Goal: Task Accomplishment & Management: Use online tool/utility

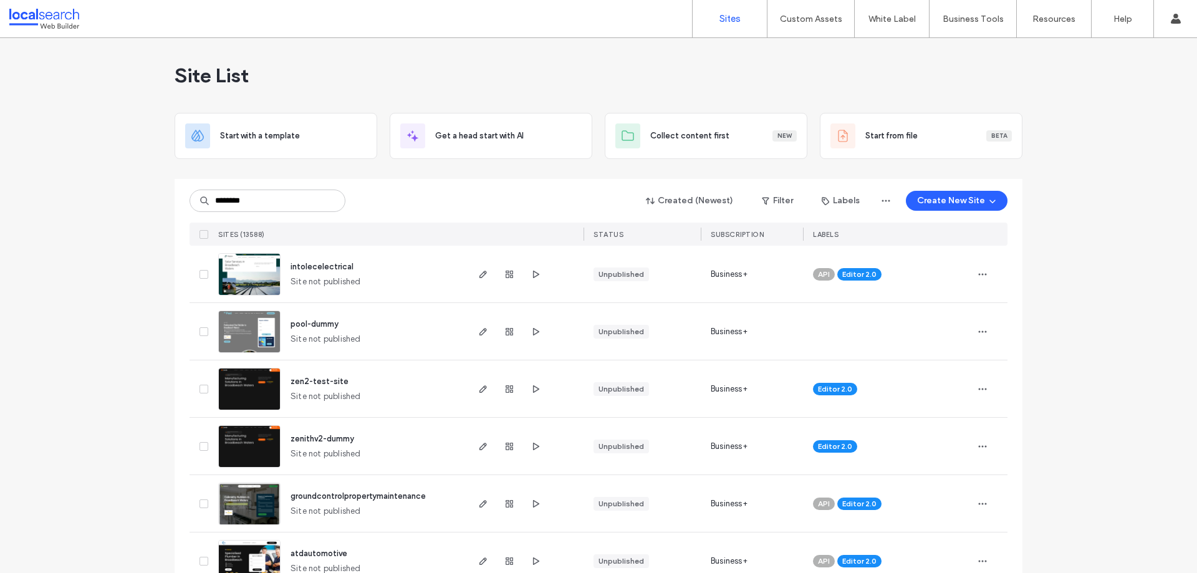
type input "********"
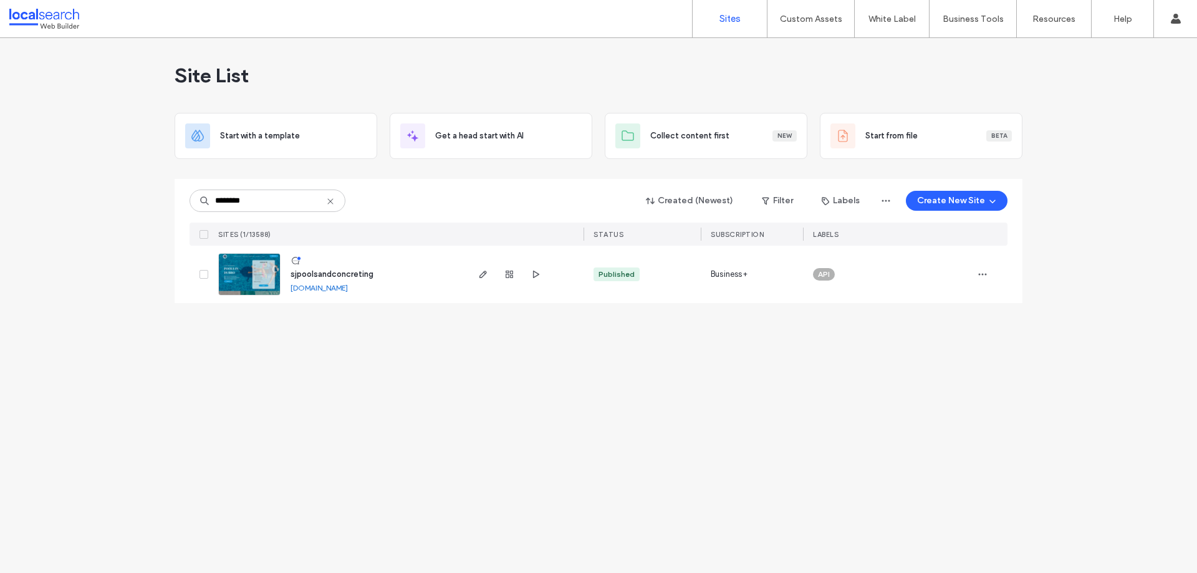
click at [258, 284] on img at bounding box center [249, 296] width 61 height 85
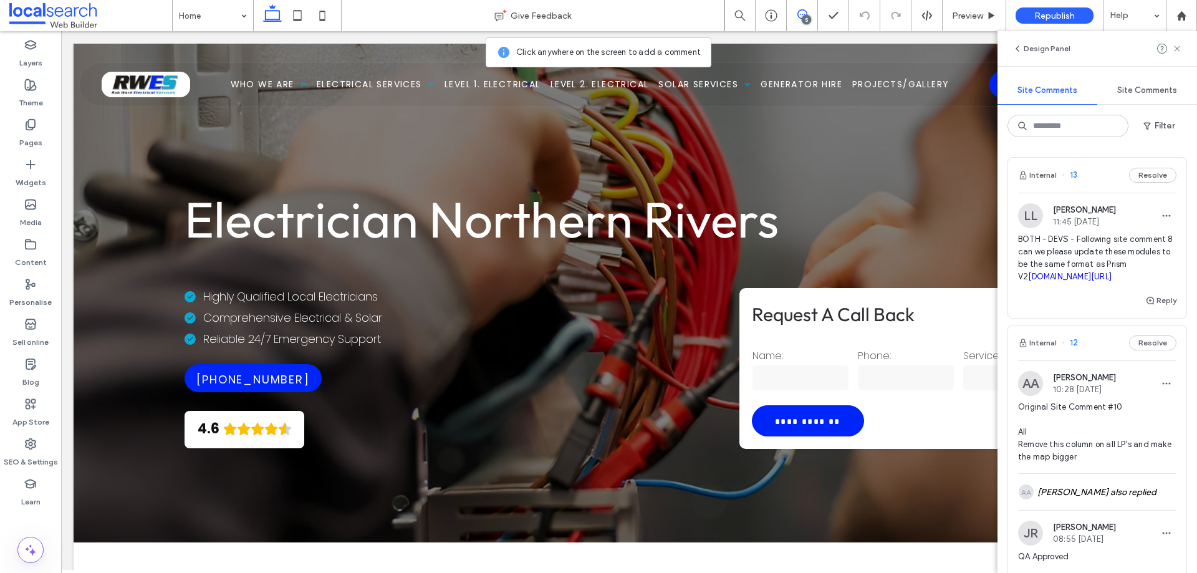
click at [1089, 175] on div "Internal 13 Resolve" at bounding box center [1097, 175] width 178 height 35
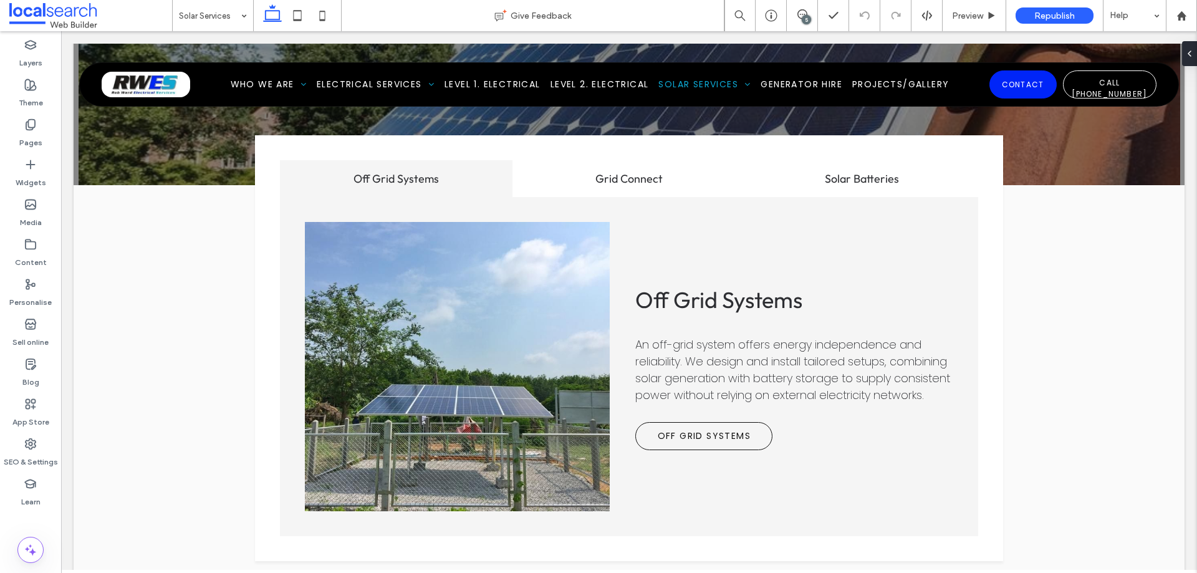
click at [808, 16] on div "5" at bounding box center [806, 19] width 9 height 9
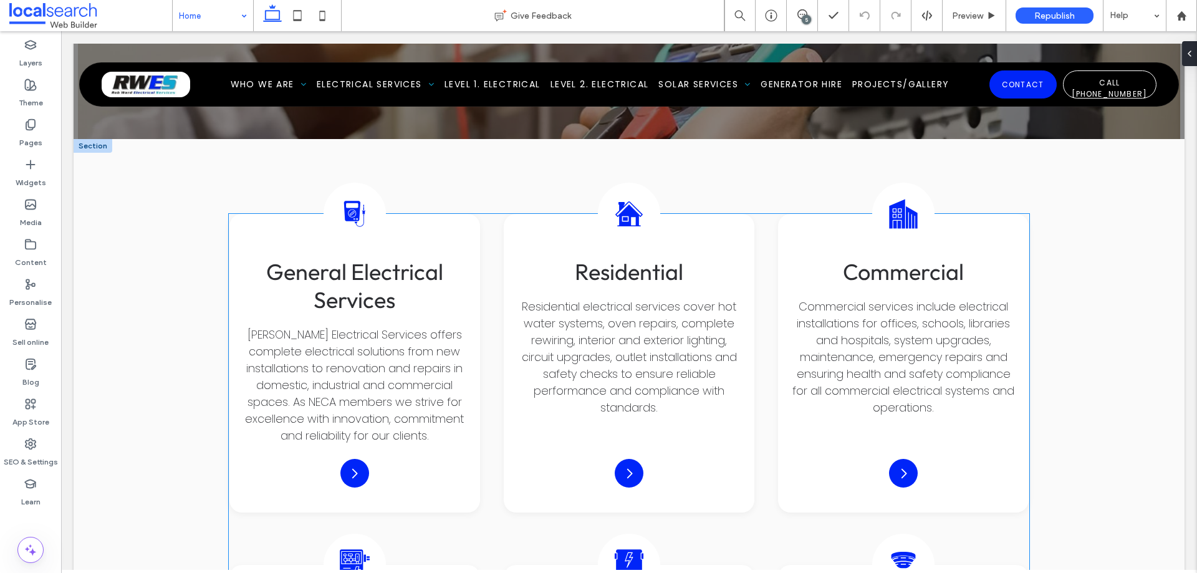
scroll to position [1122, 0]
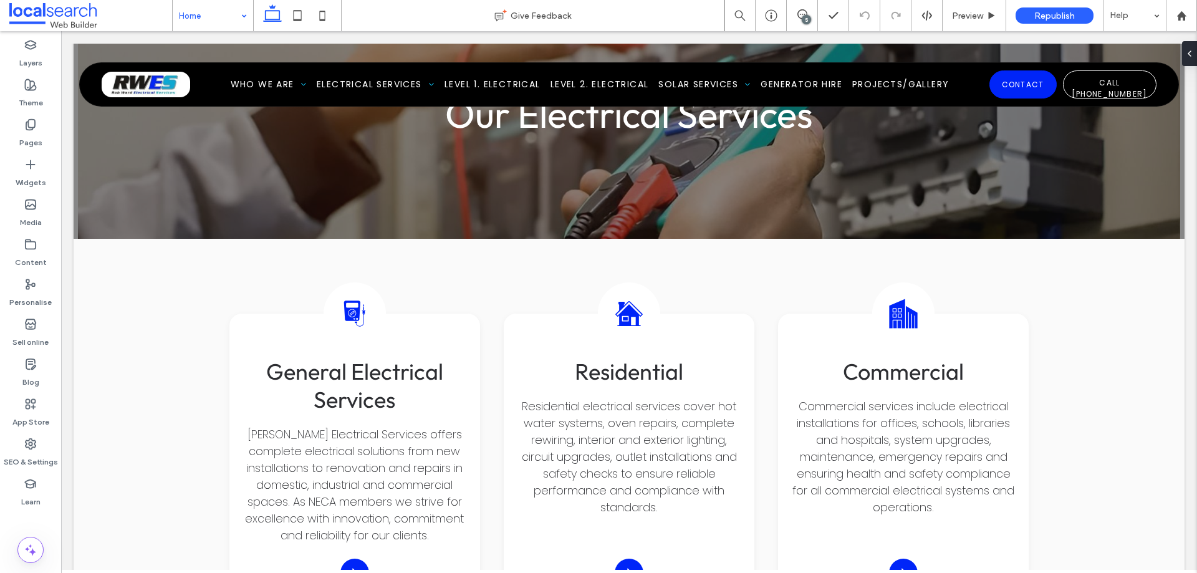
click at [213, 7] on input at bounding box center [210, 15] width 62 height 31
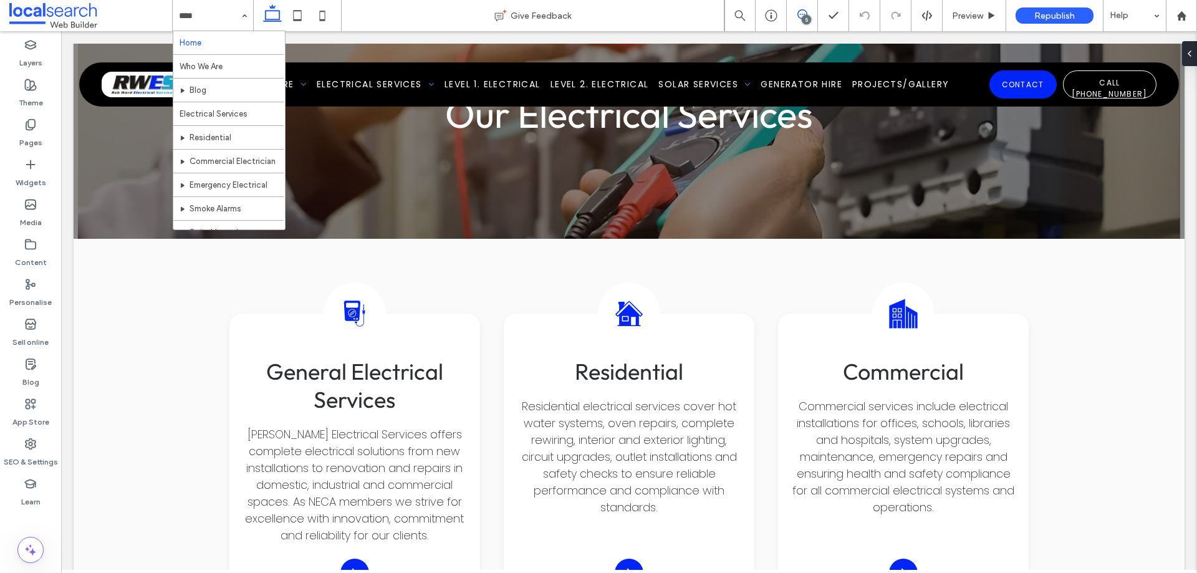
click at [807, 14] on use at bounding box center [802, 14] width 10 height 10
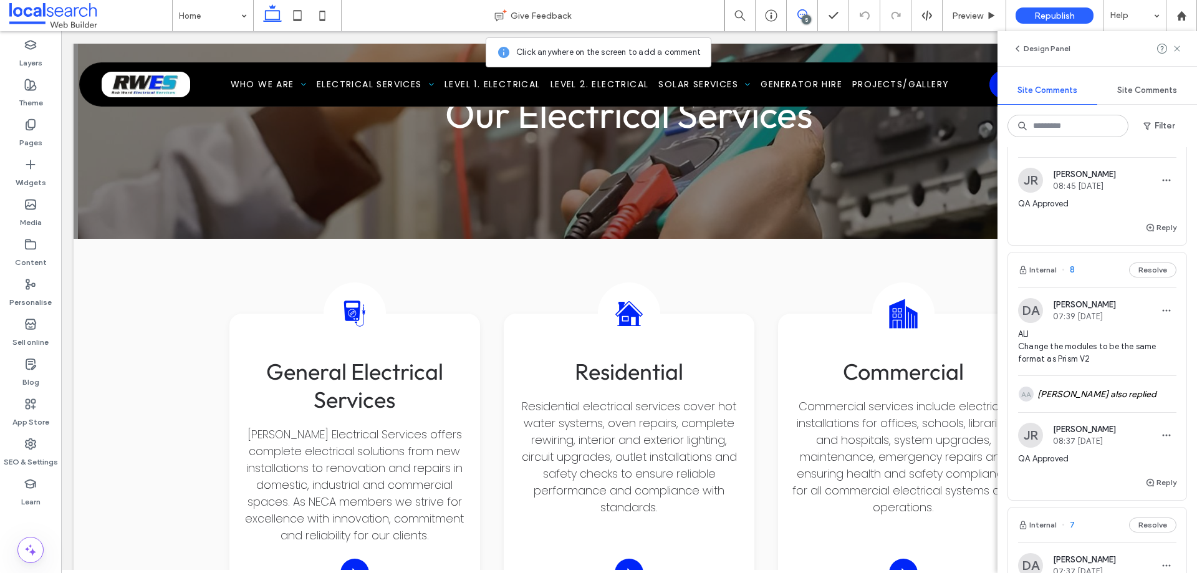
scroll to position [623, 0]
click at [1093, 284] on div "Internal 8 Resolve" at bounding box center [1097, 266] width 178 height 35
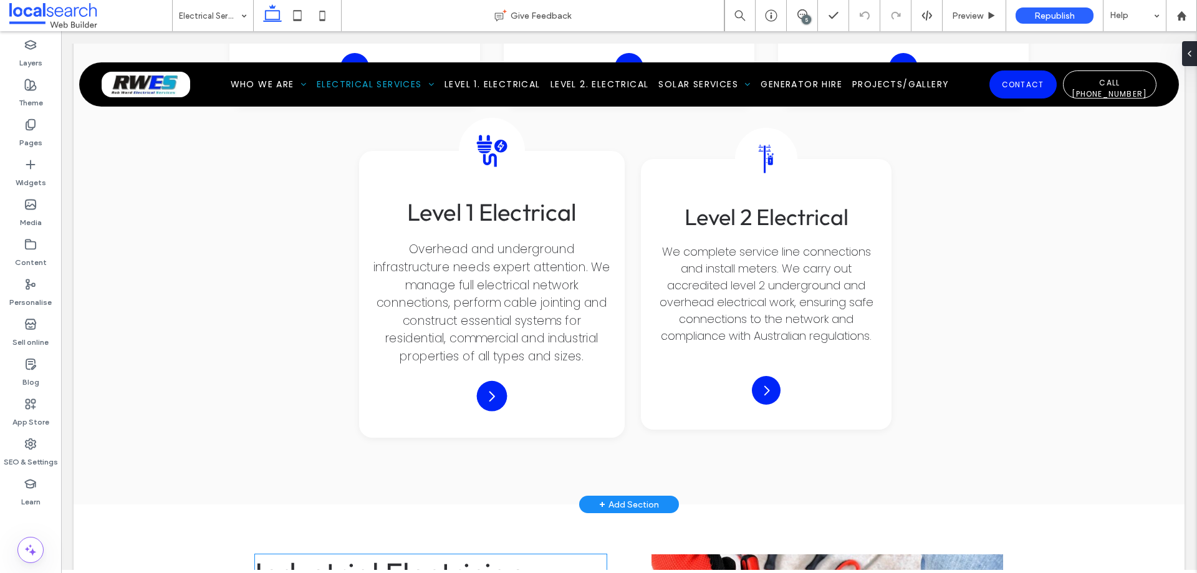
scroll to position [1870, 0]
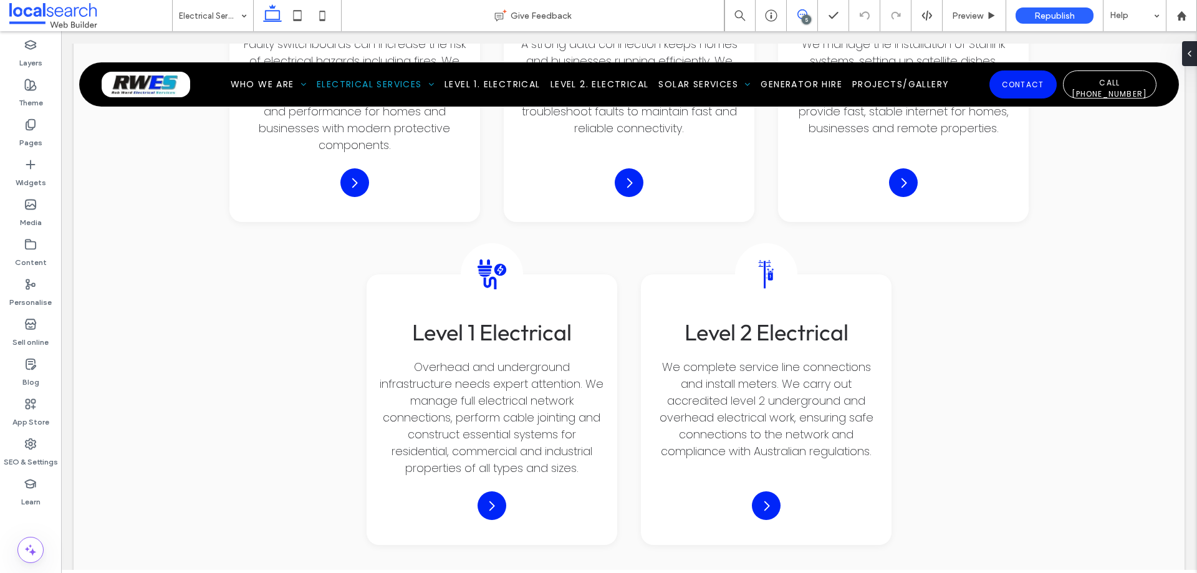
click at [797, 14] on icon at bounding box center [802, 14] width 10 height 10
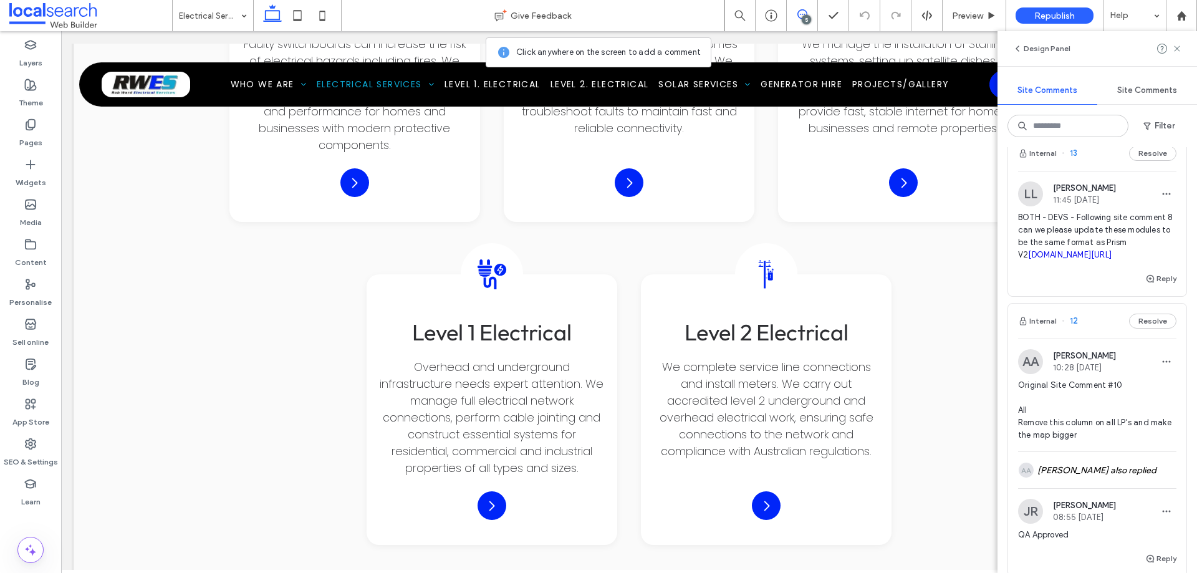
scroll to position [0, 0]
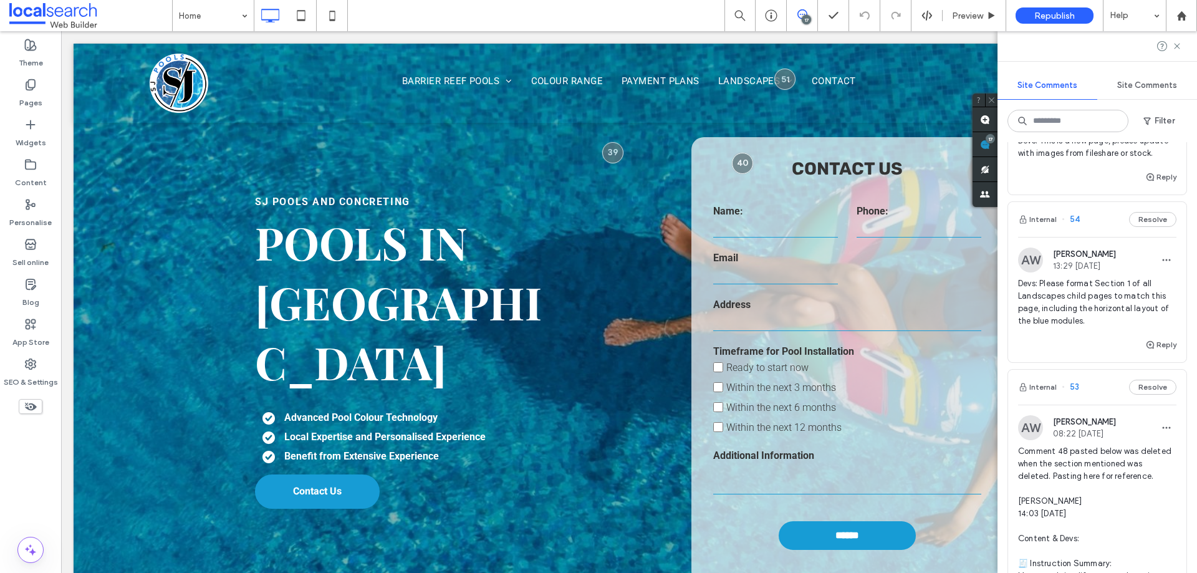
scroll to position [374, 0]
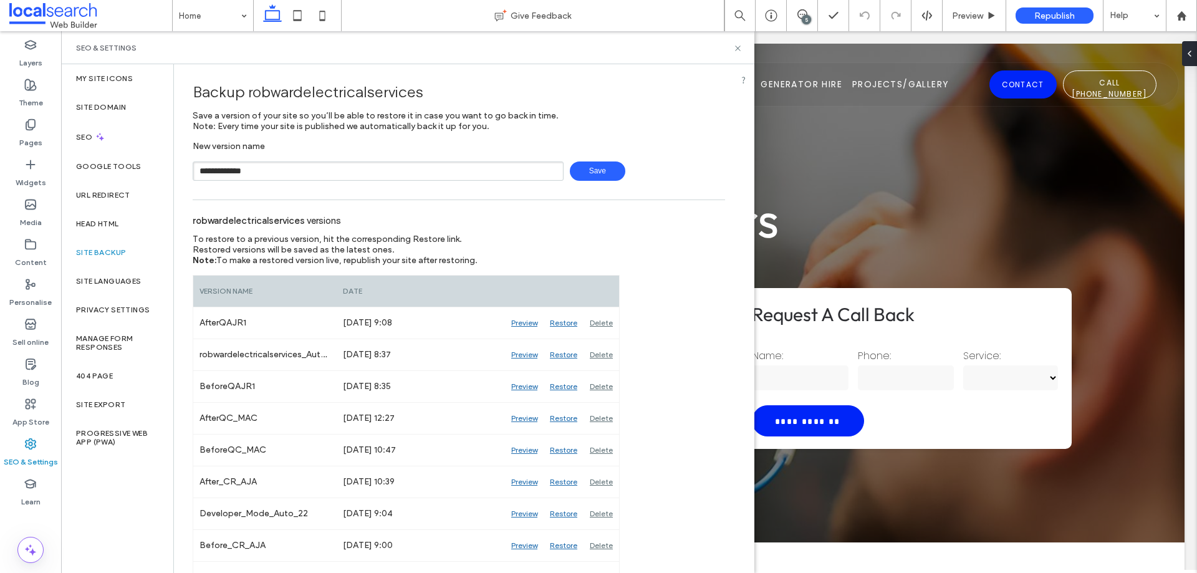
type input "**********"
click at [803, 19] on div "5" at bounding box center [806, 19] width 9 height 9
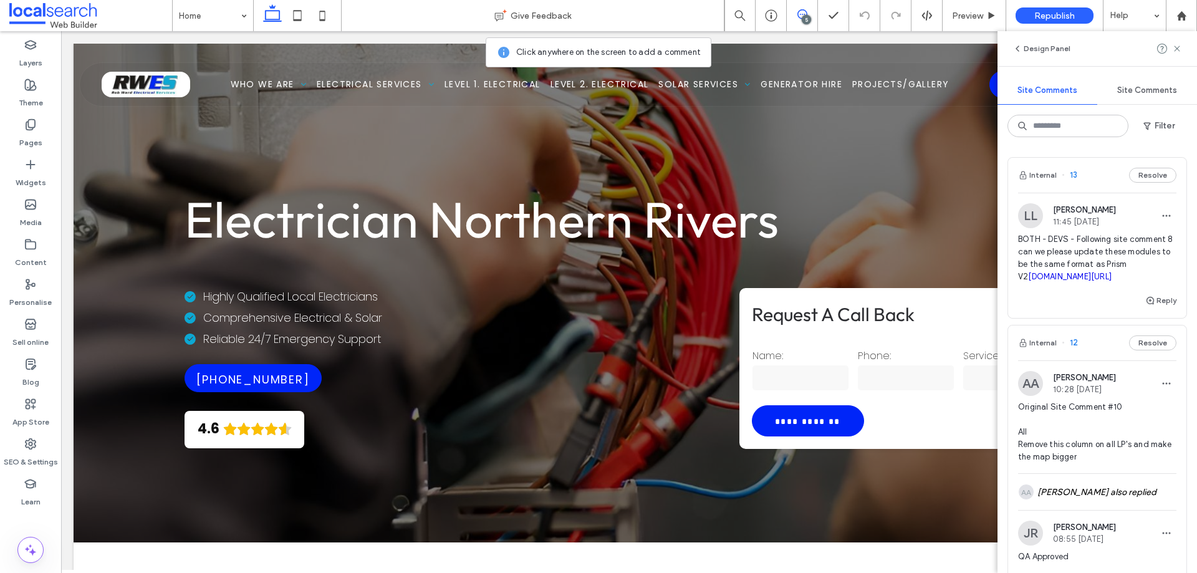
click at [1106, 174] on div "Internal 13 Resolve" at bounding box center [1097, 175] width 178 height 35
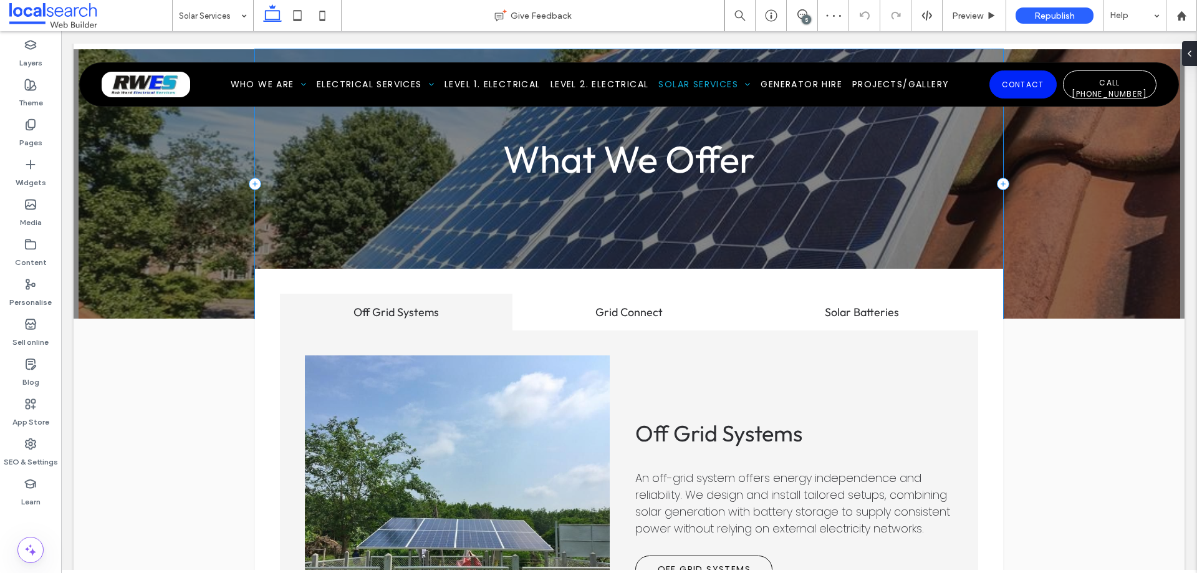
scroll to position [1466, 0]
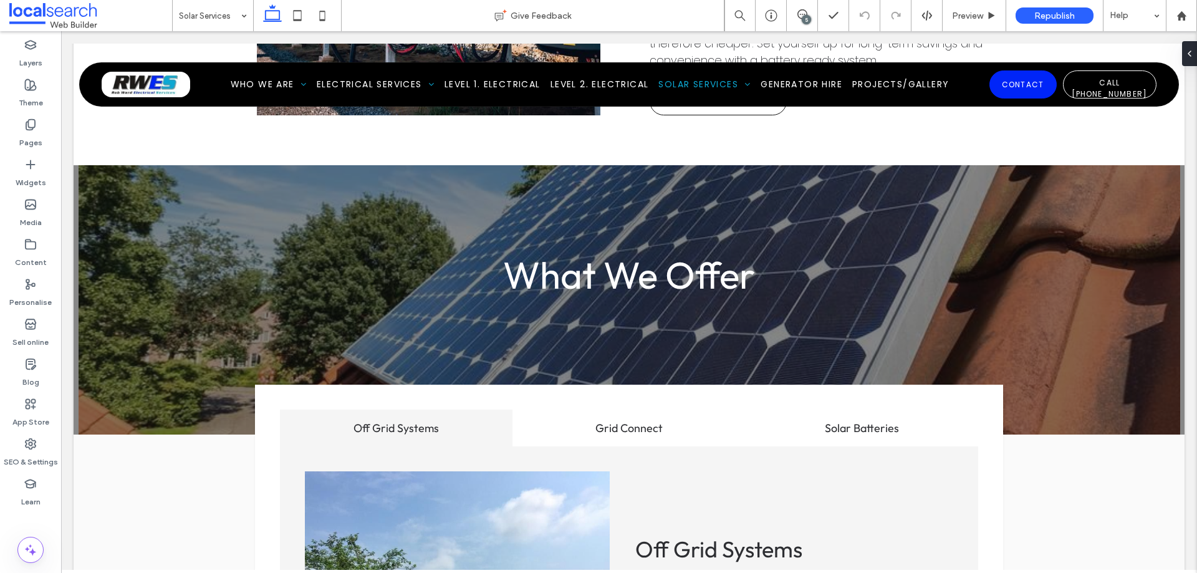
click at [803, 16] on div "5" at bounding box center [806, 19] width 9 height 9
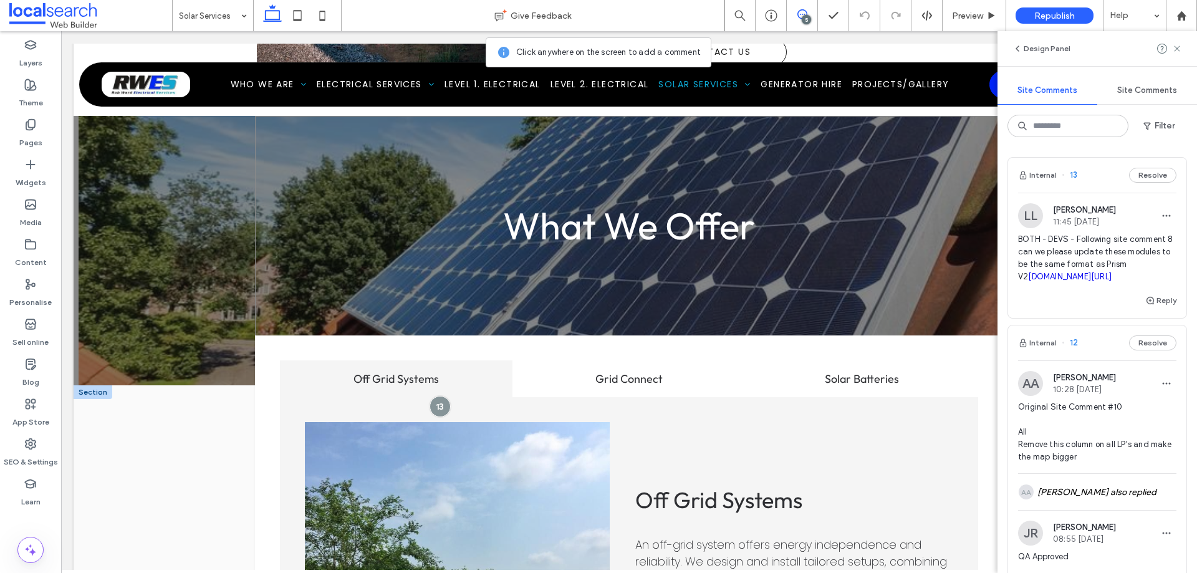
scroll to position [1591, 0]
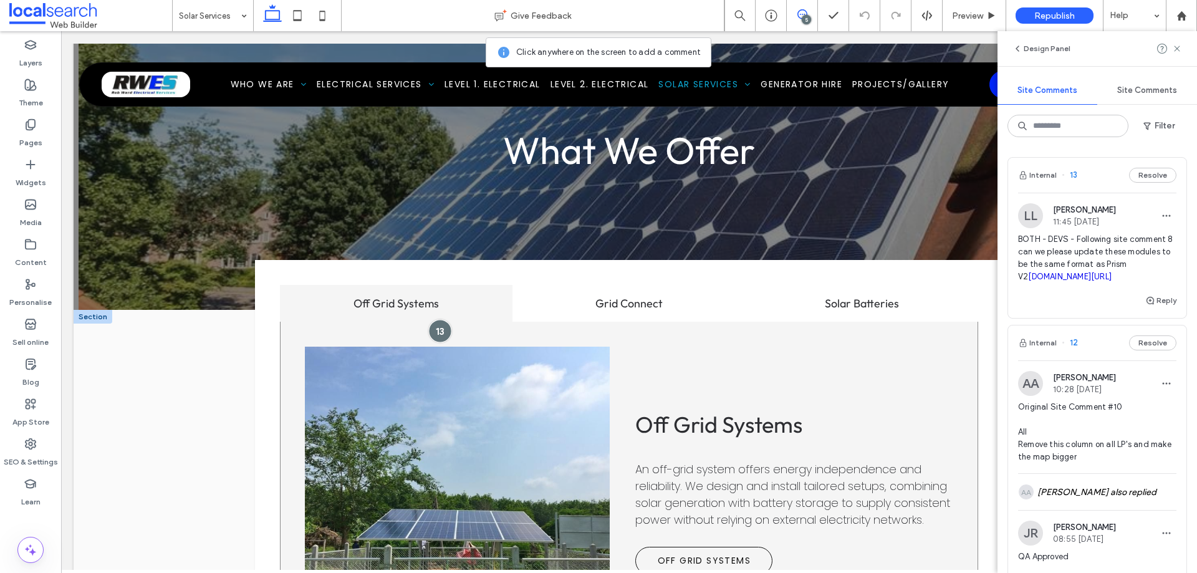
click at [438, 319] on div at bounding box center [439, 330] width 23 height 23
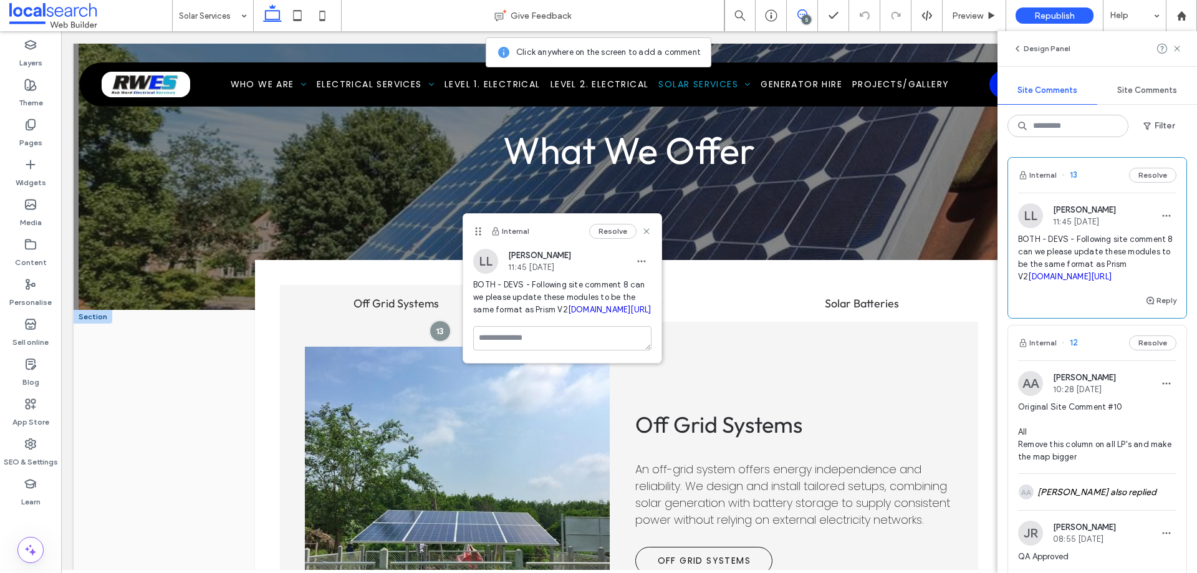
scroll to position [1715, 0]
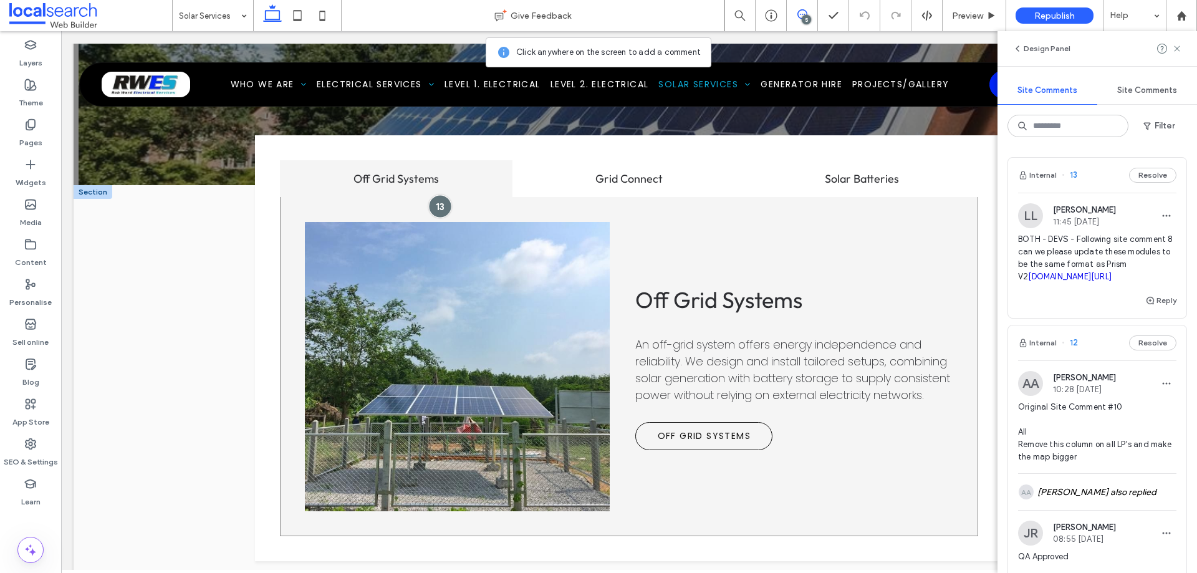
click at [439, 194] on div at bounding box center [439, 205] width 23 height 23
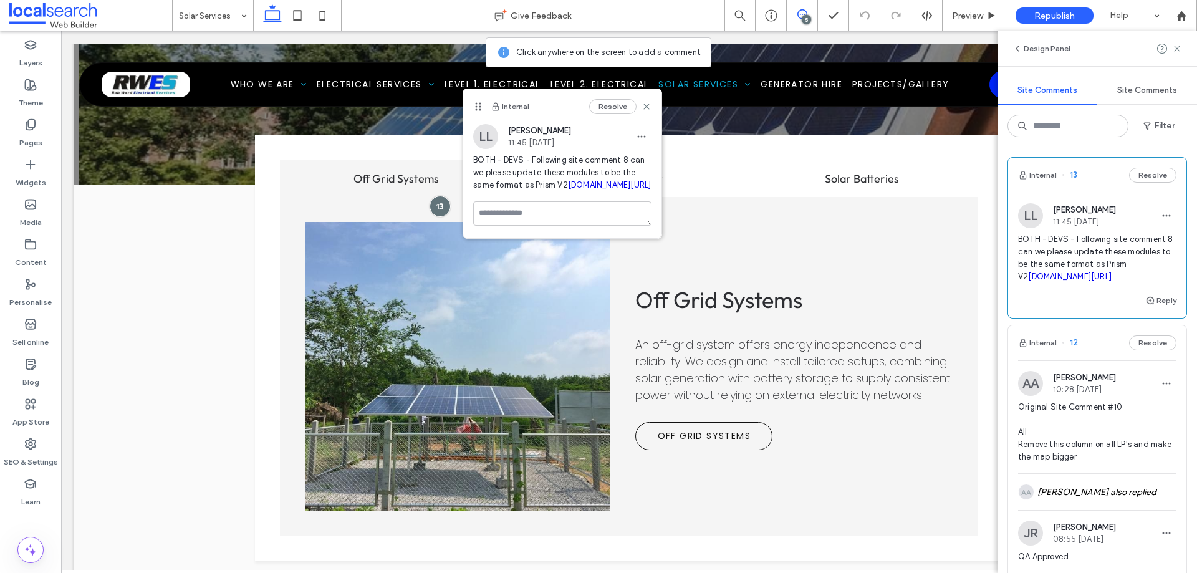
drag, startPoint x: 532, startPoint y: 236, endPoint x: 474, endPoint y: 165, distance: 91.7
click at [474, 165] on span "BOTH - DEVS - Following site comment 8 can we please update these modules to be…" at bounding box center [562, 172] width 178 height 37
copy span "BOTH - DEVS - Following site comment 8 can we please update these modules to be…"
click at [647, 108] on icon at bounding box center [646, 107] width 10 height 10
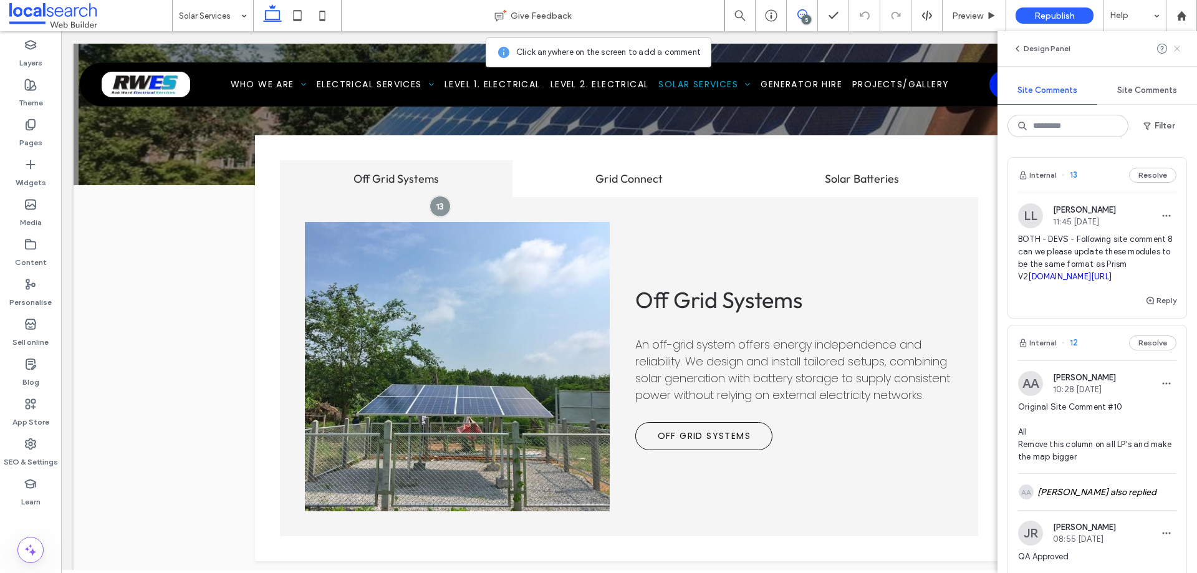
click at [1179, 52] on icon at bounding box center [1177, 49] width 10 height 10
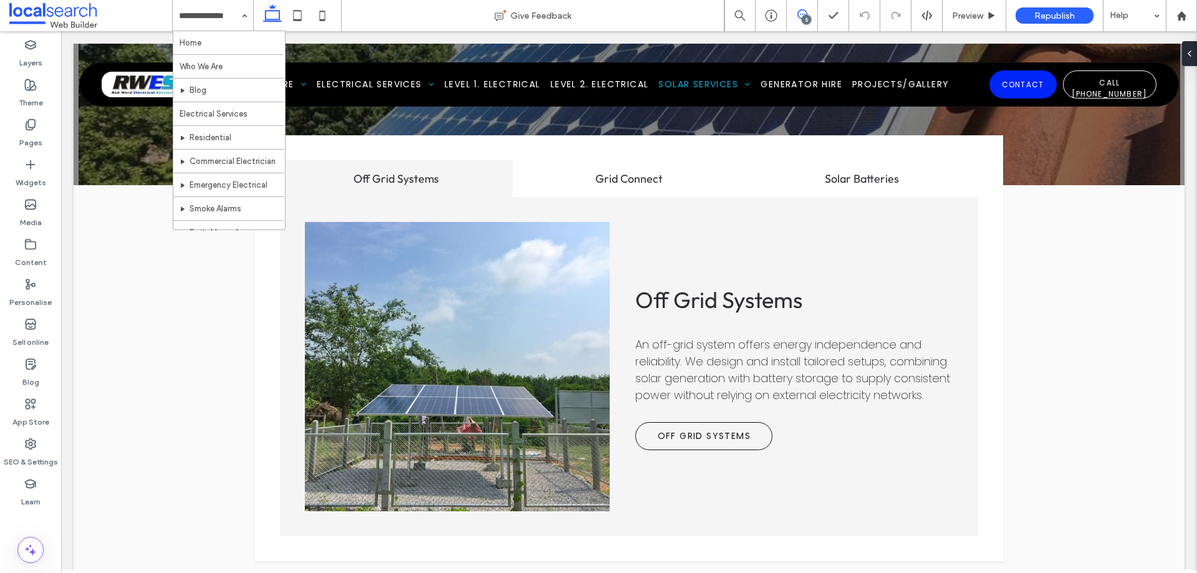
click at [801, 12] on icon at bounding box center [802, 14] width 10 height 10
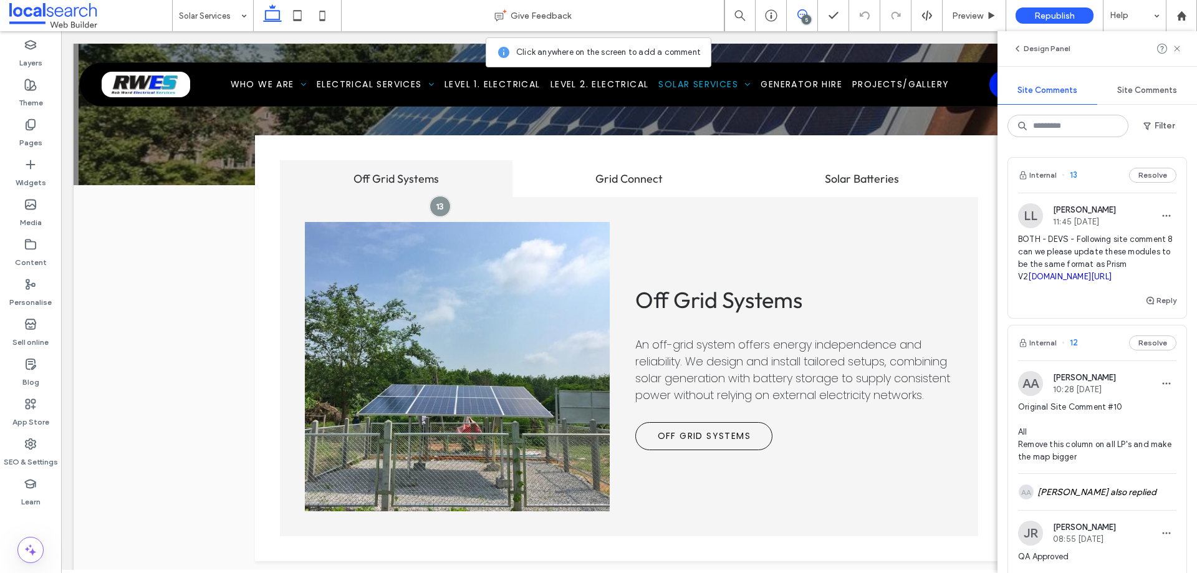
click at [797, 16] on use at bounding box center [802, 14] width 10 height 10
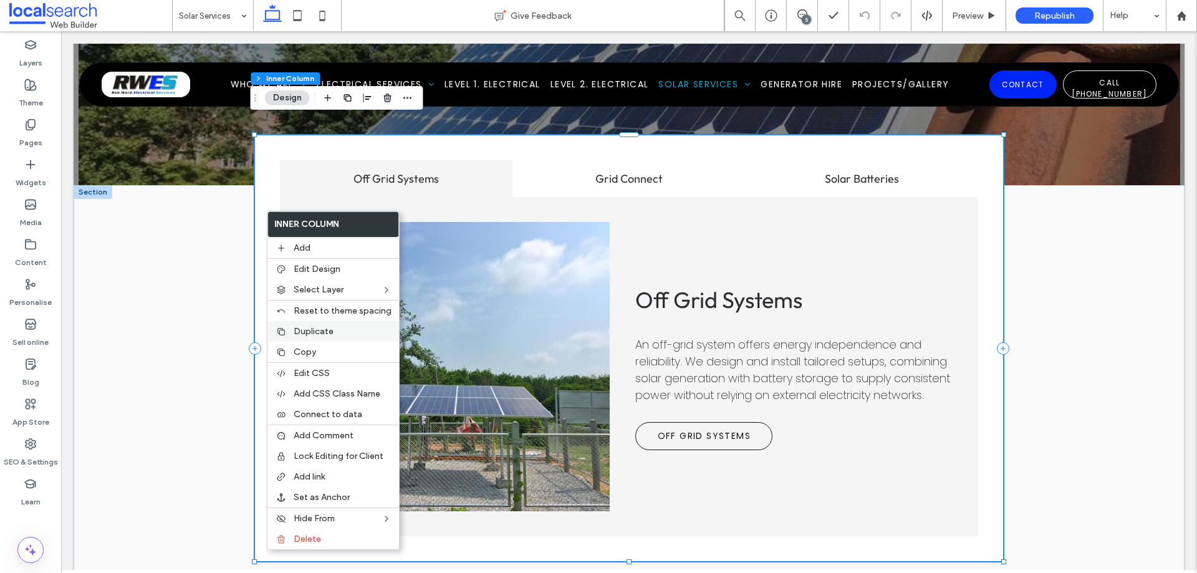
type input "**"
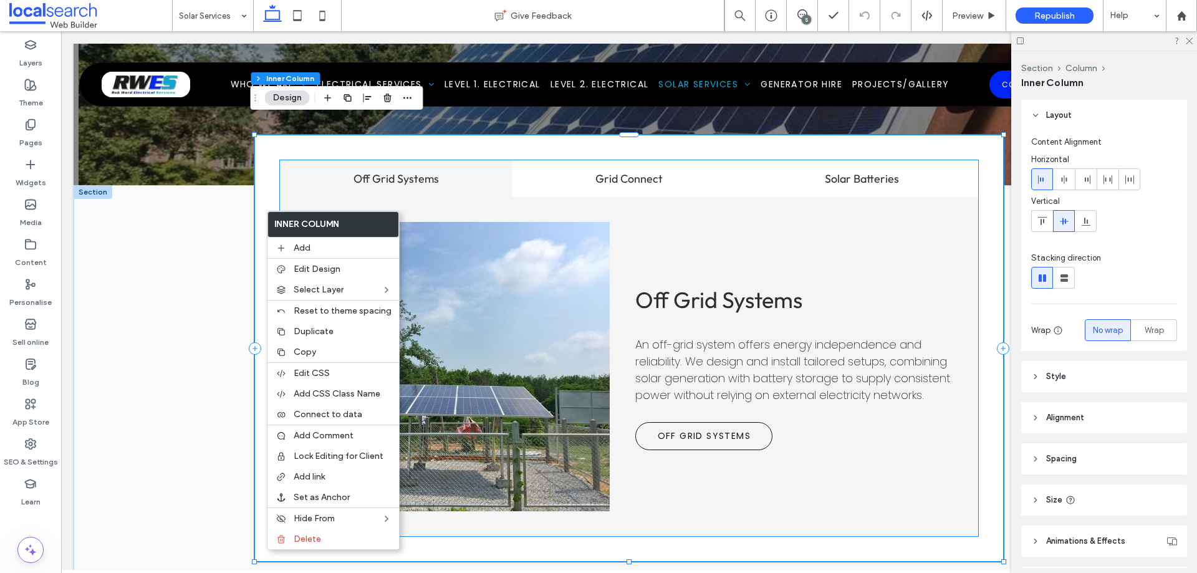
click at [790, 337] on span "An off-grid system offers energy independence and reliability. We design and in…" at bounding box center [792, 370] width 315 height 66
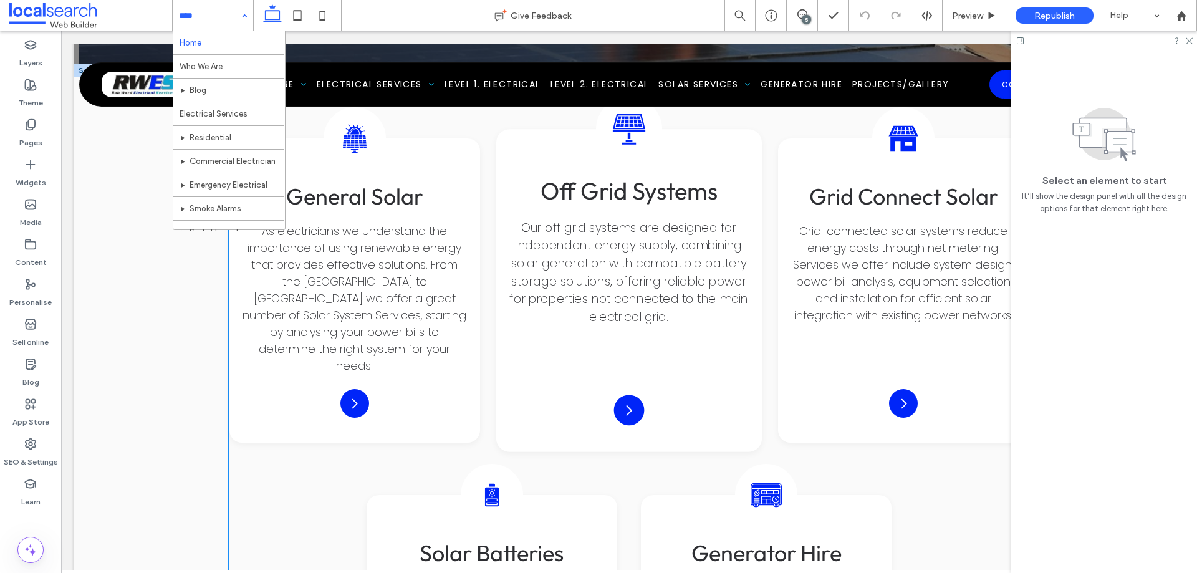
scroll to position [3366, 0]
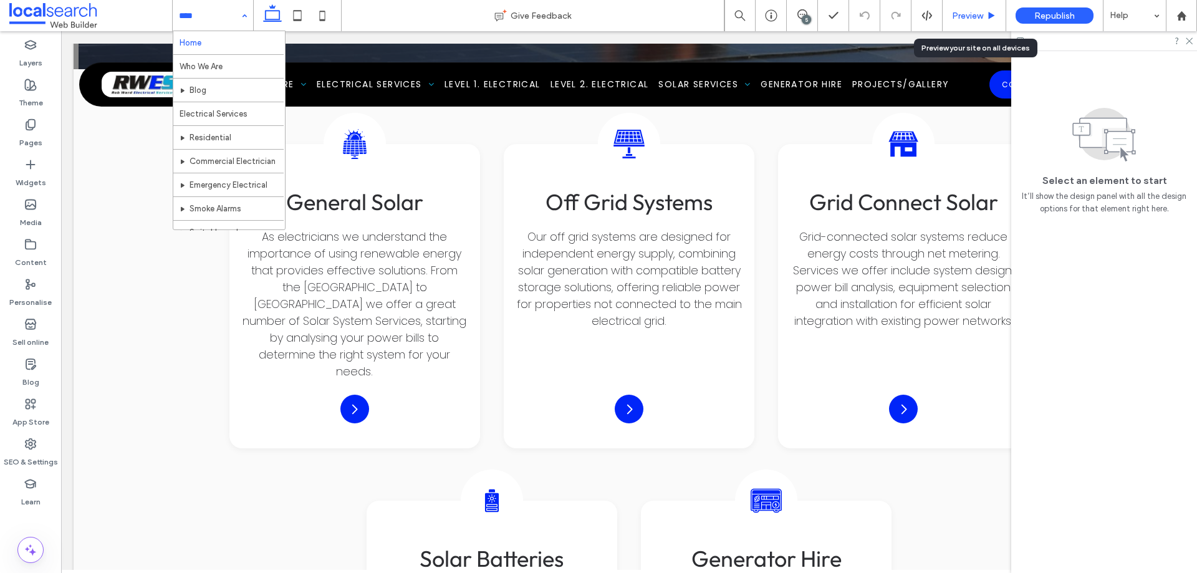
click at [973, 12] on span "Preview" at bounding box center [967, 16] width 31 height 11
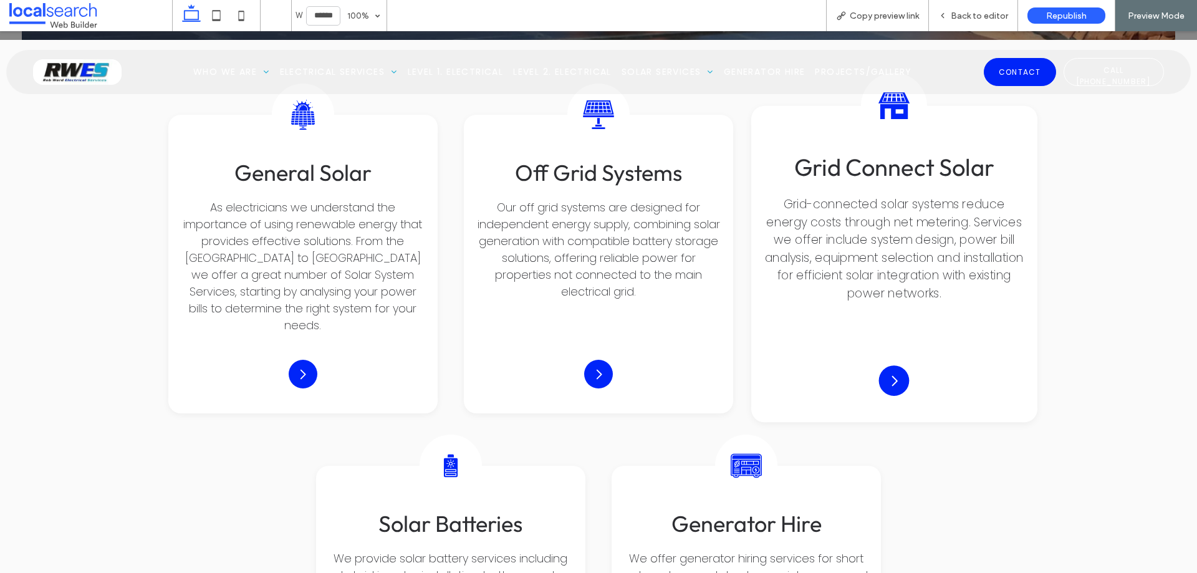
scroll to position [3337, 0]
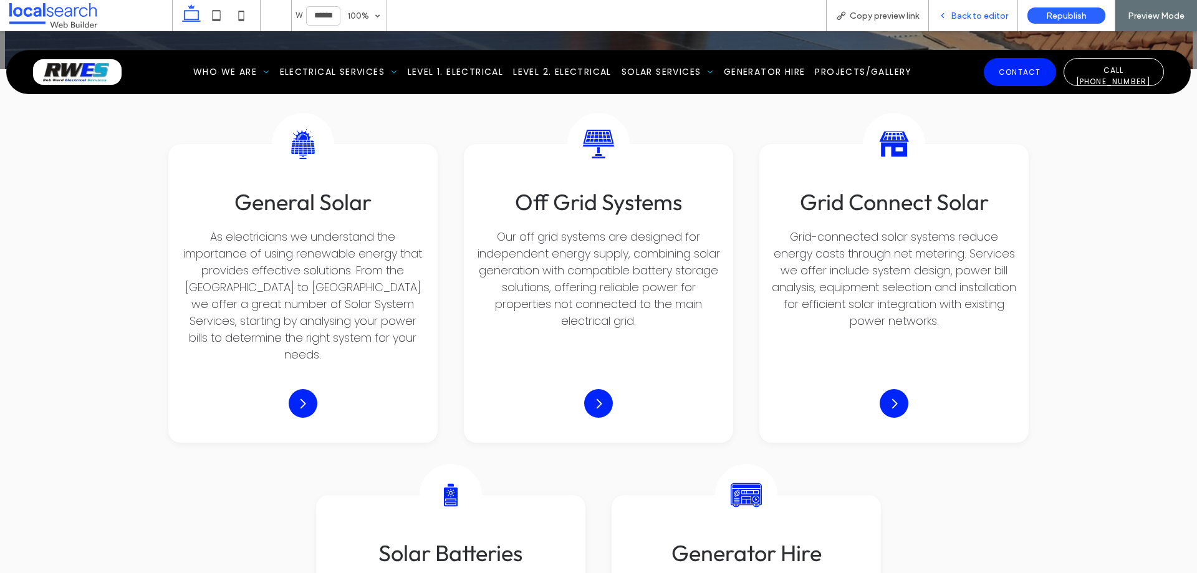
click at [972, 11] on span "Back to editor" at bounding box center [979, 16] width 57 height 11
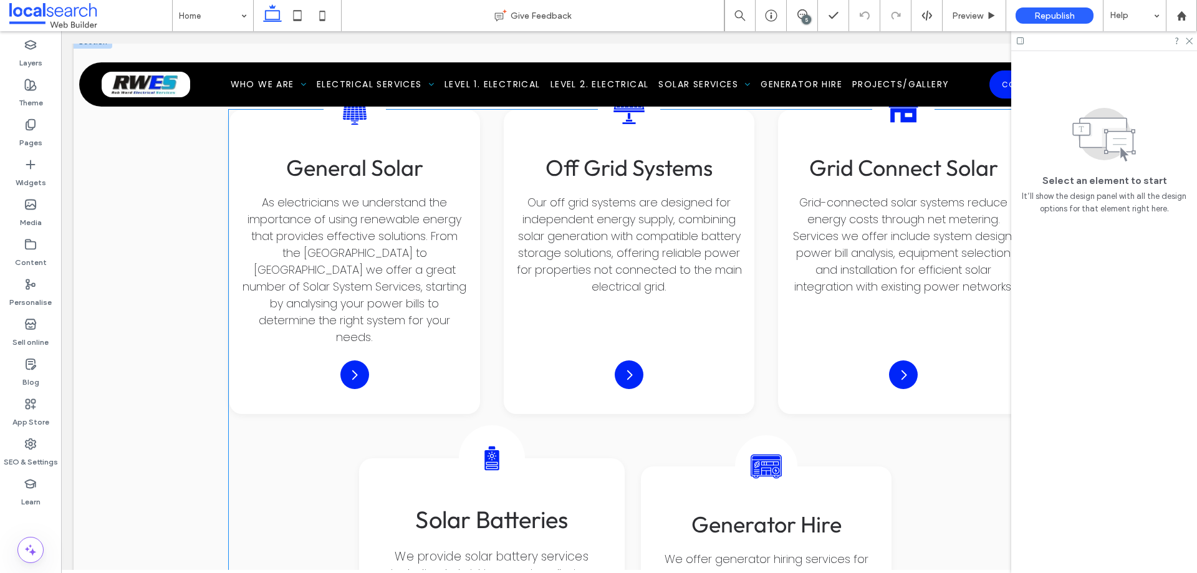
scroll to position [3491, 0]
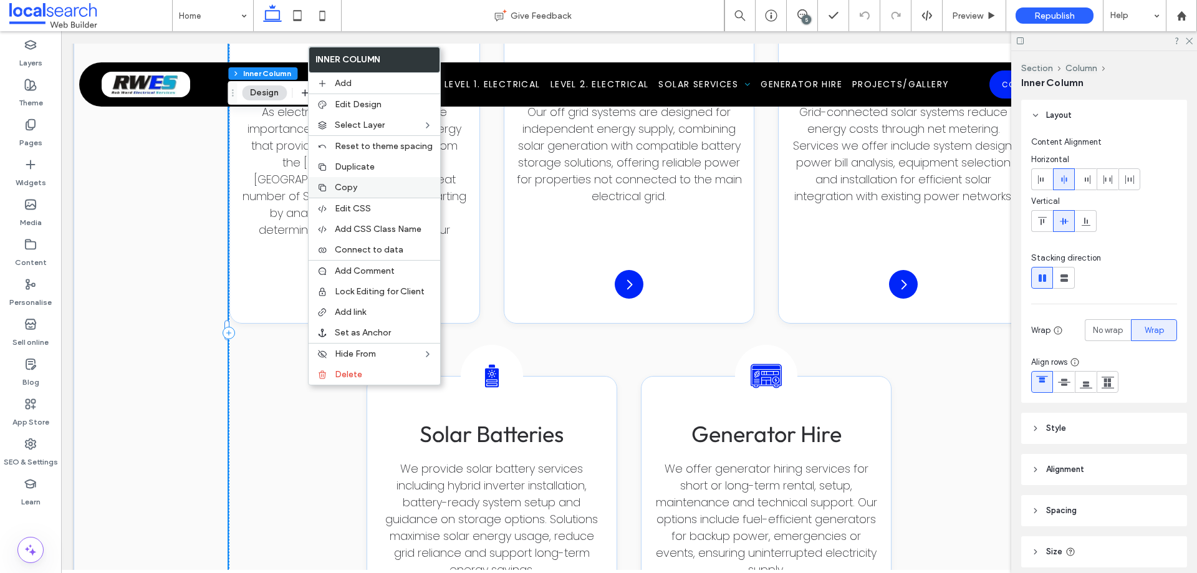
click at [358, 182] on label "Copy" at bounding box center [384, 187] width 98 height 11
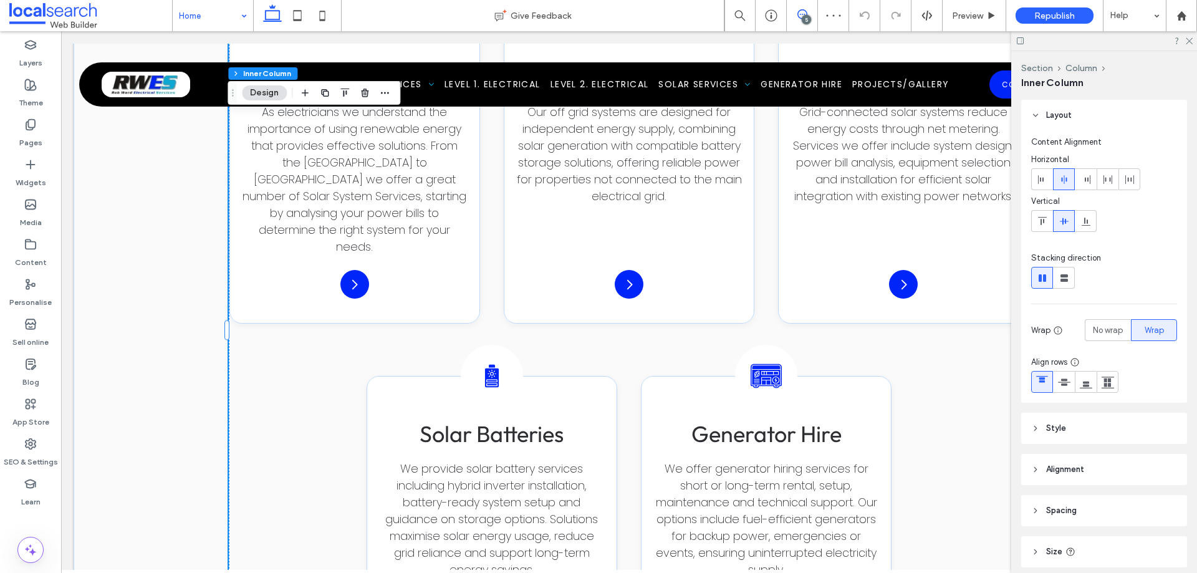
click at [806, 14] on use at bounding box center [802, 14] width 10 height 10
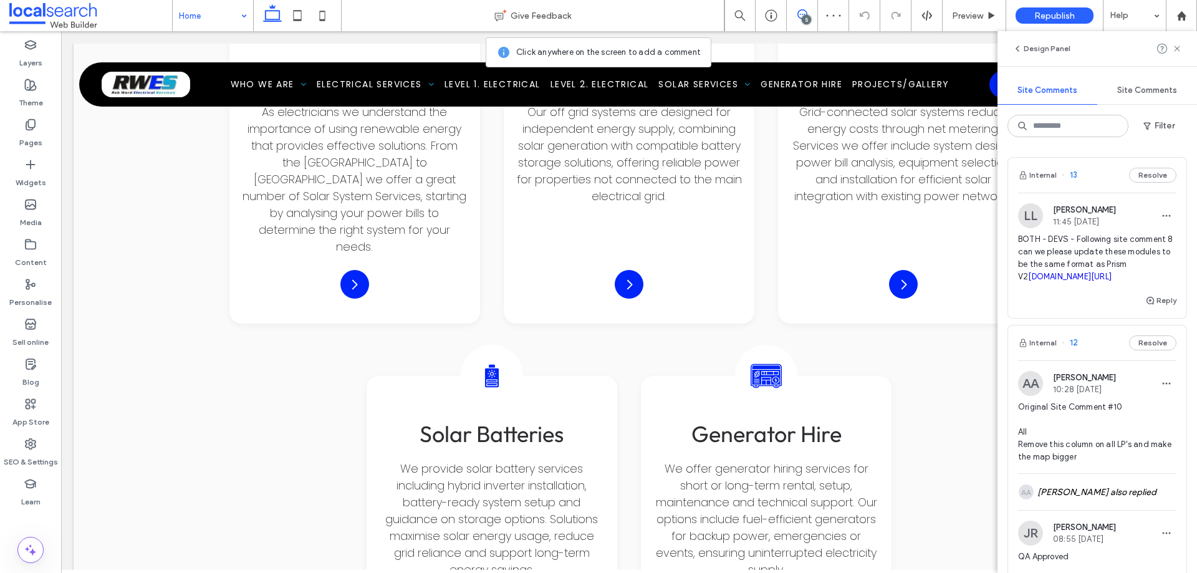
click at [1091, 173] on div "Internal 13 Resolve" at bounding box center [1097, 175] width 178 height 35
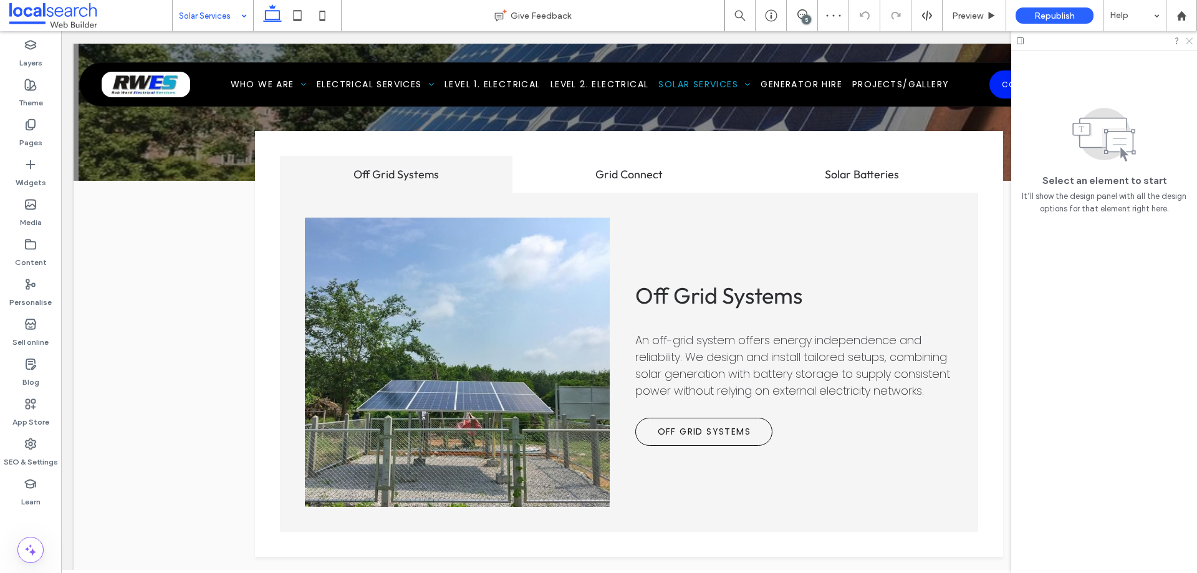
click at [1190, 38] on icon at bounding box center [1188, 40] width 8 height 8
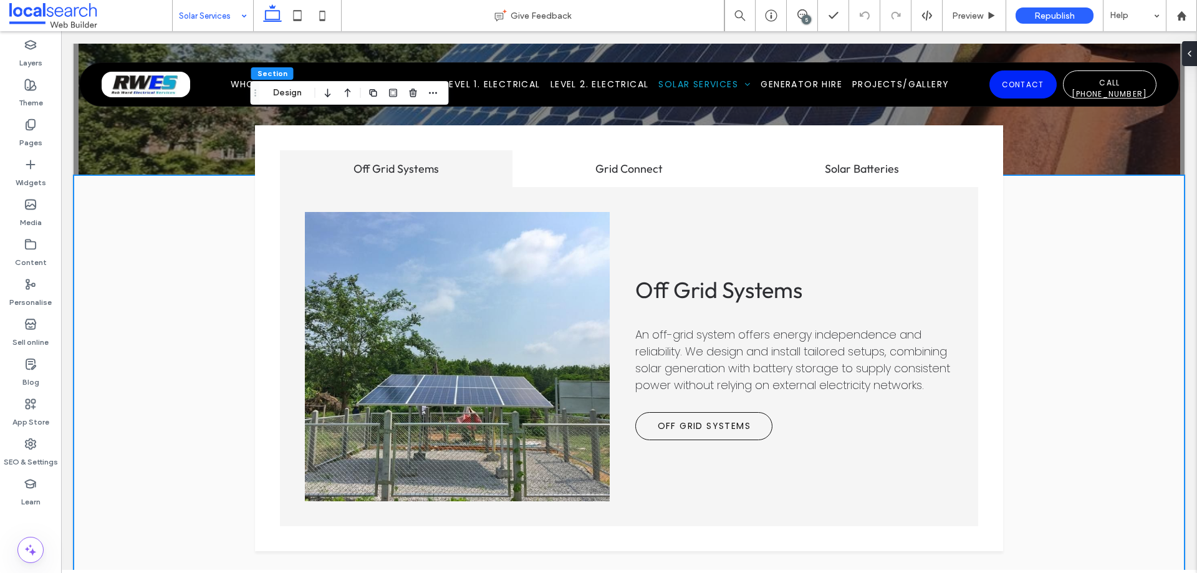
scroll to position [1720, 0]
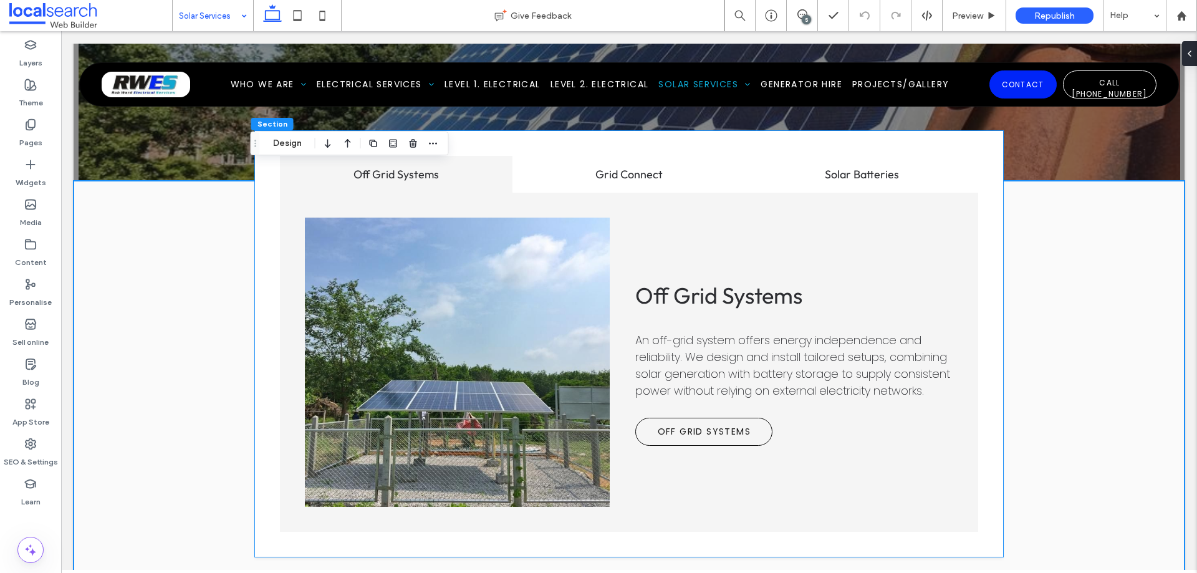
click at [269, 285] on div "Off Grid Systems Grid Connect Solar Batteries Off Grid Systems An off-grid syst…" at bounding box center [629, 344] width 748 height 426
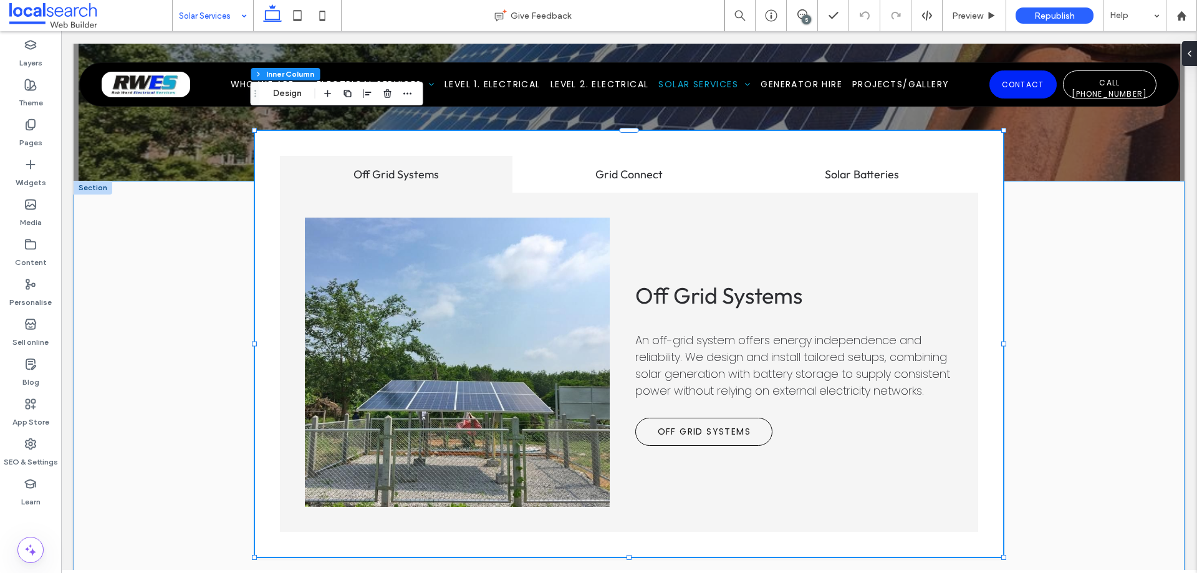
click at [171, 260] on div "Off Grid Systems Grid Connect Solar Batteries Off Grid Systems An off-grid syst…" at bounding box center [629, 394] width 1111 height 426
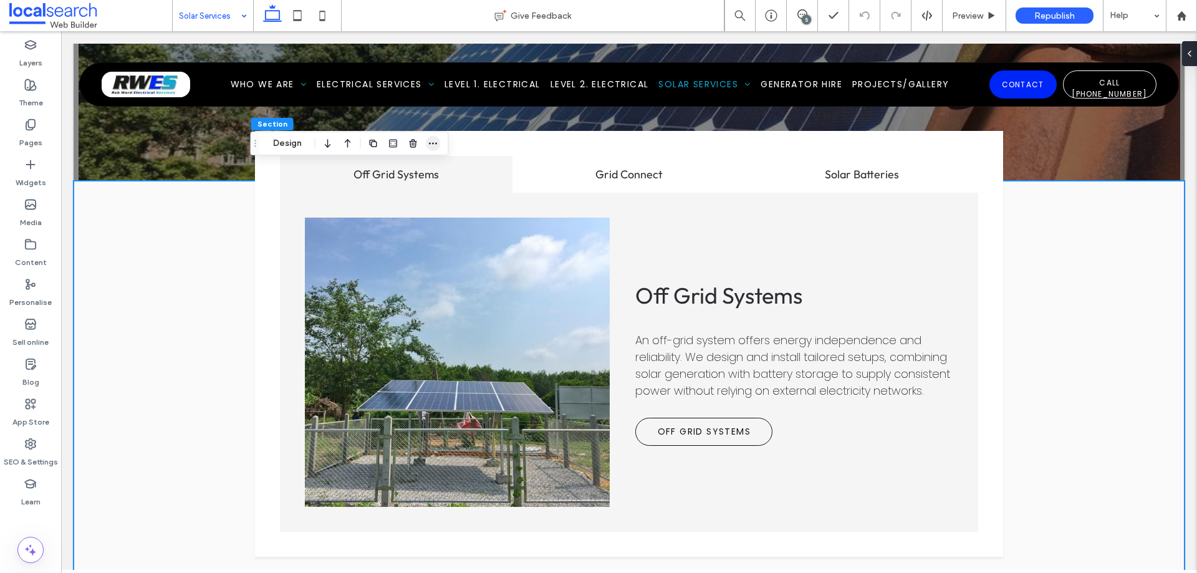
click at [429, 143] on use "button" at bounding box center [433, 144] width 8 height 2
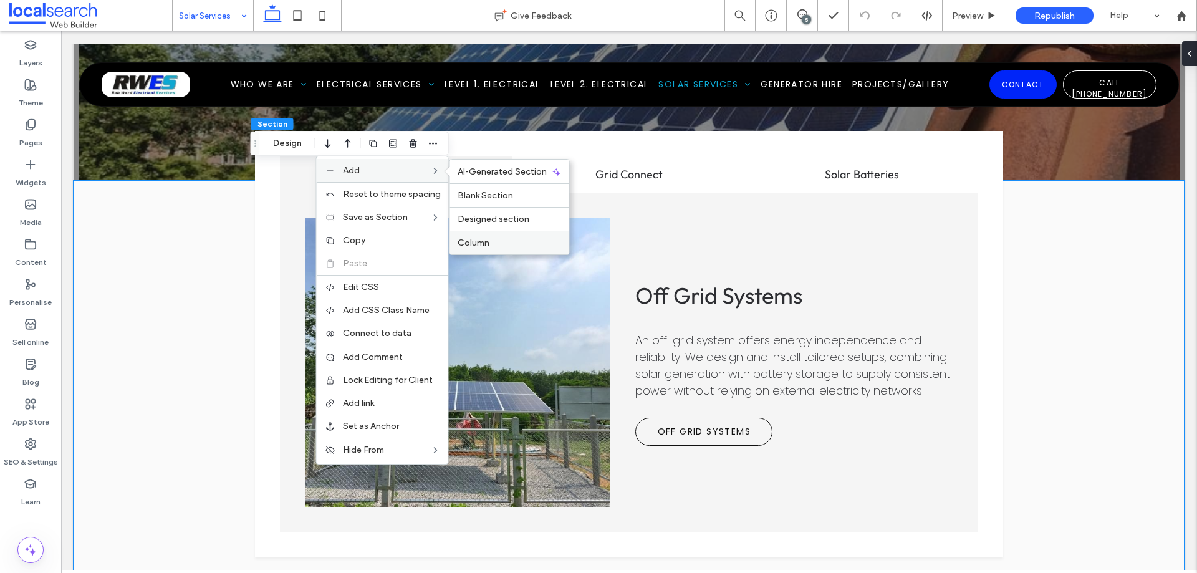
drag, startPoint x: 494, startPoint y: 237, endPoint x: 431, endPoint y: 221, distance: 65.2
click at [494, 237] on label "Column" at bounding box center [510, 242] width 104 height 11
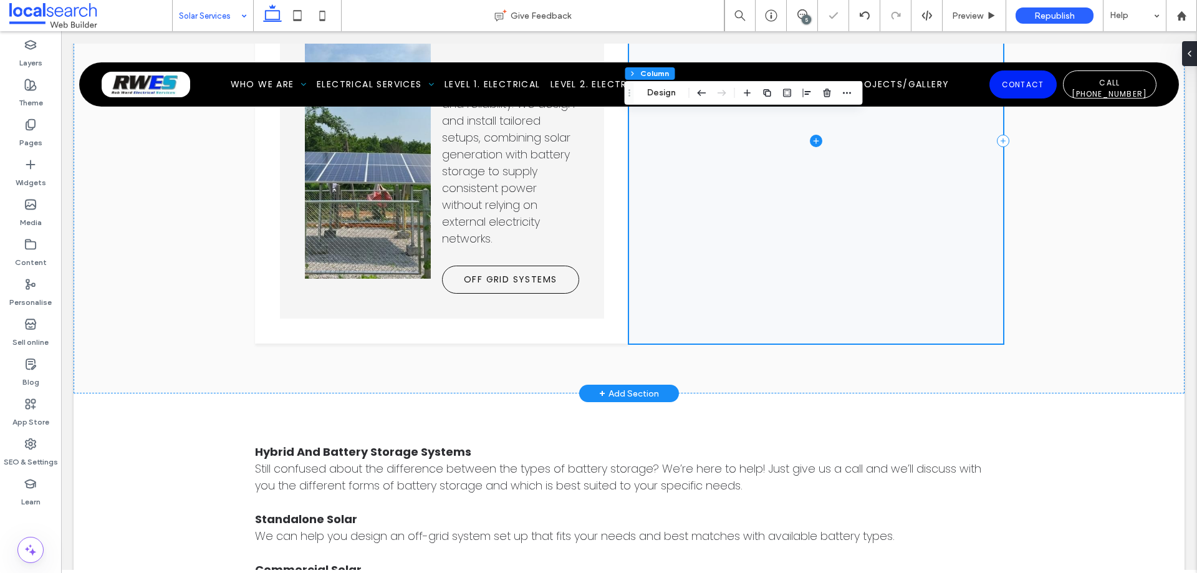
scroll to position [1907, 0]
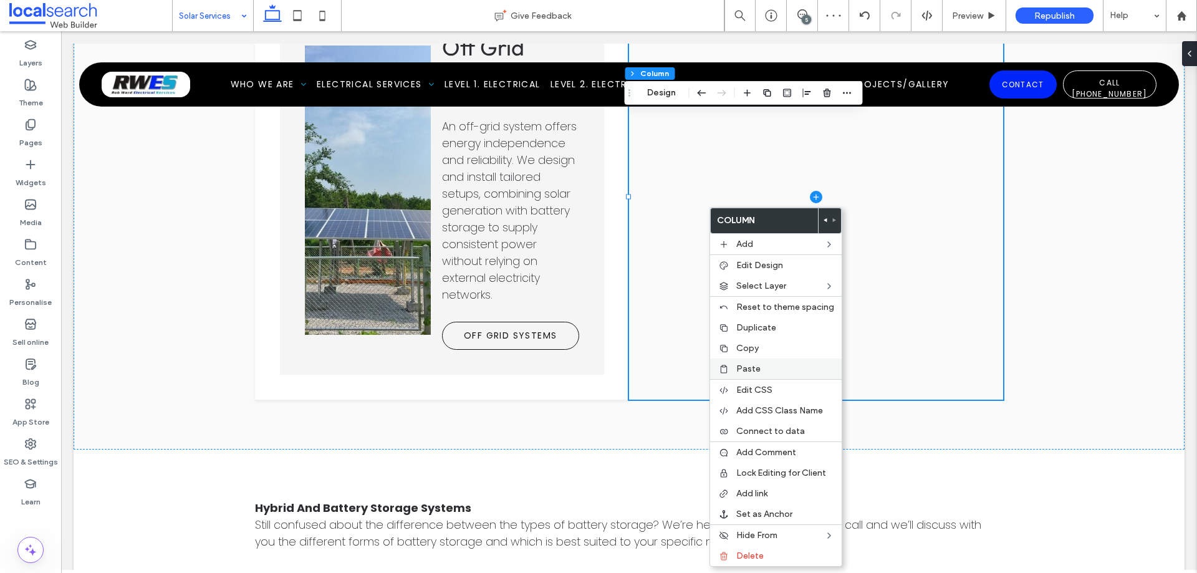
click at [746, 368] on span "Paste" at bounding box center [748, 368] width 24 height 11
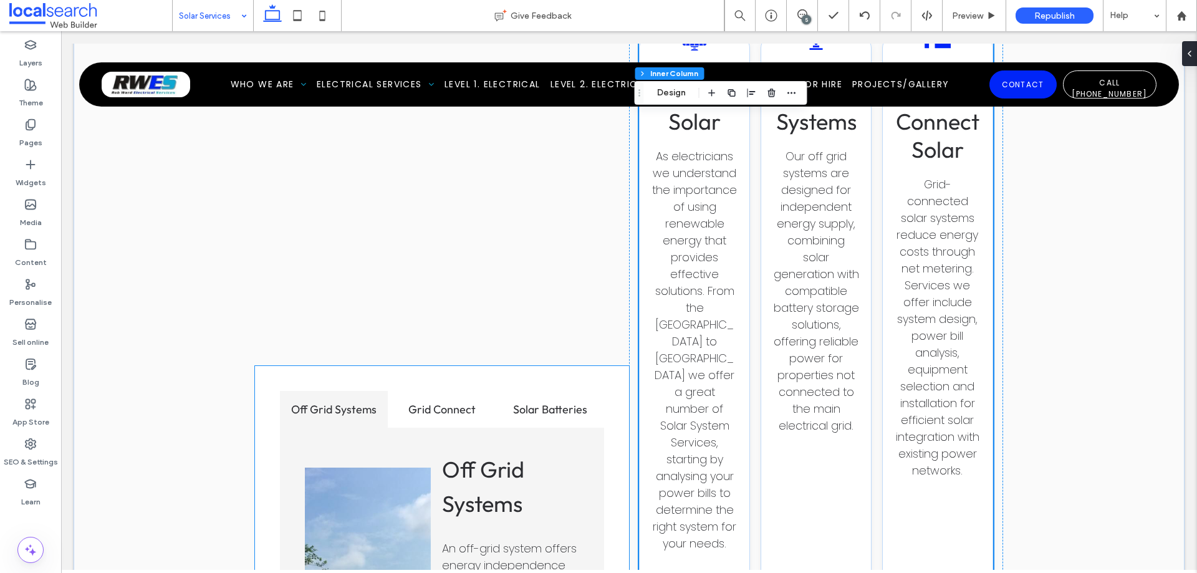
scroll to position [1782, 0]
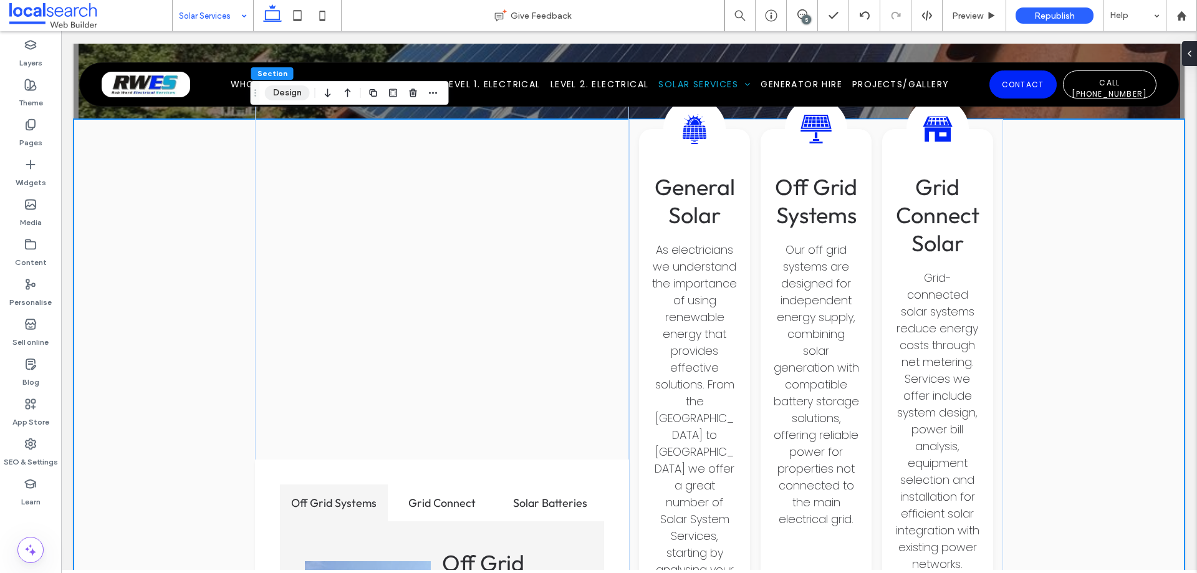
click at [296, 94] on button "Design" at bounding box center [287, 92] width 45 height 15
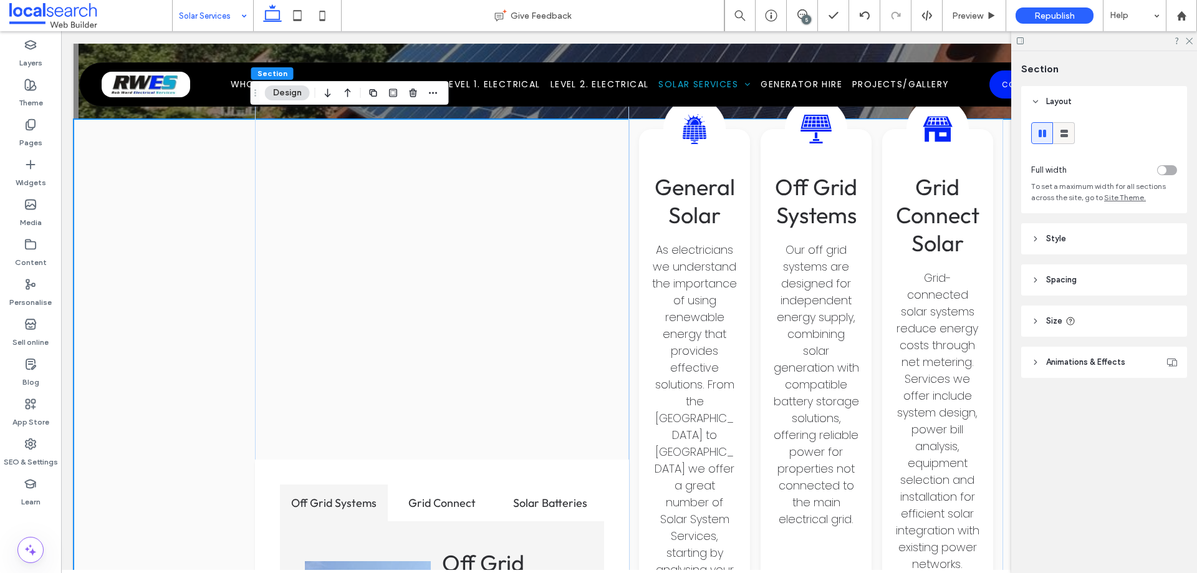
click at [1058, 133] on icon at bounding box center [1064, 133] width 12 height 12
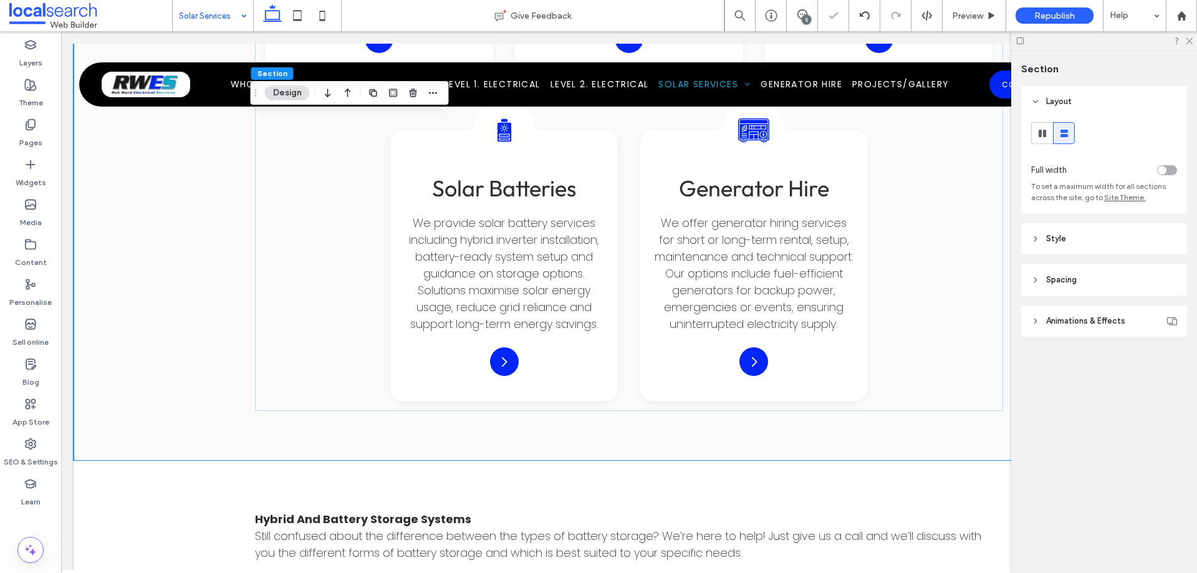
scroll to position [2280, 0]
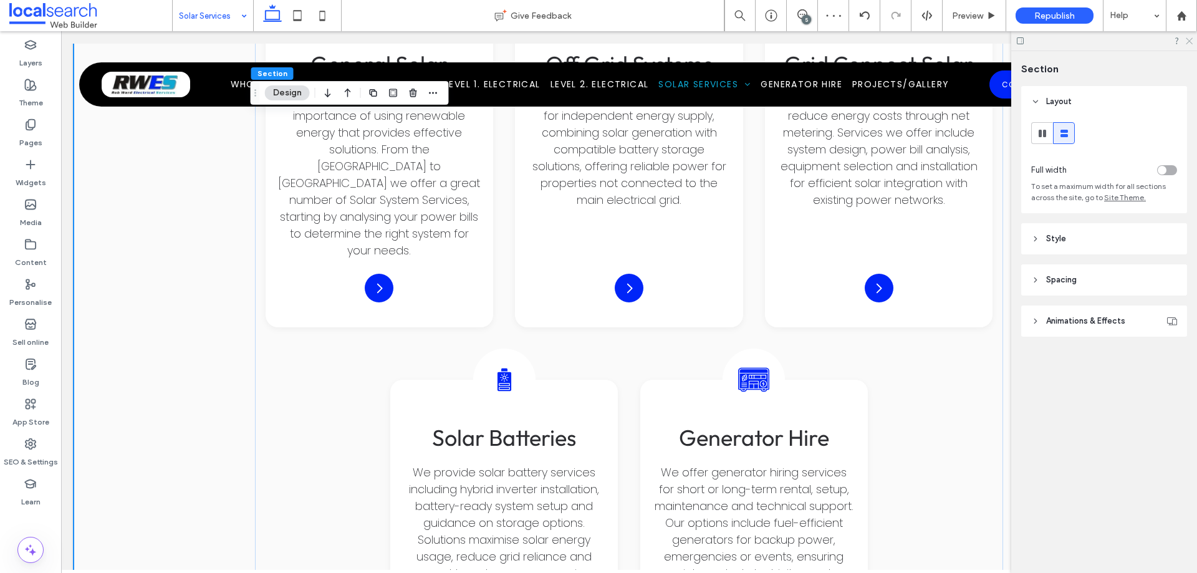
click at [1189, 41] on use at bounding box center [1189, 41] width 7 height 7
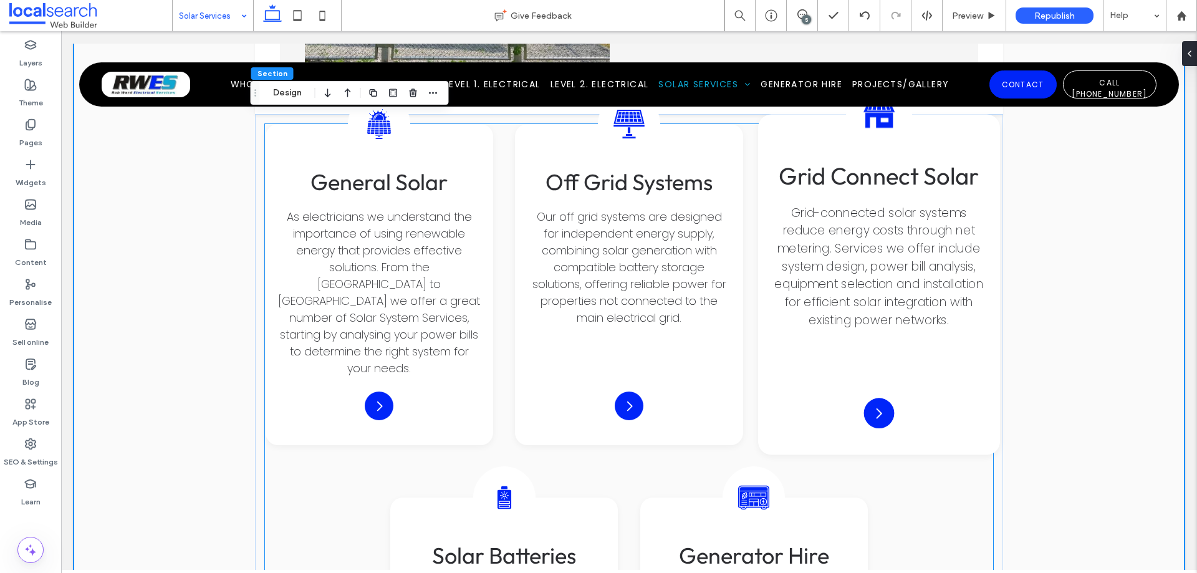
scroll to position [2093, 0]
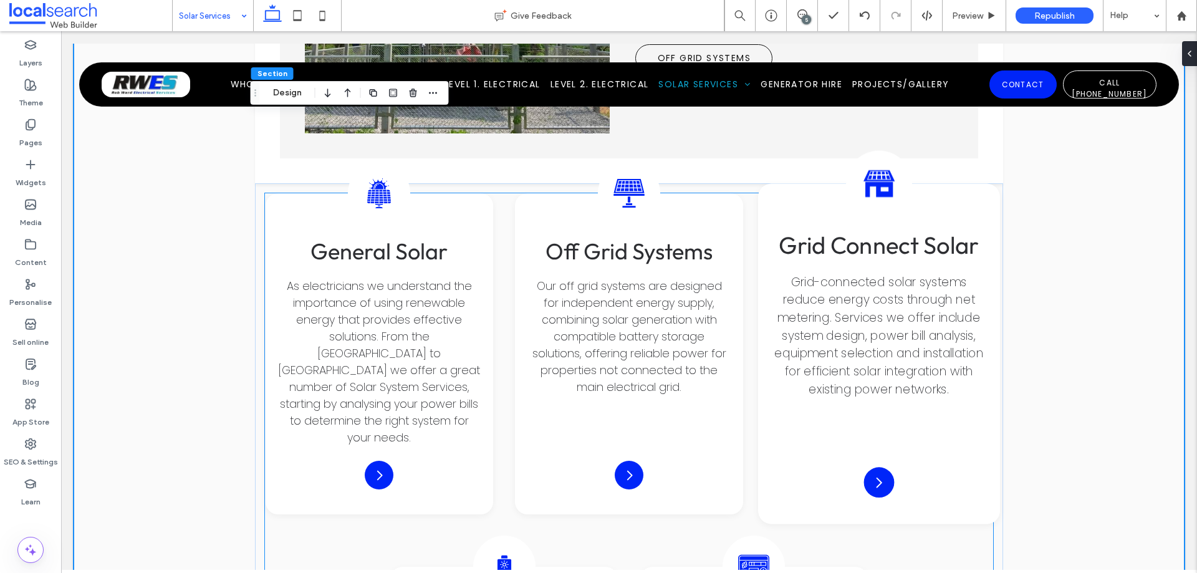
click at [892, 230] on span "Grid Connect Solar" at bounding box center [879, 245] width 200 height 30
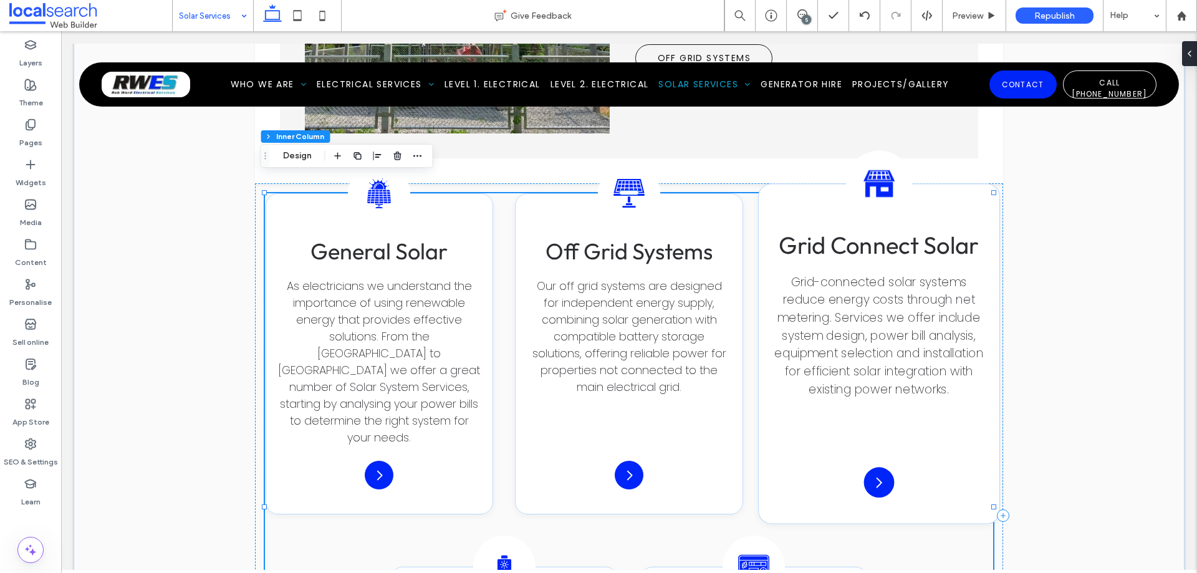
click at [921, 230] on span "Grid Connect Solar" at bounding box center [879, 245] width 200 height 30
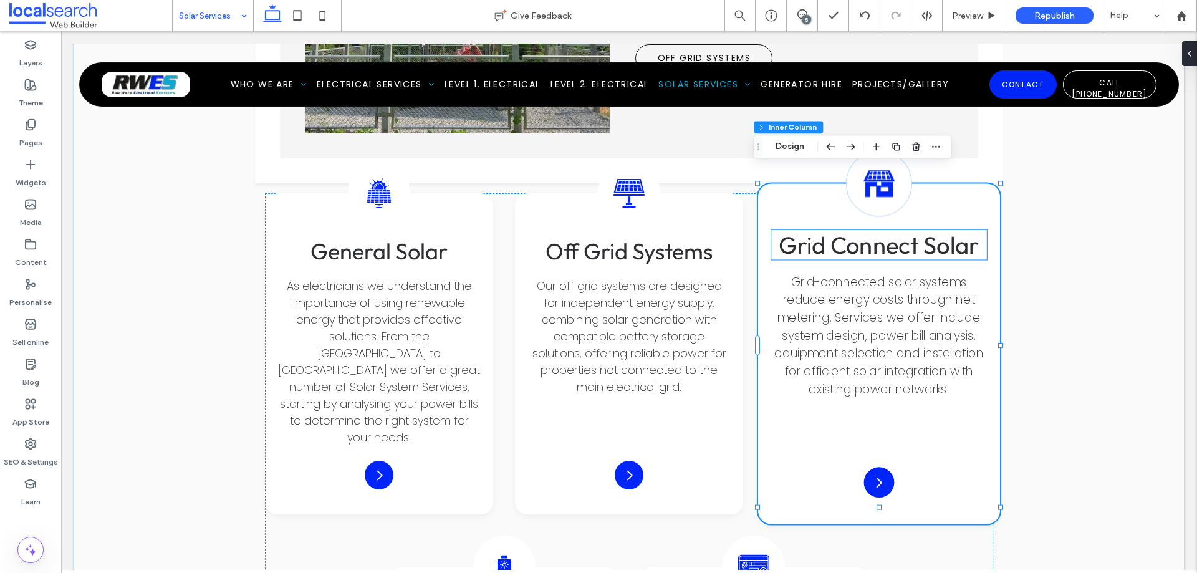
click at [899, 230] on span "Grid Connect Solar" at bounding box center [879, 245] width 200 height 30
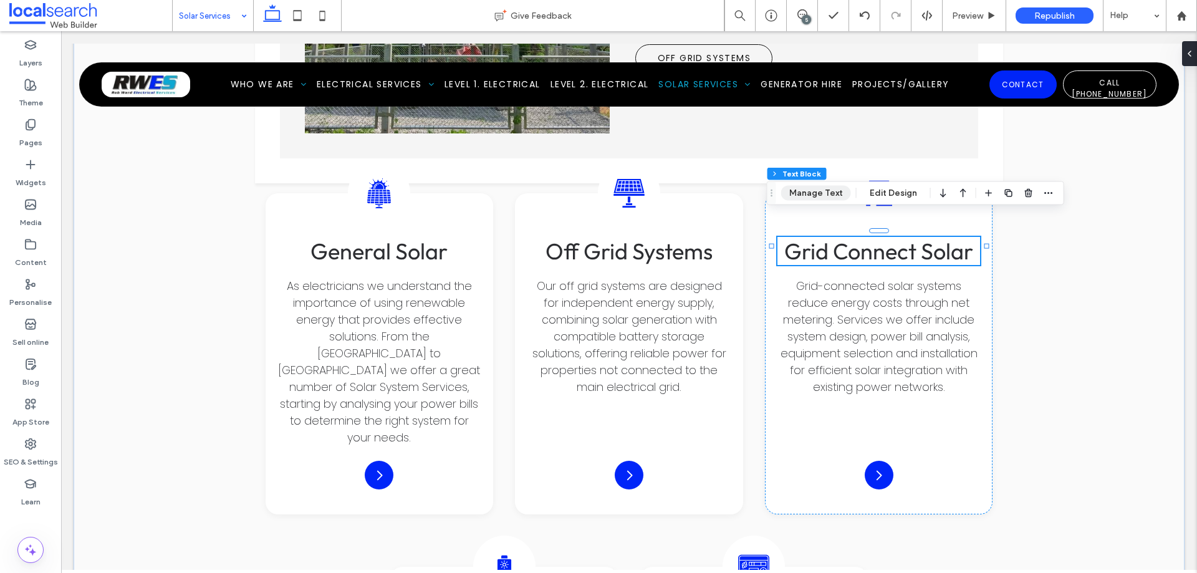
click at [825, 193] on button "Manage Text" at bounding box center [816, 193] width 70 height 15
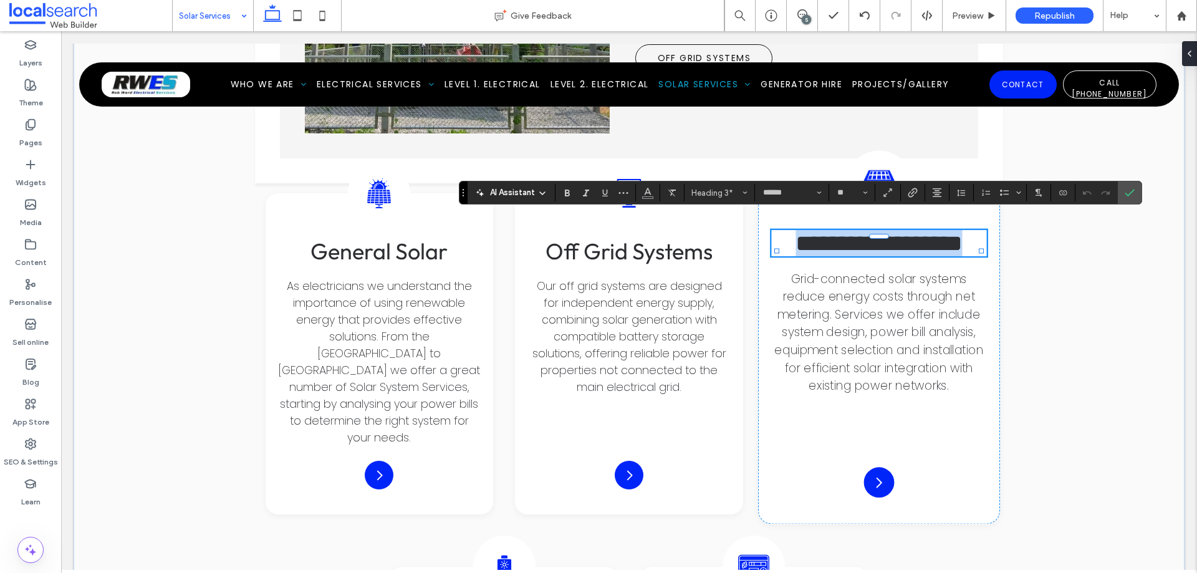
click at [942, 234] on span "**********" at bounding box center [878, 243] width 166 height 24
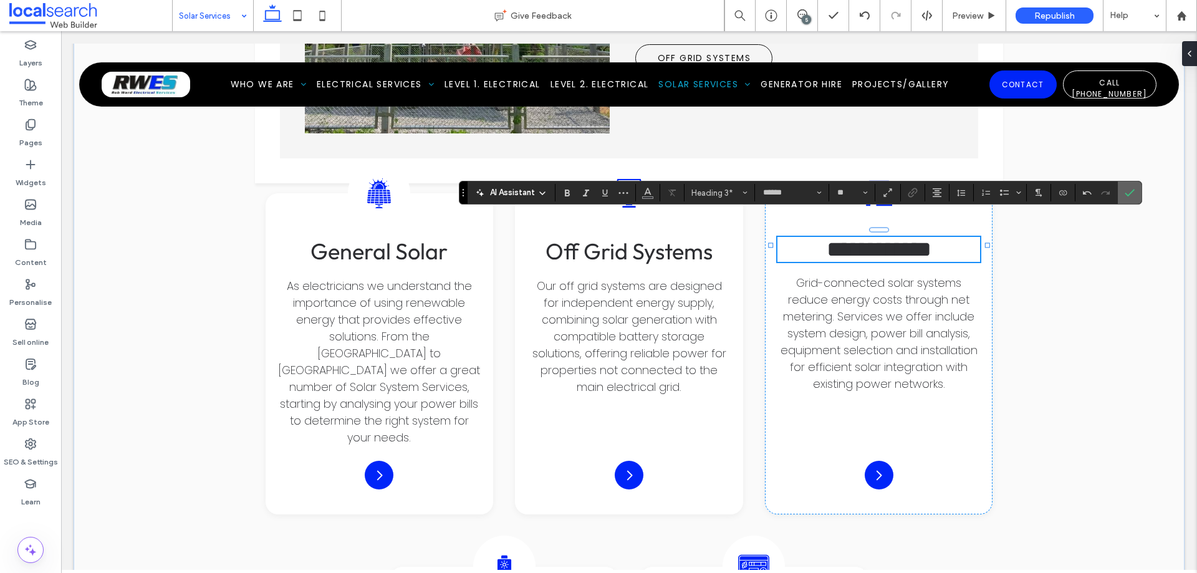
click at [1132, 191] on use "Confirm" at bounding box center [1130, 192] width 10 height 7
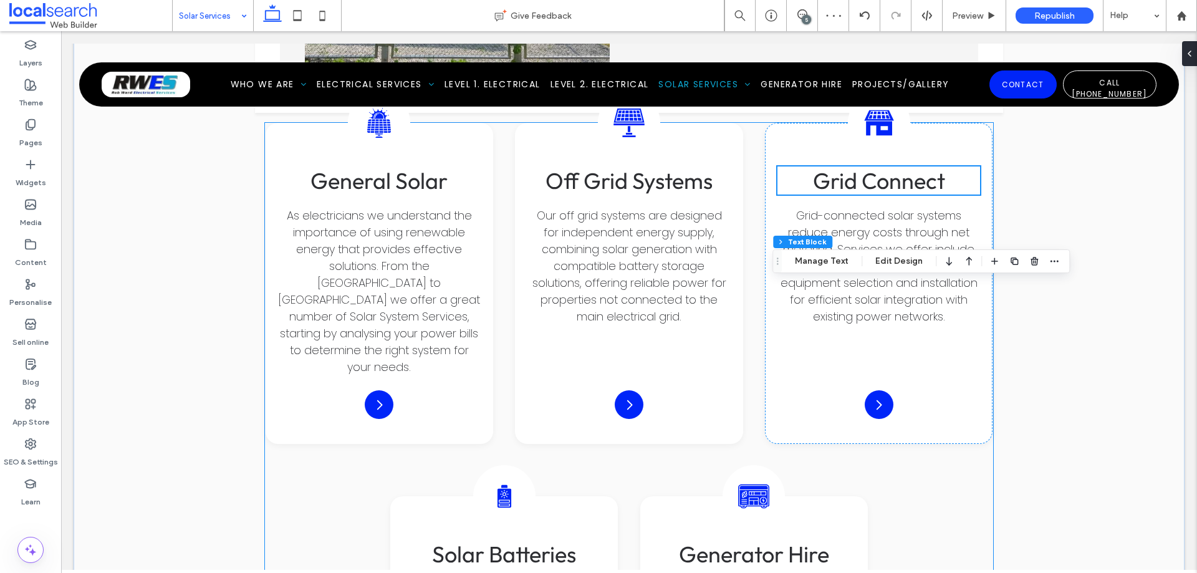
scroll to position [2280, 0]
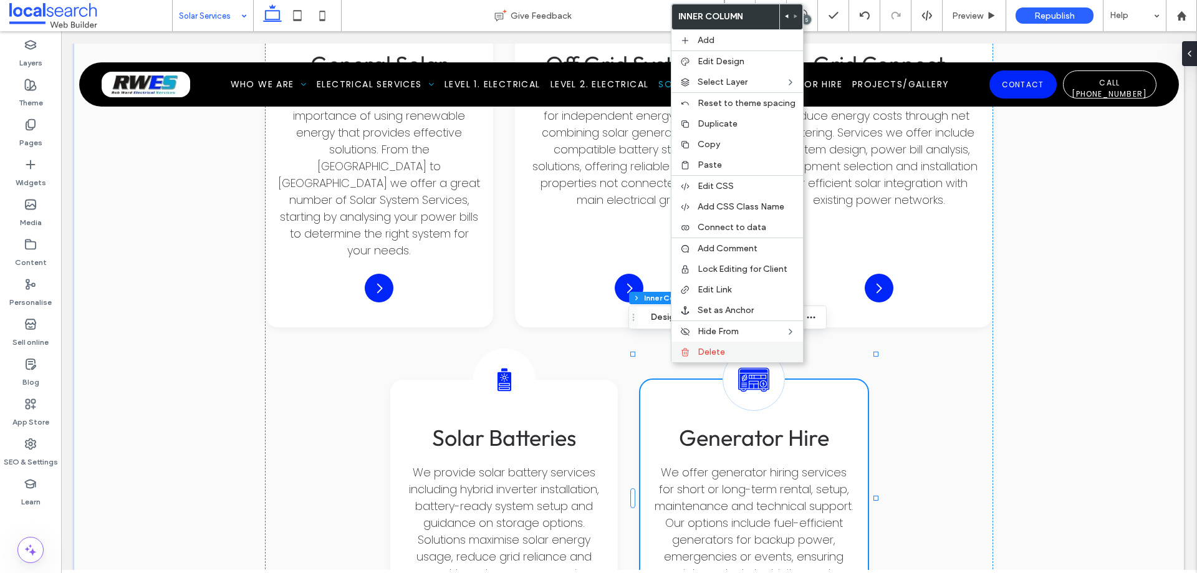
click at [711, 352] on span "Delete" at bounding box center [711, 352] width 27 height 11
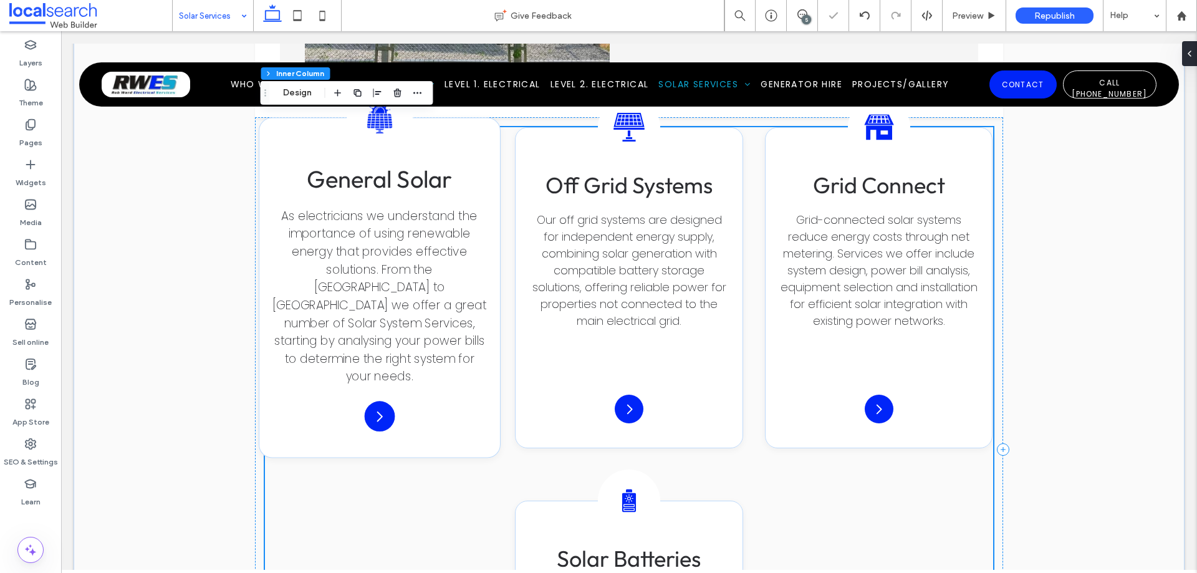
scroll to position [2093, 0]
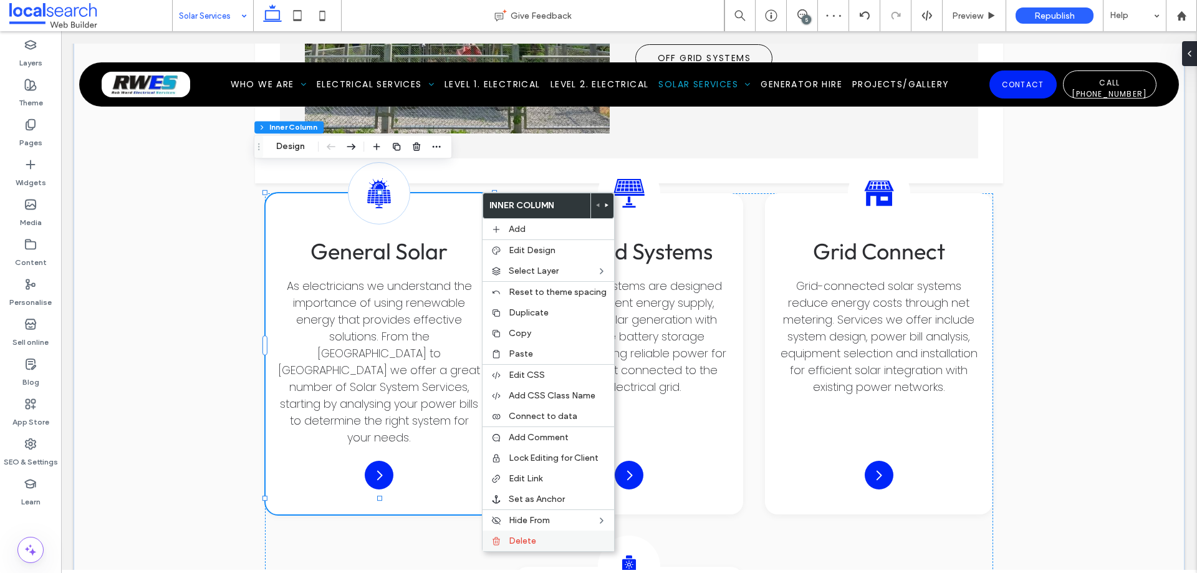
click at [534, 544] on span "Delete" at bounding box center [522, 540] width 27 height 11
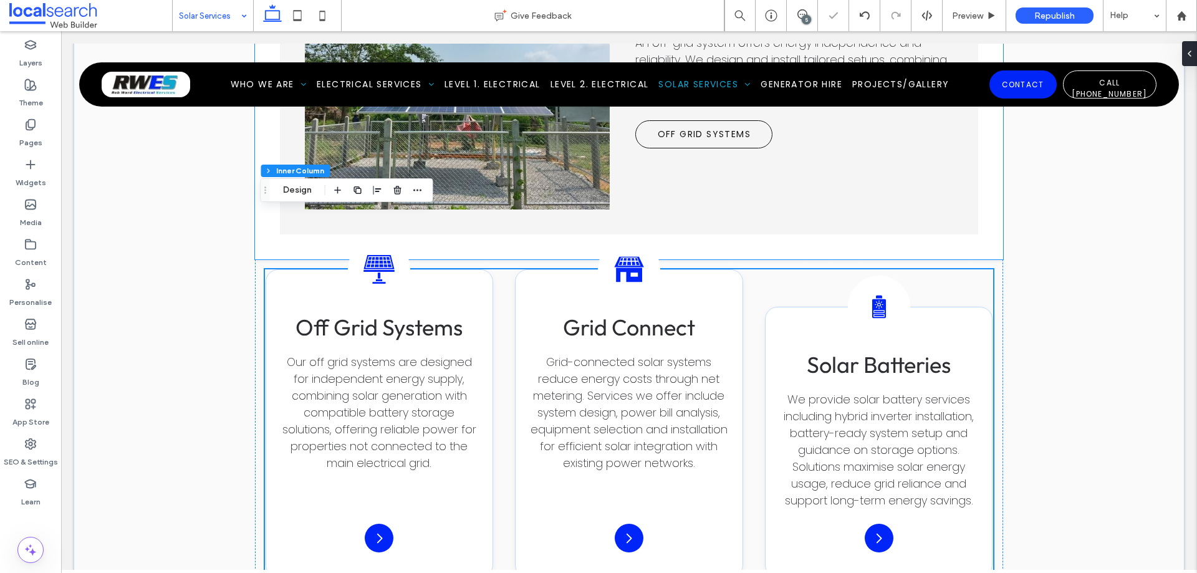
scroll to position [1906, 0]
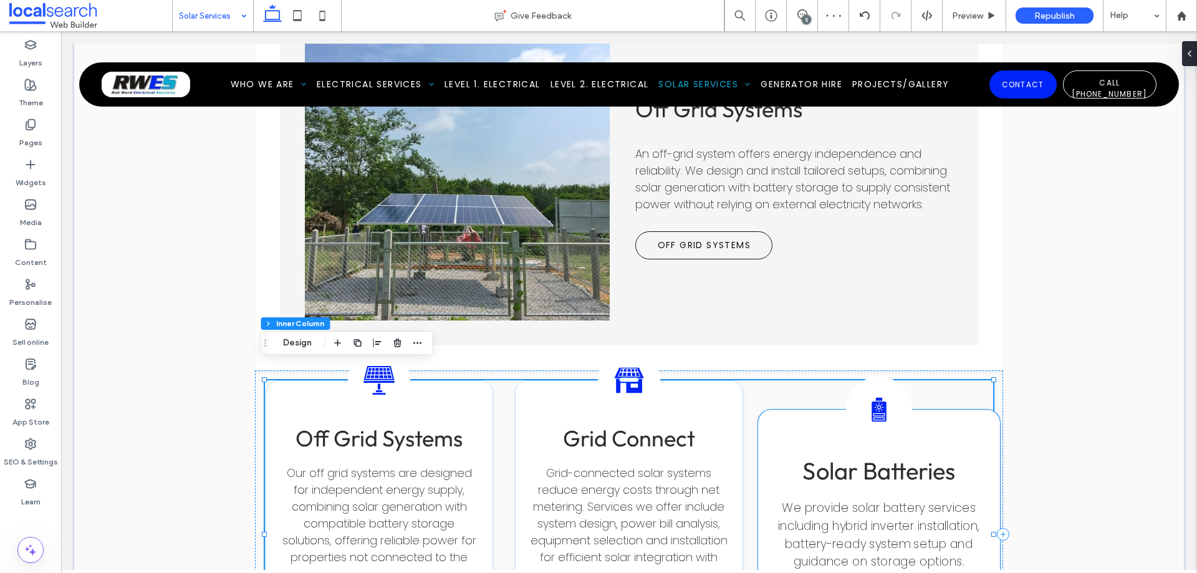
click at [797, 411] on div "Solar Battery Icon Solar Batteries We provide solar battery services including …" at bounding box center [878, 553] width 241 height 287
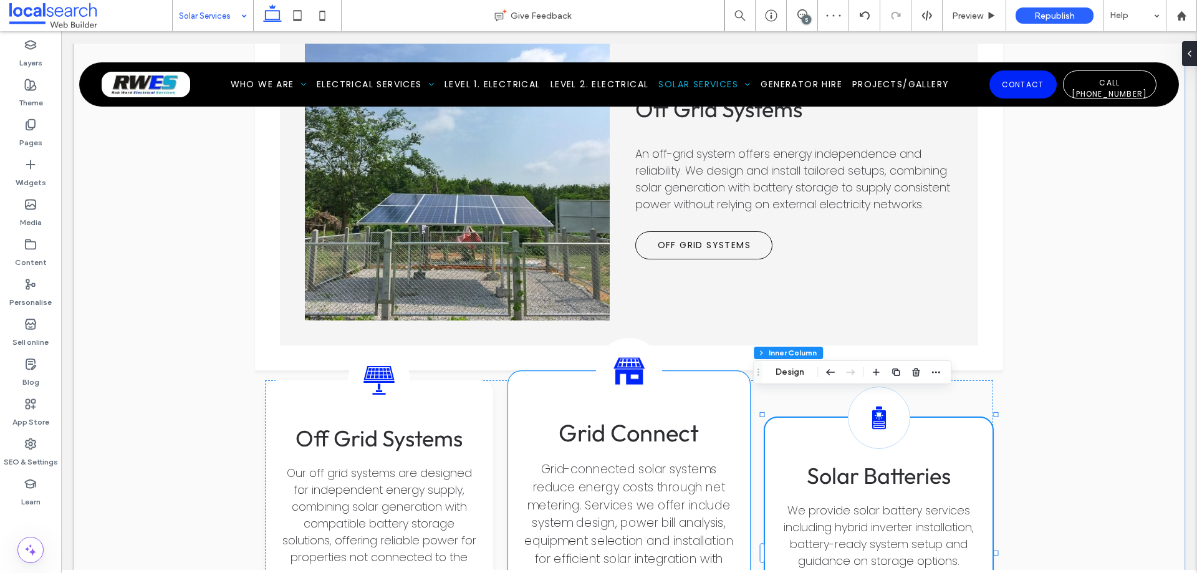
click at [721, 376] on div "Solar Connect Icon Grid Connect Grid-connected solar systems reduce energy cost…" at bounding box center [628, 534] width 241 height 327
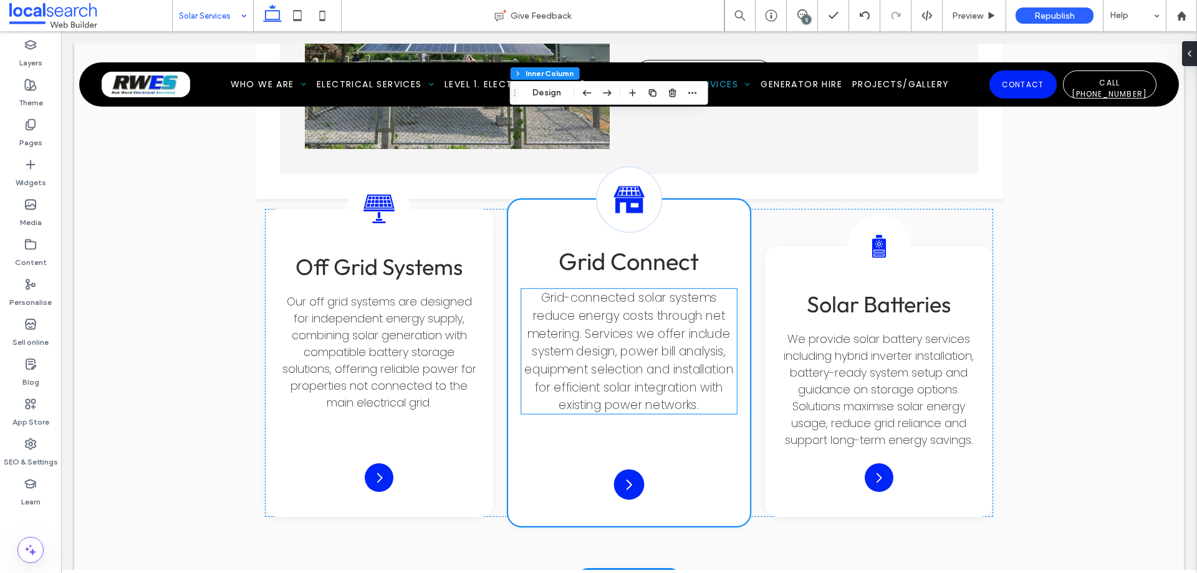
scroll to position [2031, 0]
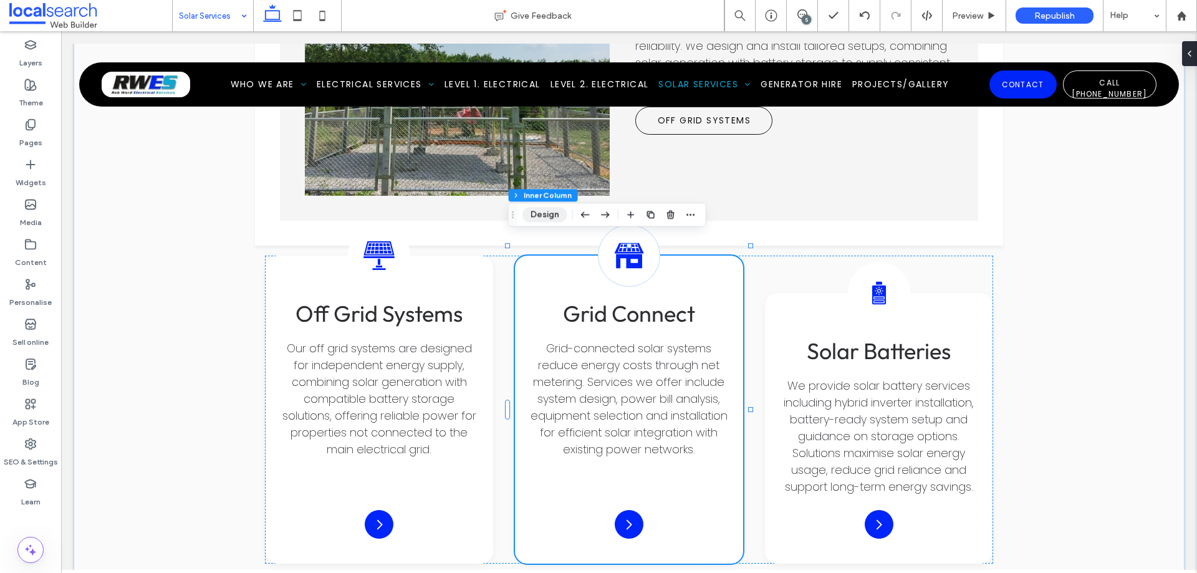
click at [548, 220] on button "Design" at bounding box center [544, 214] width 45 height 15
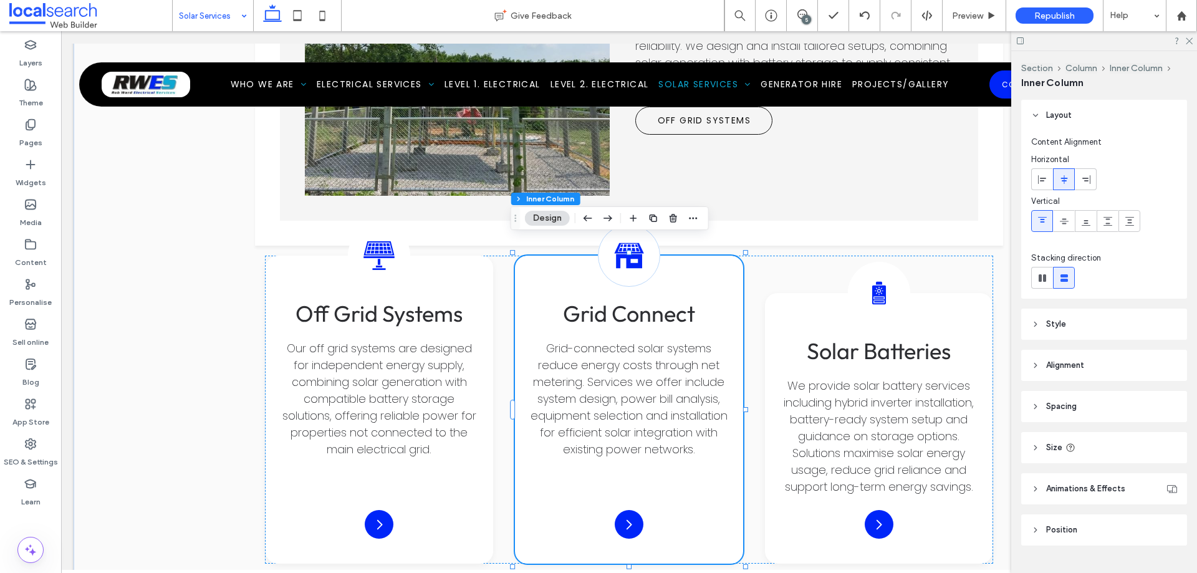
click at [1082, 446] on header "Size" at bounding box center [1104, 447] width 166 height 31
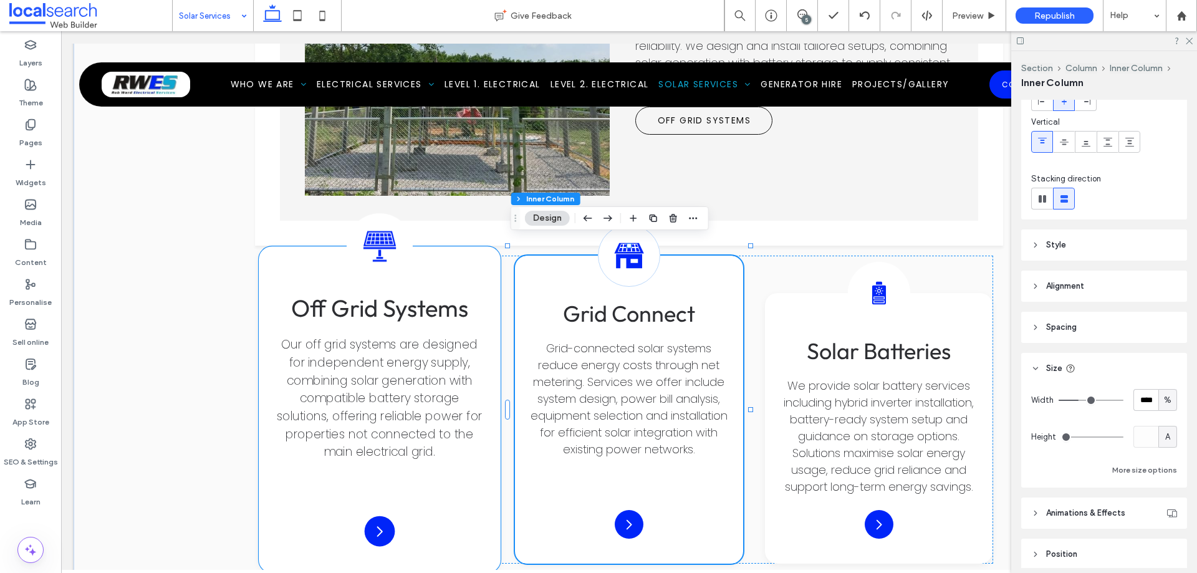
click at [467, 265] on div "Off-Grid Solar Icon Off Grid Systems Our off grid systems are designed for inde…" at bounding box center [379, 409] width 241 height 327
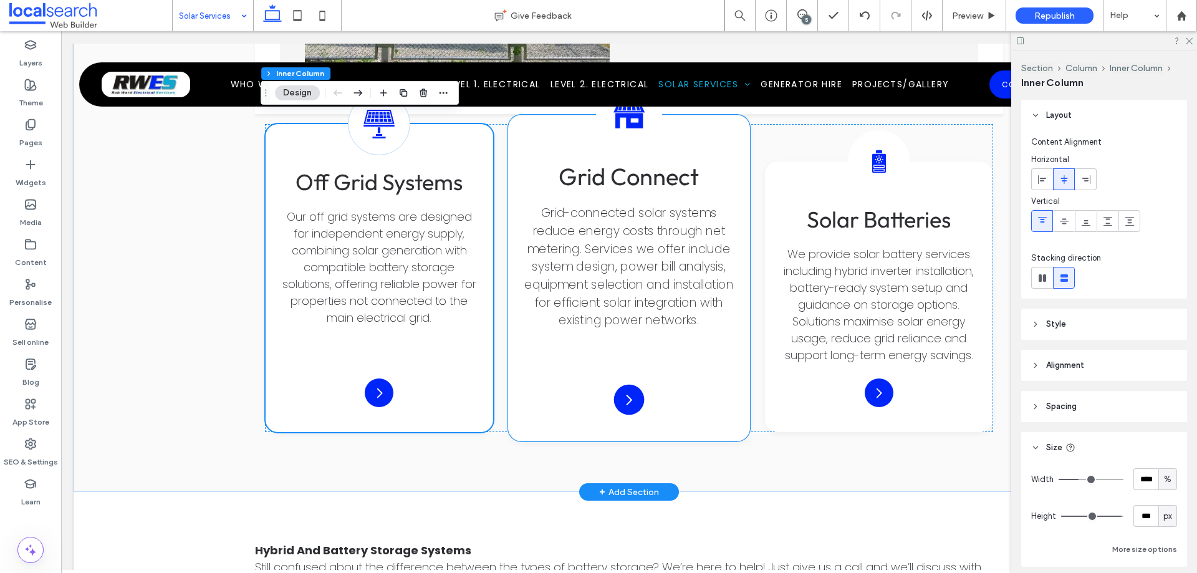
scroll to position [2093, 0]
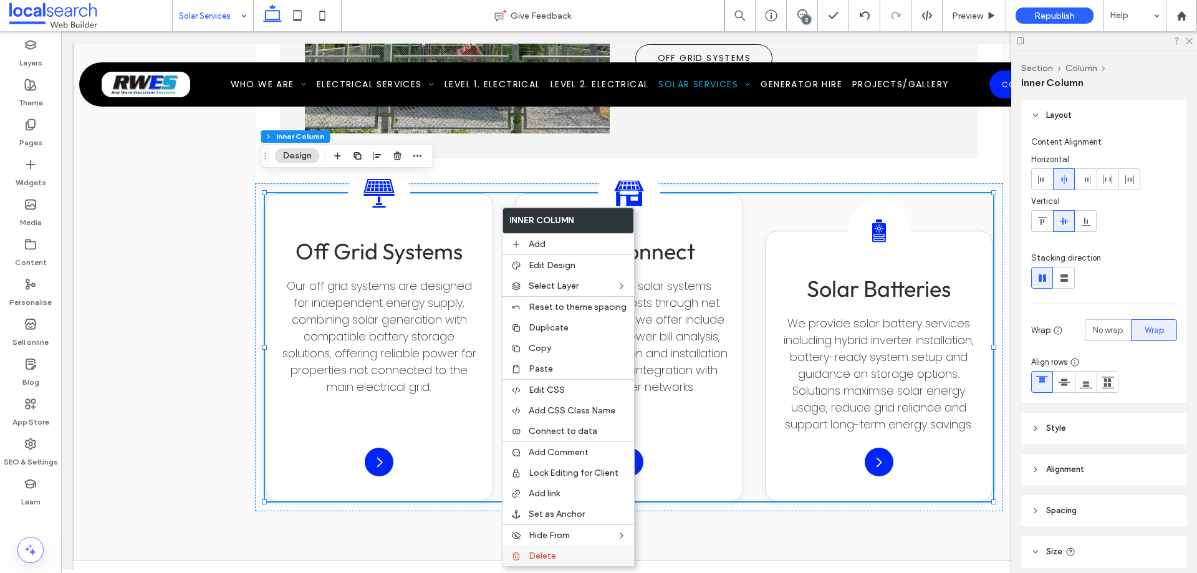
click at [548, 558] on span "Delete" at bounding box center [542, 555] width 27 height 11
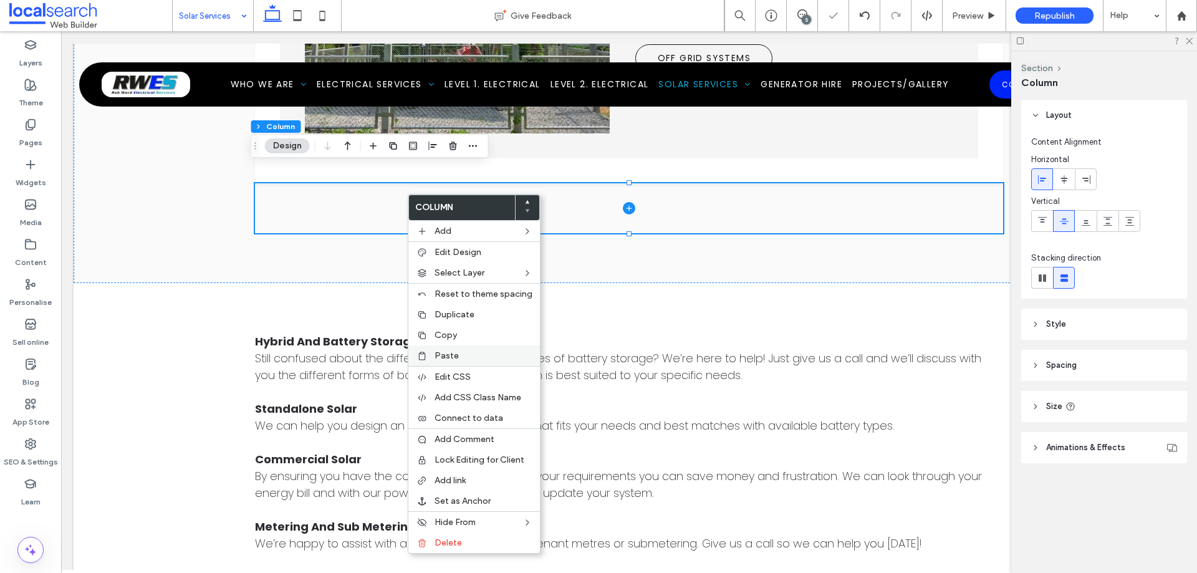
click at [461, 360] on label "Paste" at bounding box center [483, 355] width 98 height 11
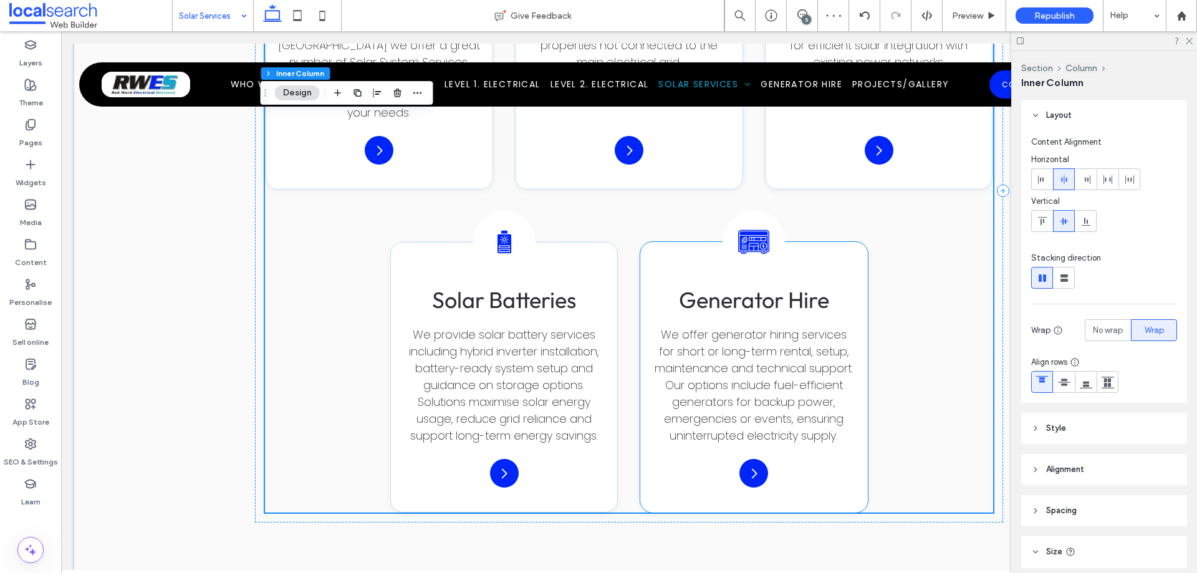
scroll to position [2530, 0]
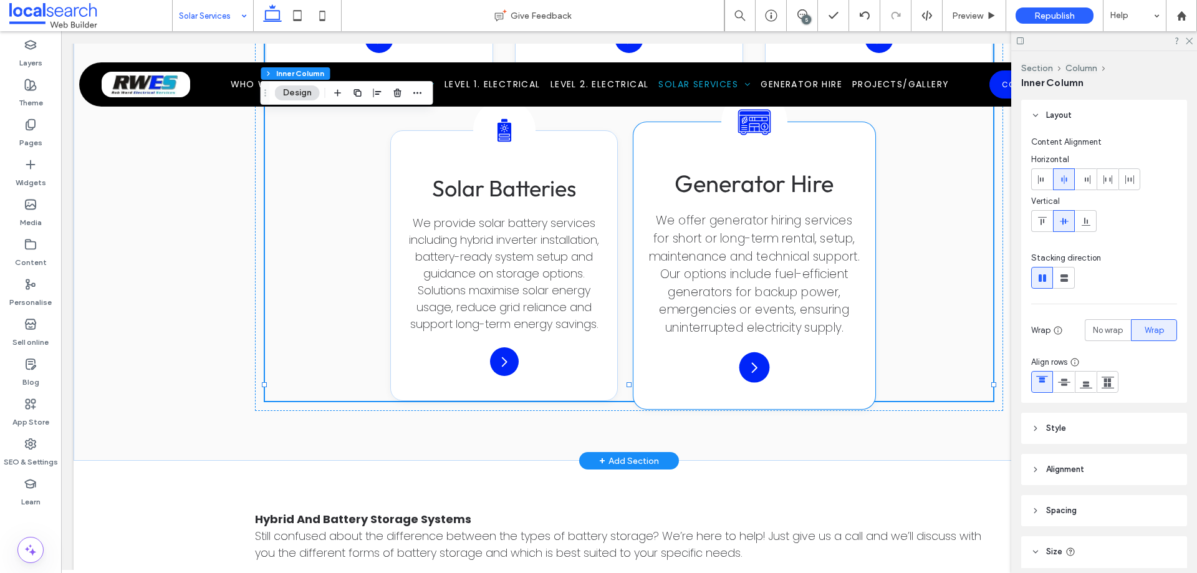
click at [664, 346] on div "Generator Icon Generator Hire We offer generator hiring services for short or l…" at bounding box center [753, 265] width 241 height 287
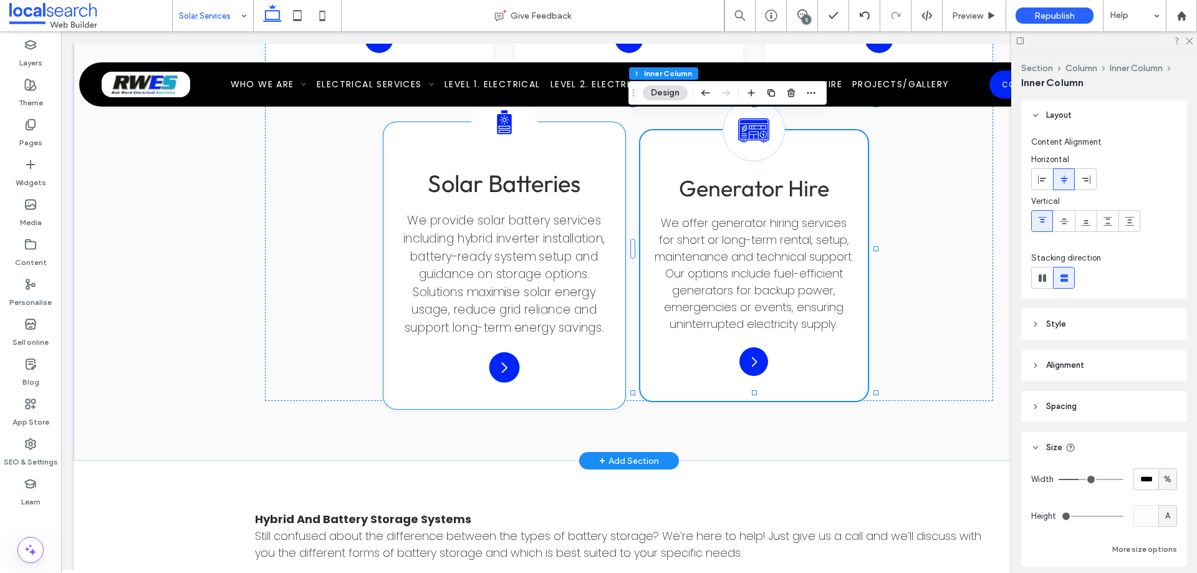
click at [586, 346] on div "Solar Battery Icon Solar Batteries We provide solar battery services including …" at bounding box center [503, 265] width 241 height 287
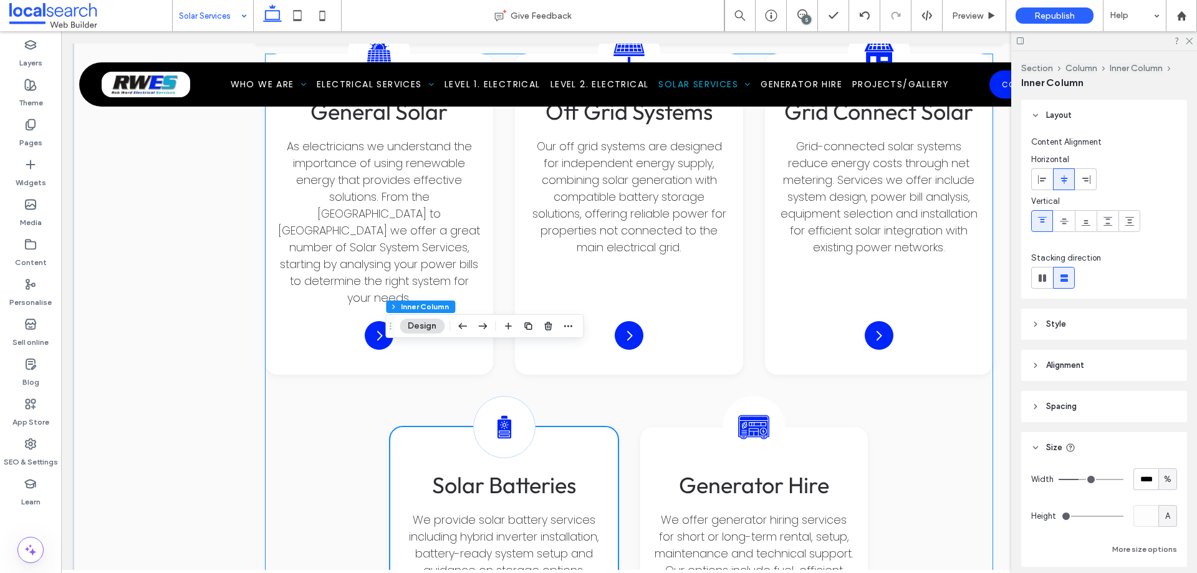
scroll to position [2156, 0]
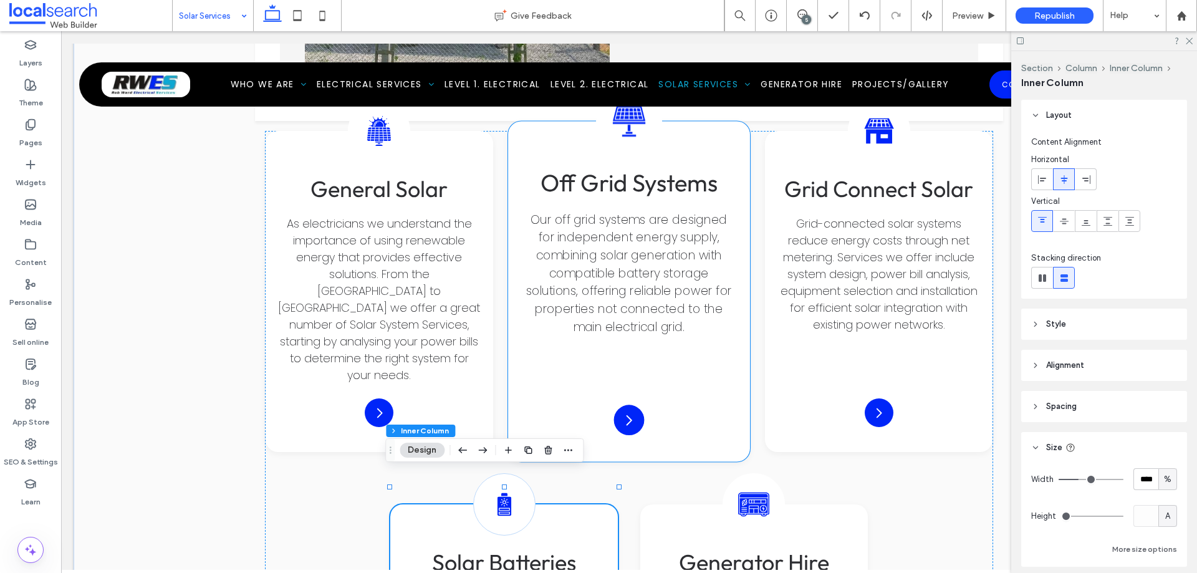
click at [725, 393] on div "Off-Grid Solar Icon Off Grid Systems Our off grid systems are designed for inde…" at bounding box center [628, 292] width 241 height 340
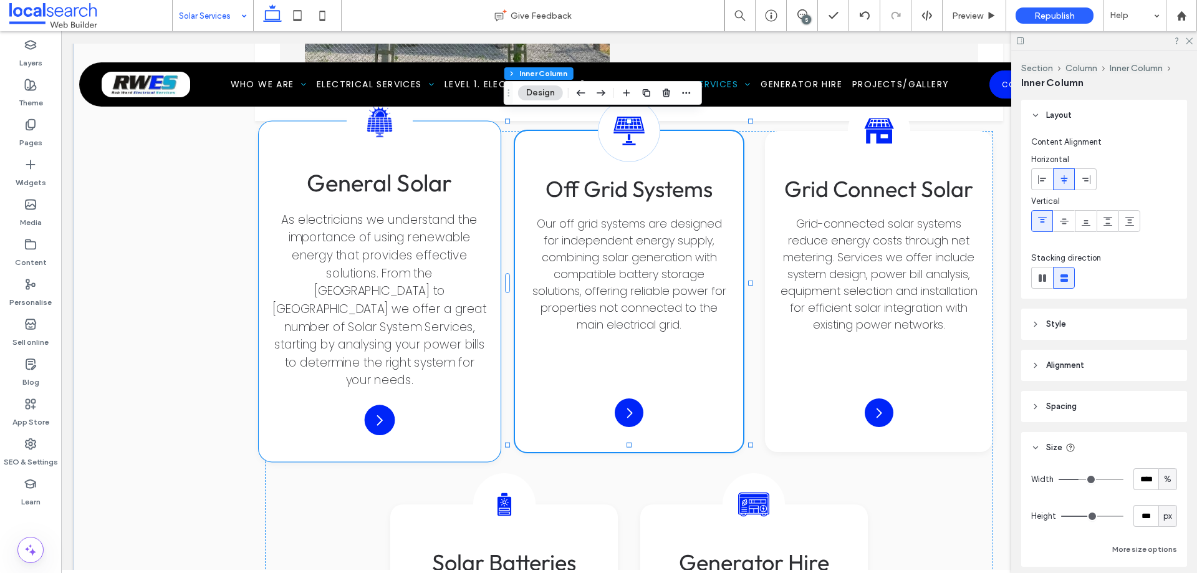
click at [477, 366] on div "Solar Icon General Solar As electricians we understand the importance of using …" at bounding box center [379, 292] width 241 height 340
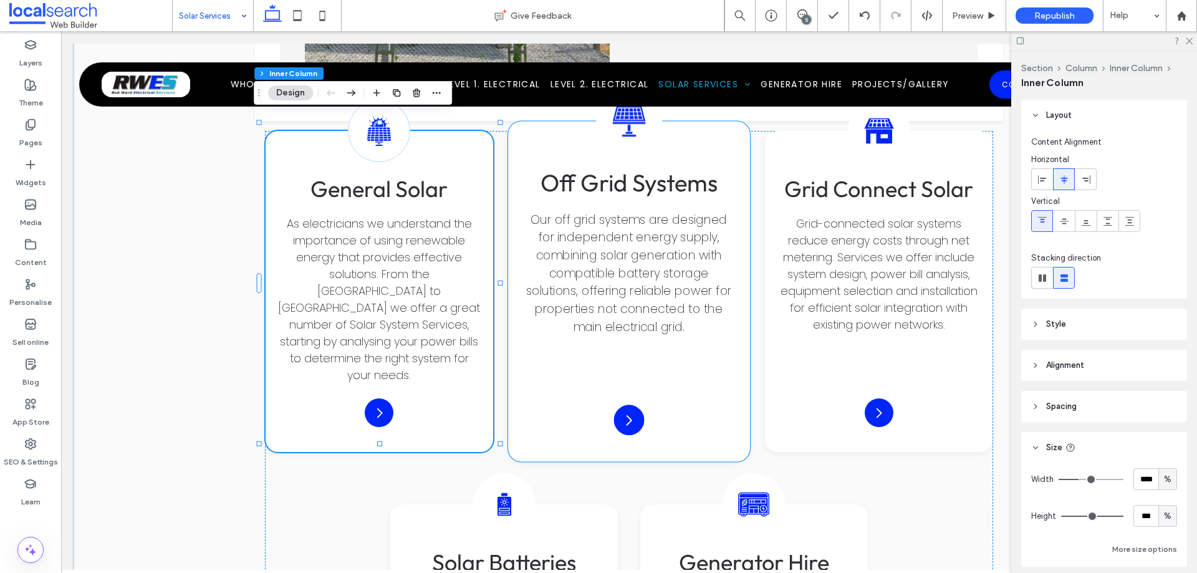
click at [723, 375] on div "Off-Grid Solar Icon Off Grid Systems Our off grid systems are designed for inde…" at bounding box center [628, 292] width 241 height 340
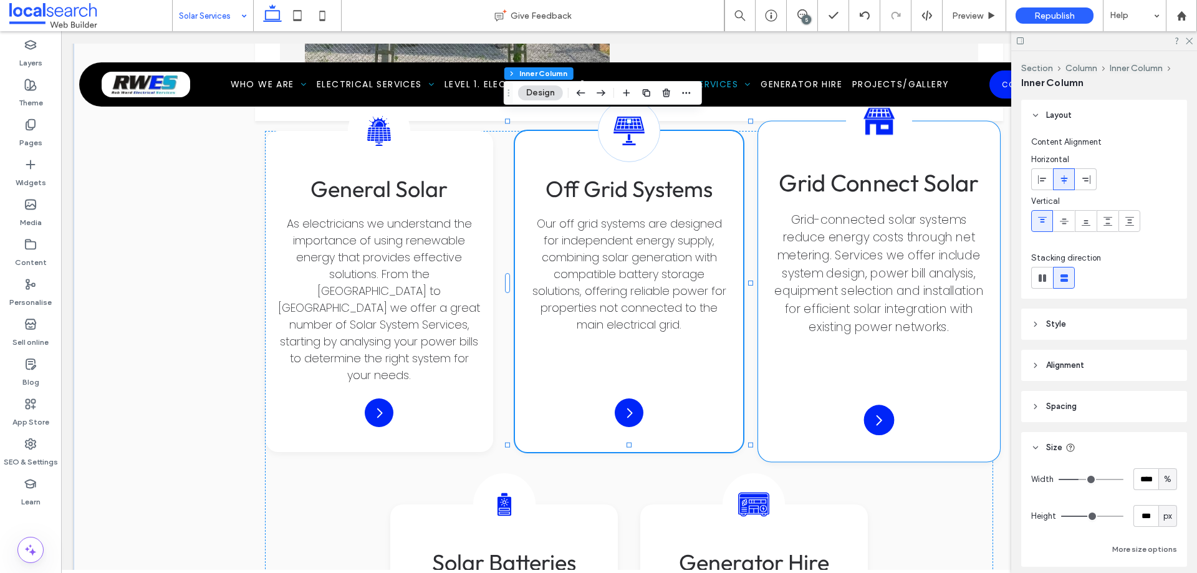
click at [803, 385] on div "Solar Connect Icon Grid Connect Solar Grid-connected solar systems reduce energ…" at bounding box center [878, 292] width 241 height 340
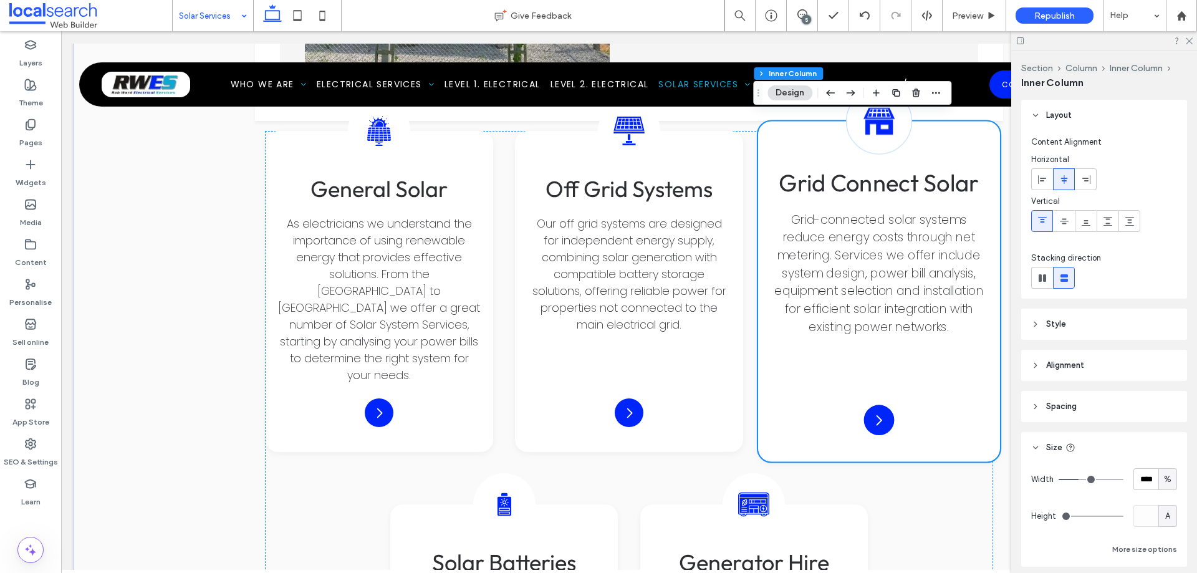
scroll to position [2343, 0]
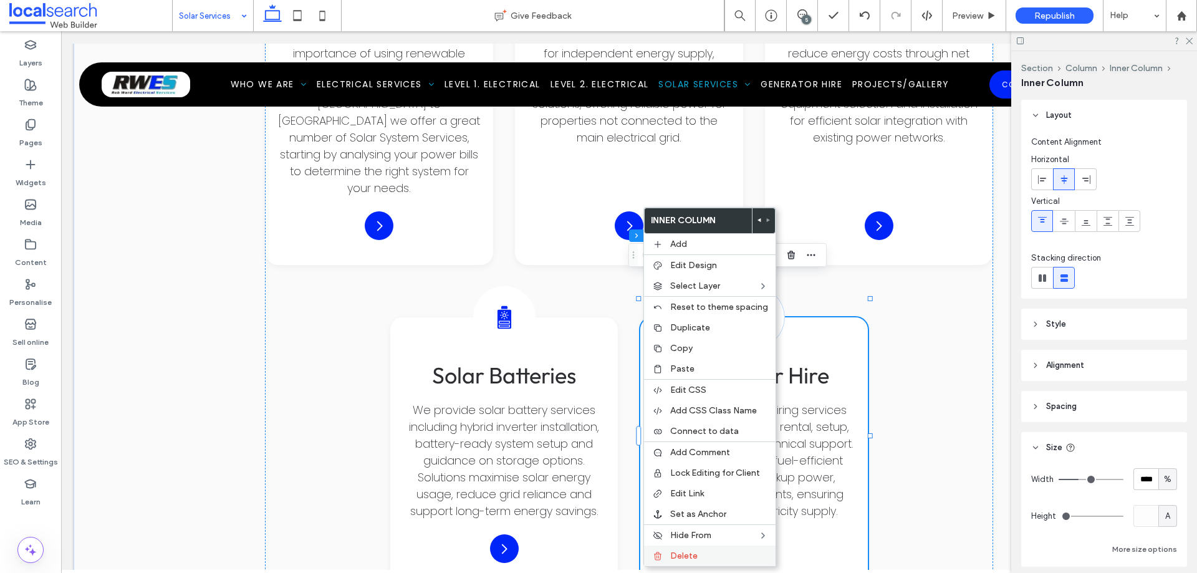
click at [669, 552] on div "Delete" at bounding box center [710, 555] width 132 height 21
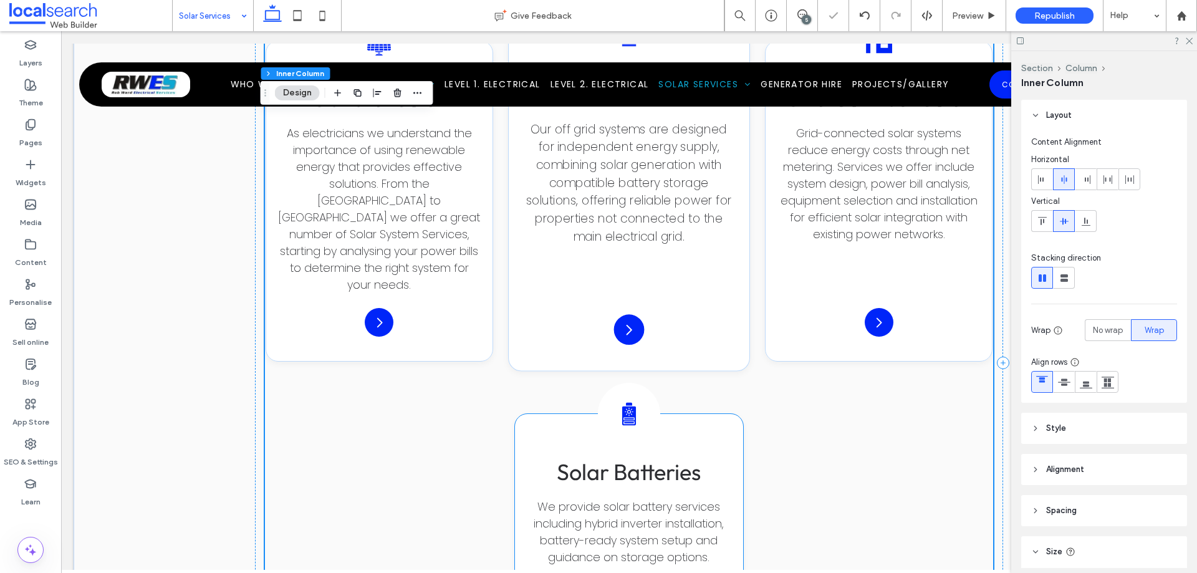
scroll to position [2156, 0]
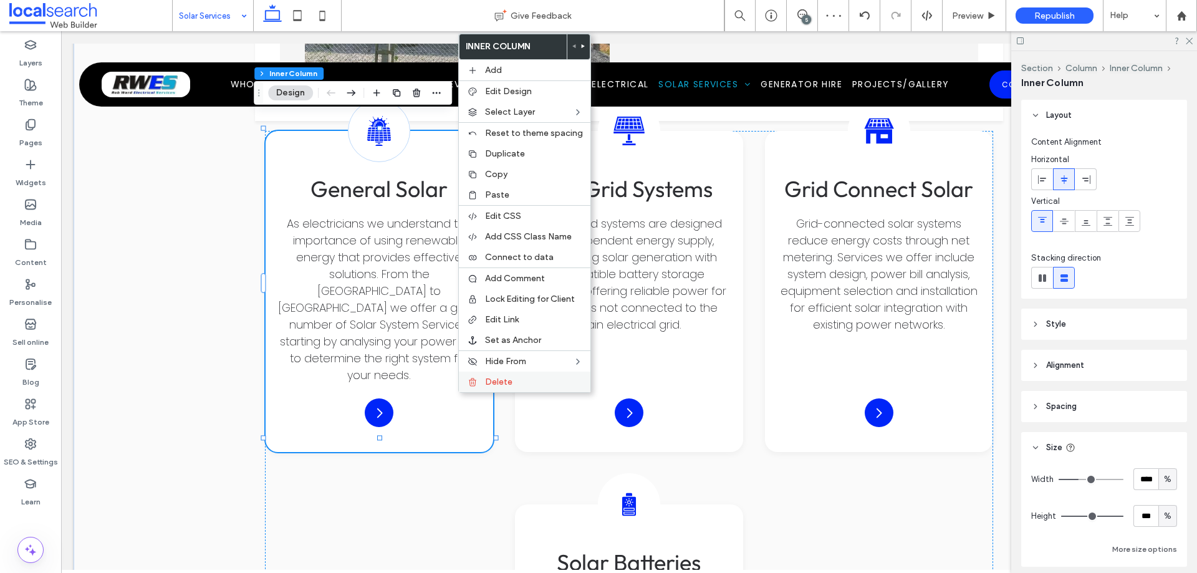
click at [511, 380] on span "Delete" at bounding box center [498, 381] width 27 height 11
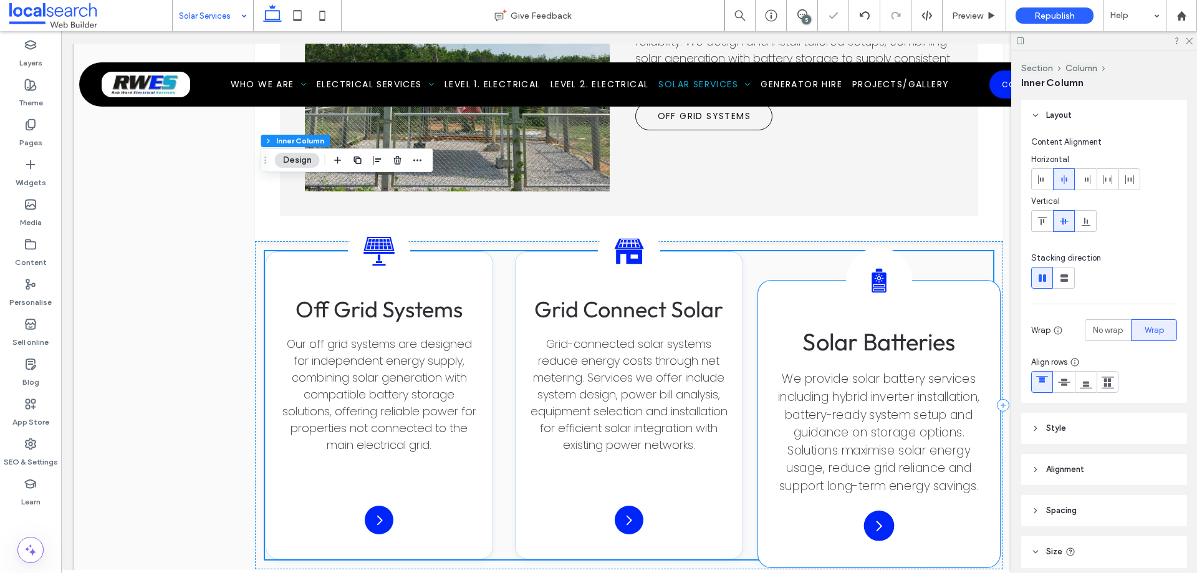
scroll to position [2031, 0]
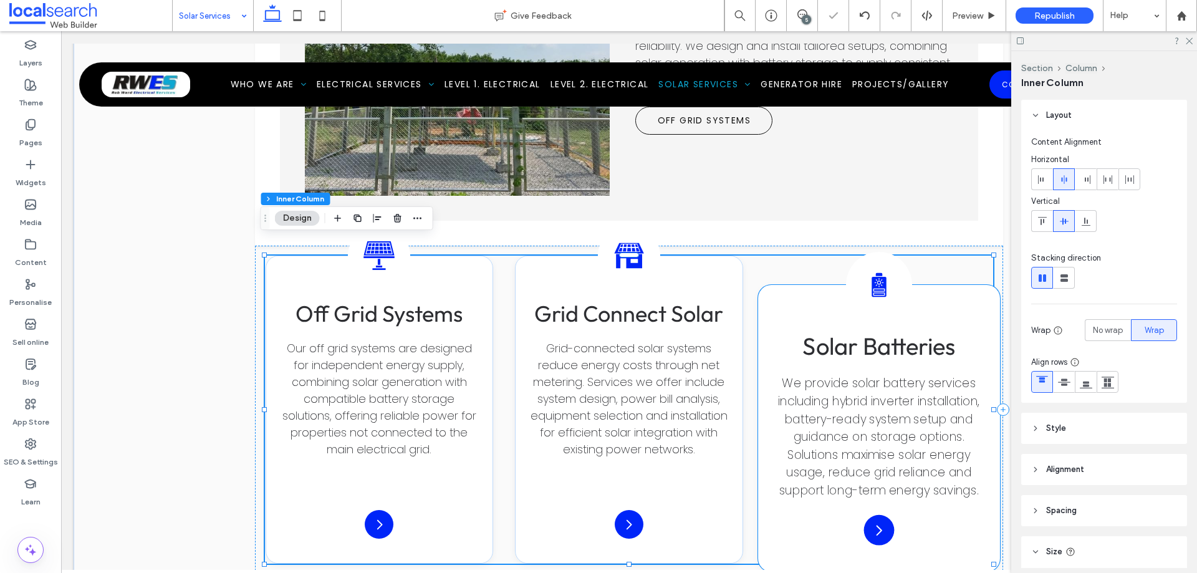
click at [783, 292] on div "Solar Battery Icon Solar Batteries We provide solar battery services including …" at bounding box center [878, 428] width 241 height 287
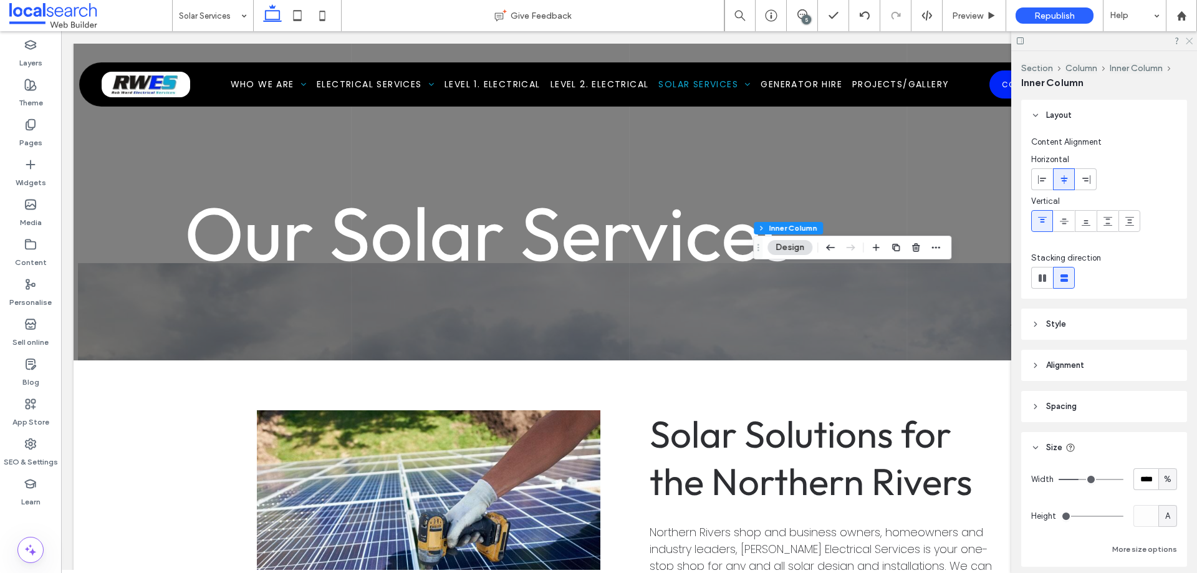
click at [1187, 42] on icon at bounding box center [1188, 40] width 8 height 8
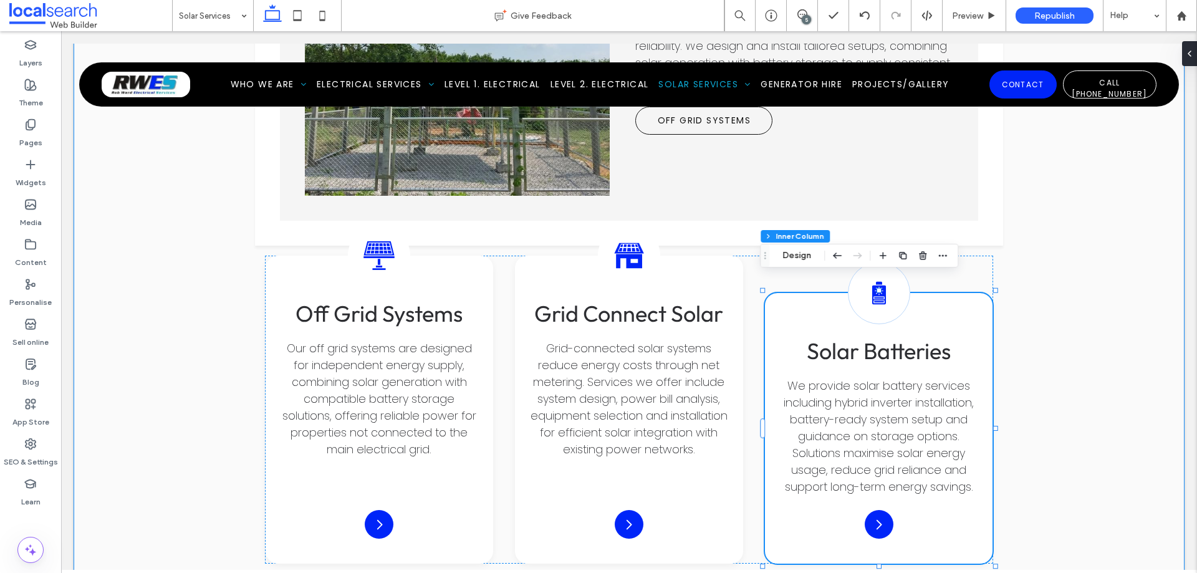
click at [1085, 376] on div "Off Grid Systems Grid Connect Solar Batteries Off Grid Systems An off-grid syst…" at bounding box center [629, 247] width 1111 height 754
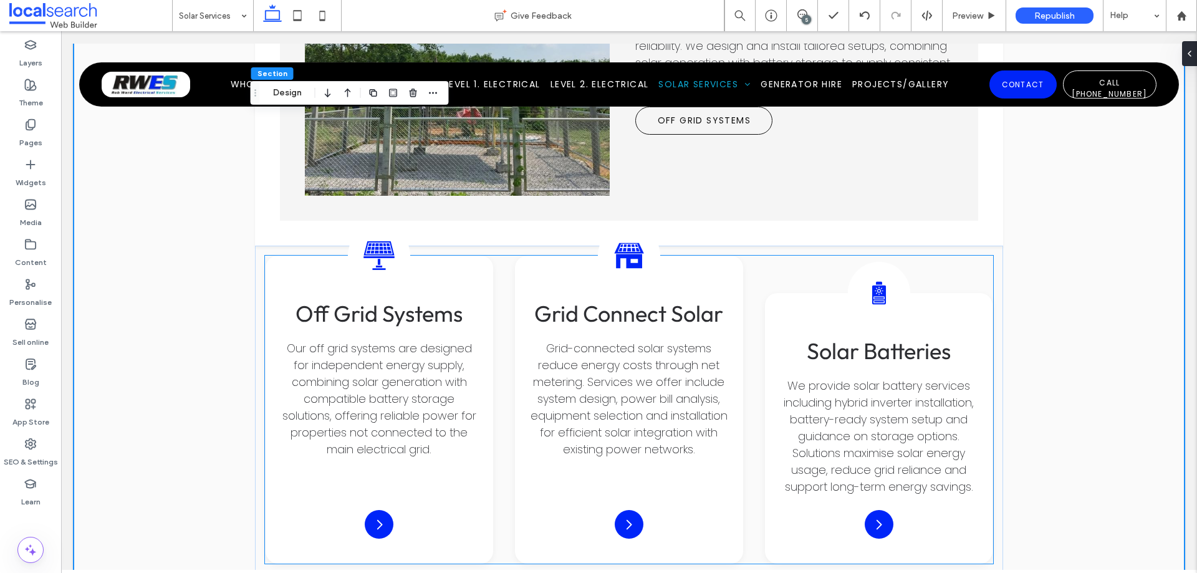
click at [773, 257] on div "Off-Grid Solar Icon Off Grid Systems Our off grid systems are designed for inde…" at bounding box center [629, 410] width 728 height 308
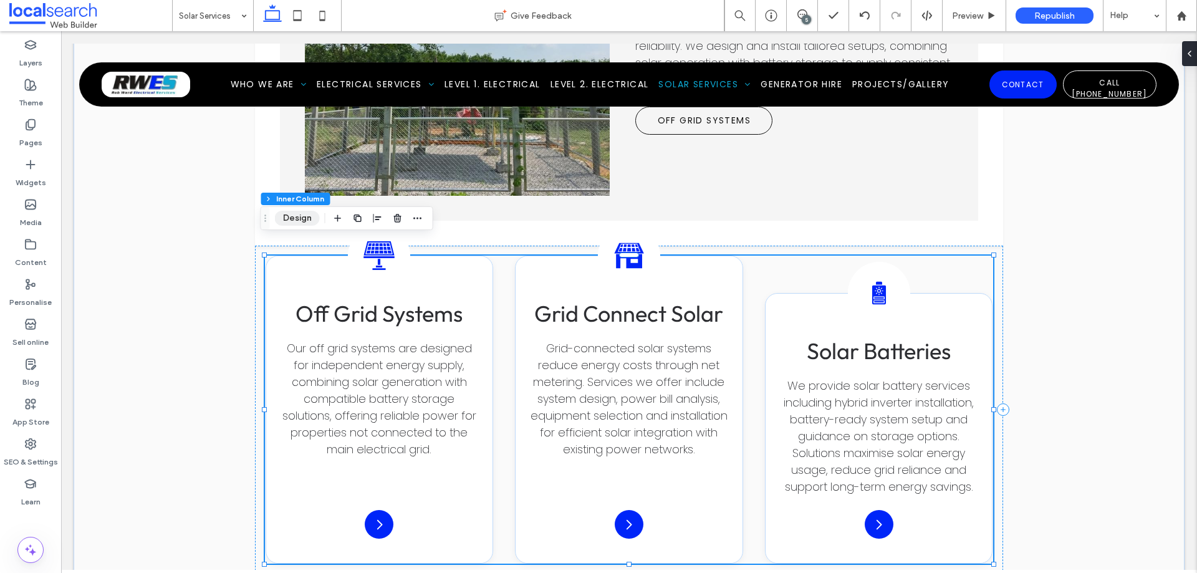
click at [299, 222] on button "Design" at bounding box center [297, 218] width 45 height 15
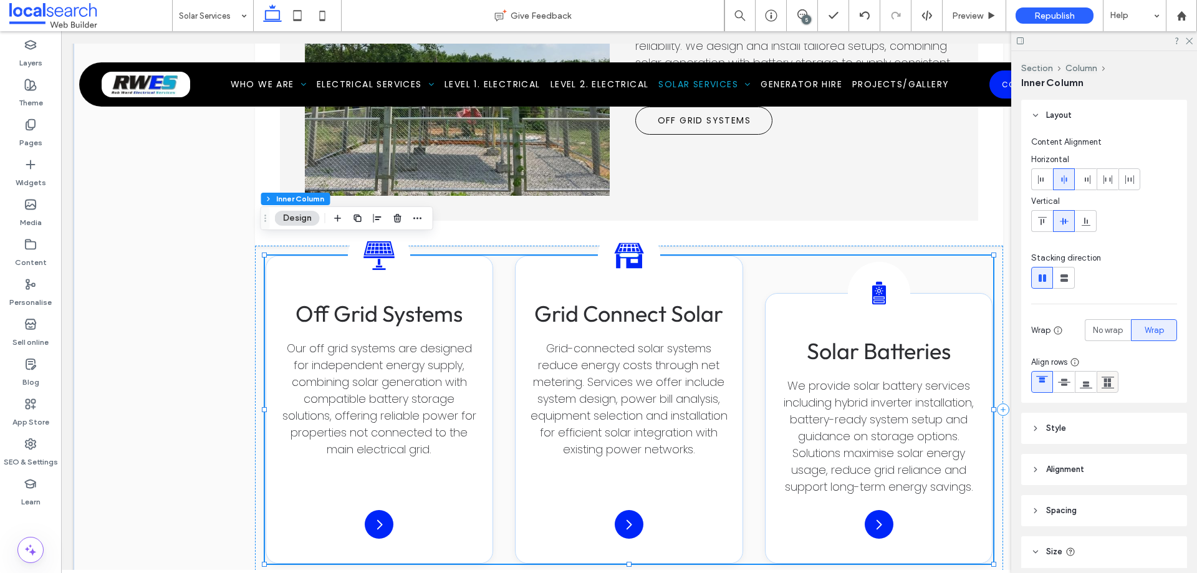
click at [1111, 386] on icon at bounding box center [1107, 382] width 12 height 12
click at [1044, 383] on icon at bounding box center [1042, 382] width 12 height 12
click at [1108, 383] on use at bounding box center [1107, 382] width 12 height 12
click at [747, 260] on div "Off-Grid Solar Icon Off Grid Systems Our off grid systems are designed for inde…" at bounding box center [629, 410] width 728 height 308
click at [1037, 381] on icon at bounding box center [1042, 382] width 12 height 12
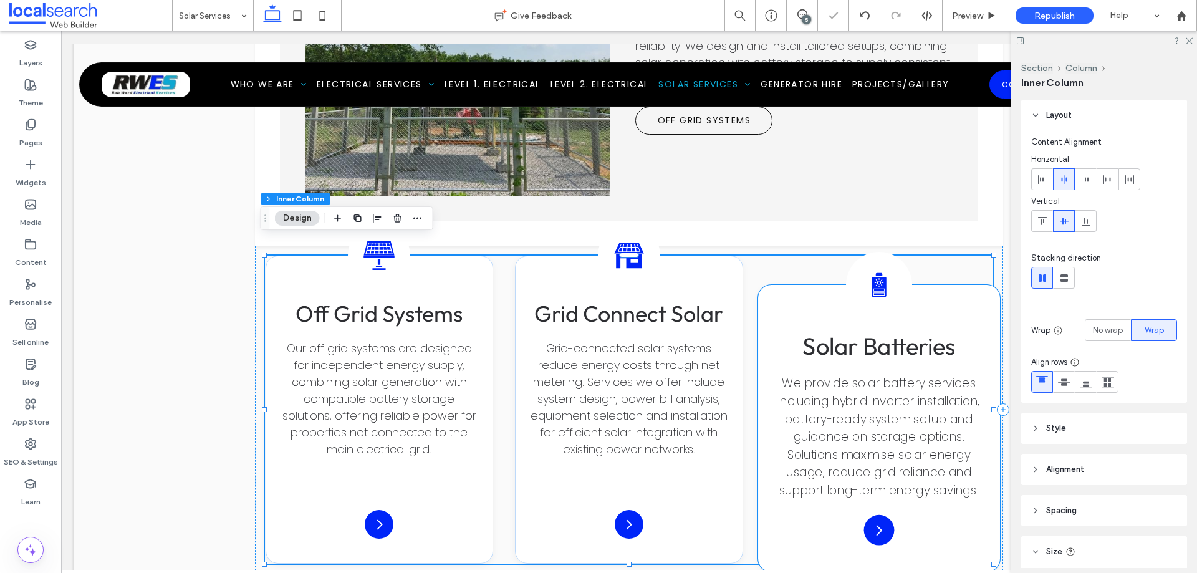
click at [774, 297] on div "Solar Battery Icon Solar Batteries We provide solar battery services including …" at bounding box center [878, 428] width 241 height 287
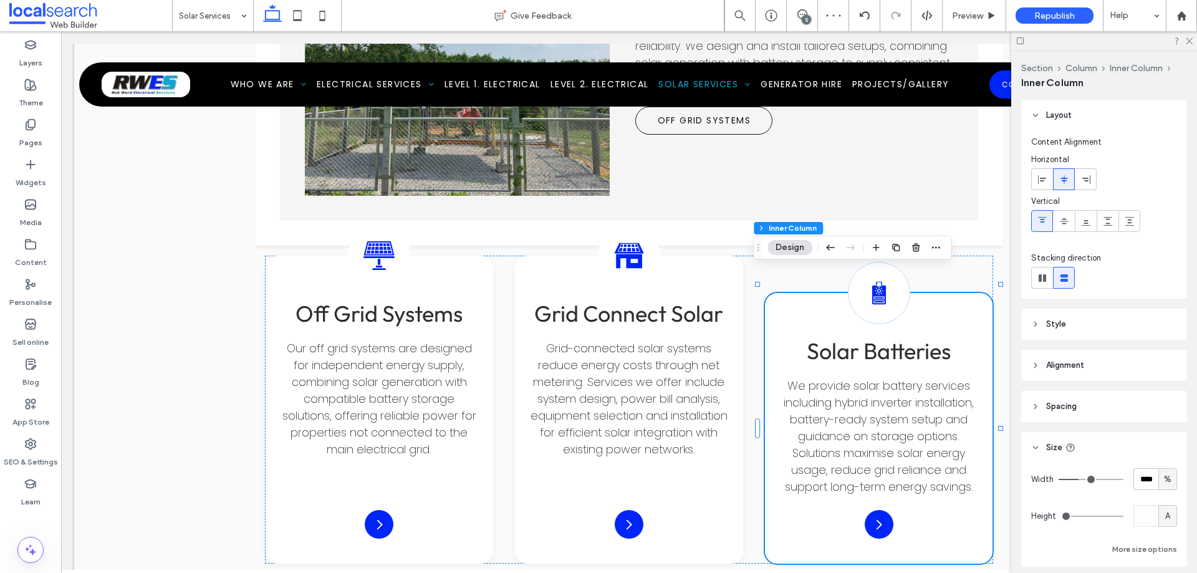
click at [1161, 515] on div "A" at bounding box center [1167, 516] width 12 height 12
click at [1158, 516] on div "A" at bounding box center [1167, 516] width 19 height 22
drag, startPoint x: 1067, startPoint y: 518, endPoint x: 1078, endPoint y: 518, distance: 10.6
click at [1078, 517] on input "range" at bounding box center [1092, 516] width 62 height 1
click at [722, 268] on div "Solar Connect Icon Grid Connect Solar Grid-connected solar systems reduce energ…" at bounding box center [628, 409] width 241 height 327
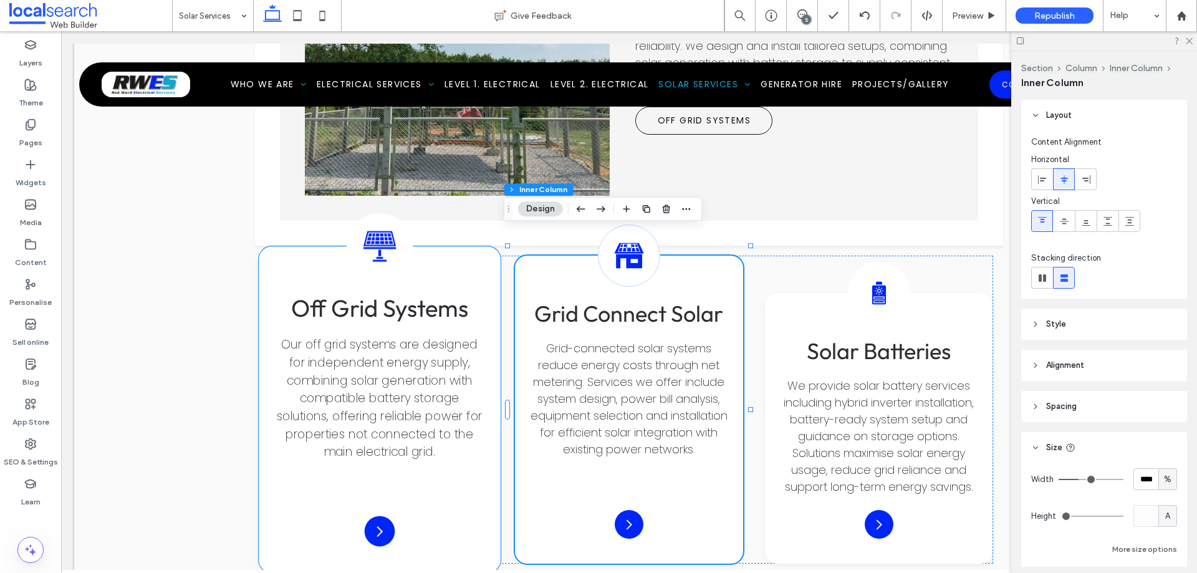
click at [463, 265] on div "Off-Grid Solar Icon Off Grid Systems Our off grid systems are designed for inde…" at bounding box center [379, 409] width 241 height 327
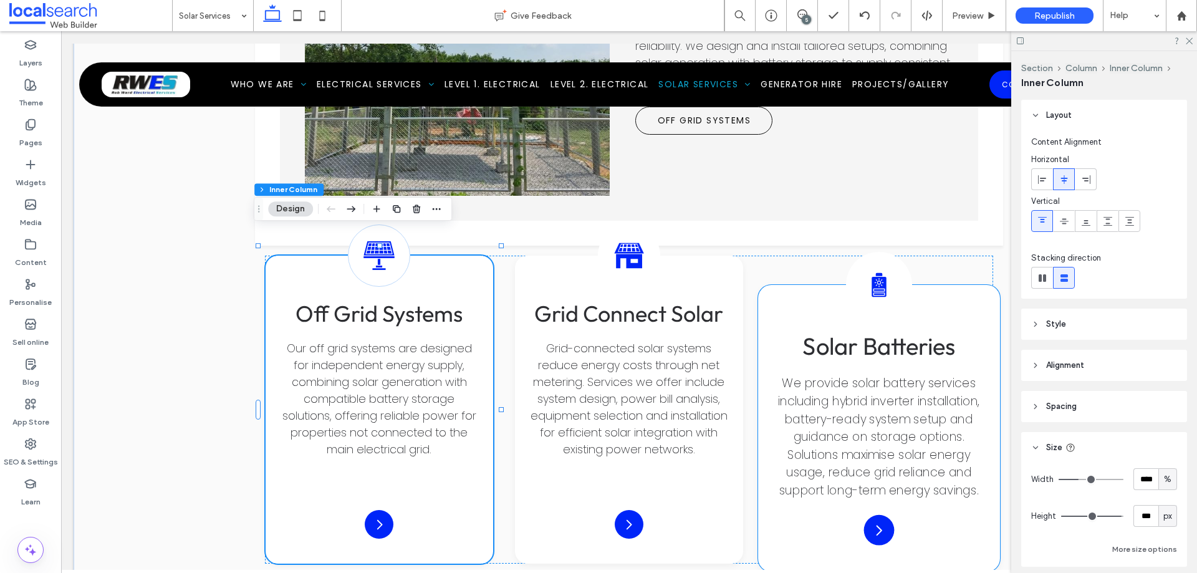
click at [771, 294] on div "Solar Battery Icon Solar Batteries We provide solar battery services including …" at bounding box center [878, 428] width 241 height 287
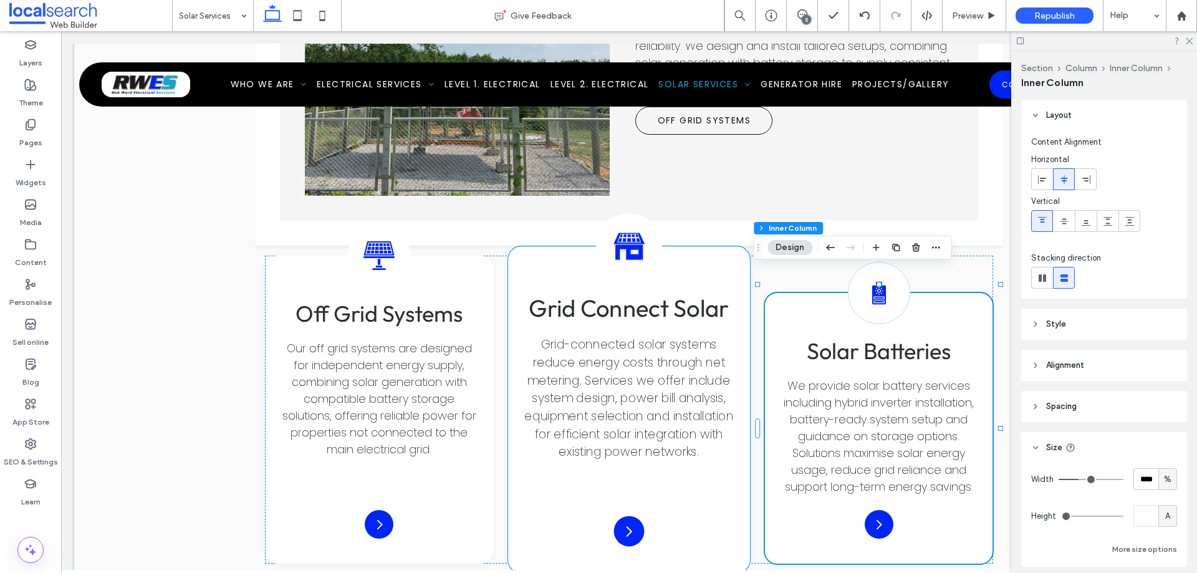
click at [723, 256] on div "Solar Connect Icon Grid Connect Solar Grid-connected solar systems reduce energ…" at bounding box center [628, 409] width 241 height 327
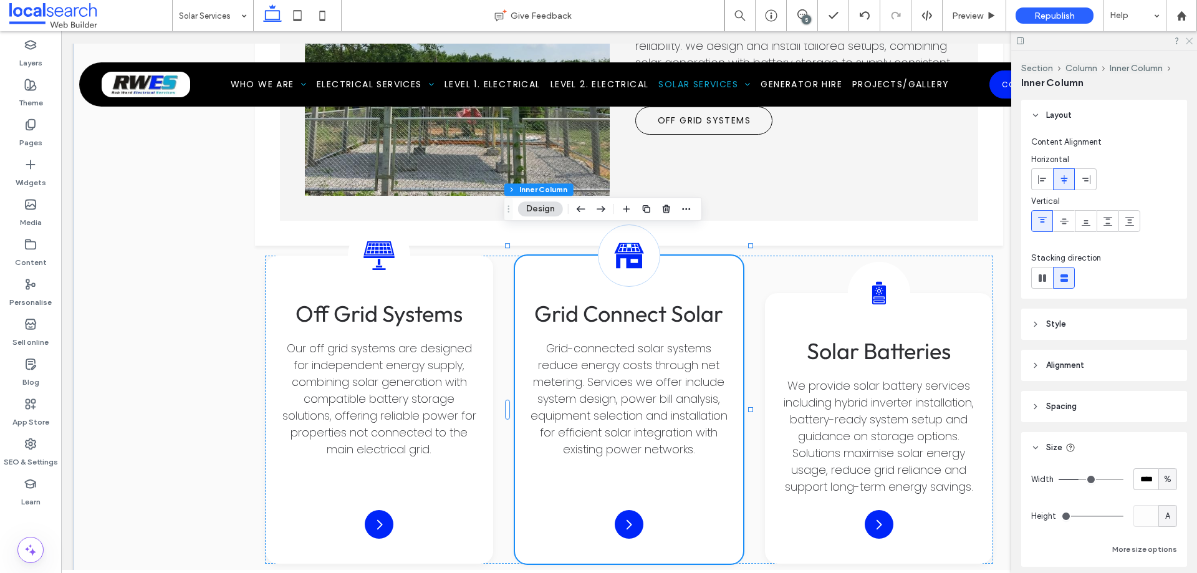
click at [1189, 39] on icon at bounding box center [1188, 40] width 8 height 8
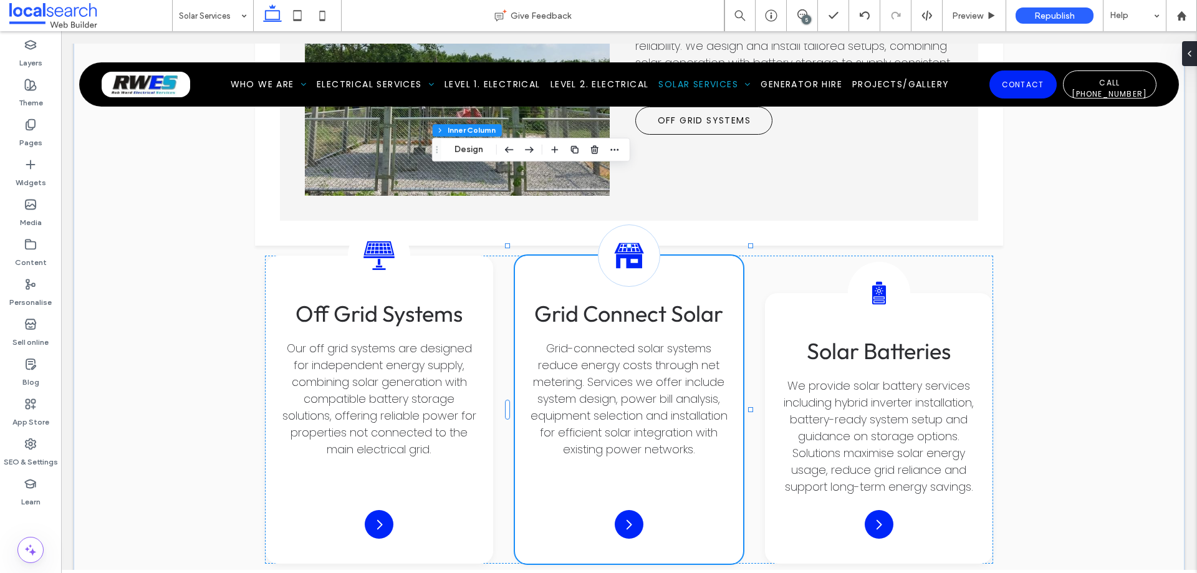
drag, startPoint x: 516, startPoint y: 218, endPoint x: 414, endPoint y: 133, distance: 132.8
click at [432, 145] on icon "Drag" at bounding box center [437, 149] width 10 height 9
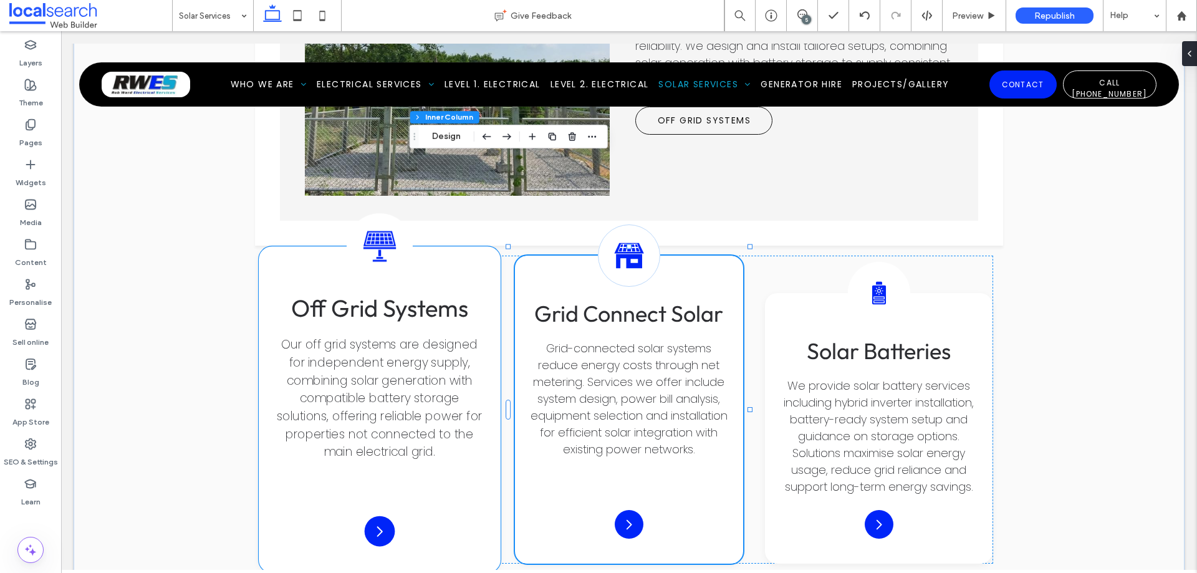
click at [473, 256] on div "Off-Grid Solar Icon Off Grid Systems Our off grid systems are designed for inde…" at bounding box center [379, 409] width 241 height 327
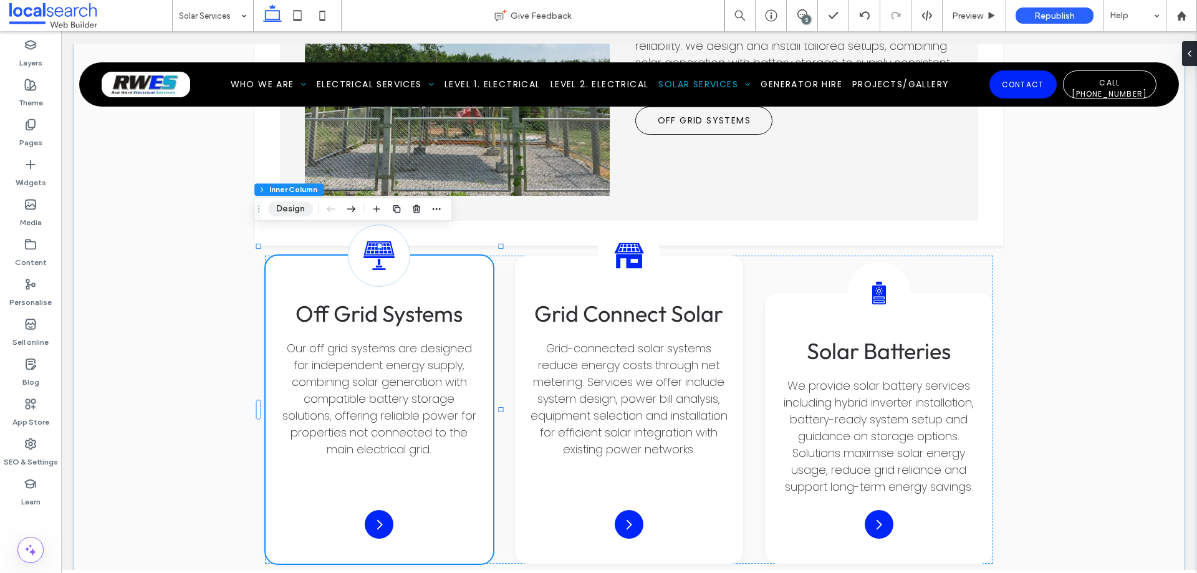
click at [300, 209] on button "Design" at bounding box center [290, 208] width 45 height 15
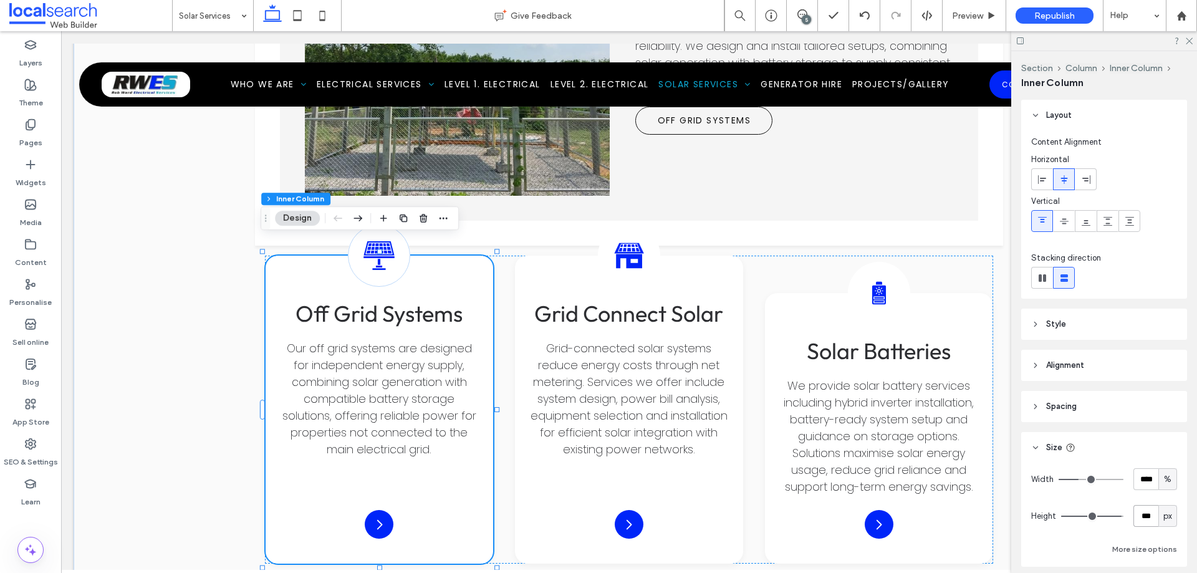
click at [1144, 516] on input "***" at bounding box center [1145, 516] width 25 height 22
click at [779, 296] on div "Solar Battery Icon Solar Batteries We provide solar battery services including …" at bounding box center [878, 428] width 241 height 287
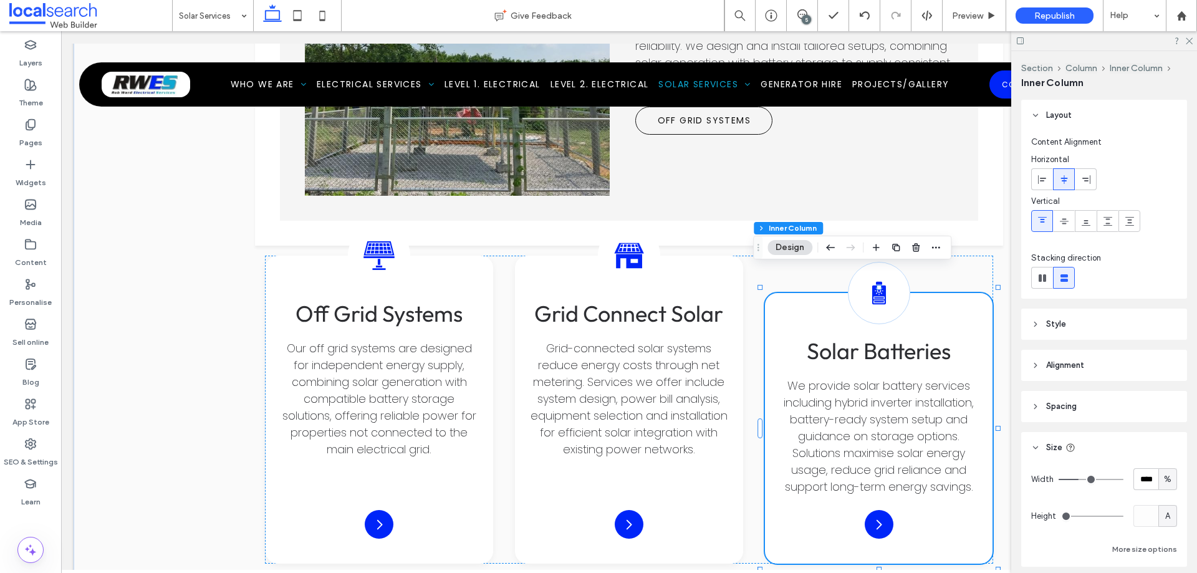
click at [1168, 517] on div "A" at bounding box center [1167, 516] width 19 height 22
click at [1157, 406] on span "px" at bounding box center [1161, 407] width 9 height 12
type input "***"
click at [1141, 525] on input "***" at bounding box center [1145, 516] width 25 height 22
click at [1141, 524] on input "***" at bounding box center [1145, 516] width 25 height 22
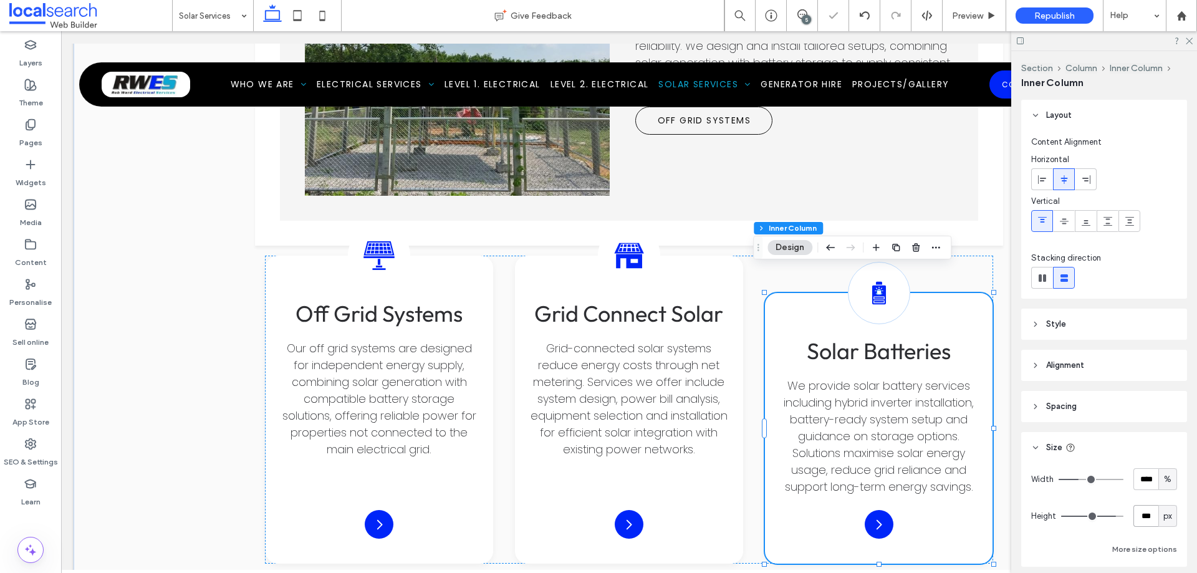
paste input "***"
click at [1141, 519] on input "******" at bounding box center [1145, 516] width 25 height 22
paste input "number-input"
type input "***"
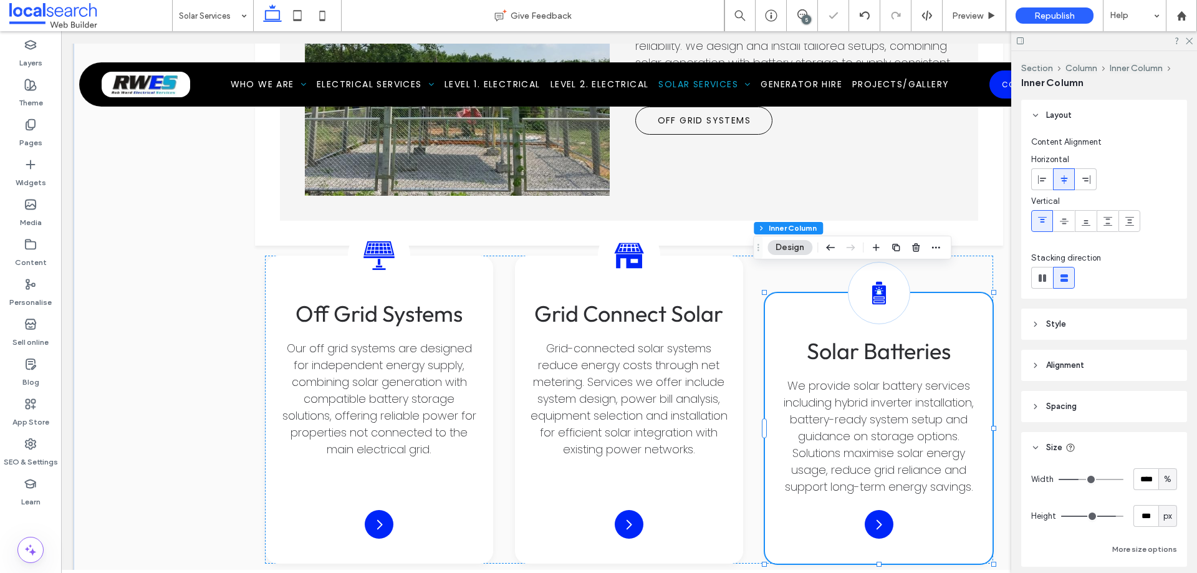
click at [1113, 532] on div "Width **** % Height *** px More size options" at bounding box center [1104, 512] width 146 height 89
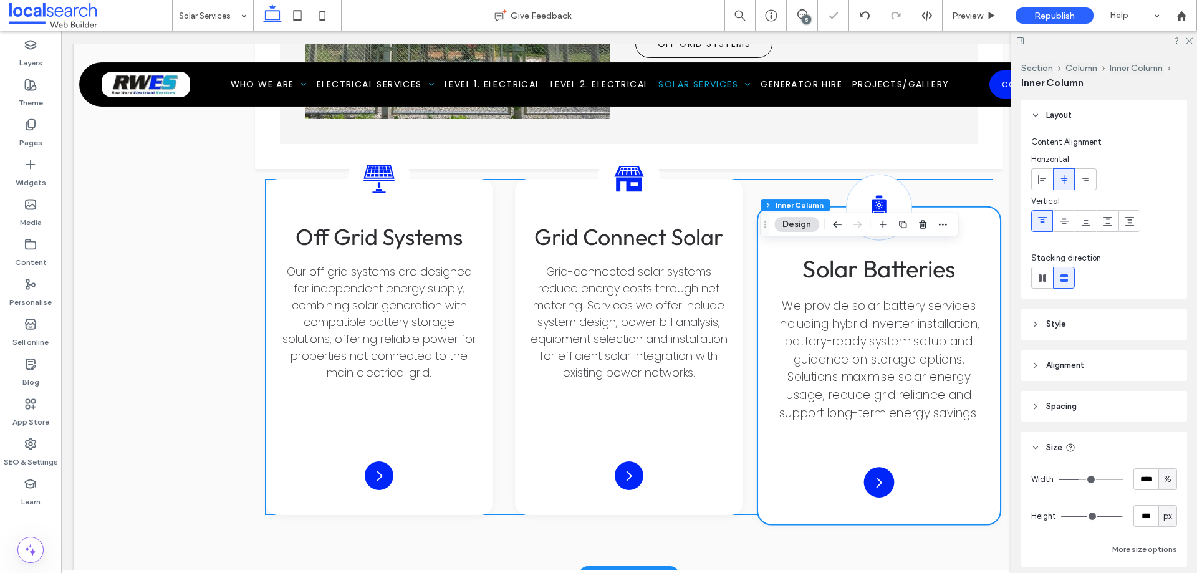
scroll to position [2031, 0]
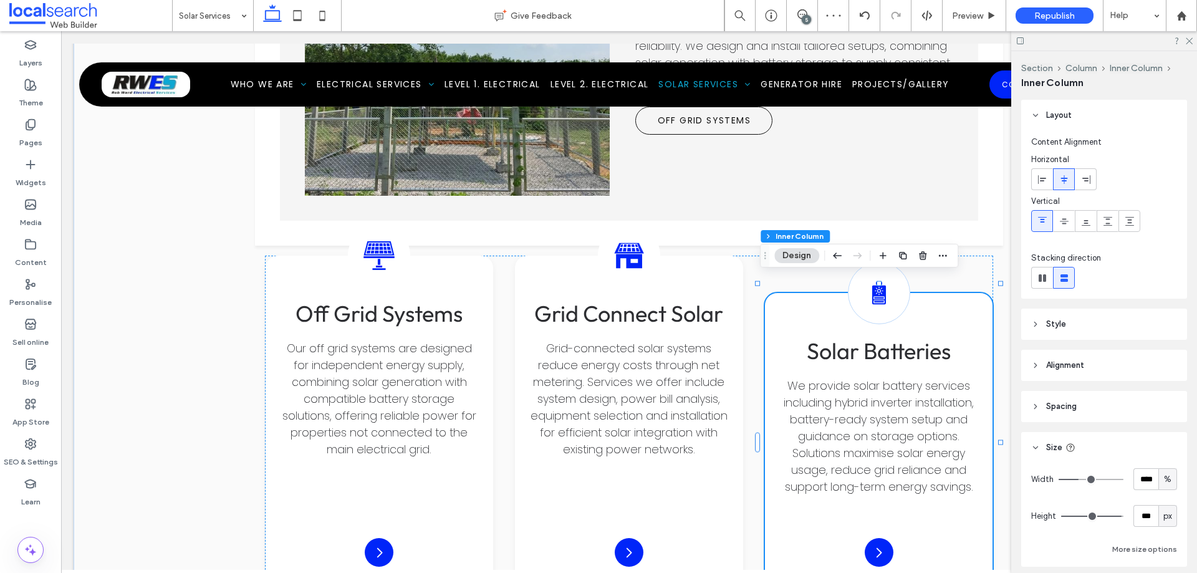
click at [1082, 313] on header "Style" at bounding box center [1104, 324] width 166 height 31
click at [1088, 320] on header "Style" at bounding box center [1104, 324] width 166 height 31
click at [1078, 404] on header "Spacing" at bounding box center [1104, 406] width 166 height 31
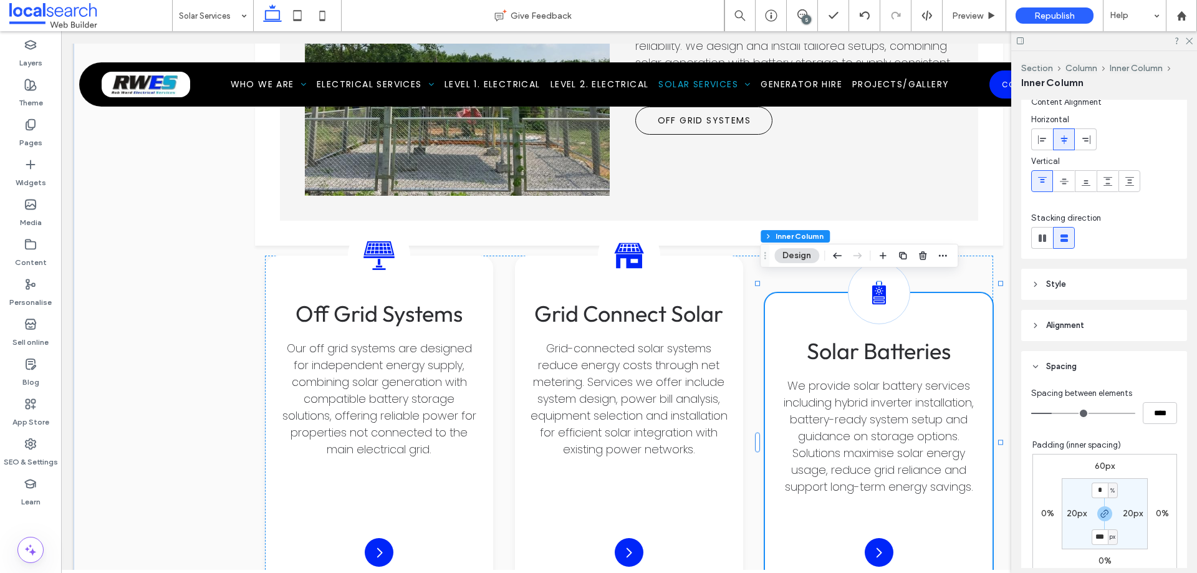
scroll to position [62, 0]
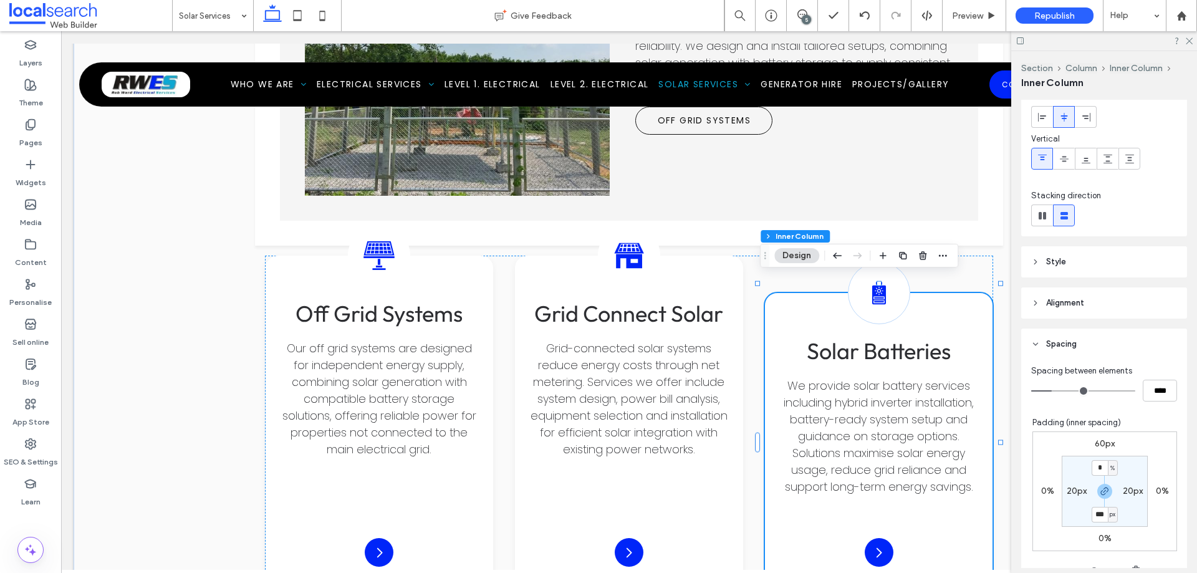
click at [1083, 256] on header "Style" at bounding box center [1104, 261] width 166 height 31
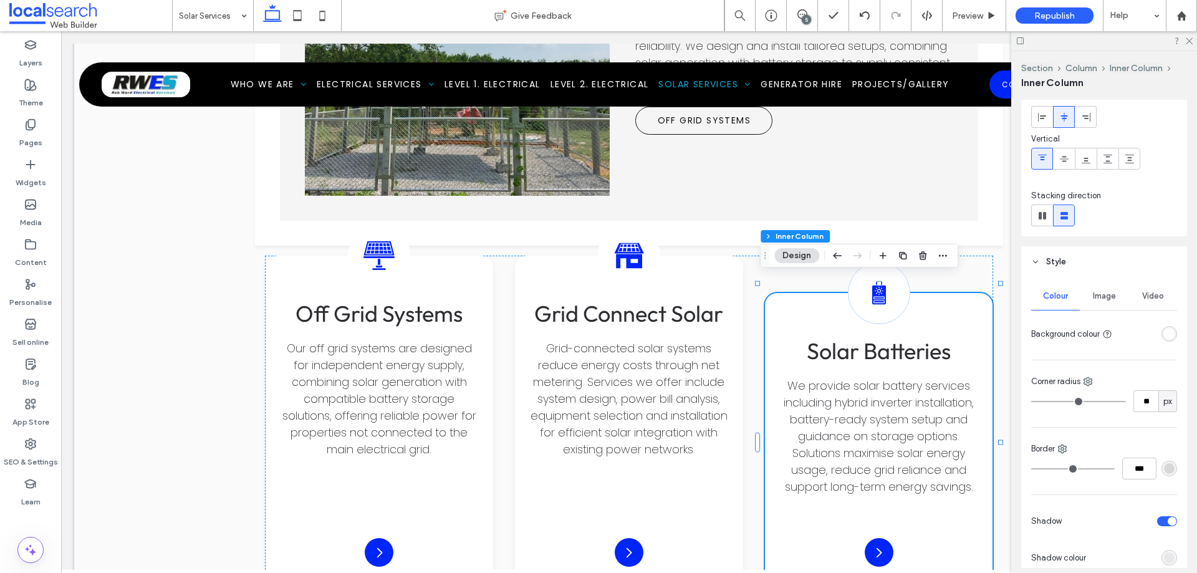
click at [1088, 265] on header "Style" at bounding box center [1104, 261] width 166 height 31
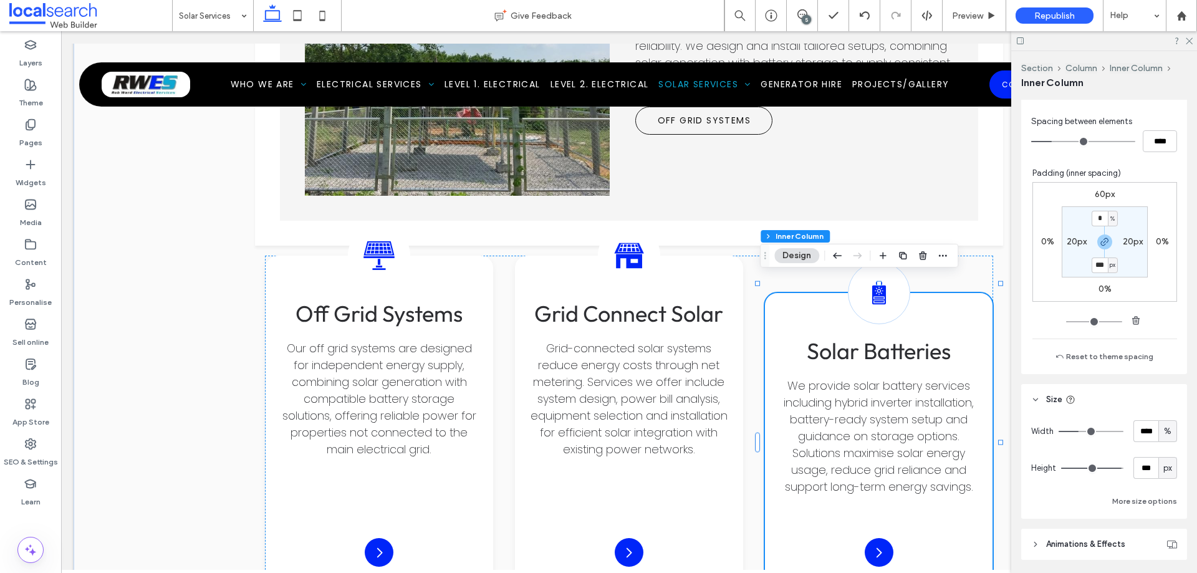
scroll to position [395, 0]
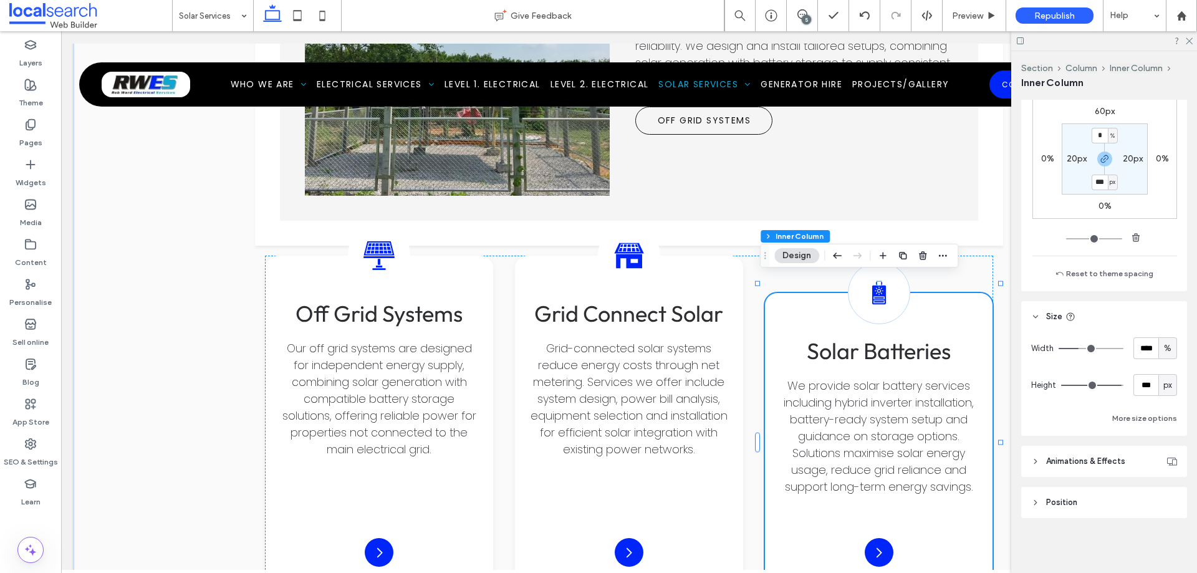
click at [1163, 390] on span "px" at bounding box center [1167, 385] width 9 height 12
click at [1168, 495] on div "A" at bounding box center [1161, 494] width 17 height 22
type input "*"
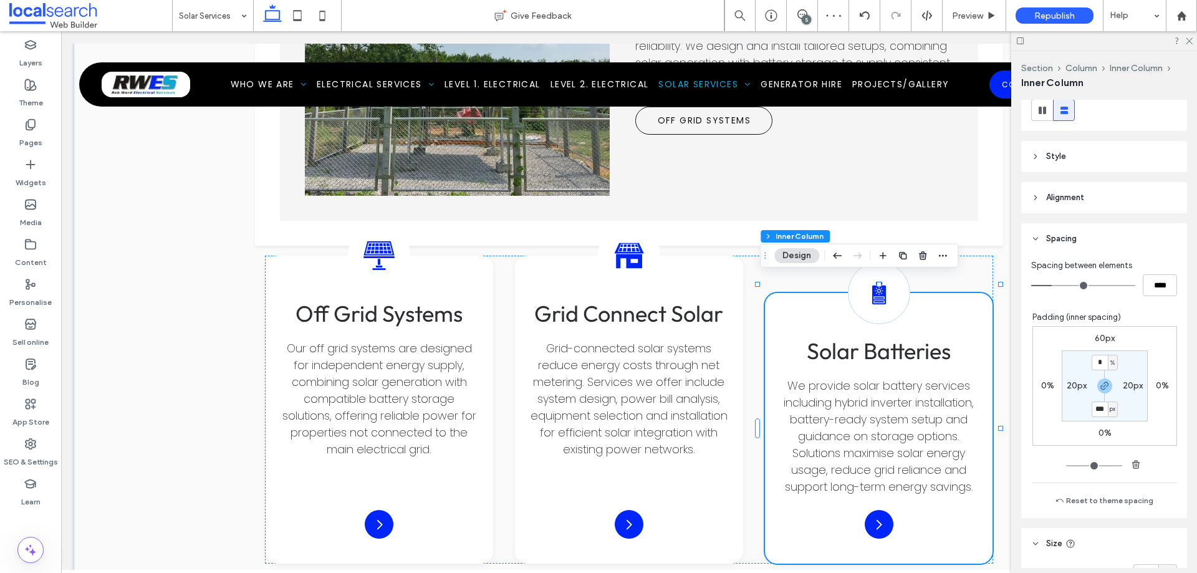
scroll to position [145, 0]
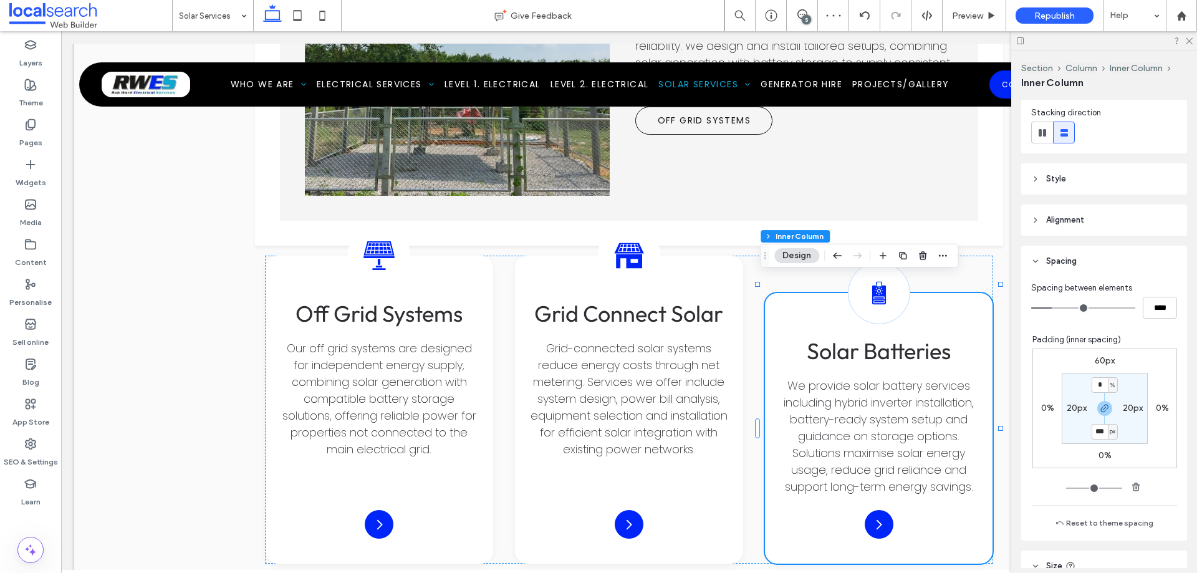
click at [1101, 357] on label "60px" at bounding box center [1105, 360] width 20 height 11
type input "**"
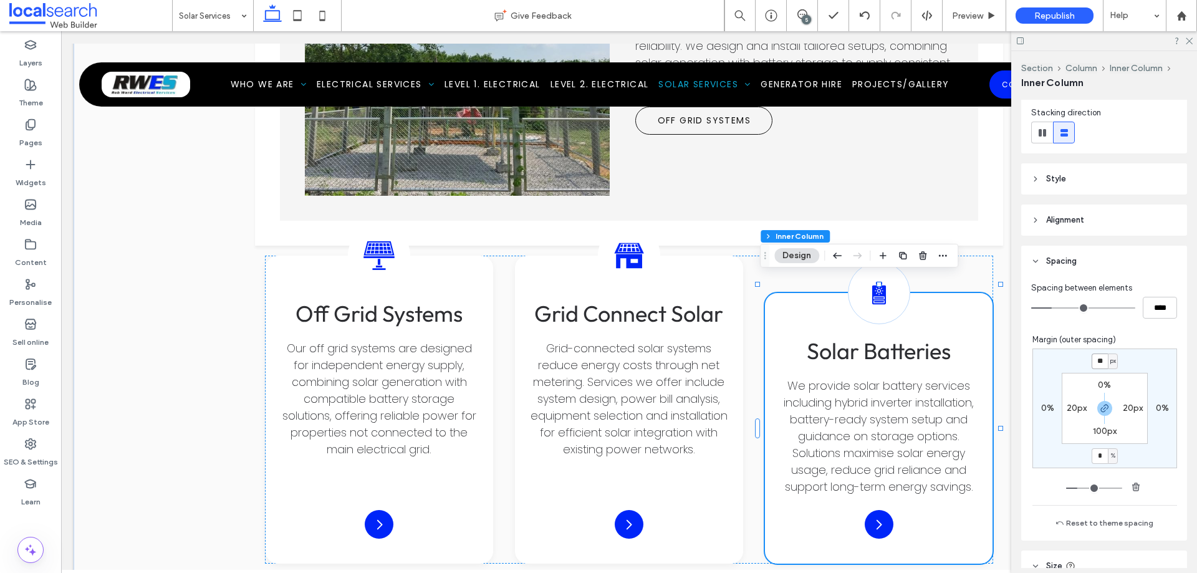
click at [1096, 365] on input "**" at bounding box center [1099, 361] width 16 height 16
click at [1100, 408] on icon "button" at bounding box center [1105, 408] width 10 height 10
click at [1097, 363] on input "**" at bounding box center [1099, 361] width 16 height 16
type input "*"
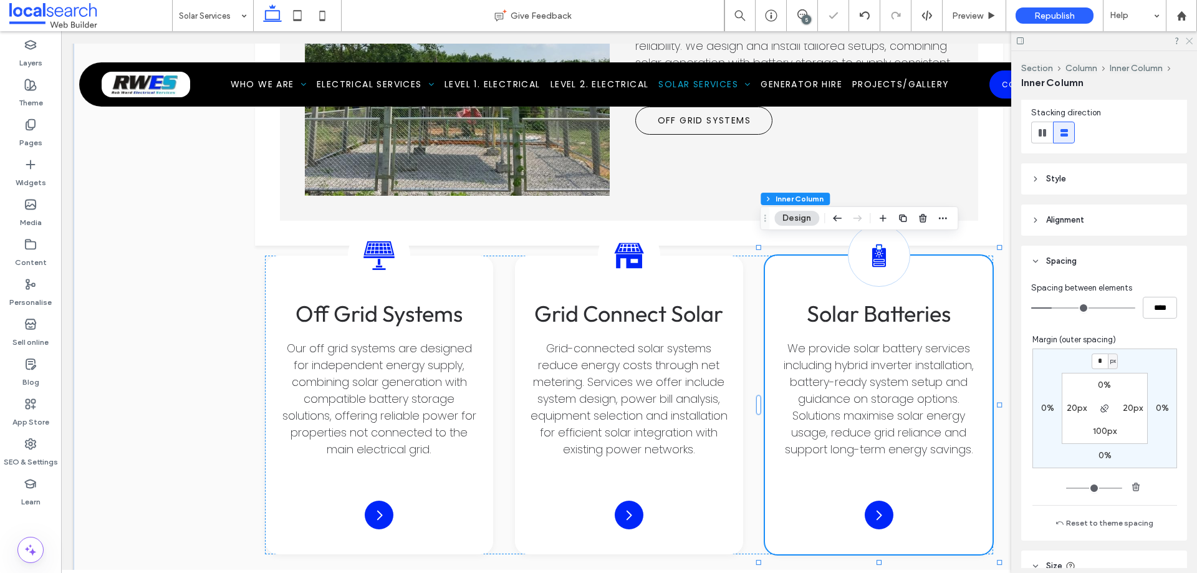
click at [1189, 39] on icon at bounding box center [1188, 40] width 8 height 8
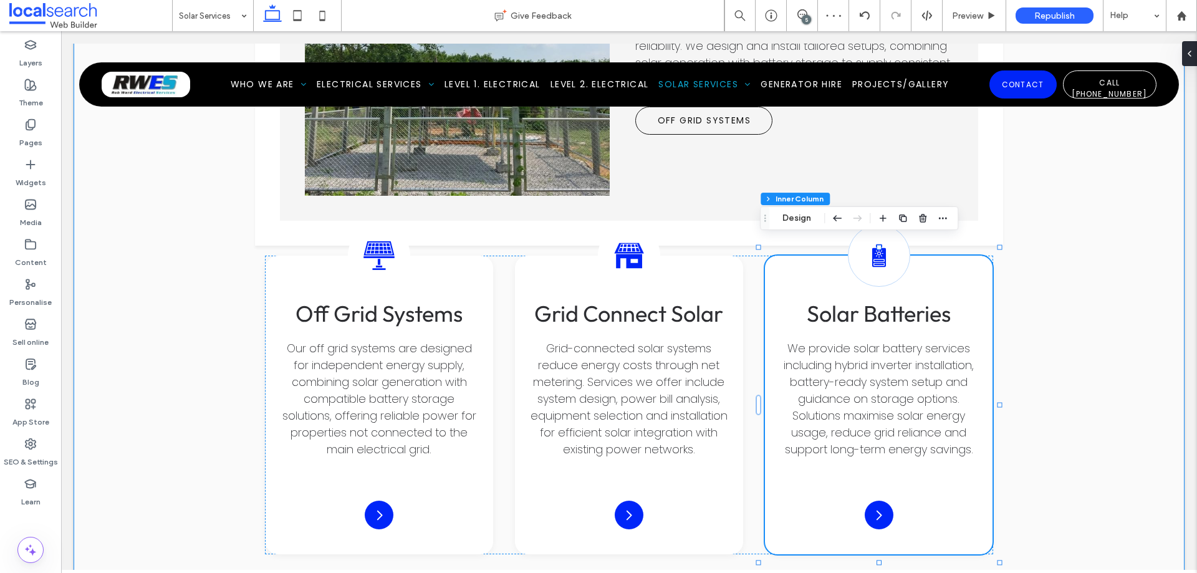
click at [1045, 360] on div "Off Grid Systems Grid Connect Solar Batteries Off Grid Systems An off-grid syst…" at bounding box center [629, 242] width 1111 height 744
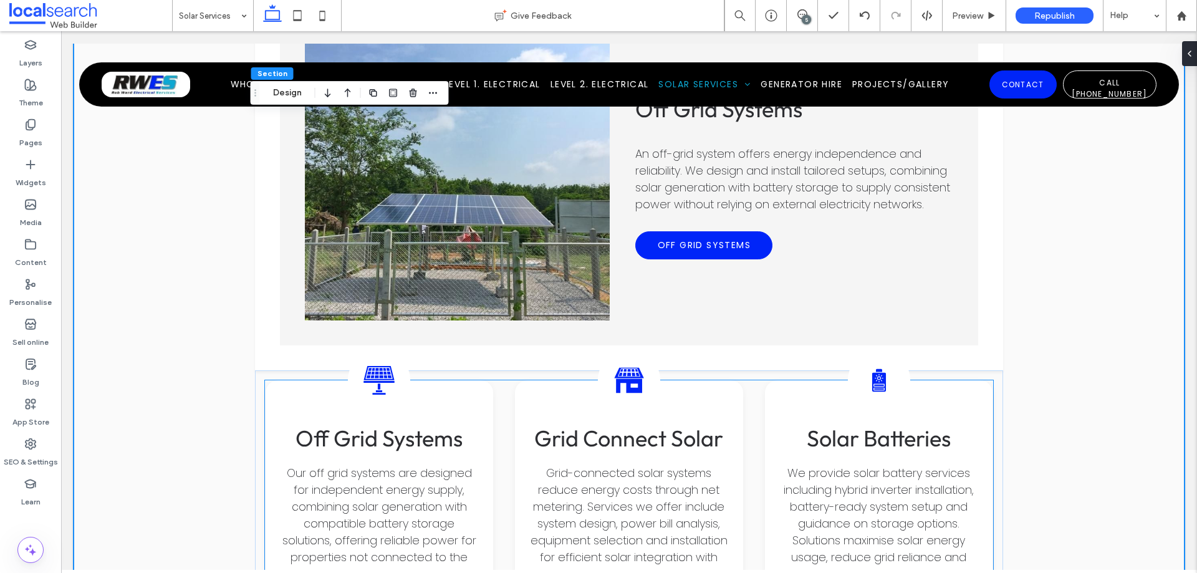
scroll to position [1719, 0]
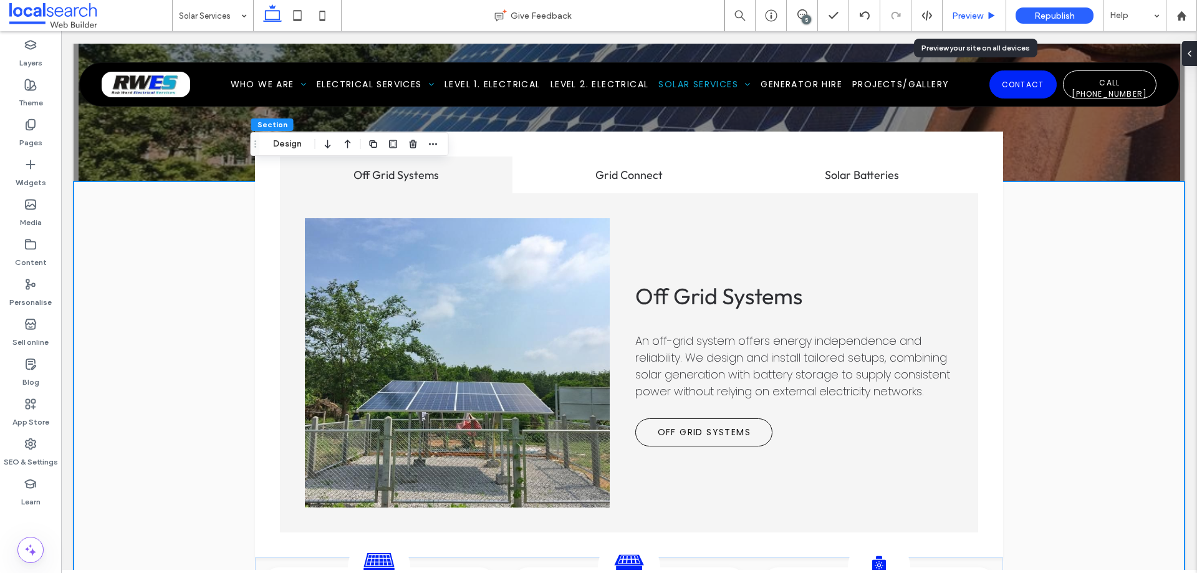
click at [971, 14] on span "Preview" at bounding box center [967, 16] width 31 height 11
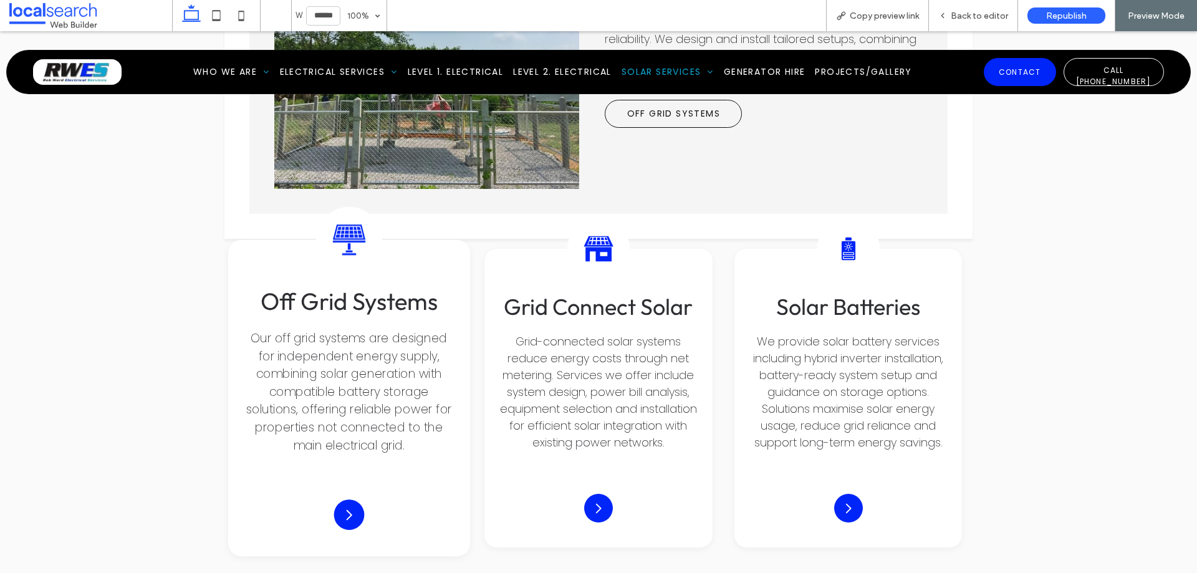
scroll to position [2143, 0]
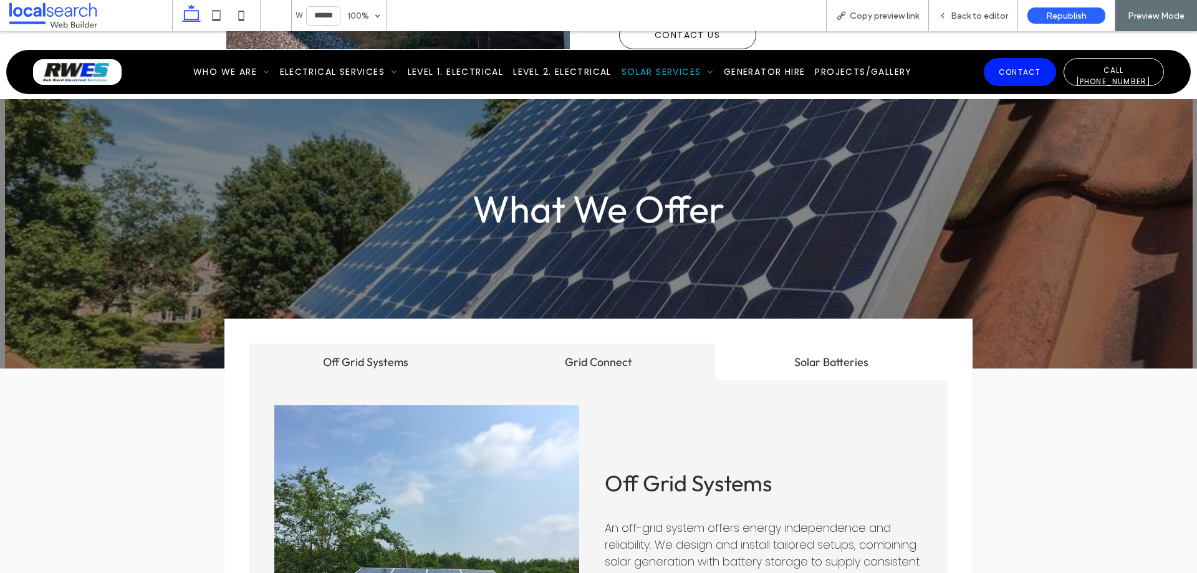
click at [595, 355] on h3 "Grid Connect" at bounding box center [598, 362] width 218 height 14
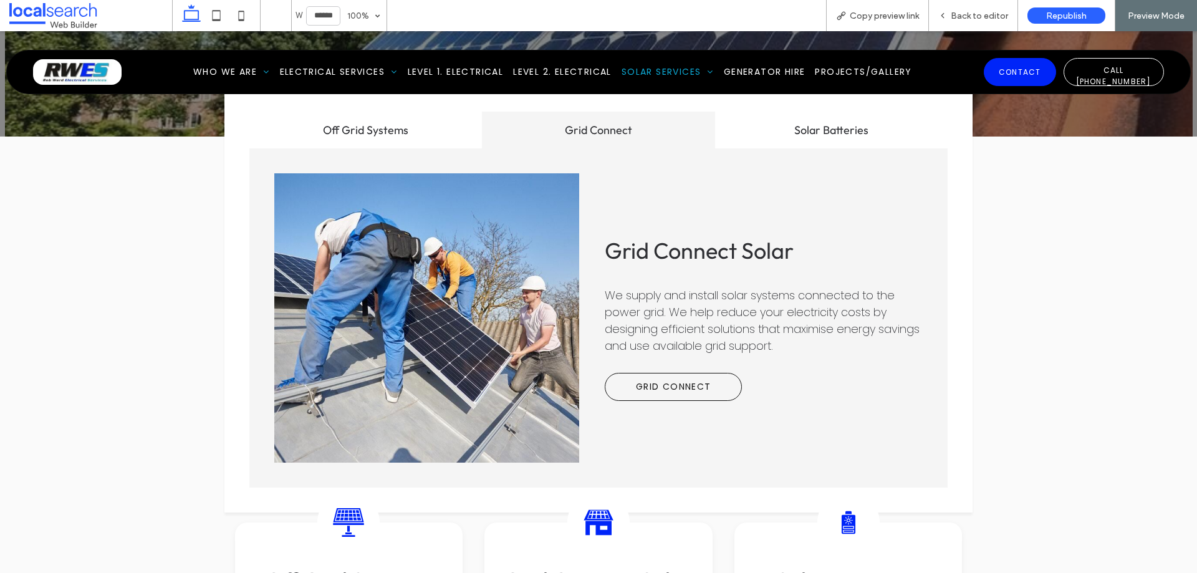
scroll to position [1707, 0]
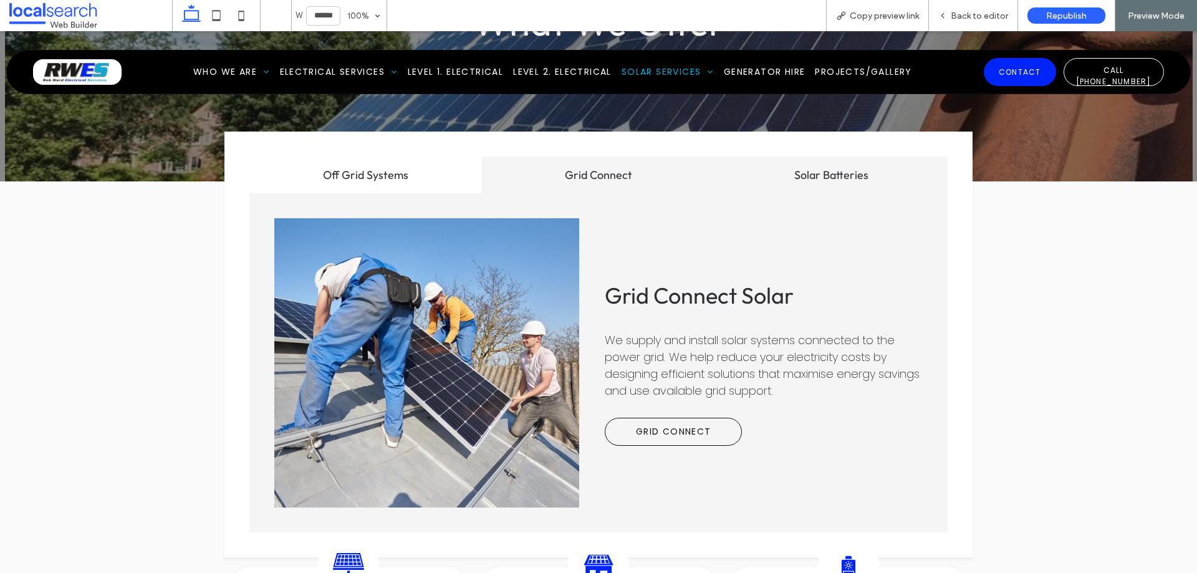
click at [825, 168] on h3 "Solar Batteries" at bounding box center [831, 175] width 218 height 14
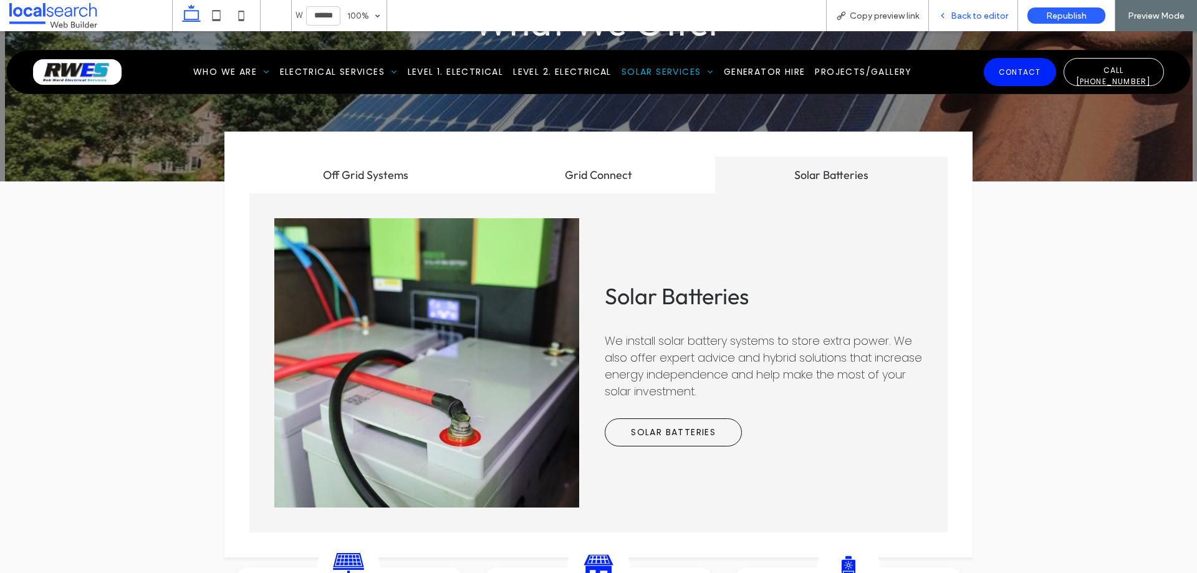
drag, startPoint x: 932, startPoint y: 19, endPoint x: 964, endPoint y: 13, distance: 33.0
click at [964, 13] on span "Back to editor" at bounding box center [979, 16] width 57 height 11
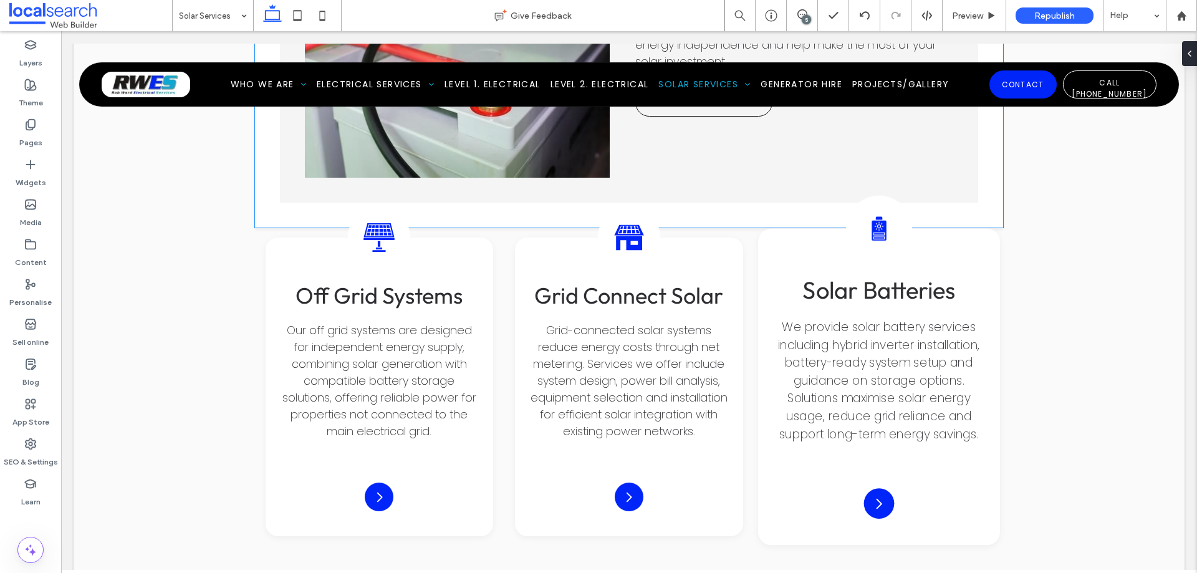
scroll to position [2093, 0]
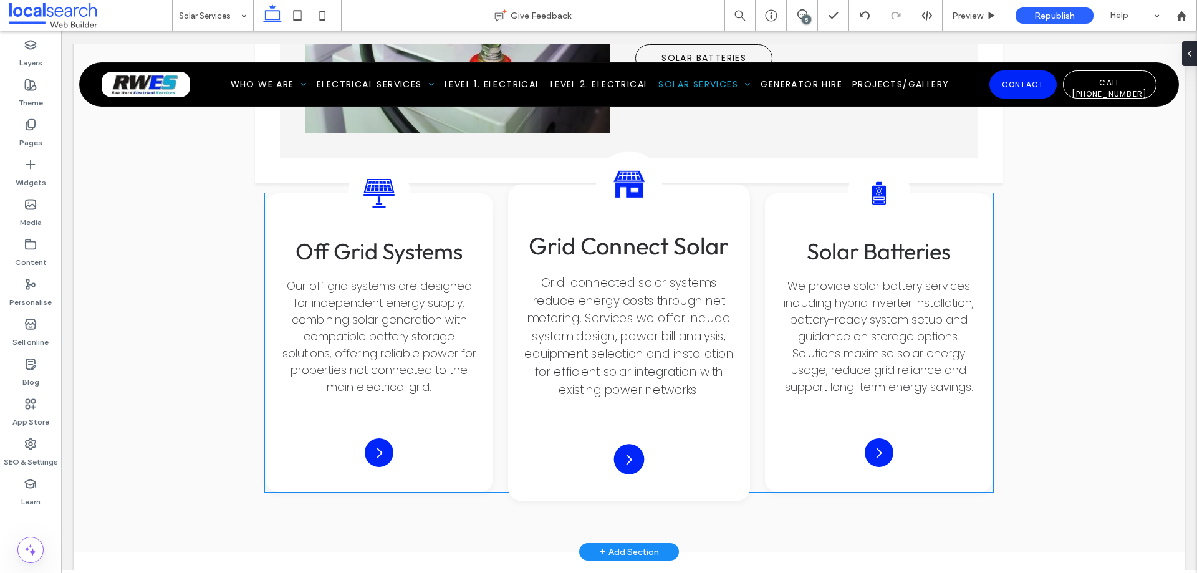
click at [682, 233] on span "Grid Connect Solar" at bounding box center [629, 246] width 200 height 30
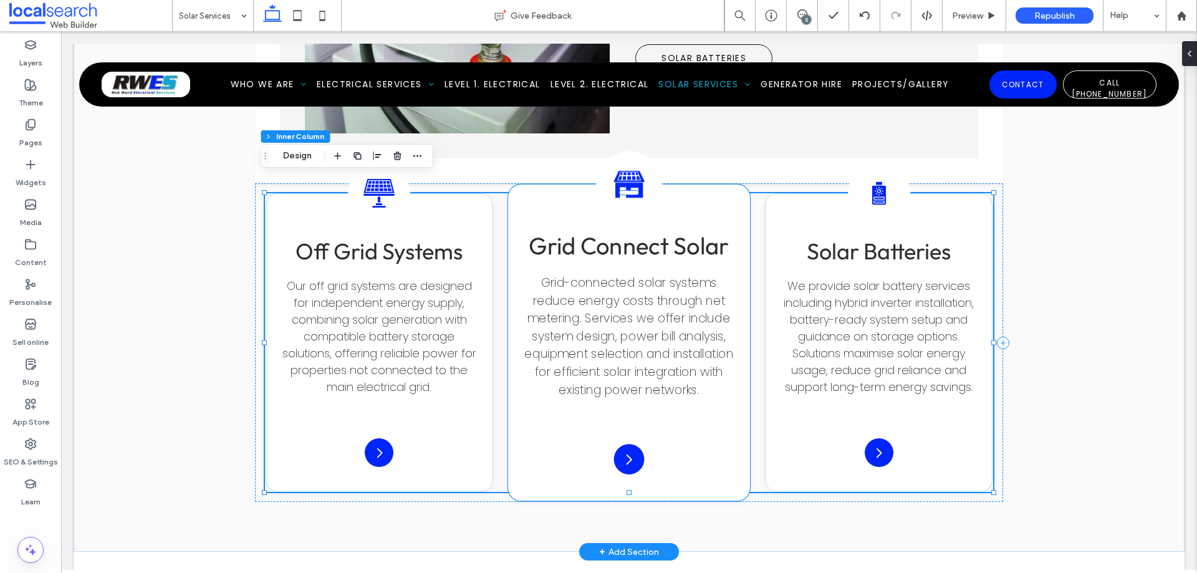
click at [693, 231] on span "Grid Connect Solar" at bounding box center [629, 246] width 200 height 30
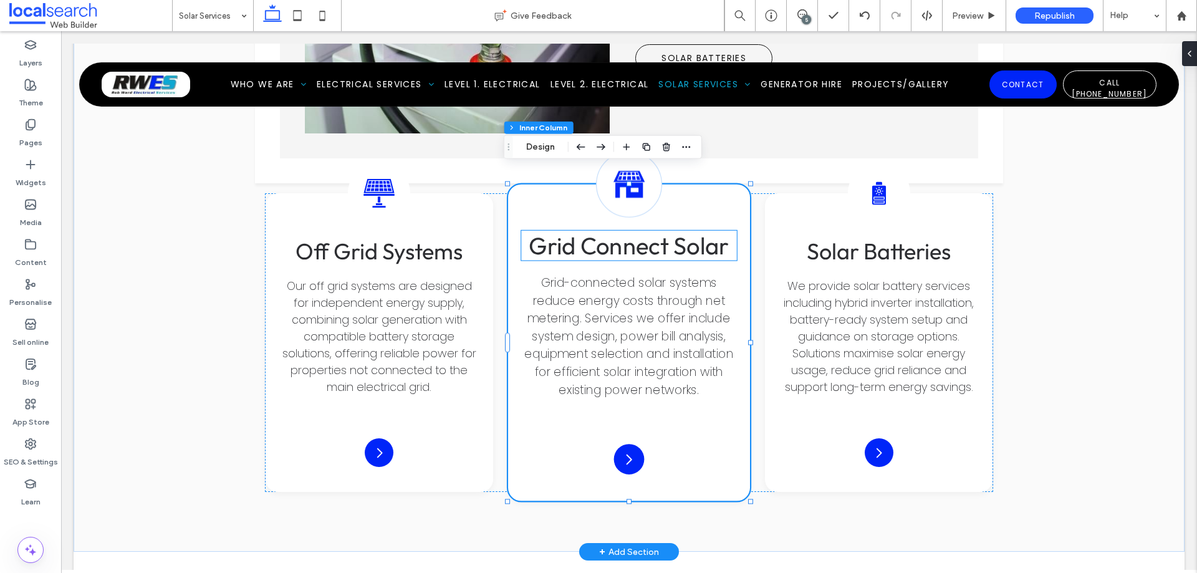
click at [688, 231] on span "Grid Connect Solar" at bounding box center [629, 246] width 200 height 30
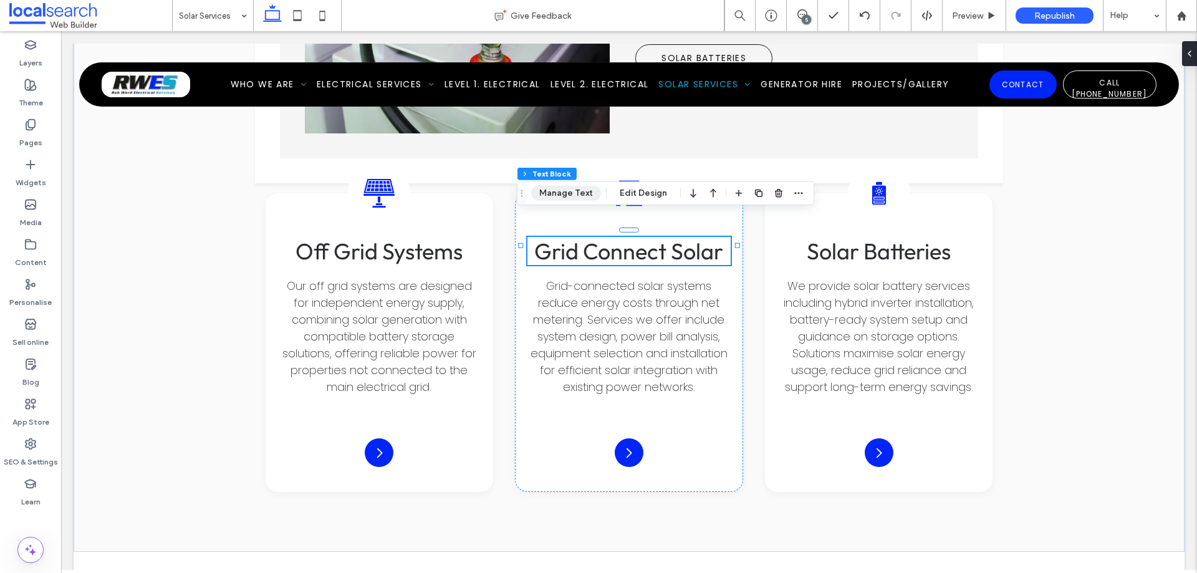
click at [576, 198] on button "Manage Text" at bounding box center [566, 193] width 70 height 15
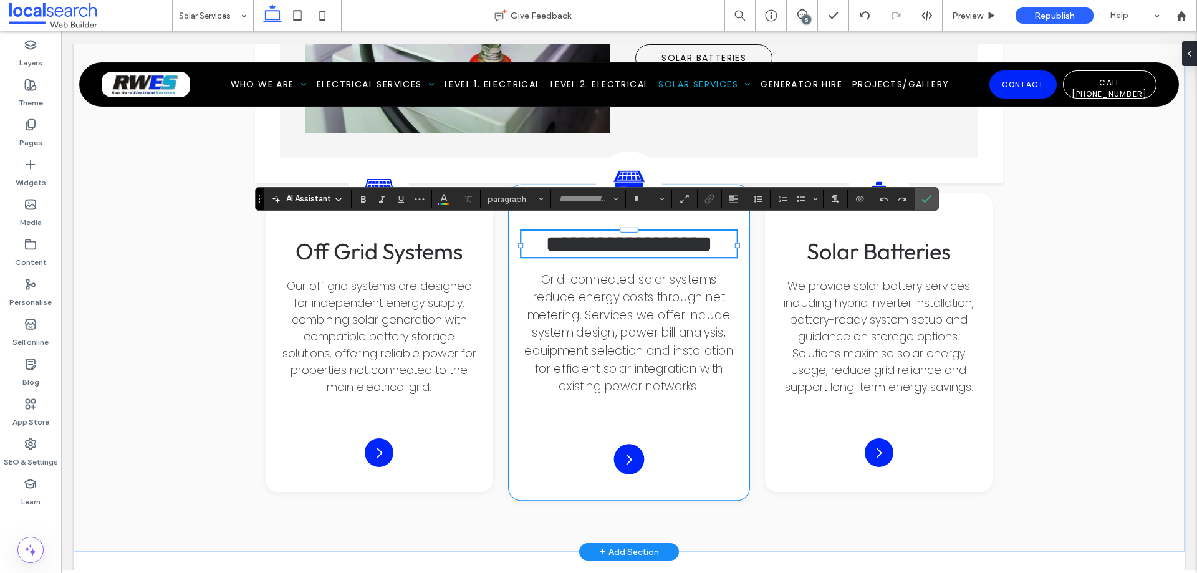
type input "******"
type input "**"
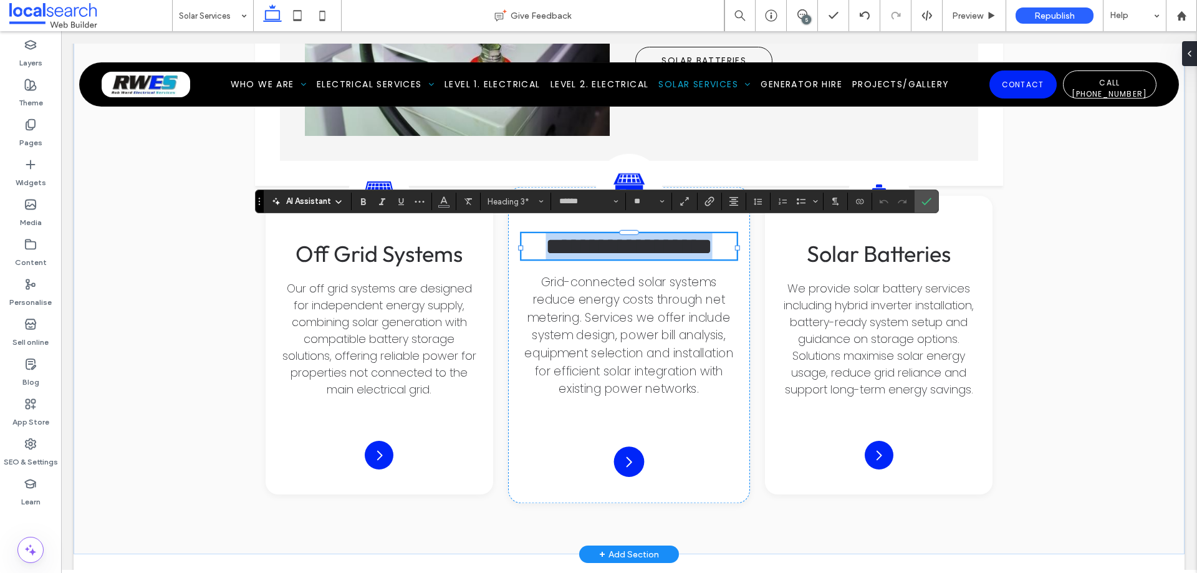
click at [696, 242] on span "**********" at bounding box center [628, 246] width 166 height 24
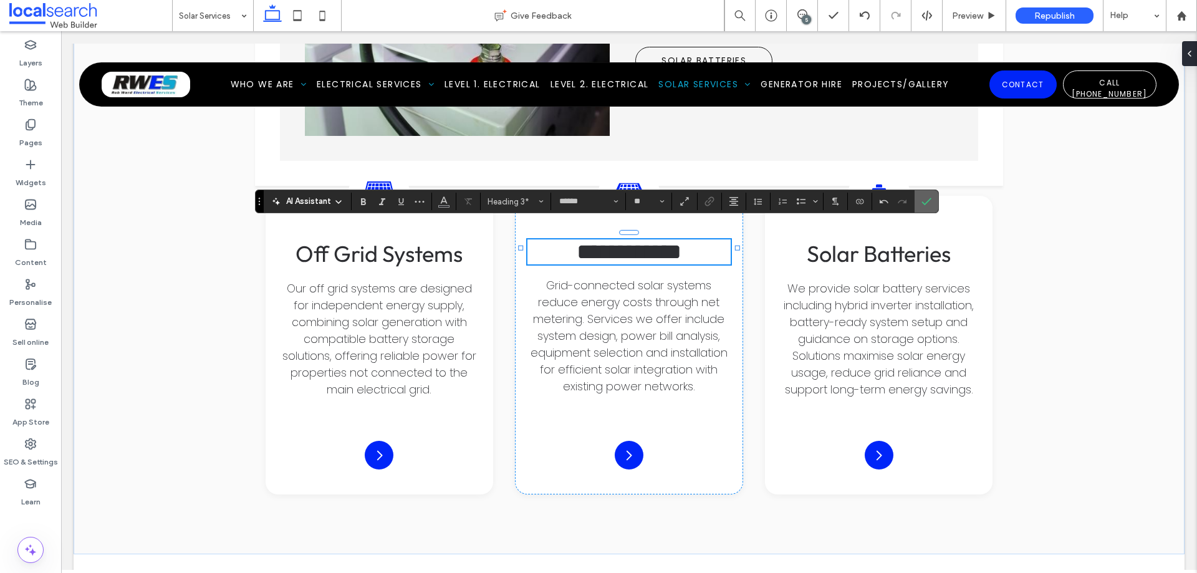
click at [926, 196] on span "Confirm" at bounding box center [924, 201] width 6 height 22
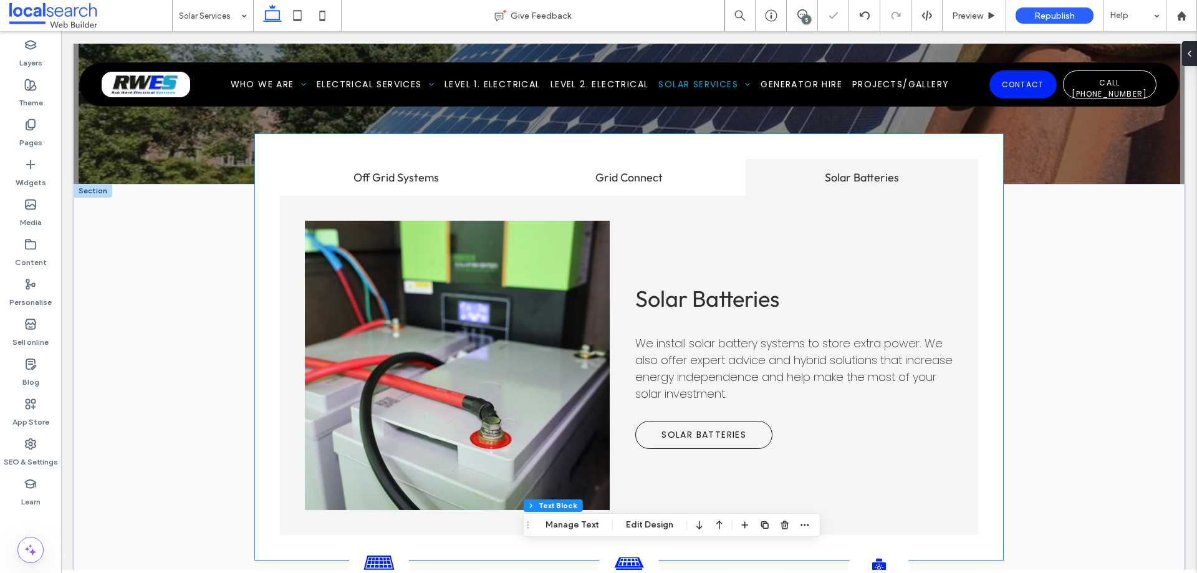
scroll to position [1654, 0]
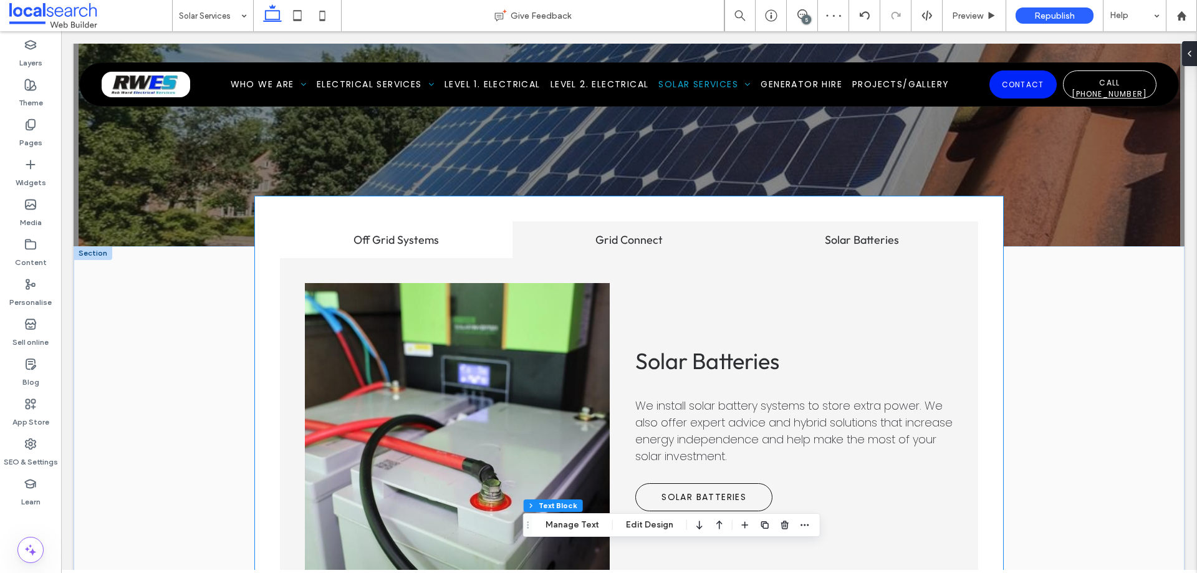
click at [633, 233] on h3 "Grid Connect" at bounding box center [629, 240] width 218 height 14
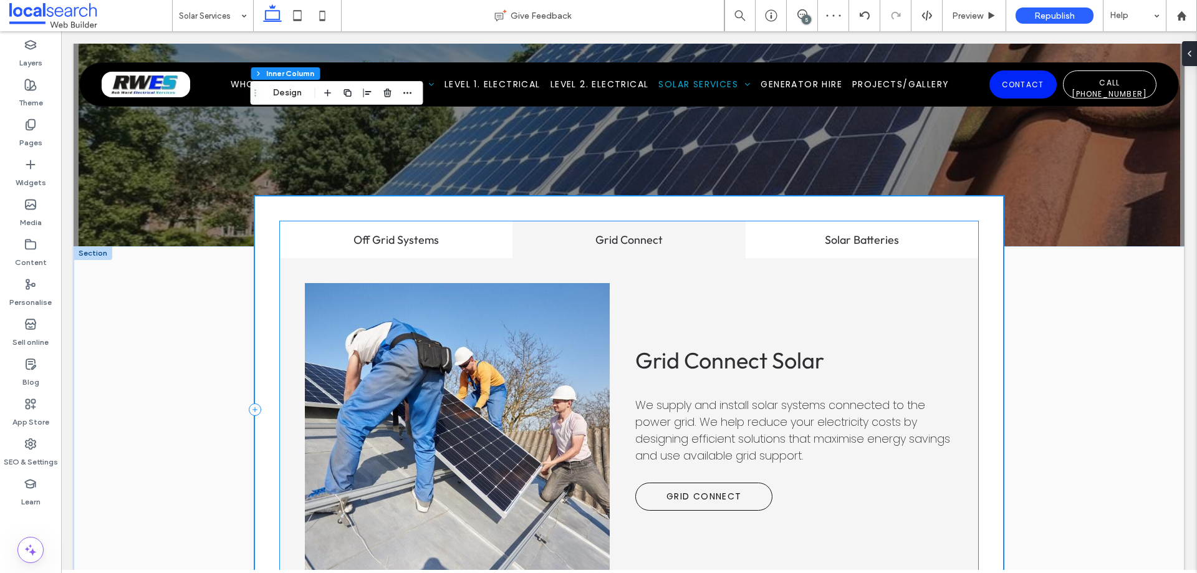
scroll to position [1904, 0]
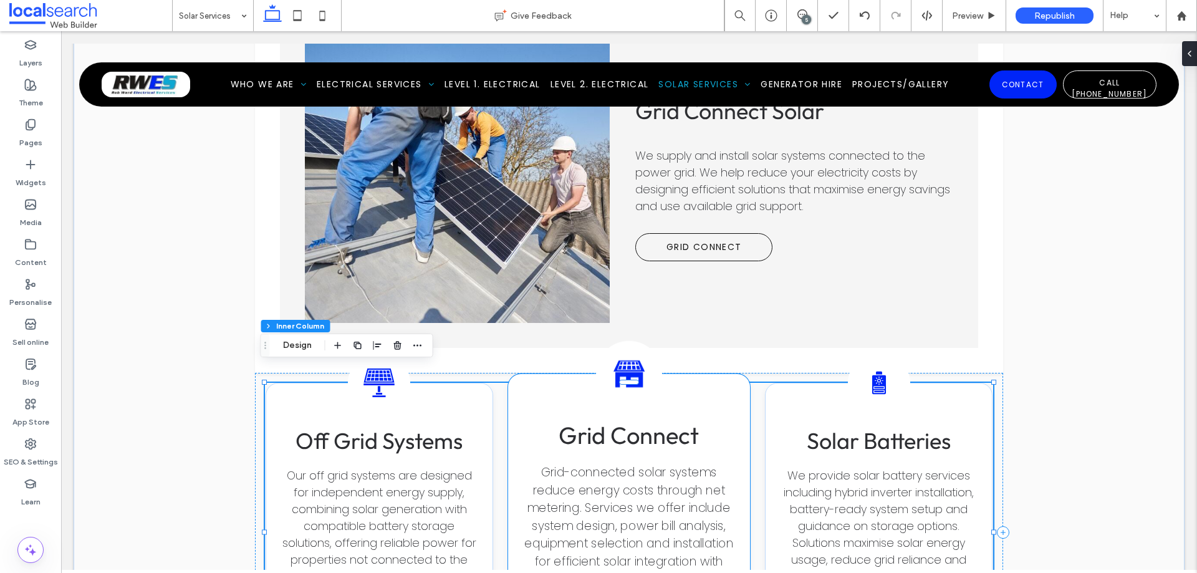
click at [669, 420] on span "Grid Connect" at bounding box center [629, 435] width 140 height 30
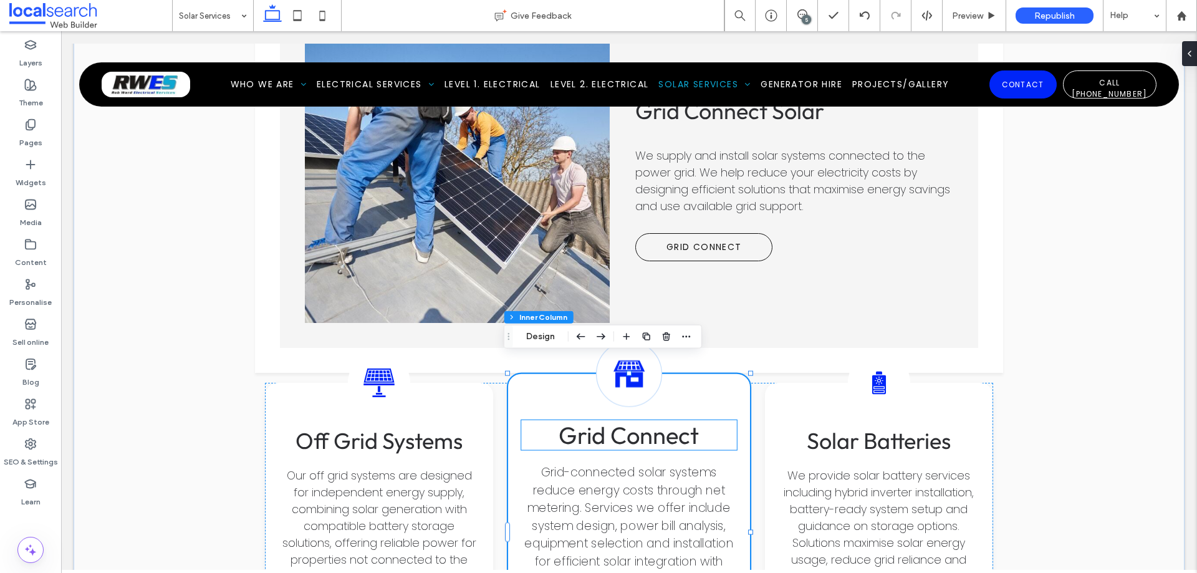
click at [664, 420] on span "Grid Connect" at bounding box center [629, 435] width 140 height 30
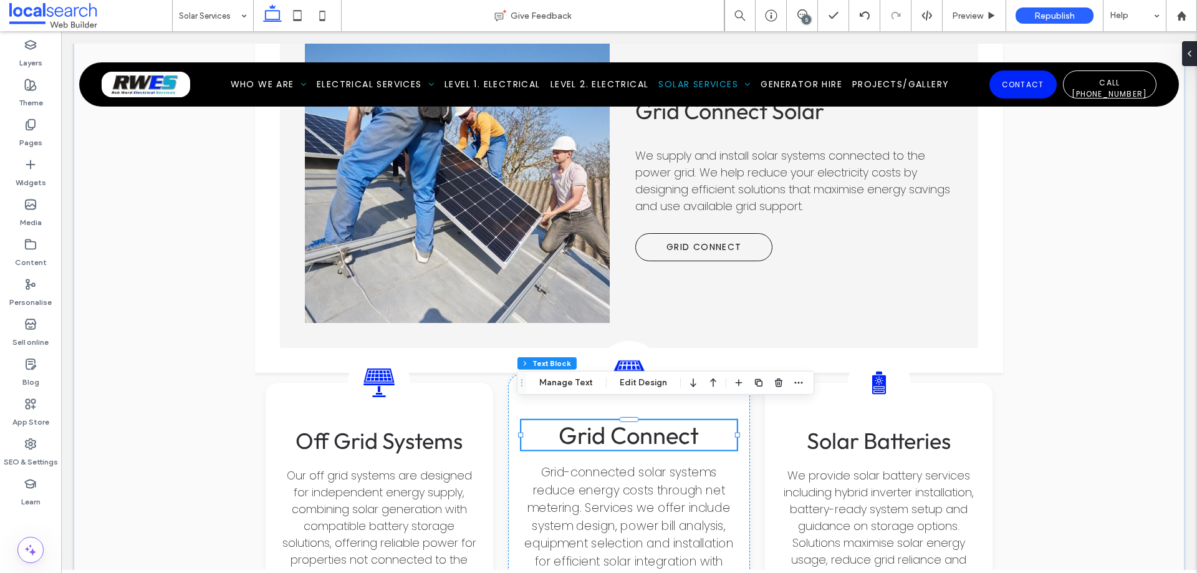
click at [698, 424] on h3 "Grid Connect" at bounding box center [628, 435] width 215 height 30
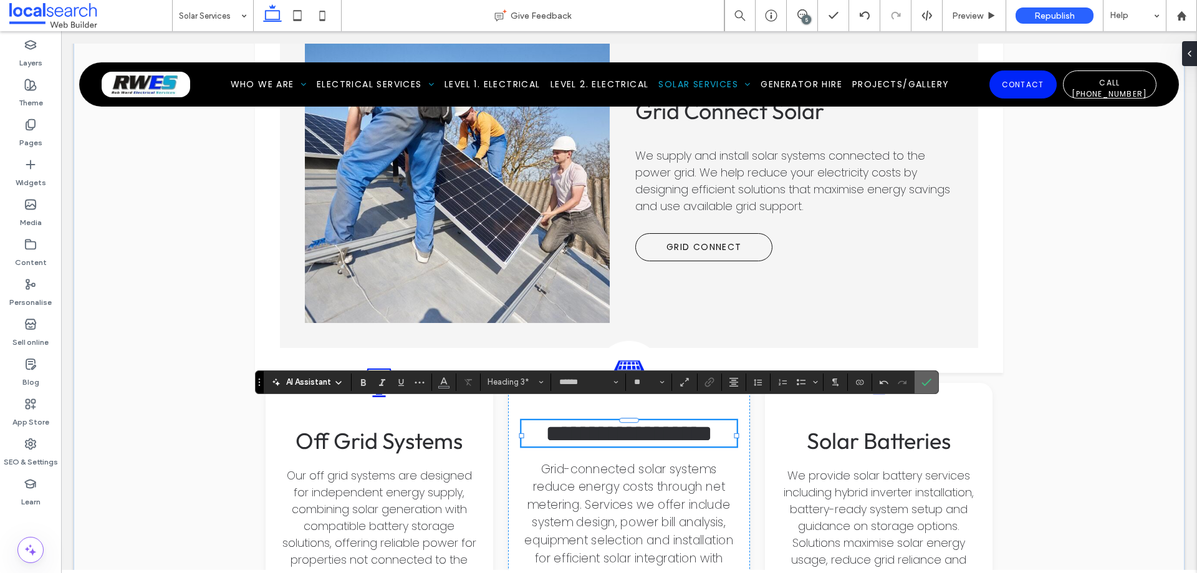
drag, startPoint x: 927, startPoint y: 388, endPoint x: 861, endPoint y: 361, distance: 71.3
click at [927, 388] on span "Confirm" at bounding box center [926, 382] width 10 height 21
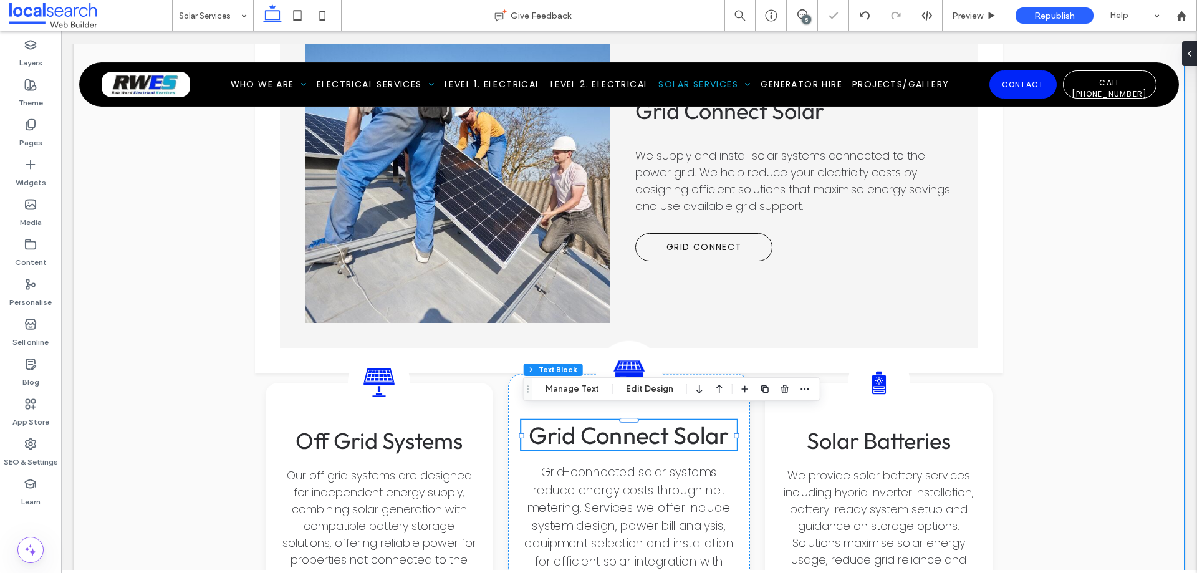
click at [1039, 424] on div "Off Grid Systems Grid Connect Solar Batteries Off Grid Systems An off-grid syst…" at bounding box center [629, 369] width 1111 height 744
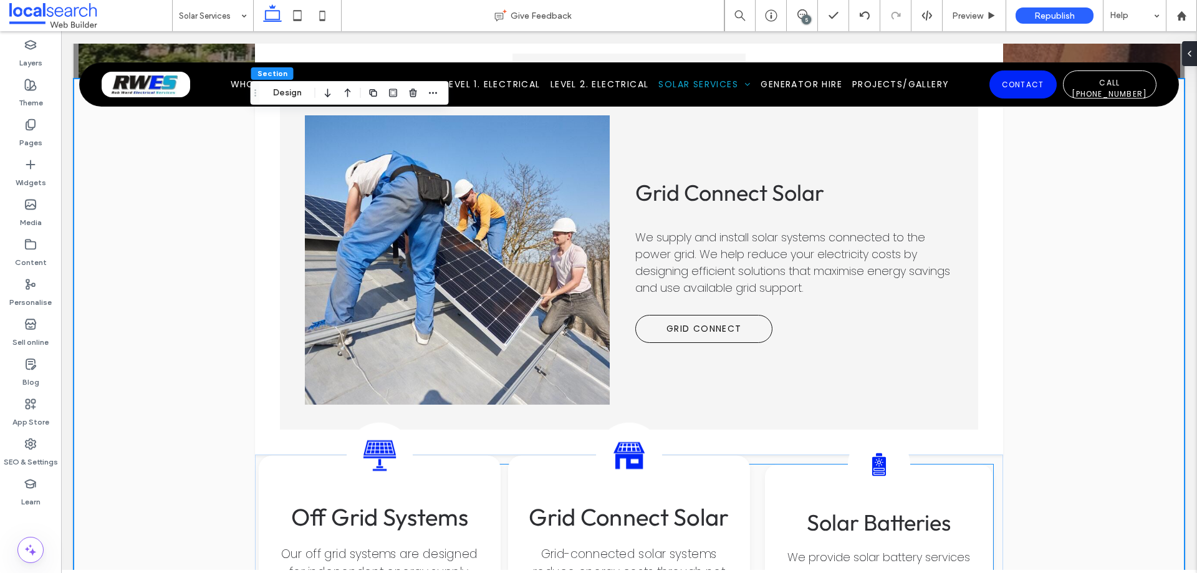
scroll to position [1717, 0]
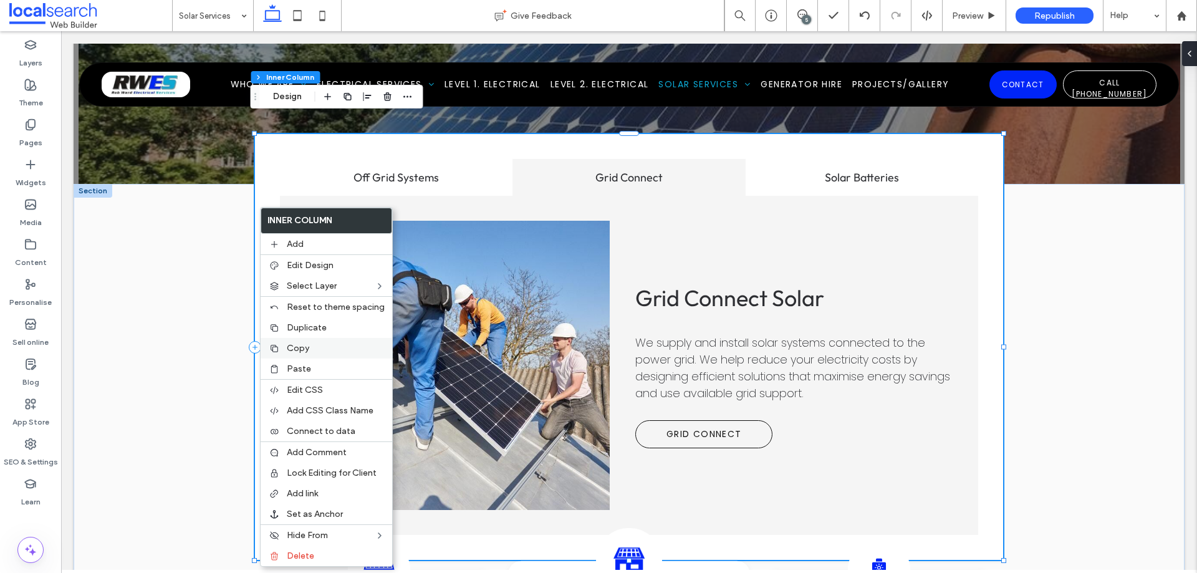
click at [327, 348] on label "Copy" at bounding box center [336, 348] width 98 height 11
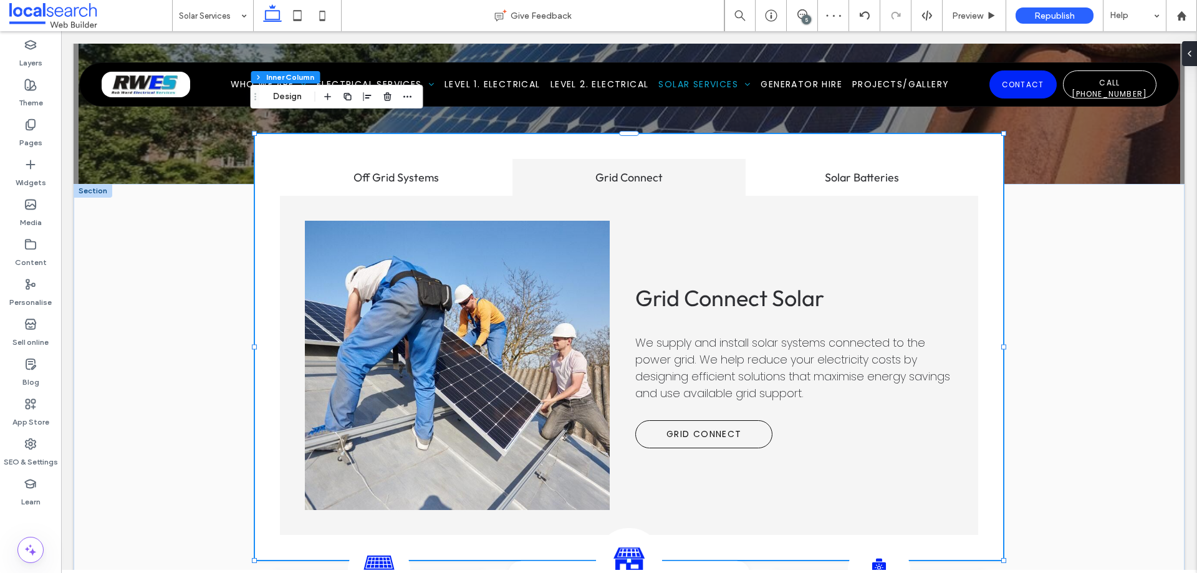
click at [92, 184] on div at bounding box center [93, 191] width 39 height 14
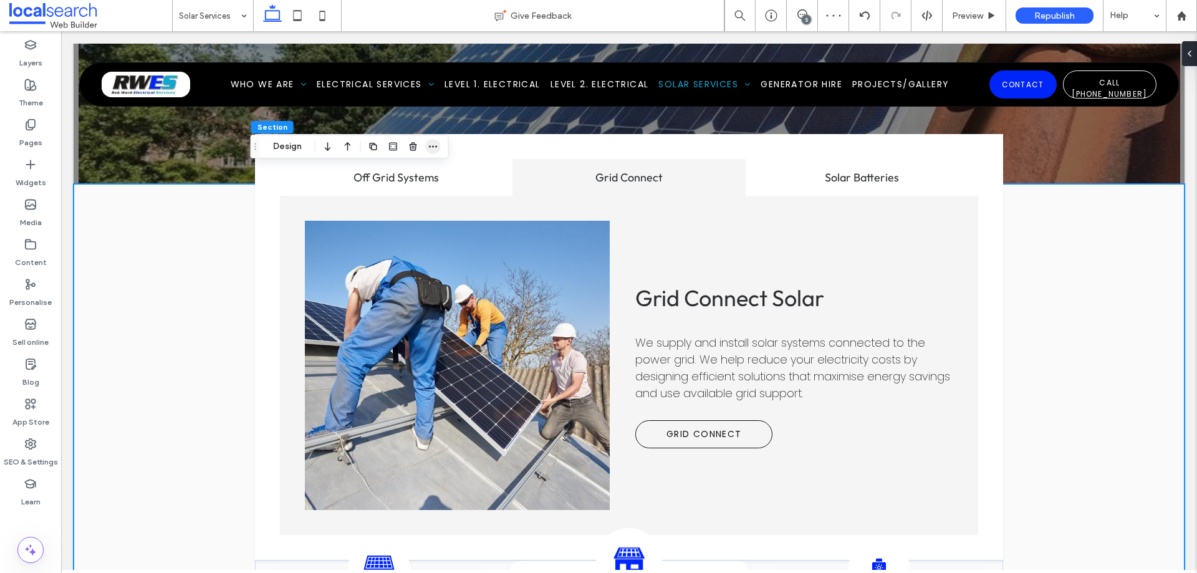
click at [432, 148] on icon "button" at bounding box center [433, 146] width 10 height 10
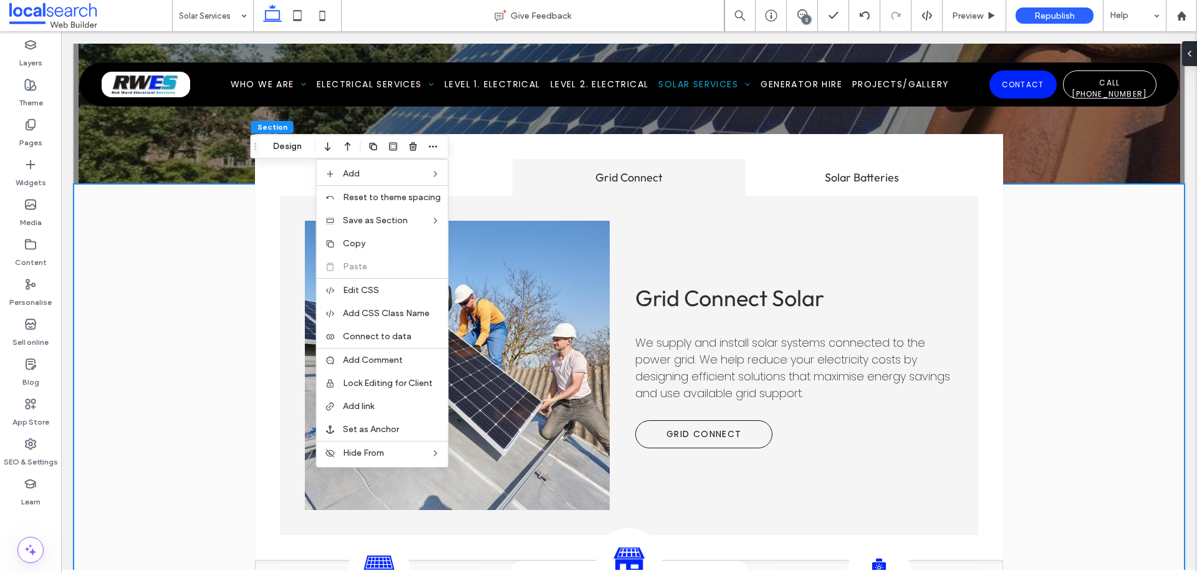
click at [191, 406] on div "Off Grid Systems Grid Connect Solar Batteries Off Grid Systems An off-grid syst…" at bounding box center [629, 556] width 1111 height 744
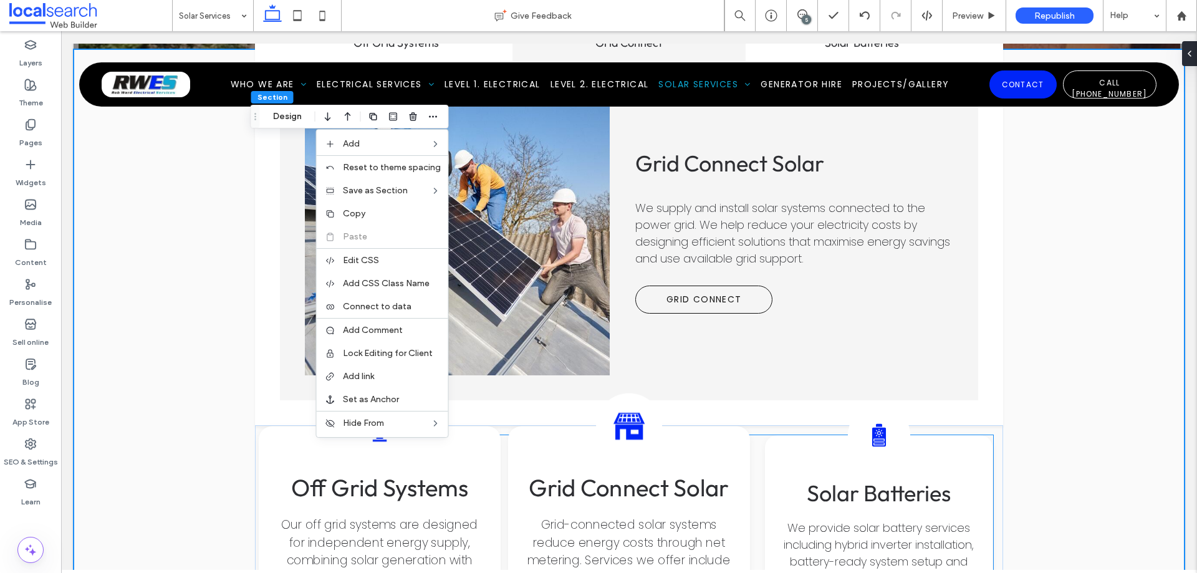
scroll to position [2153, 0]
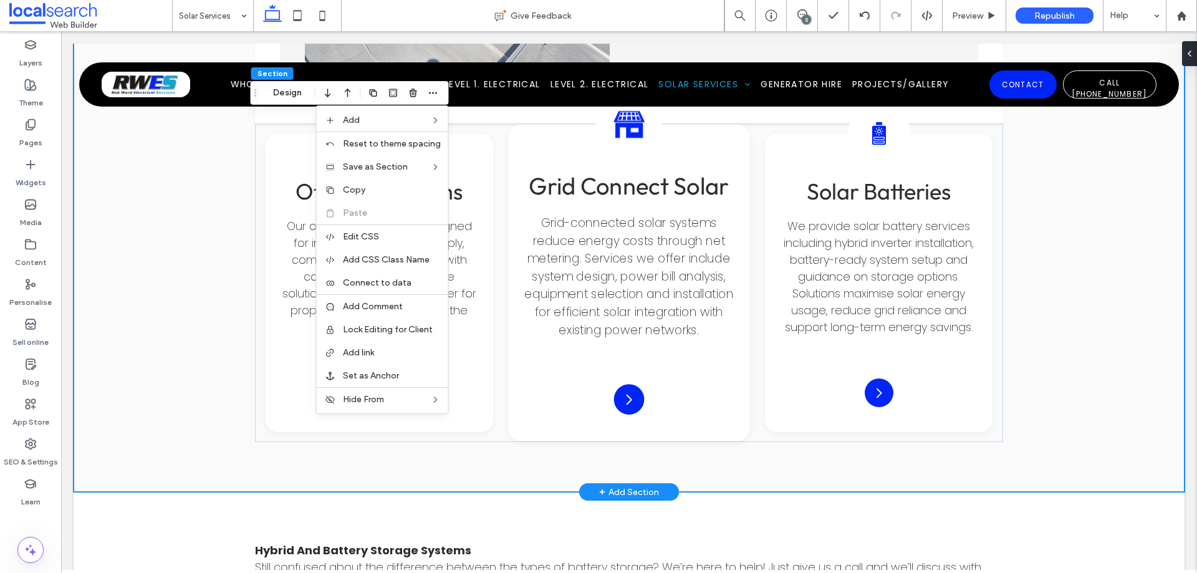
click at [644, 485] on div "+ Add Section" at bounding box center [629, 492] width 60 height 14
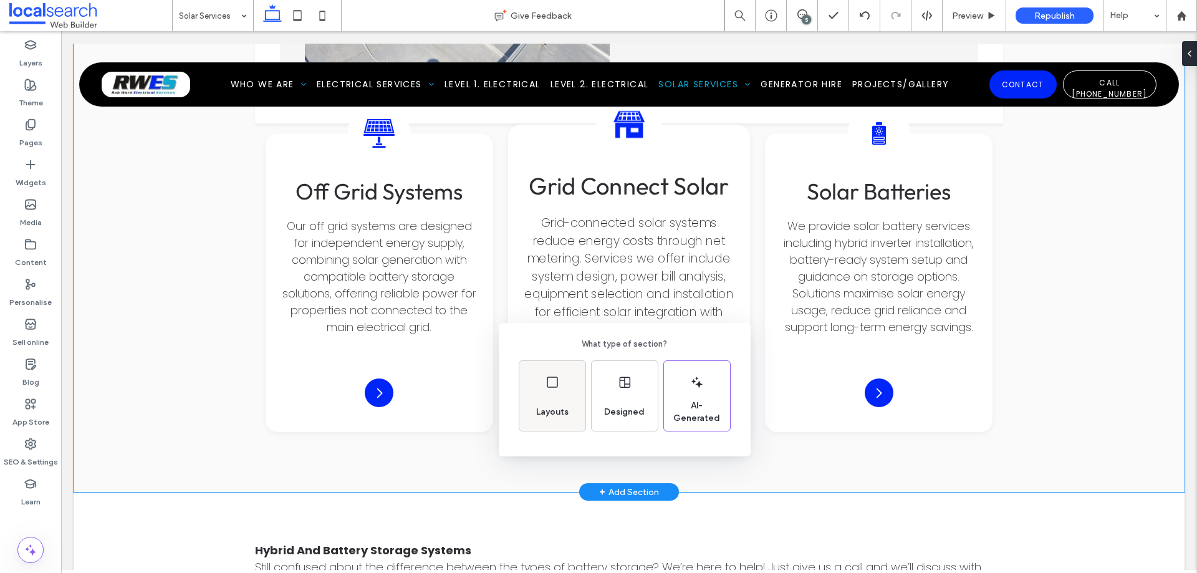
click at [540, 394] on div "Layouts" at bounding box center [552, 396] width 66 height 70
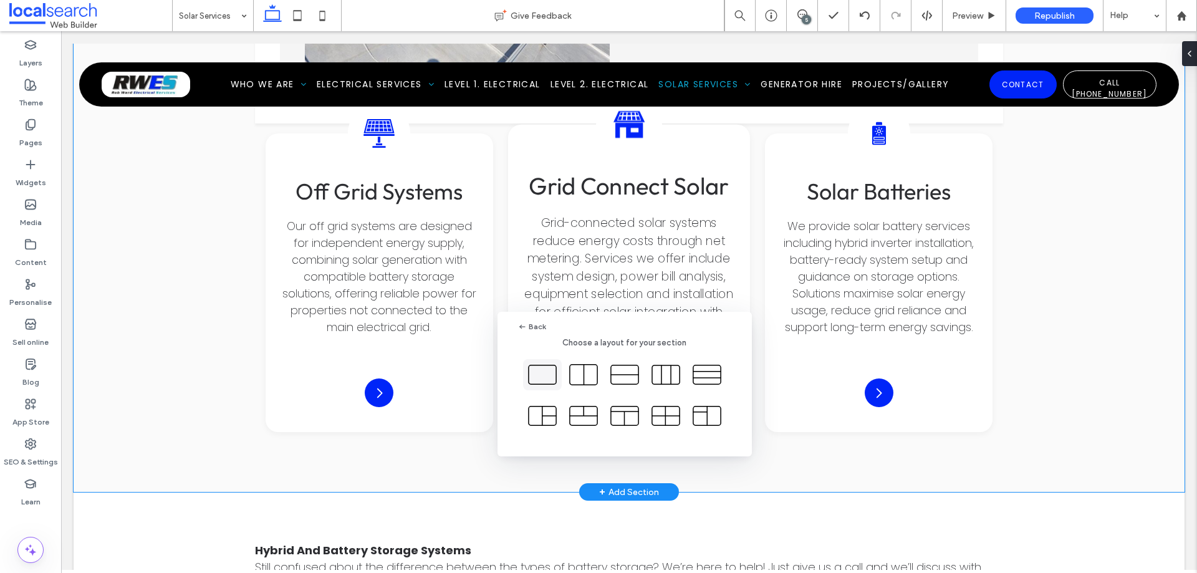
click at [547, 377] on icon at bounding box center [542, 374] width 31 height 31
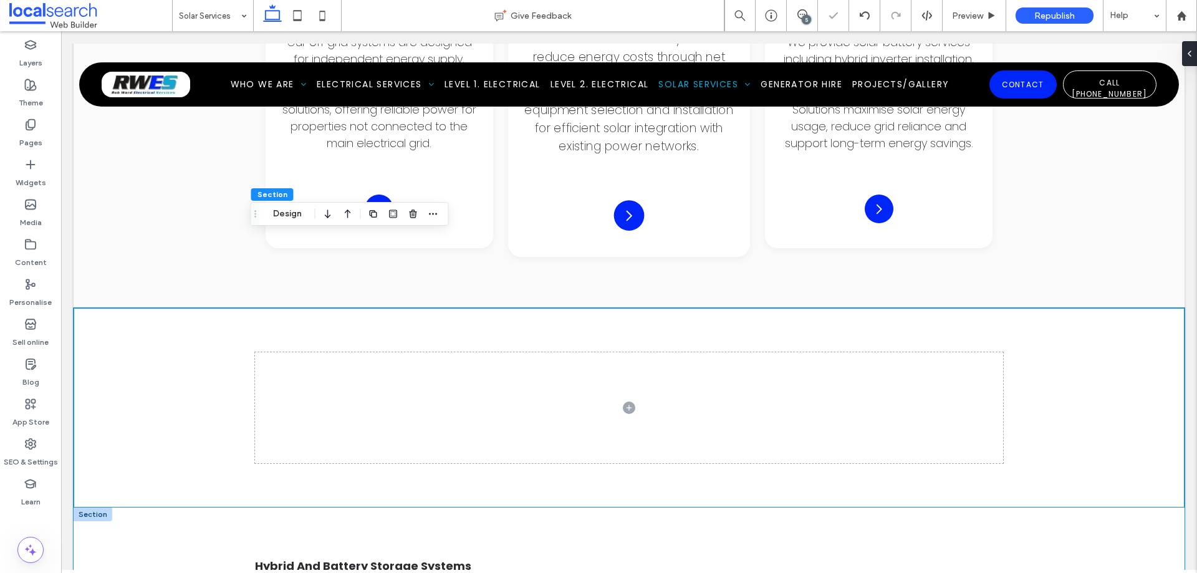
scroll to position [2402, 0]
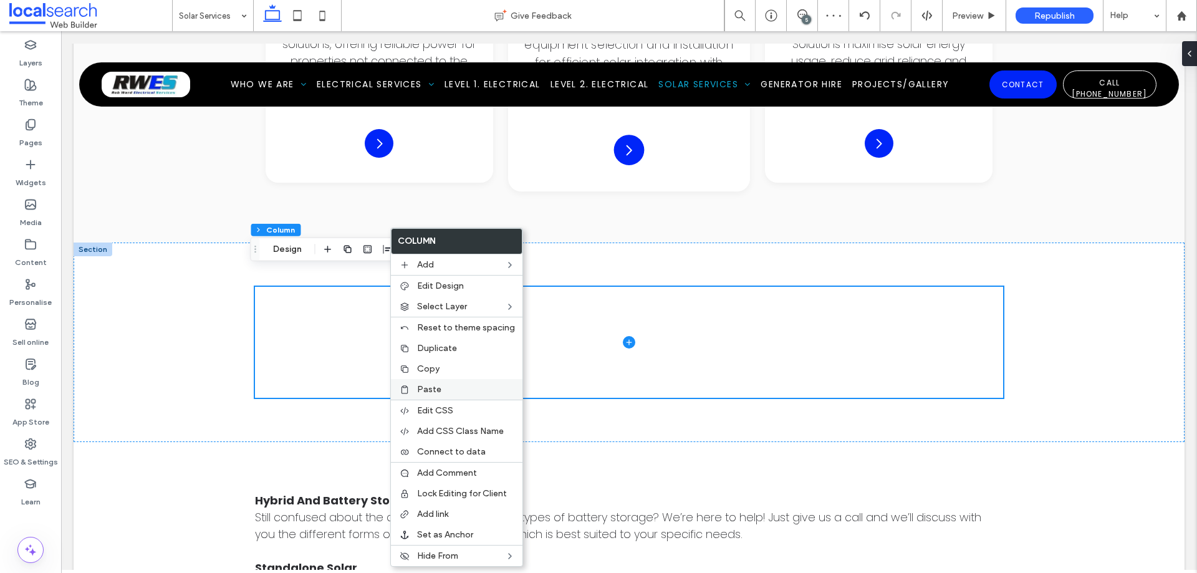
click at [453, 384] on label "Paste" at bounding box center [466, 389] width 98 height 11
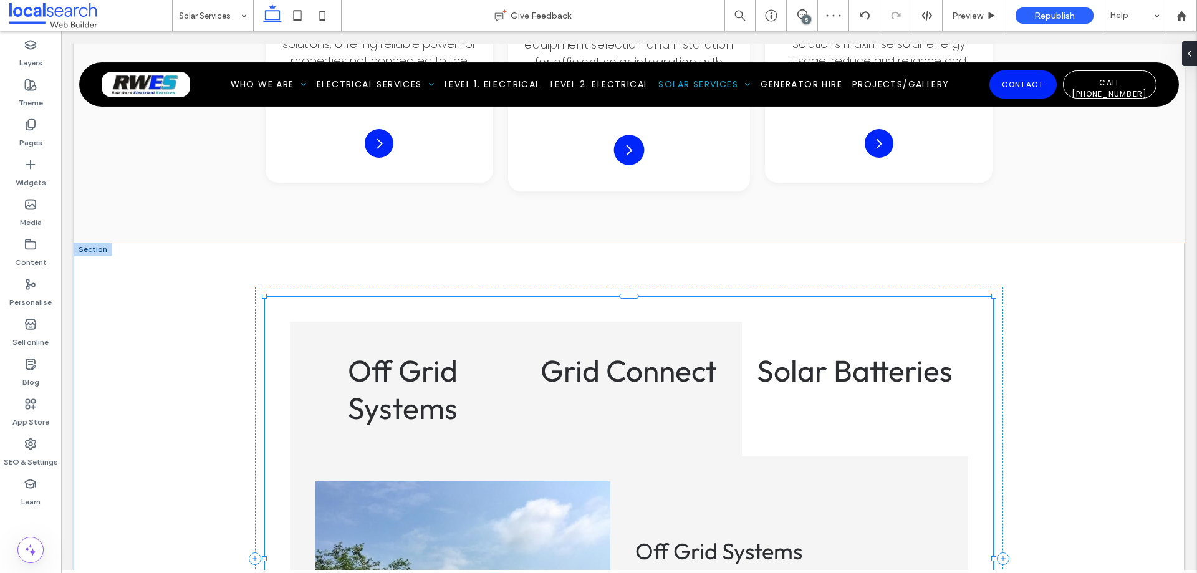
type input "**"
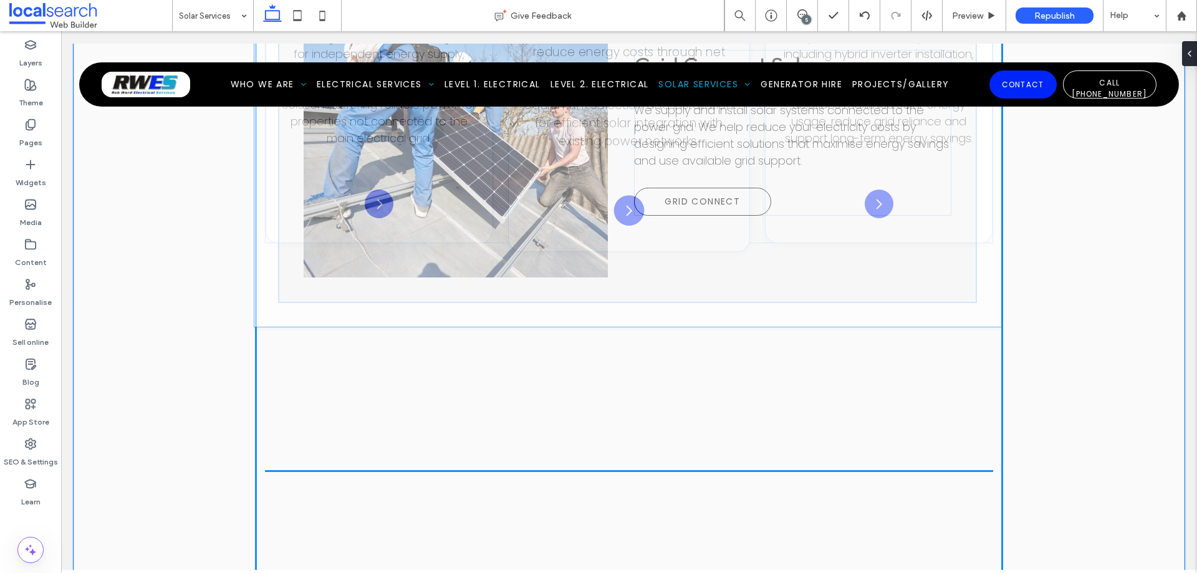
scroll to position [302, 0]
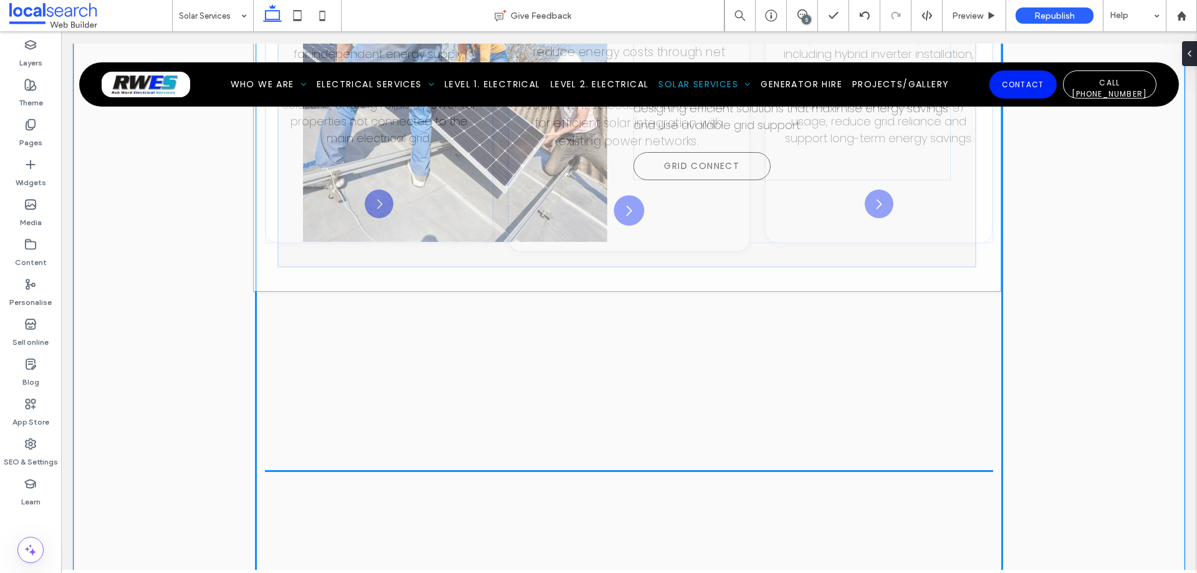
type input "**"
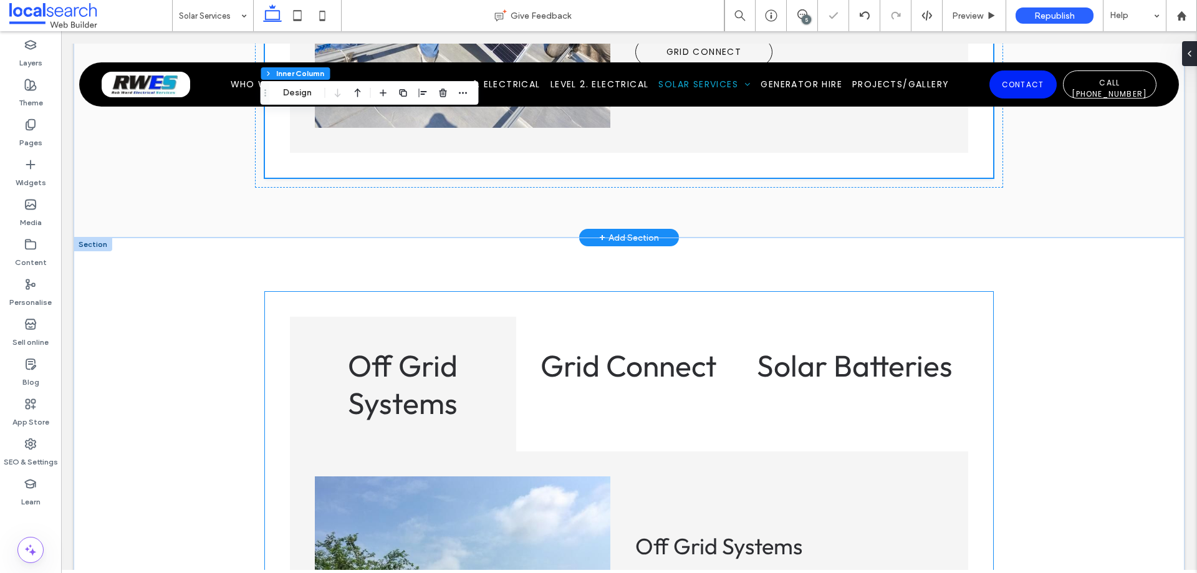
scroll to position [2527, 0]
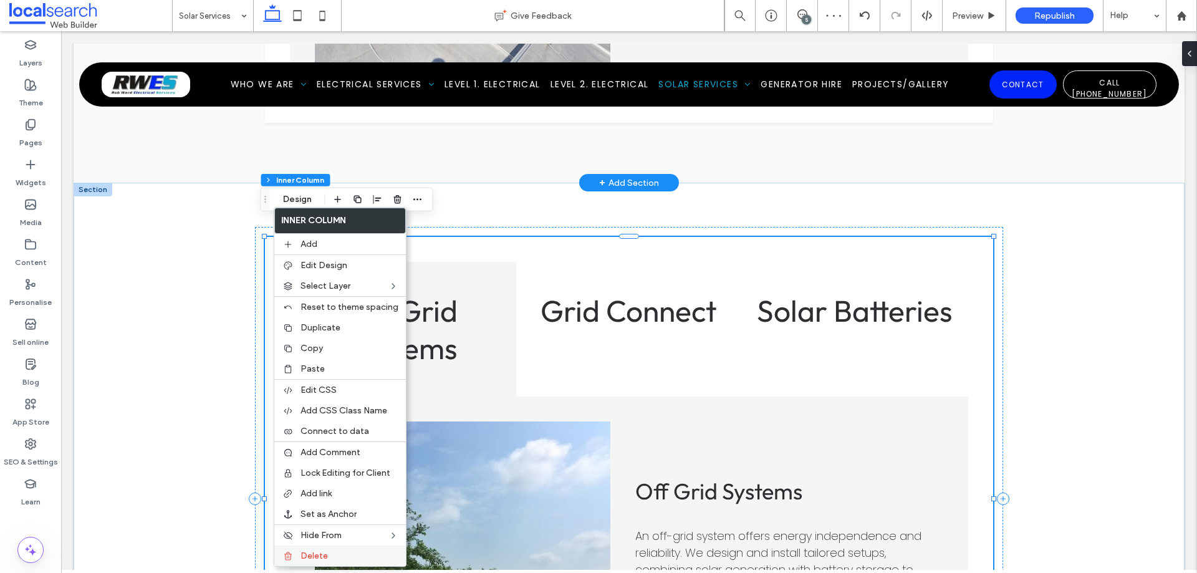
click at [339, 554] on label "Delete" at bounding box center [349, 555] width 98 height 11
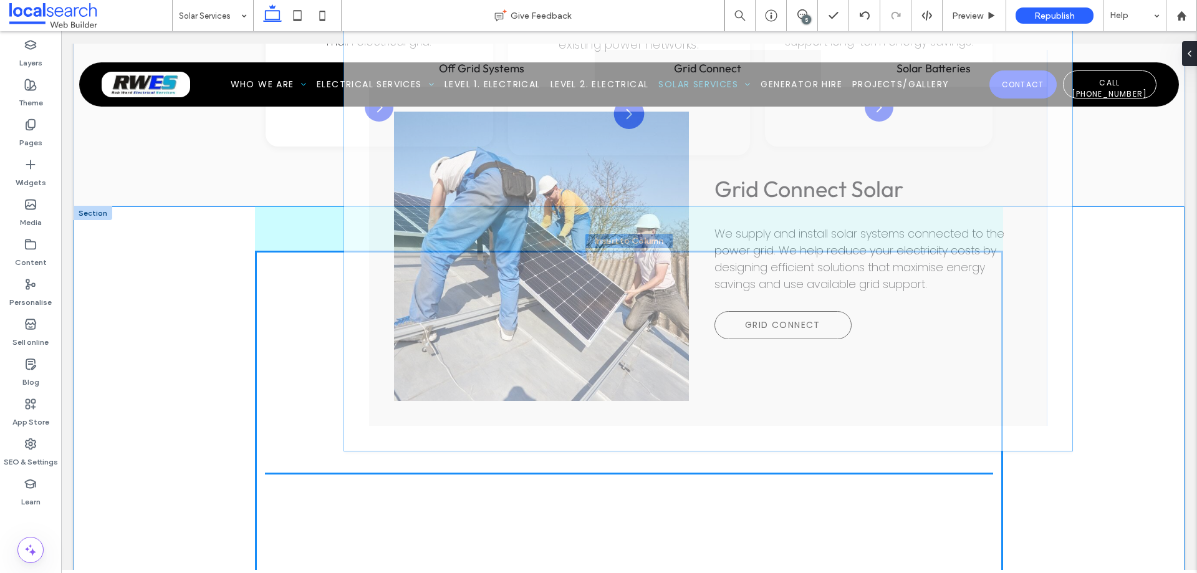
scroll to position [2119, 0]
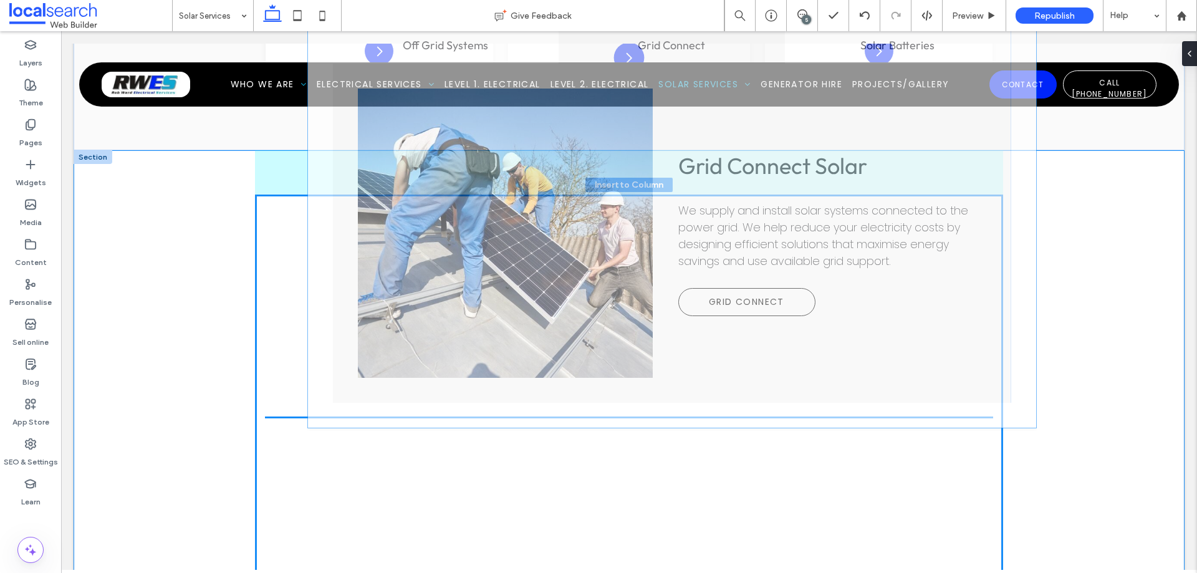
drag, startPoint x: 274, startPoint y: 282, endPoint x: 332, endPoint y: 423, distance: 152.6
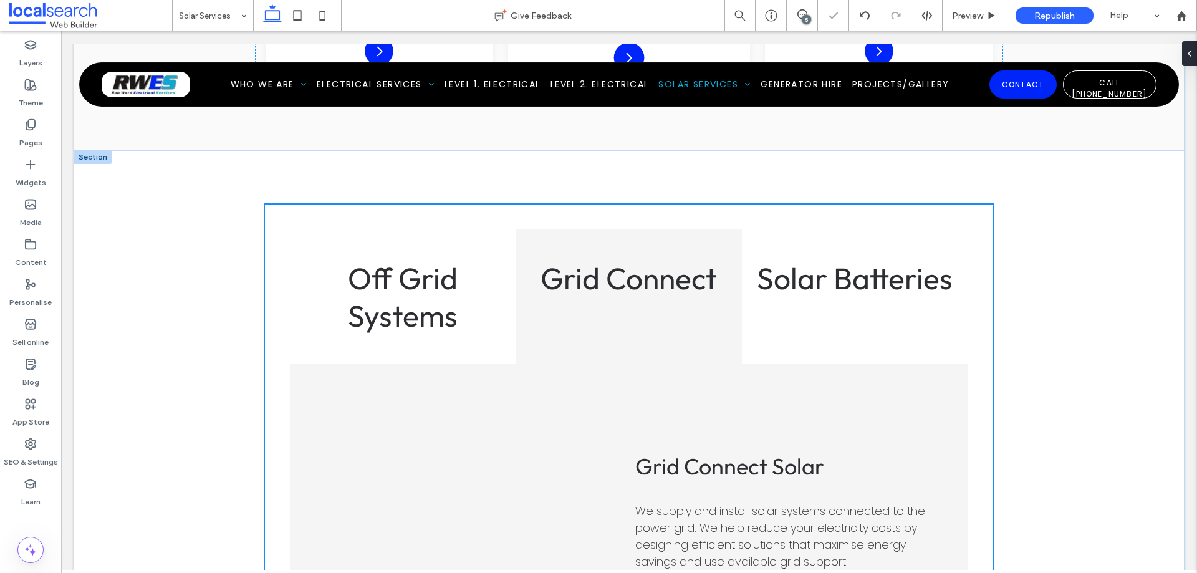
type input "**"
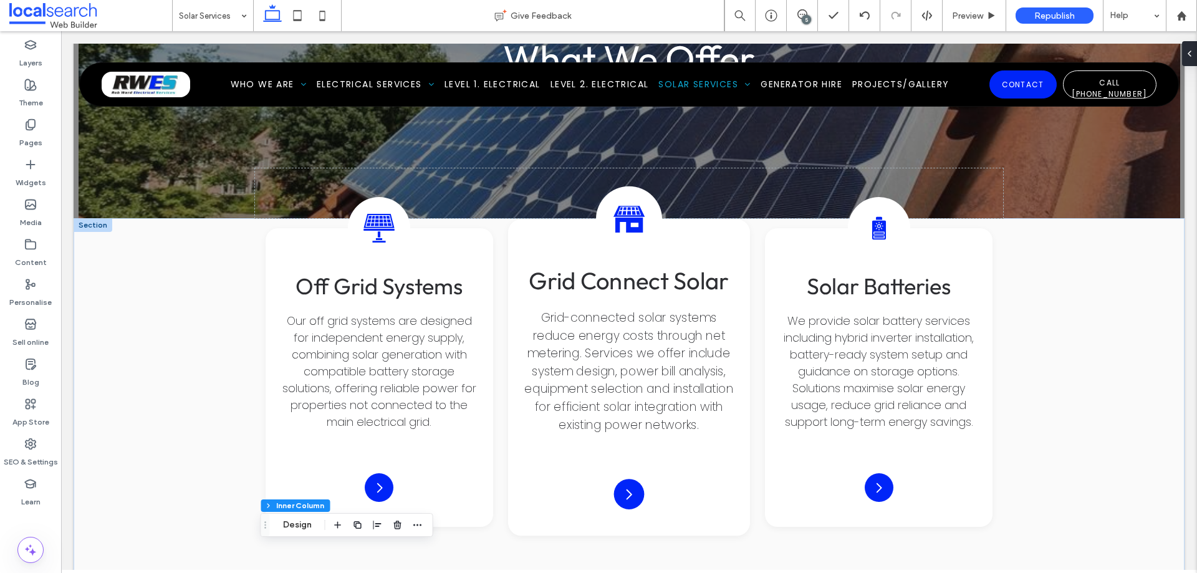
click at [808, 18] on div "5" at bounding box center [806, 19] width 9 height 9
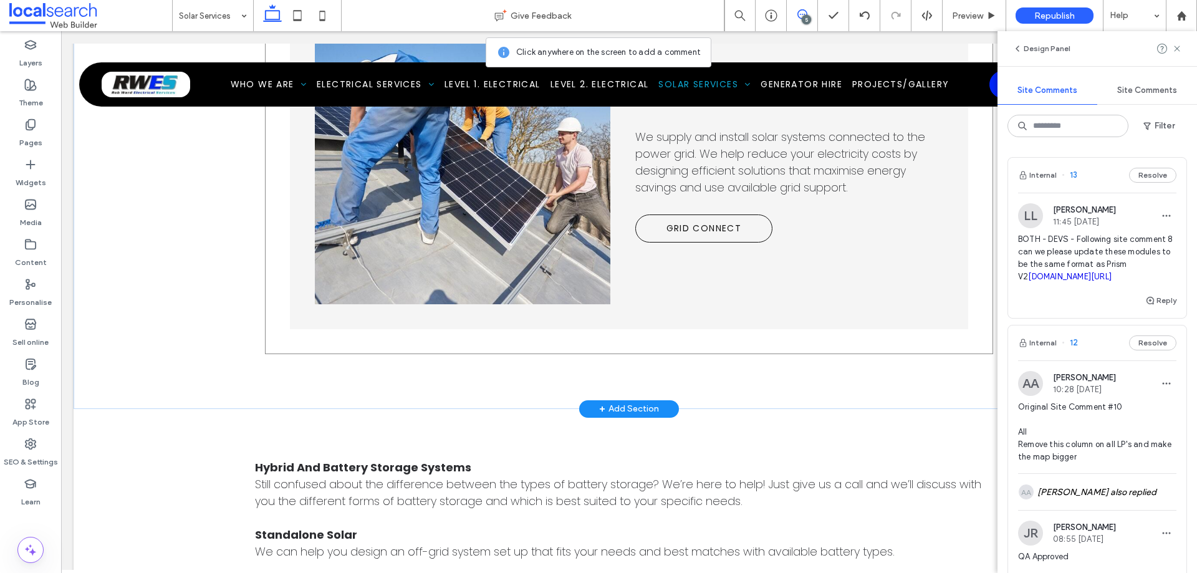
scroll to position [2243, 0]
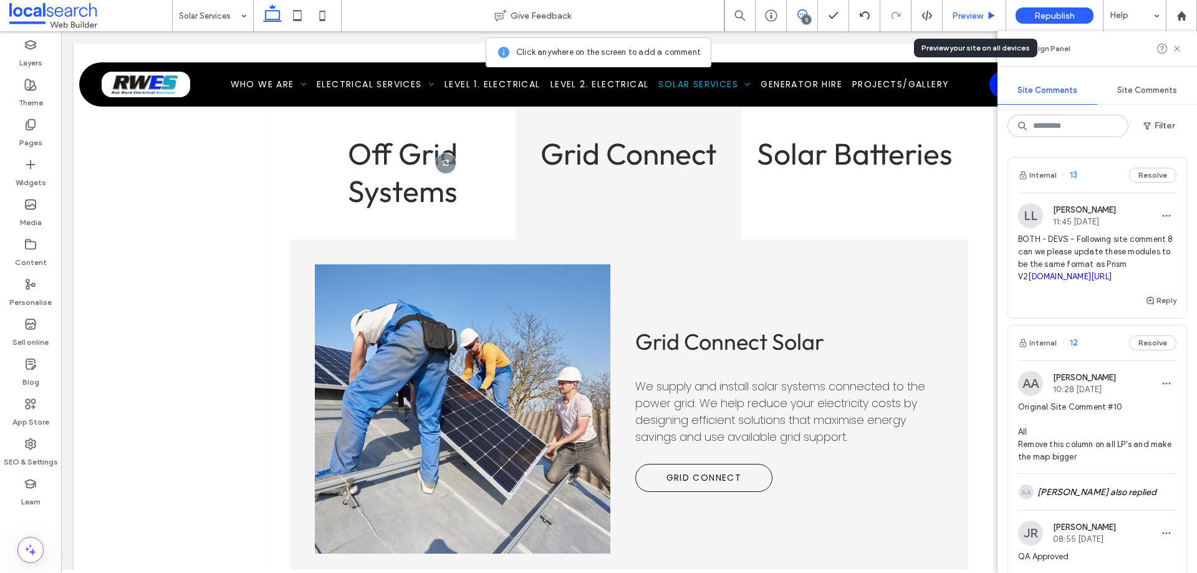
click at [982, 15] on span "Preview" at bounding box center [967, 16] width 31 height 11
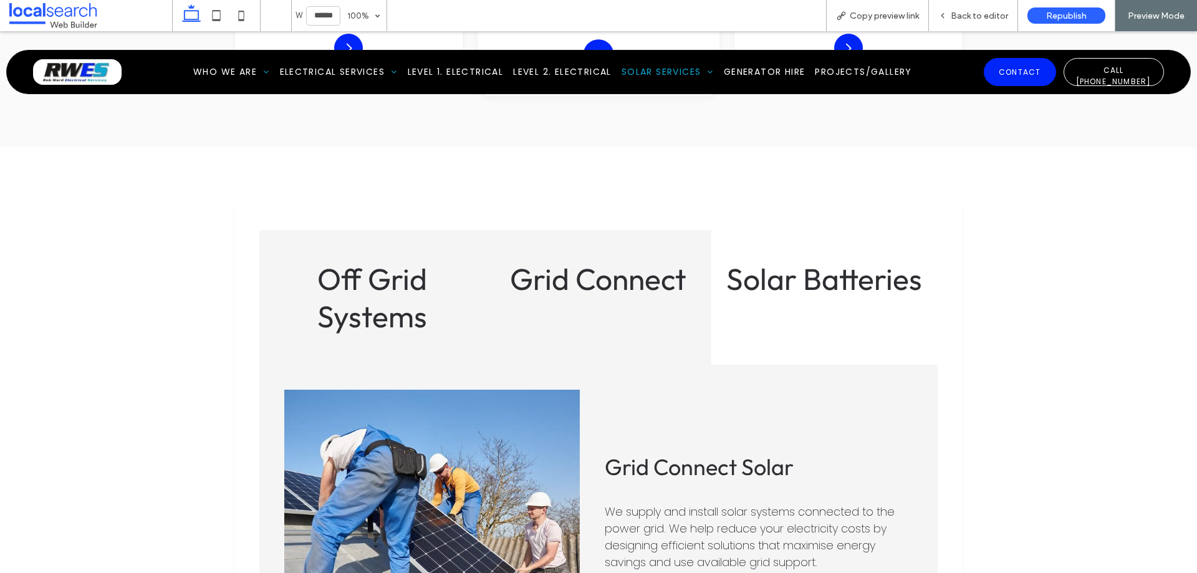
click at [385, 241] on div "Off Grid Systems" at bounding box center [372, 297] width 226 height 135
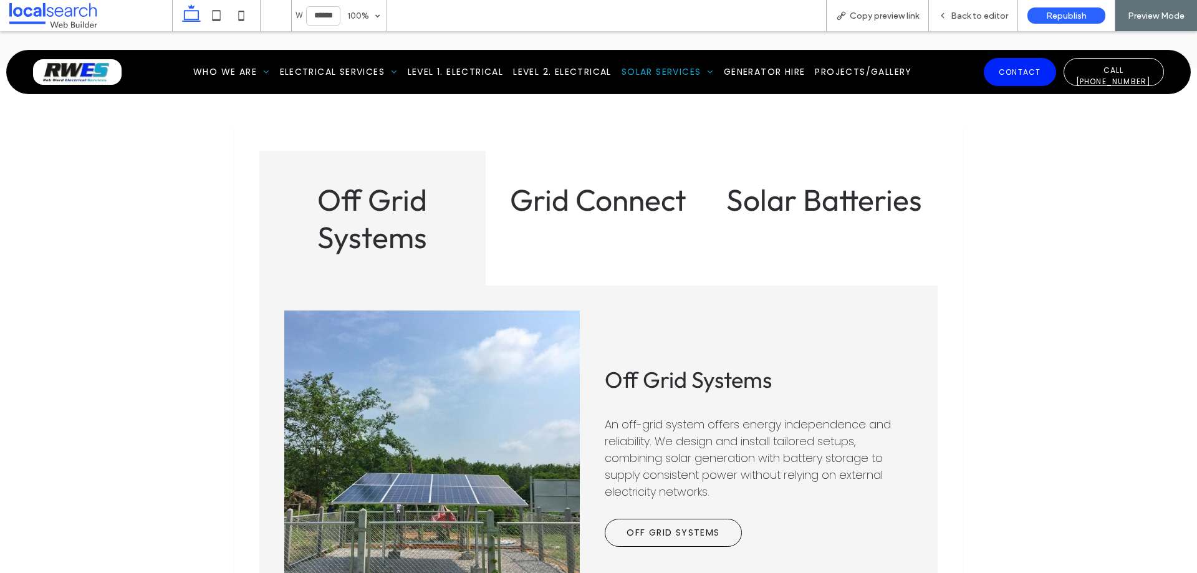
scroll to position [2234, 0]
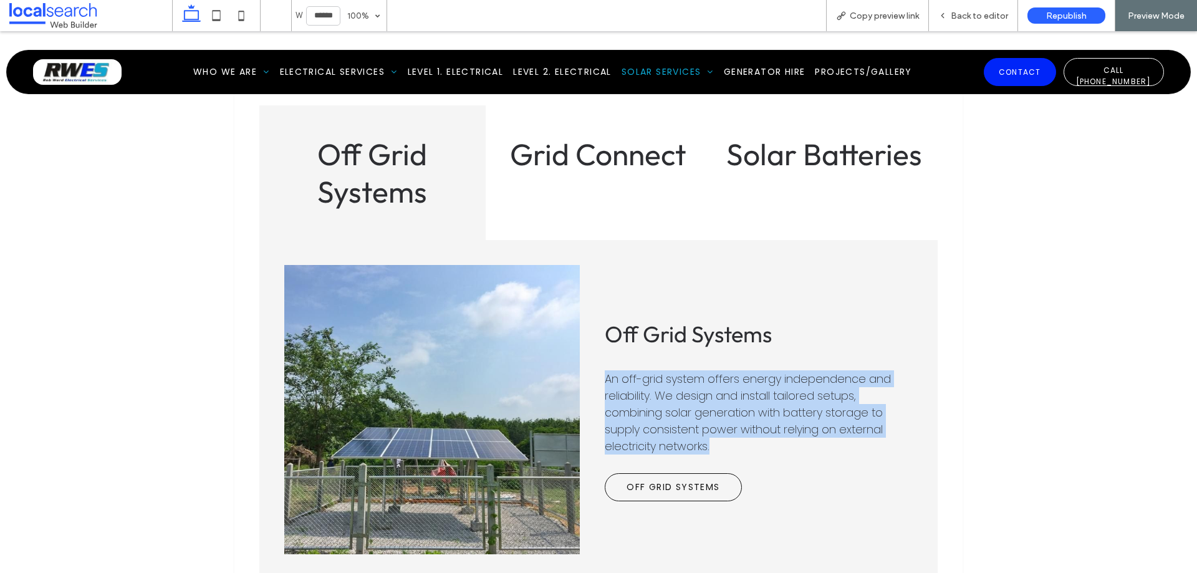
drag, startPoint x: 716, startPoint y: 427, endPoint x: 597, endPoint y: 363, distance: 135.5
click at [597, 363] on div "Off Grid Systems An off-grid system offers energy independence and reliability.…" at bounding box center [598, 409] width 678 height 339
copy span "An off-grid system offers energy independence and reliability. We design and in…"
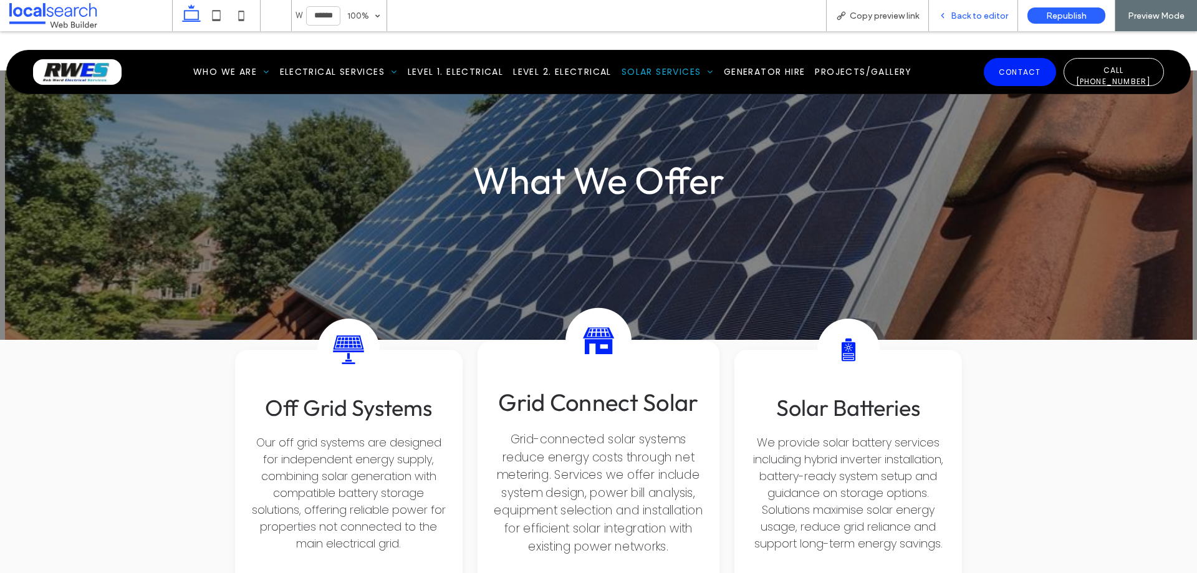
click at [974, 19] on span "Back to editor" at bounding box center [979, 16] width 57 height 11
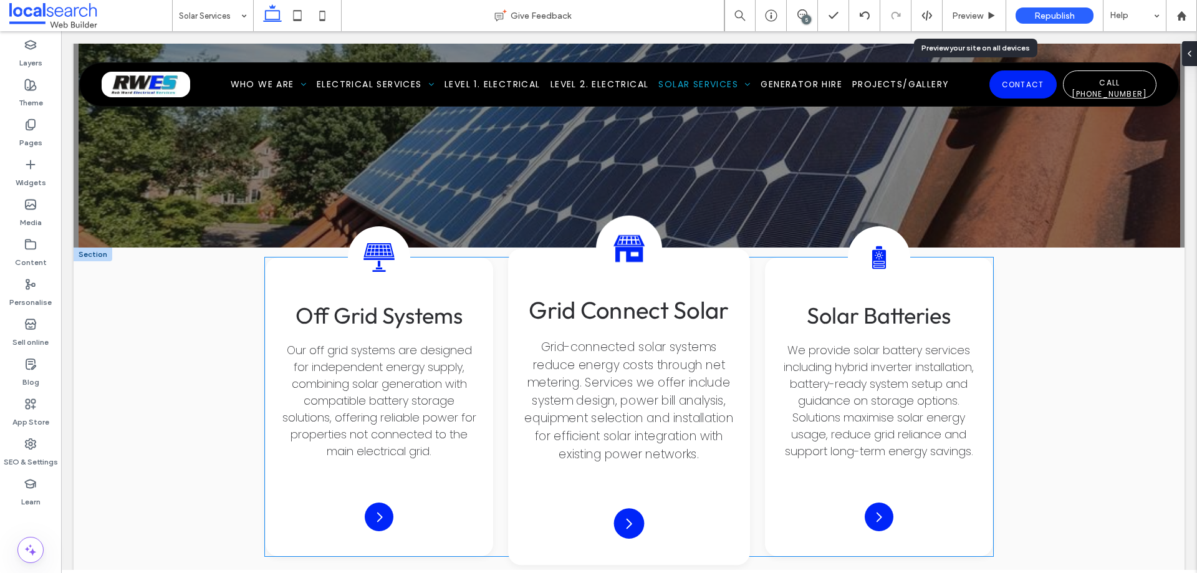
scroll to position [1748, 0]
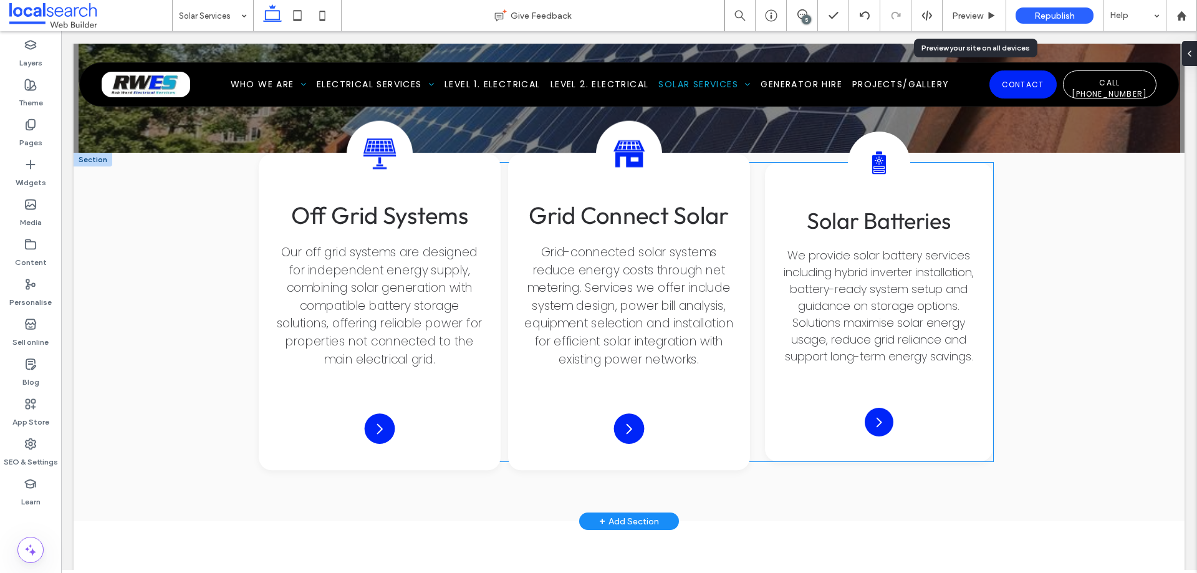
click at [395, 282] on span "Our off grid systems are designed for independent energy supply, combining sola…" at bounding box center [380, 305] width 206 height 123
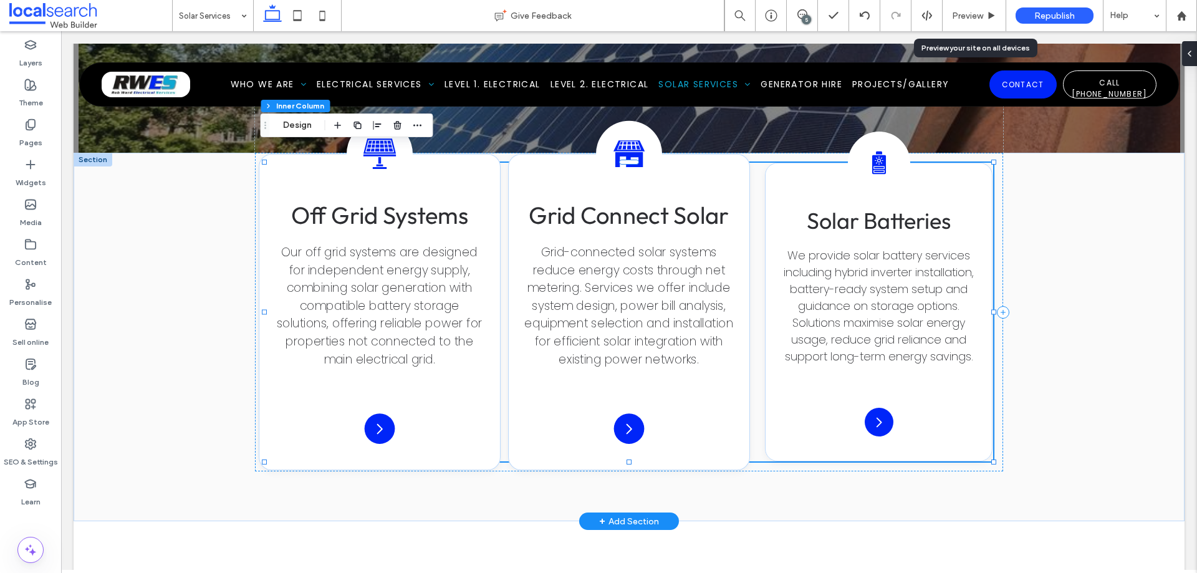
click at [399, 254] on span "Our off grid systems are designed for independent energy supply, combining sola…" at bounding box center [380, 305] width 206 height 123
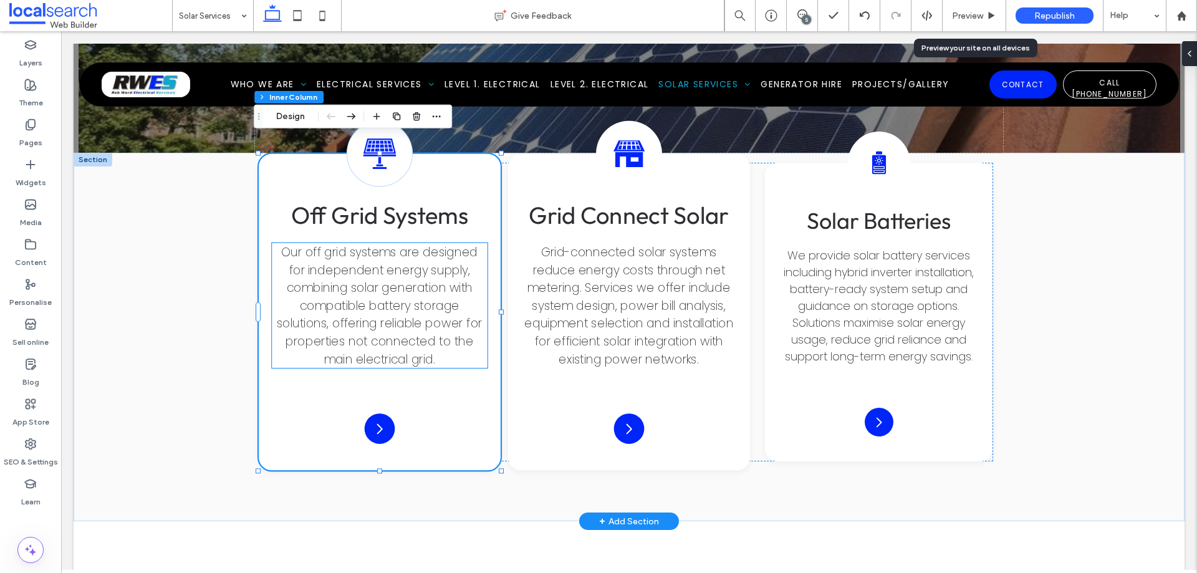
click at [391, 264] on span "Our off grid systems are designed for independent energy supply, combining sola…" at bounding box center [380, 305] width 206 height 123
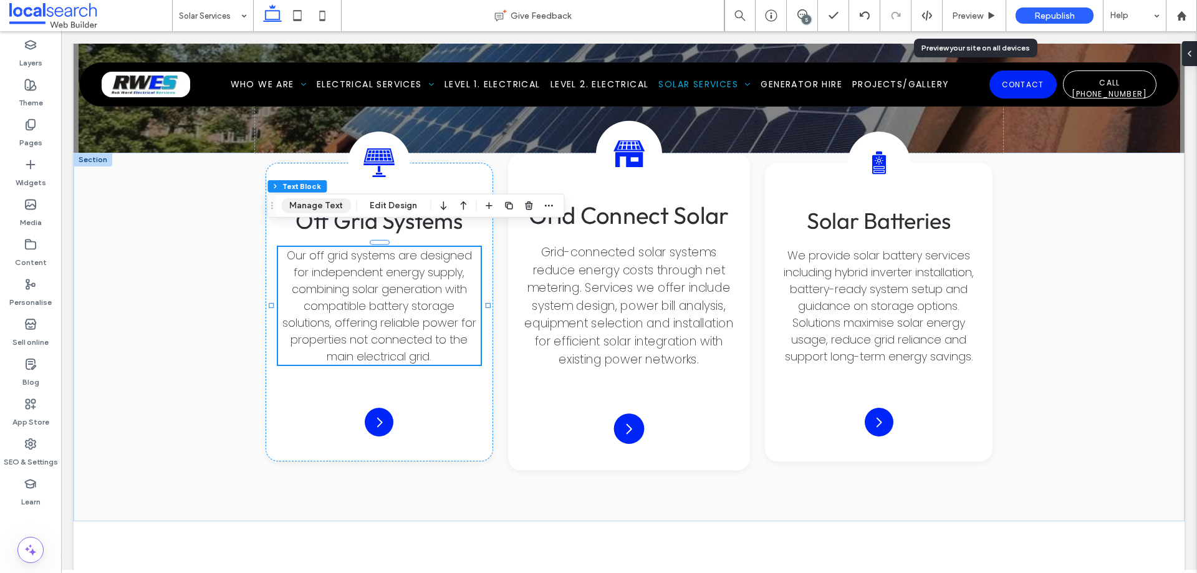
click at [325, 204] on button "Manage Text" at bounding box center [316, 205] width 70 height 15
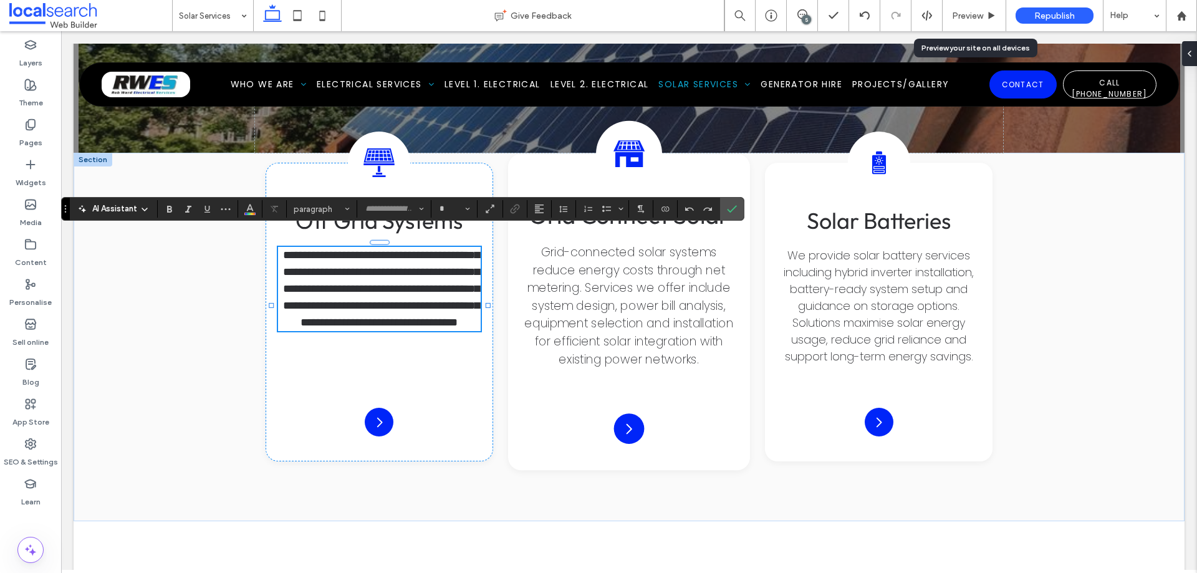
type input "*******"
type input "**"
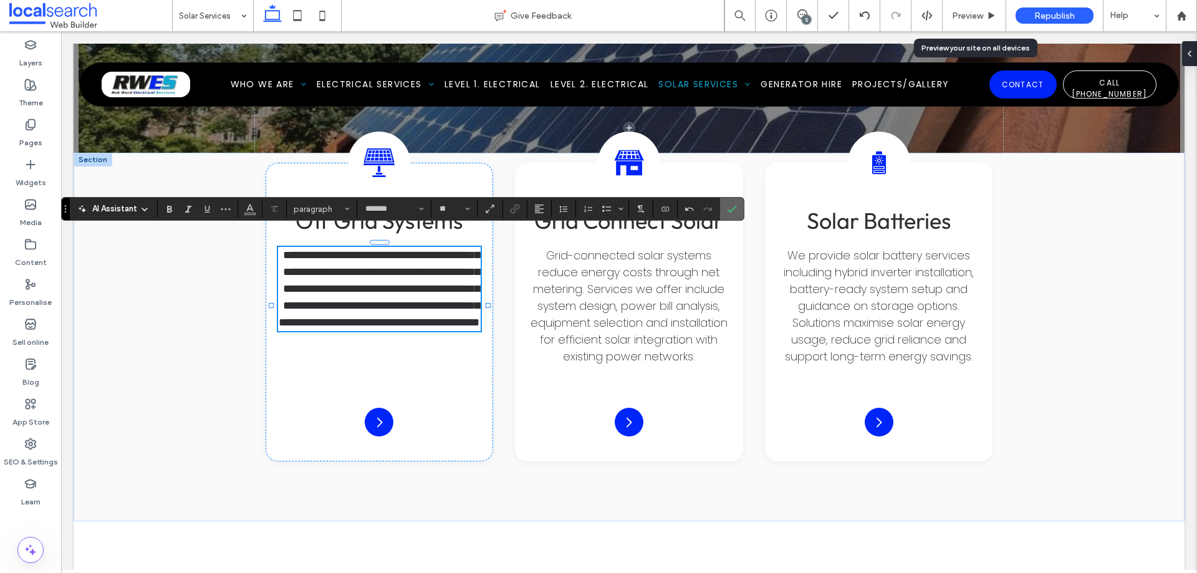
click at [734, 210] on icon "Confirm" at bounding box center [732, 209] width 10 height 10
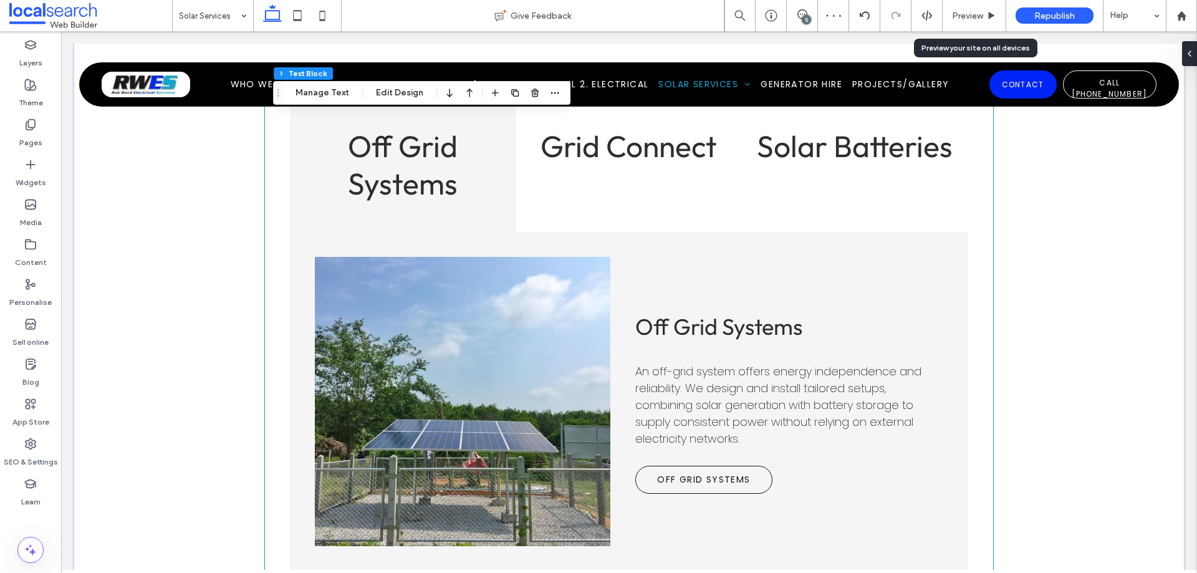
scroll to position [2060, 0]
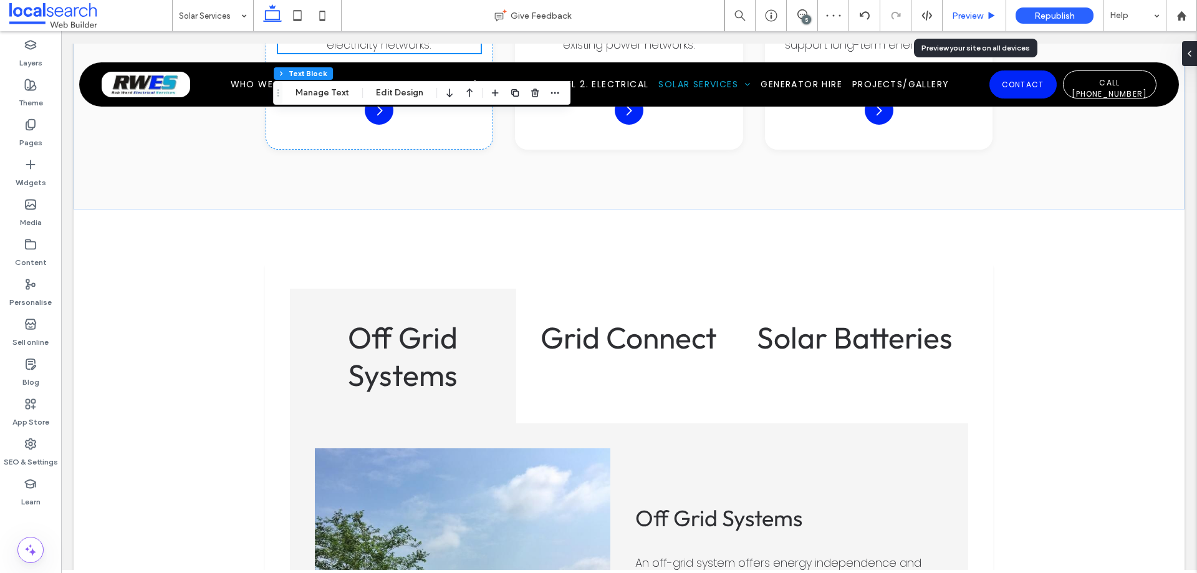
click at [965, 13] on span "Preview" at bounding box center [967, 16] width 31 height 11
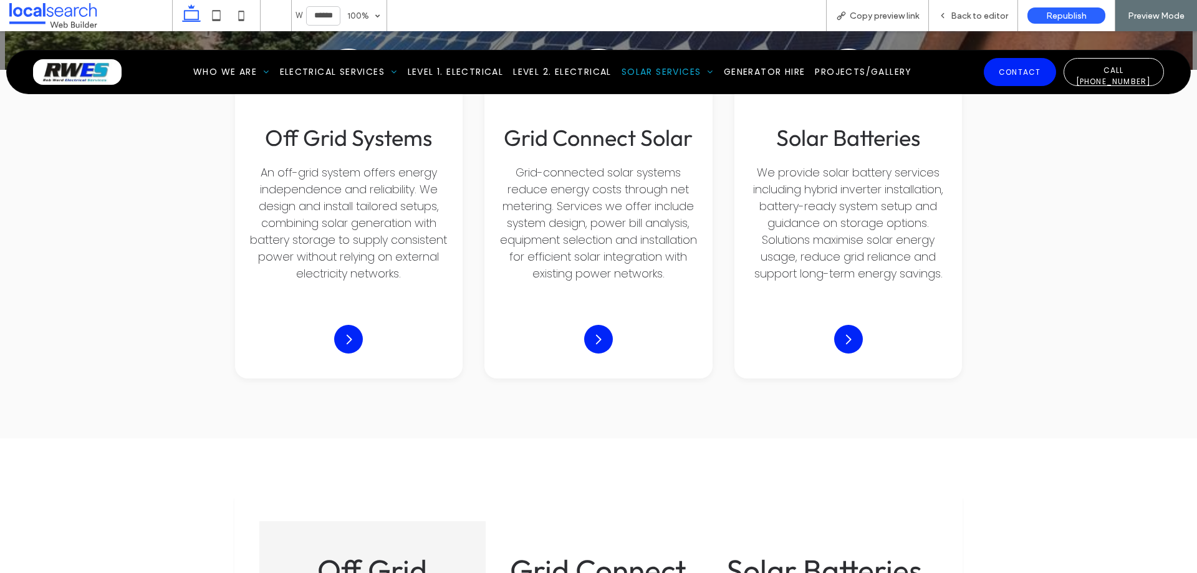
scroll to position [1686, 0]
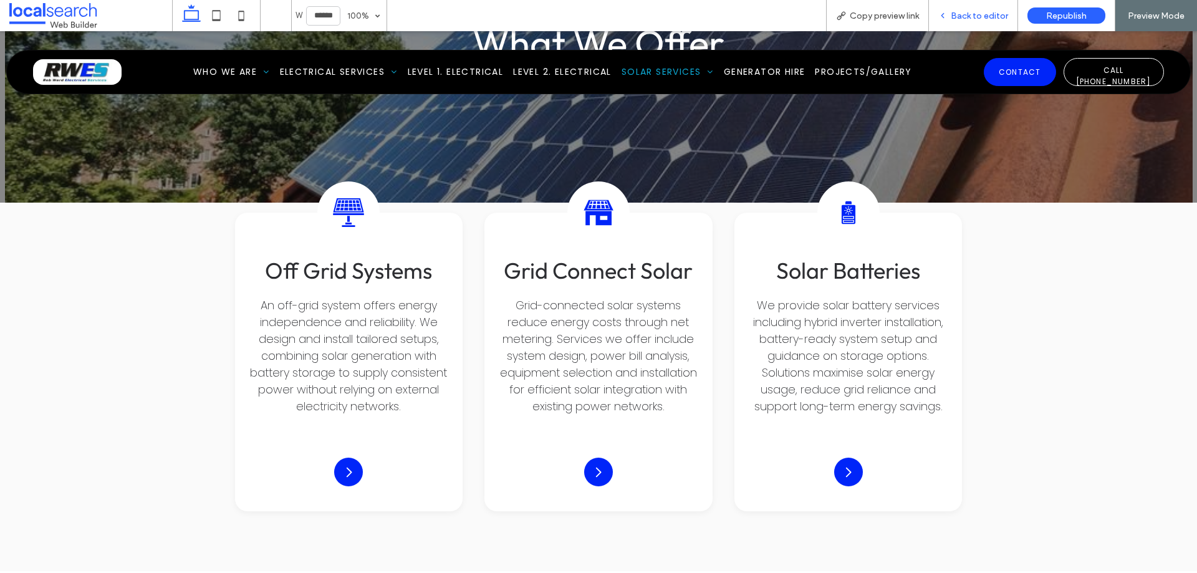
click at [966, 12] on span "Back to editor" at bounding box center [979, 16] width 57 height 11
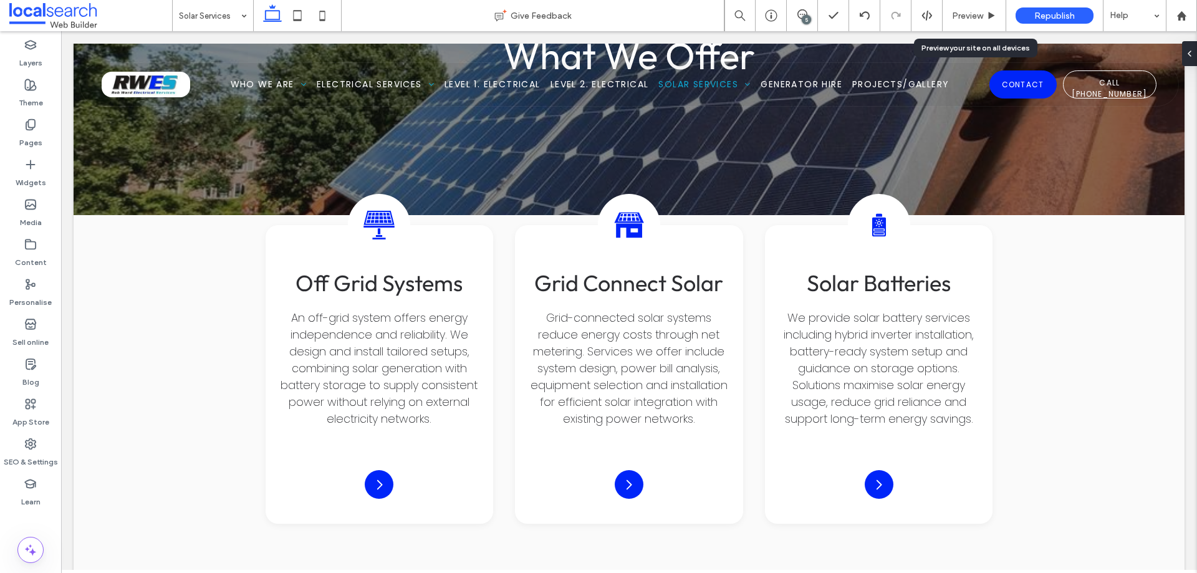
scroll to position [1698, 0]
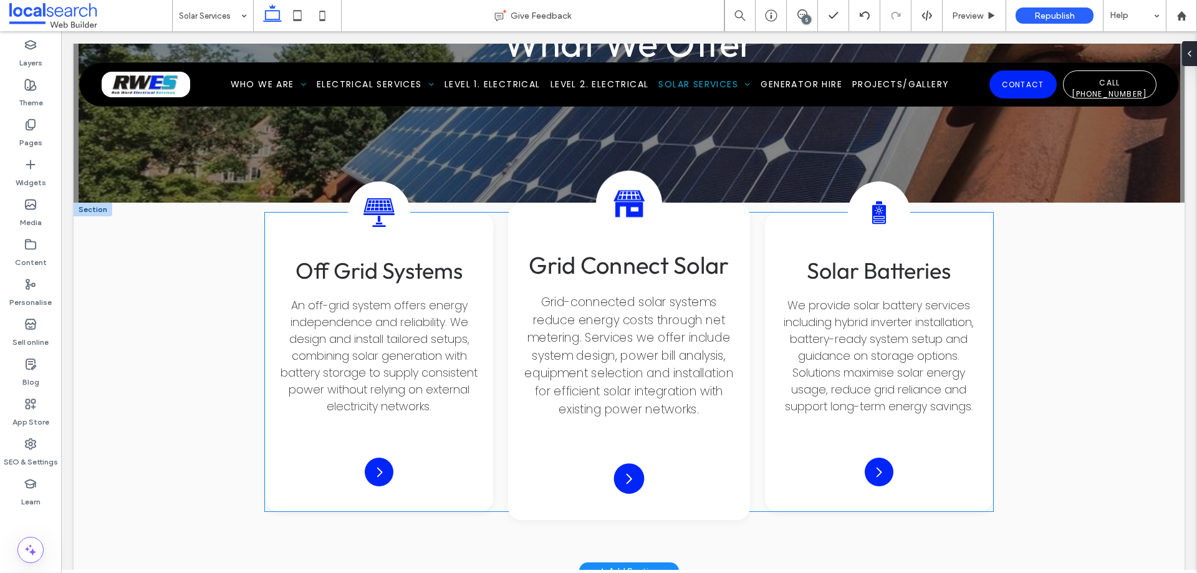
click at [648, 303] on span "Grid-connected solar systems reduce energy costs through net metering. Services…" at bounding box center [628, 355] width 209 height 123
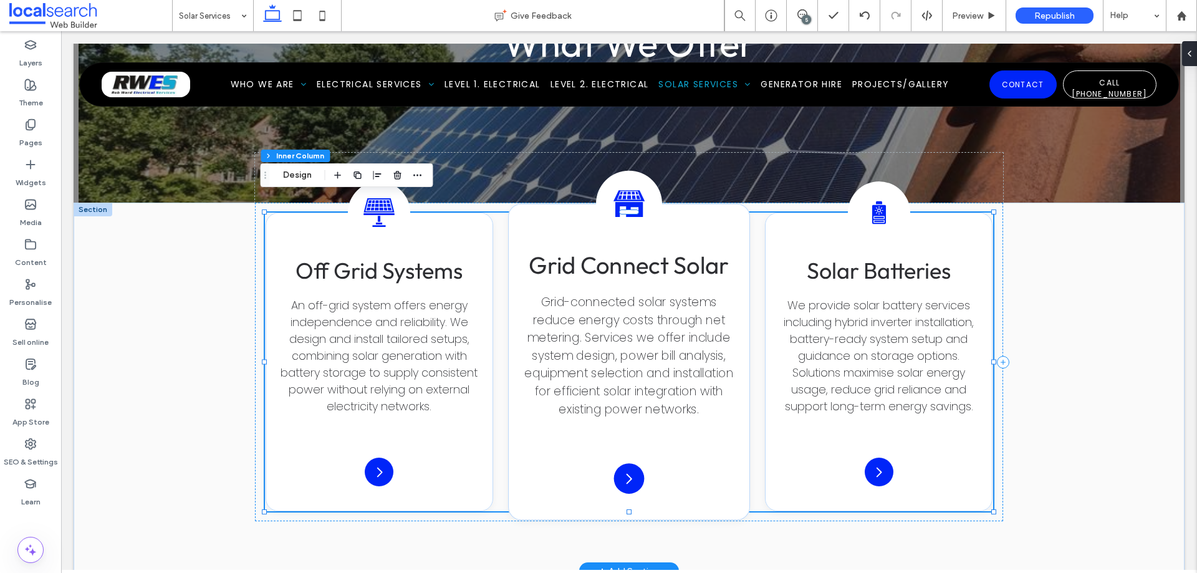
click at [628, 307] on span "Grid-connected solar systems reduce energy costs through net metering. Services…" at bounding box center [628, 355] width 209 height 123
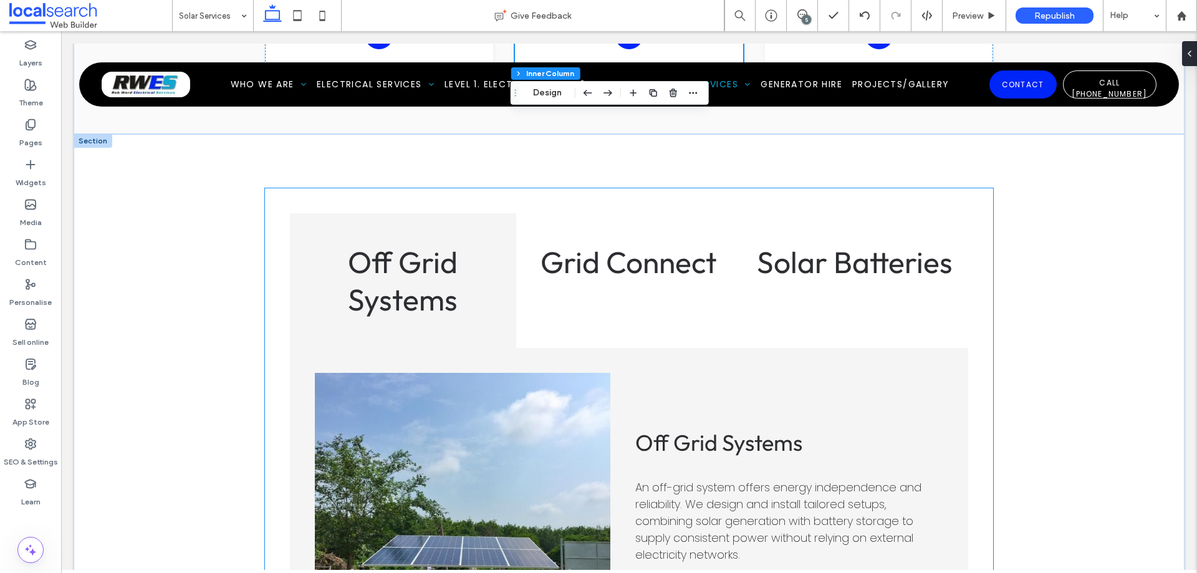
scroll to position [2259, 0]
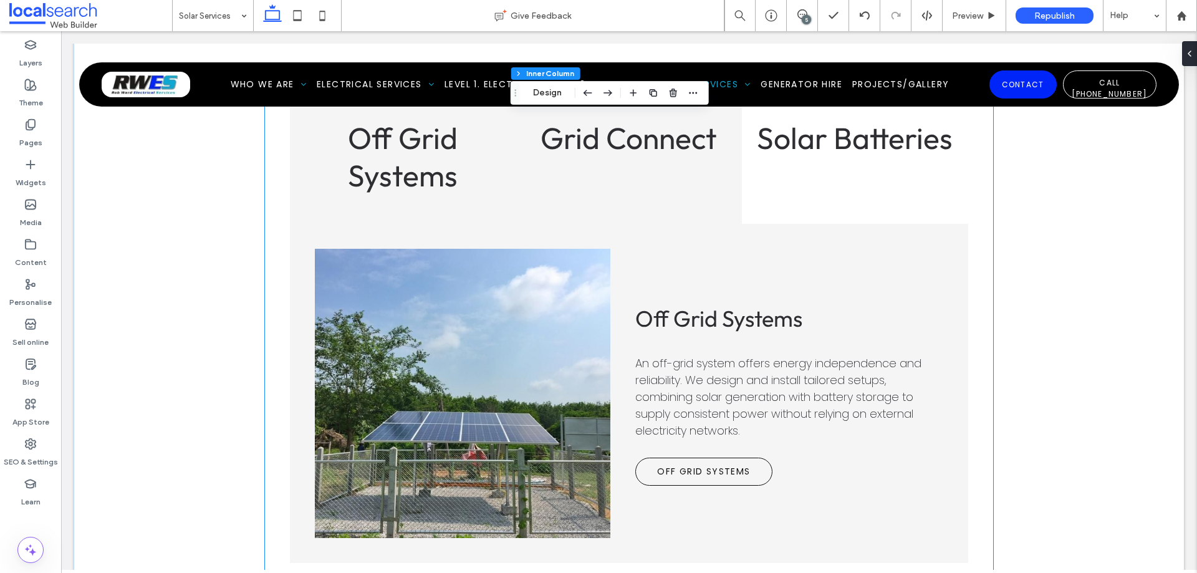
click at [673, 153] on div "Grid Connect" at bounding box center [629, 156] width 226 height 135
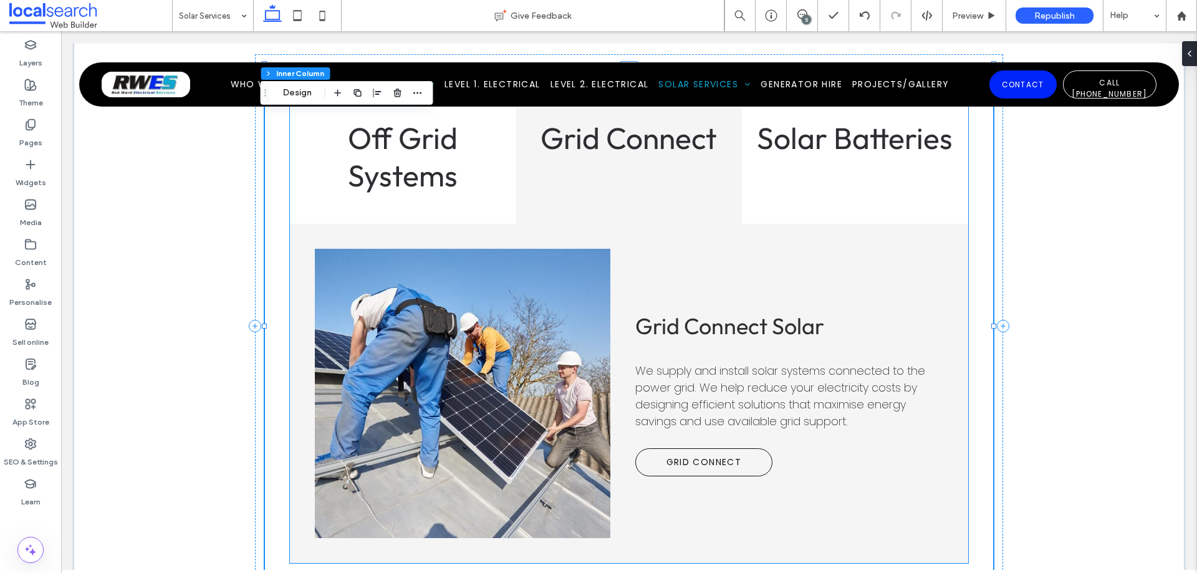
click at [744, 396] on span "We supply and install solar systems connected to the power grid. We help reduce…" at bounding box center [780, 396] width 290 height 66
type input "**"
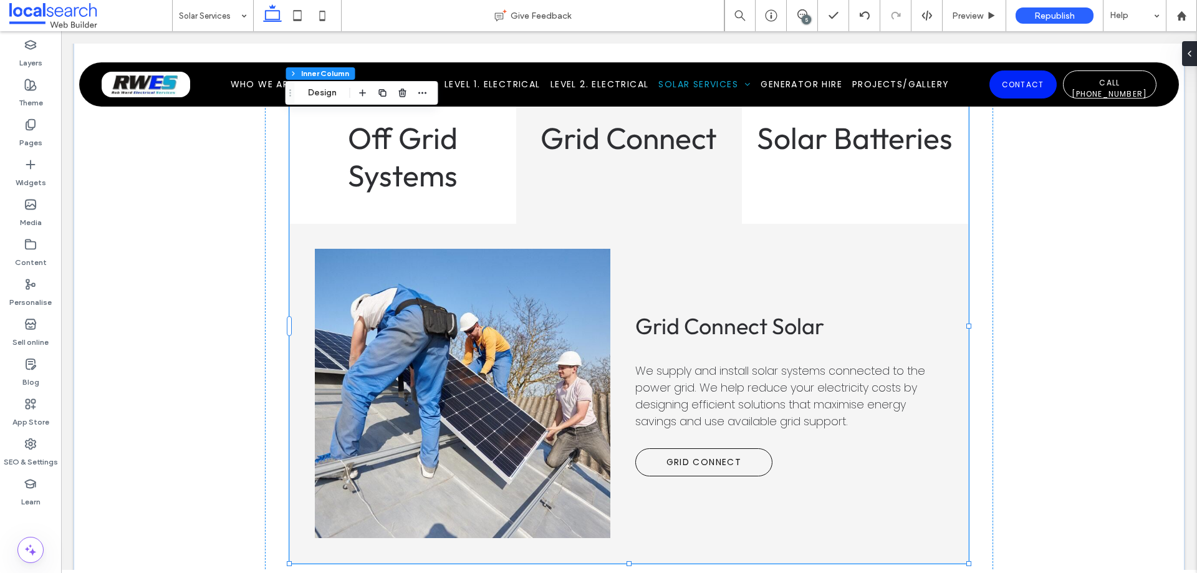
click at [712, 365] on span "We supply and install solar systems connected to the power grid. We help reduce…" at bounding box center [780, 396] width 290 height 66
click at [710, 365] on span "We supply and install solar systems connected to the power grid. We help reduce…" at bounding box center [780, 396] width 290 height 66
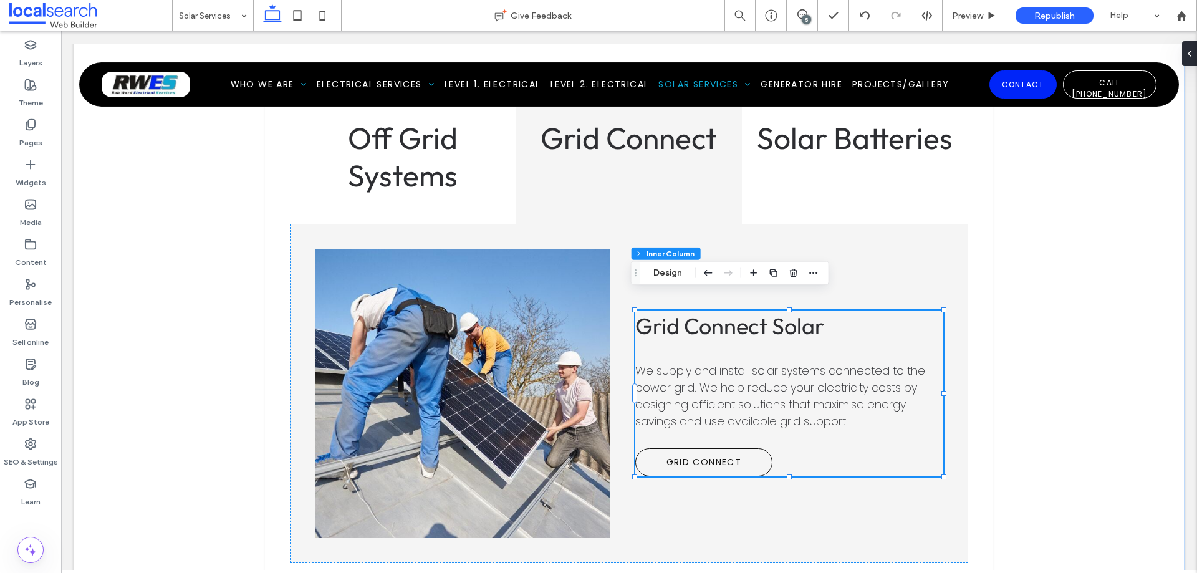
scroll to position [250, 0]
click at [729, 363] on span "We supply and install solar systems connected to the power grid. We help reduce…" at bounding box center [780, 396] width 290 height 66
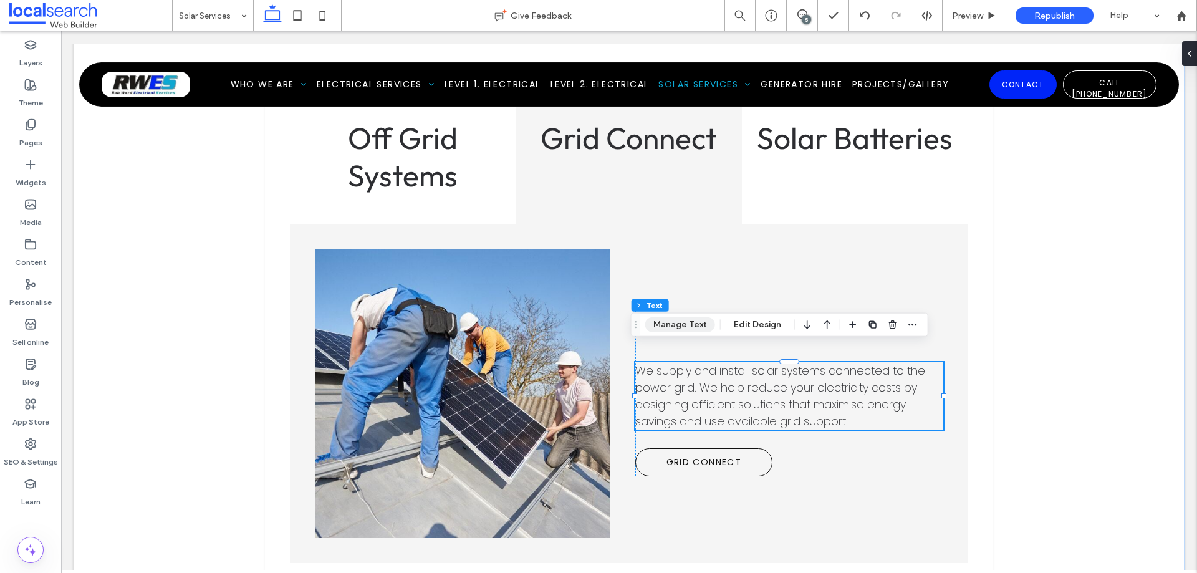
click at [687, 327] on button "Manage Text" at bounding box center [680, 324] width 70 height 15
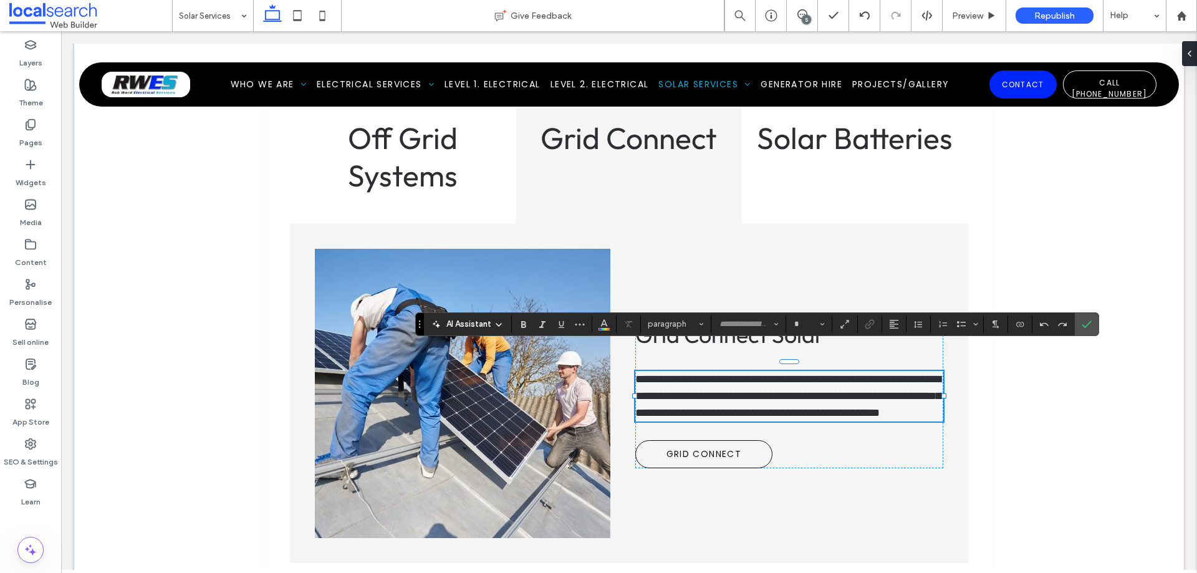
type input "*******"
type input "**"
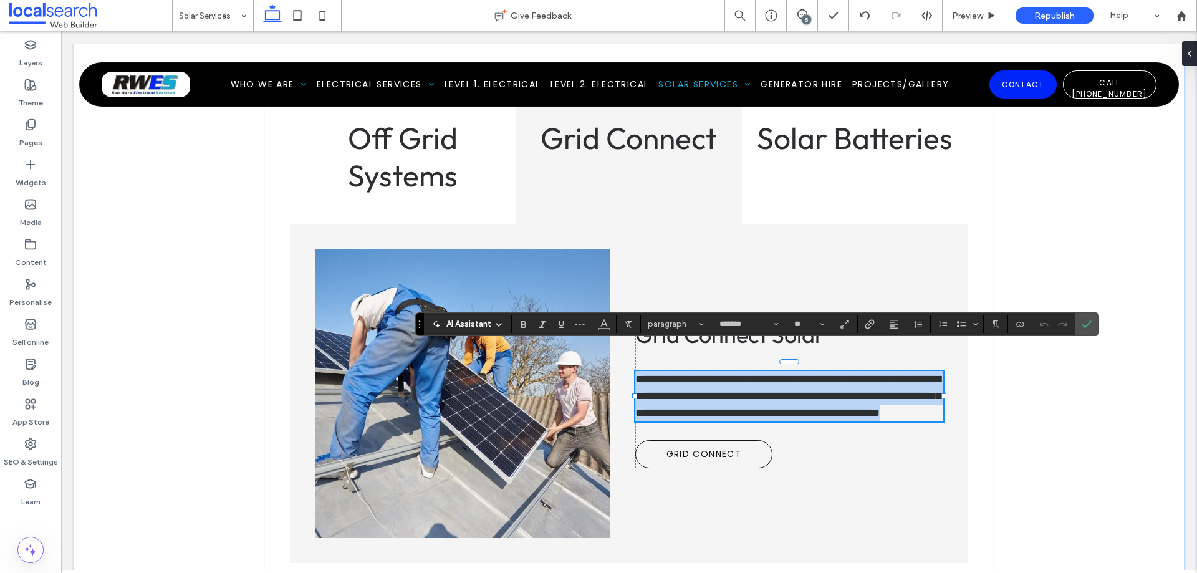
copy span "**********"
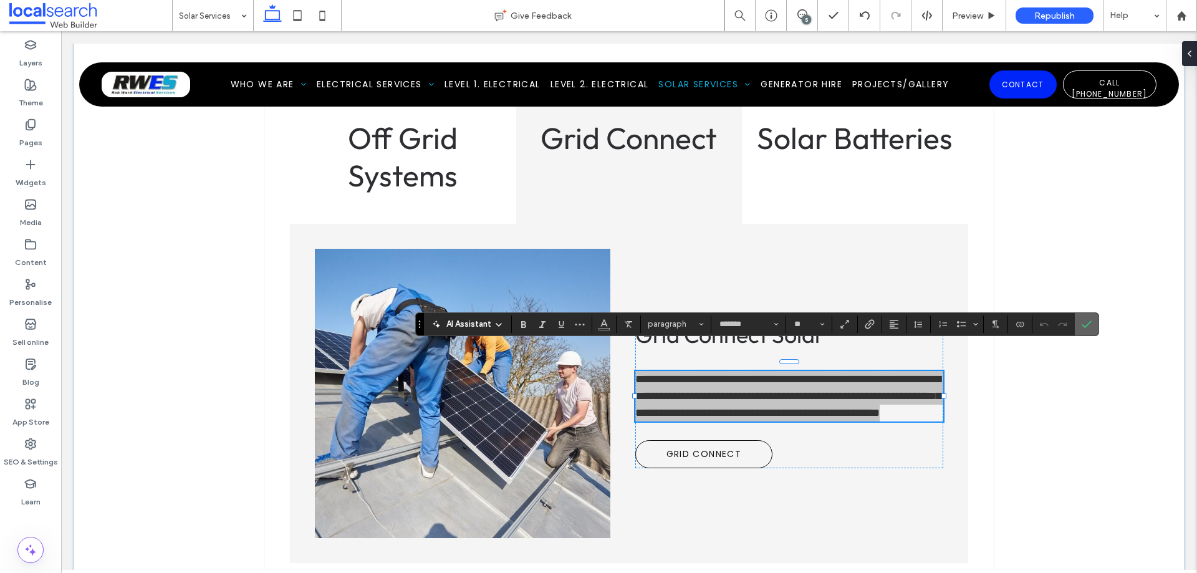
click at [1084, 325] on icon "Confirm" at bounding box center [1087, 324] width 10 height 10
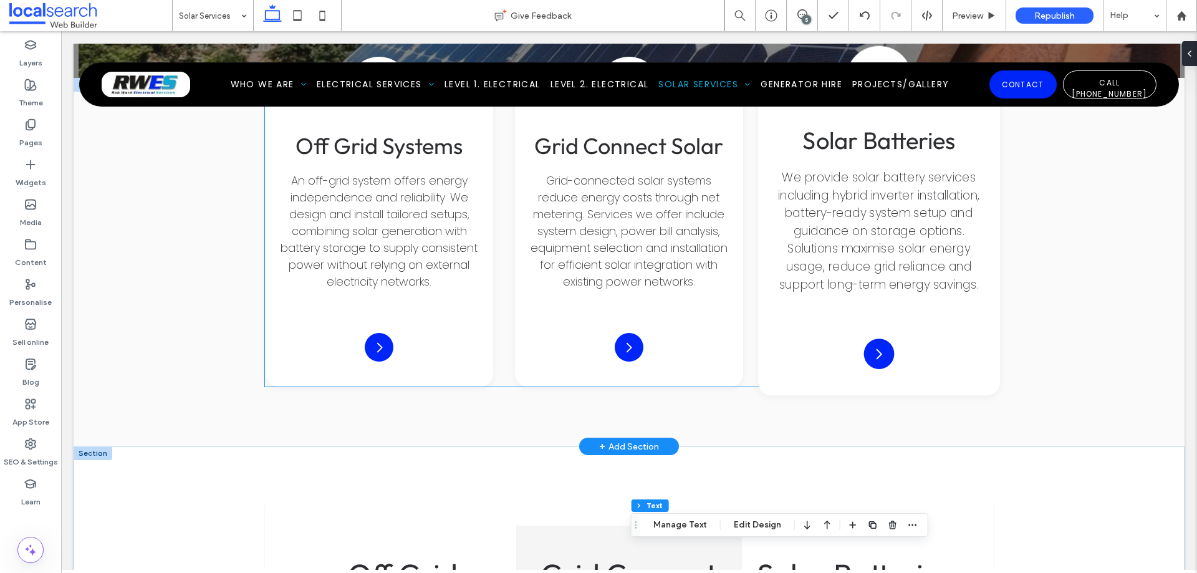
scroll to position [1636, 0]
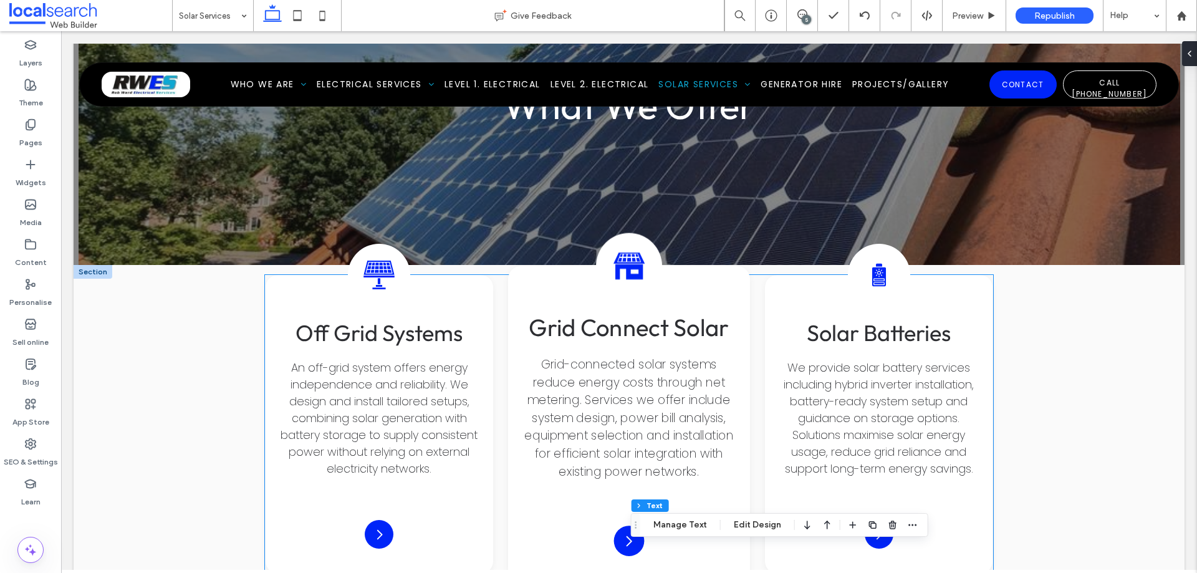
click at [658, 374] on p "Grid-connected solar systems reduce energy costs through net metering. Services…" at bounding box center [628, 417] width 215 height 125
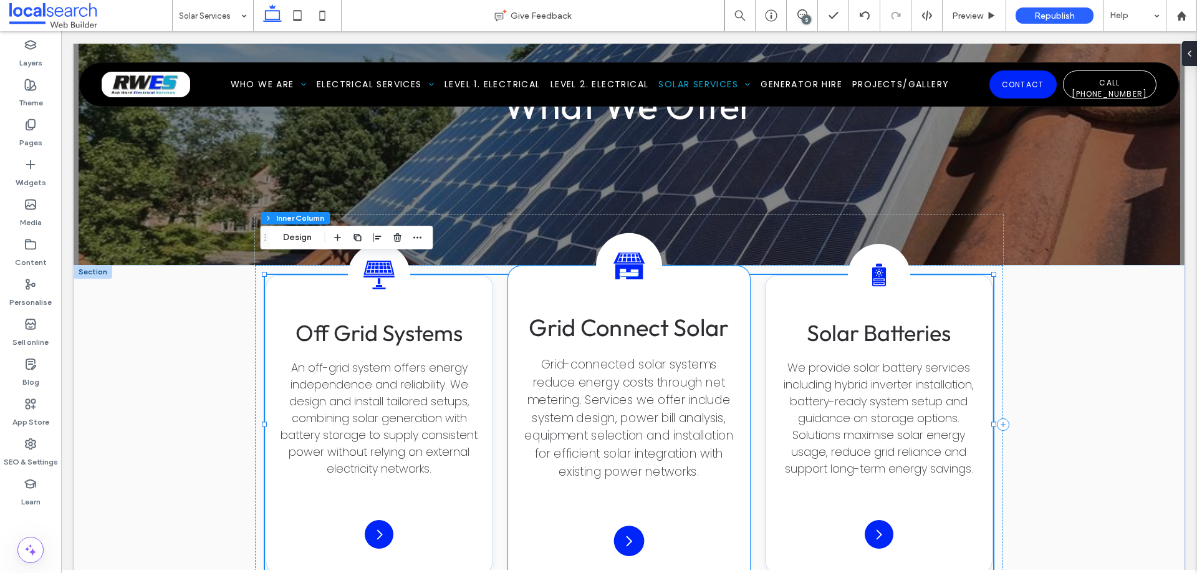
click at [641, 360] on span "Grid-connected solar systems reduce energy costs through net metering. Services…" at bounding box center [628, 417] width 209 height 123
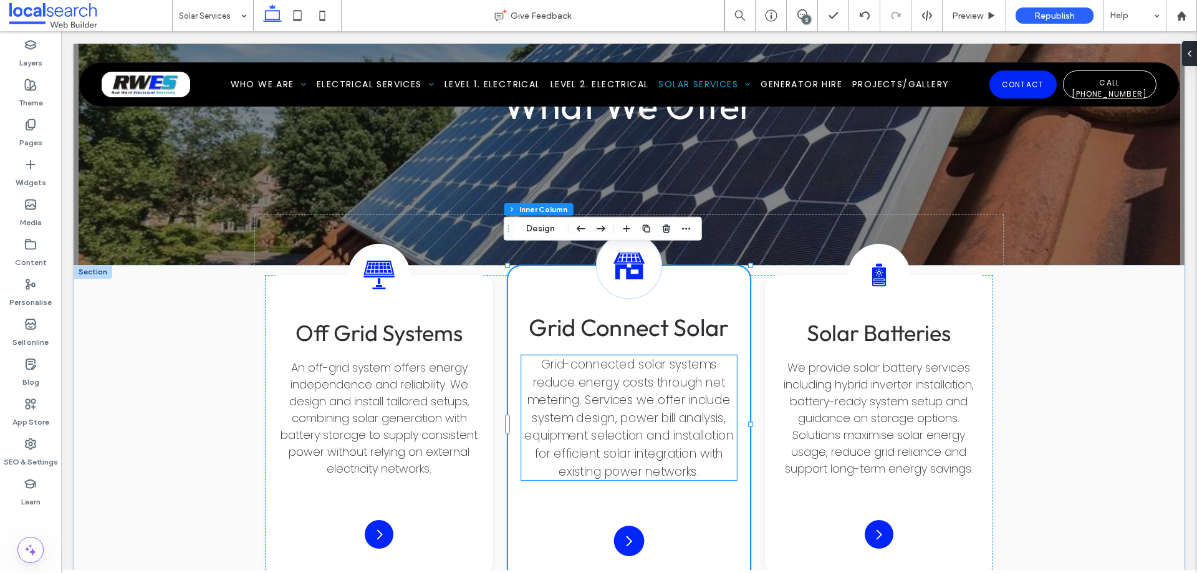
click at [659, 356] on span "Grid-connected solar systems reduce energy costs through net metering. Services…" at bounding box center [628, 417] width 209 height 123
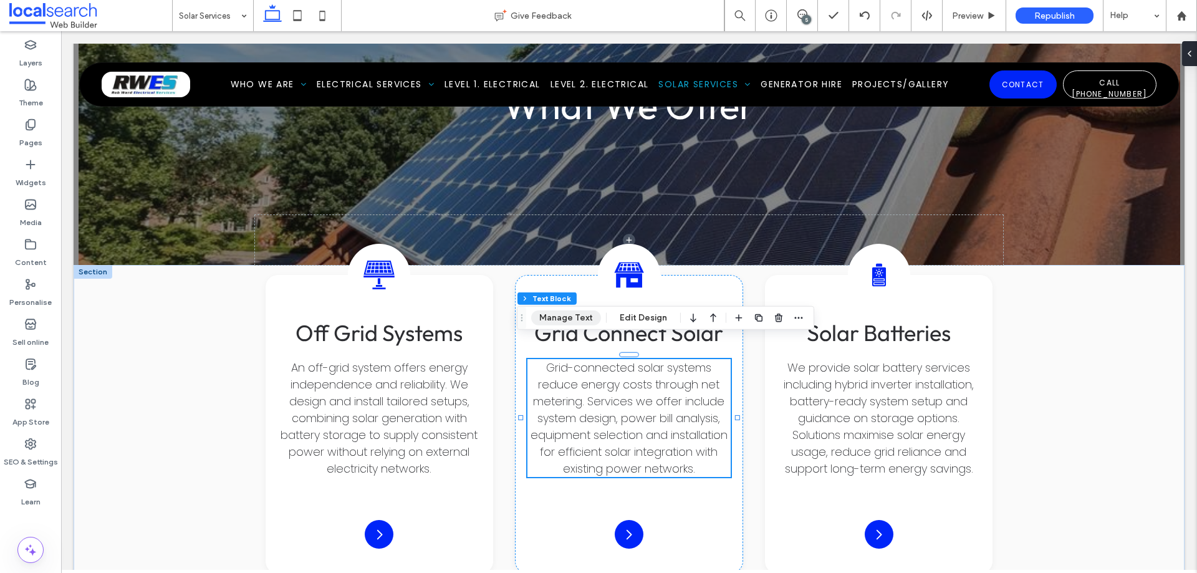
click at [583, 319] on button "Manage Text" at bounding box center [566, 317] width 70 height 15
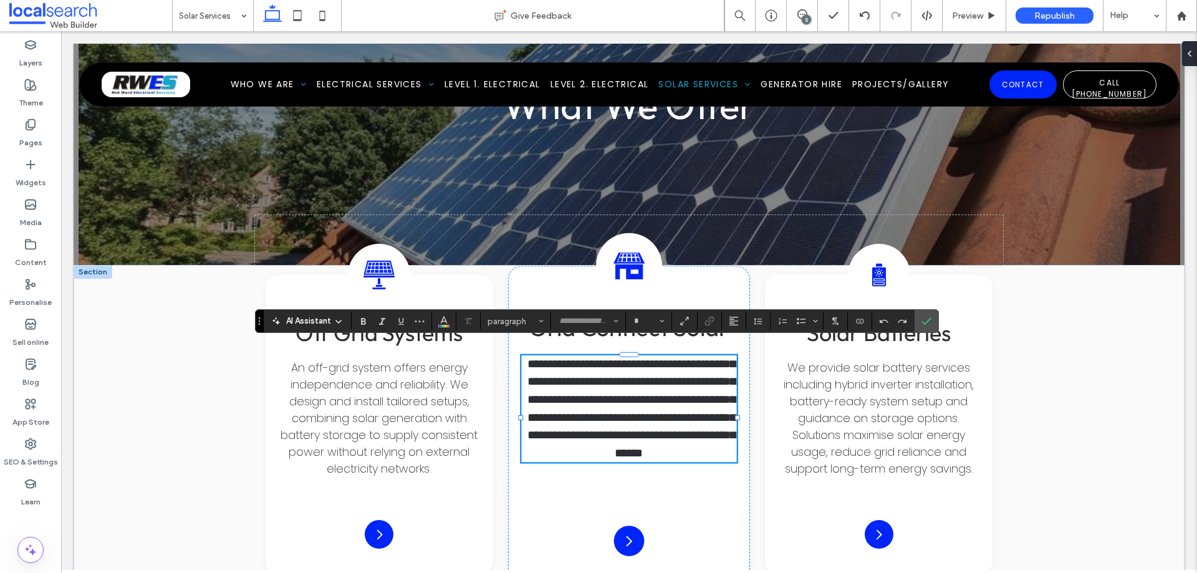
type input "*******"
type input "**"
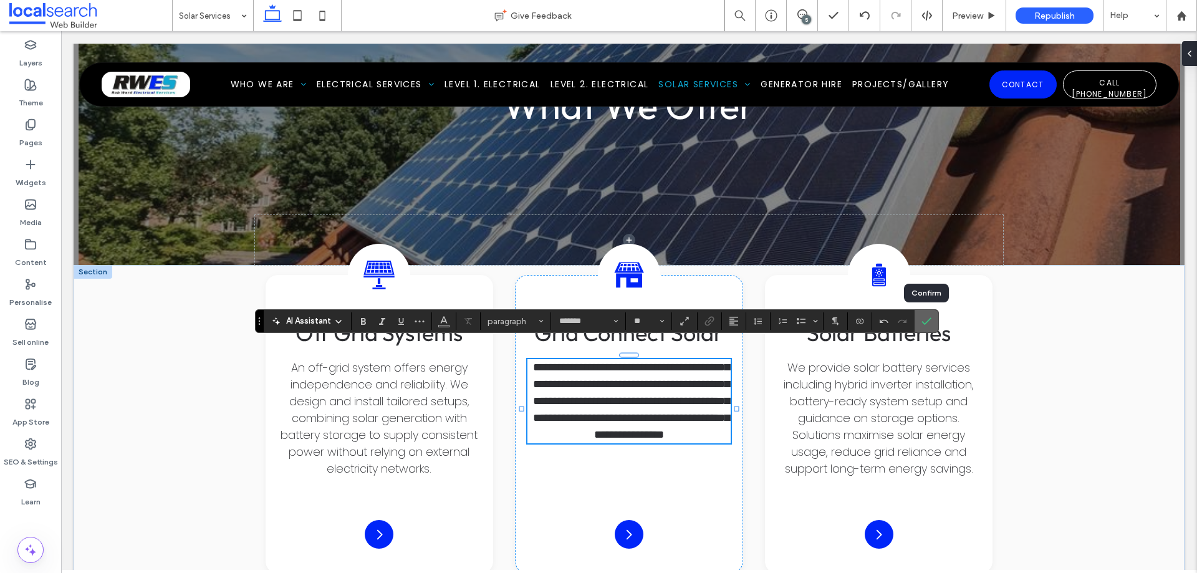
click at [921, 321] on icon "Confirm" at bounding box center [926, 321] width 10 height 10
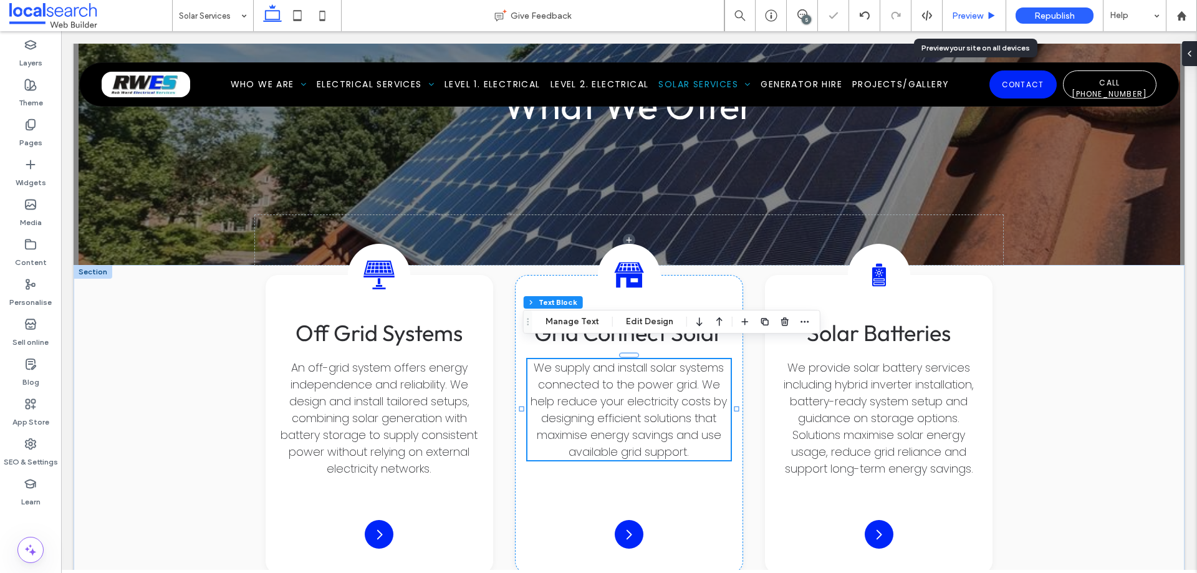
click at [977, 24] on div "Preview" at bounding box center [974, 15] width 64 height 31
drag, startPoint x: 962, startPoint y: 15, endPoint x: 847, endPoint y: 163, distance: 188.3
click at [962, 15] on span "Preview" at bounding box center [967, 16] width 31 height 11
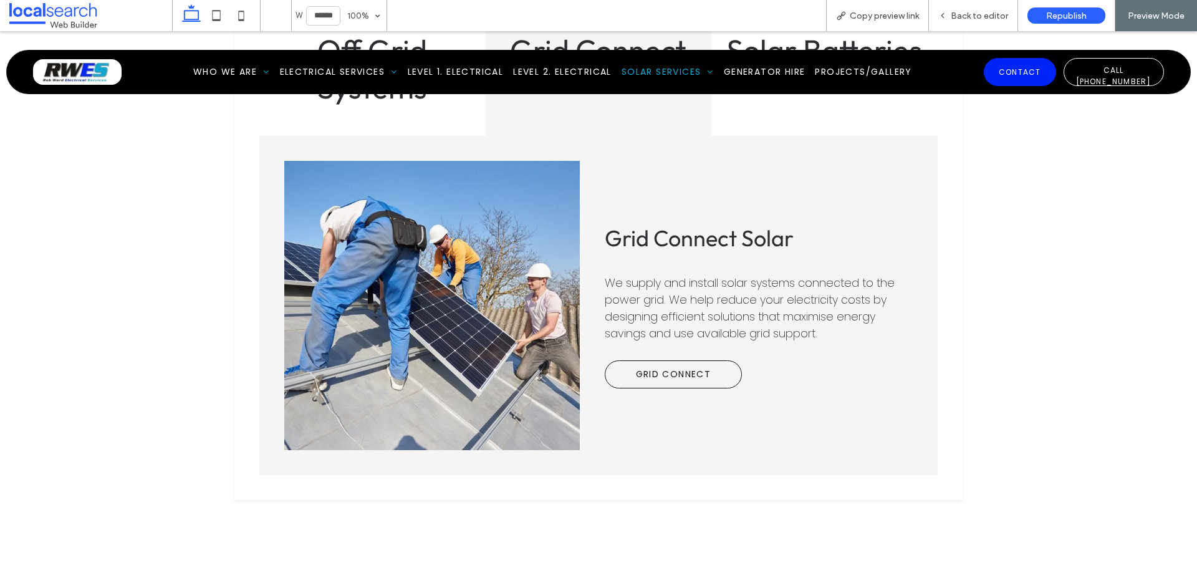
scroll to position [2184, 0]
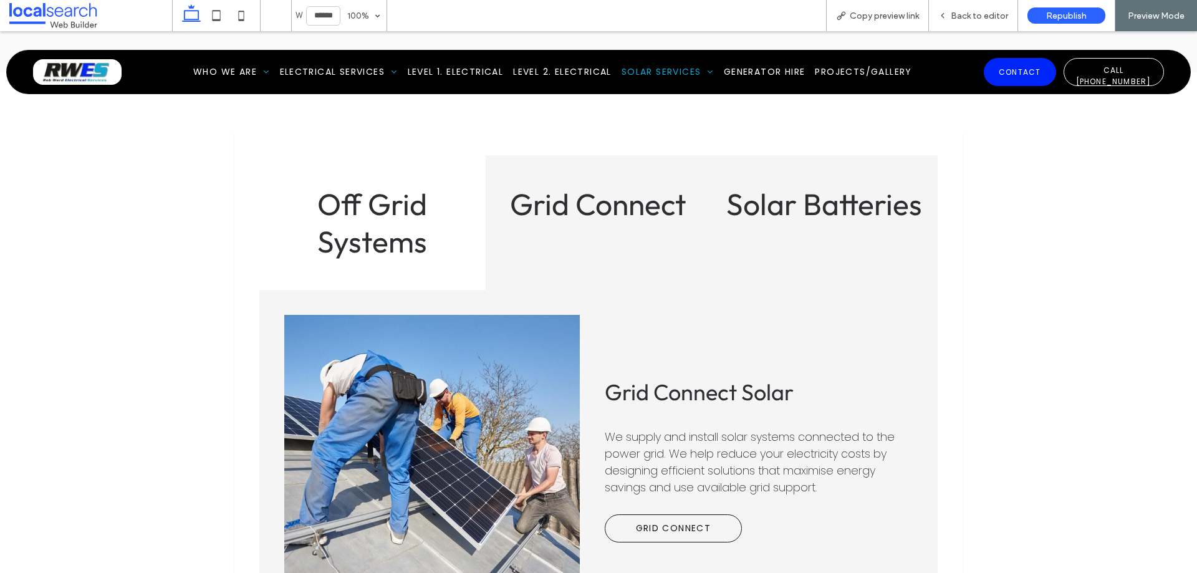
click at [863, 219] on div "Solar Batteries" at bounding box center [824, 222] width 226 height 135
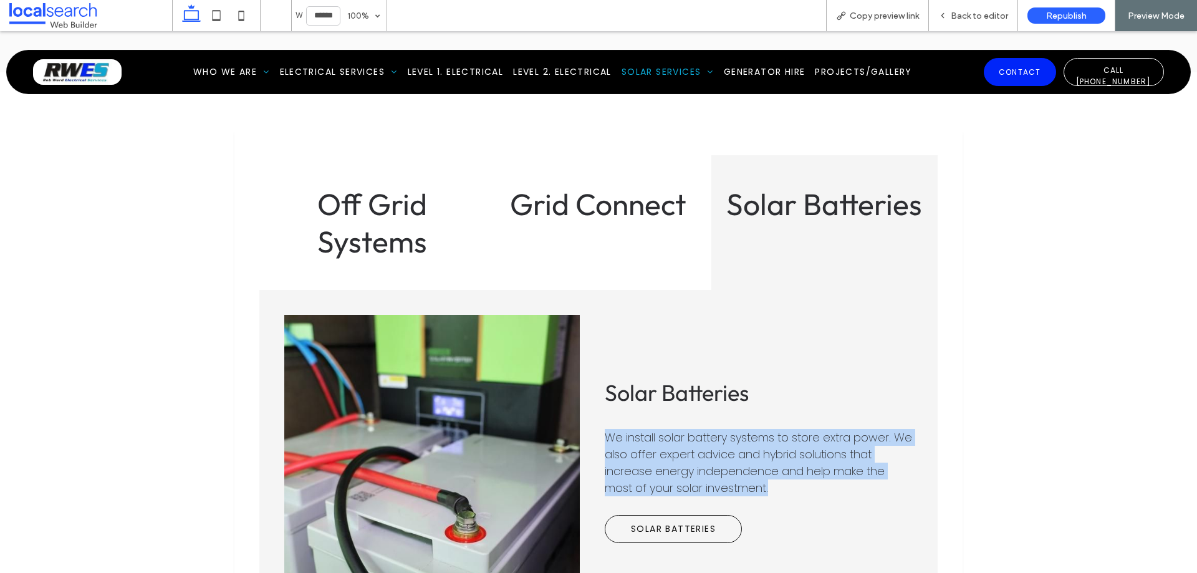
drag, startPoint x: 744, startPoint y: 471, endPoint x: 602, endPoint y: 418, distance: 151.9
click at [605, 429] on p "We install solar battery systems to store extra power. We also offer expert adv…" at bounding box center [759, 462] width 308 height 67
copy span "We install solar battery systems to store extra power. We also offer expert adv…"
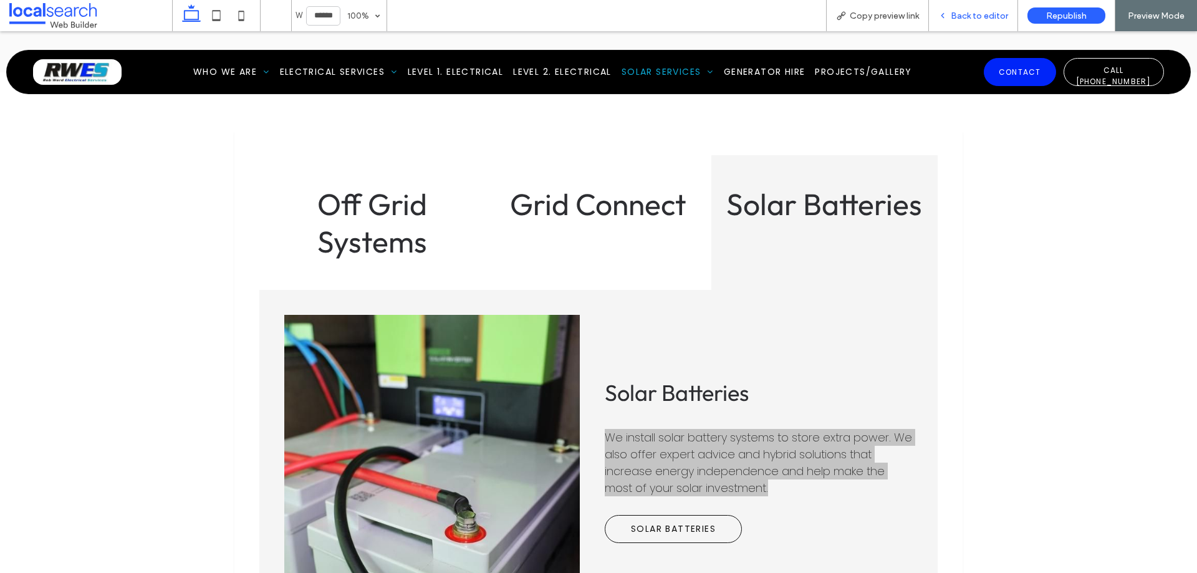
click at [981, 19] on span "Back to editor" at bounding box center [979, 16] width 57 height 11
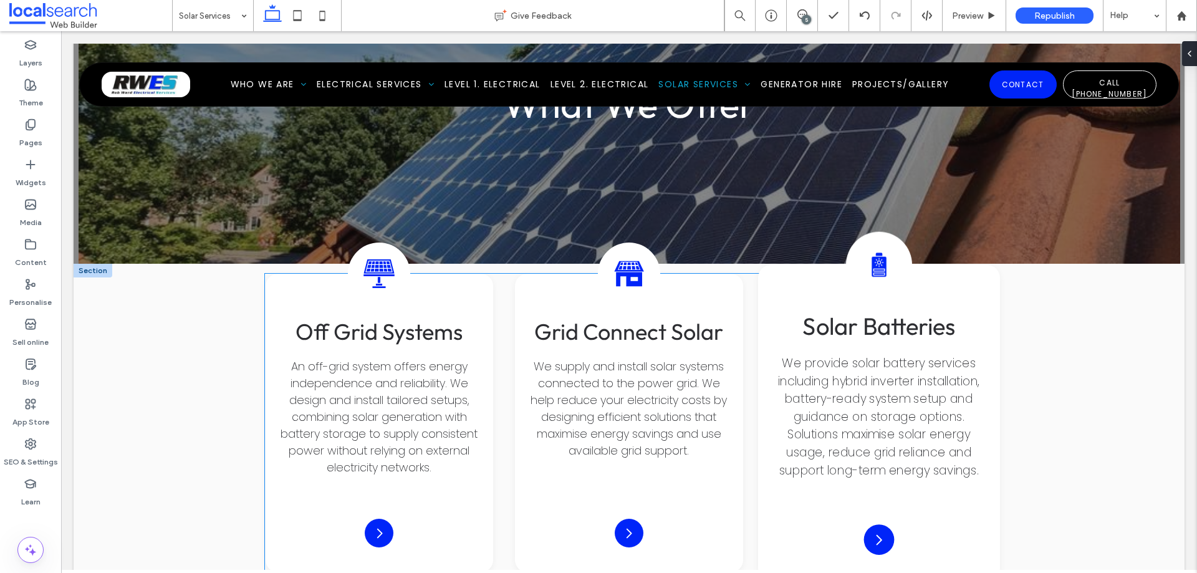
scroll to position [1636, 0]
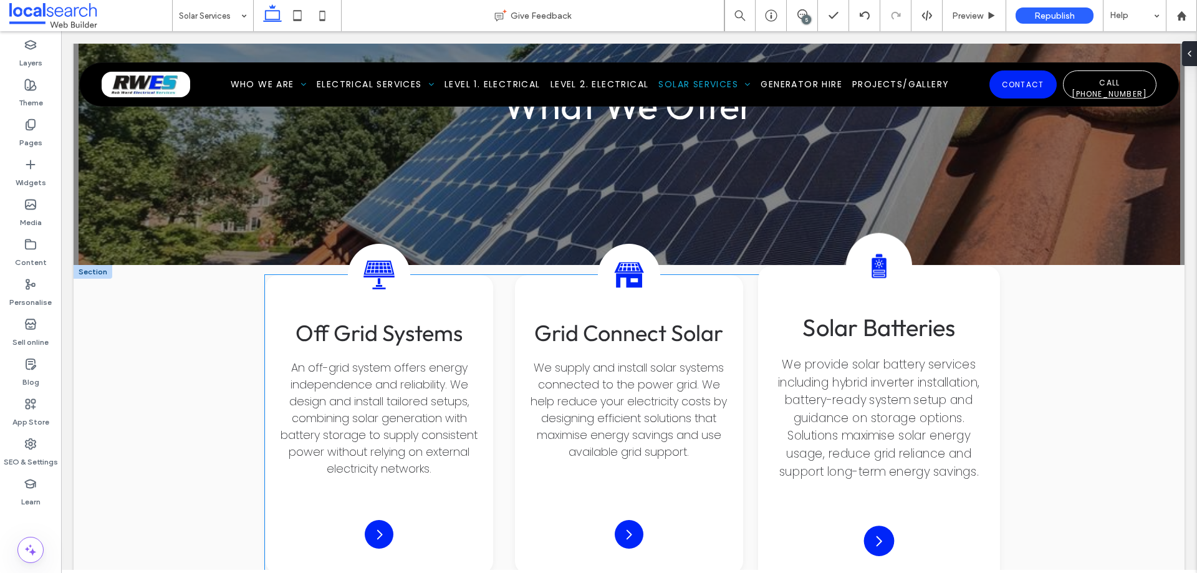
click at [863, 387] on span "We provide solar battery services including hybrid inverter installation, batte…" at bounding box center [878, 417] width 201 height 123
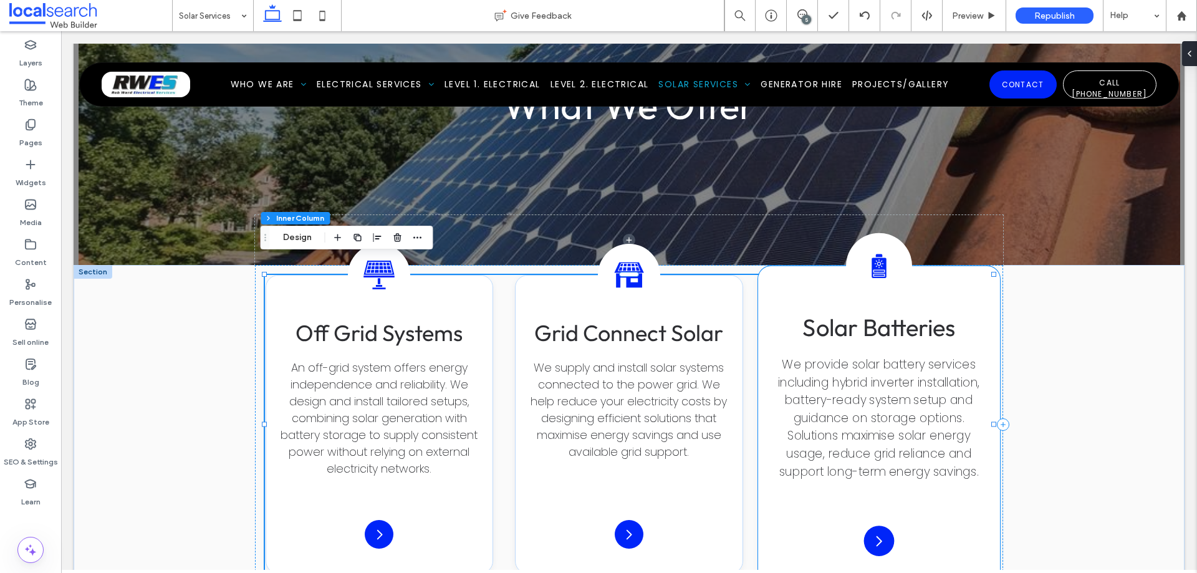
click at [876, 365] on span "We provide solar battery services including hybrid inverter installation, batte…" at bounding box center [878, 417] width 201 height 123
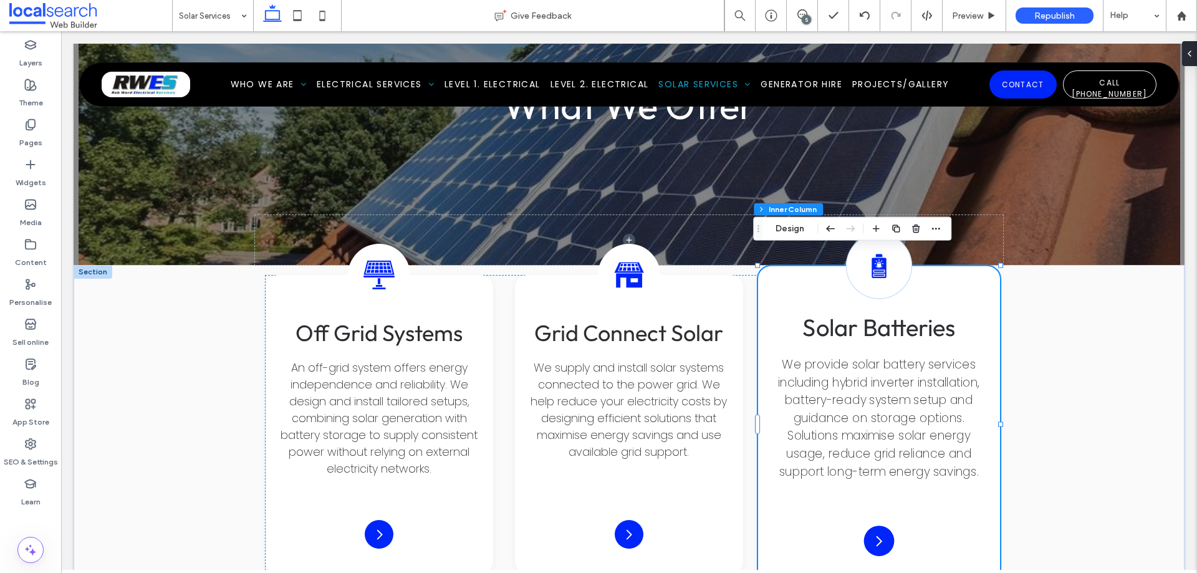
drag, startPoint x: 872, startPoint y: 370, endPoint x: 879, endPoint y: 361, distance: 11.6
click at [856, 405] on span "We provide solar battery services including hybrid inverter installation, batte…" at bounding box center [878, 417] width 201 height 123
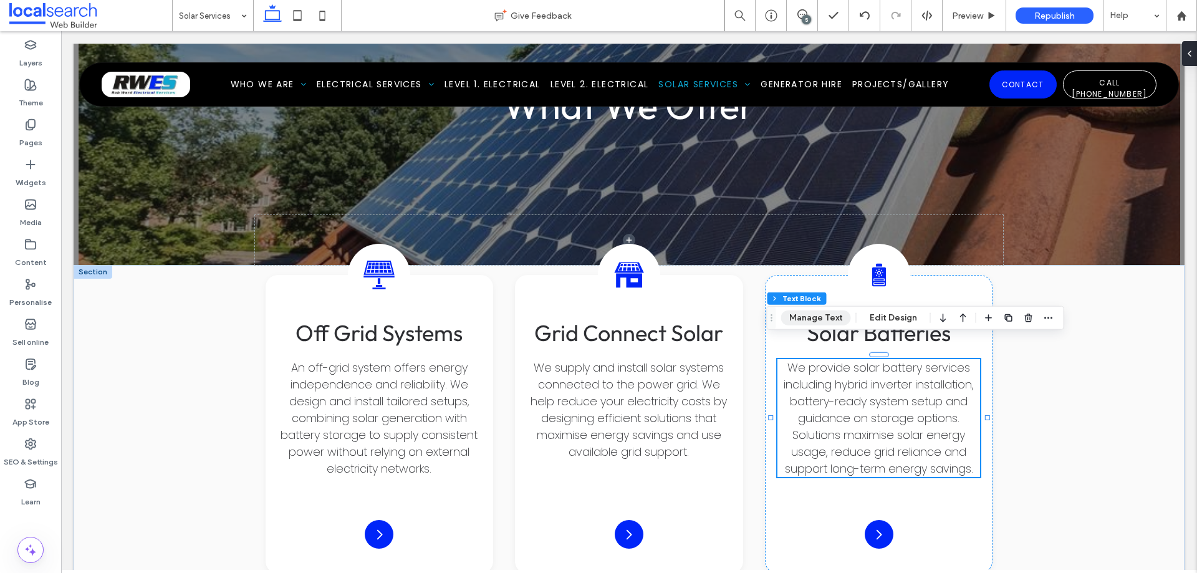
click at [821, 310] on button "Manage Text" at bounding box center [816, 317] width 70 height 15
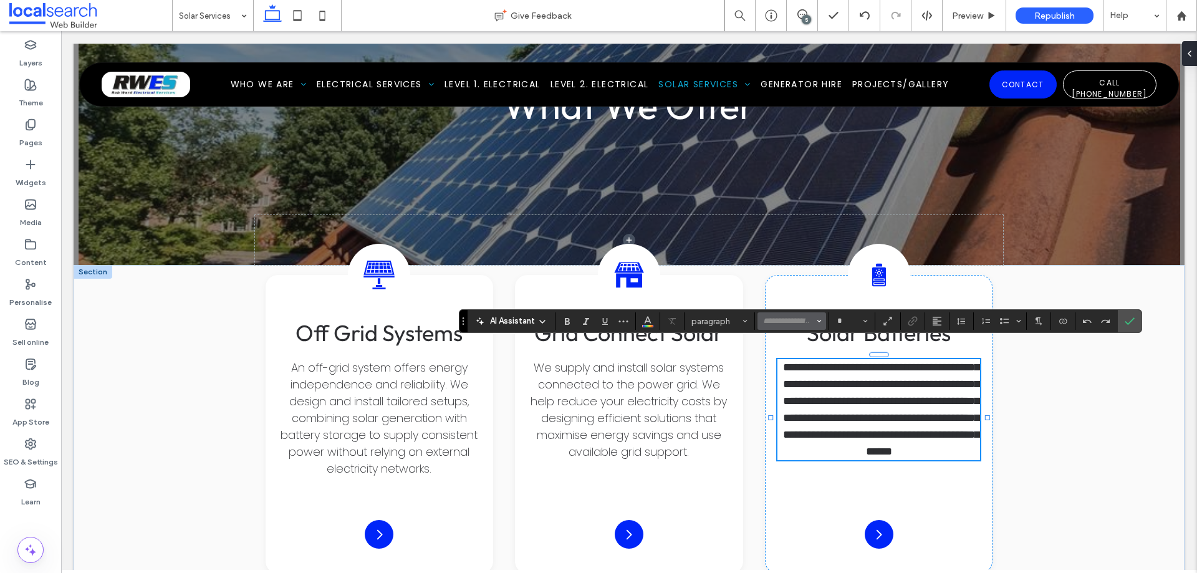
type input "*******"
type input "**"
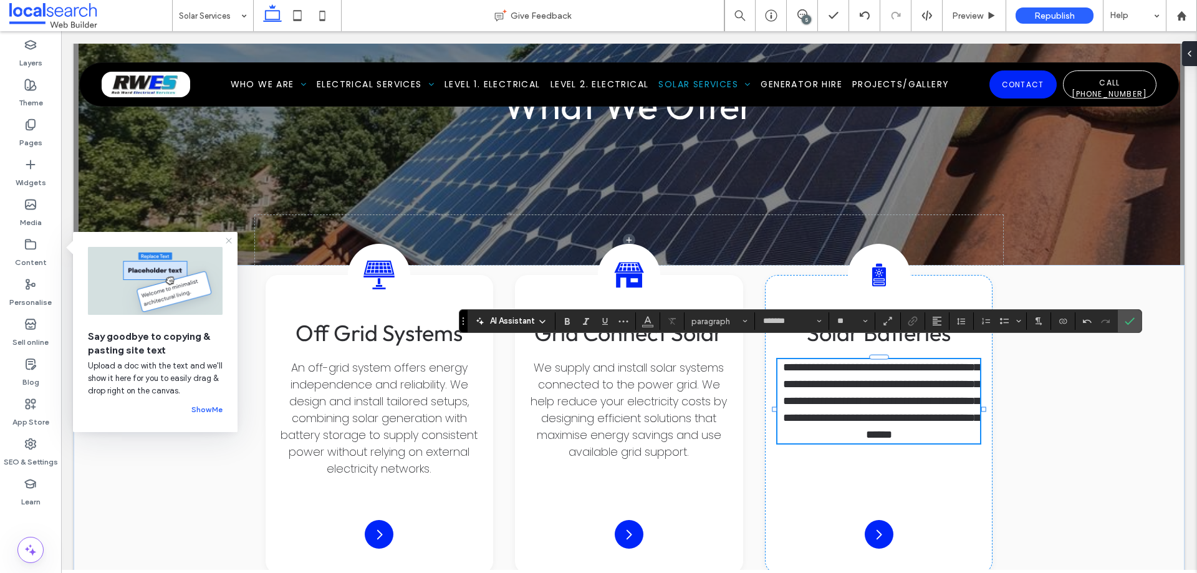
drag, startPoint x: 226, startPoint y: 238, endPoint x: 1135, endPoint y: 360, distance: 916.9
click at [226, 238] on use at bounding box center [229, 240] width 6 height 6
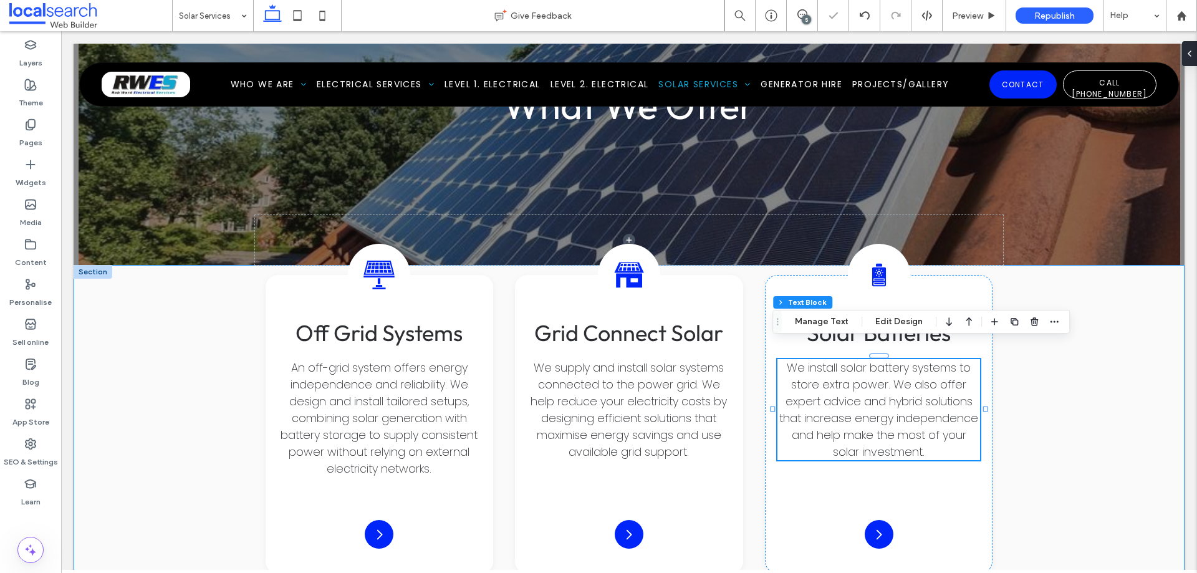
click at [1016, 458] on div "Off-Grid Solar Icon Off Grid Systems An off-grid system offers energy independe…" at bounding box center [629, 449] width 1111 height 368
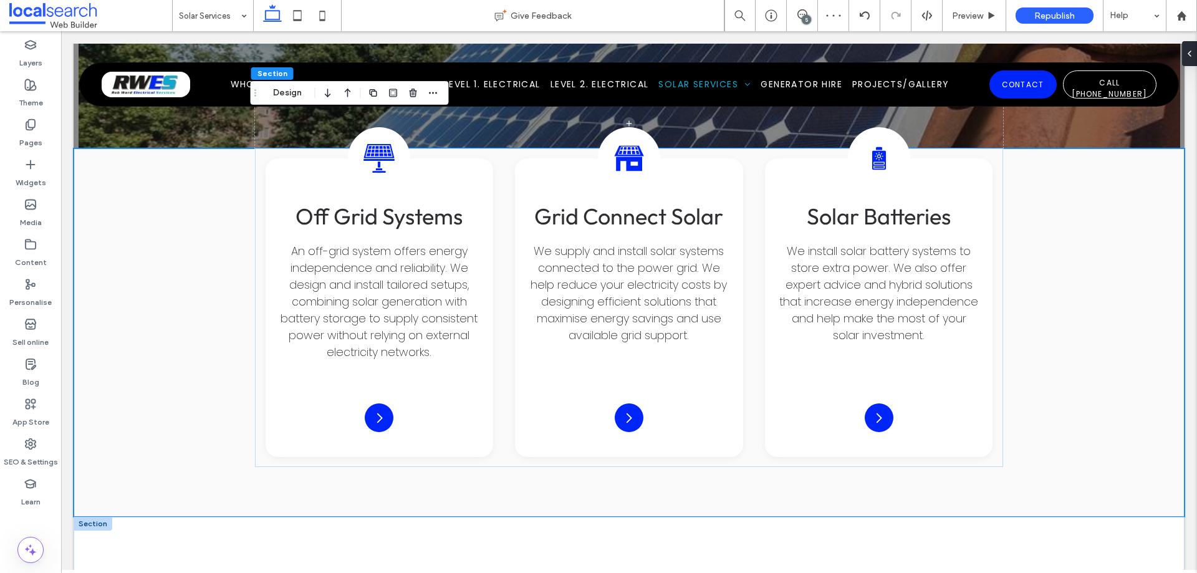
scroll to position [1885, 0]
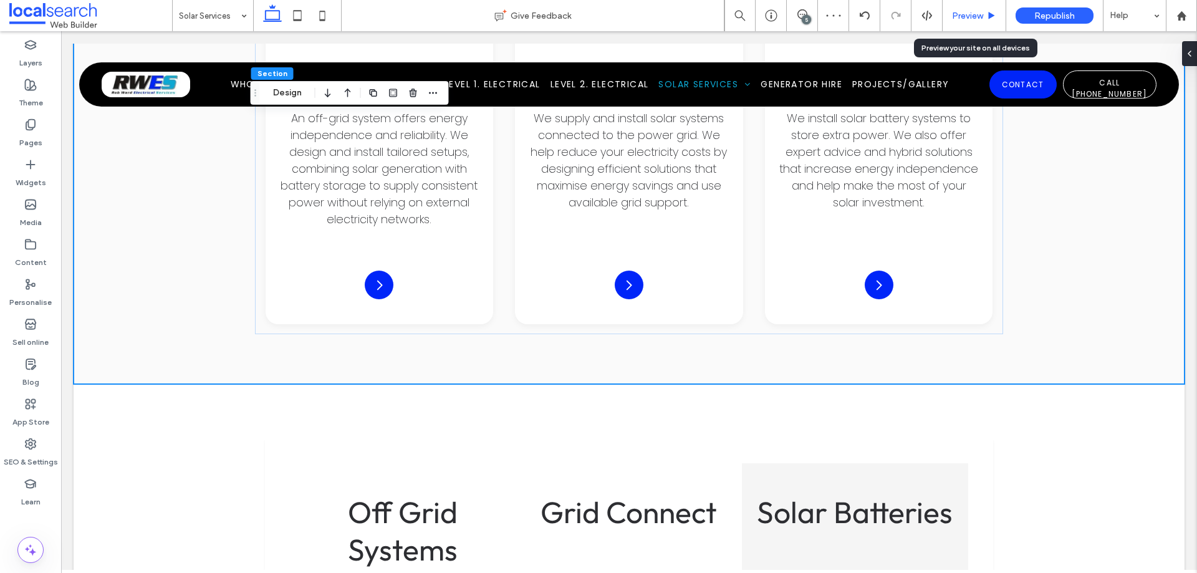
click at [972, 19] on span "Preview" at bounding box center [967, 16] width 31 height 11
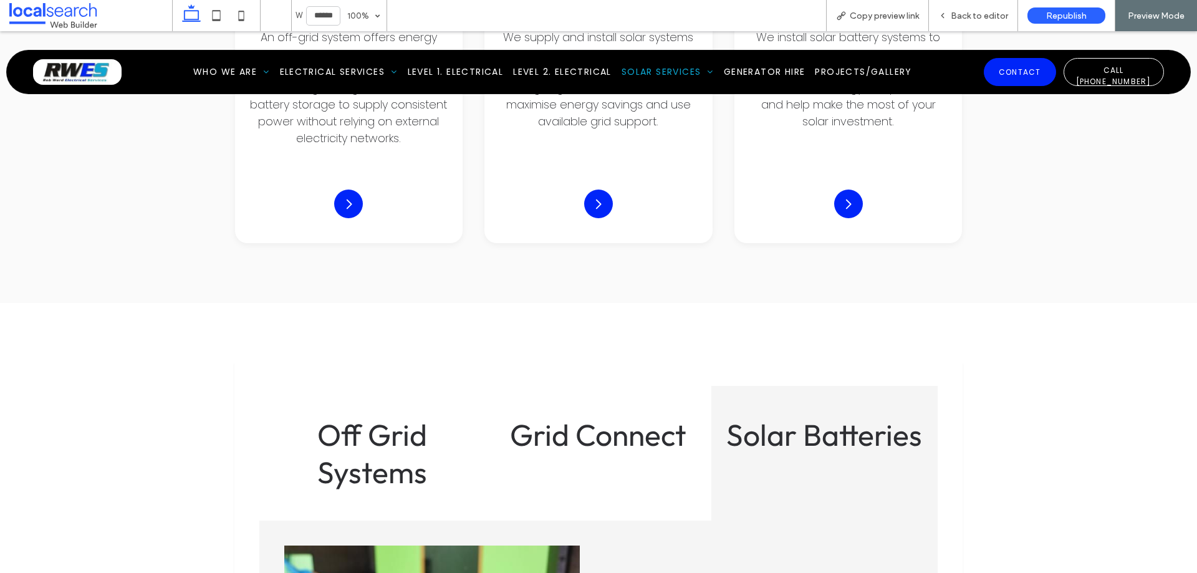
scroll to position [2141, 0]
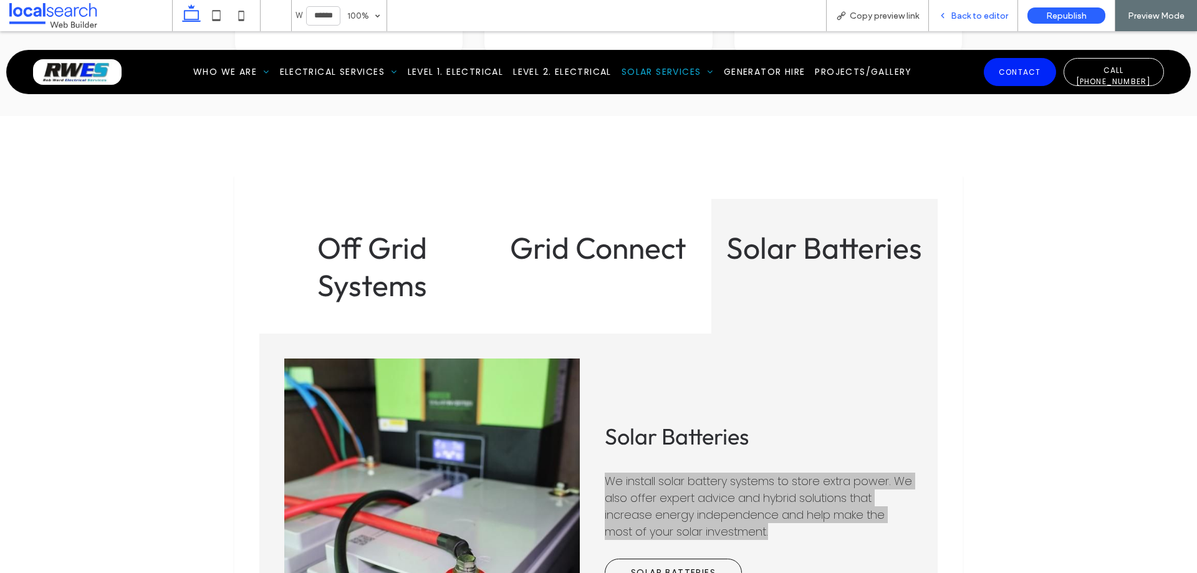
click at [964, 15] on span "Back to editor" at bounding box center [979, 16] width 57 height 11
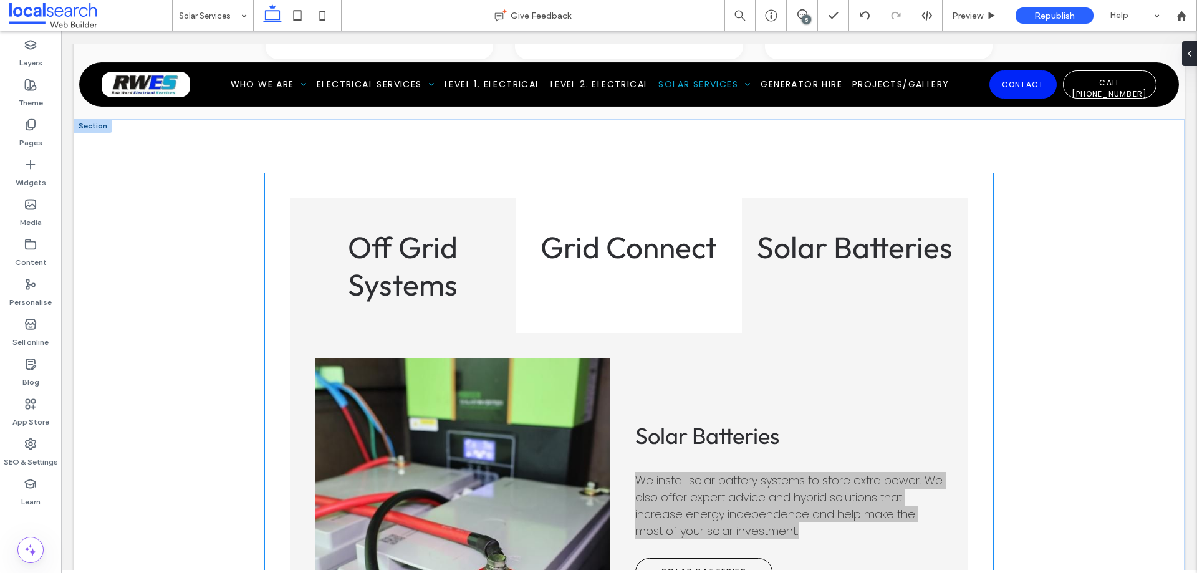
scroll to position [1963, 0]
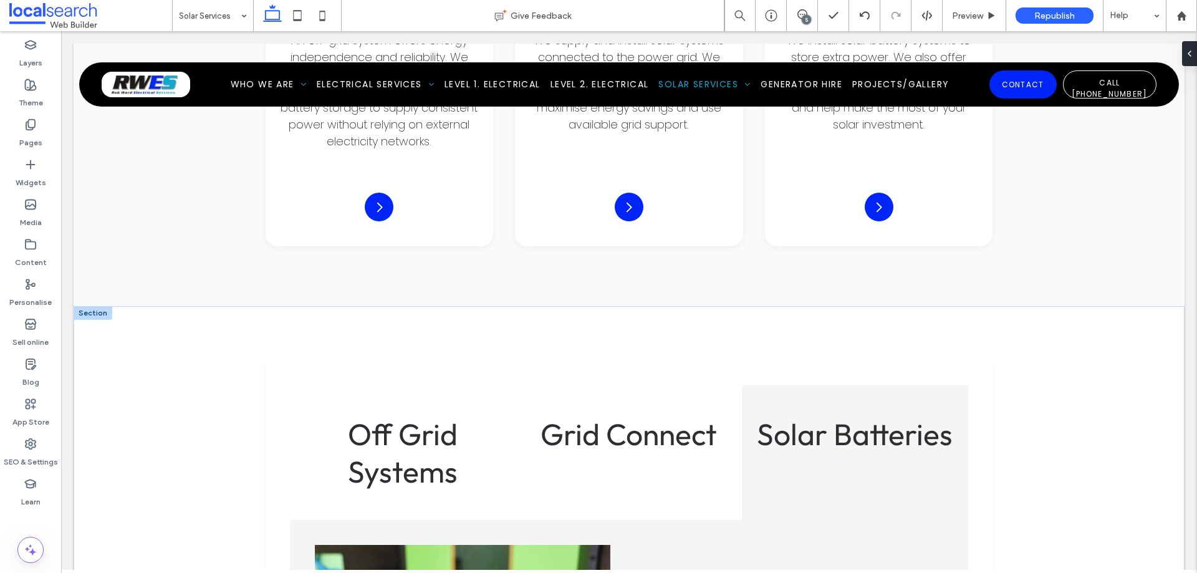
click at [98, 306] on div at bounding box center [93, 313] width 39 height 14
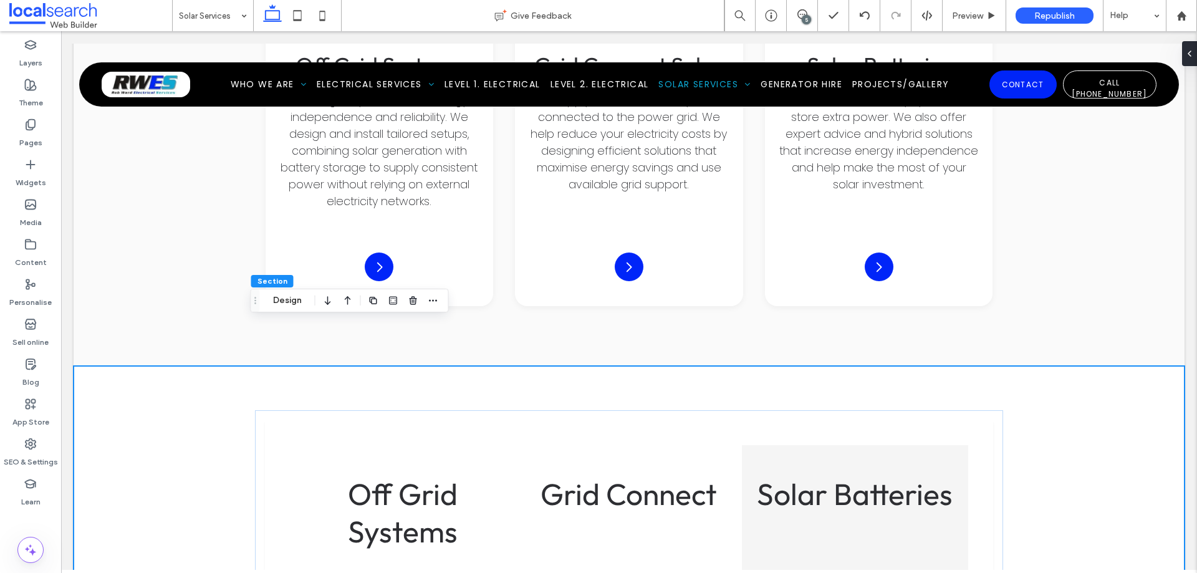
scroll to position [1901, 0]
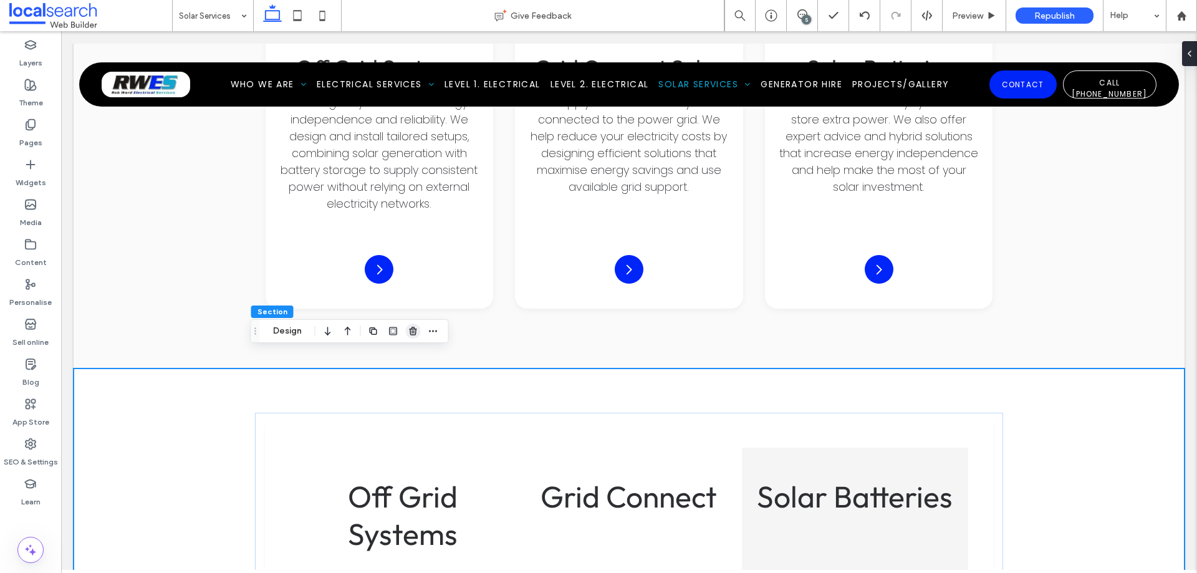
click at [415, 330] on icon "button" at bounding box center [413, 331] width 10 height 10
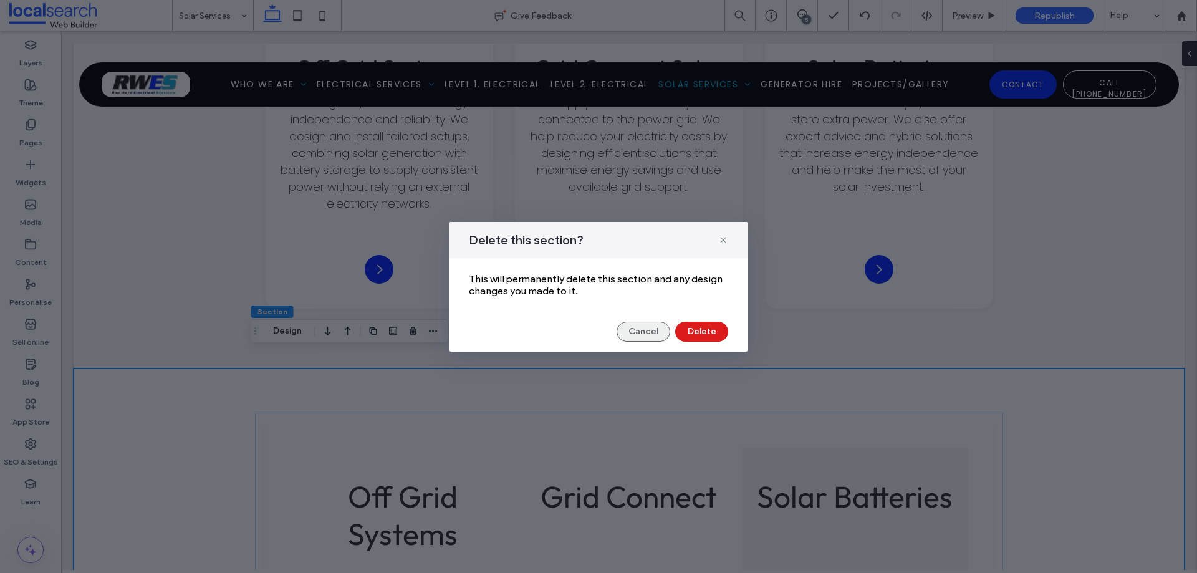
click at [643, 332] on button "Cancel" at bounding box center [643, 332] width 54 height 20
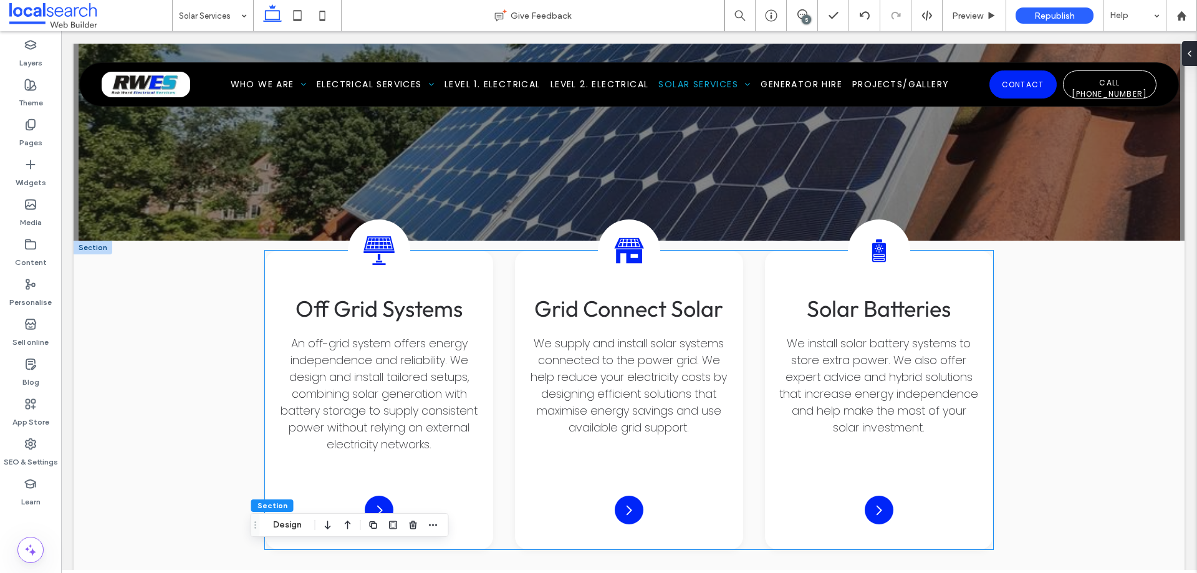
scroll to position [1714, 0]
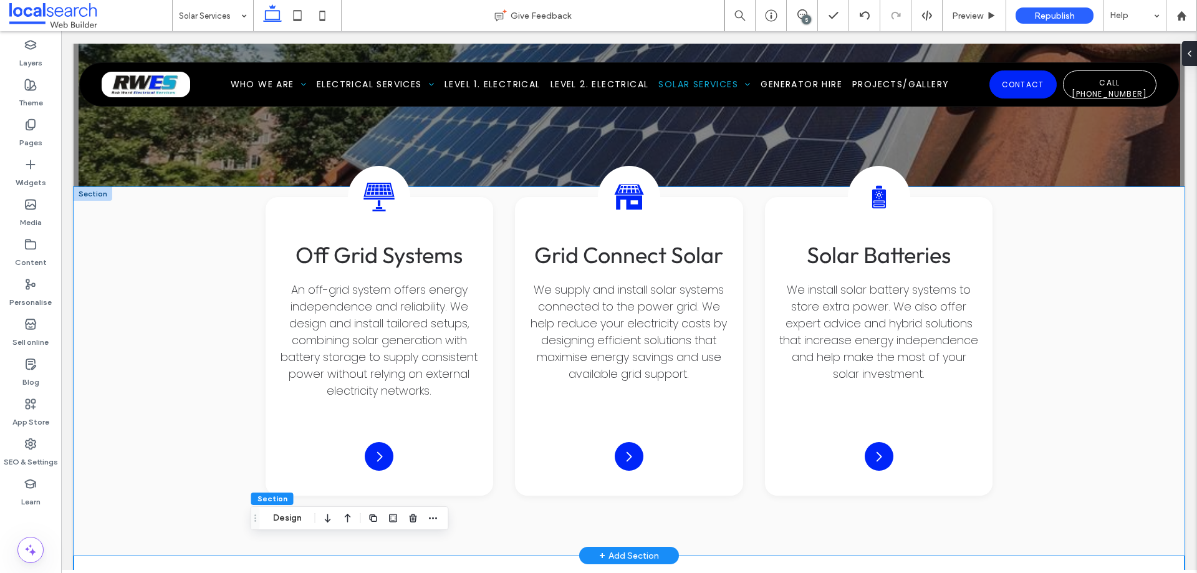
click at [155, 317] on div "Off-Grid Solar Icon Off Grid Systems An off-grid system offers energy independe…" at bounding box center [629, 371] width 1111 height 368
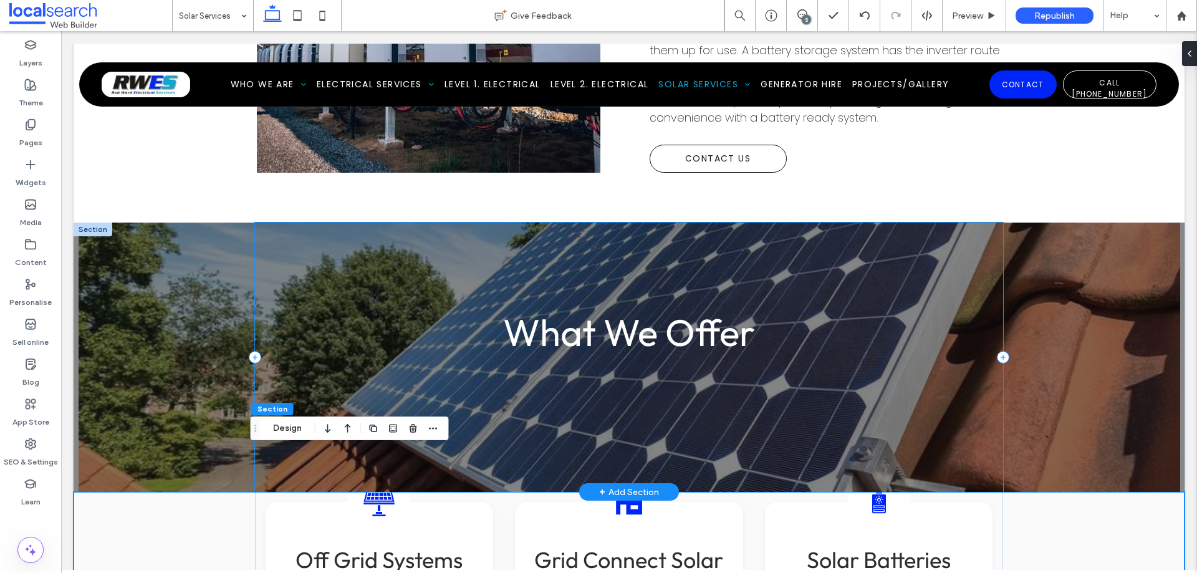
scroll to position [1402, 0]
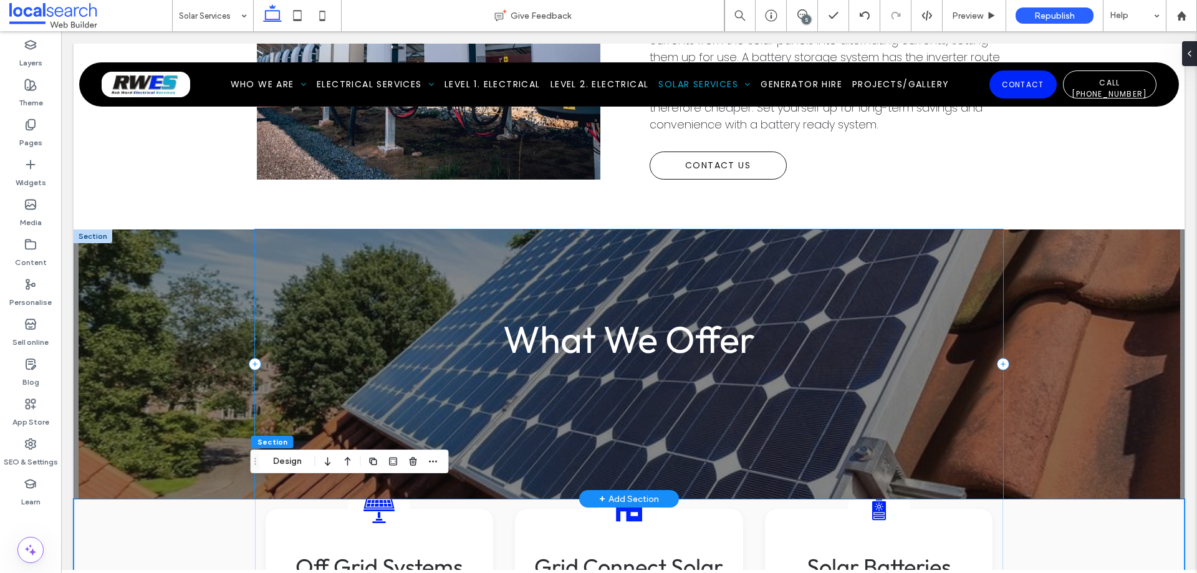
click at [294, 279] on div "What We Offer" at bounding box center [629, 363] width 748 height 269
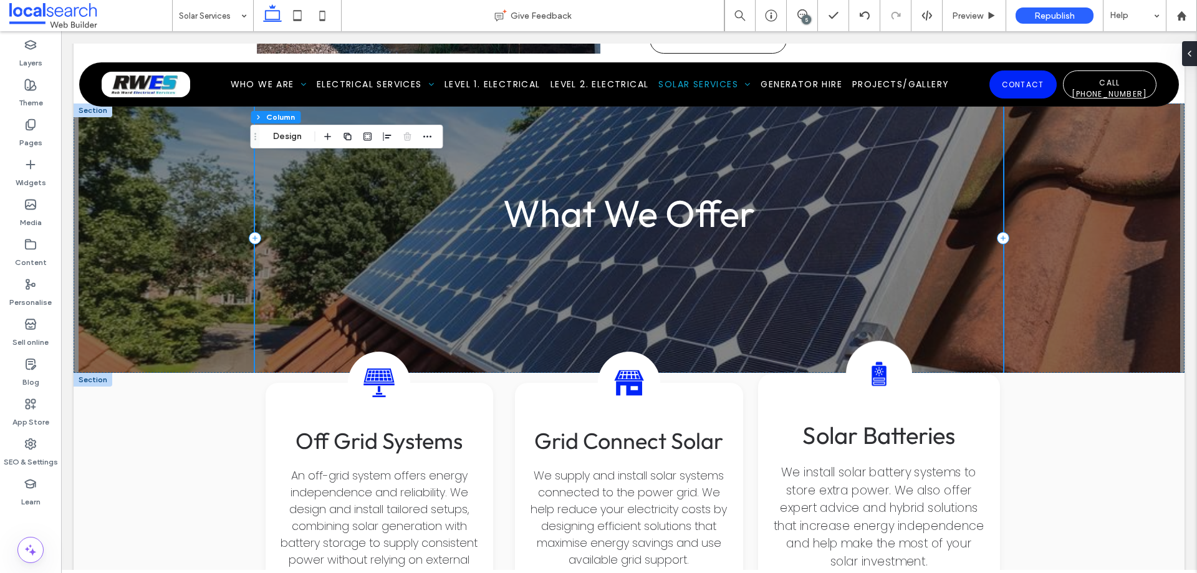
scroll to position [1651, 0]
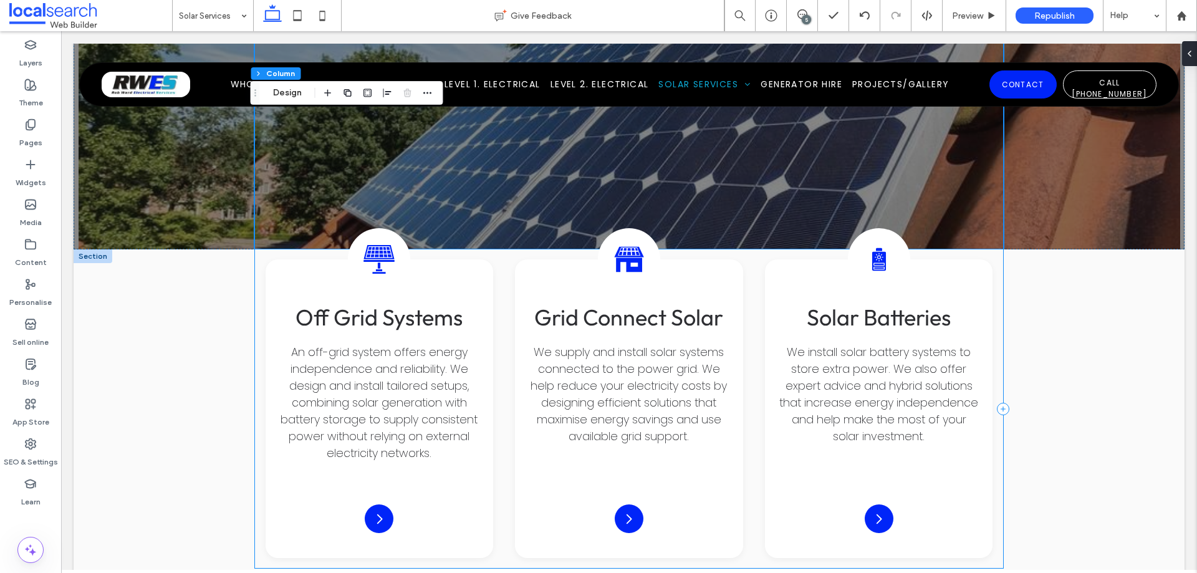
click at [994, 297] on div "Off-Grid Solar Icon Off Grid Systems An off-grid system offers energy independe…" at bounding box center [629, 408] width 748 height 319
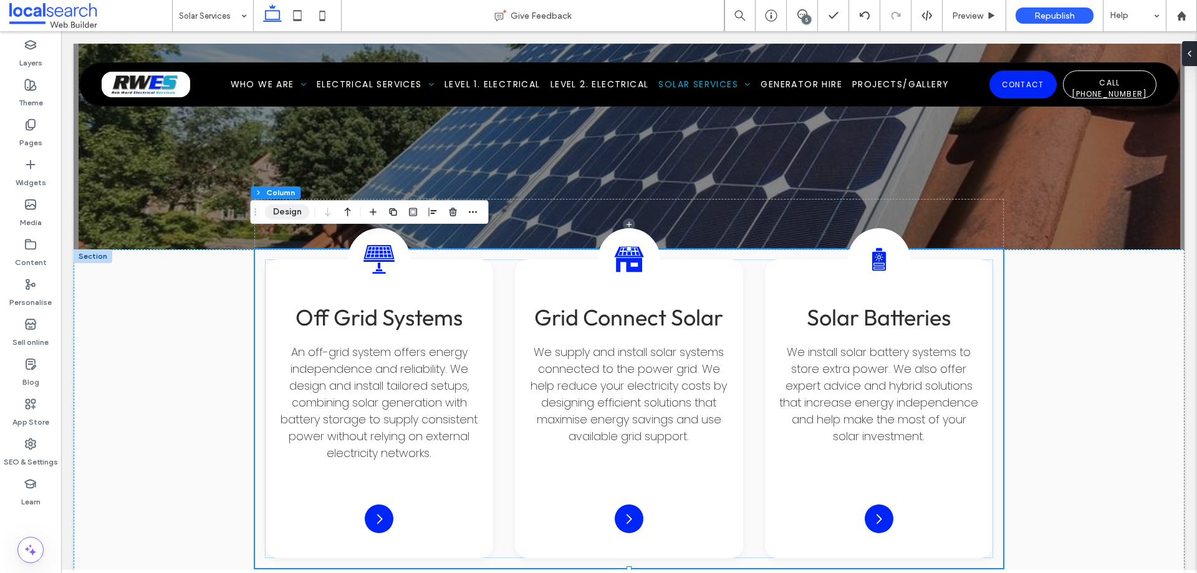
click at [292, 209] on button "Design" at bounding box center [287, 211] width 45 height 15
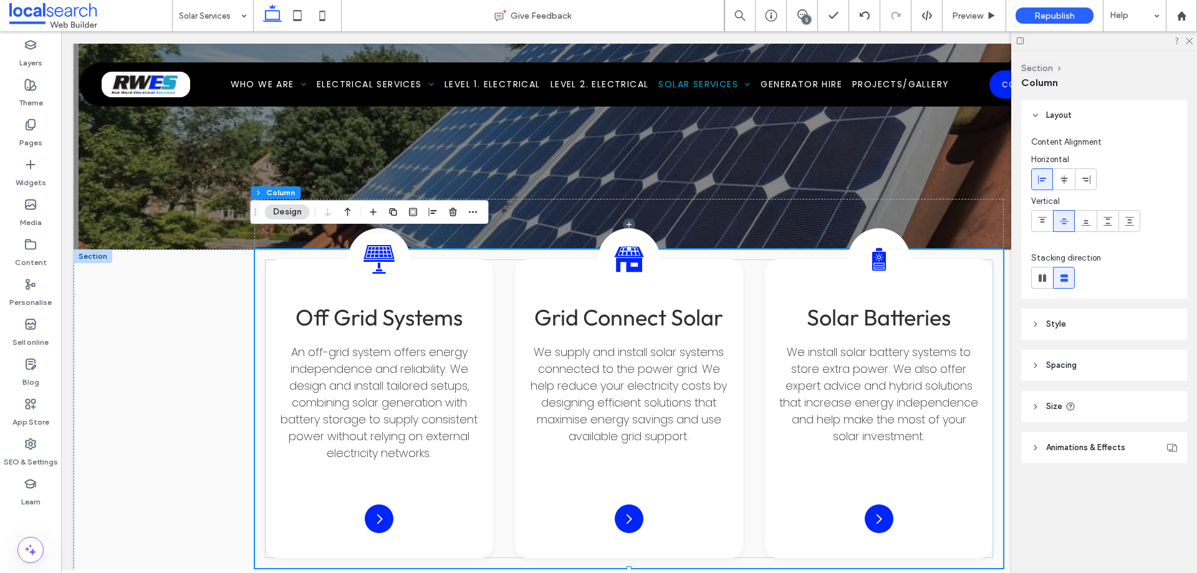
click at [1099, 367] on header "Spacing" at bounding box center [1104, 365] width 166 height 31
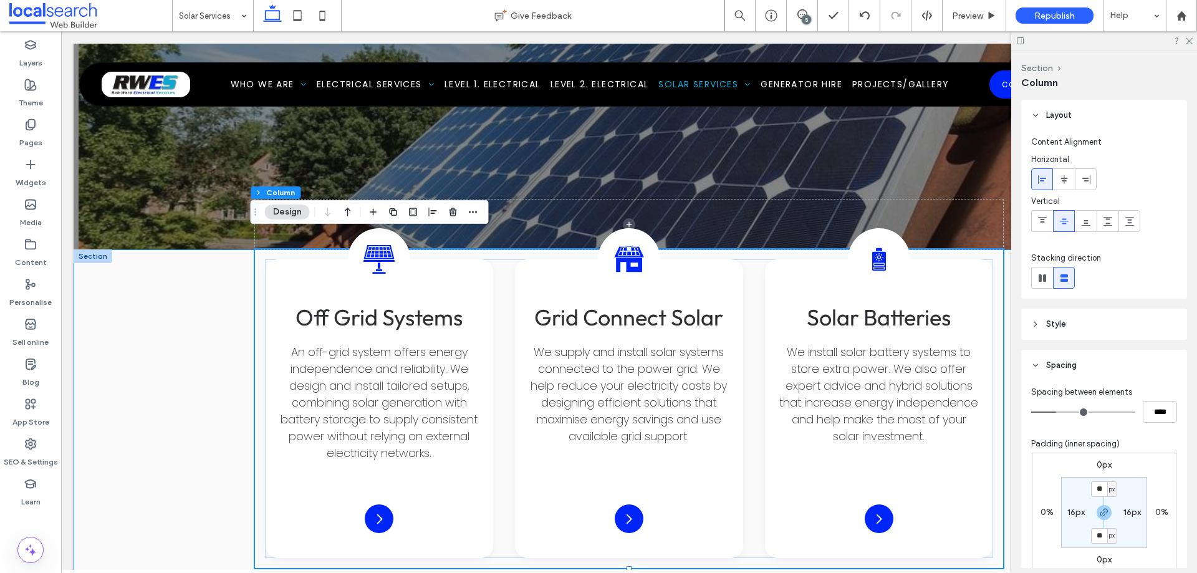
click at [158, 359] on div "Off-Grid Solar Icon Off Grid Systems An off-grid system offers energy independe…" at bounding box center [629, 433] width 1111 height 368
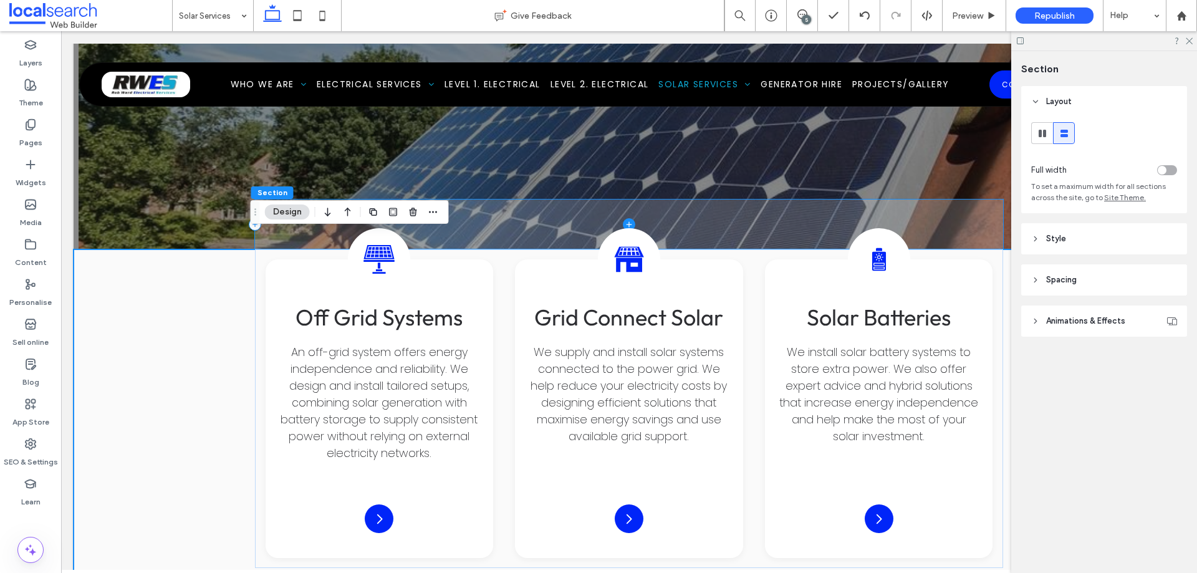
click at [716, 203] on span at bounding box center [629, 224] width 748 height 50
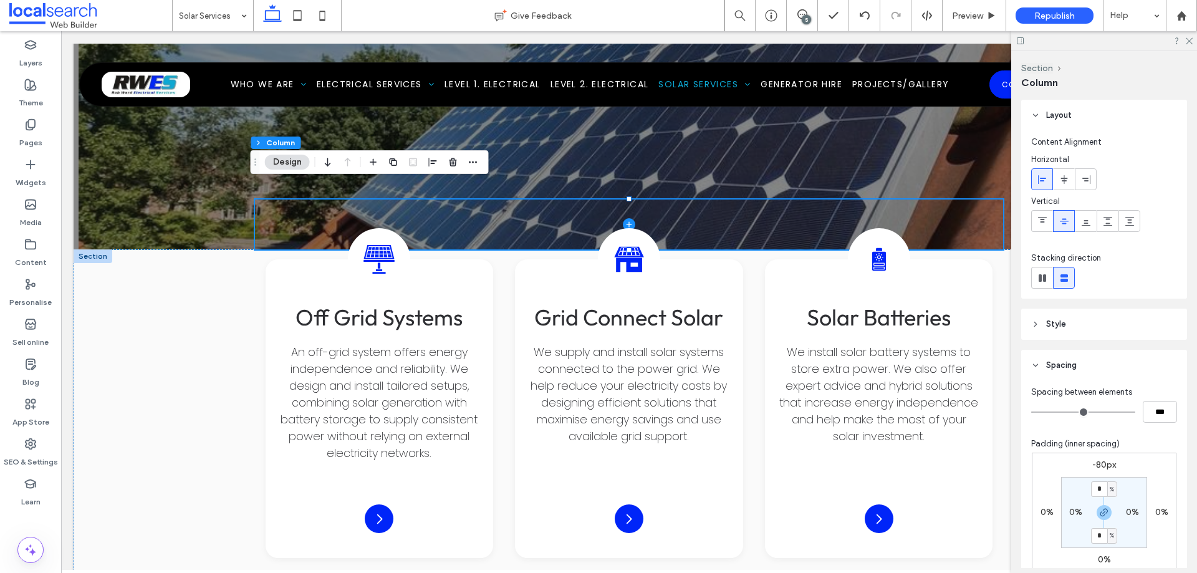
click at [1098, 467] on label "-80px" at bounding box center [1104, 464] width 24 height 11
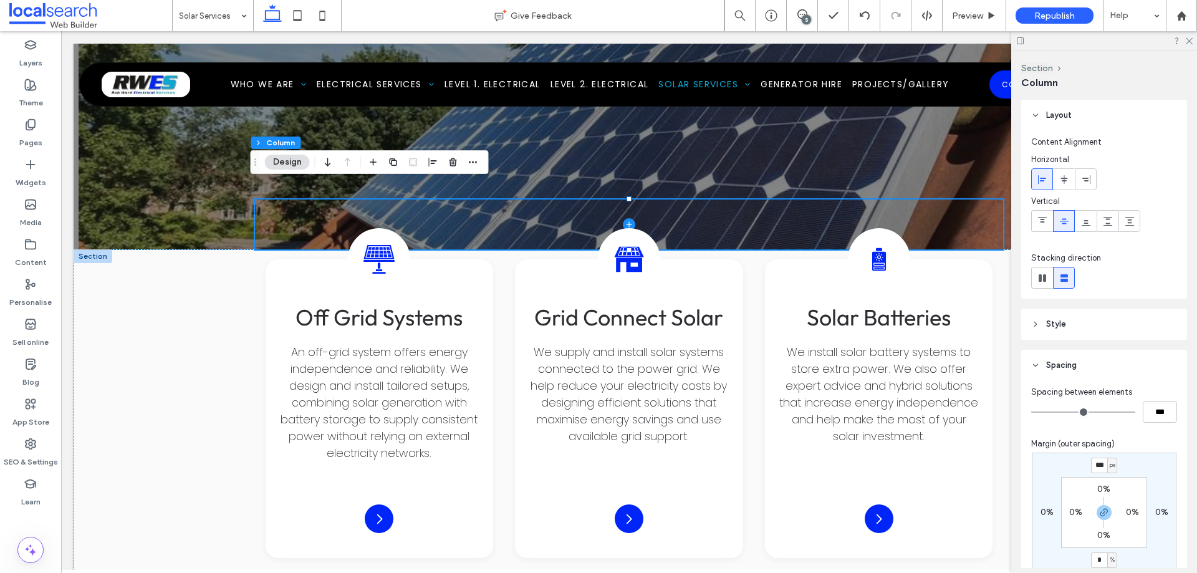
type input "*"
click at [1097, 468] on input "***" at bounding box center [1099, 466] width 16 height 16
type input "*"
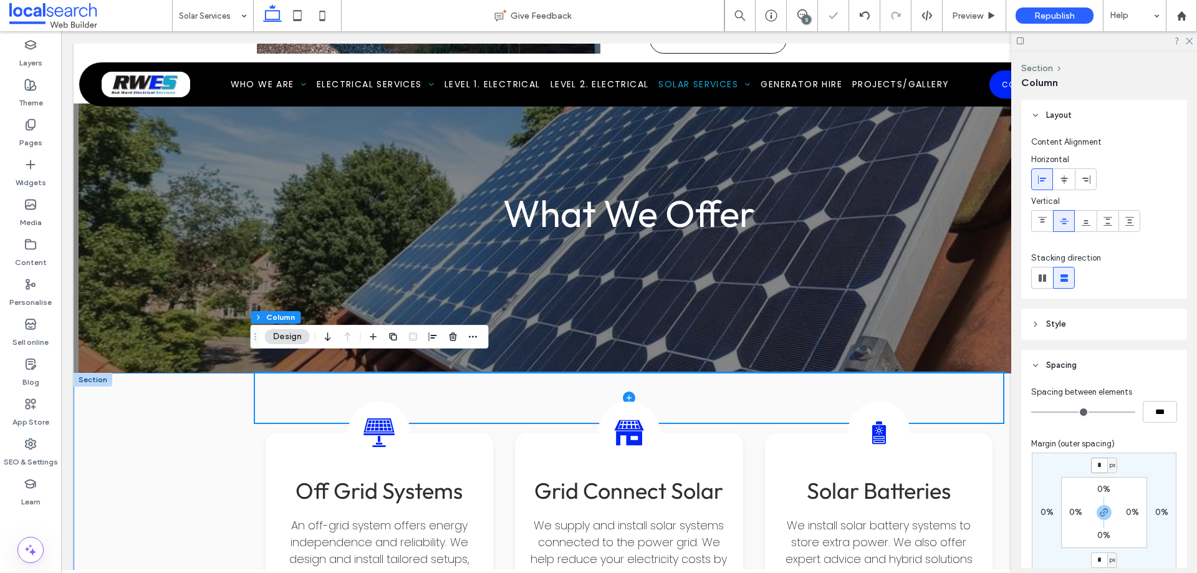
scroll to position [1527, 0]
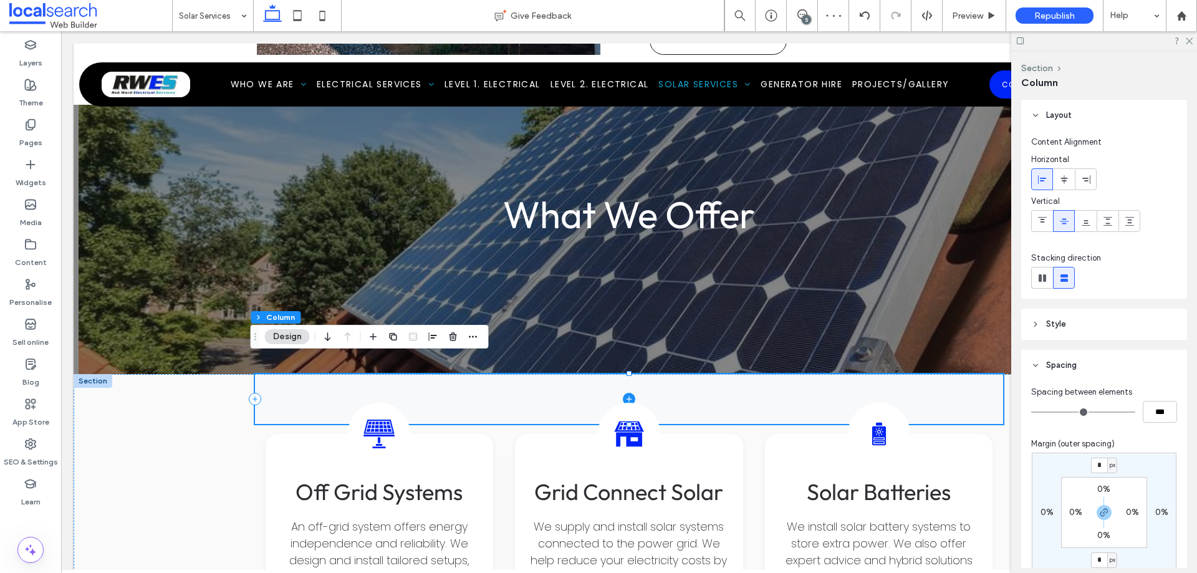
click at [306, 384] on span at bounding box center [629, 399] width 748 height 50
click at [454, 335] on use "button" at bounding box center [452, 336] width 7 height 8
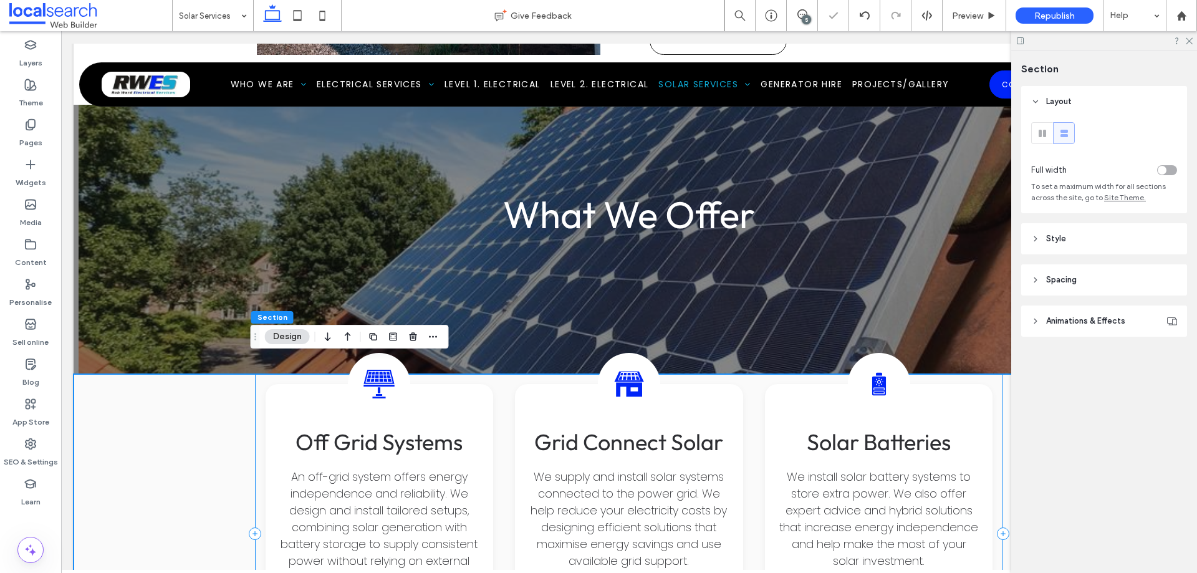
click at [257, 414] on div "Off-Grid Solar Icon Off Grid Systems An off-grid system offers energy independe…" at bounding box center [629, 533] width 748 height 319
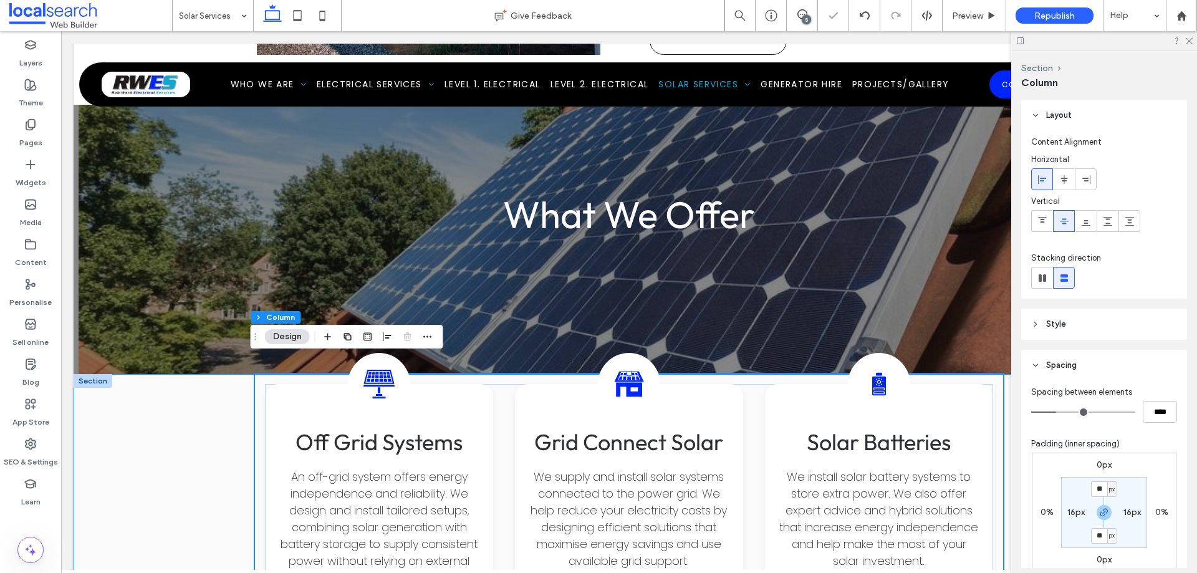
click at [191, 420] on div "Off-Grid Solar Icon Off Grid Systems An off-grid system offers energy independe…" at bounding box center [629, 558] width 1111 height 368
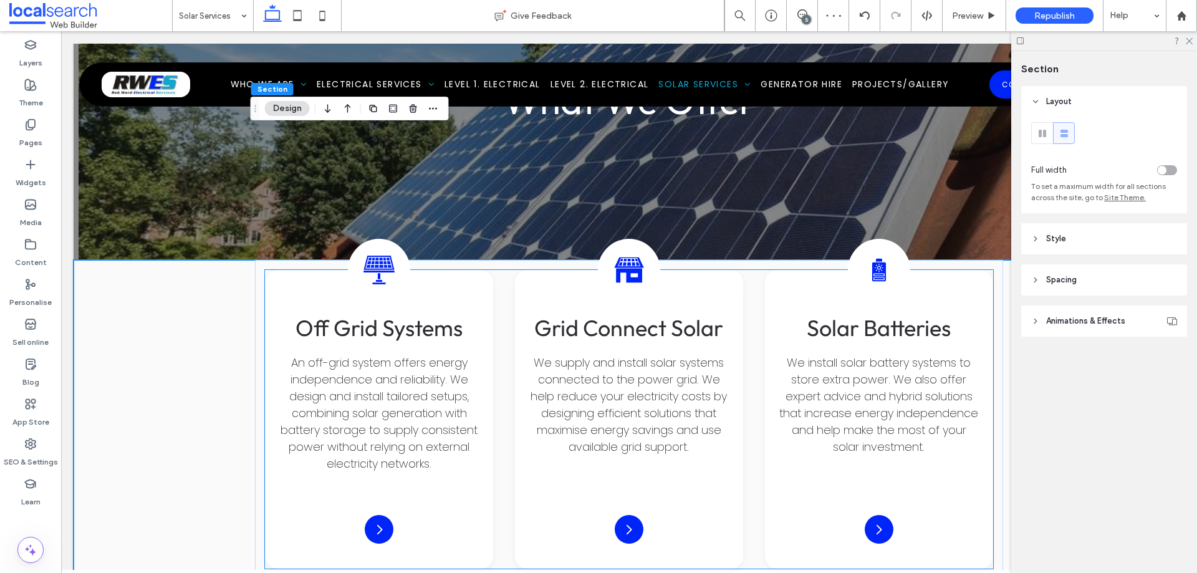
scroll to position [1776, 0]
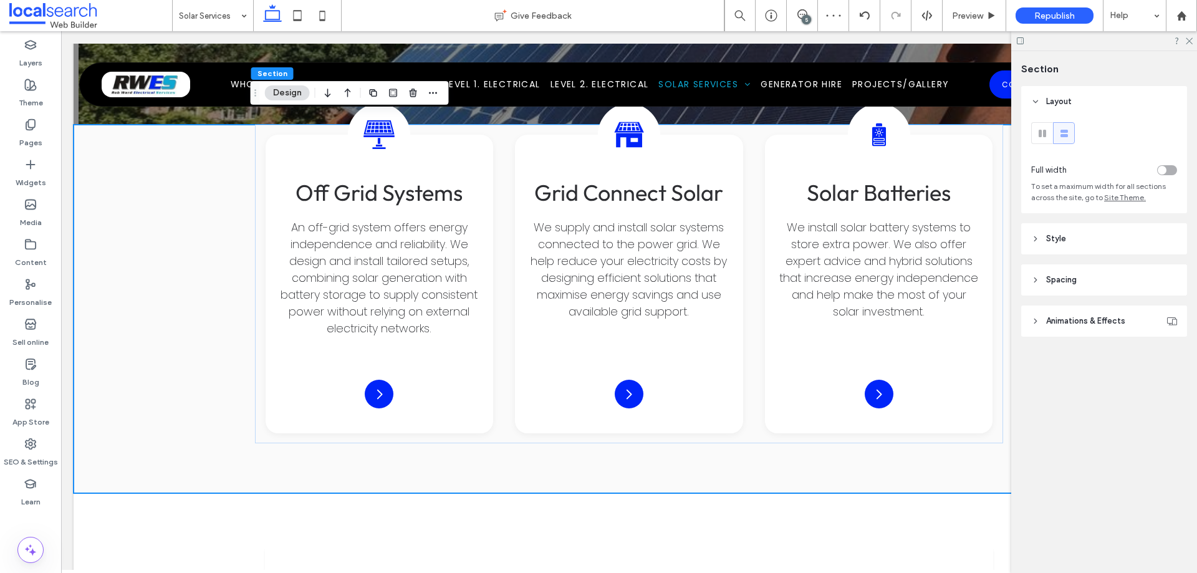
click at [1087, 276] on header "Spacing" at bounding box center [1104, 279] width 166 height 31
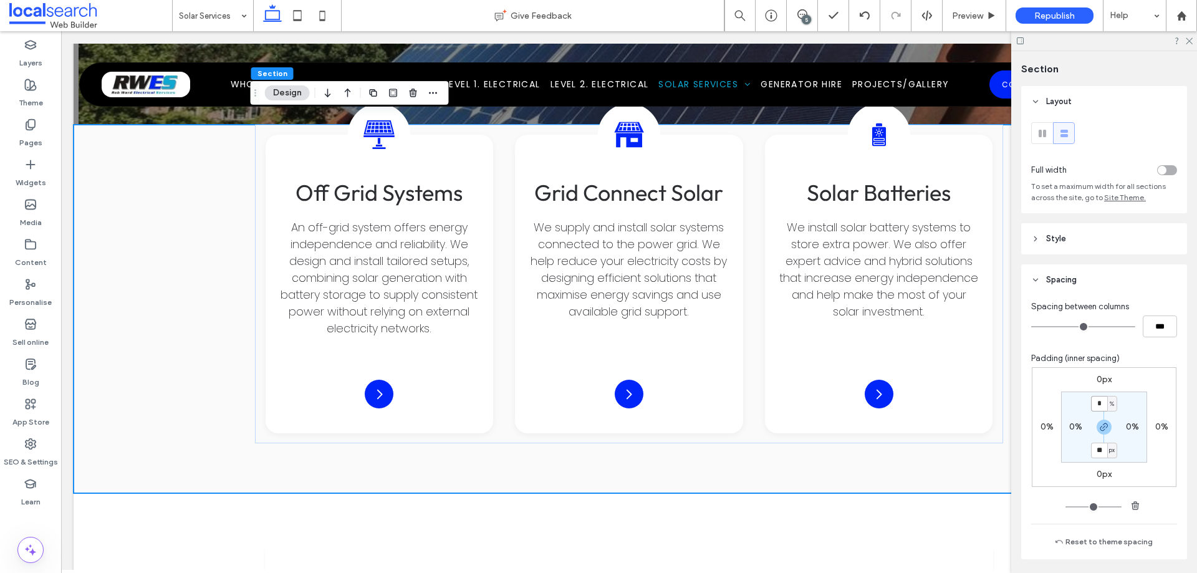
click at [1094, 406] on input "*" at bounding box center [1099, 404] width 16 height 16
click at [1108, 406] on div "%" at bounding box center [1111, 404] width 7 height 12
click at [1107, 416] on span "px" at bounding box center [1104, 422] width 9 height 12
type input "*"
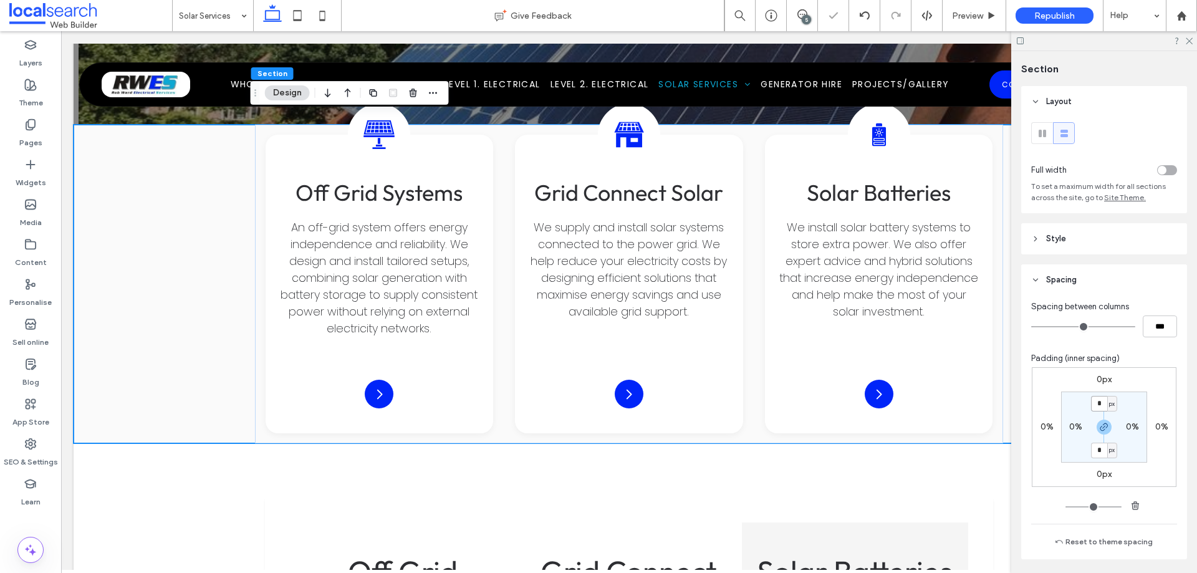
click at [1096, 403] on input "*" at bounding box center [1099, 404] width 16 height 16
type input "**"
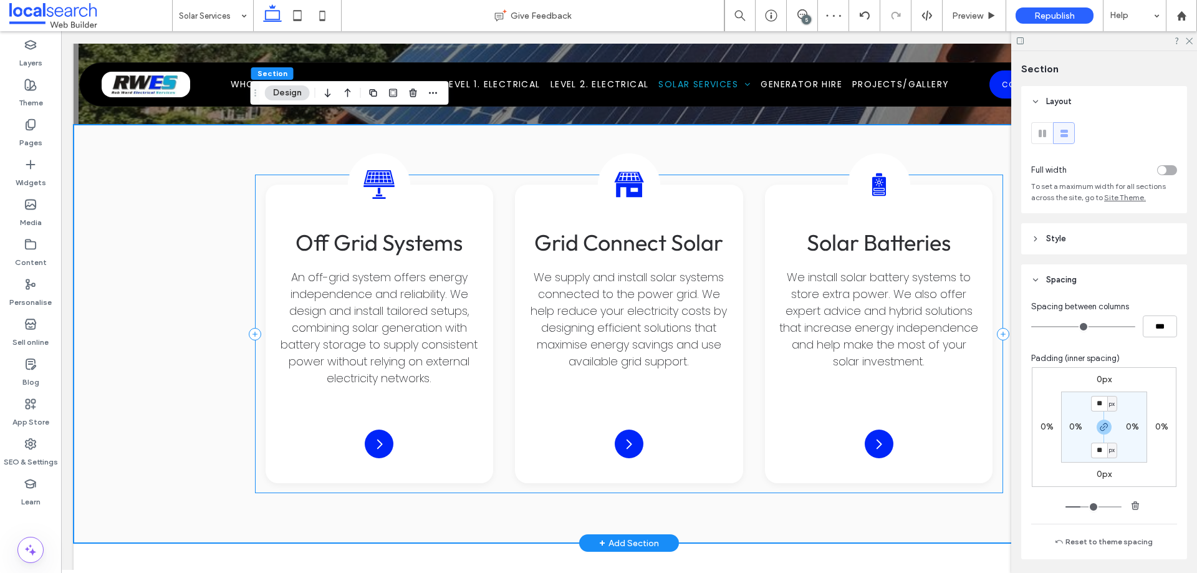
click at [994, 175] on div "Off-Grid Solar Icon Off Grid Systems An off-grid system offers energy independe…" at bounding box center [629, 334] width 748 height 319
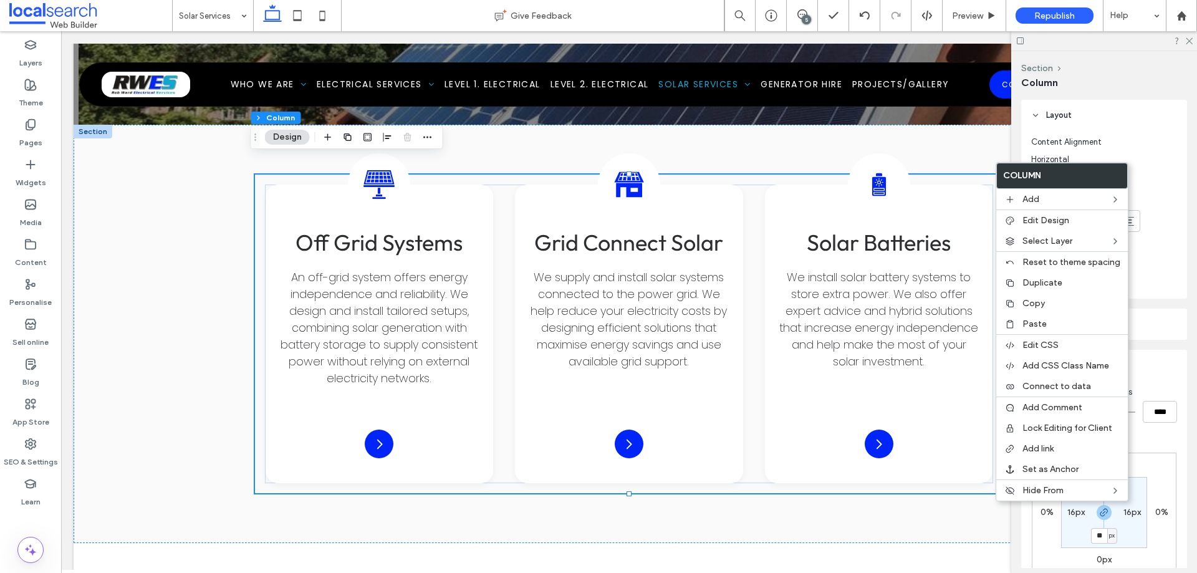
click at [1133, 519] on section "** px 16px ** px 16px" at bounding box center [1104, 512] width 86 height 71
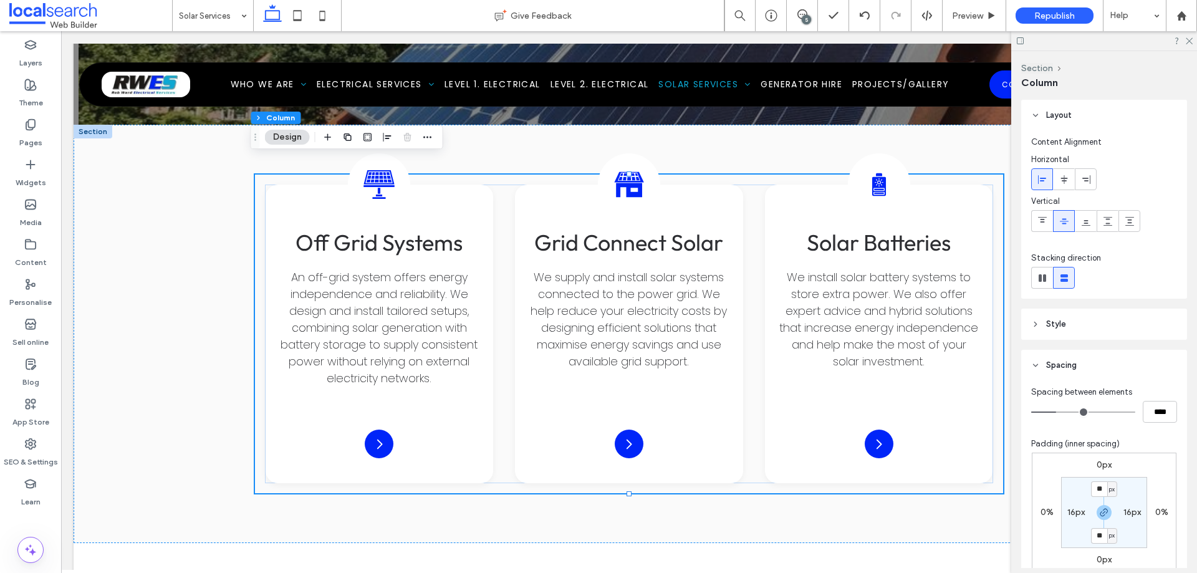
click at [1131, 512] on label "16px" at bounding box center [1131, 512] width 17 height 11
type input "*"
click at [1099, 488] on label "16px" at bounding box center [1103, 489] width 17 height 11
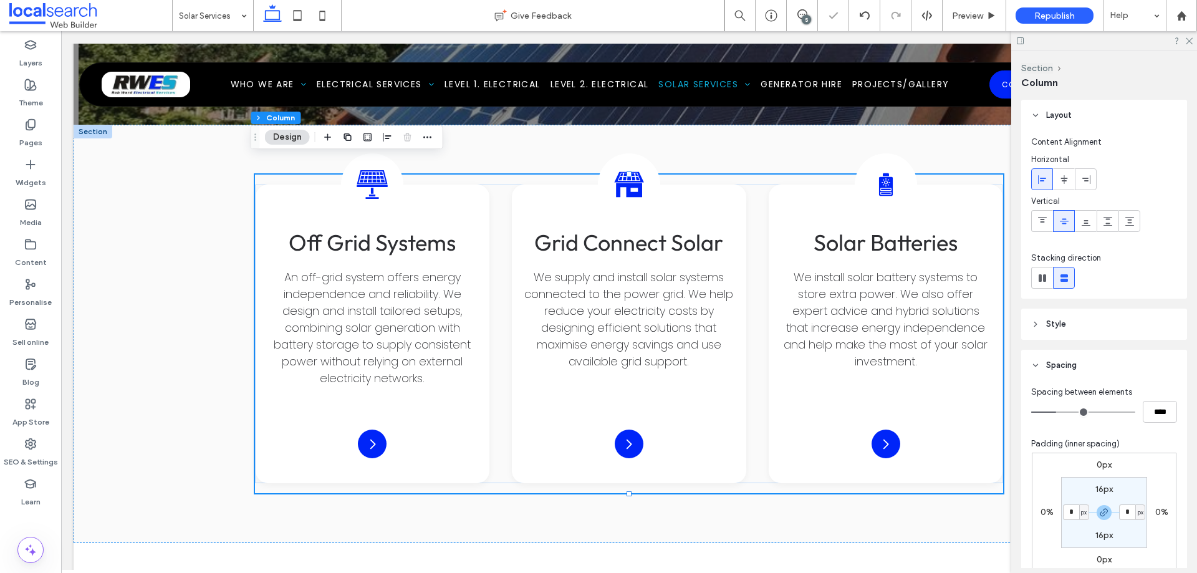
type input "**"
type input "*"
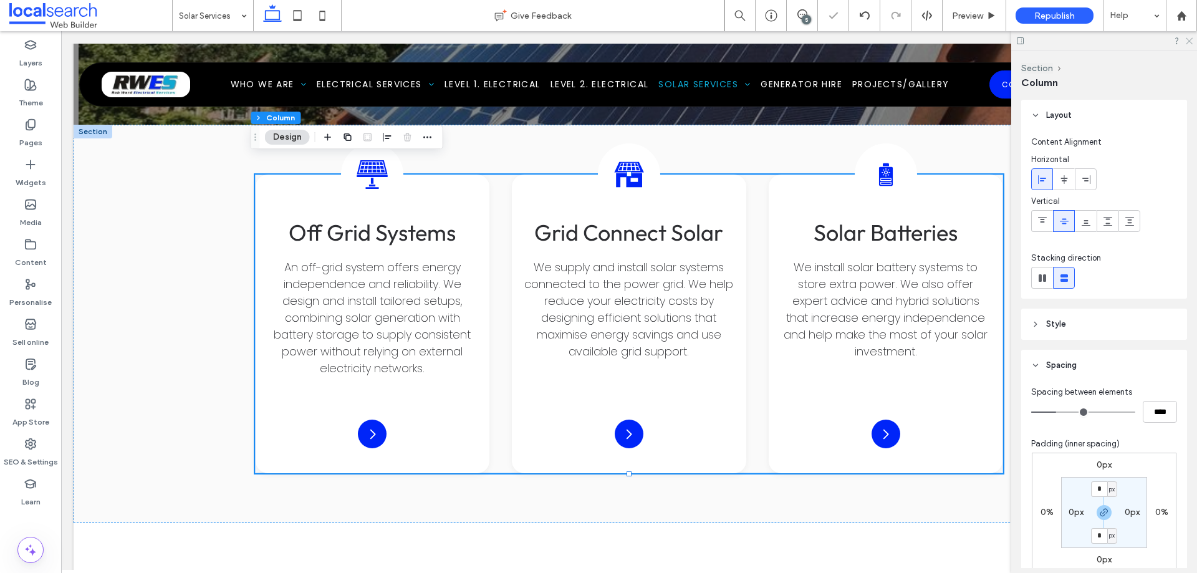
click at [1191, 41] on icon at bounding box center [1188, 40] width 8 height 8
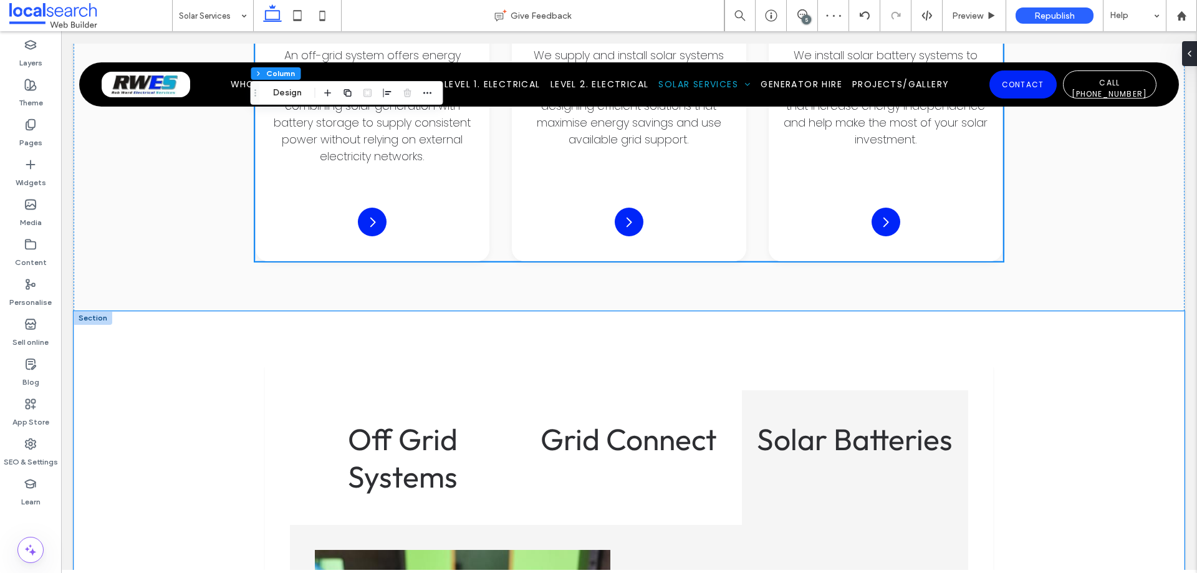
scroll to position [2088, 0]
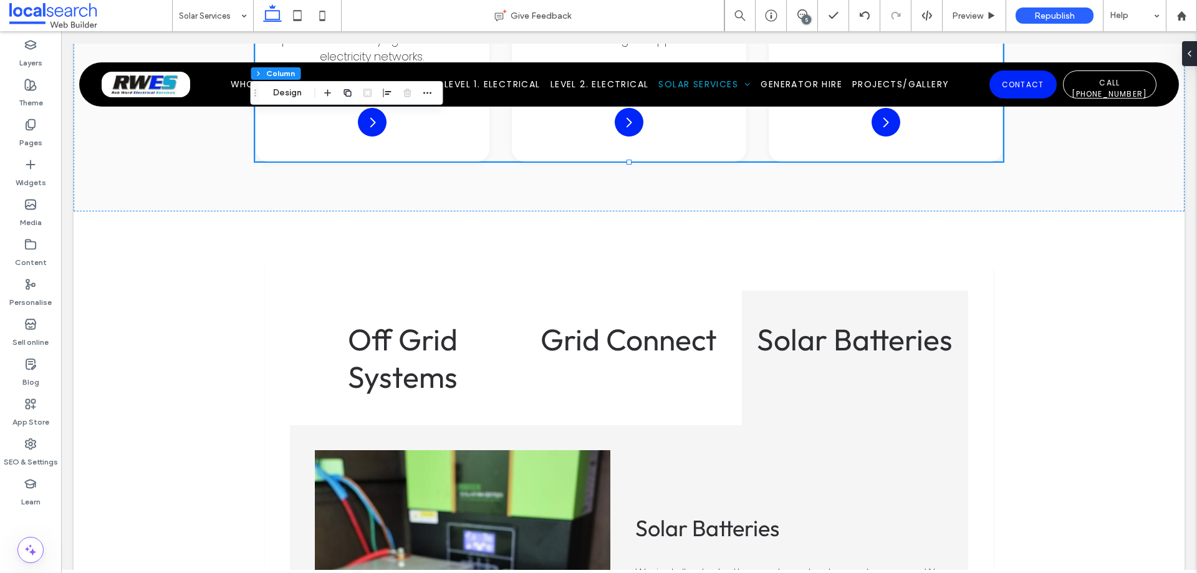
drag, startPoint x: 804, startPoint y: 16, endPoint x: 727, endPoint y: 37, distance: 79.7
click at [804, 16] on div "5" at bounding box center [806, 19] width 9 height 9
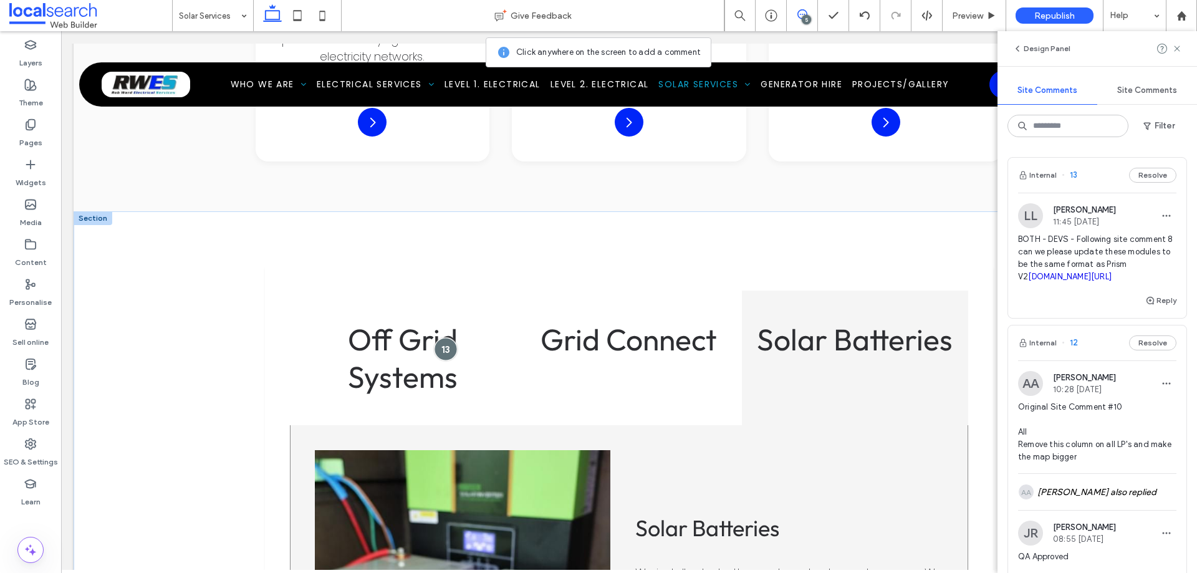
click at [441, 337] on div at bounding box center [445, 348] width 23 height 23
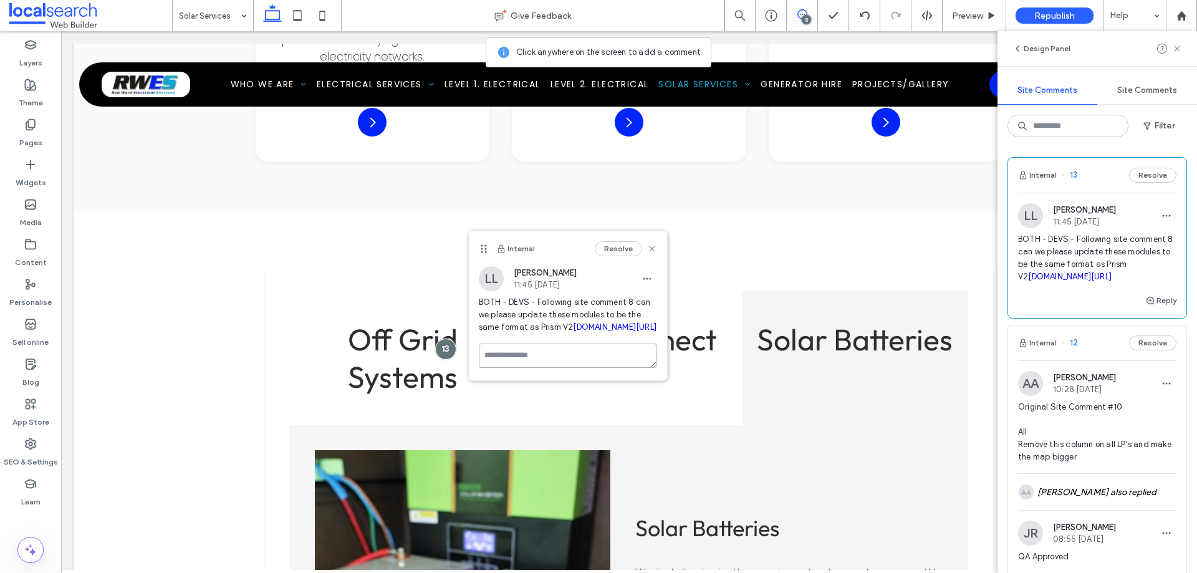
click at [539, 368] on textarea at bounding box center [568, 355] width 178 height 24
type textarea "*"
type textarea "**********"
click at [638, 436] on button "Submit" at bounding box center [634, 428] width 45 height 15
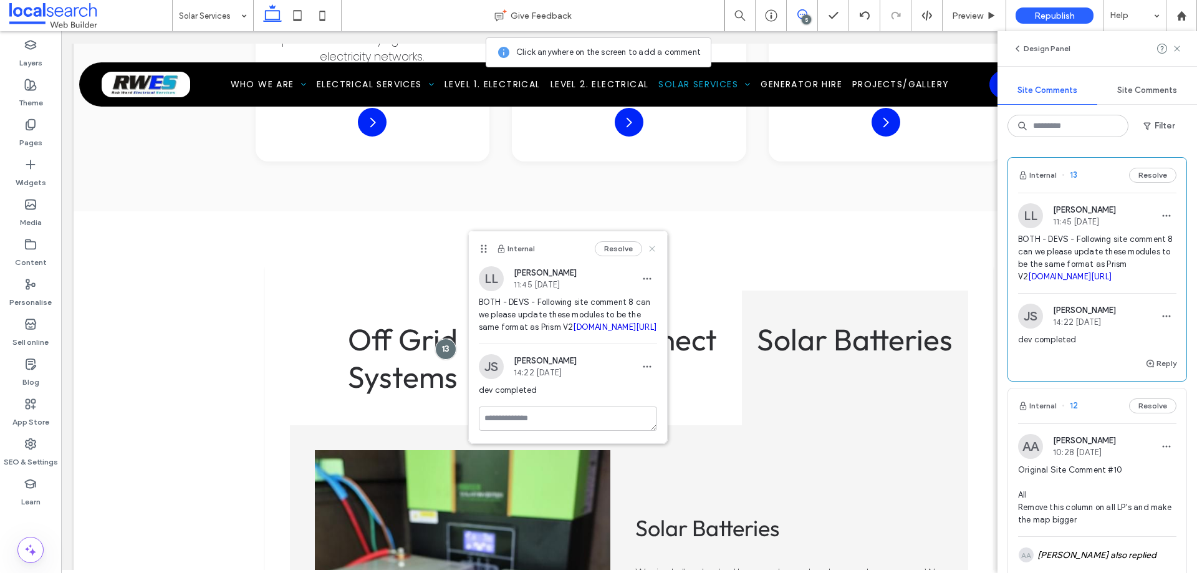
click at [655, 248] on icon at bounding box center [652, 249] width 10 height 10
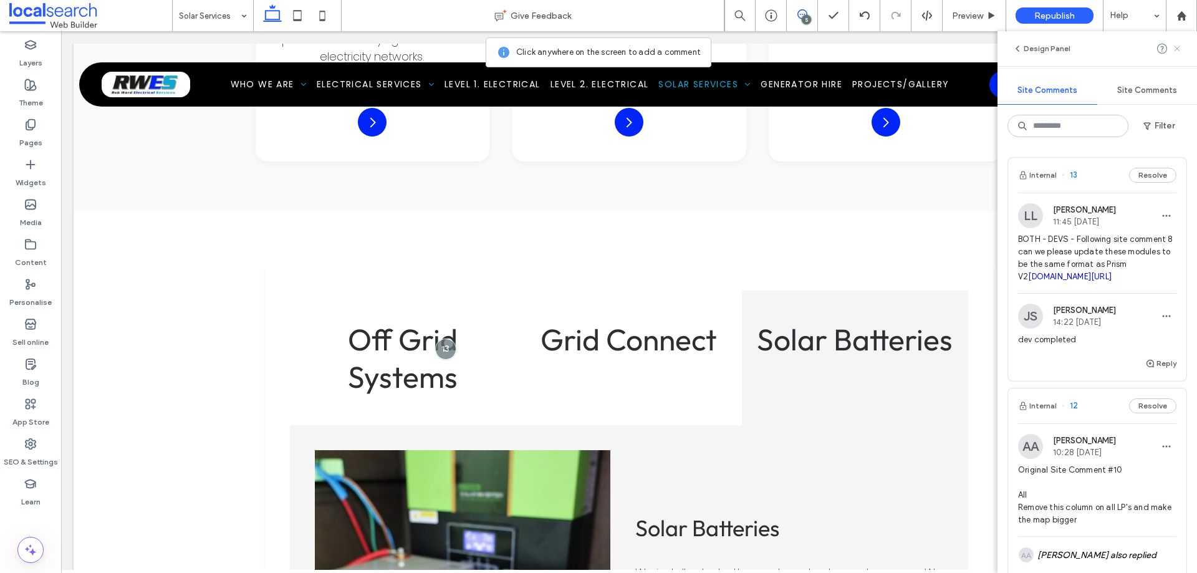
click at [1177, 51] on icon at bounding box center [1177, 49] width 10 height 10
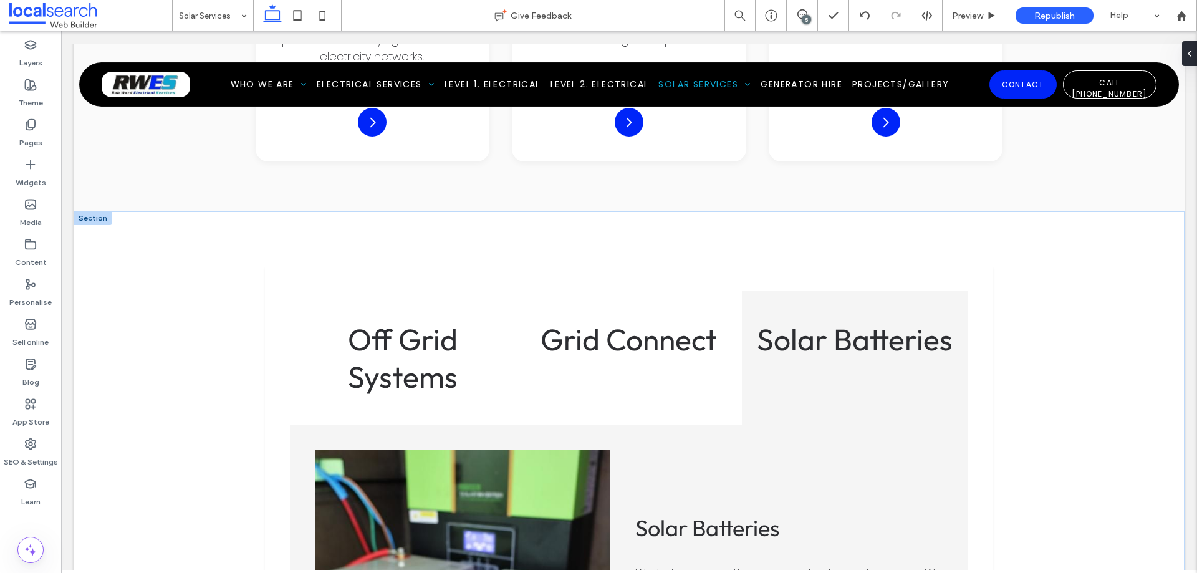
click at [102, 211] on div at bounding box center [93, 218] width 39 height 14
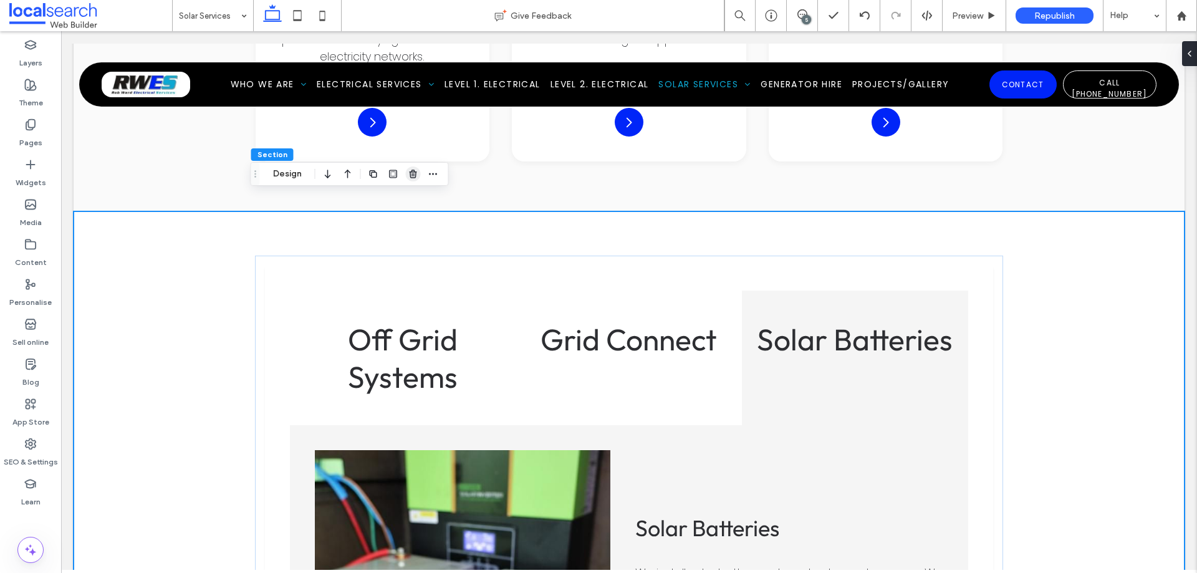
click at [416, 174] on use "button" at bounding box center [412, 174] width 7 height 8
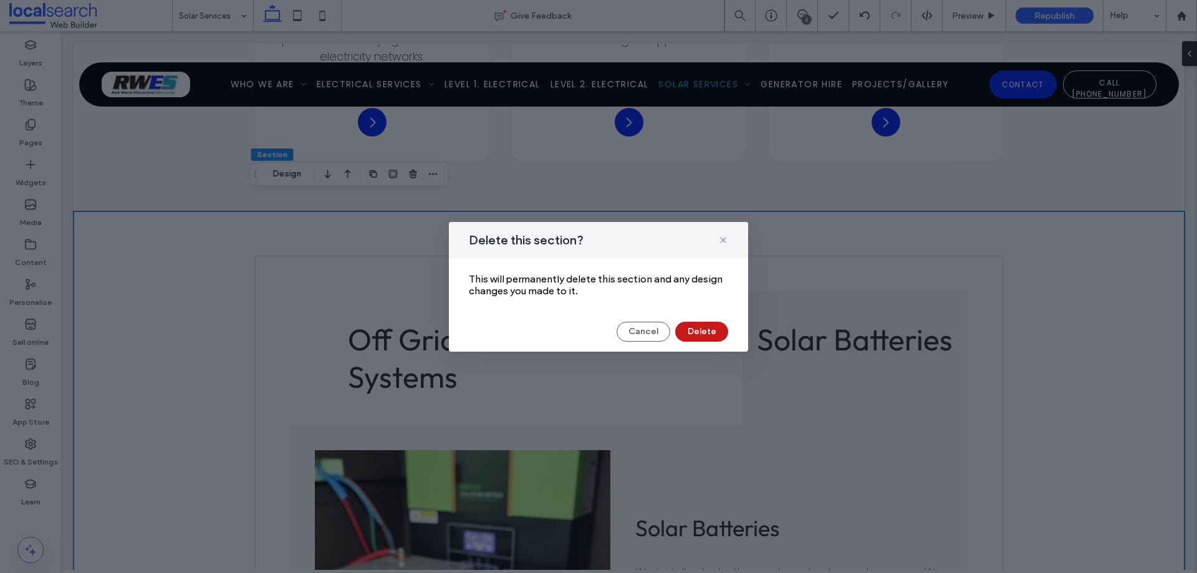
click at [703, 329] on button "Delete" at bounding box center [701, 332] width 53 height 20
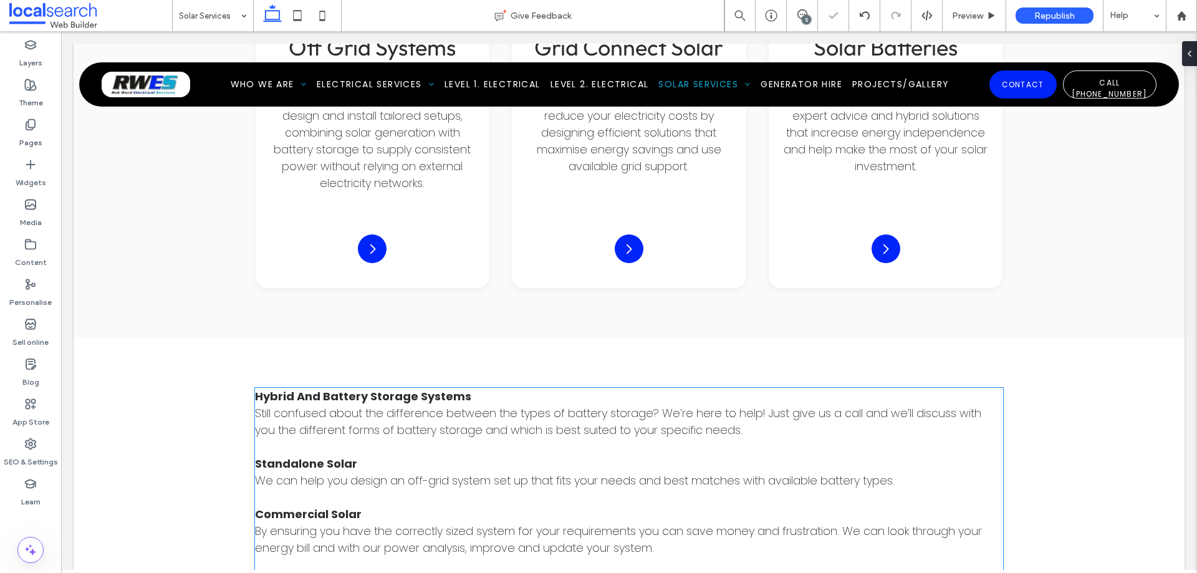
scroll to position [1838, 0]
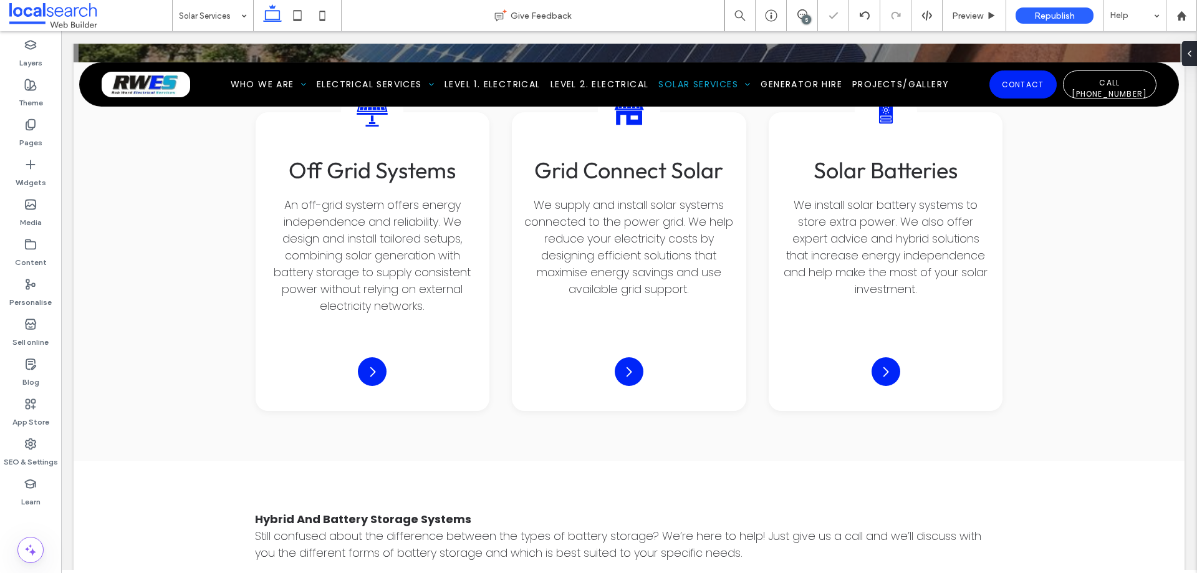
click at [808, 16] on div "5" at bounding box center [806, 19] width 9 height 9
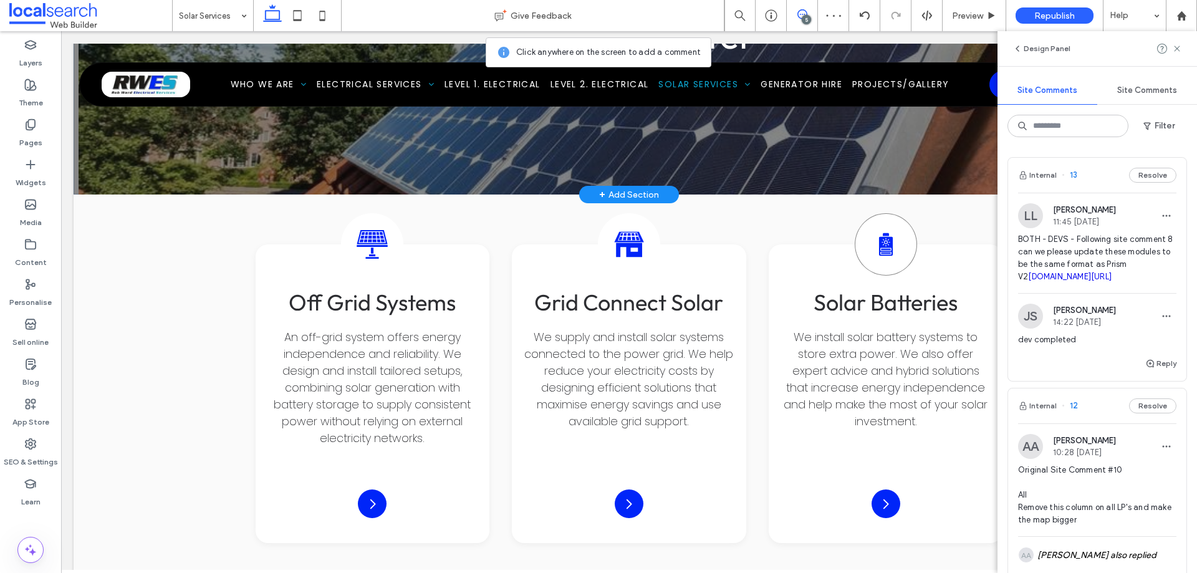
scroll to position [1651, 0]
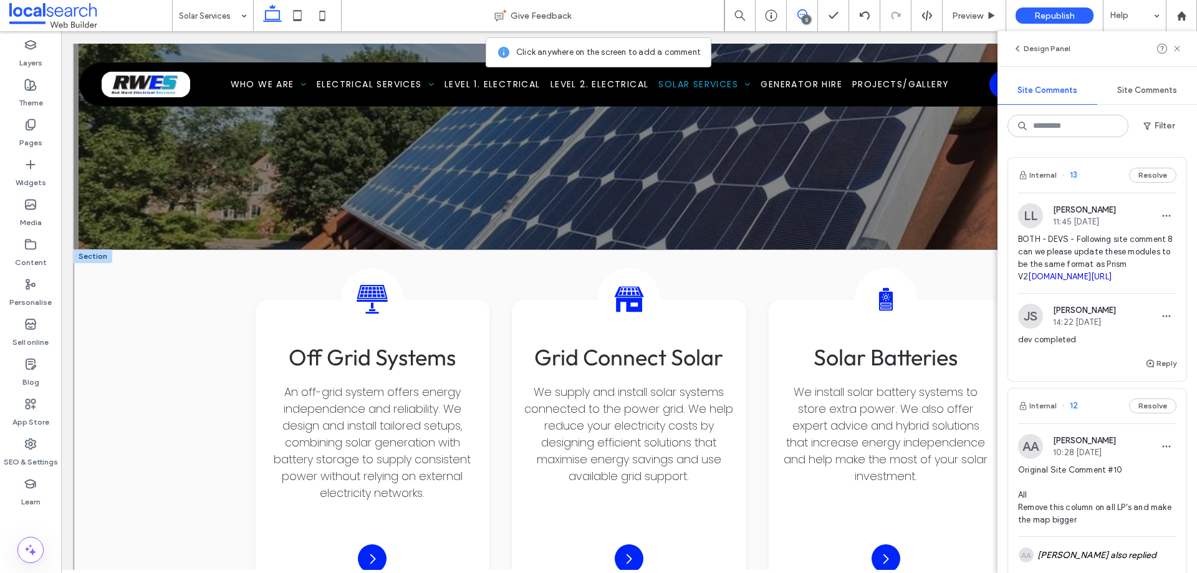
click at [183, 264] on div "Off-Grid Solar Icon Off Grid Systems An off-grid system offers energy independe…" at bounding box center [629, 448] width 1111 height 398
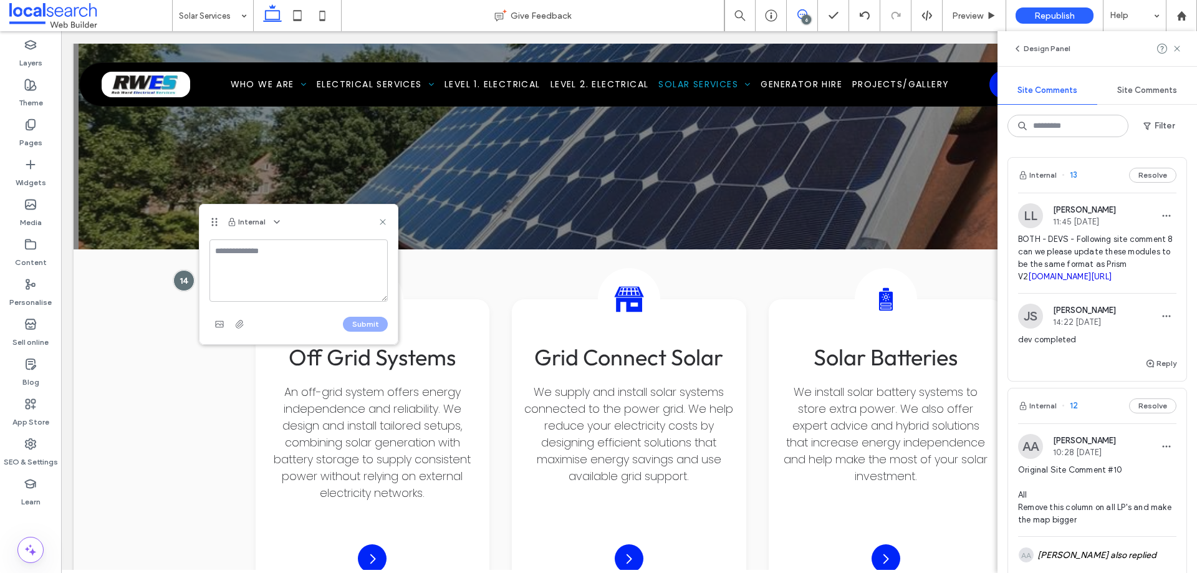
click at [289, 261] on textarea at bounding box center [298, 270] width 178 height 62
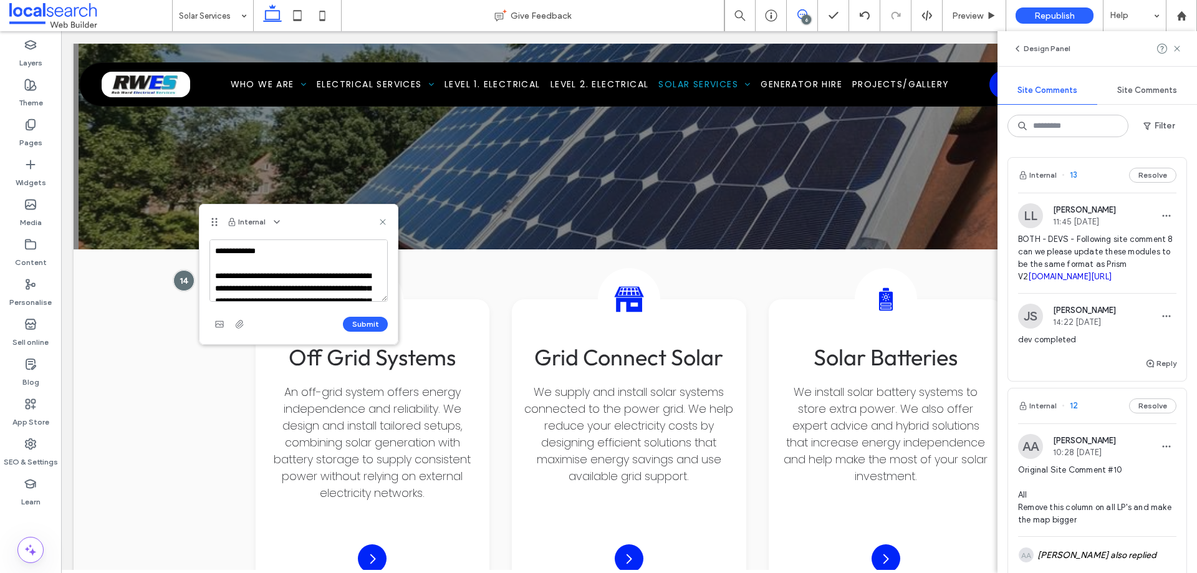
scroll to position [61, 0]
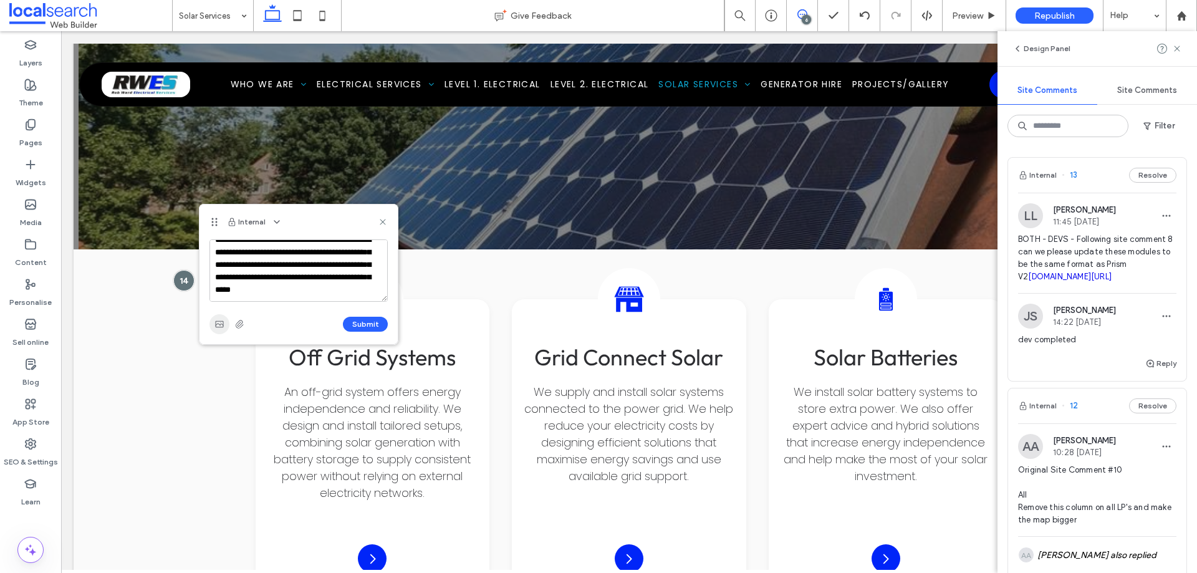
type textarea "**********"
click at [225, 324] on span "button" at bounding box center [219, 324] width 20 height 20
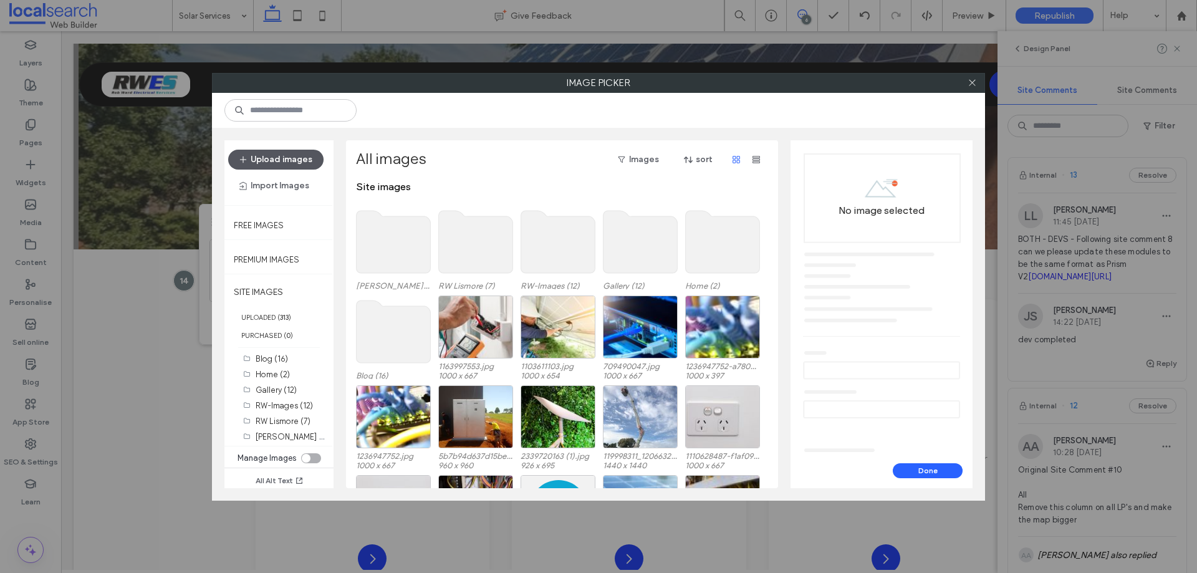
click at [307, 156] on button "Upload images" at bounding box center [275, 160] width 95 height 20
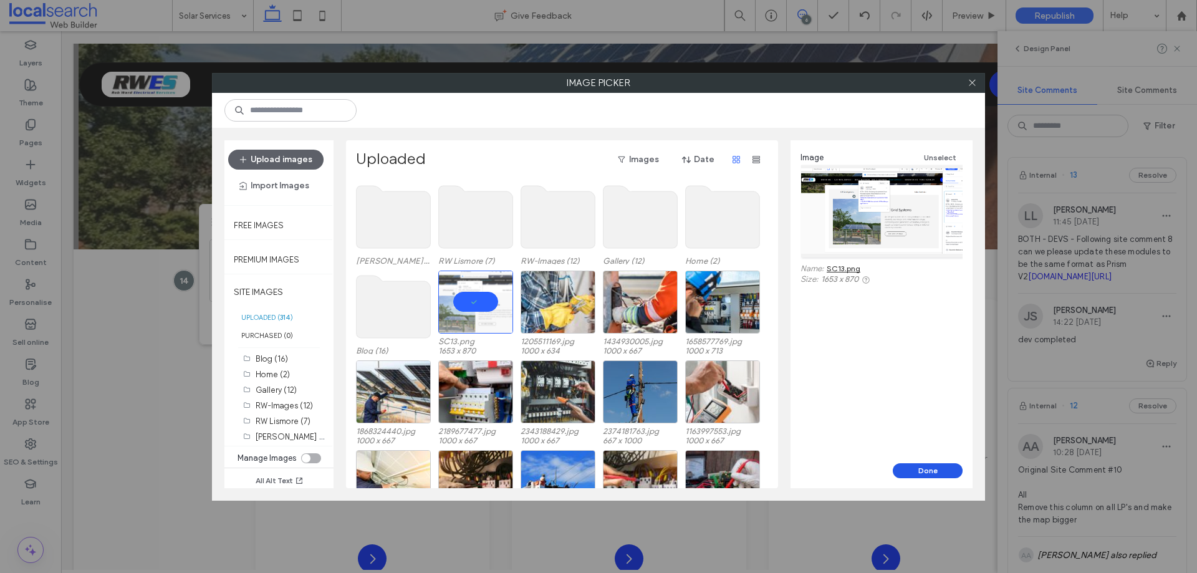
click at [947, 468] on button "Done" at bounding box center [928, 470] width 70 height 15
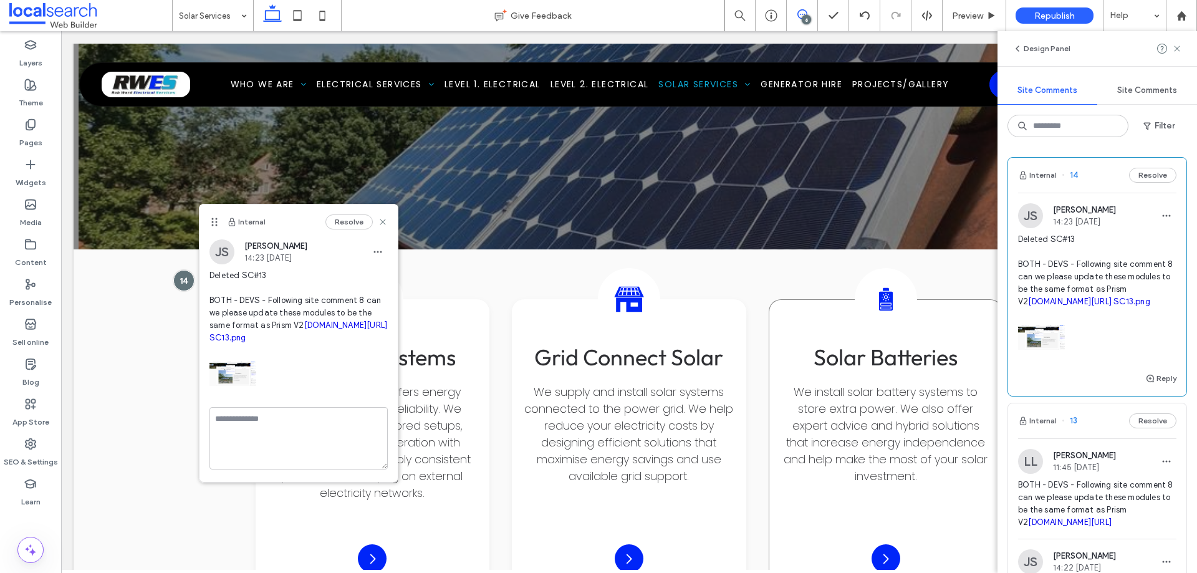
scroll to position [0, 0]
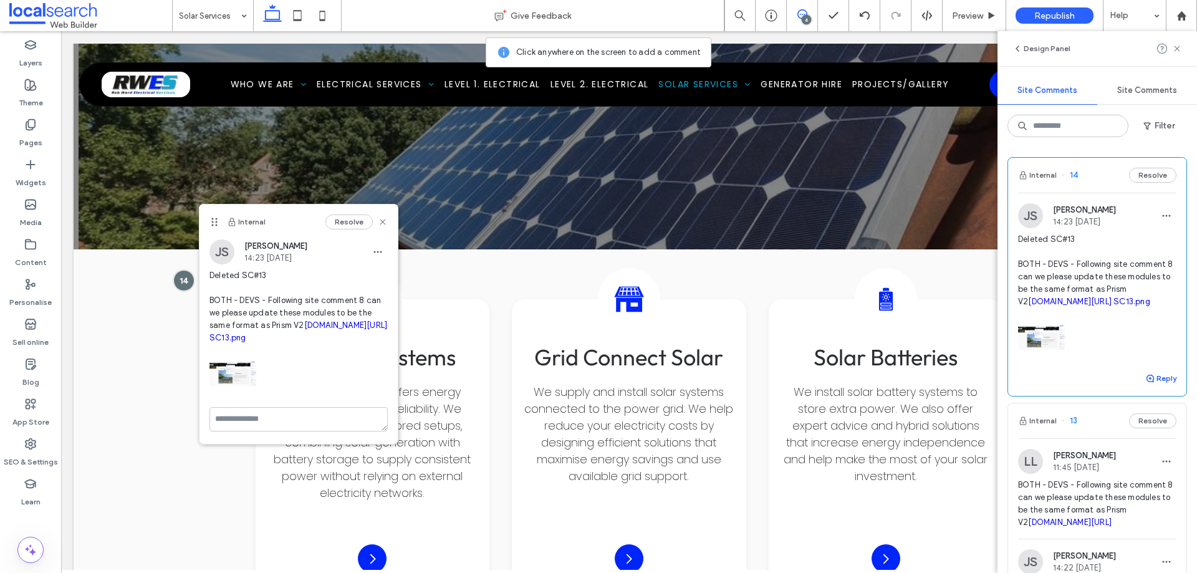
click at [1152, 386] on button "Reply" at bounding box center [1160, 378] width 31 height 15
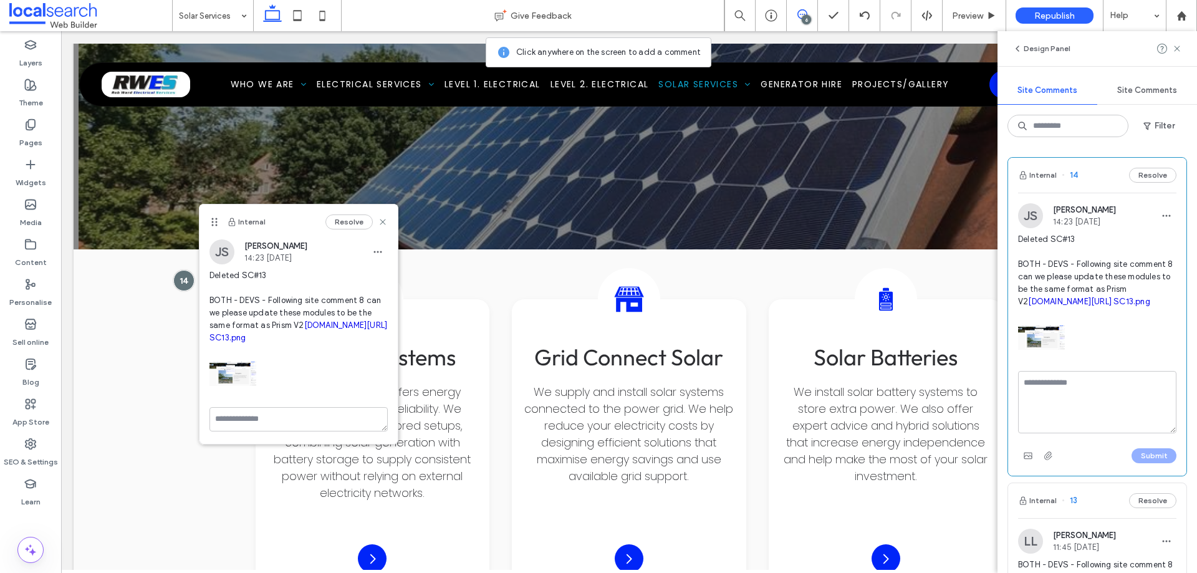
click at [1120, 425] on textarea at bounding box center [1097, 402] width 158 height 62
type textarea "**********"
click at [1146, 463] on button "Submit" at bounding box center [1153, 455] width 45 height 15
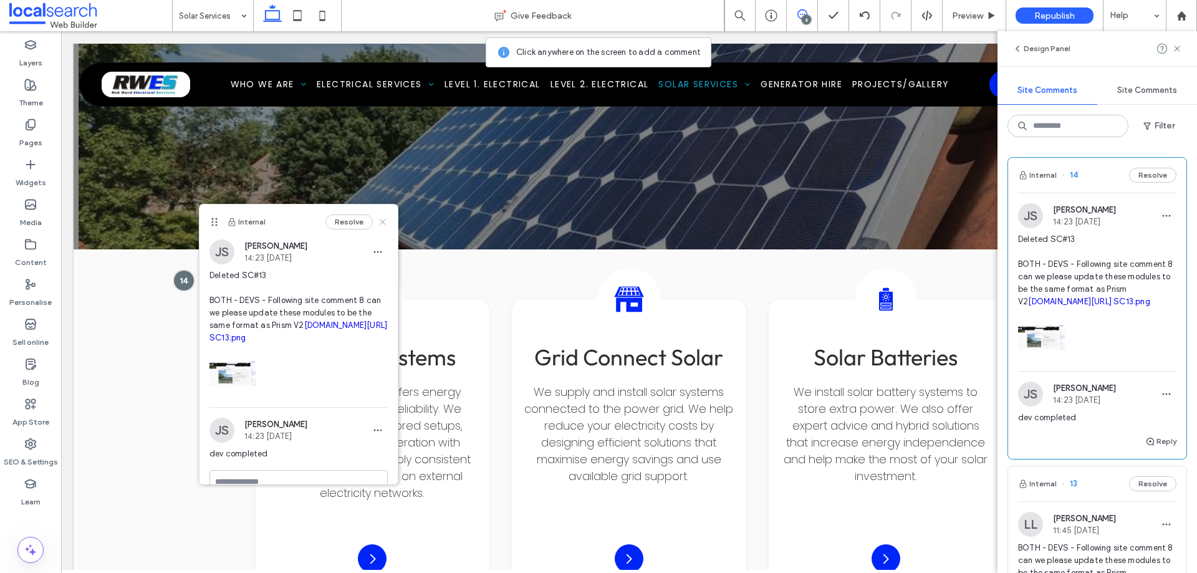
click at [378, 222] on icon at bounding box center [383, 222] width 10 height 10
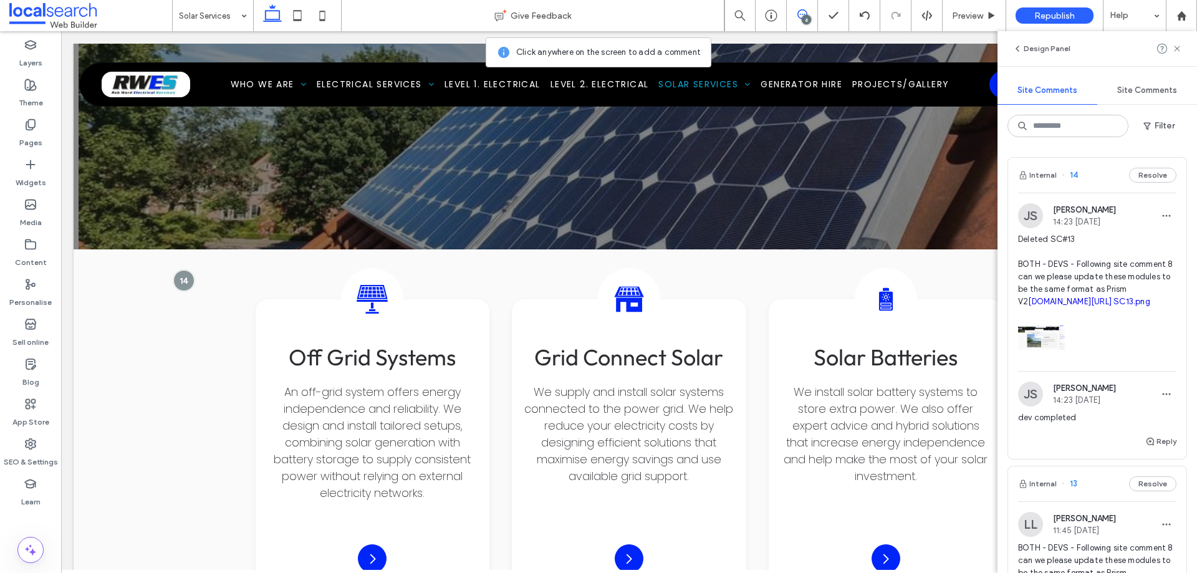
click at [799, 16] on icon at bounding box center [802, 14] width 10 height 10
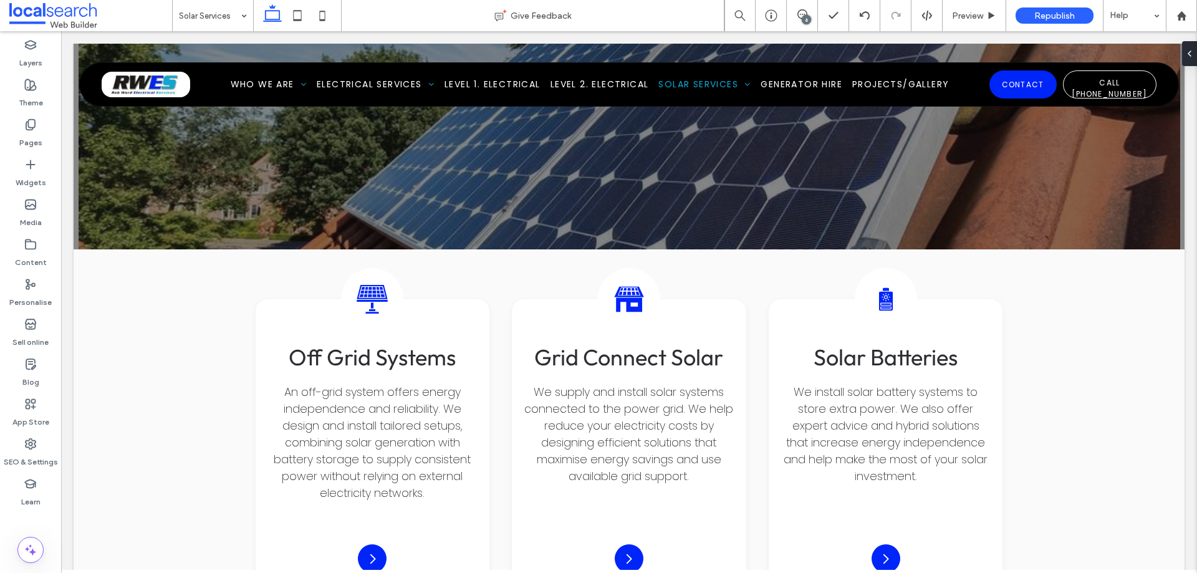
click at [803, 16] on div "6" at bounding box center [806, 19] width 9 height 9
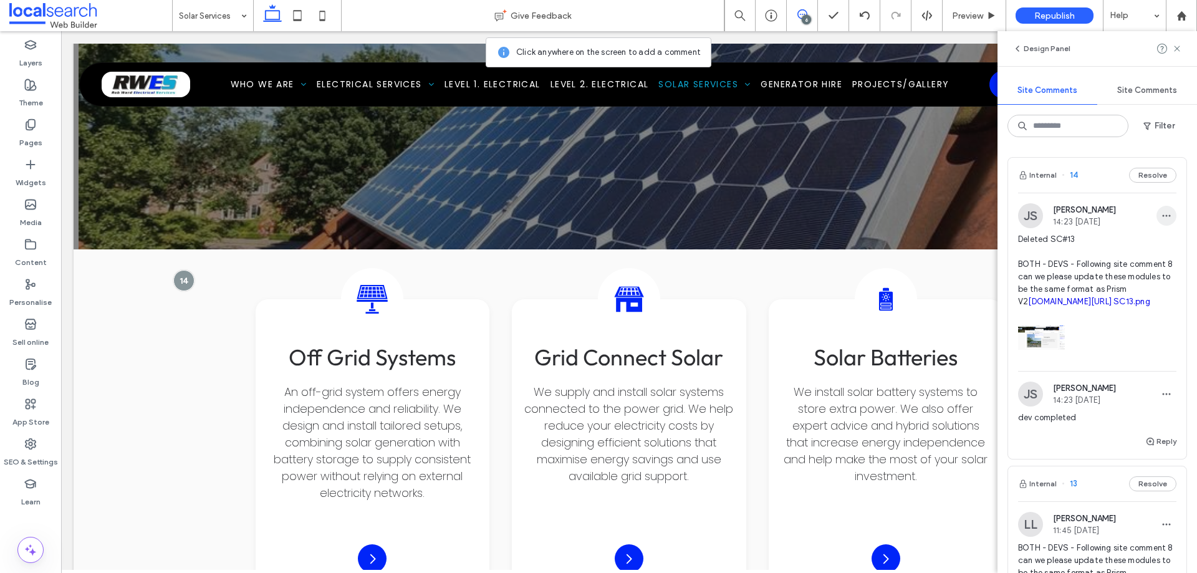
click at [1163, 216] on use "button" at bounding box center [1167, 216] width 8 height 2
click at [1104, 242] on div "Edit" at bounding box center [1110, 248] width 111 height 24
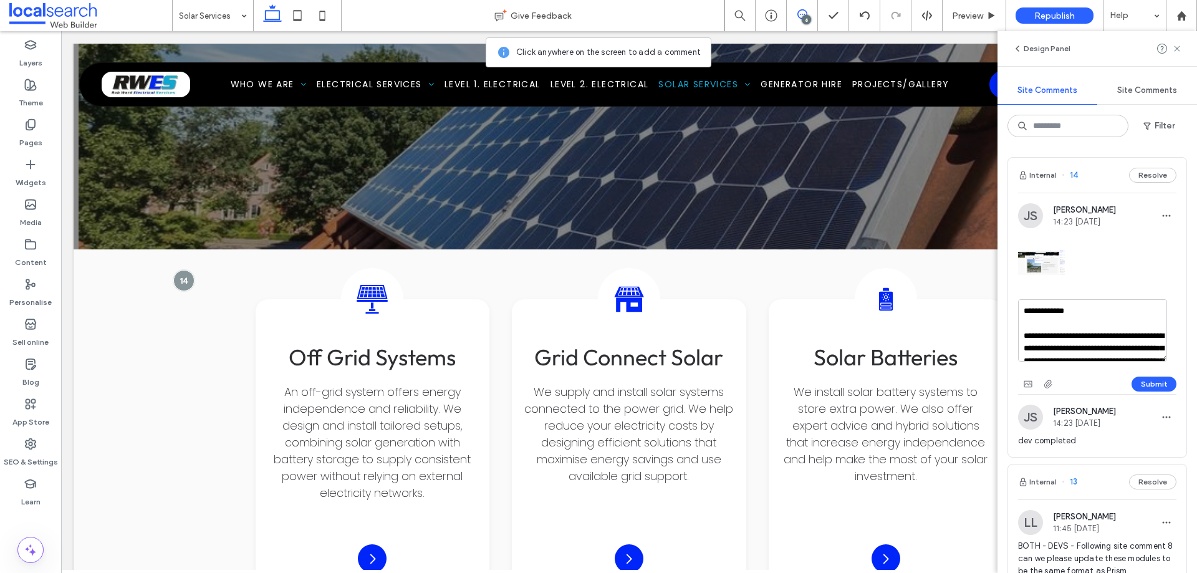
scroll to position [111, 0]
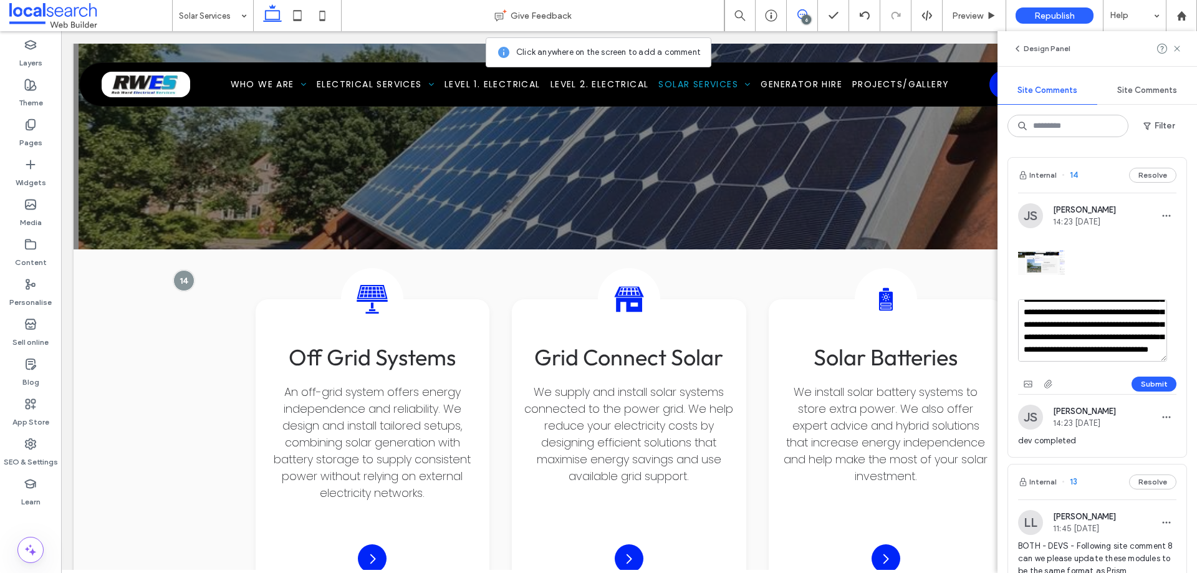
click at [1047, 257] on img at bounding box center [1041, 262] width 47 height 47
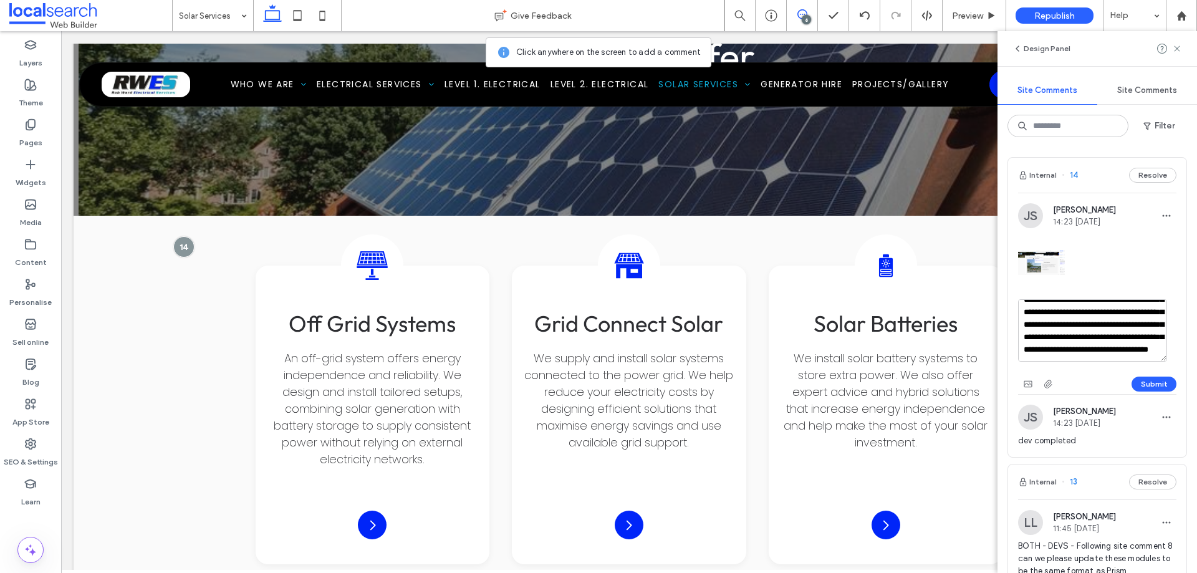
scroll to position [1752, 0]
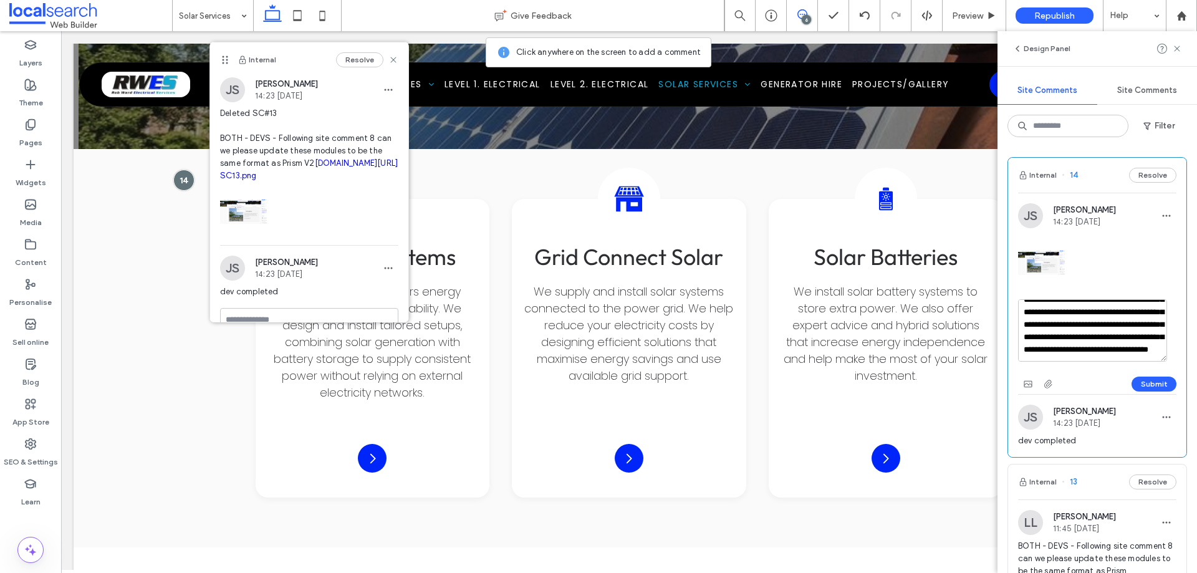
click at [1047, 257] on img at bounding box center [1041, 262] width 47 height 47
click at [243, 235] on img at bounding box center [243, 211] width 47 height 47
click at [252, 235] on img at bounding box center [243, 211] width 47 height 47
click at [315, 168] on link "webbuilder.localsearch.com.au/preview/436ed86e?t=1754954517530&templateId=15796…" at bounding box center [357, 162] width 84 height 9
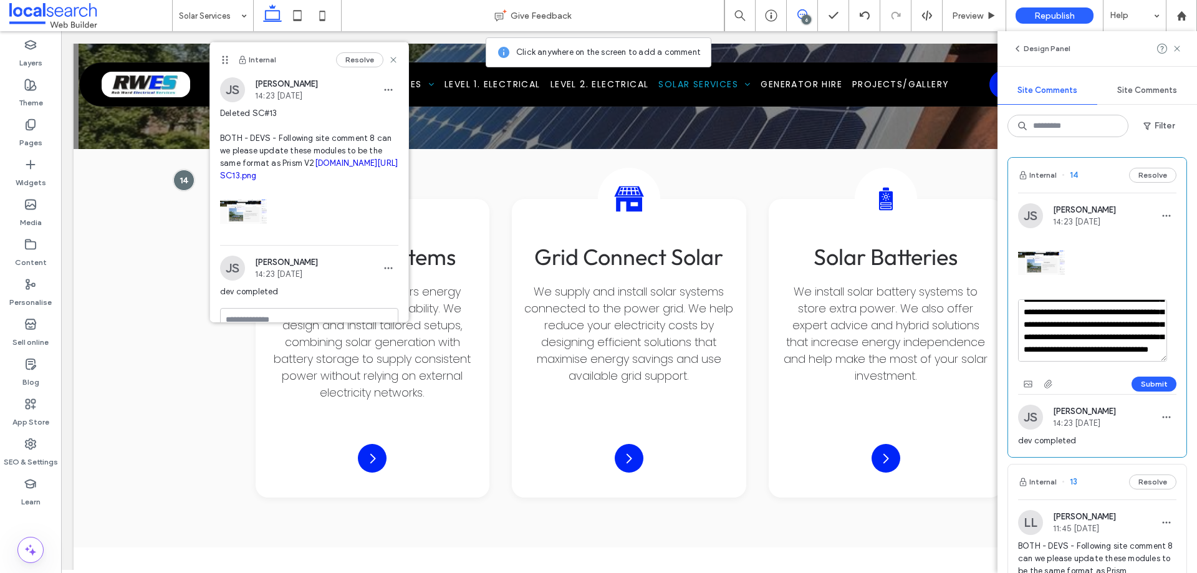
click at [257, 180] on link "SC13.png" at bounding box center [238, 175] width 37 height 9
click at [390, 60] on use at bounding box center [393, 60] width 6 height 6
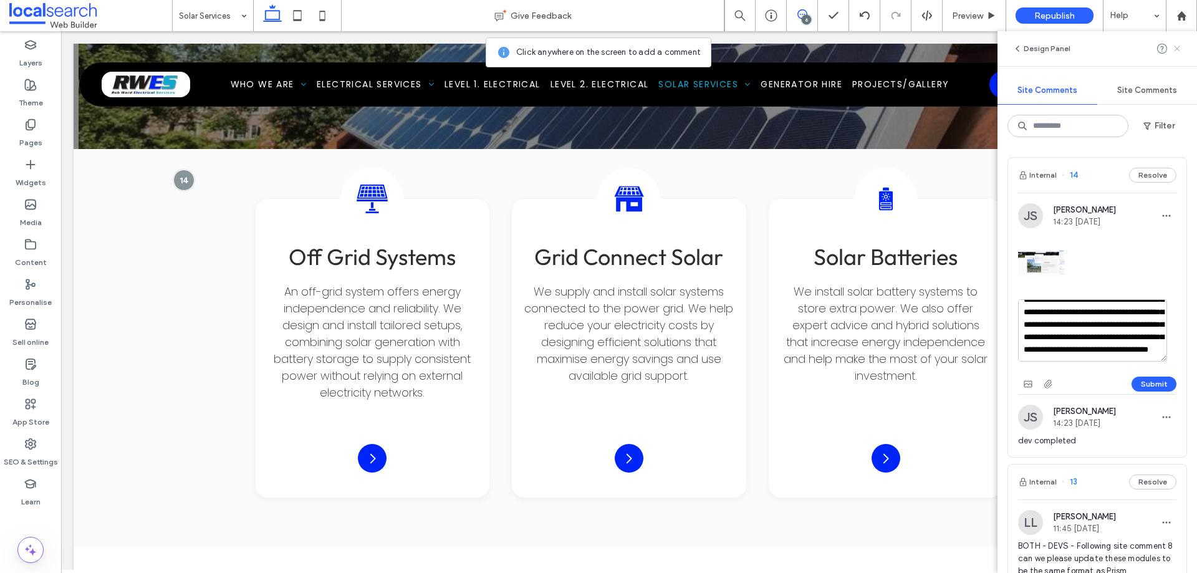
click at [1177, 46] on icon at bounding box center [1177, 49] width 10 height 10
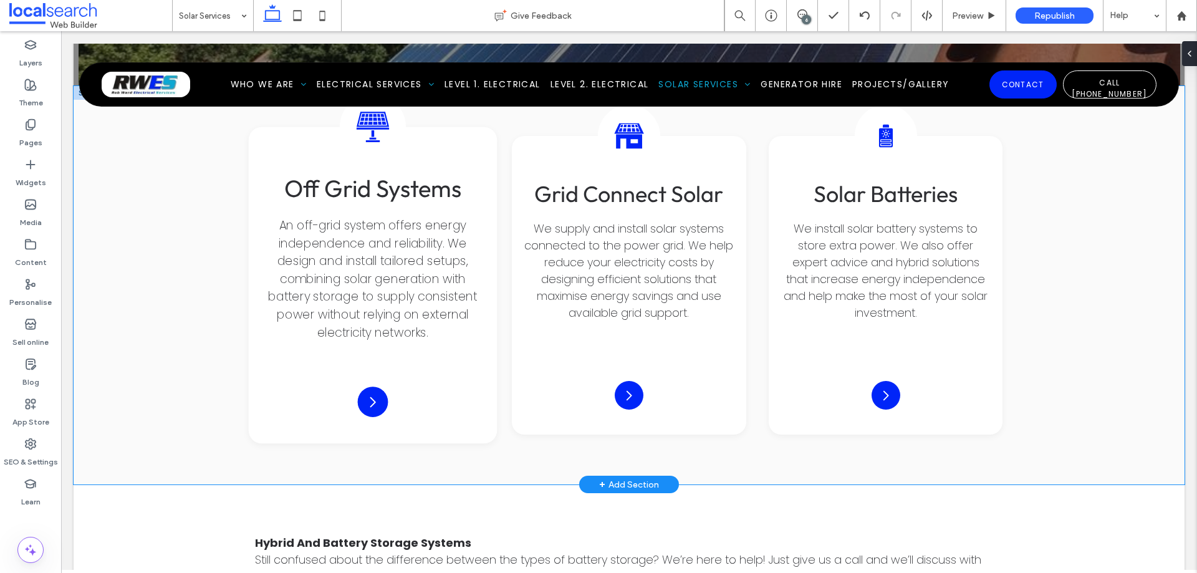
scroll to position [1689, 0]
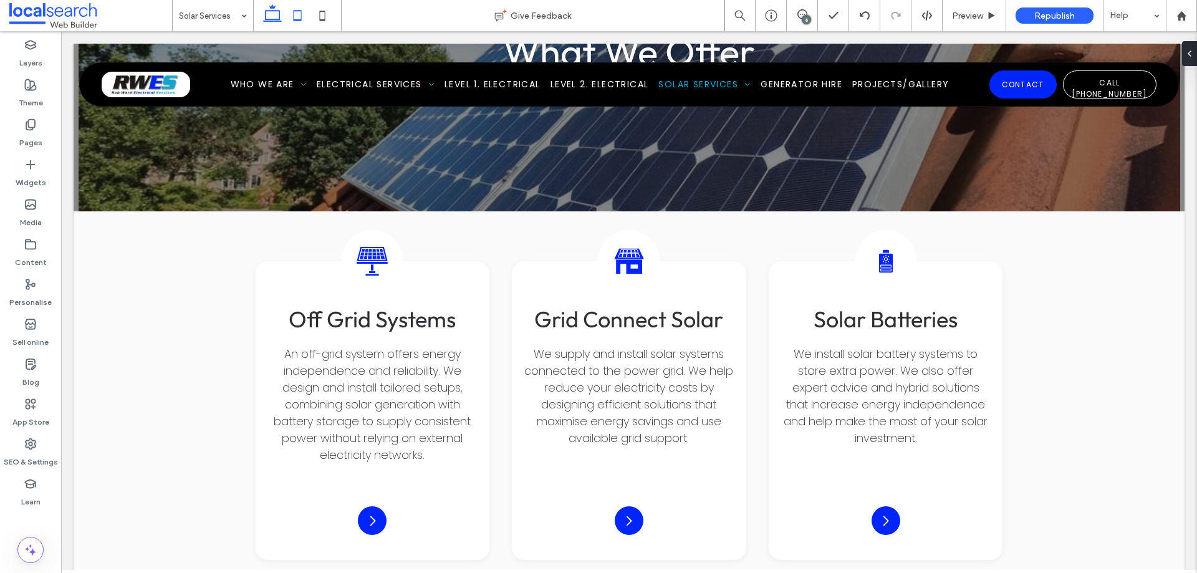
click at [293, 18] on icon at bounding box center [297, 15] width 25 height 25
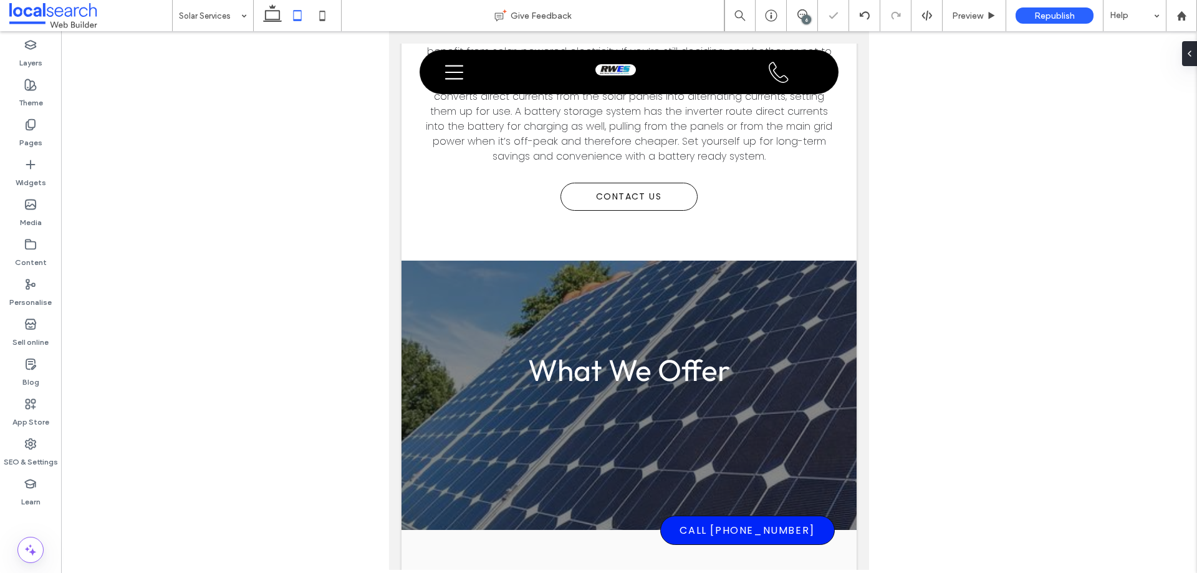
scroll to position [2061, 0]
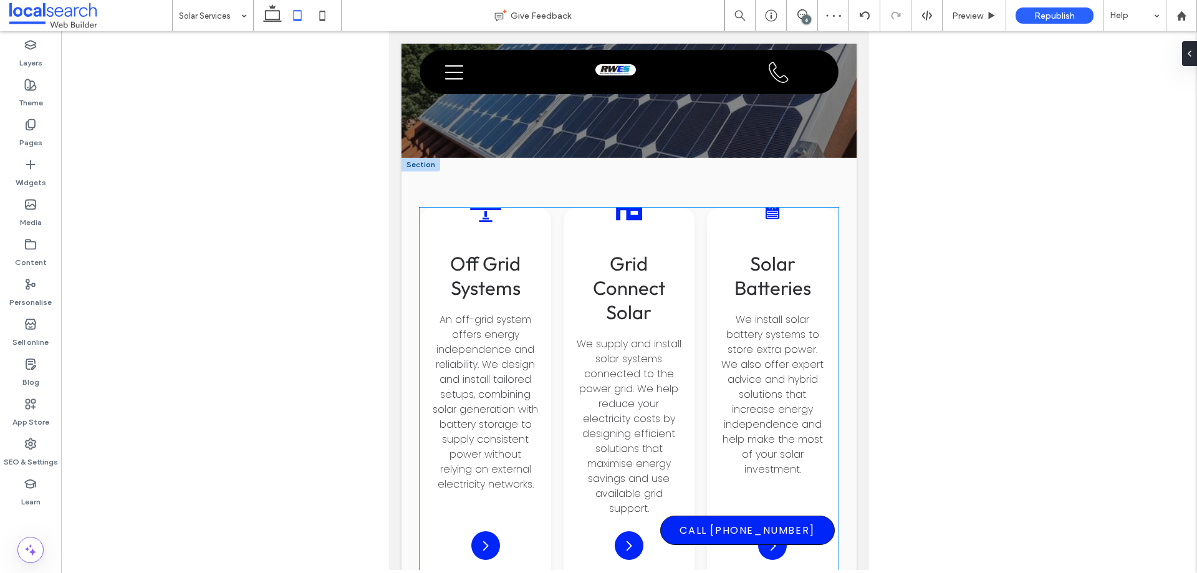
click at [700, 208] on div "Off-Grid Solar Icon Off Grid Systems An off-grid system offers energy independe…" at bounding box center [629, 396] width 419 height 377
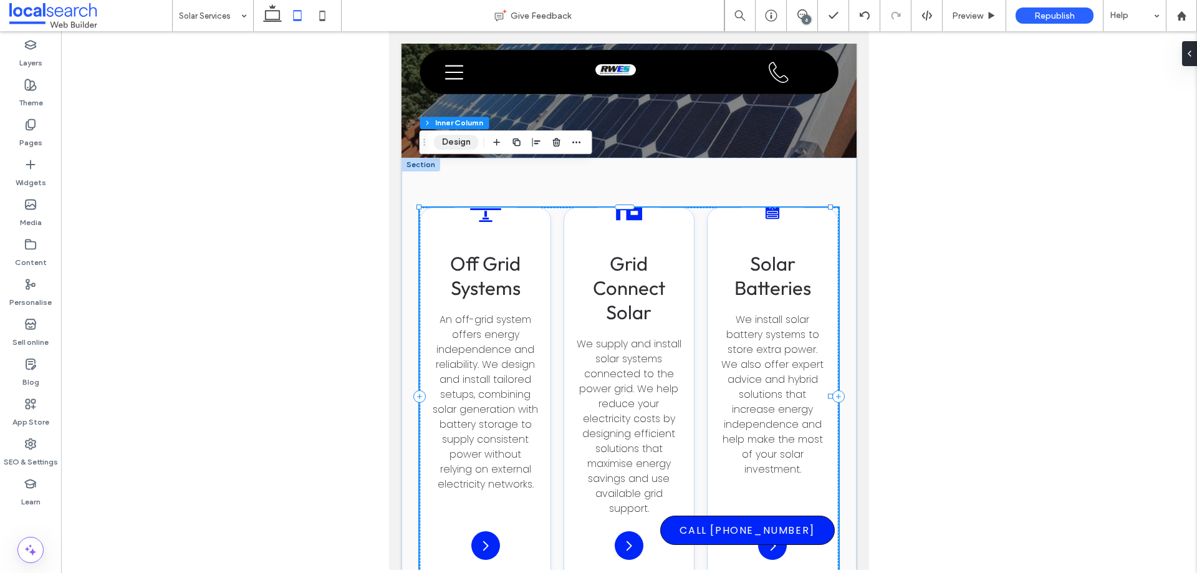
click at [462, 141] on button "Design" at bounding box center [456, 142] width 45 height 15
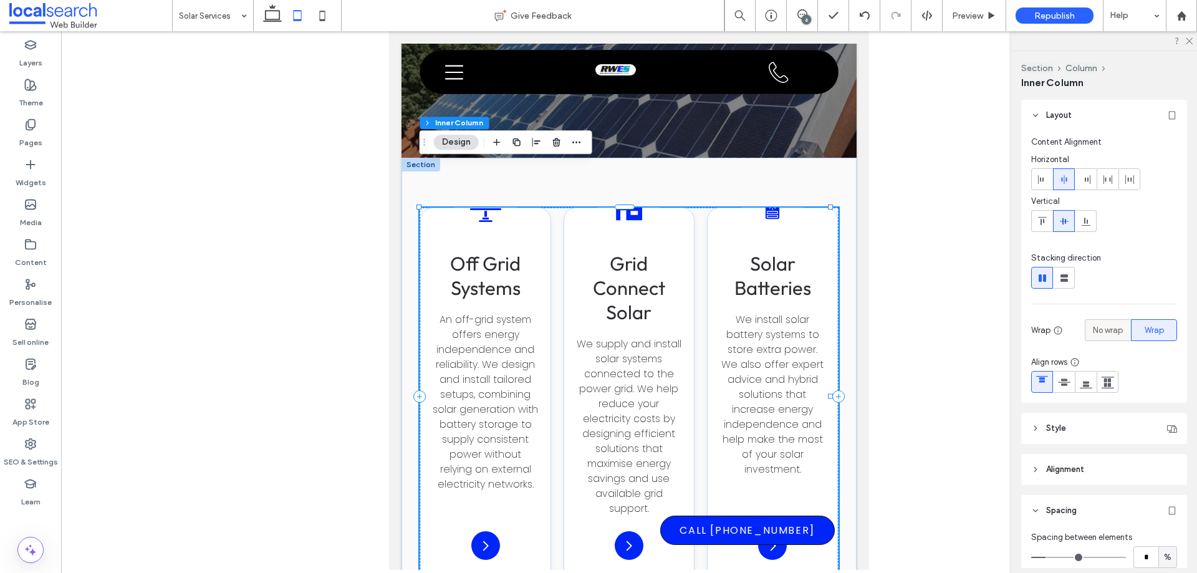
click at [1100, 335] on span "No wrap" at bounding box center [1108, 330] width 30 height 12
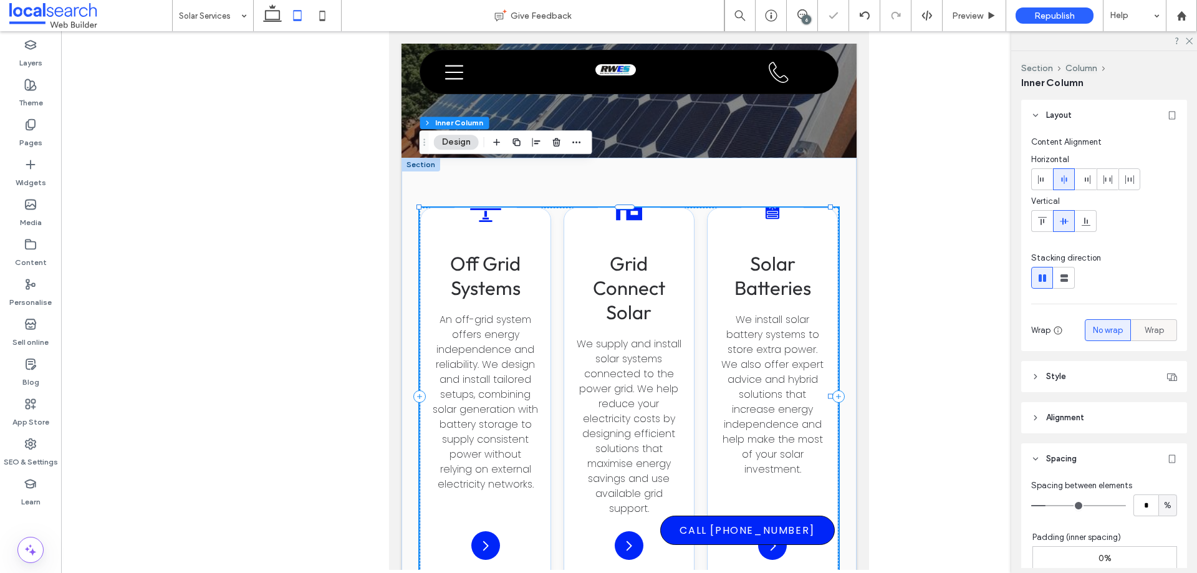
click at [1144, 333] on span "Wrap" at bounding box center [1153, 330] width 19 height 12
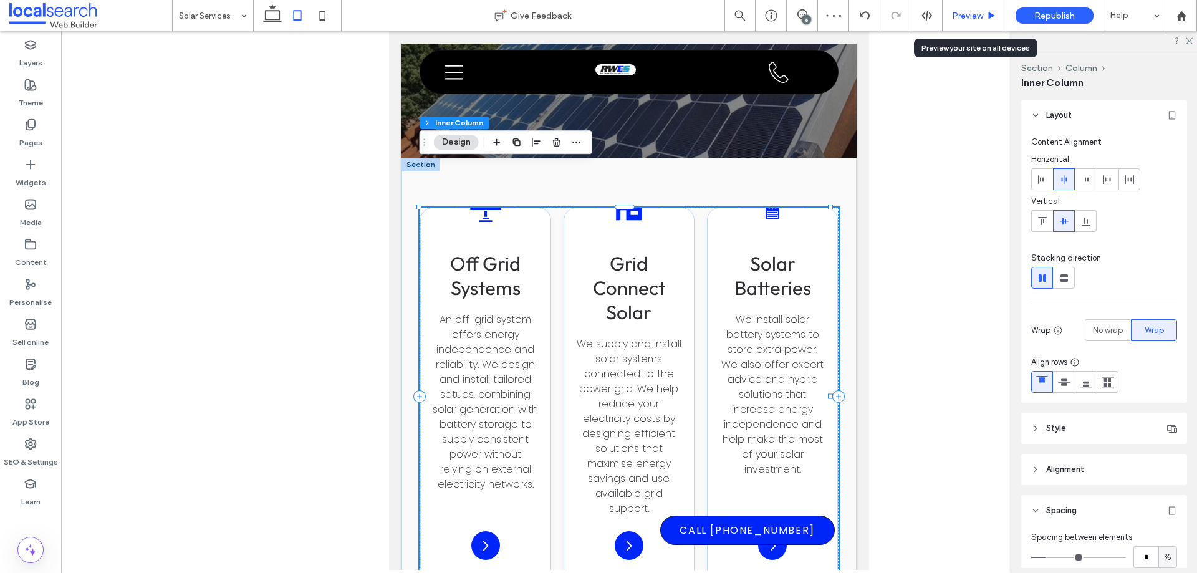
click at [980, 16] on span "Preview" at bounding box center [967, 16] width 31 height 11
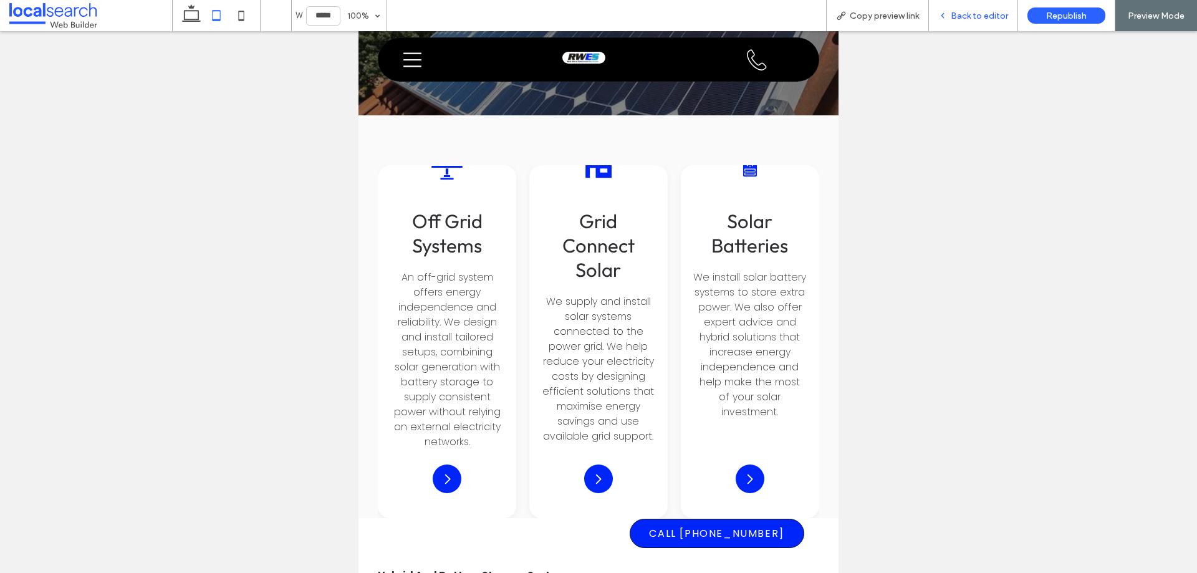
scroll to position [2004, 0]
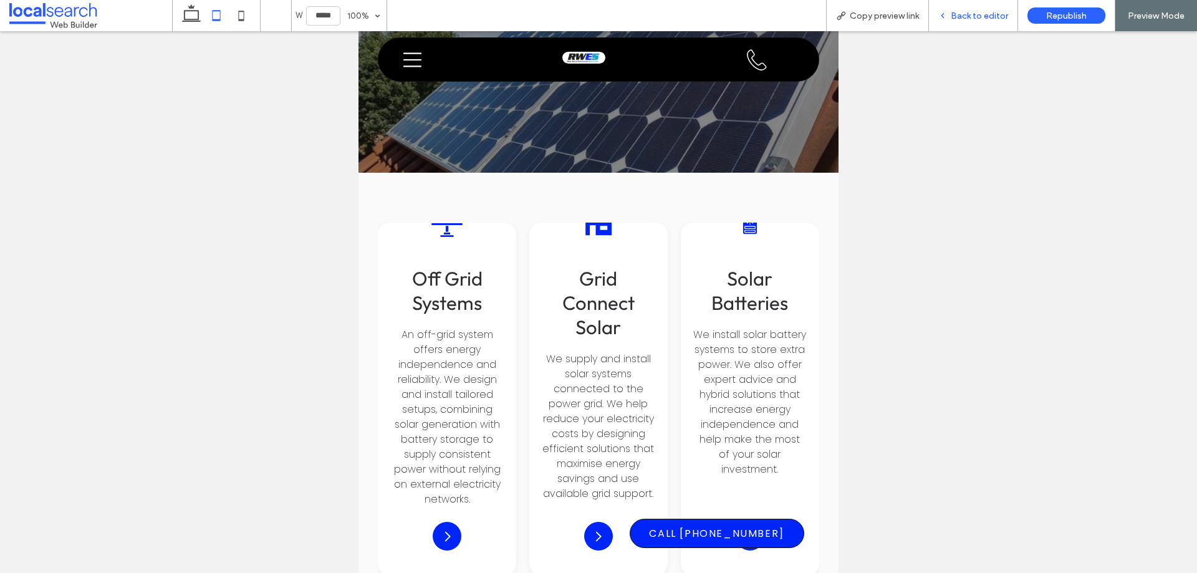
click at [998, 13] on span "Back to editor" at bounding box center [979, 16] width 57 height 11
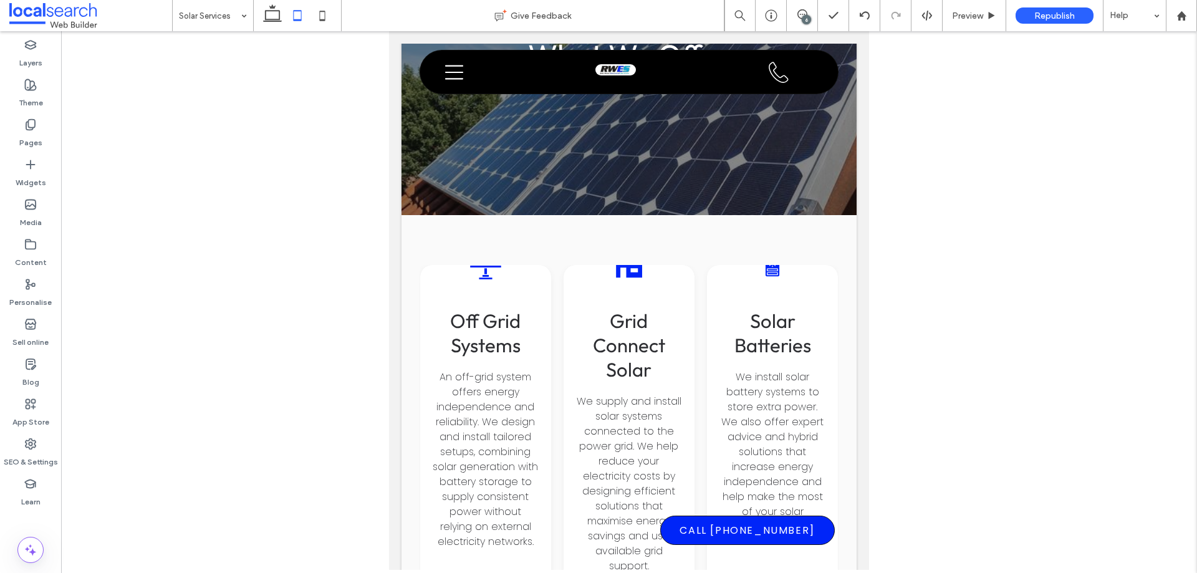
scroll to position [2061, 0]
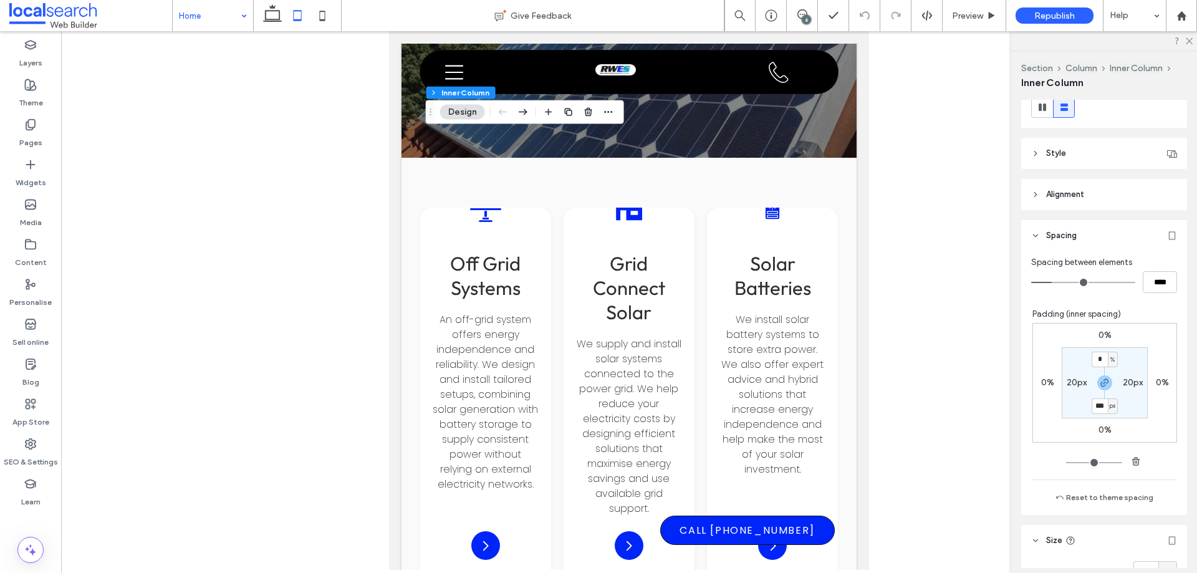
scroll to position [312, 0]
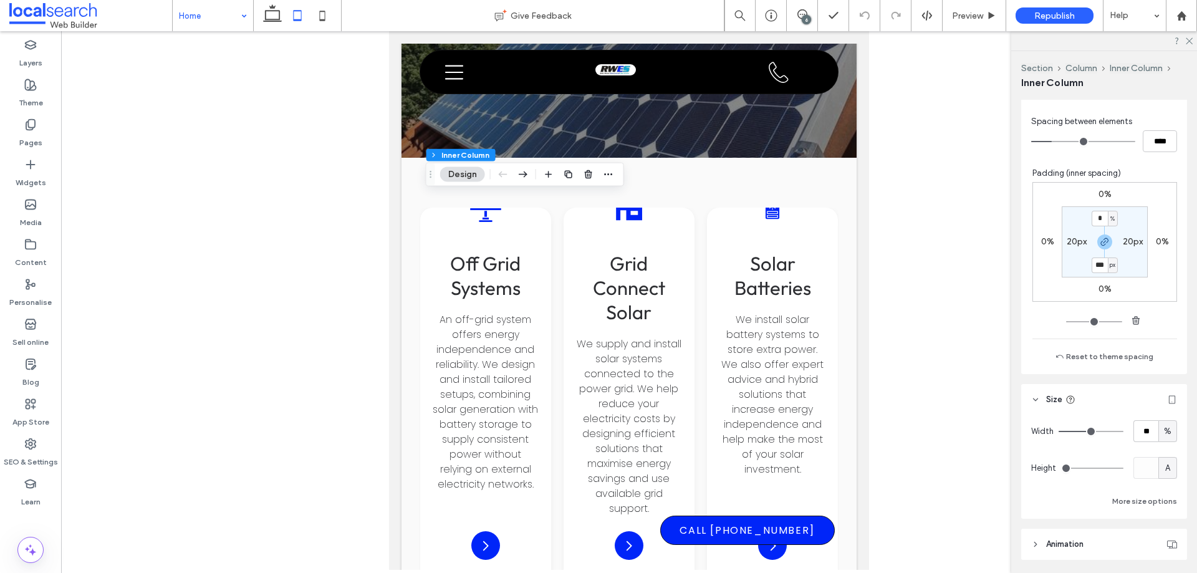
click at [208, 22] on input at bounding box center [210, 15] width 62 height 31
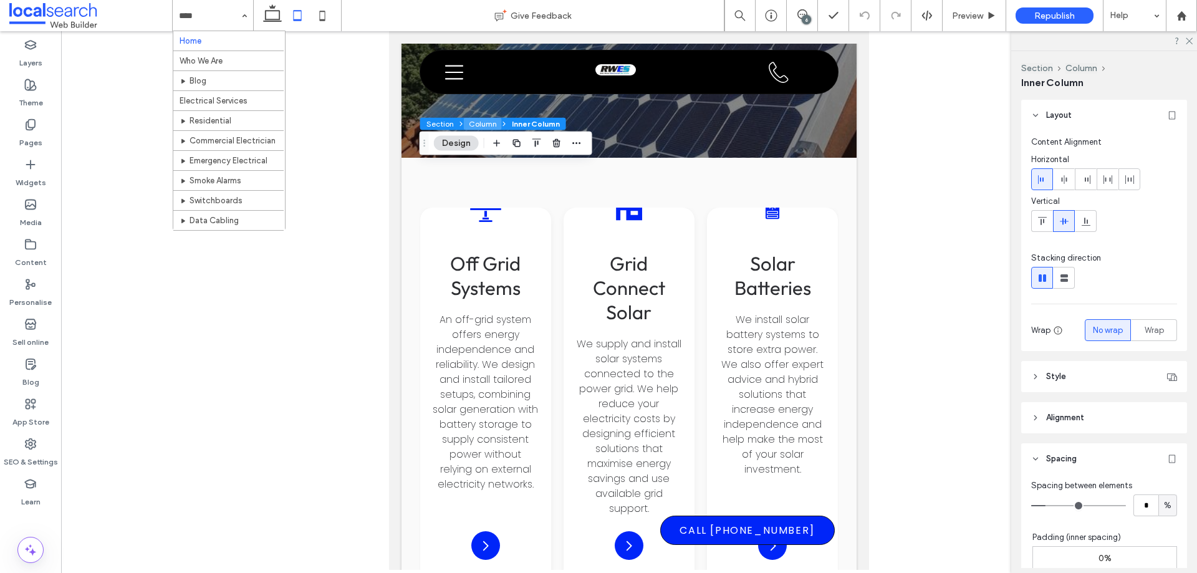
click at [482, 125] on button "Column" at bounding box center [483, 124] width 38 height 12
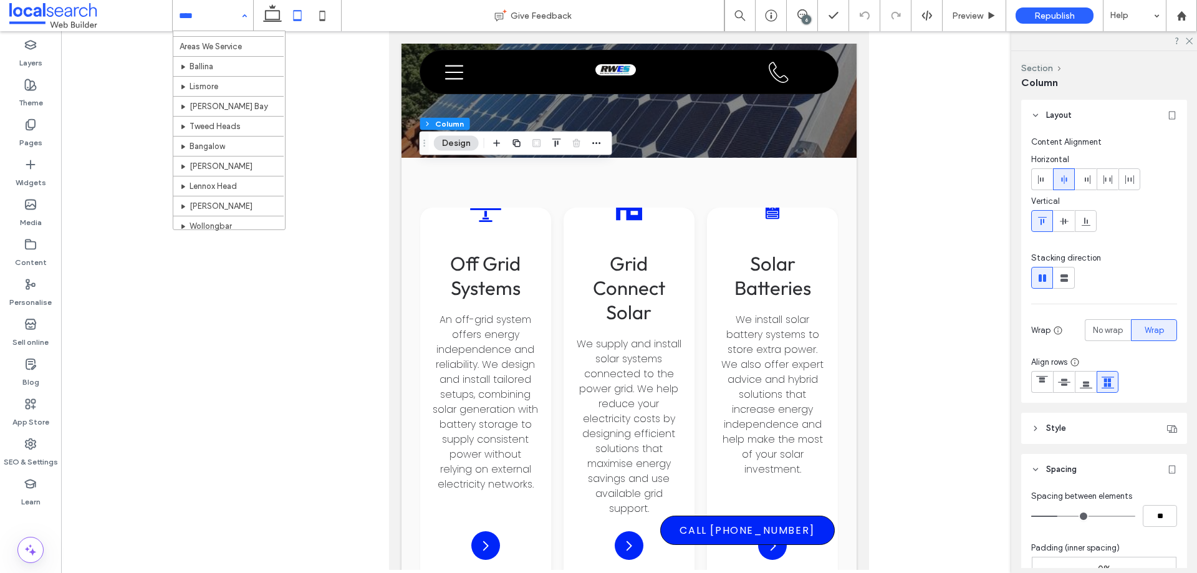
scroll to position [320, 0]
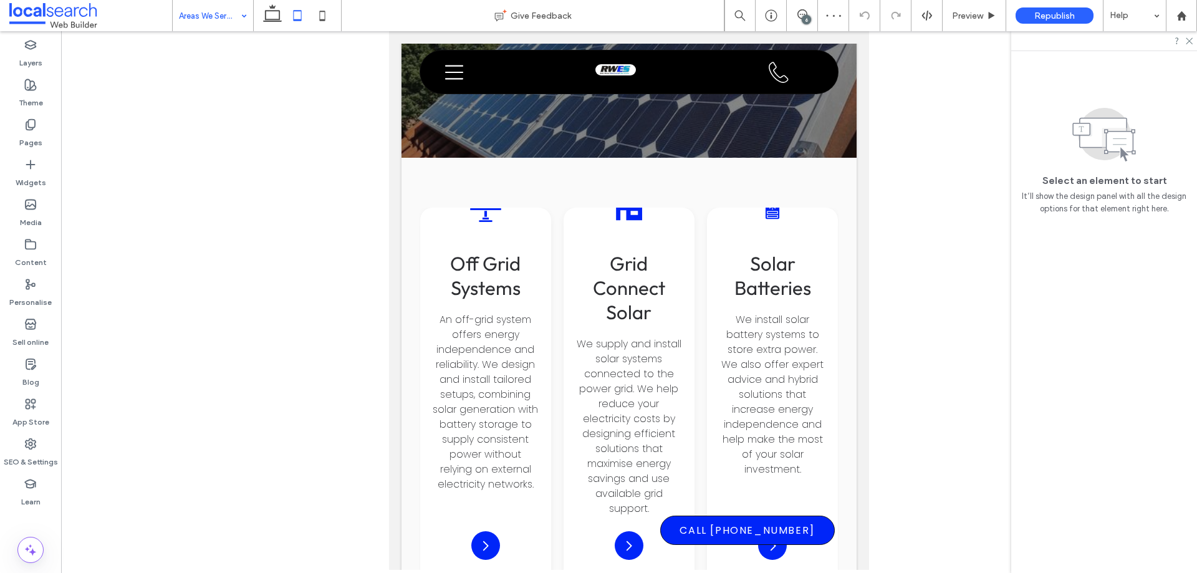
click at [231, 16] on input at bounding box center [210, 15] width 62 height 31
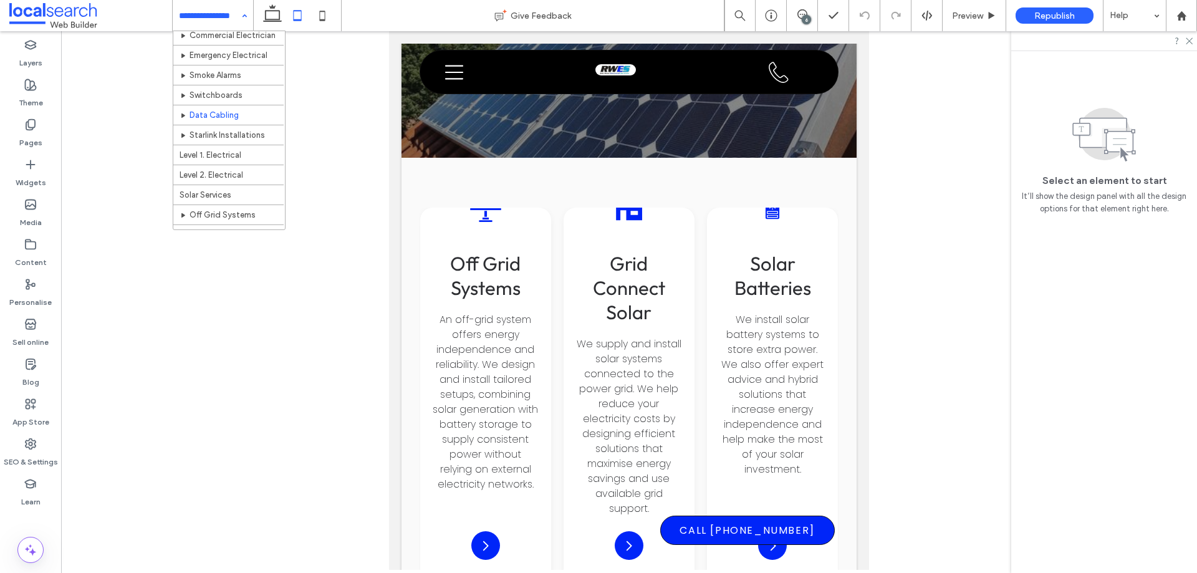
scroll to position [125, 0]
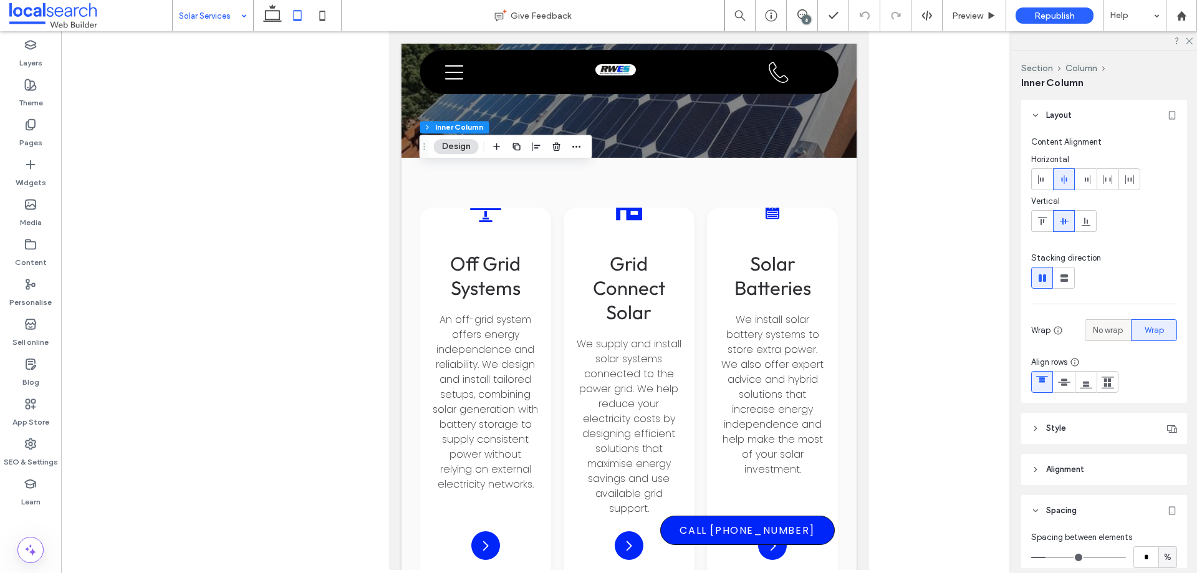
click at [1106, 332] on span "No wrap" at bounding box center [1108, 330] width 30 height 12
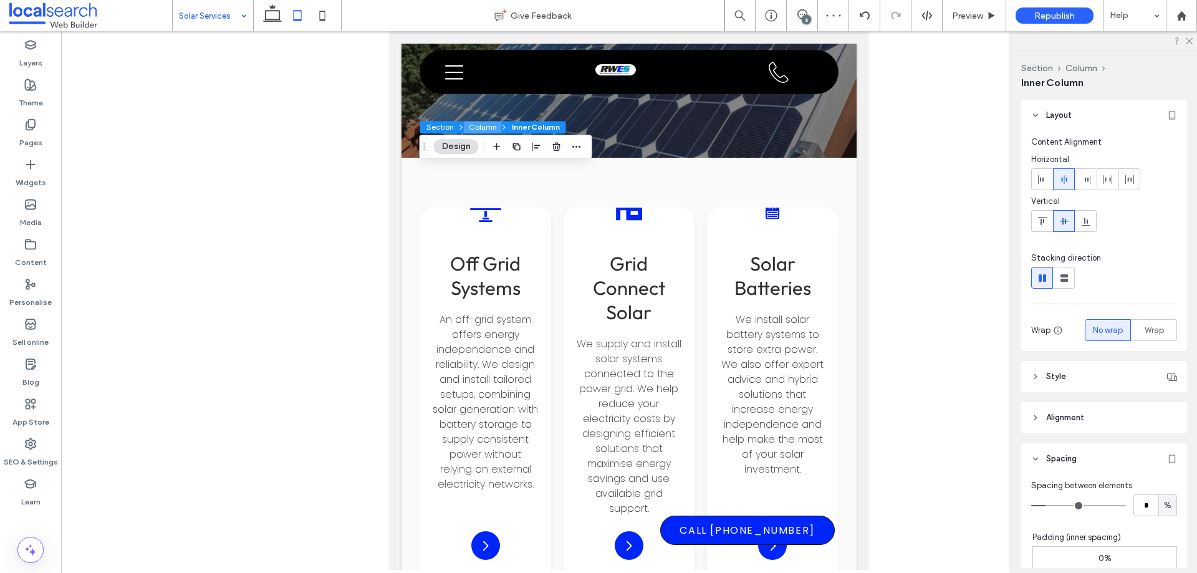
click at [477, 128] on button "Column" at bounding box center [483, 127] width 38 height 12
click at [329, 16] on icon at bounding box center [322, 15] width 25 height 25
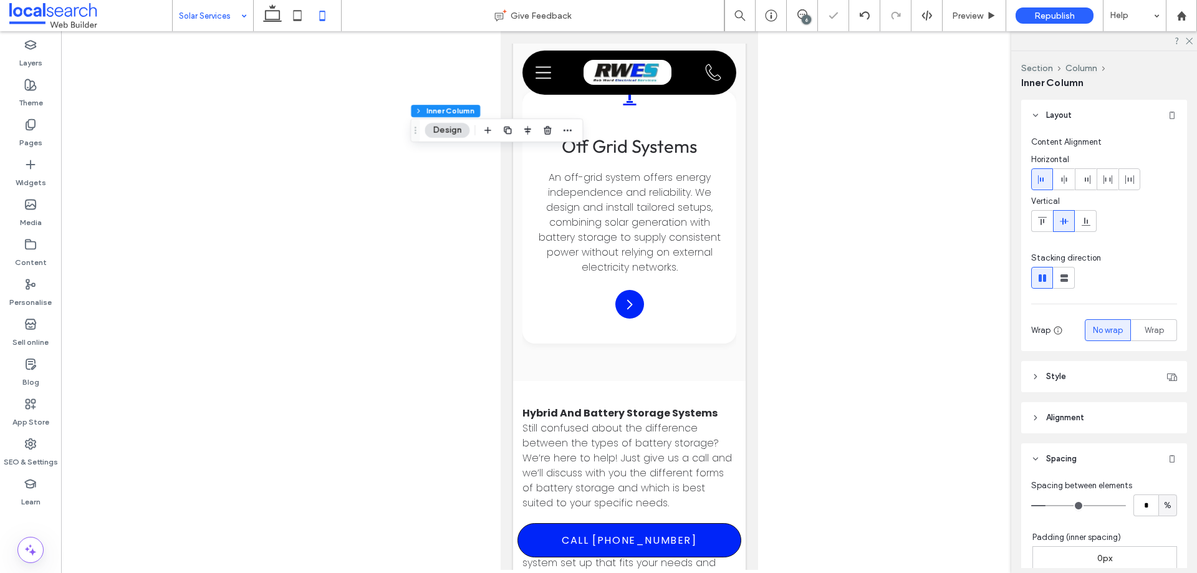
type input "**"
click at [302, 14] on icon at bounding box center [297, 15] width 25 height 25
type input "*"
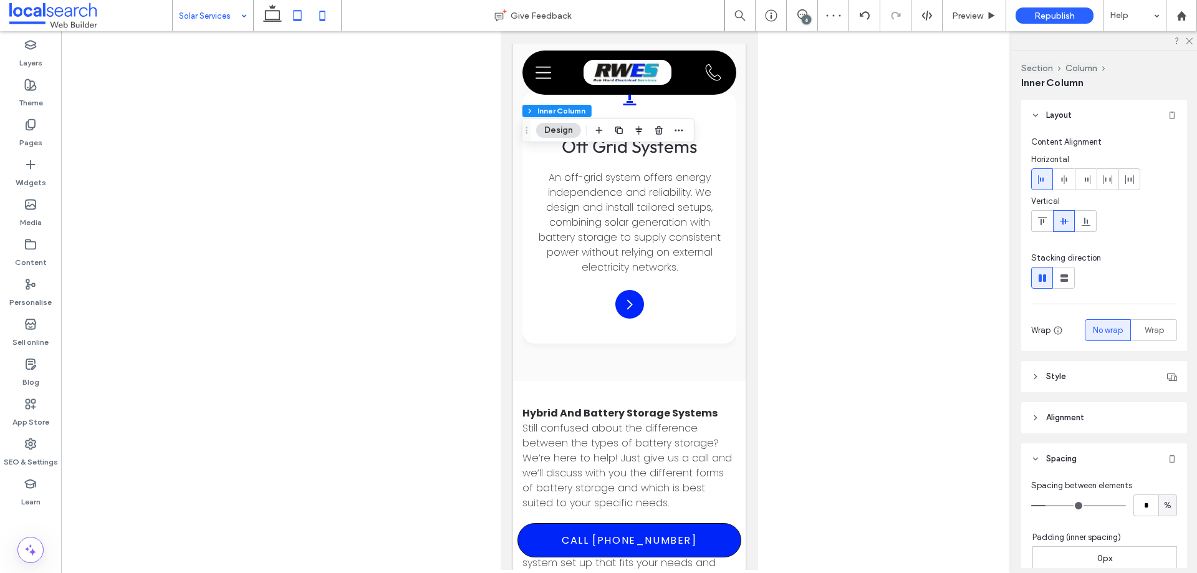
type input "*"
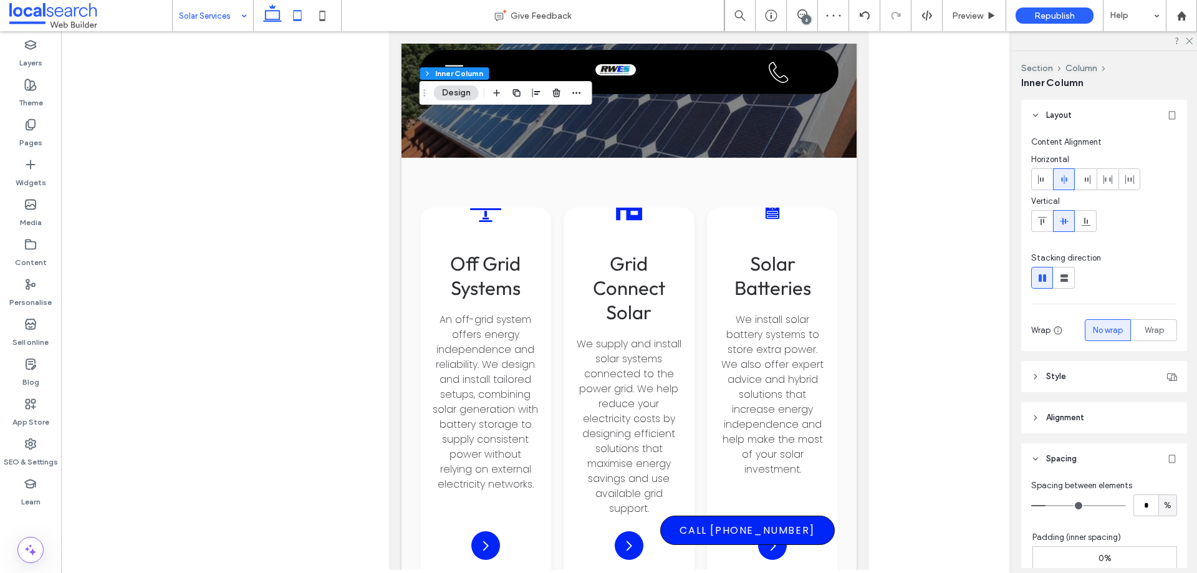
click at [273, 17] on icon at bounding box center [272, 15] width 25 height 25
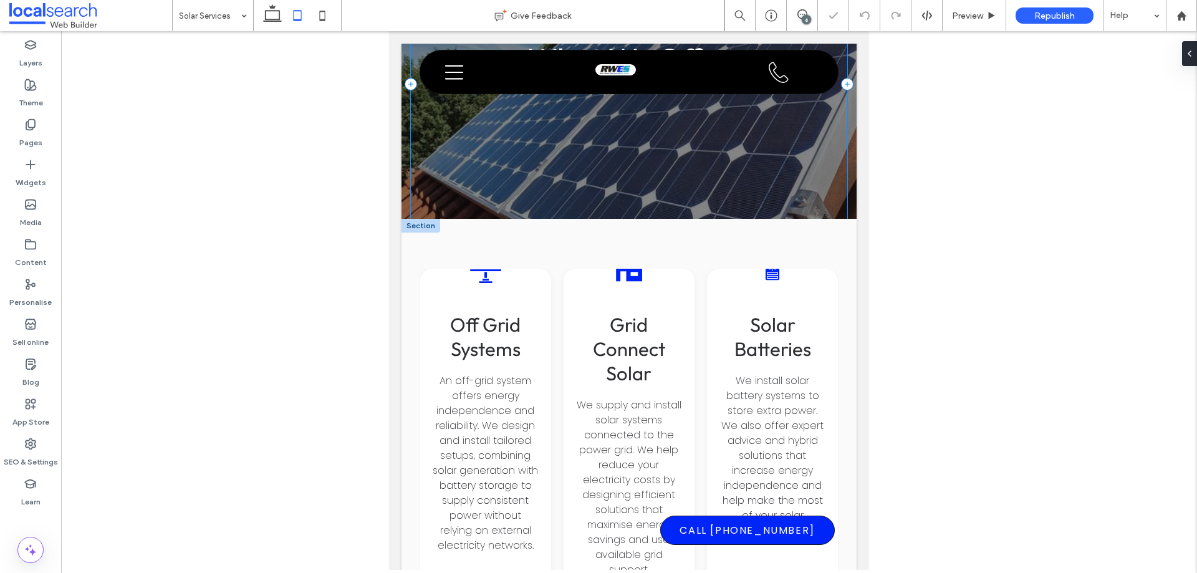
scroll to position [1999, 0]
click at [272, 16] on icon at bounding box center [272, 15] width 25 height 25
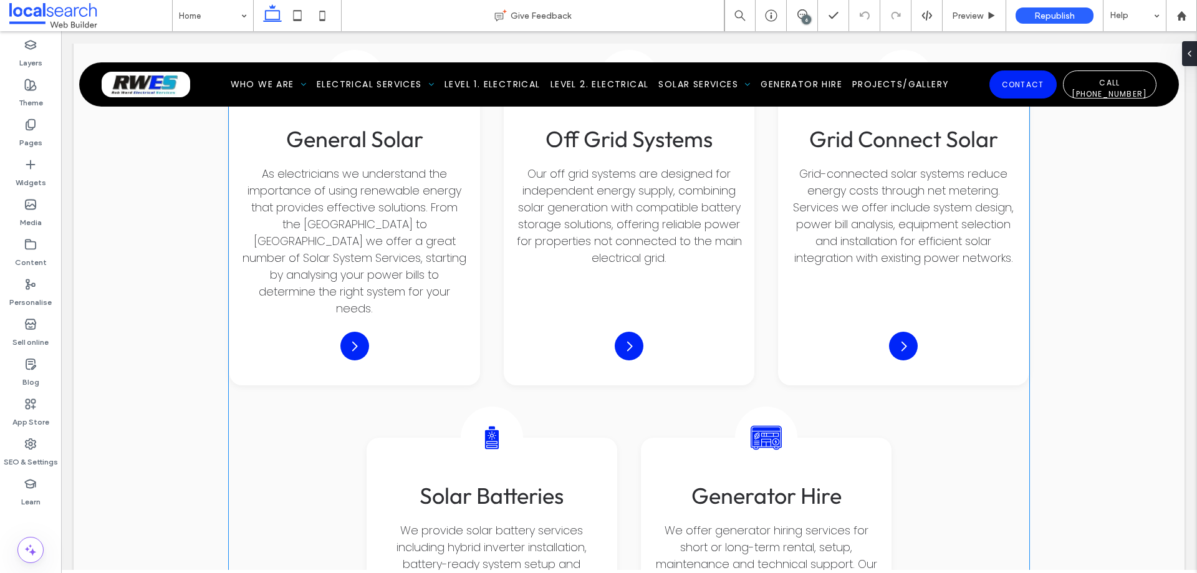
scroll to position [3428, 0]
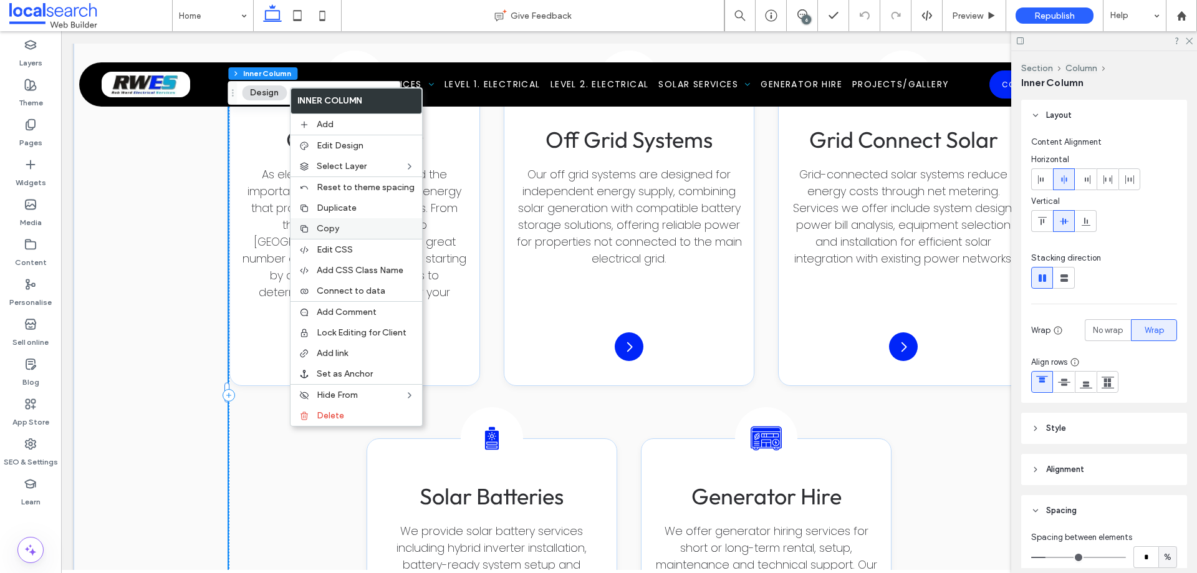
click at [352, 230] on label "Copy" at bounding box center [366, 228] width 98 height 11
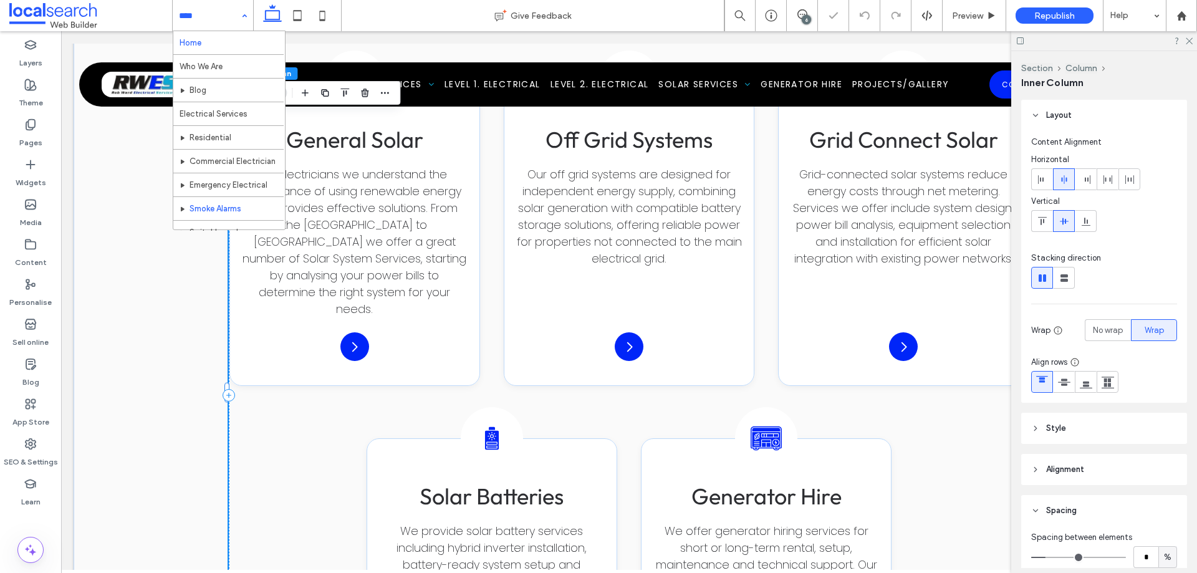
scroll to position [187, 0]
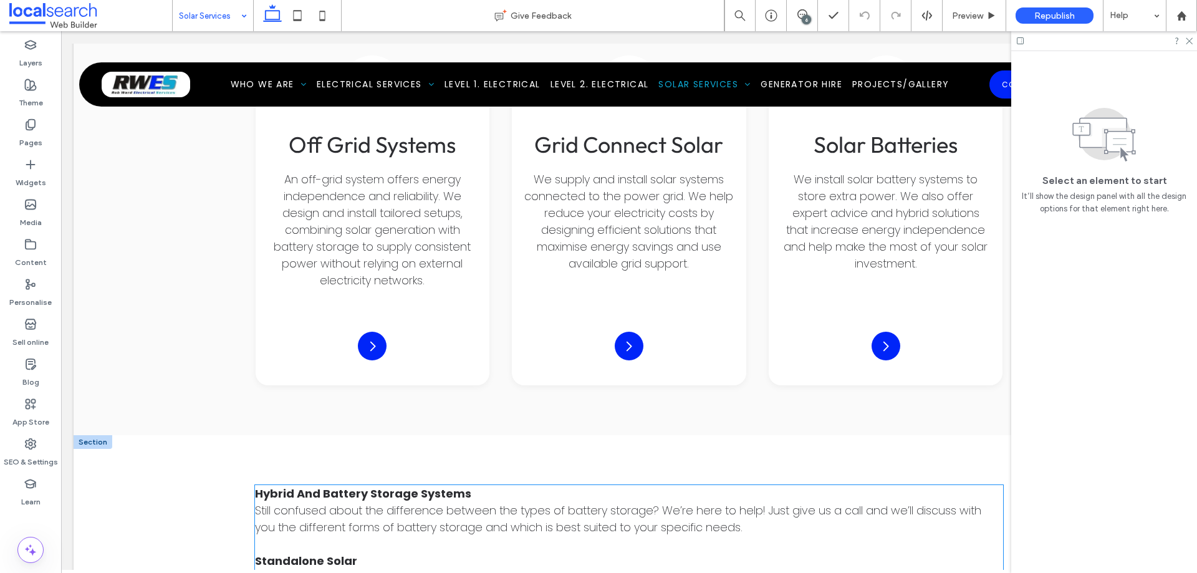
scroll to position [1932, 0]
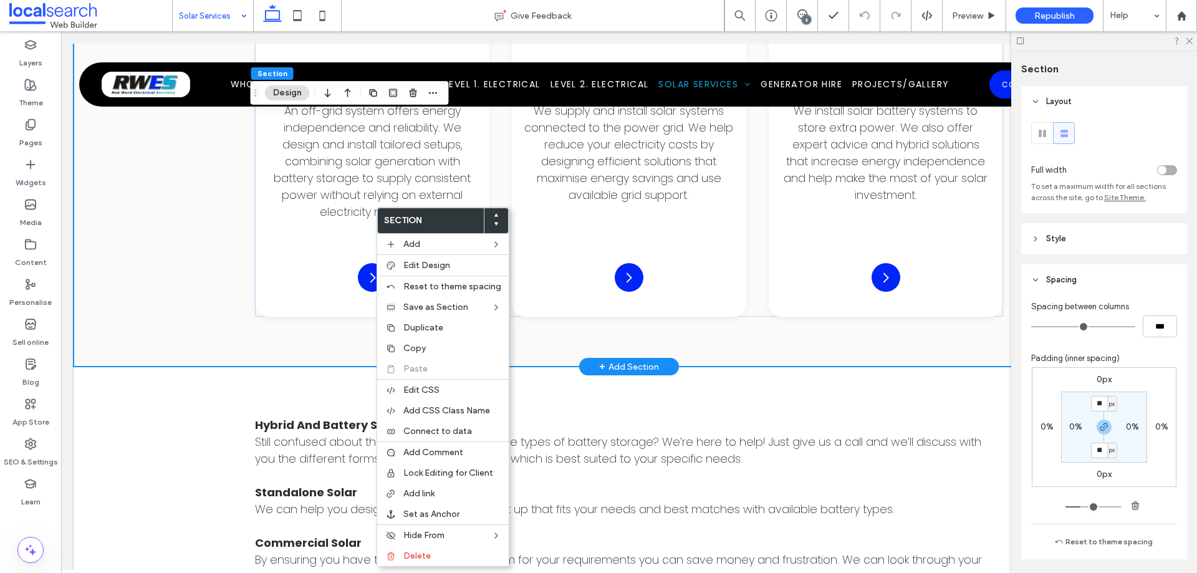
click at [284, 324] on div "Off-Grid Solar Icon Off Grid Systems An off-grid system offers energy independe…" at bounding box center [629, 167] width 748 height 398
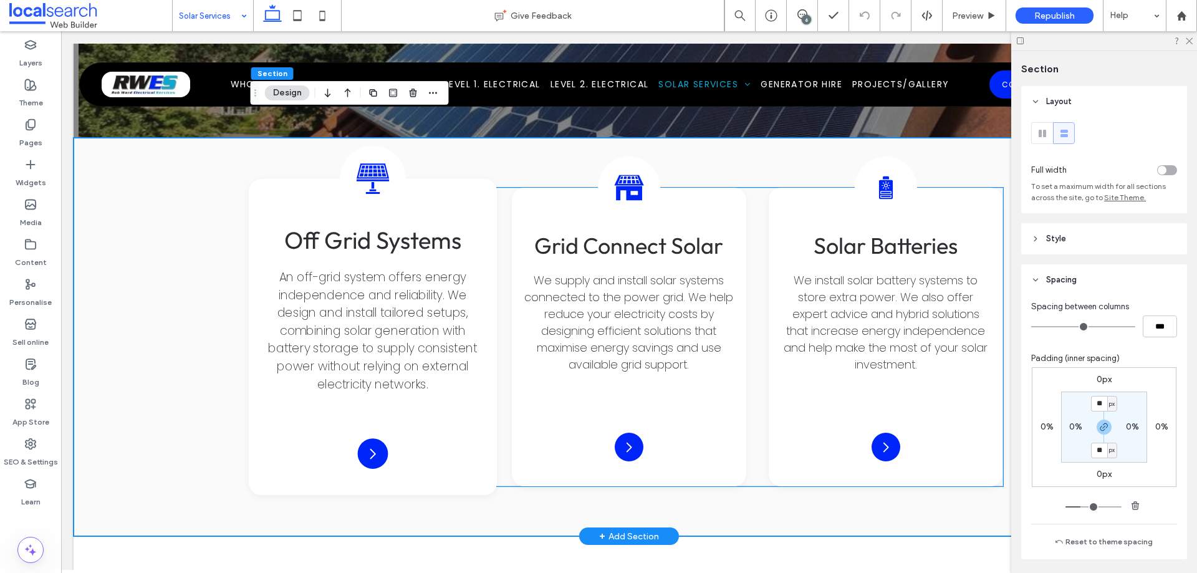
scroll to position [1683, 0]
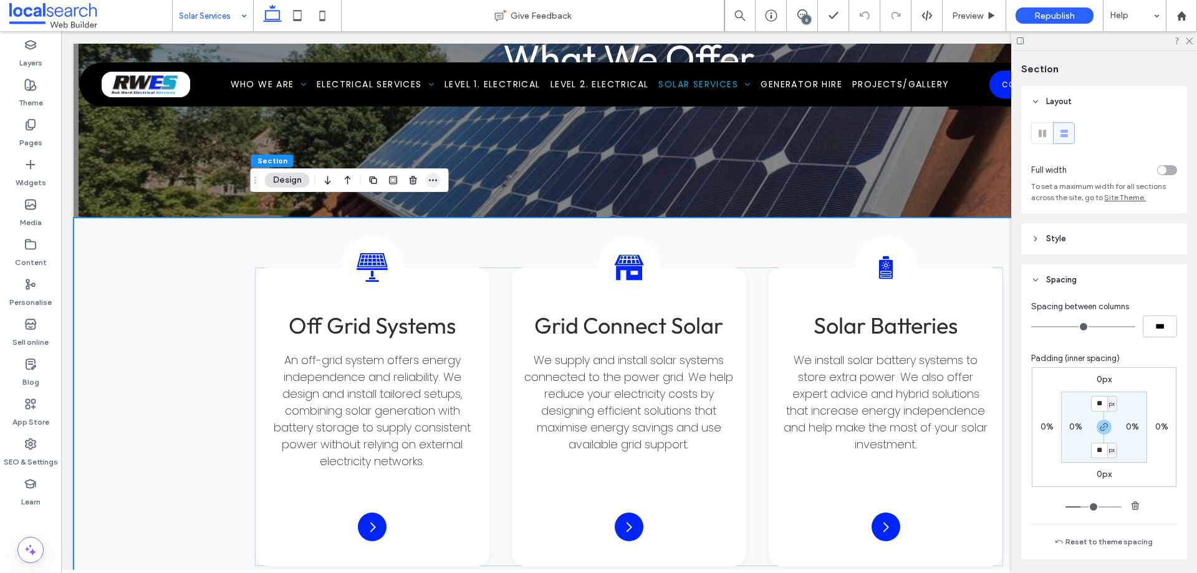
click at [434, 185] on span "button" at bounding box center [433, 180] width 15 height 15
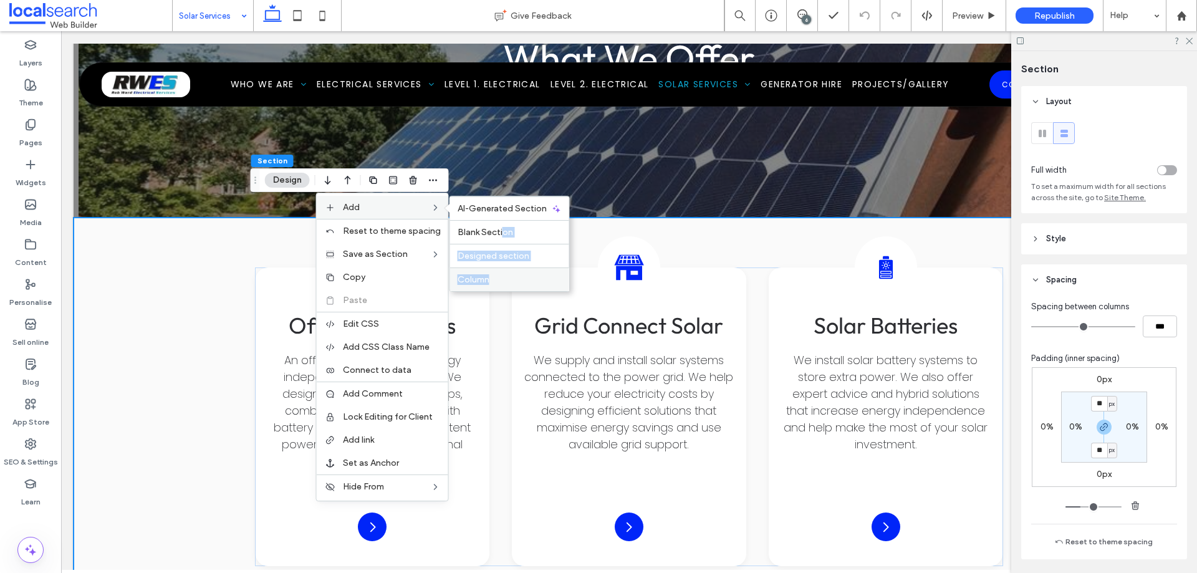
drag, startPoint x: 502, startPoint y: 233, endPoint x: 494, endPoint y: 277, distance: 45.1
click at [494, 277] on div "AI-Generated Section Blank Section Designed section Column" at bounding box center [509, 244] width 120 height 96
click at [494, 277] on label "Column" at bounding box center [510, 279] width 104 height 11
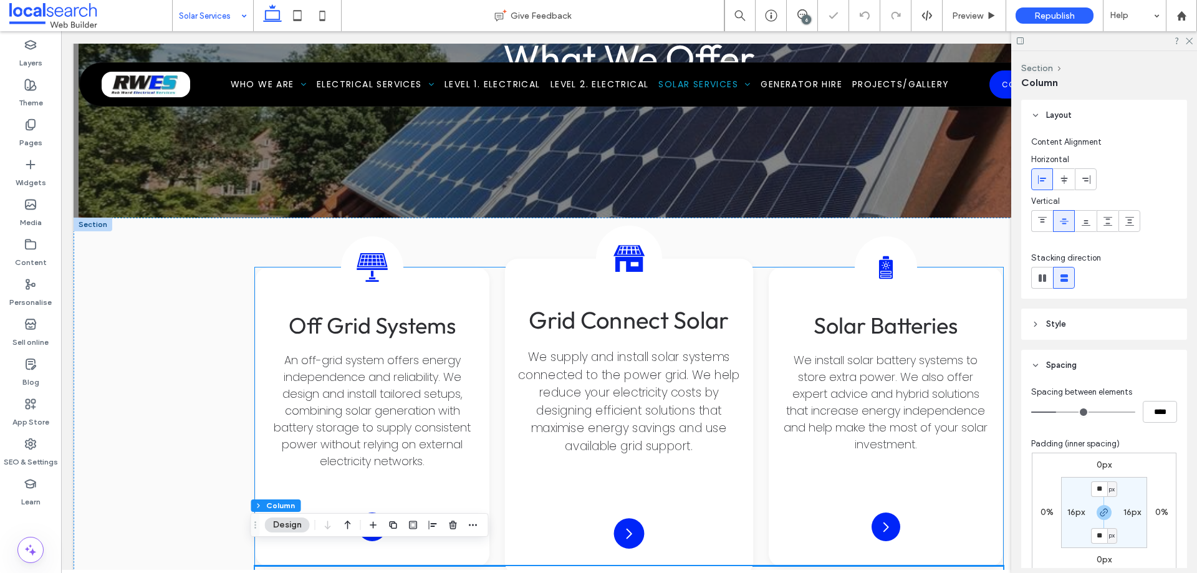
scroll to position [1870, 0]
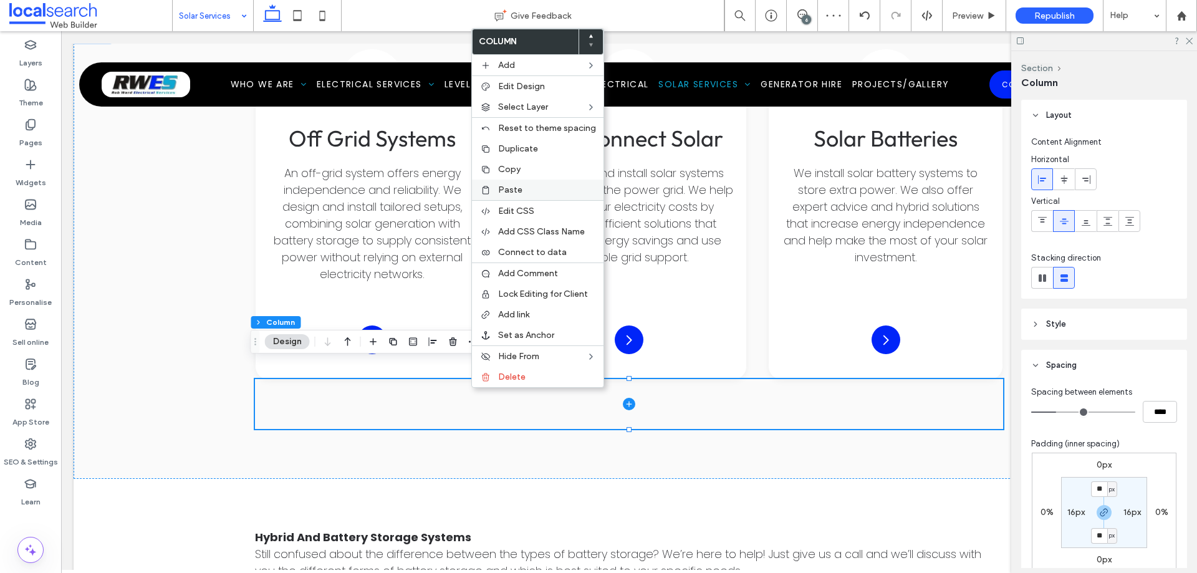
click at [526, 191] on label "Paste" at bounding box center [547, 190] width 98 height 11
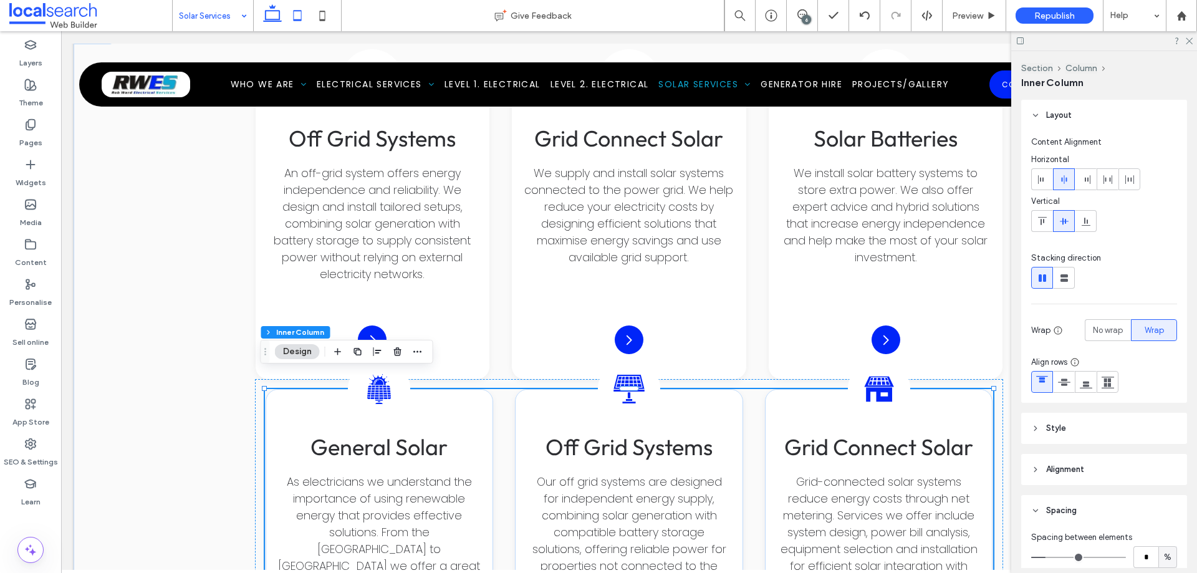
click at [294, 17] on icon at bounding box center [297, 15] width 25 height 25
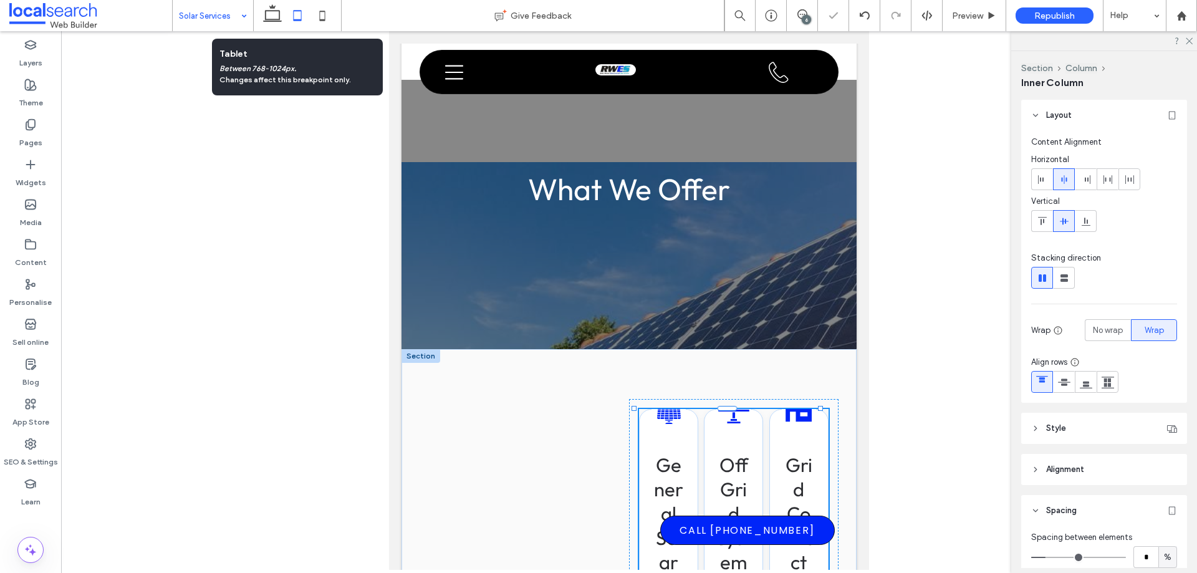
scroll to position [2959, 0]
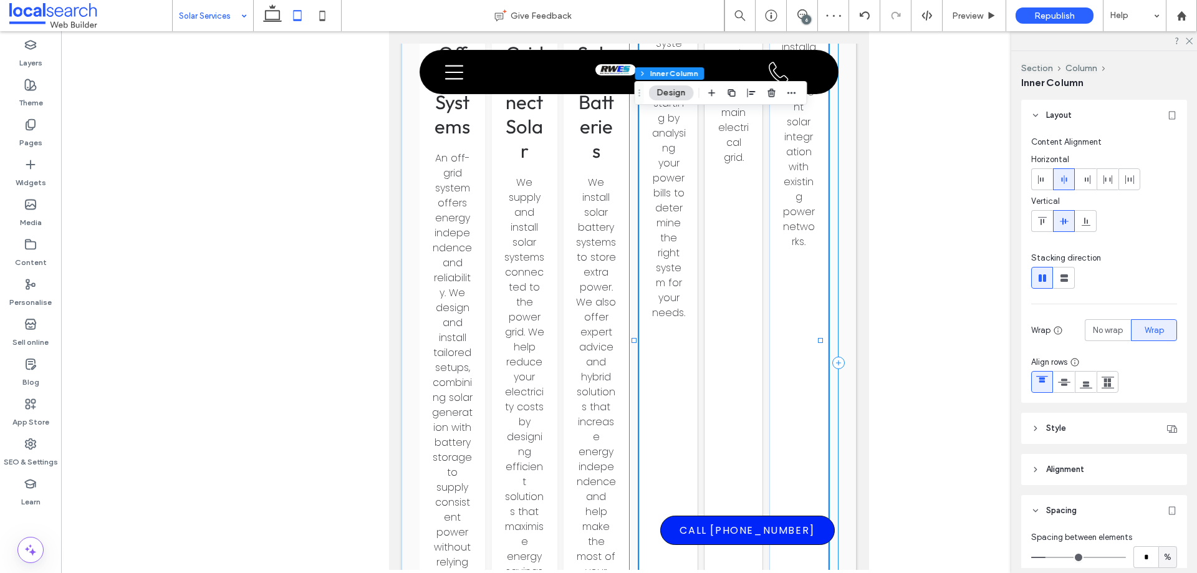
click at [629, 277] on div "Solar Icon General Solar As electricians we understand the importance of using …" at bounding box center [733, 363] width 209 height 2106
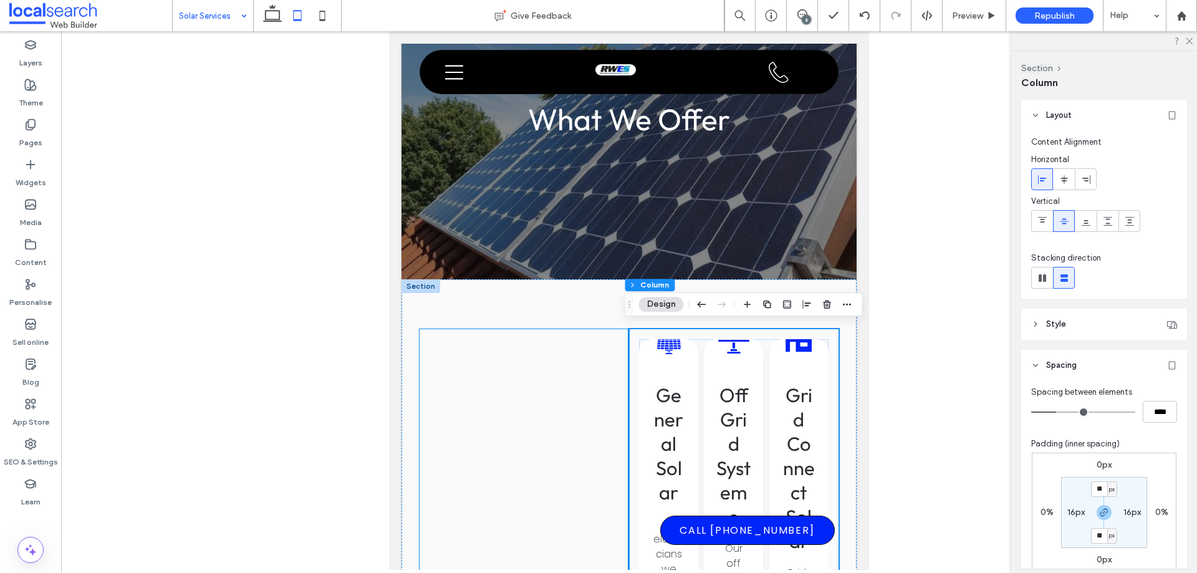
scroll to position [1962, 0]
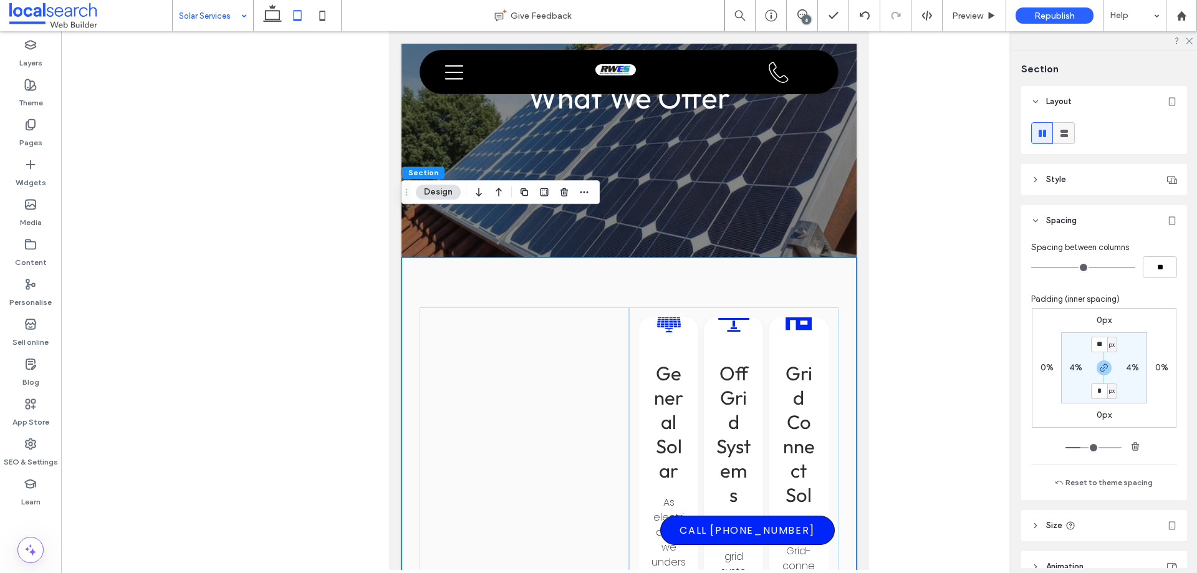
click at [1063, 138] on icon at bounding box center [1064, 133] width 12 height 12
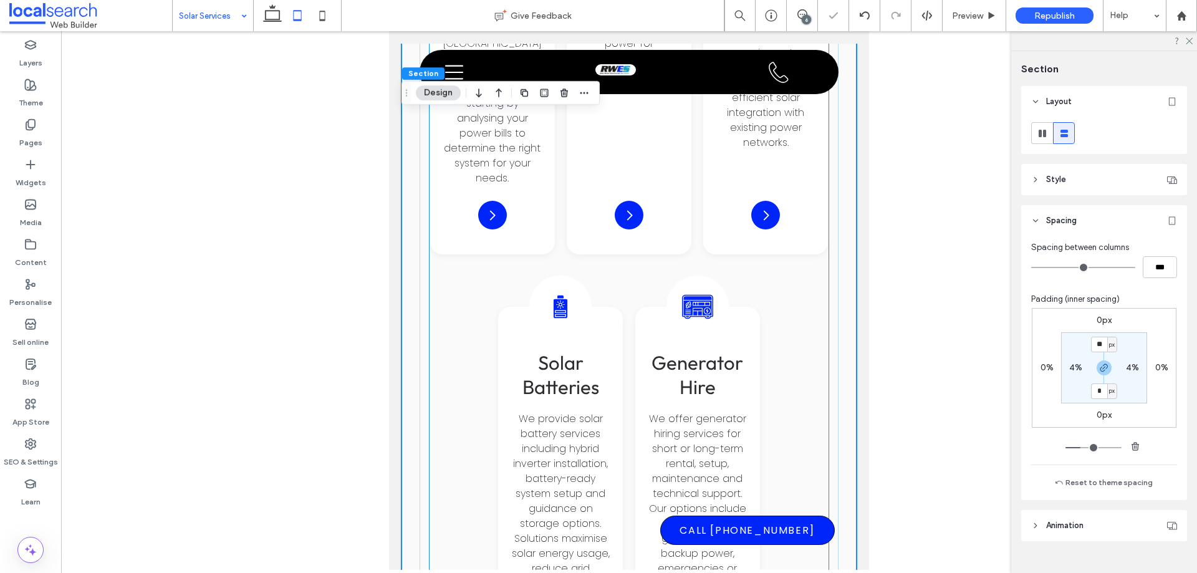
scroll to position [3021, 0]
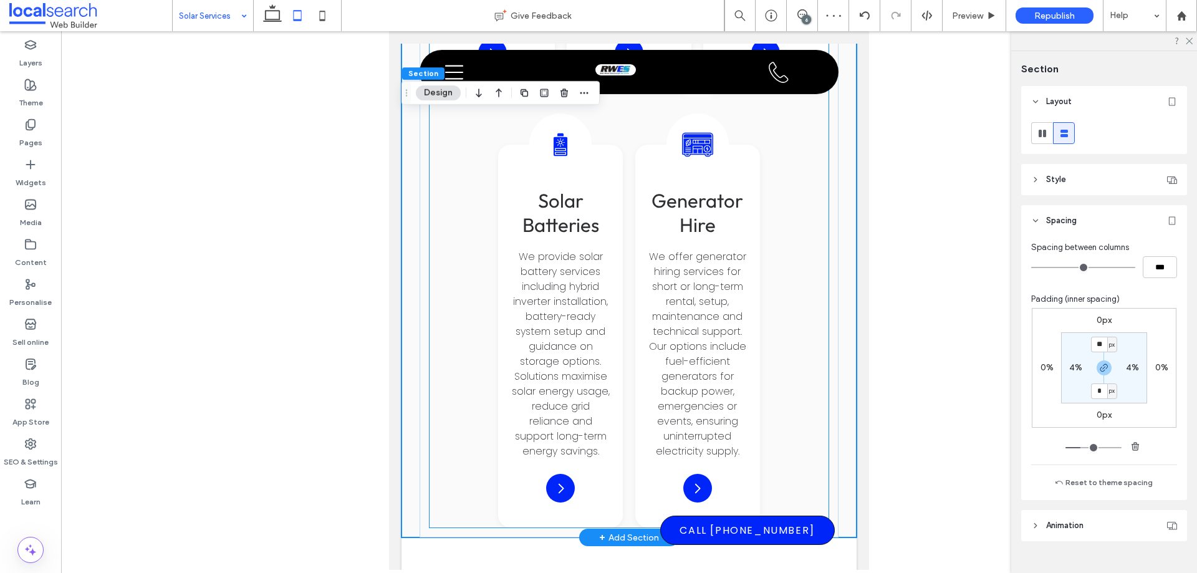
click at [782, 302] on div "Solar Icon General Solar As electricians we understand the importance of using …" at bounding box center [628, 81] width 399 height 893
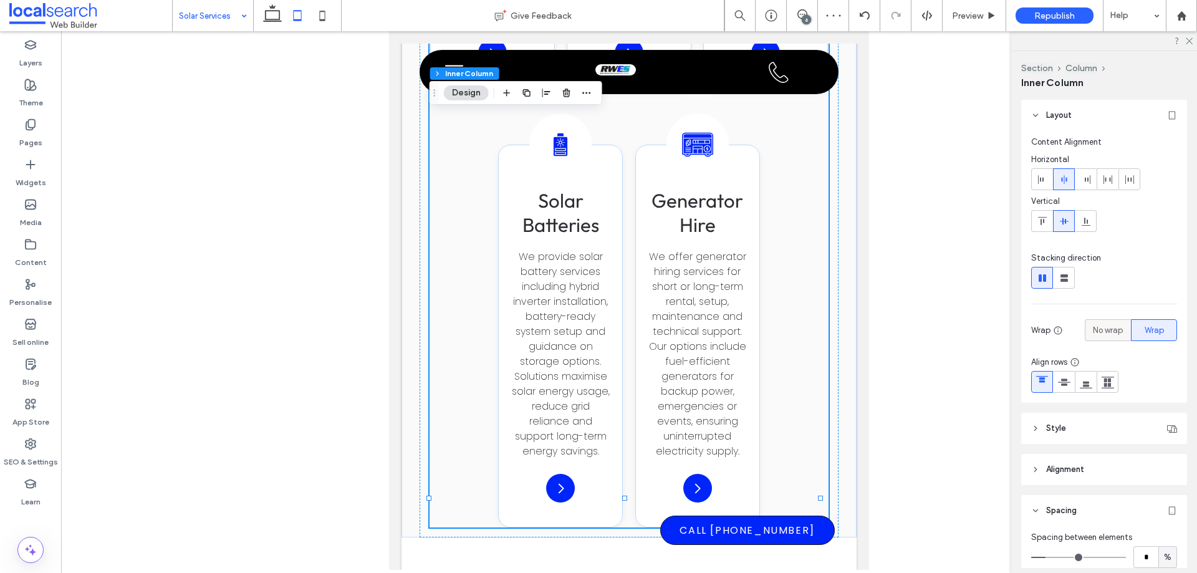
click at [1097, 326] on span "No wrap" at bounding box center [1108, 330] width 30 height 12
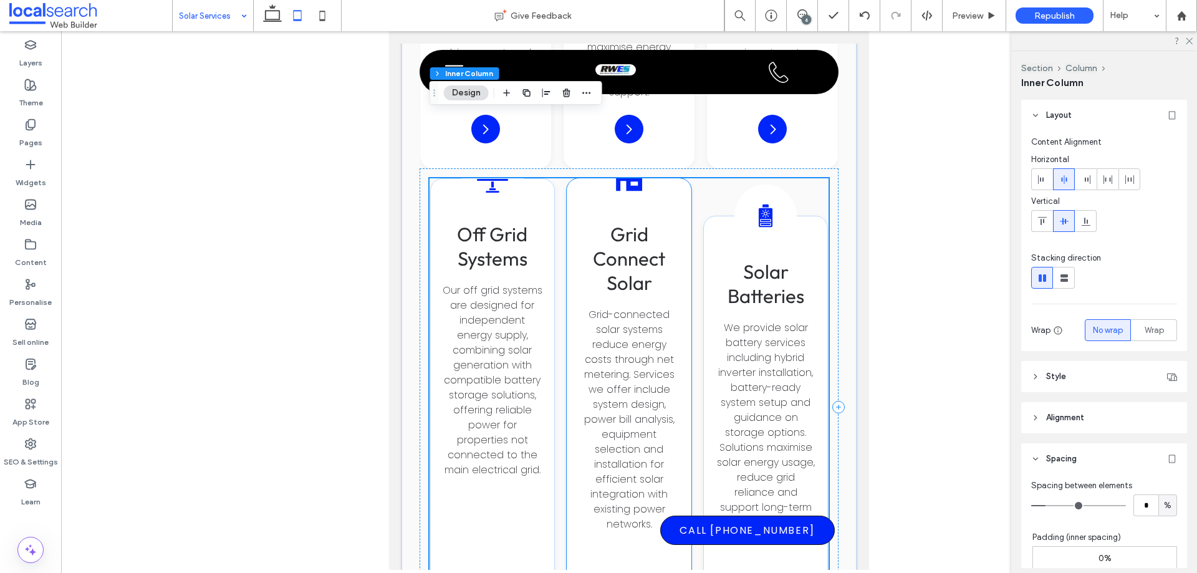
scroll to position [2329, 0]
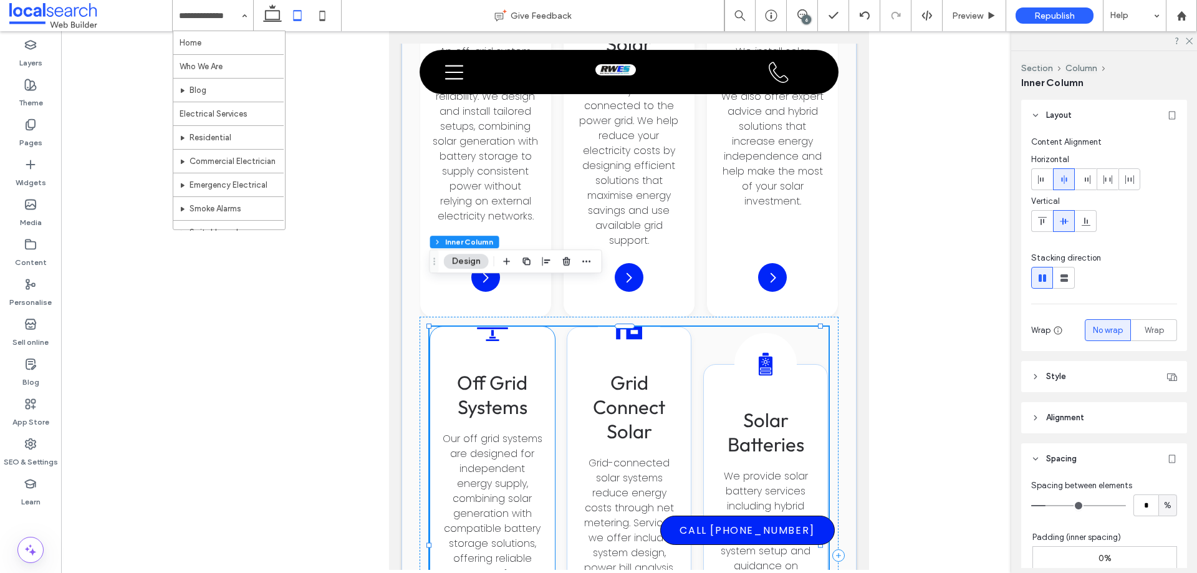
click at [539, 330] on div "Off-Grid Solar Icon Off Grid Systems Our off grid systems are designed for inde…" at bounding box center [492, 556] width 125 height 458
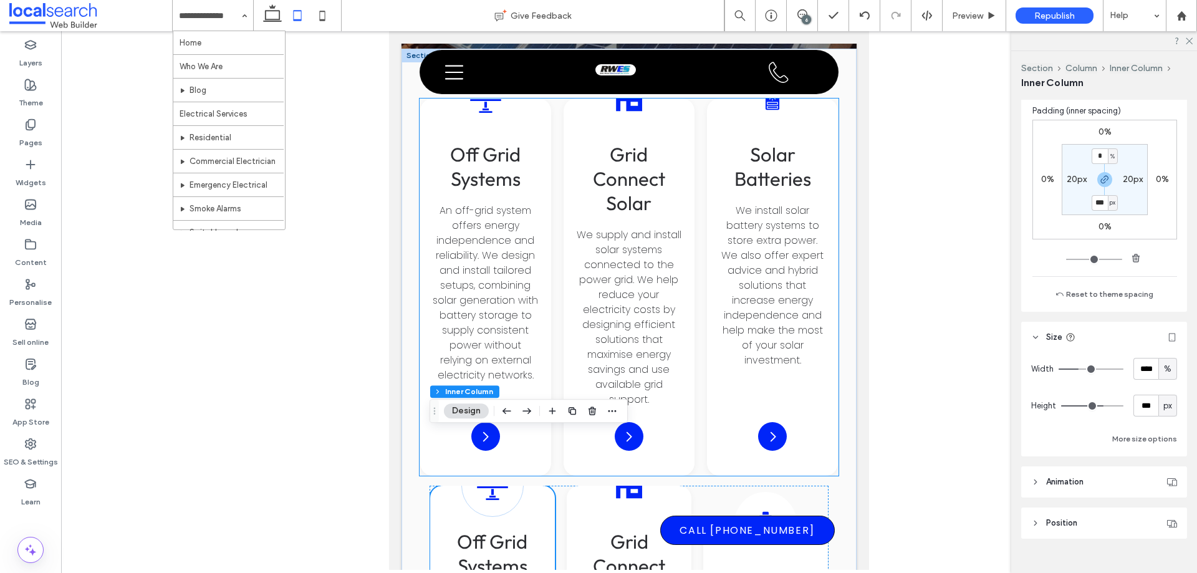
scroll to position [2142, 0]
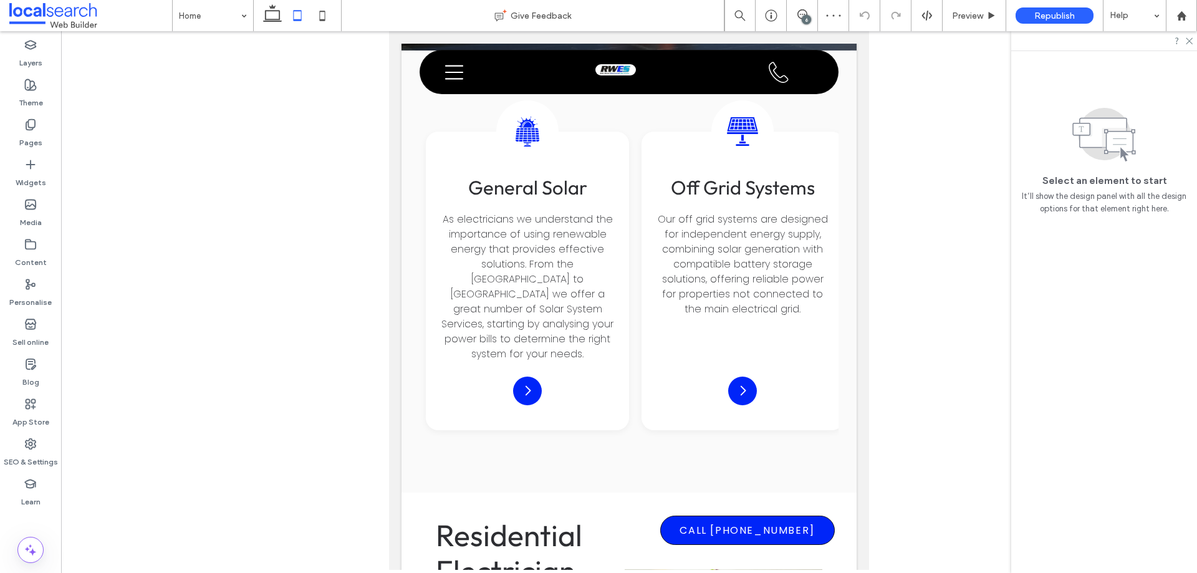
scroll to position [2827, 0]
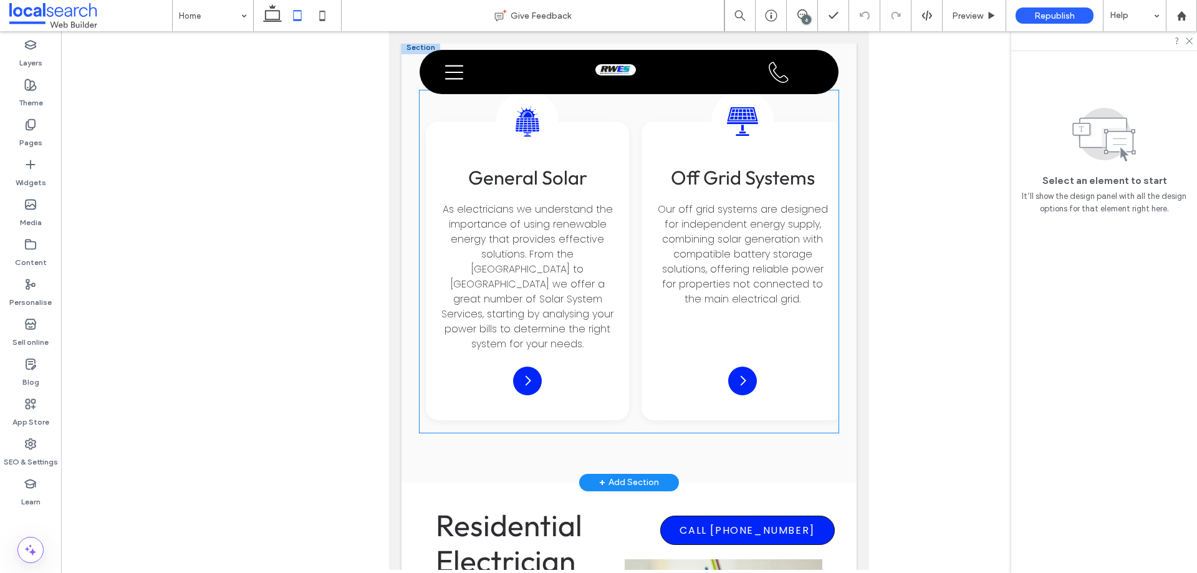
click at [619, 148] on div "Solar Icon General Solar As electricians we understand the importance of using …" at bounding box center [527, 271] width 203 height 299
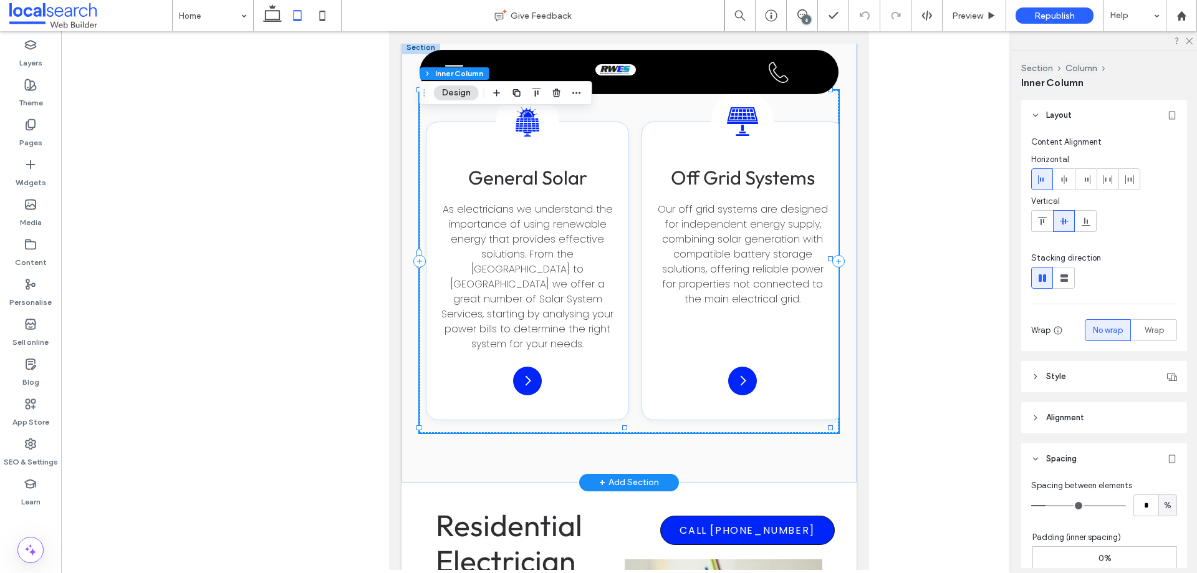
click at [621, 128] on div "Solar Icon General Solar As electricians we understand the importance of using …" at bounding box center [527, 271] width 203 height 299
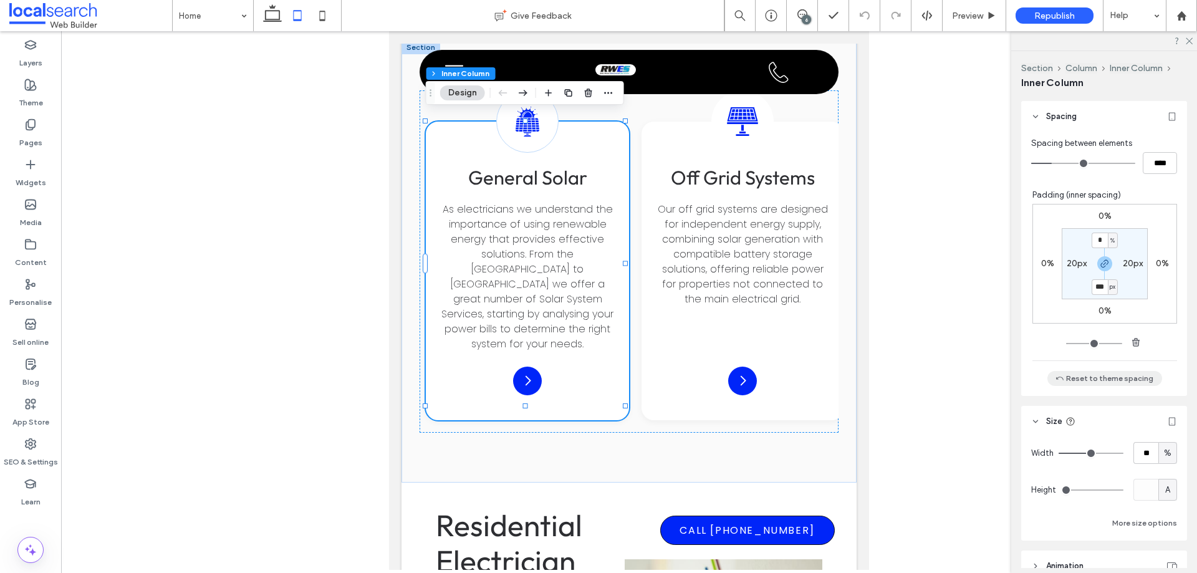
scroll to position [312, 0]
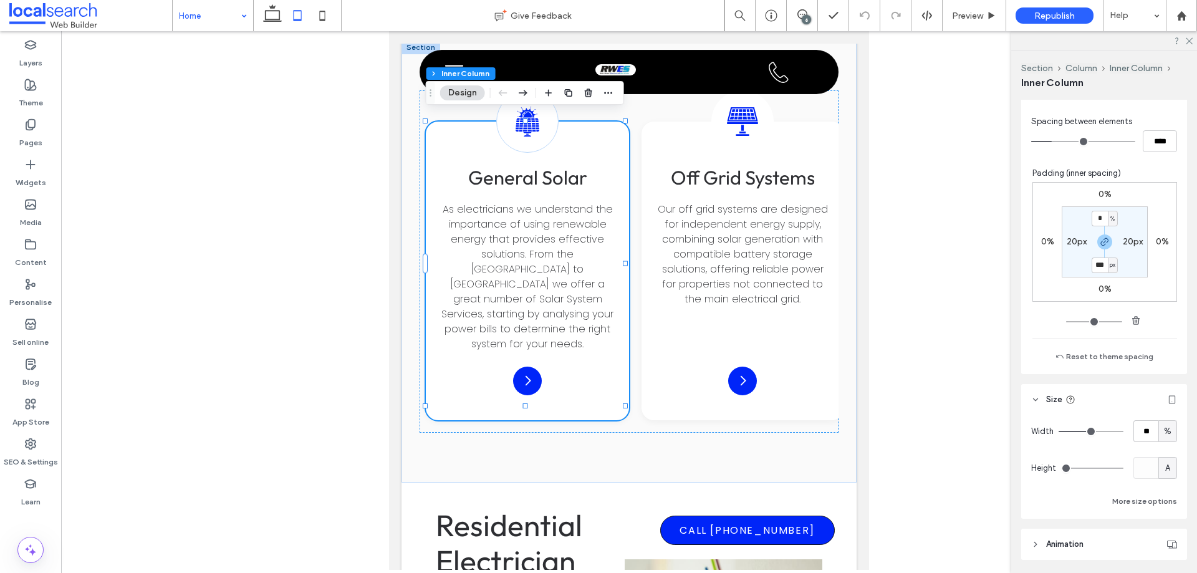
click at [237, 19] on div "Home" at bounding box center [213, 15] width 80 height 31
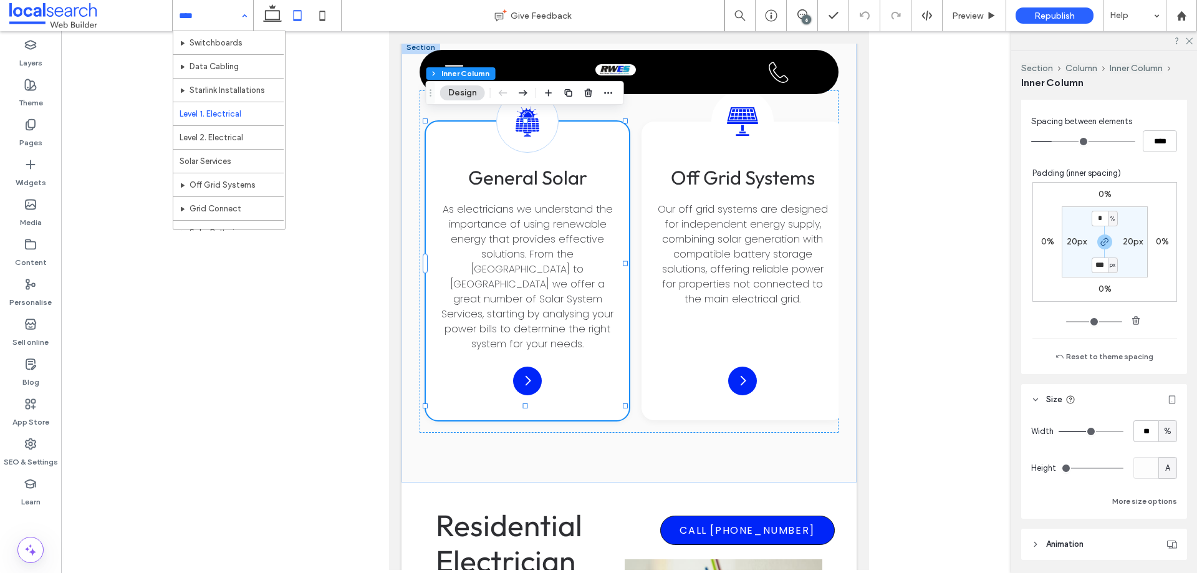
scroll to position [249, 0]
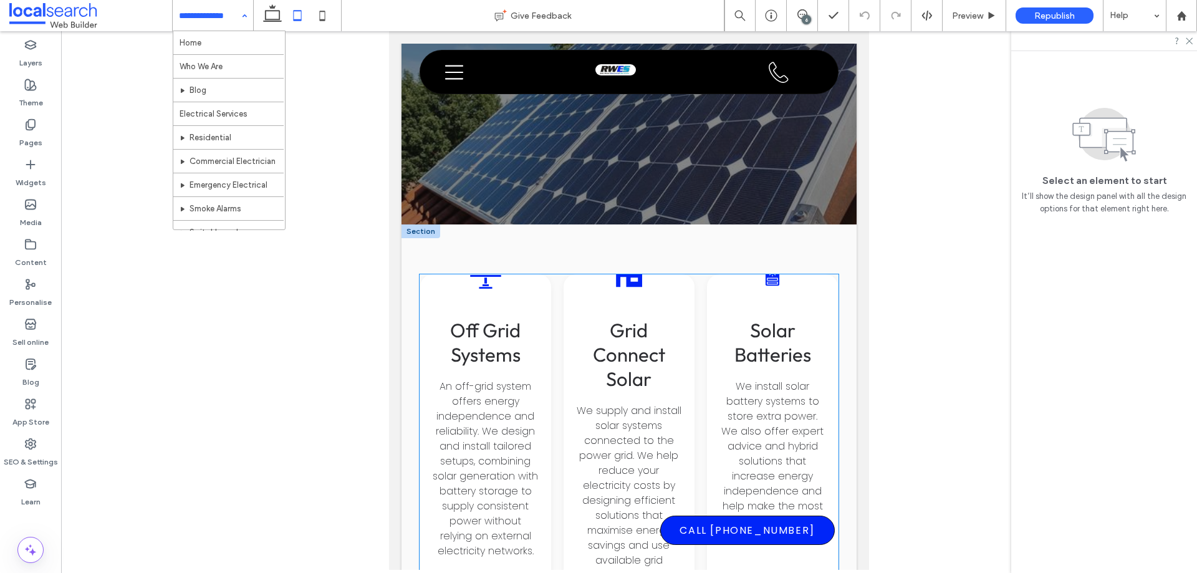
scroll to position [2306, 0]
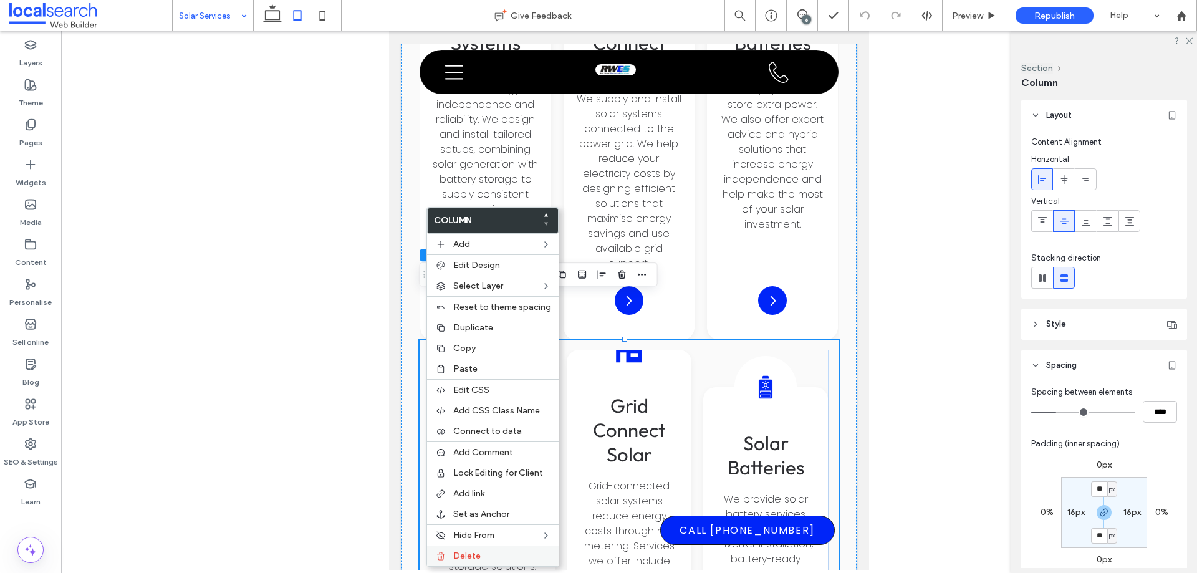
click at [461, 551] on span "Delete" at bounding box center [466, 555] width 27 height 11
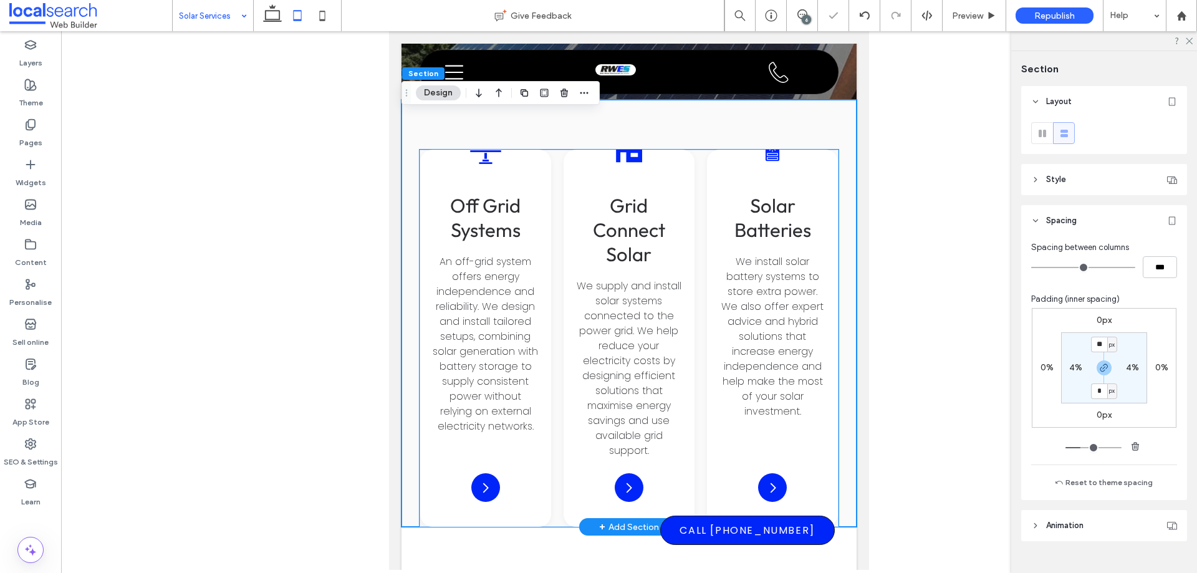
scroll to position [1995, 0]
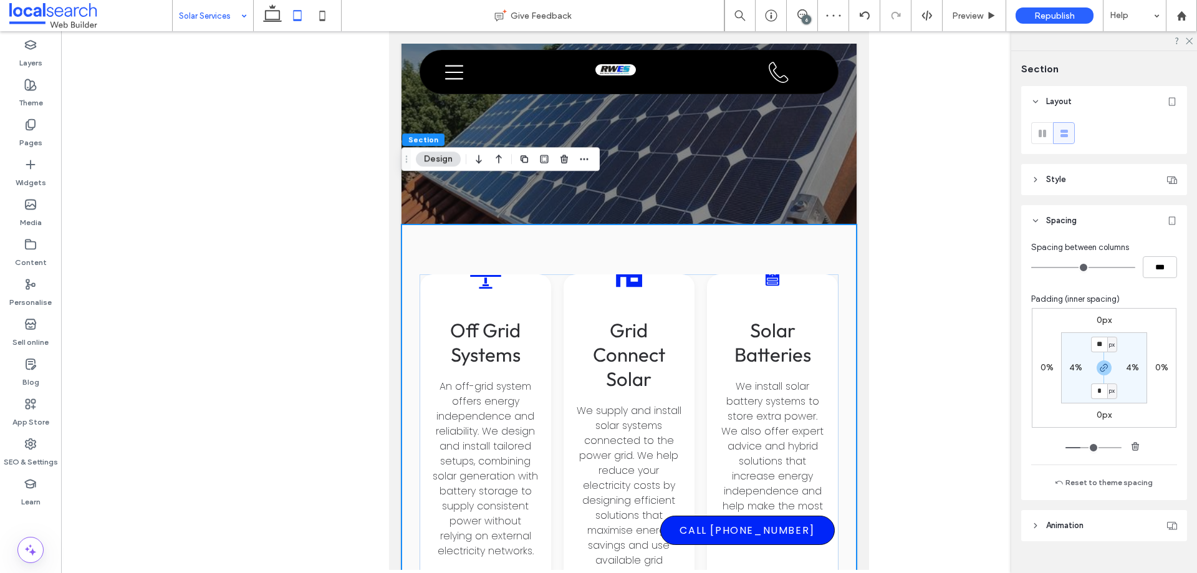
click at [784, 224] on div "Off-Grid Solar Icon Off Grid Systems An off-grid system offers energy independe…" at bounding box center [628, 437] width 455 height 427
click at [1100, 367] on use "button" at bounding box center [1103, 367] width 7 height 7
click at [1100, 369] on use "button" at bounding box center [1103, 367] width 7 height 7
click at [1096, 391] on input "*" at bounding box center [1099, 391] width 16 height 16
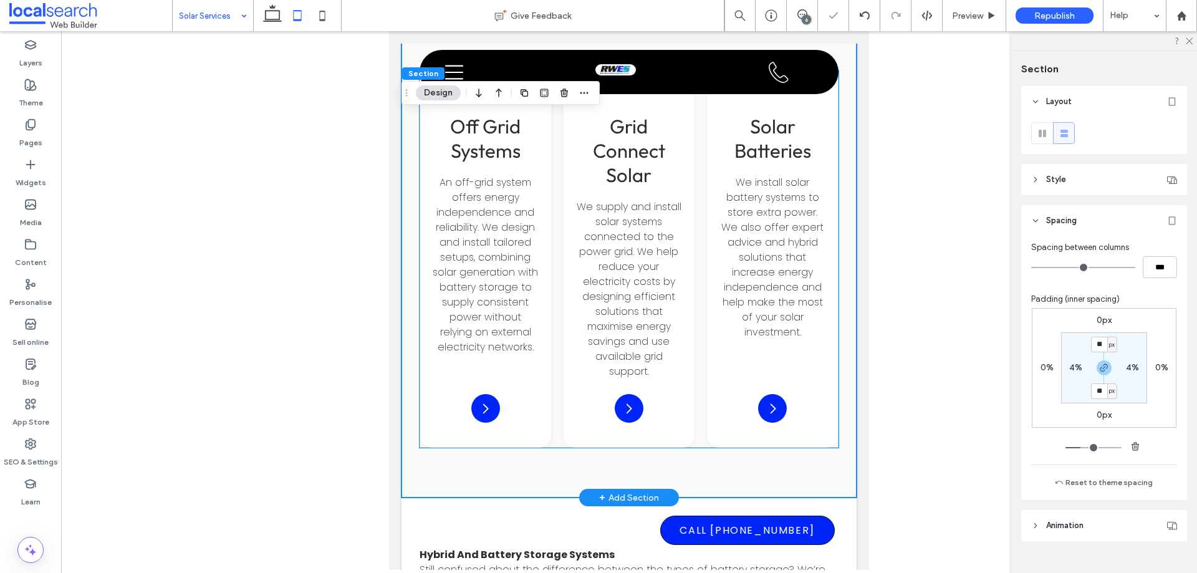
scroll to position [2244, 0]
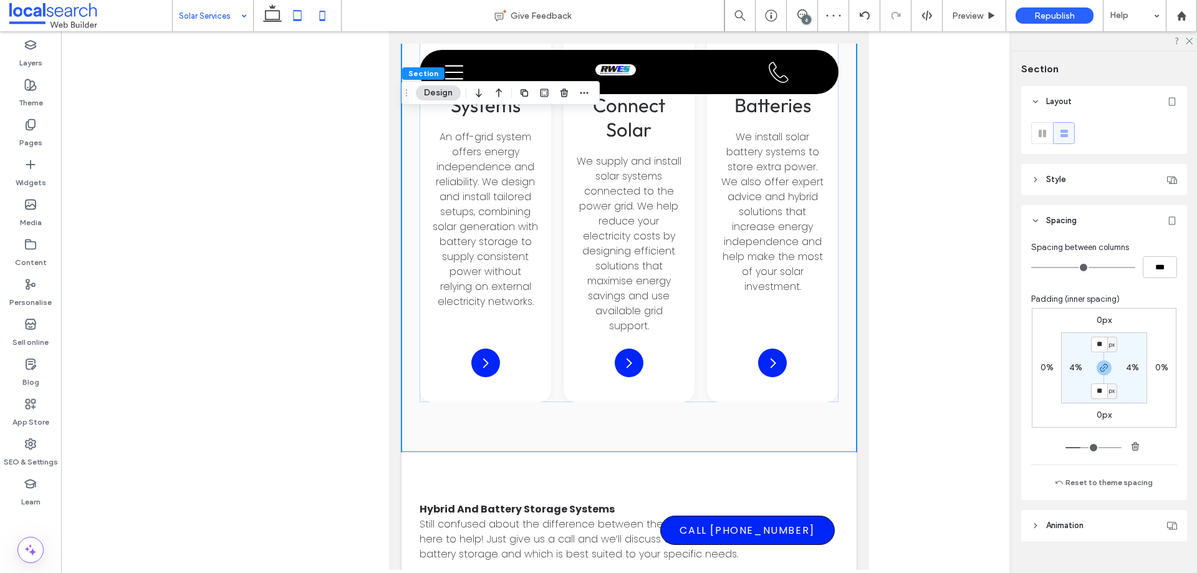
click at [322, 16] on icon at bounding box center [322, 15] width 25 height 25
type input "**"
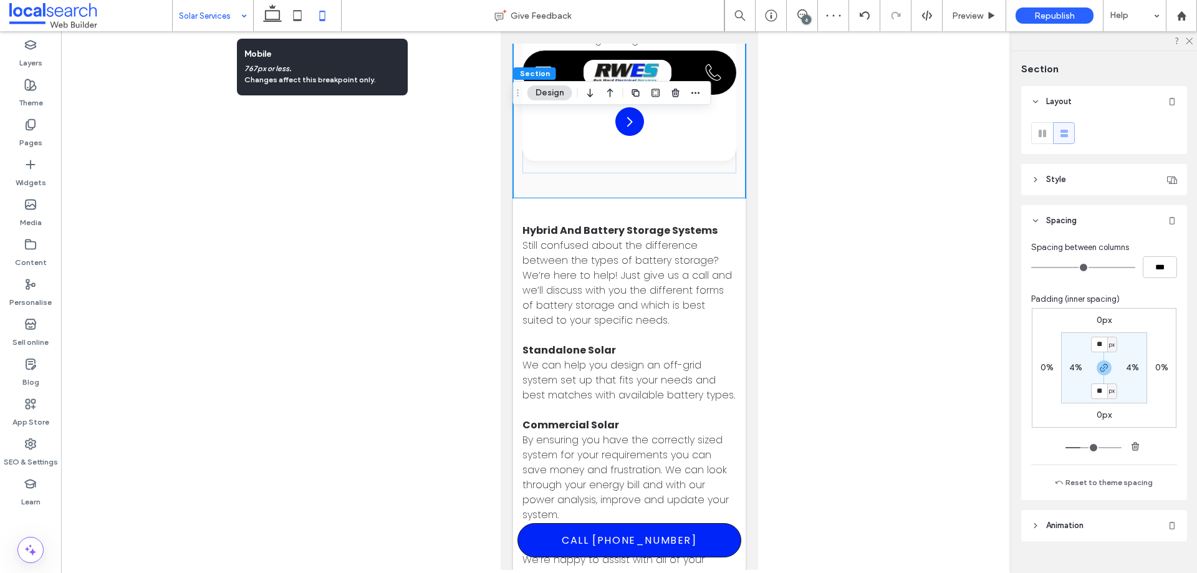
scroll to position [1901, 0]
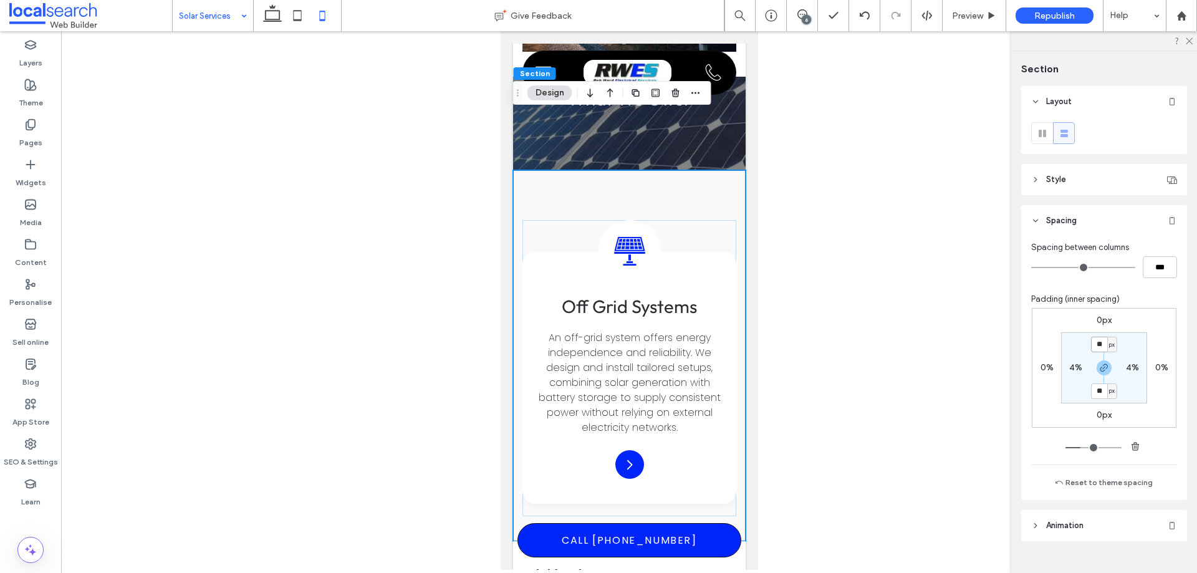
click at [1098, 347] on input "**" at bounding box center [1099, 345] width 16 height 16
type input "**"
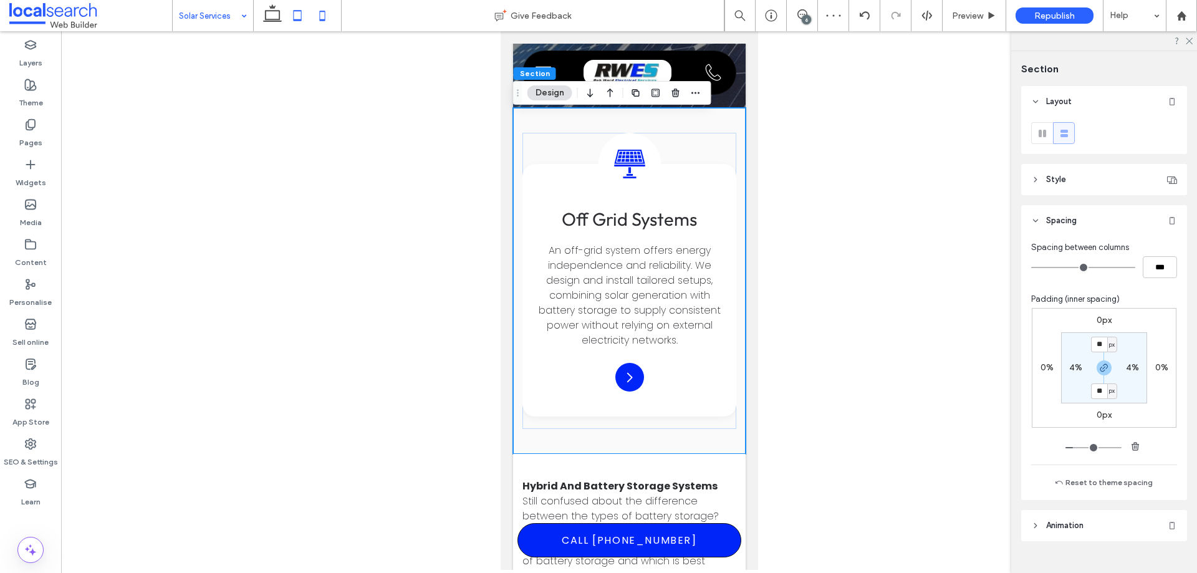
click at [299, 18] on icon at bounding box center [297, 15] width 25 height 25
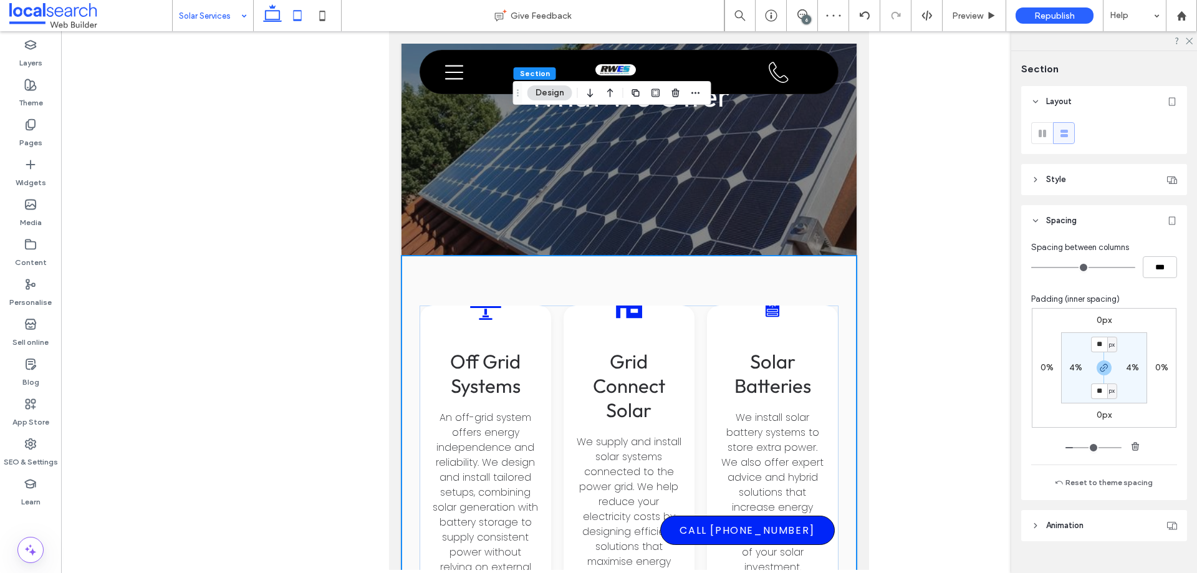
type input "**"
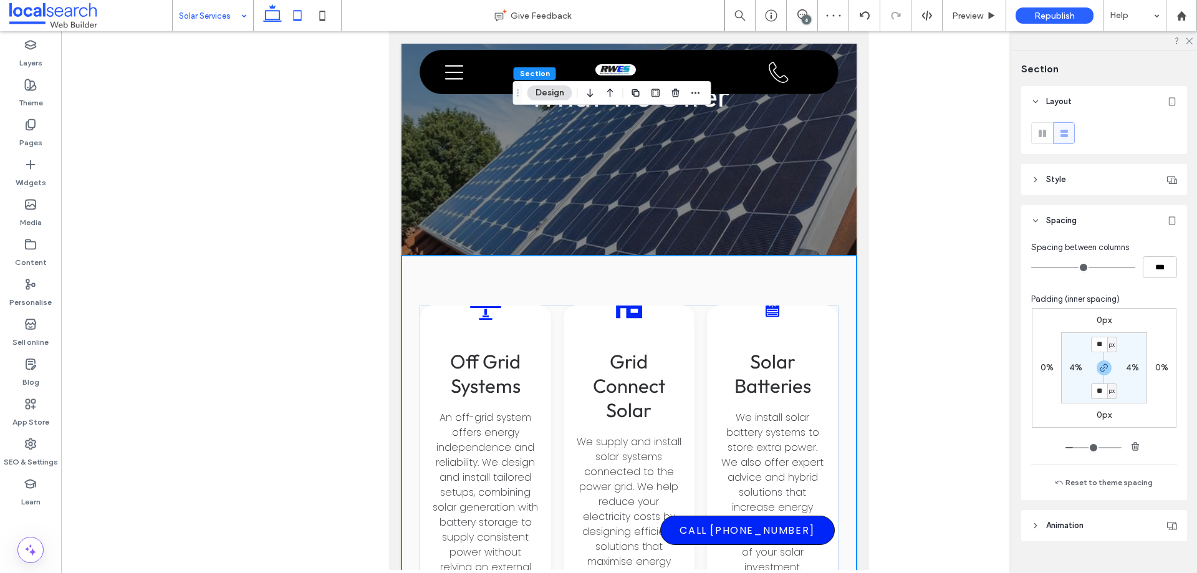
scroll to position [2113, 0]
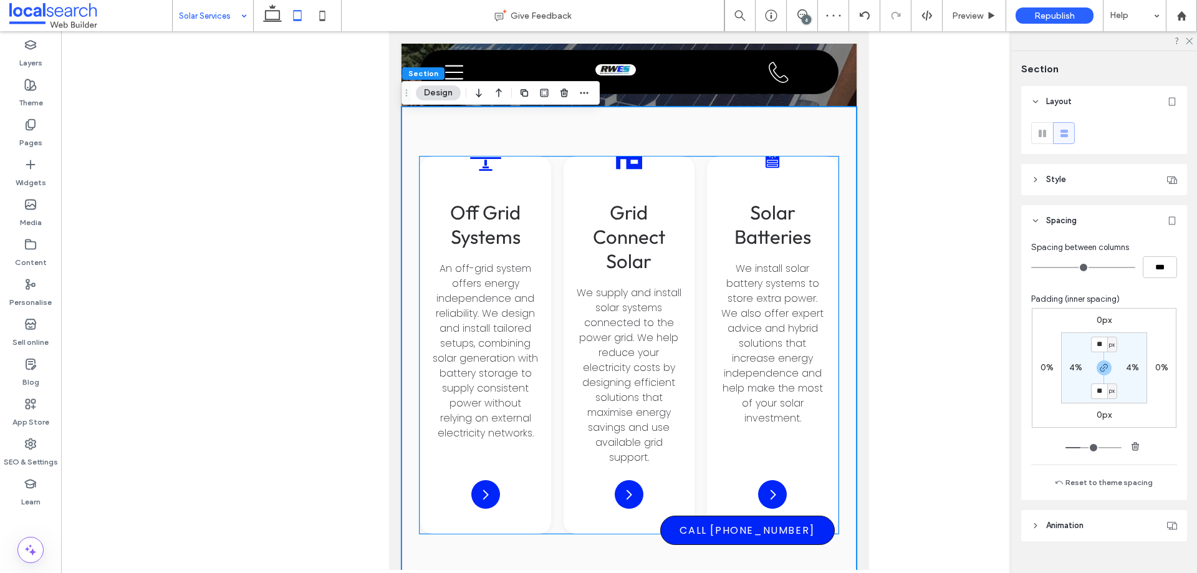
click at [545, 156] on div "Off-Grid Solar Icon Off Grid Systems An off-grid system offers energy independe…" at bounding box center [485, 344] width 131 height 377
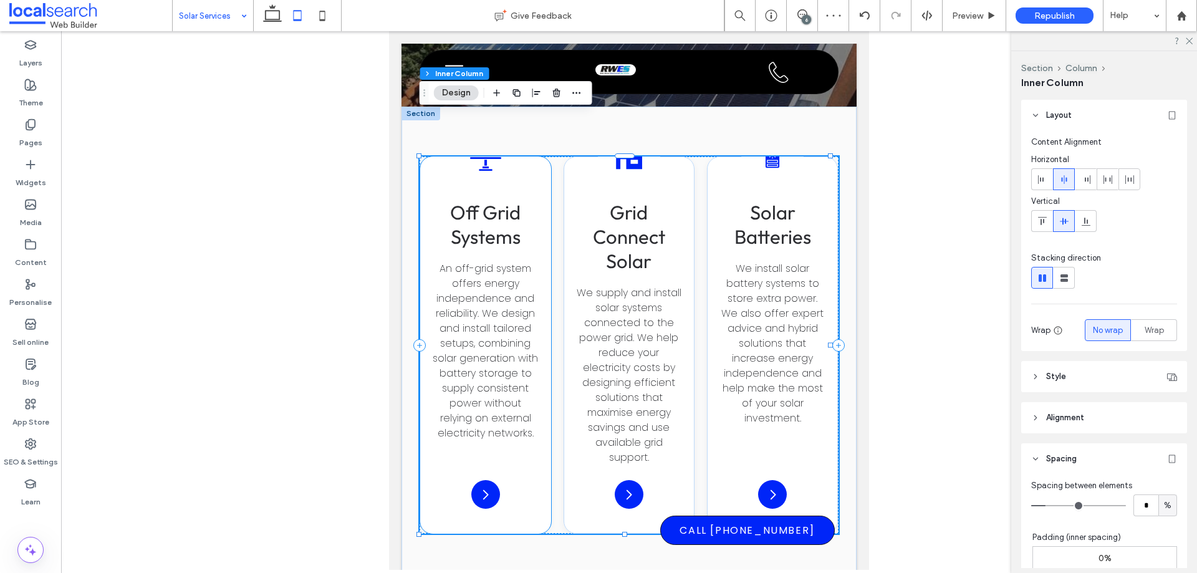
click at [531, 156] on div "Off-Grid Solar Icon Off Grid Systems An off-grid system offers energy independe…" at bounding box center [485, 344] width 131 height 377
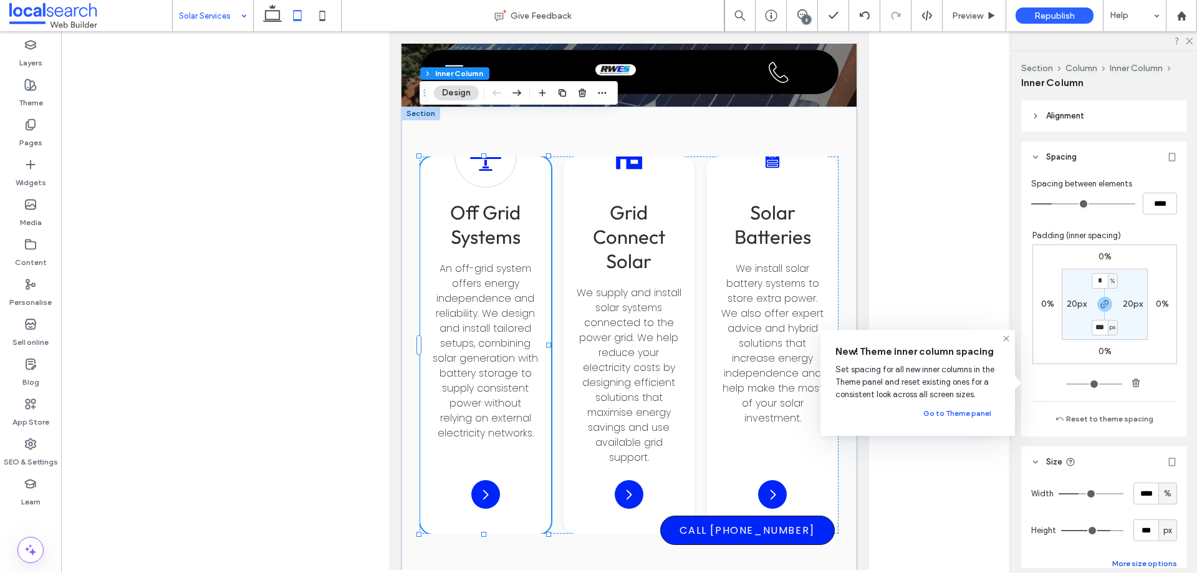
scroll to position [374, 0]
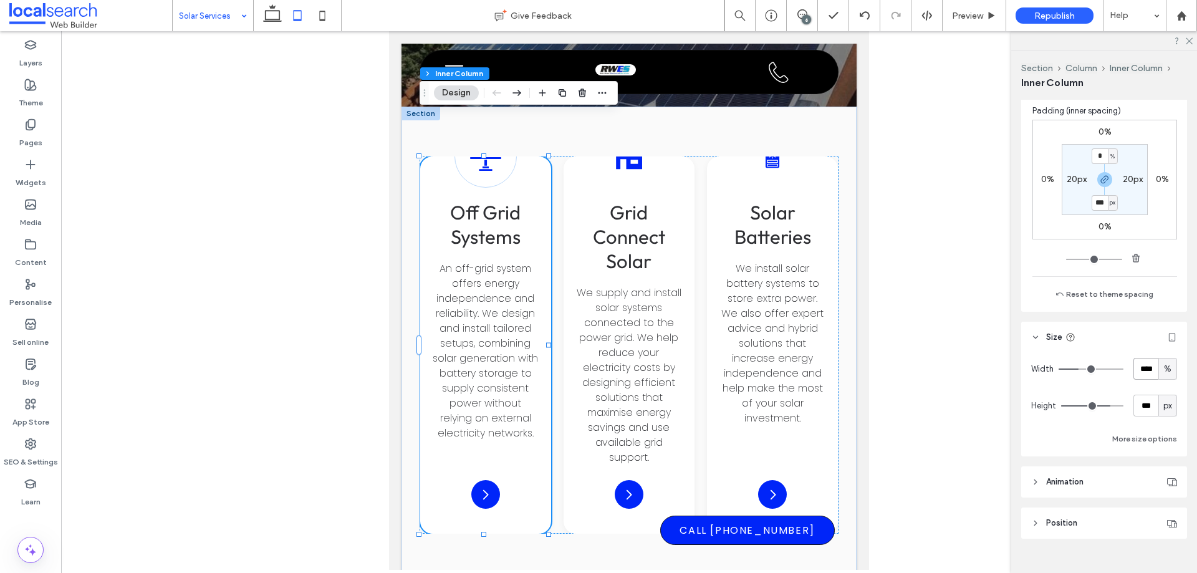
click at [1138, 368] on input "****" at bounding box center [1145, 369] width 25 height 22
type input "**"
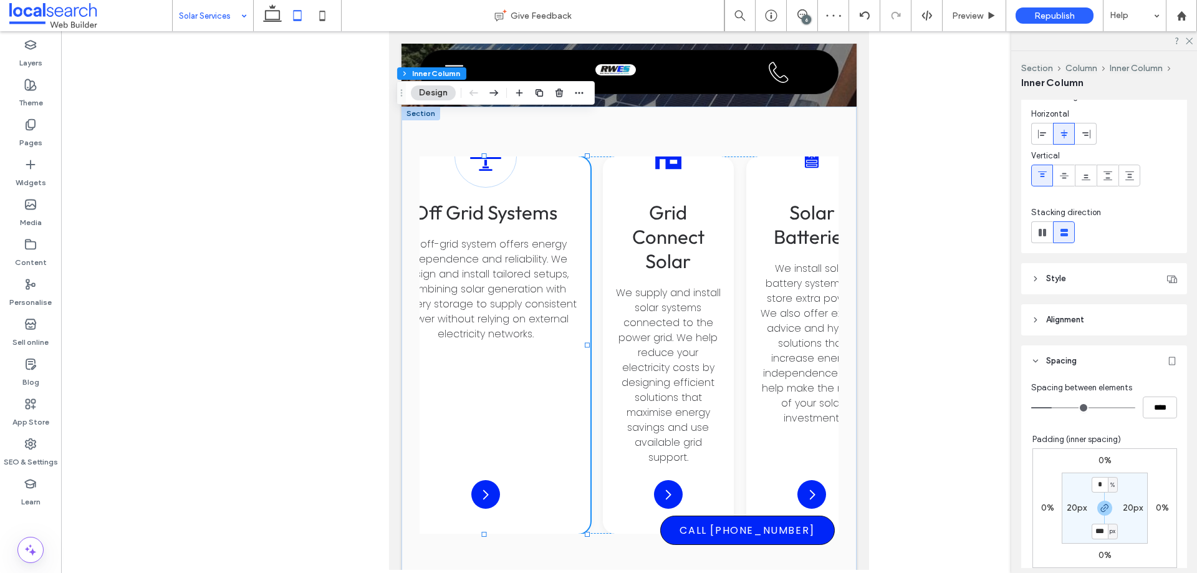
scroll to position [0, 0]
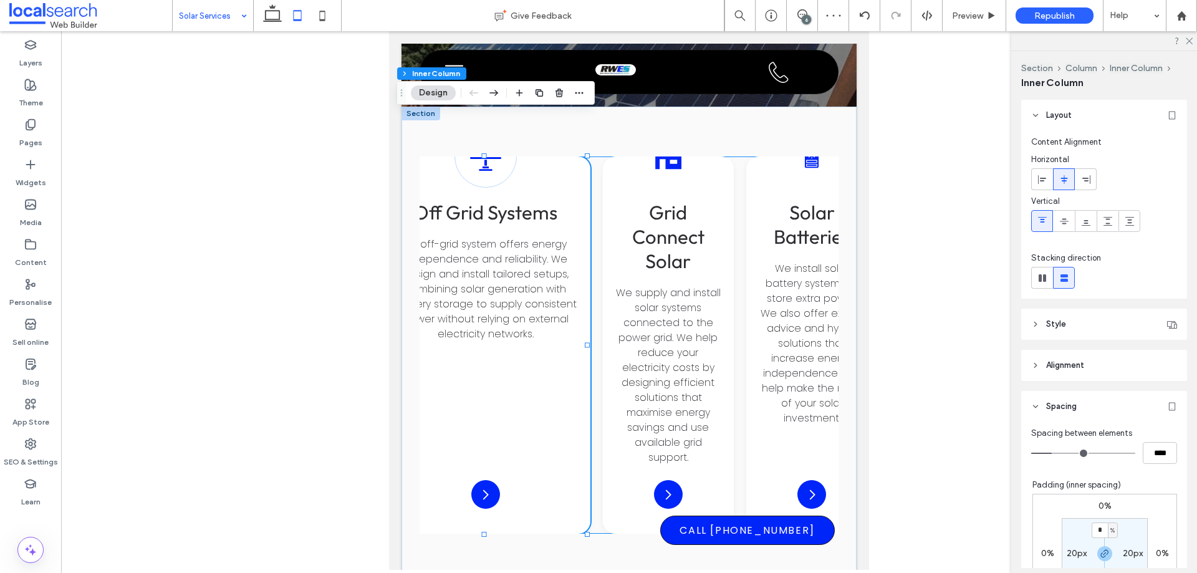
click at [595, 170] on div "Off-Grid Solar Icon Off Grid Systems An off-grid system offers energy independe…" at bounding box center [629, 344] width 419 height 377
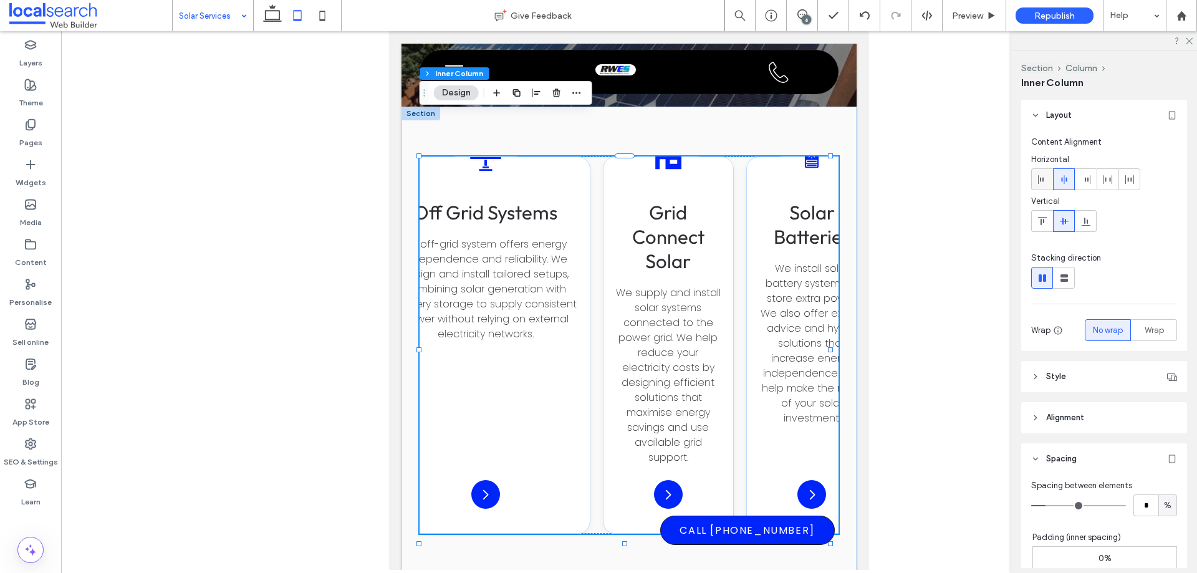
click at [1045, 178] on icon at bounding box center [1042, 180] width 10 height 10
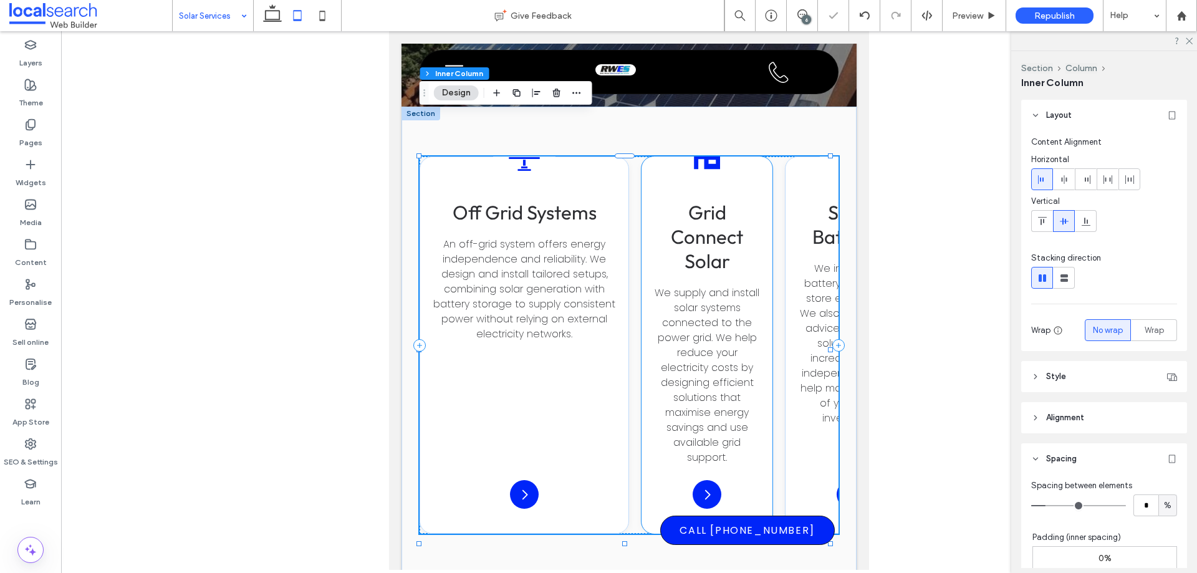
click at [653, 156] on div "Solar Connect Icon Grid Connect Solar We supply and install solar systems conne…" at bounding box center [706, 344] width 131 height 377
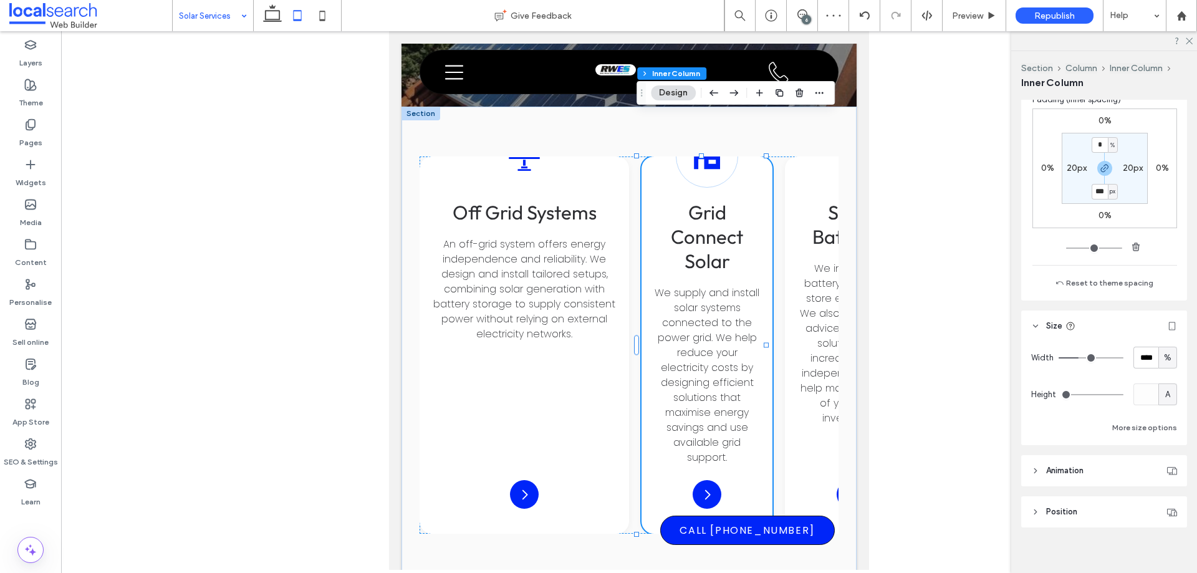
scroll to position [395, 0]
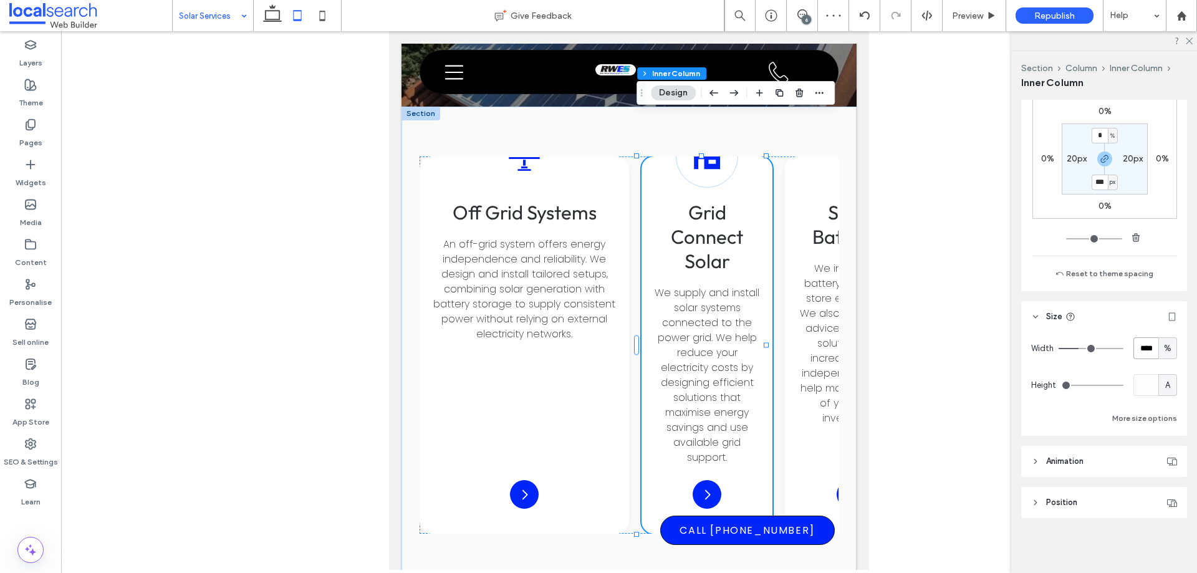
click at [1143, 342] on input "****" at bounding box center [1145, 348] width 25 height 22
type input "**"
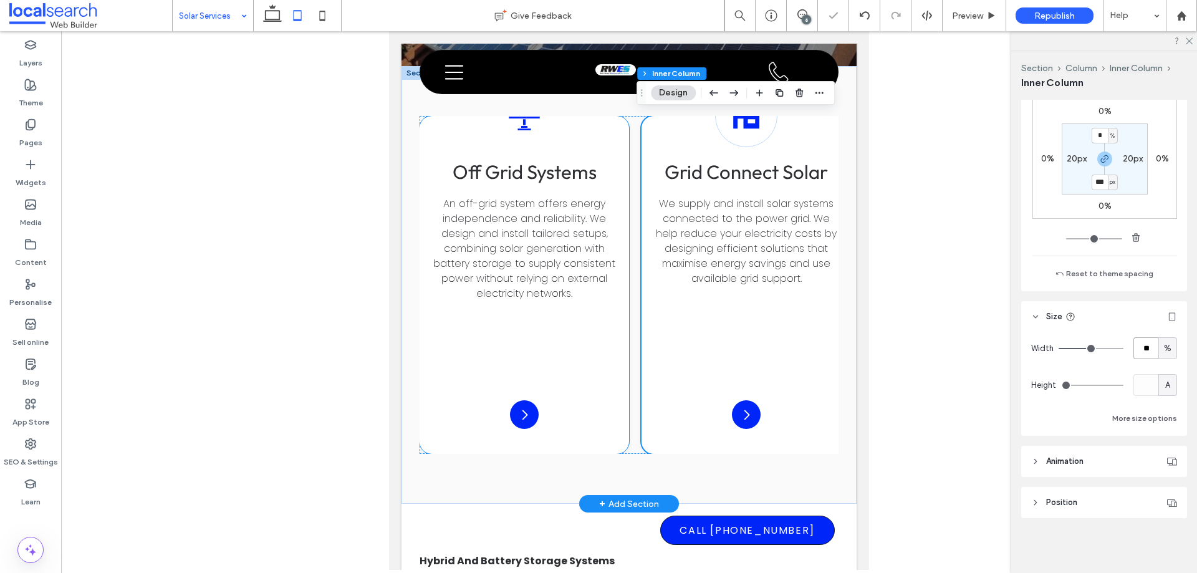
scroll to position [2175, 0]
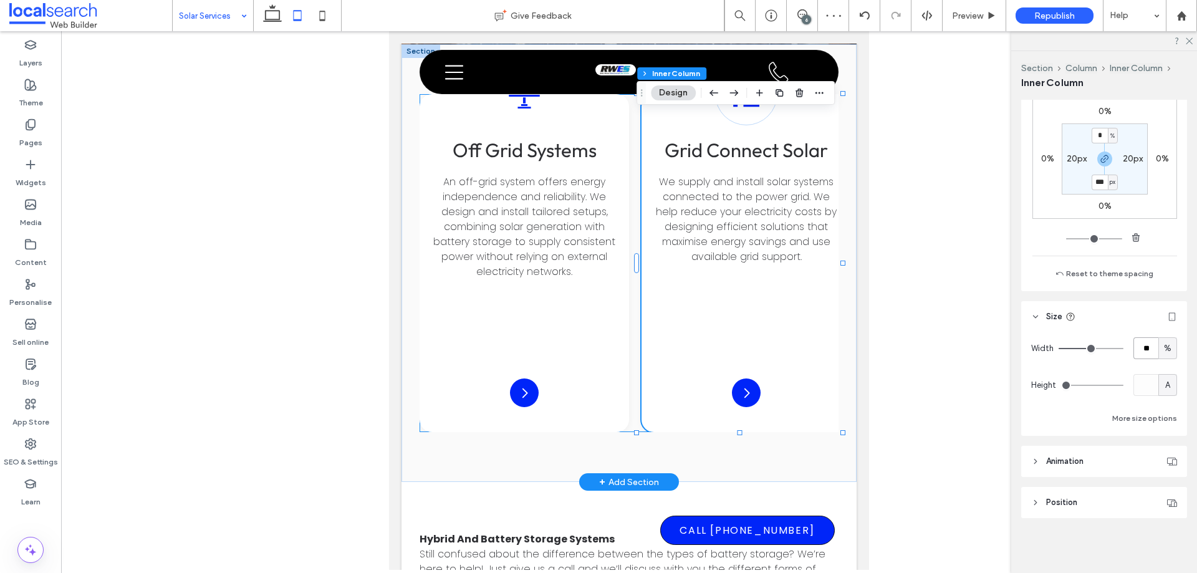
click at [636, 313] on div "Off-Grid Solar Icon Off Grid Systems An off-grid system offers energy independe…" at bounding box center [629, 263] width 419 height 338
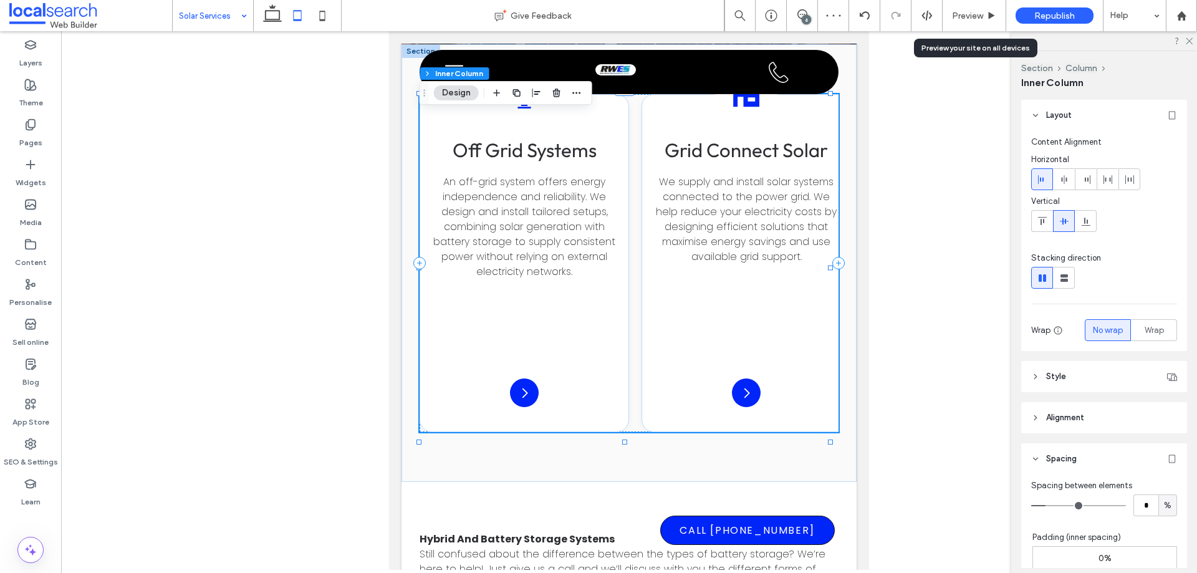
click at [967, 15] on span "Preview" at bounding box center [967, 16] width 31 height 11
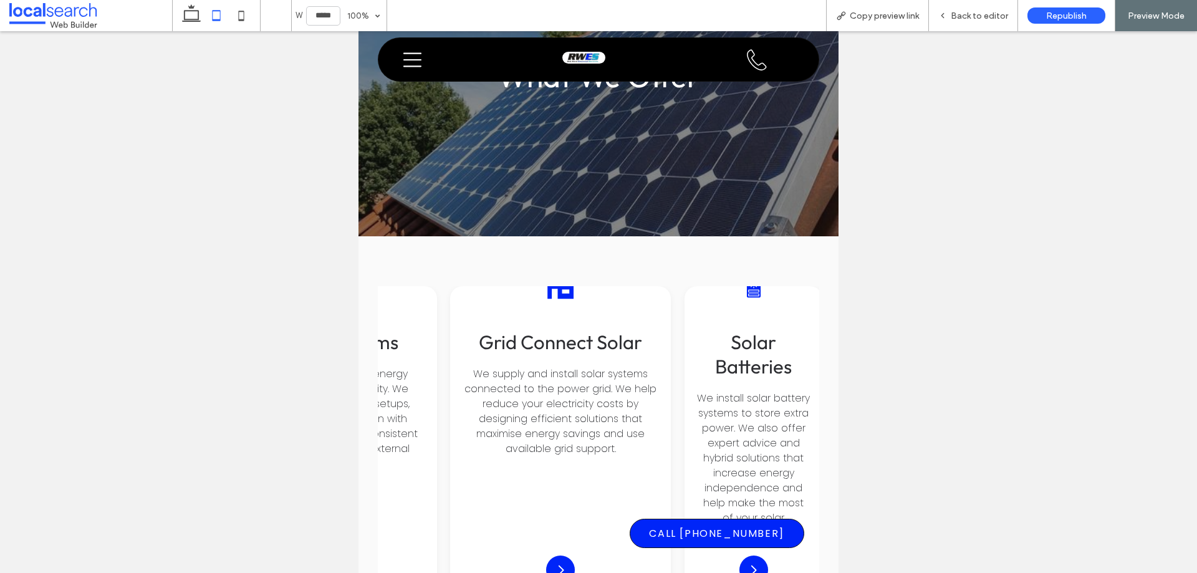
scroll to position [1993, 0]
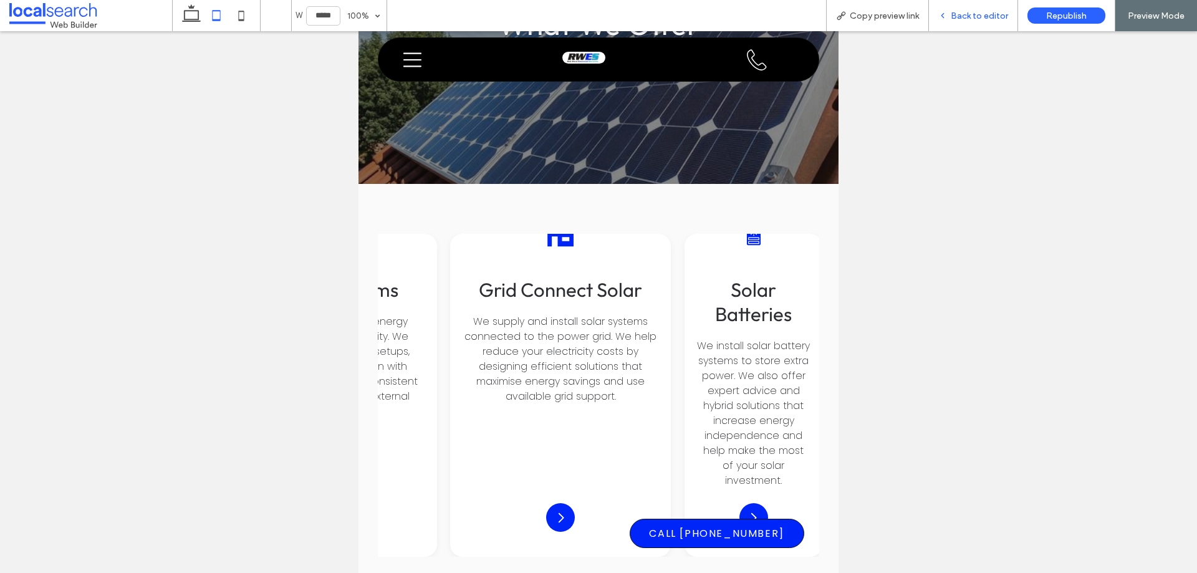
click at [977, 16] on span "Back to editor" at bounding box center [979, 16] width 57 height 11
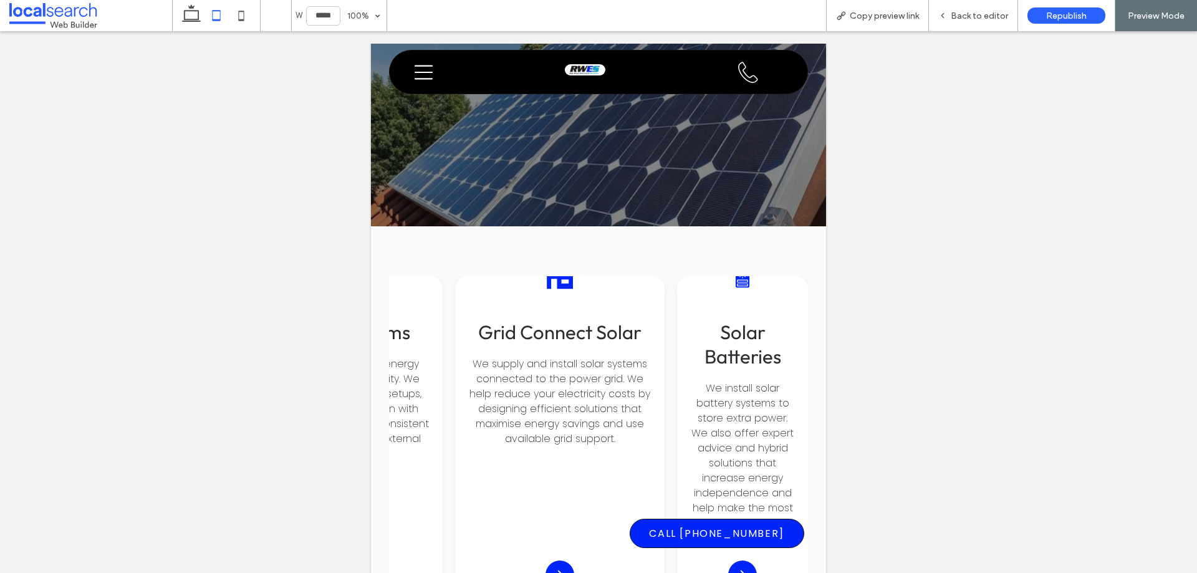
scroll to position [0, 153]
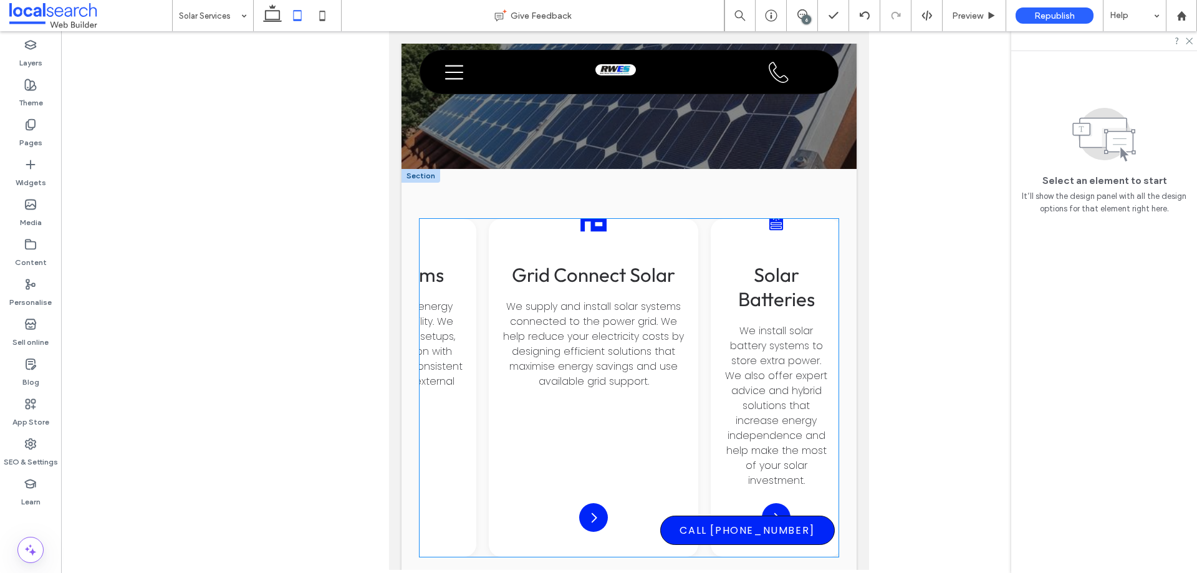
click at [711, 219] on div "Solar Battery Icon Solar Batteries We install solar battery systems to store ex…" at bounding box center [776, 388] width 131 height 338
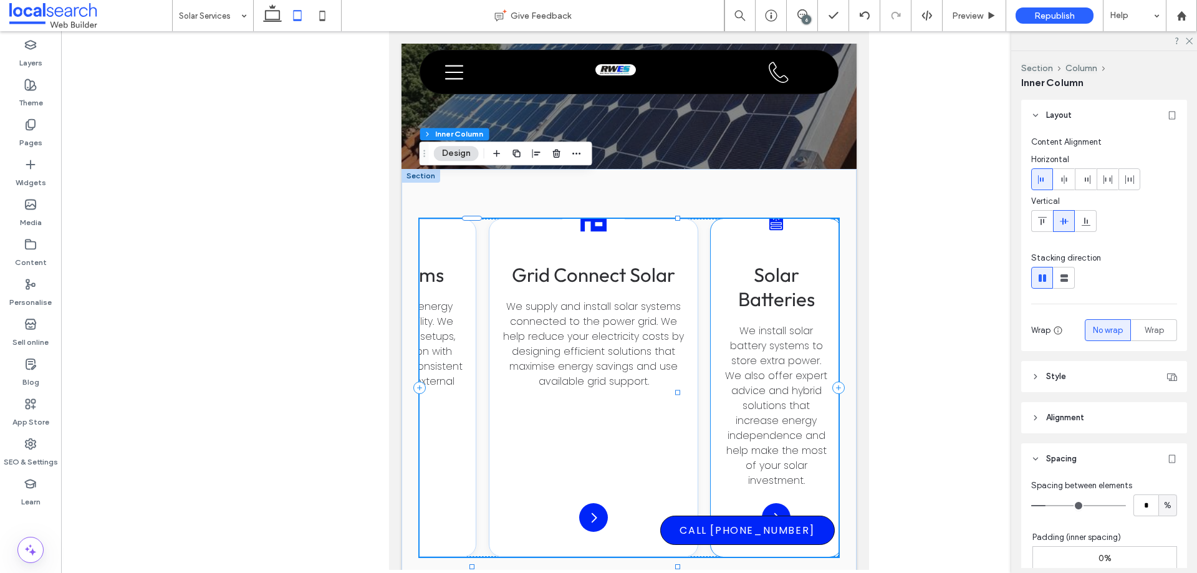
click at [714, 219] on div "Solar Battery Icon Solar Batteries We install solar battery systems to store ex…" at bounding box center [776, 388] width 131 height 338
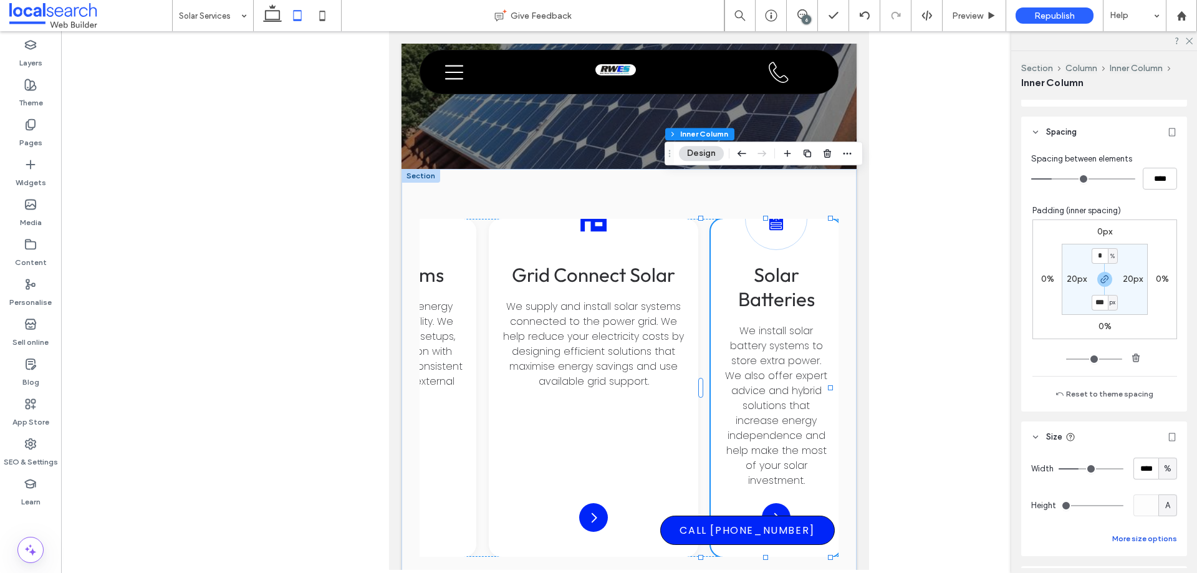
scroll to position [395, 0]
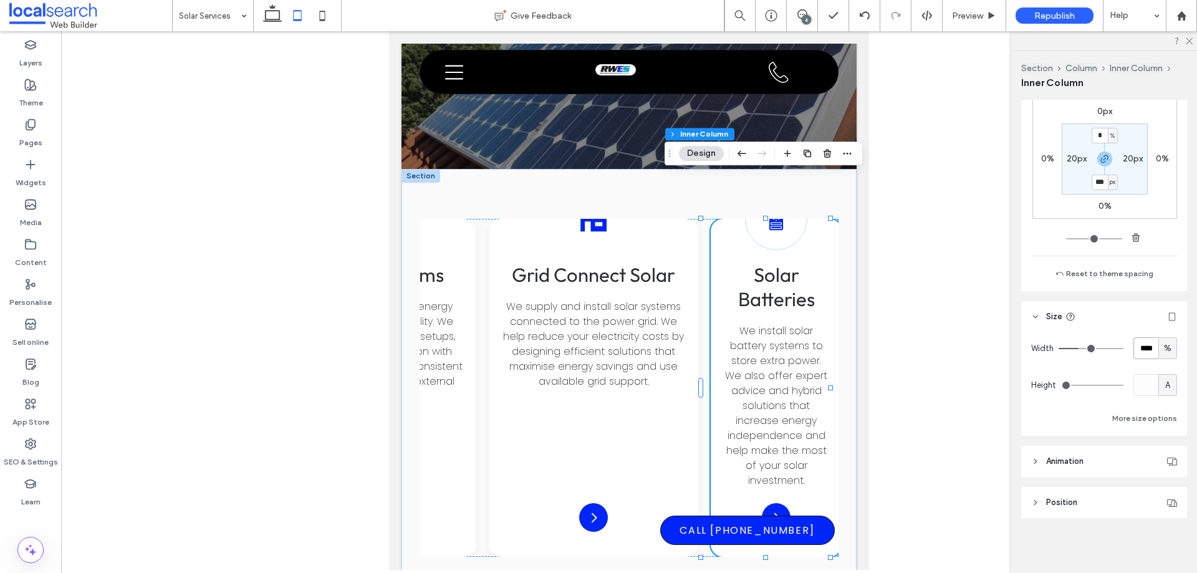
click at [1133, 349] on input "****" at bounding box center [1145, 348] width 25 height 22
type input "**"
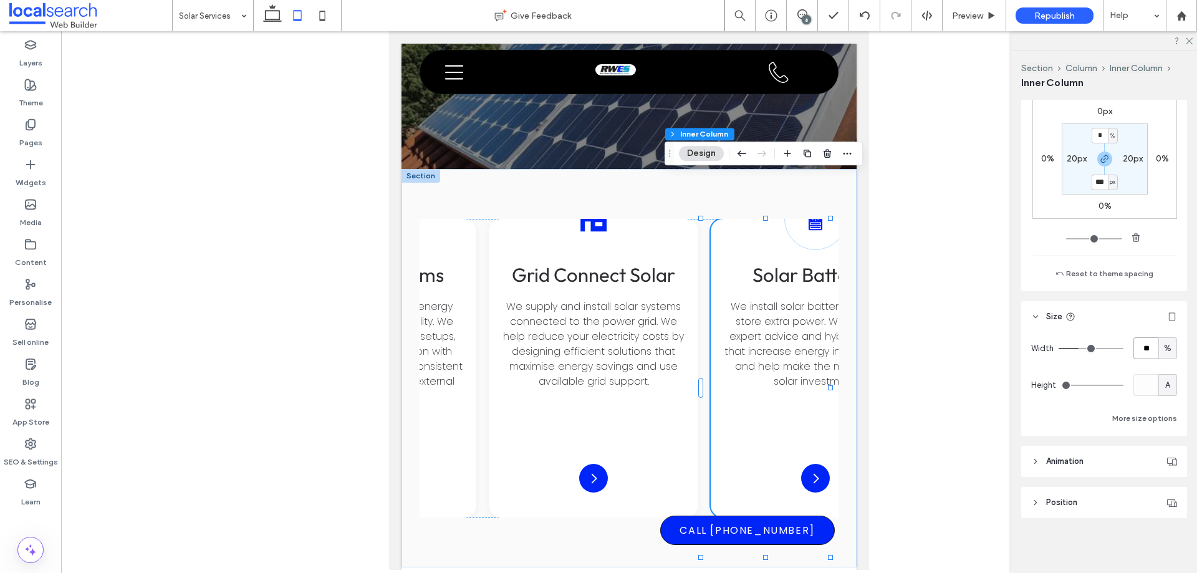
scroll to position [0, 205]
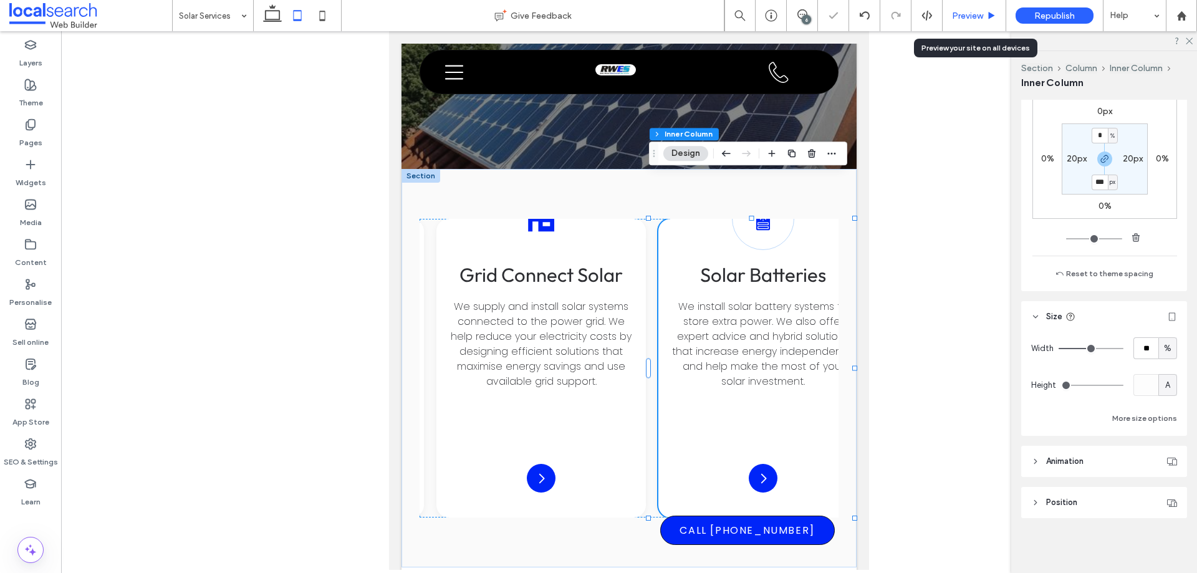
click at [976, 11] on span "Preview" at bounding box center [967, 16] width 31 height 11
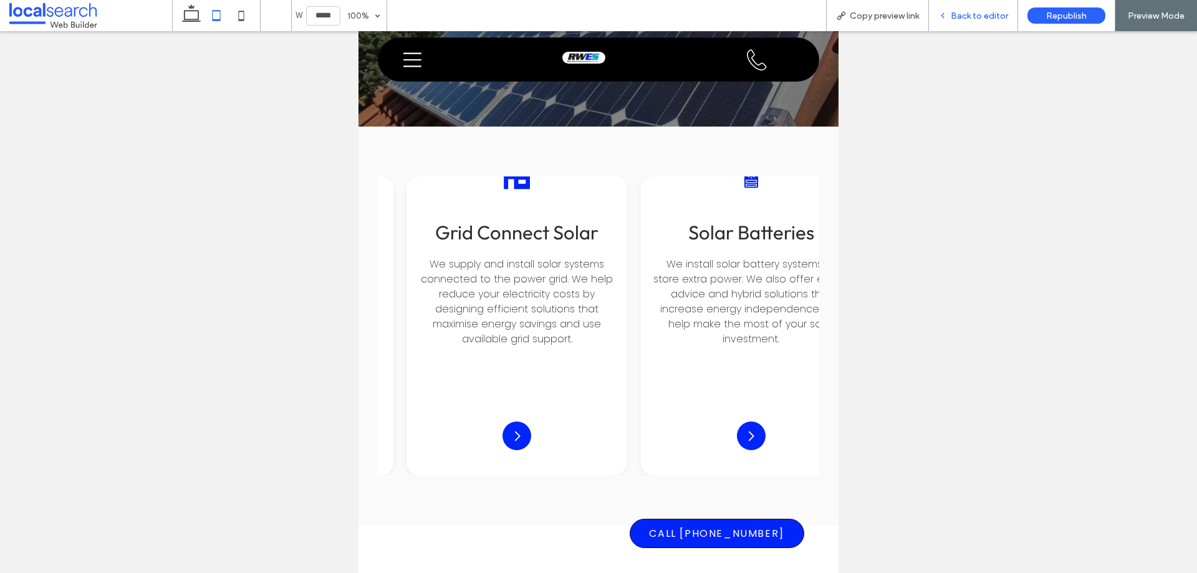
scroll to position [0, 217]
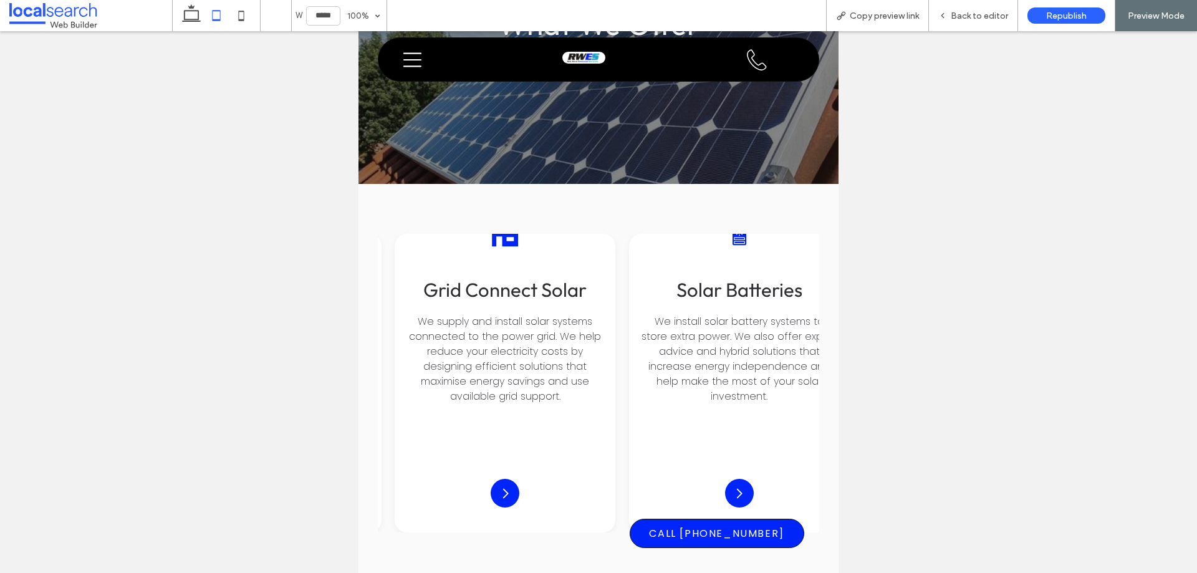
click at [567, 58] on img at bounding box center [583, 58] width 43 height 12
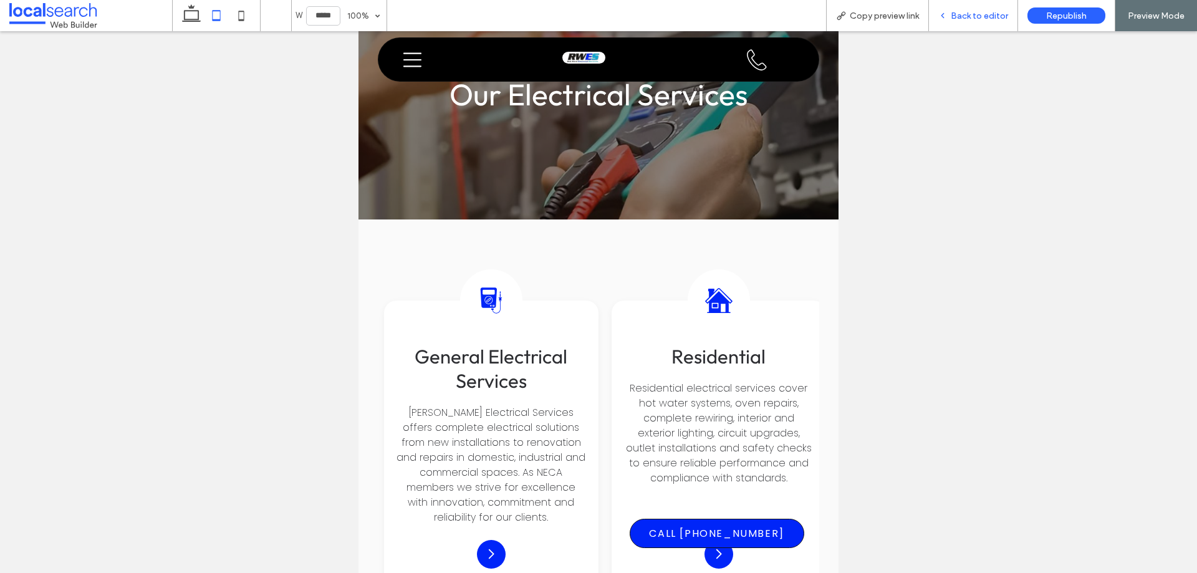
click at [990, 20] on span "Back to editor" at bounding box center [979, 16] width 57 height 11
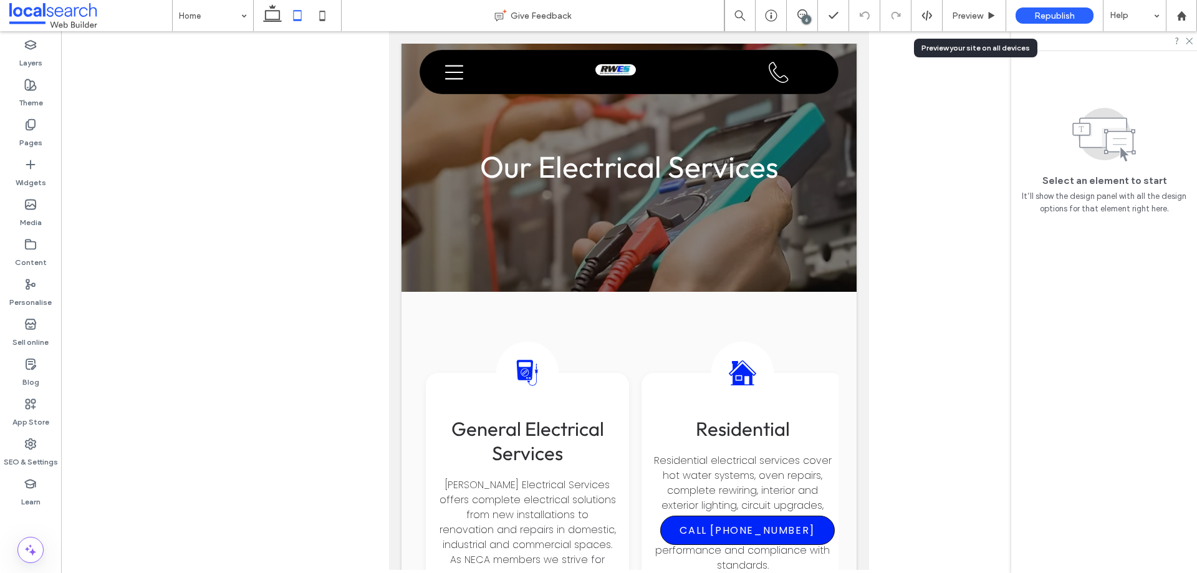
scroll to position [1272, 0]
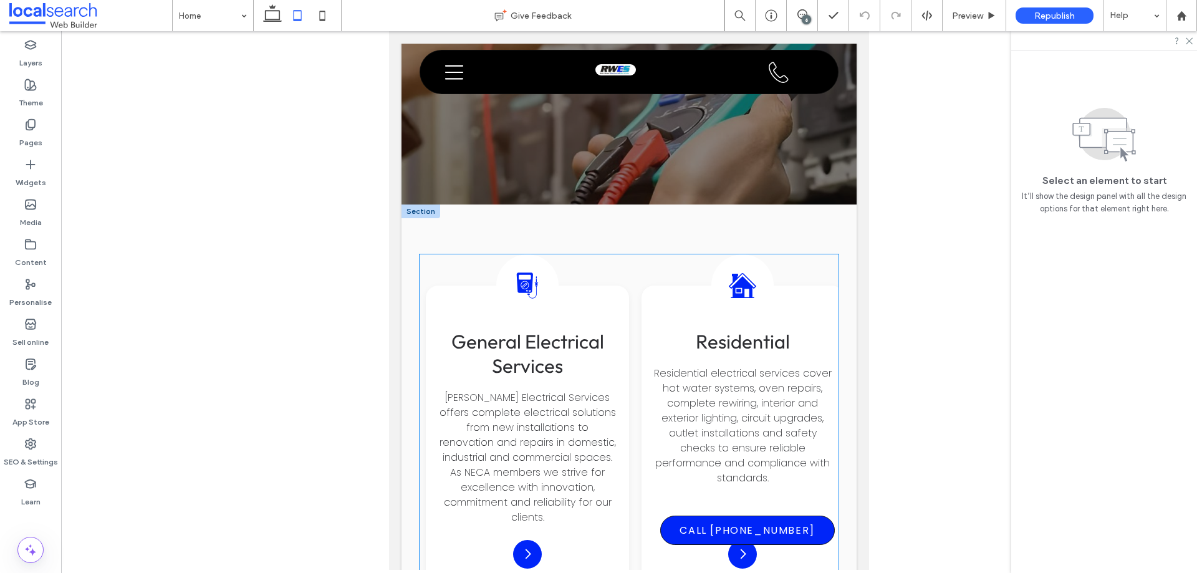
click at [642, 284] on div "Multimeter Icon General Electrical Services Rob Ward Electrical Services offers…" at bounding box center [629, 430] width 419 height 352
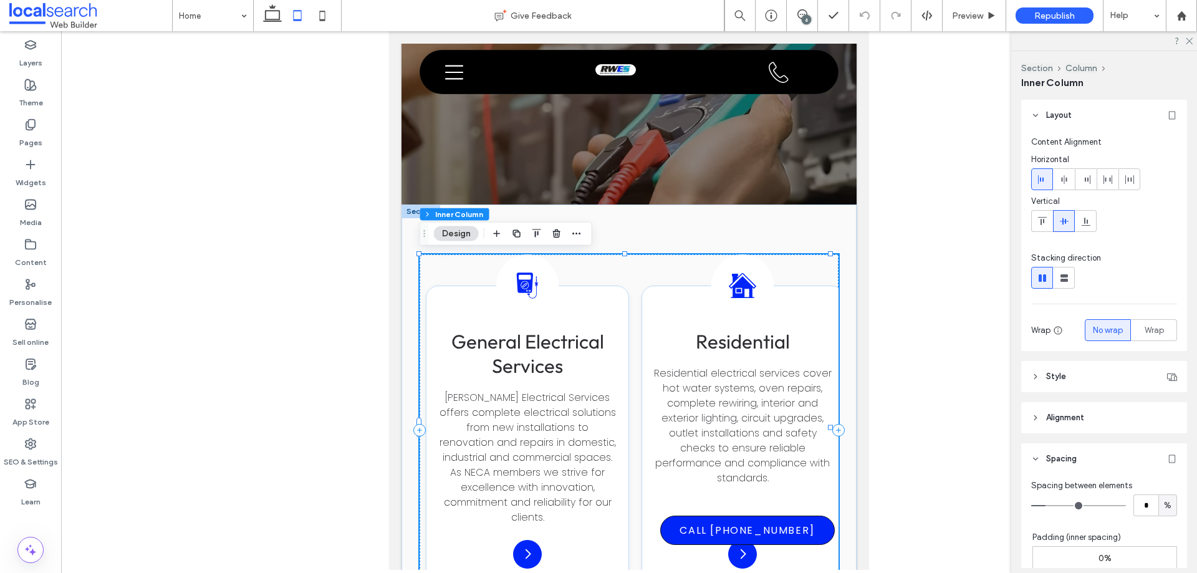
click at [792, 266] on div "Multimeter Icon General Electrical Services Rob Ward Electrical Services offers…" at bounding box center [629, 430] width 419 height 352
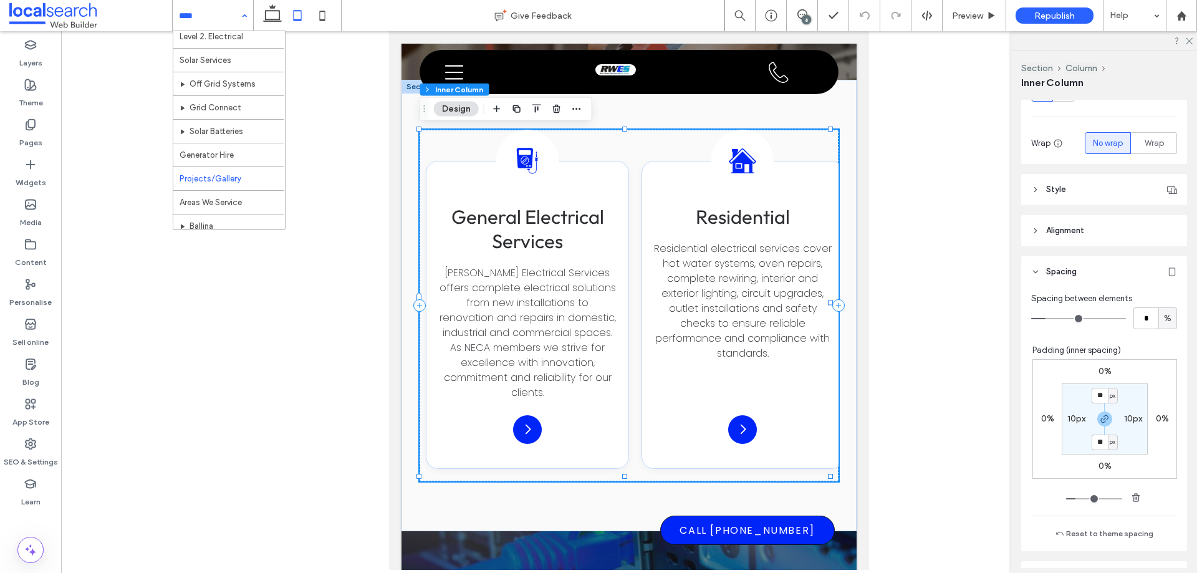
scroll to position [312, 0]
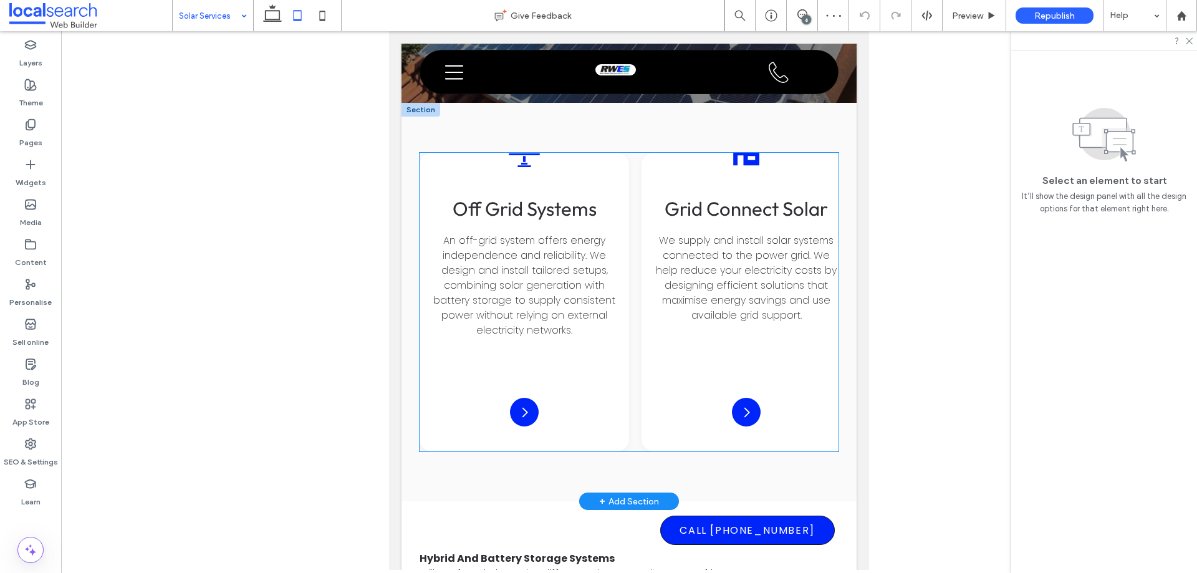
scroll to position [1995, 0]
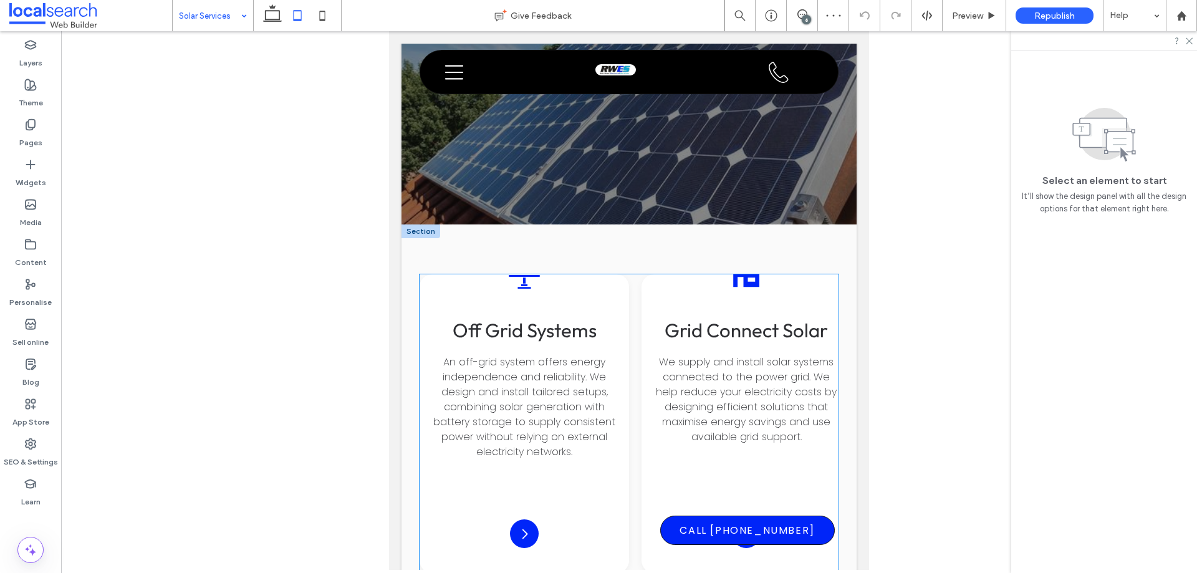
click at [631, 274] on div "Off-Grid Solar Icon Off Grid Systems An off-grid system offers energy independe…" at bounding box center [629, 423] width 419 height 299
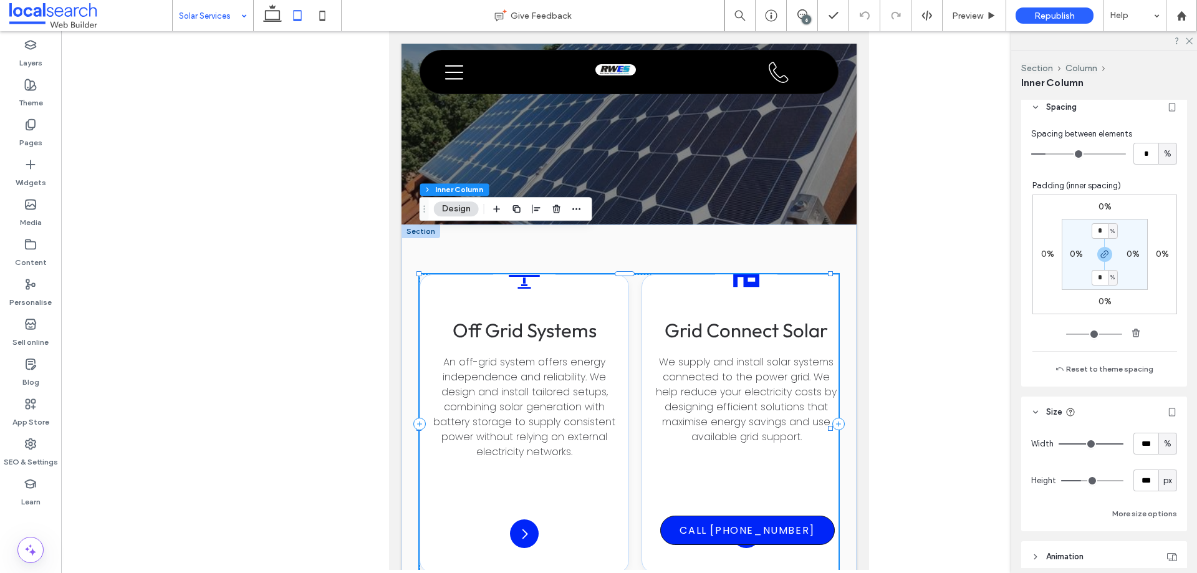
scroll to position [374, 0]
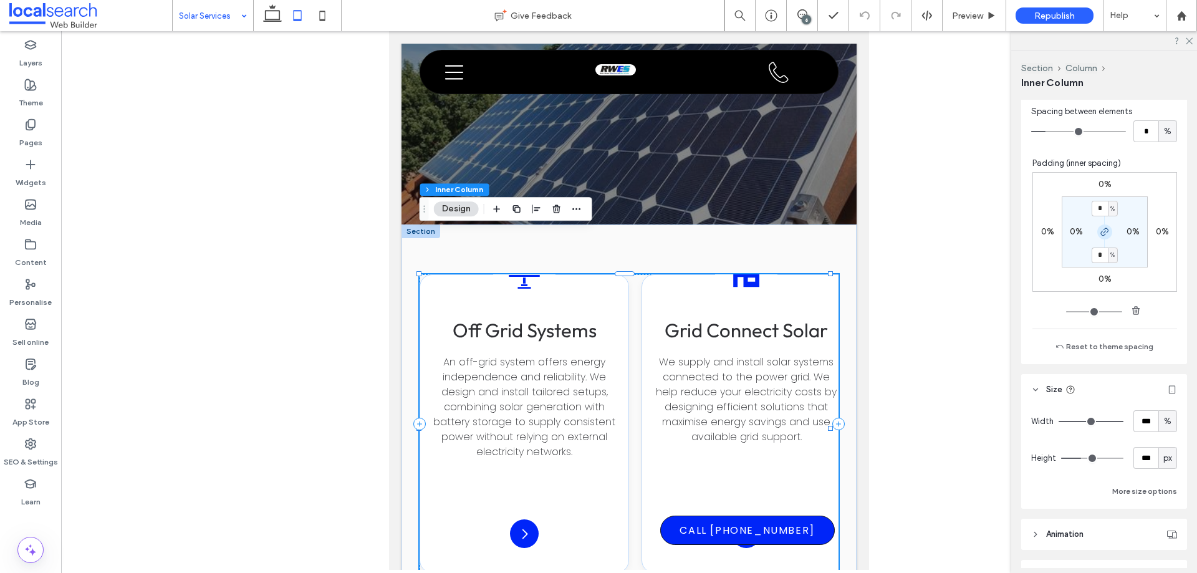
click at [1100, 236] on icon "button" at bounding box center [1105, 232] width 10 height 10
click at [1093, 208] on input "*" at bounding box center [1099, 209] width 16 height 16
click at [1109, 211] on div "%" at bounding box center [1112, 209] width 7 height 12
click at [1103, 229] on span "px" at bounding box center [1102, 227] width 9 height 12
click at [1100, 234] on icon "button" at bounding box center [1105, 232] width 10 height 10
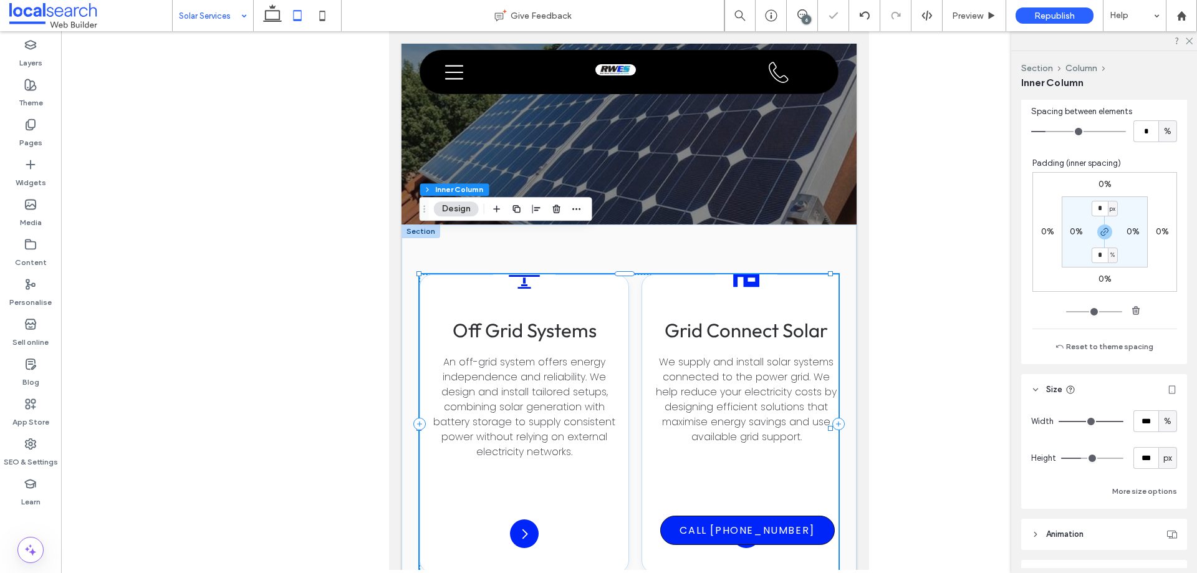
click at [1110, 258] on span "%" at bounding box center [1112, 255] width 4 height 12
click at [1103, 272] on span "px" at bounding box center [1102, 274] width 9 height 12
click at [1096, 251] on input "*" at bounding box center [1099, 255] width 16 height 16
click at [1100, 233] on icon "button" at bounding box center [1105, 232] width 10 height 10
click at [1098, 211] on input "*" at bounding box center [1099, 209] width 16 height 16
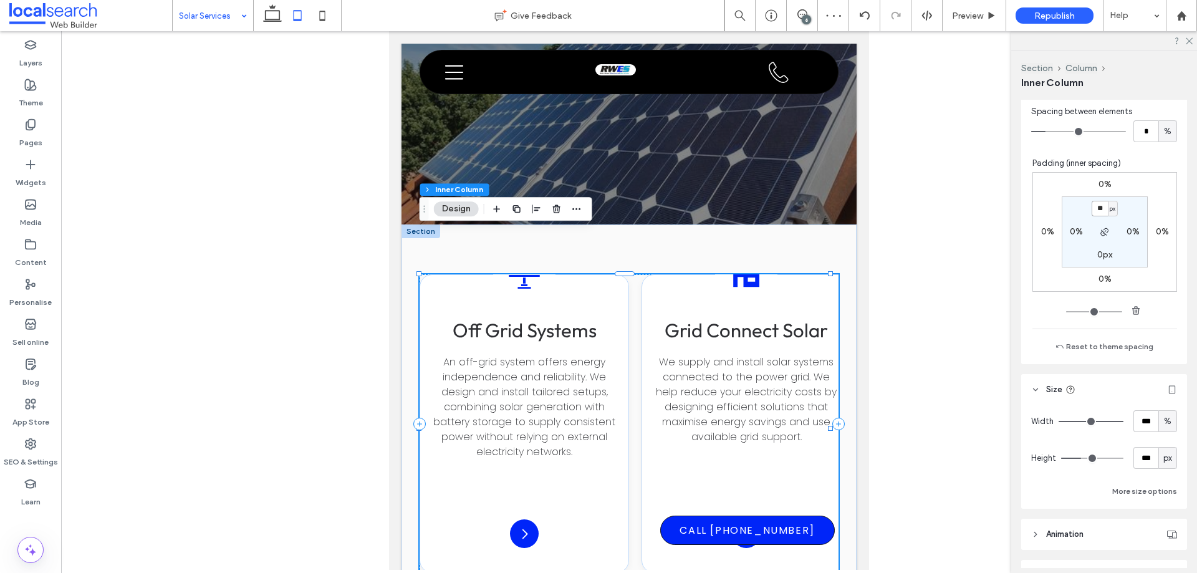
type input "**"
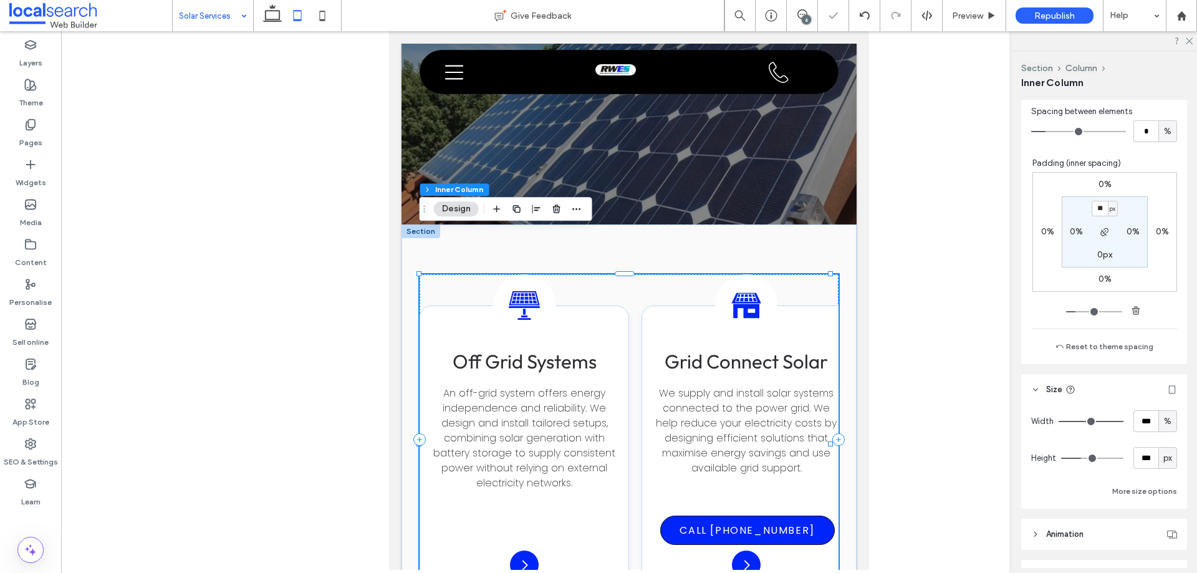
click at [1098, 254] on label "0px" at bounding box center [1104, 254] width 15 height 11
type input "*"
type input "**"
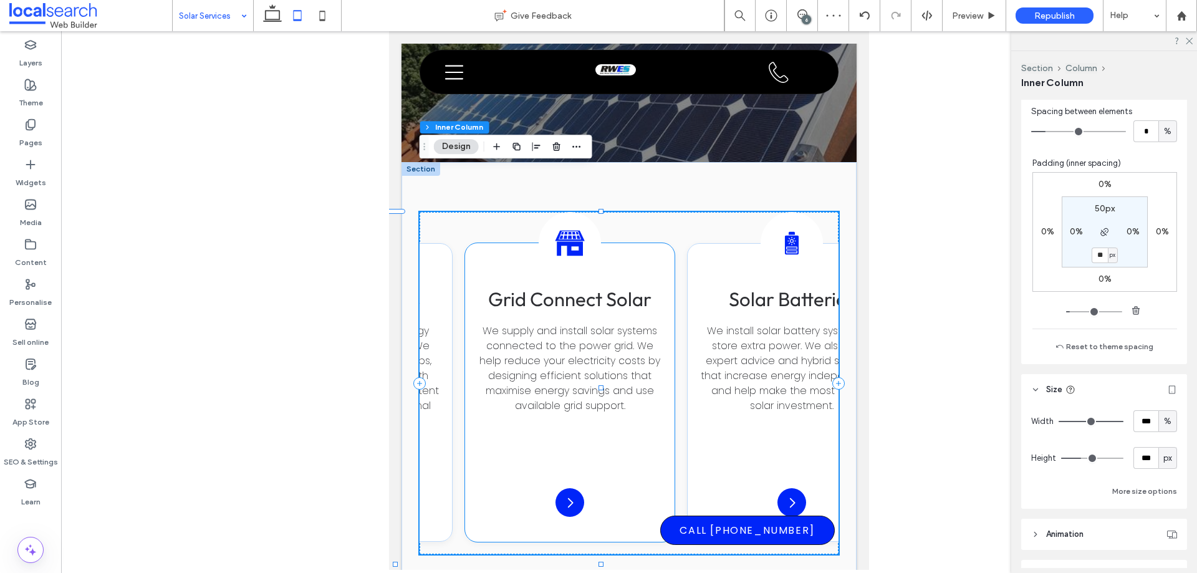
scroll to position [0, 0]
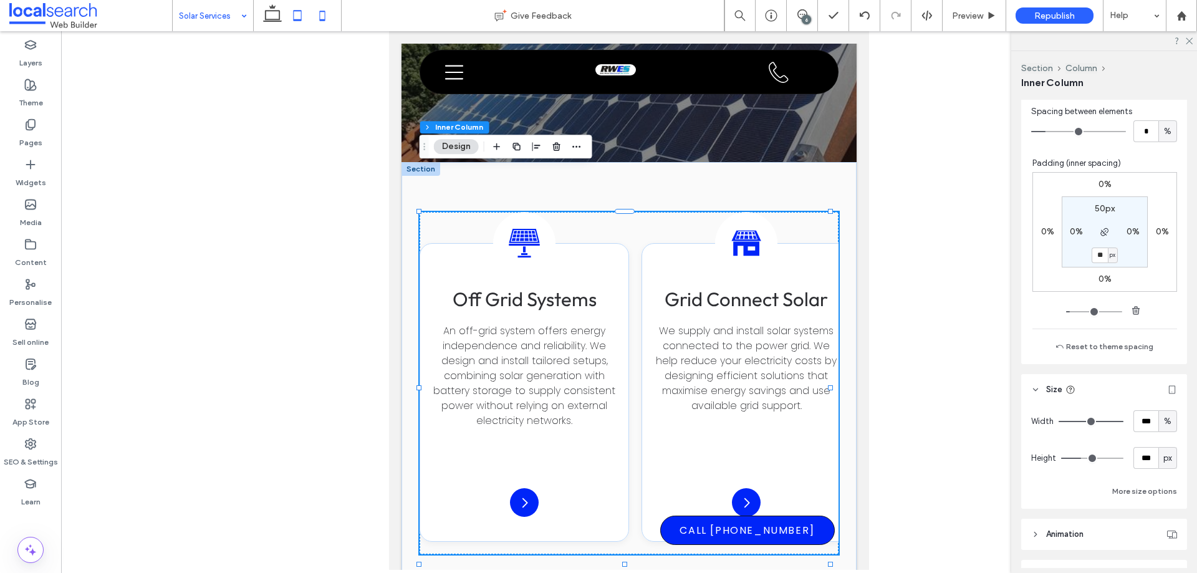
click at [323, 14] on icon at bounding box center [322, 15] width 25 height 25
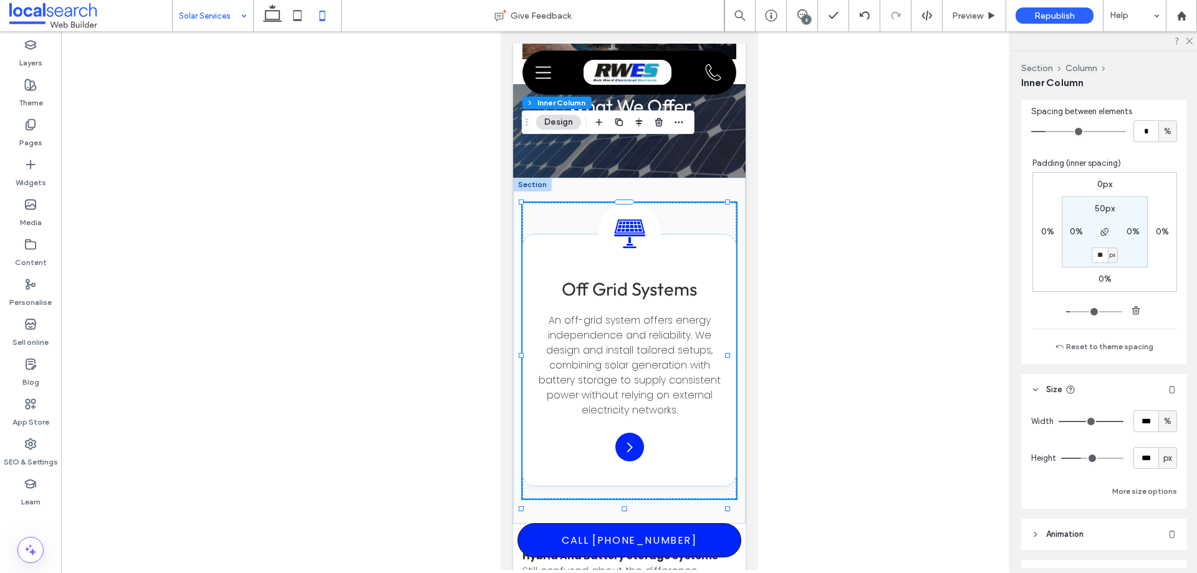
click at [312, 12] on icon at bounding box center [322, 15] width 25 height 25
click at [299, 14] on icon at bounding box center [297, 15] width 25 height 25
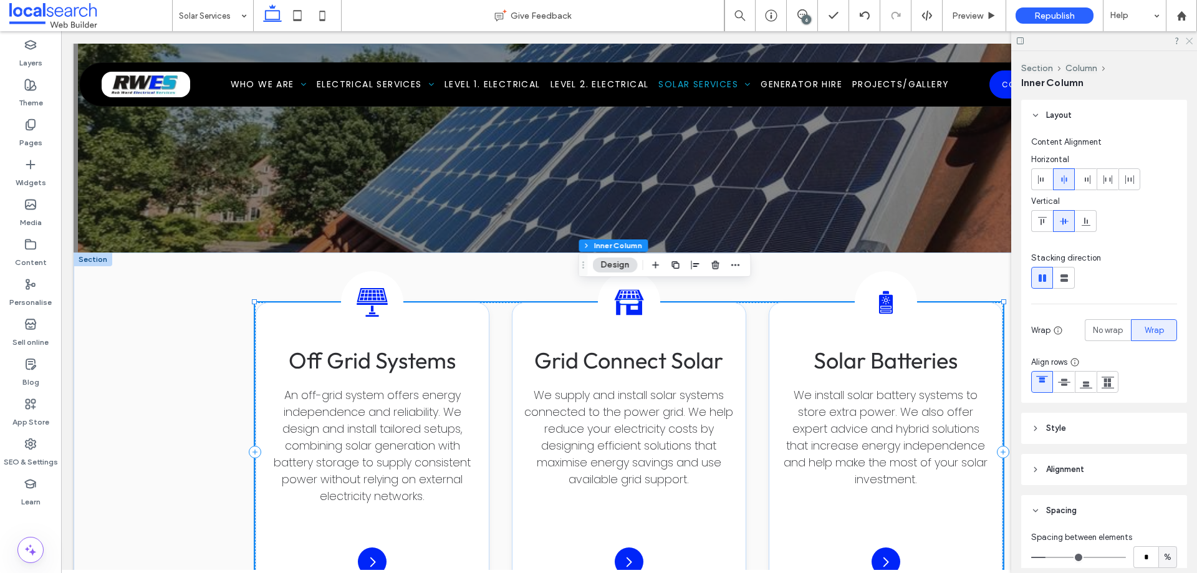
click at [1189, 42] on use at bounding box center [1189, 41] width 7 height 7
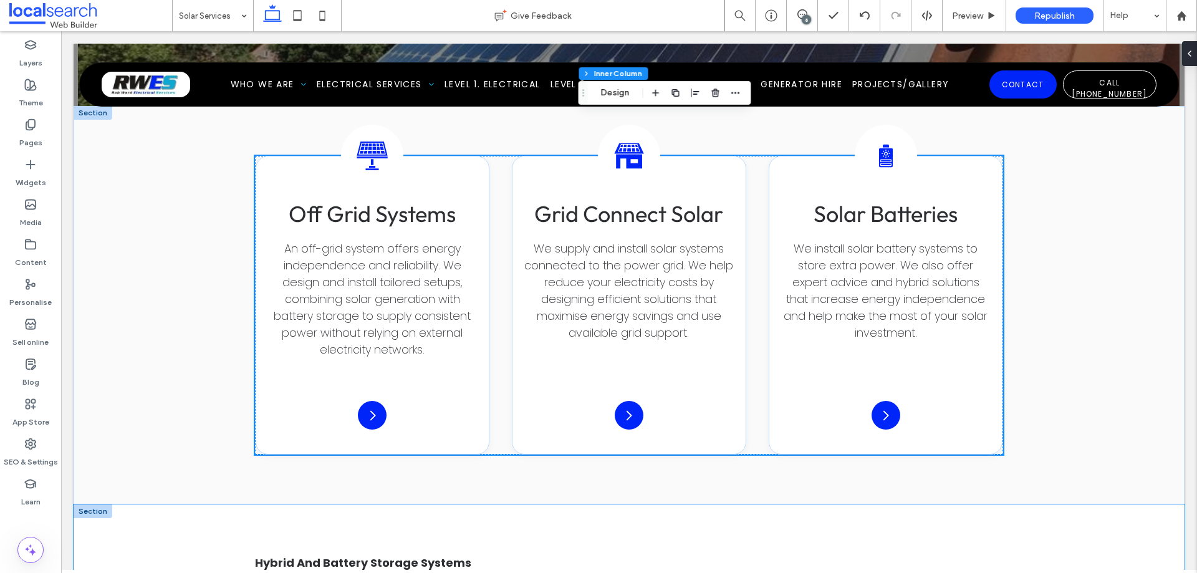
scroll to position [1773, 0]
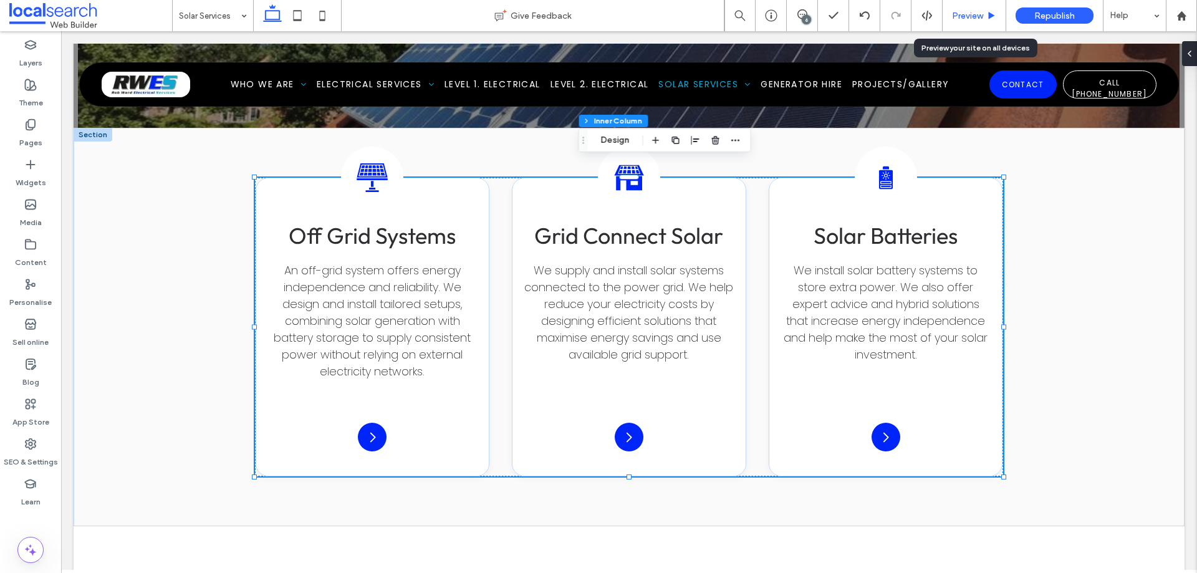
drag, startPoint x: 972, startPoint y: 12, endPoint x: 909, endPoint y: 0, distance: 63.6
click at [972, 12] on span "Preview" at bounding box center [967, 16] width 31 height 11
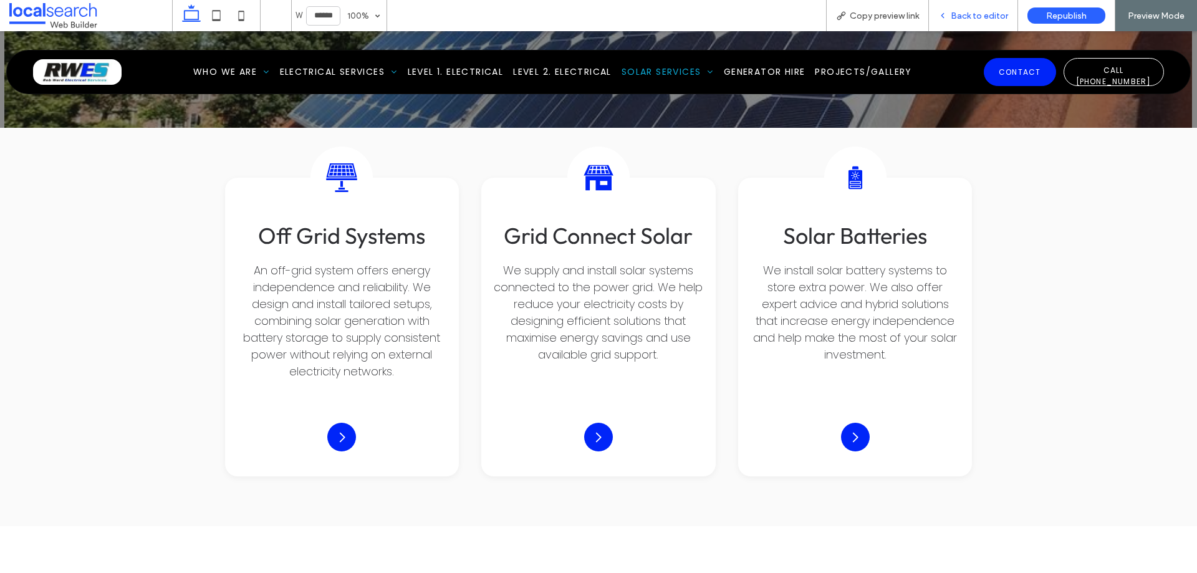
click at [984, 20] on span "Back to editor" at bounding box center [979, 16] width 57 height 11
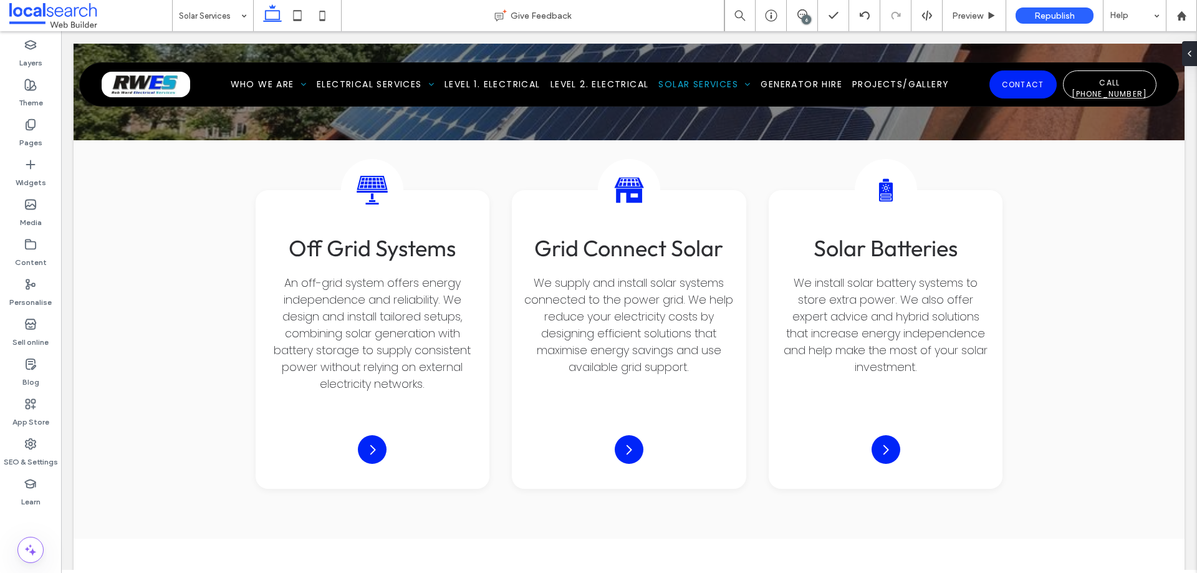
scroll to position [1773, 0]
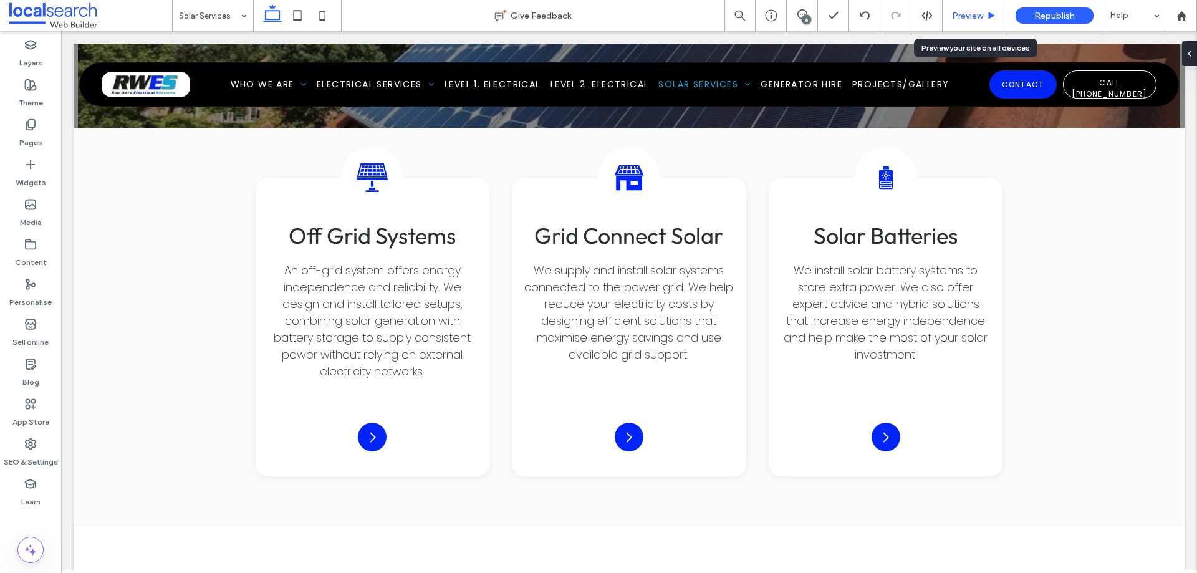
click at [984, 15] on div "Preview" at bounding box center [973, 16] width 63 height 11
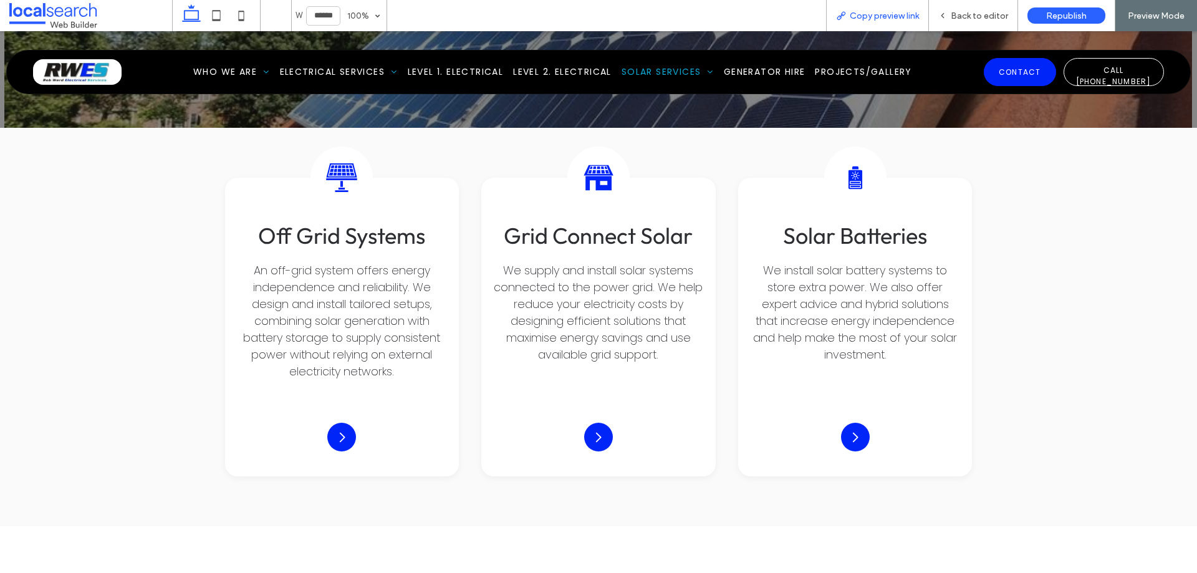
click at [885, 12] on span "Copy preview link" at bounding box center [884, 16] width 69 height 11
click at [883, 18] on span "Copy preview link" at bounding box center [884, 16] width 69 height 11
click at [963, 11] on span "Back to editor" at bounding box center [979, 16] width 57 height 11
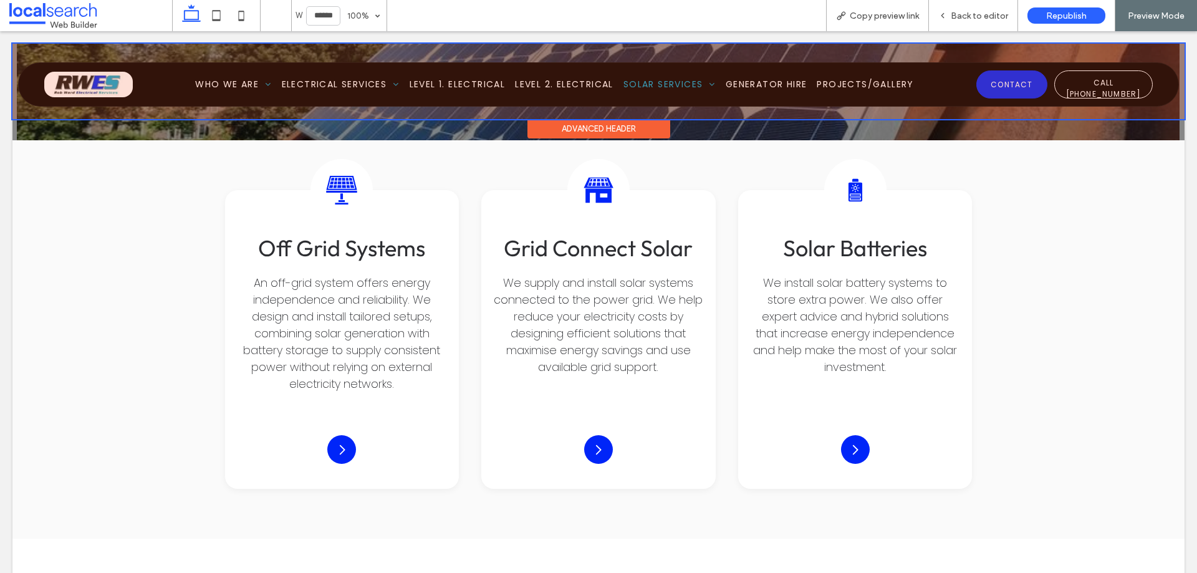
scroll to position [1773, 0]
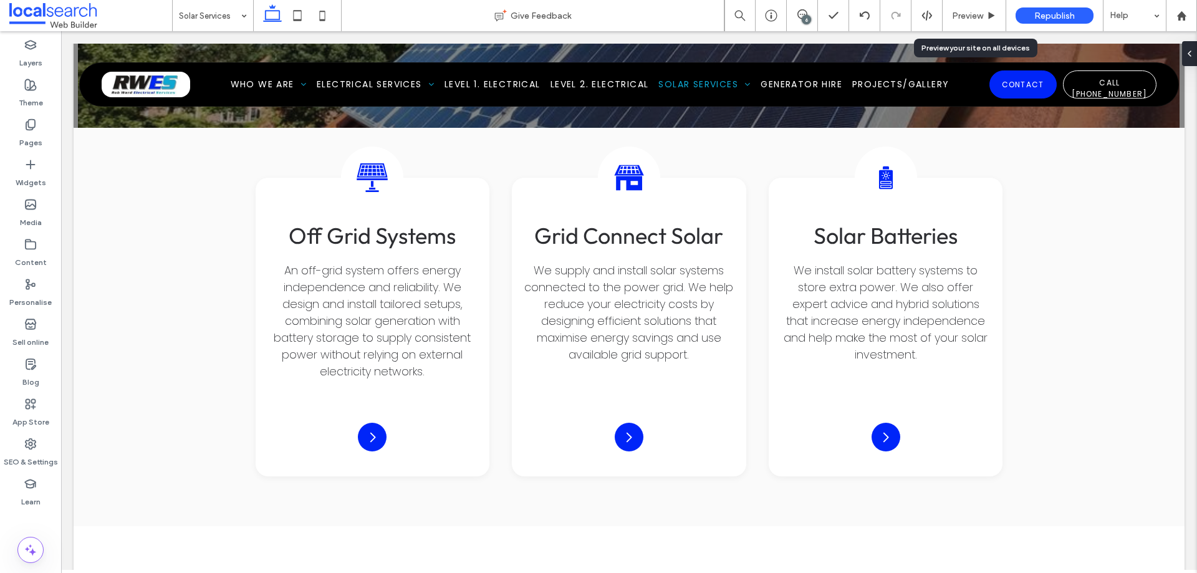
click at [802, 21] on div "6" at bounding box center [806, 19] width 9 height 9
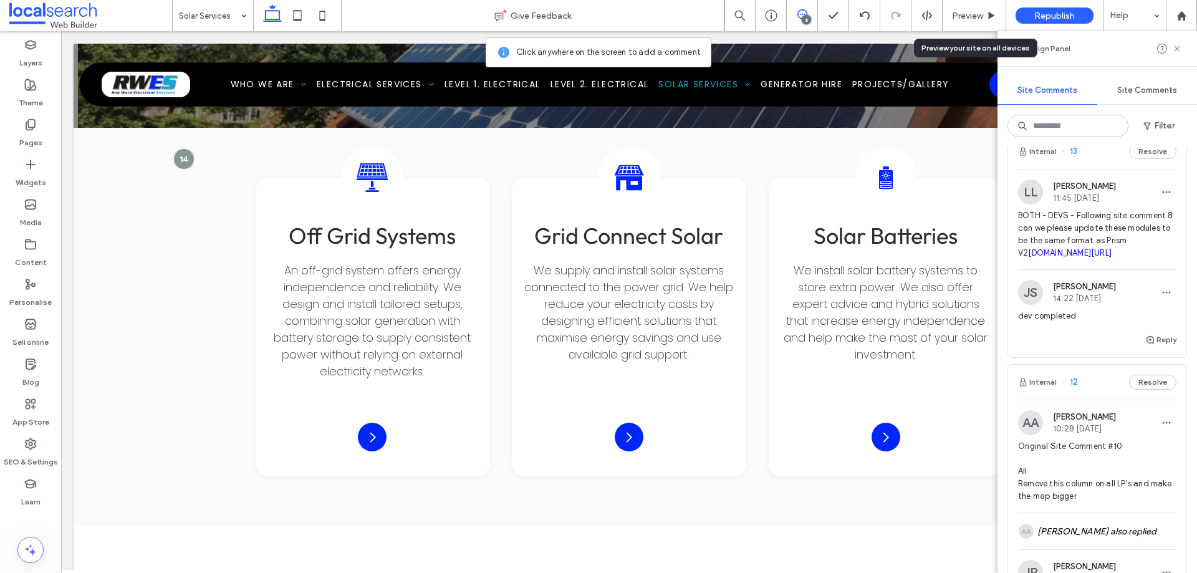
scroll to position [374, 0]
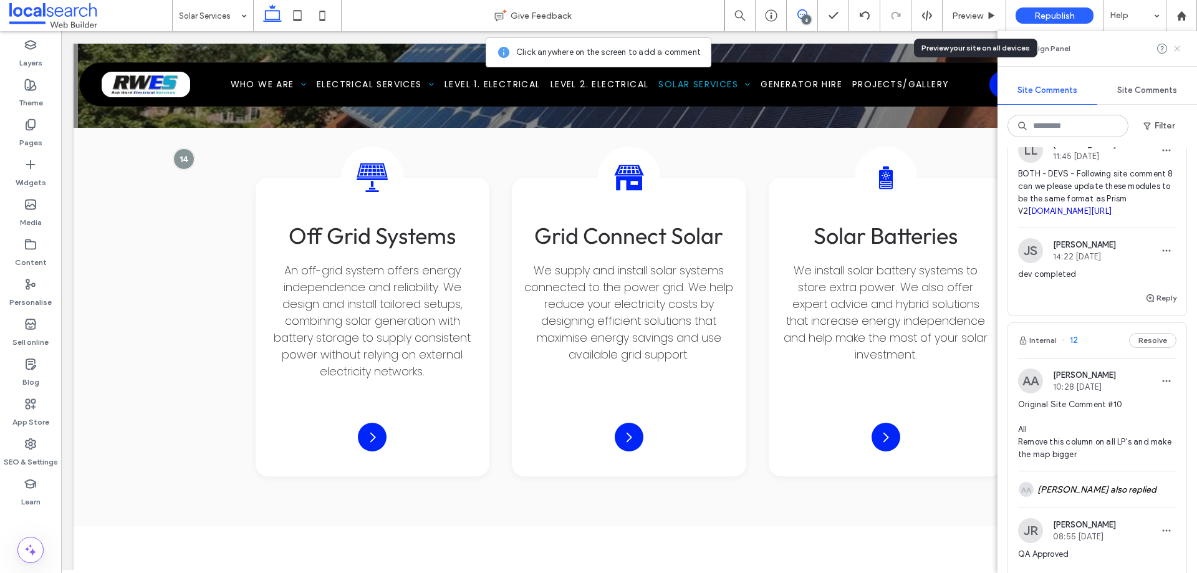
click at [1179, 47] on use at bounding box center [1177, 49] width 6 height 6
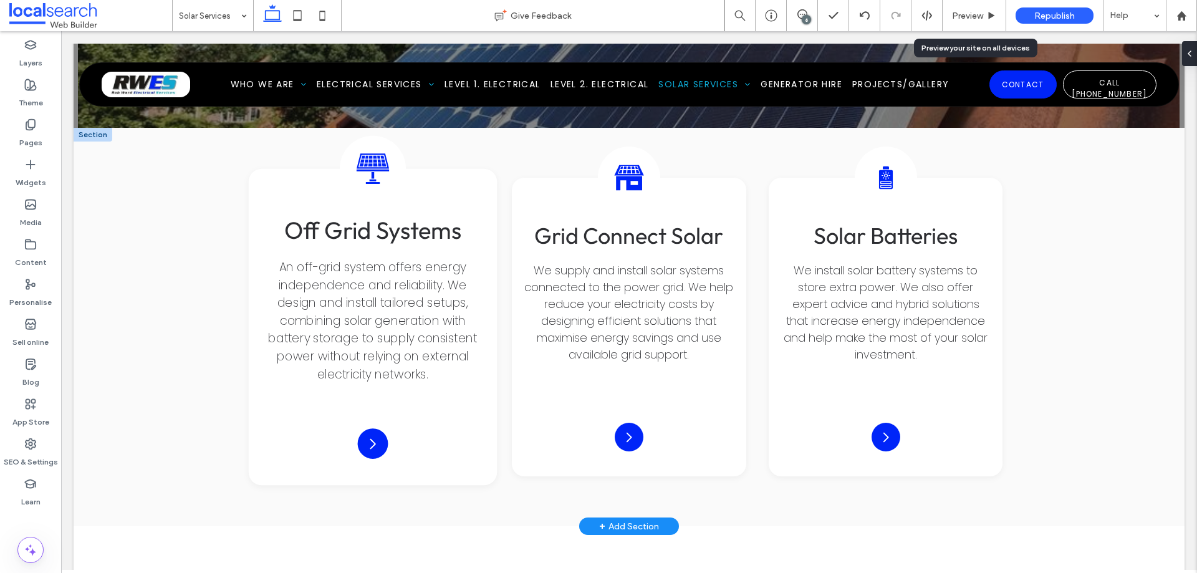
scroll to position [0, 0]
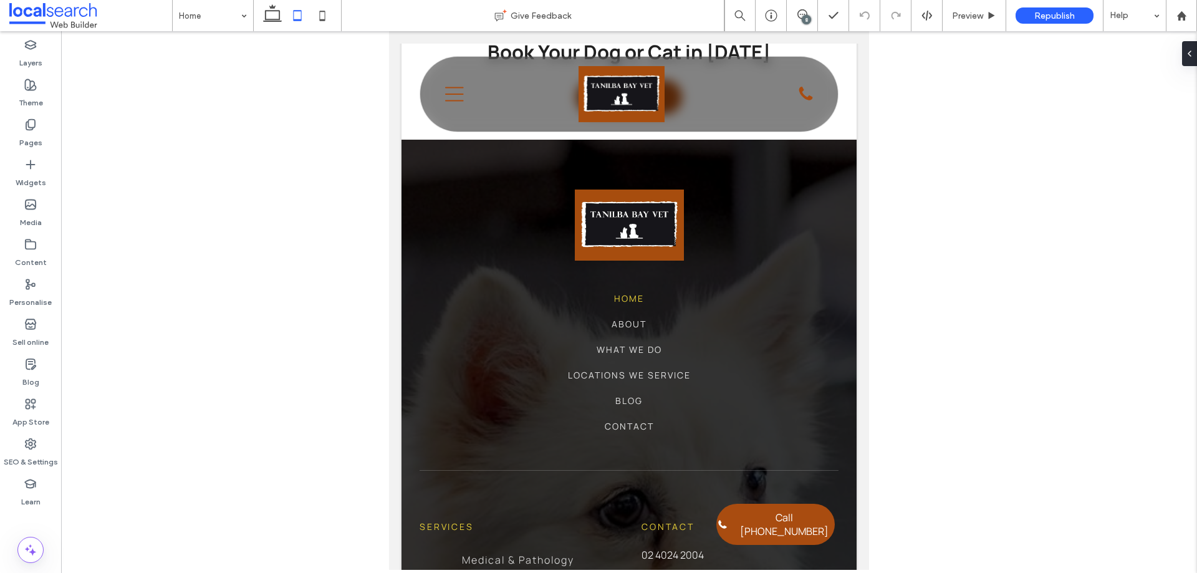
click at [327, 21] on icon at bounding box center [322, 15] width 25 height 25
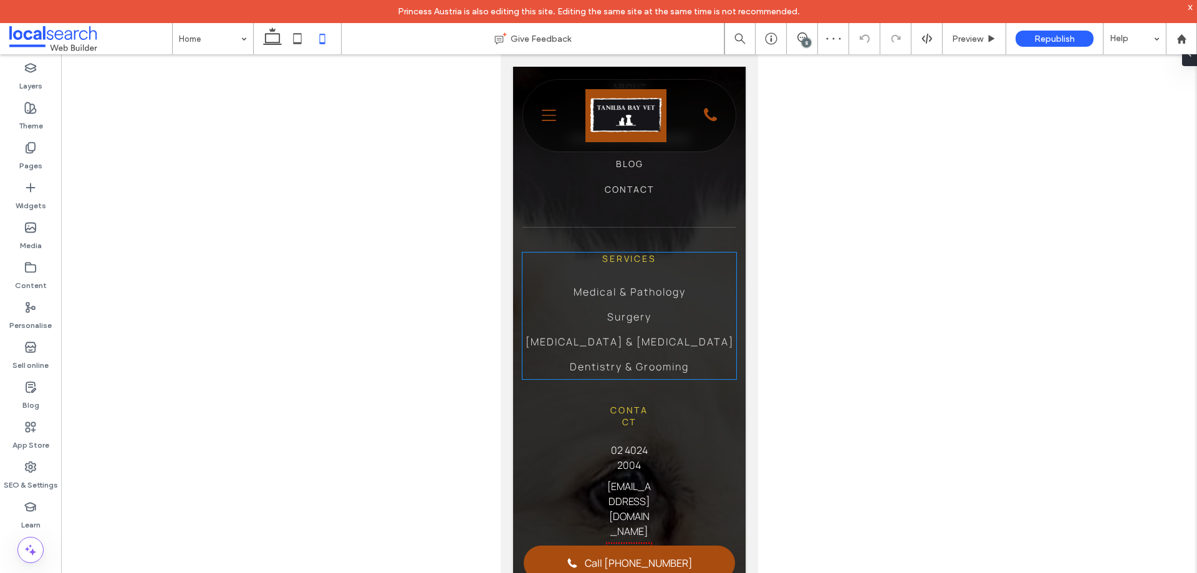
scroll to position [3532, 0]
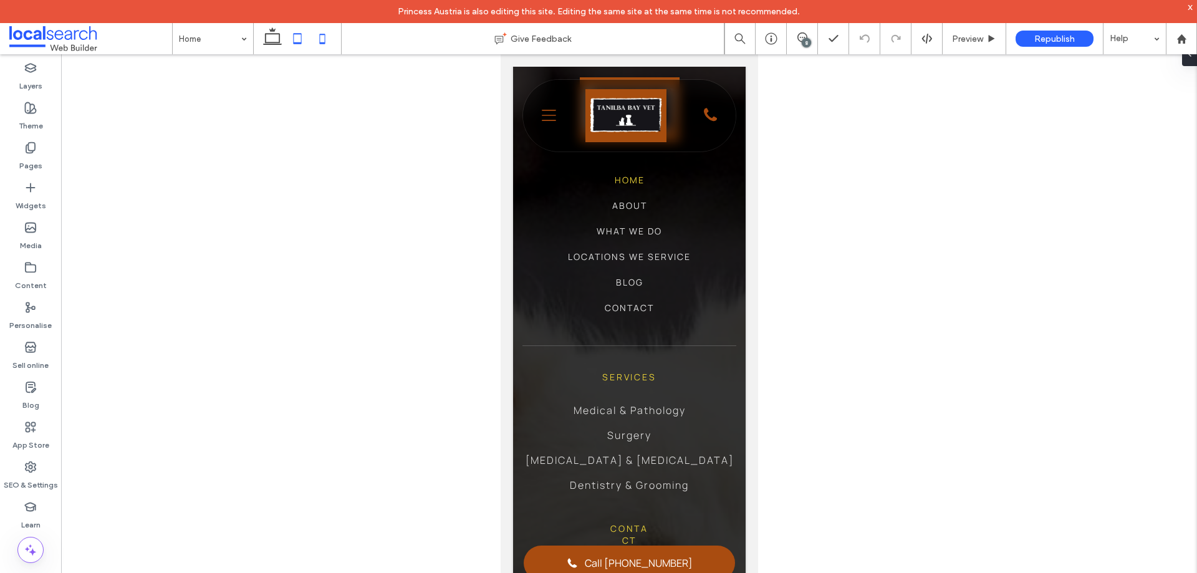
click at [305, 41] on icon at bounding box center [297, 38] width 25 height 25
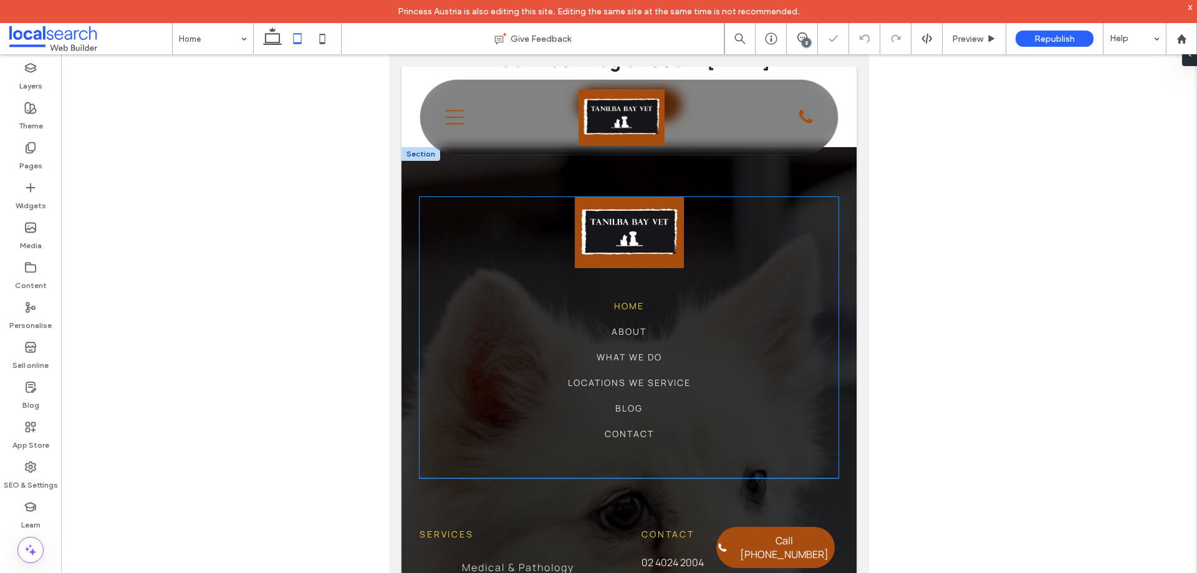
scroll to position [3739, 0]
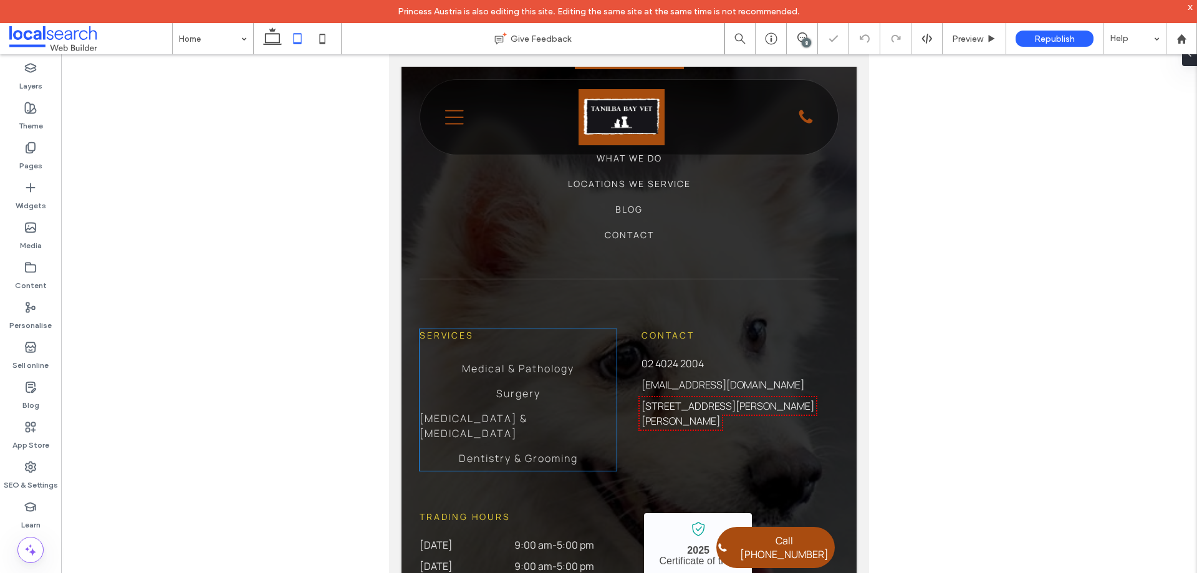
click at [547, 365] on ul "Medical & Pathology Surgery [MEDICAL_DATA] & [MEDICAL_DATA] Dentistry & Grooming" at bounding box center [518, 413] width 197 height 115
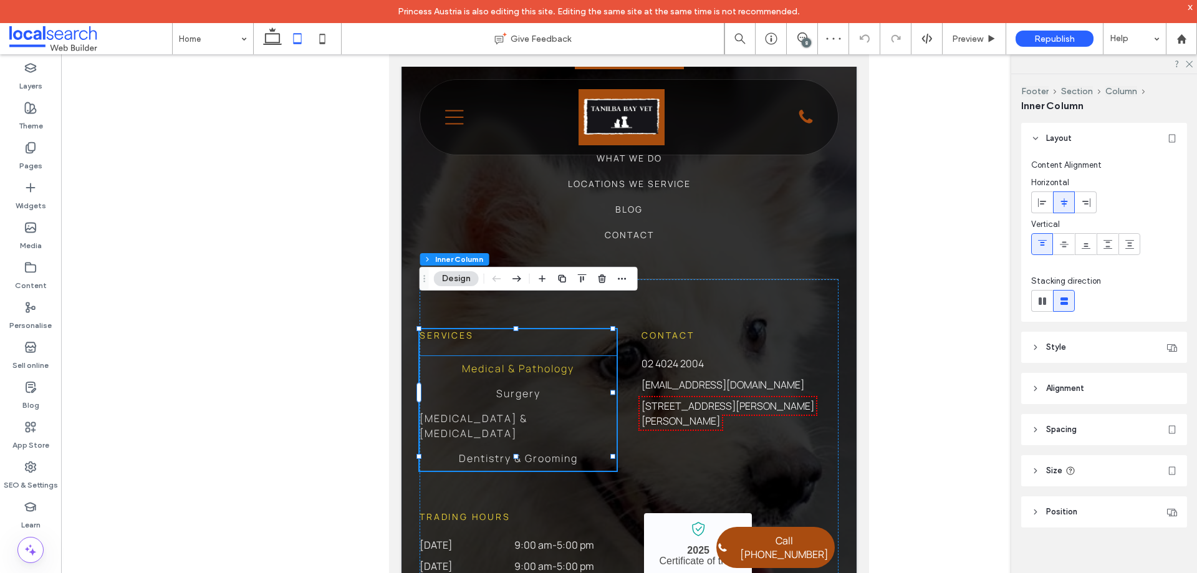
click at [547, 361] on span "Medical & Pathology" at bounding box center [518, 368] width 112 height 15
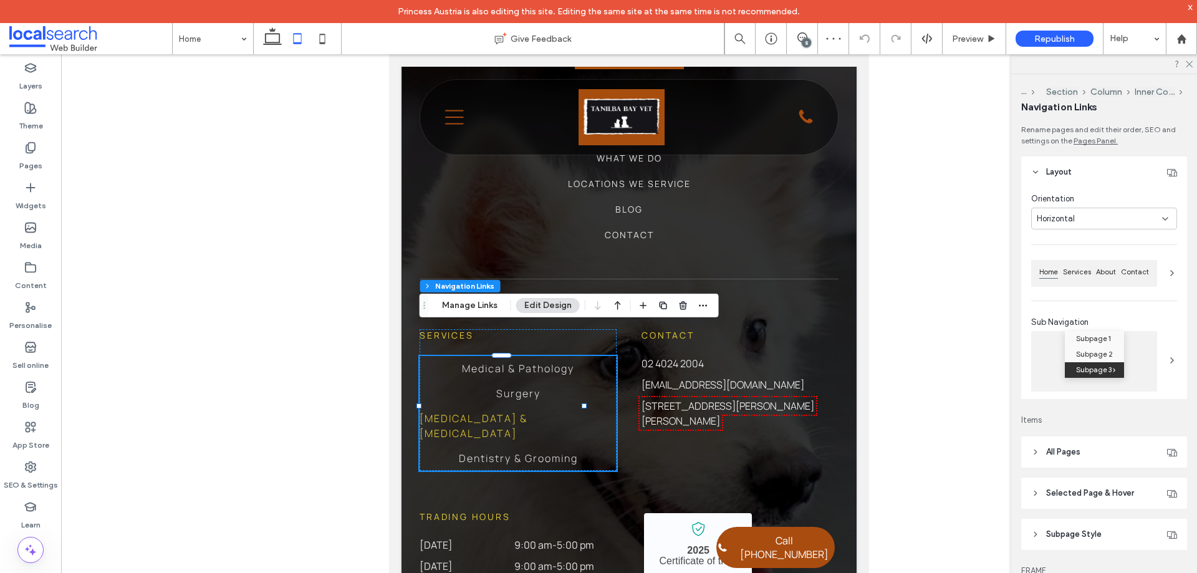
type input "***"
type input "****"
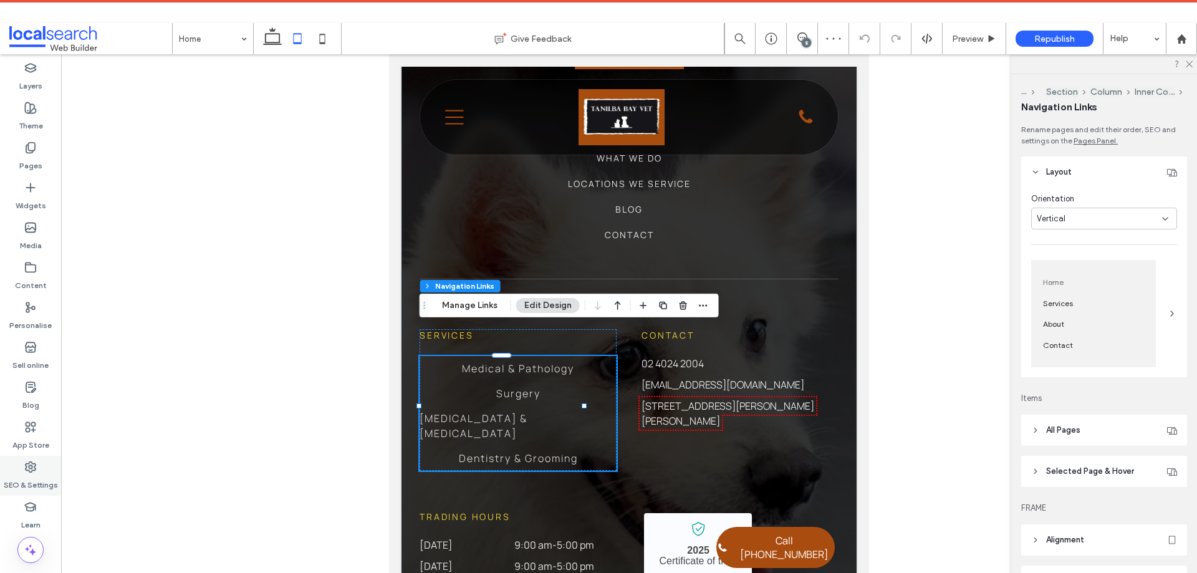
click at [27, 472] on icon at bounding box center [30, 467] width 12 height 12
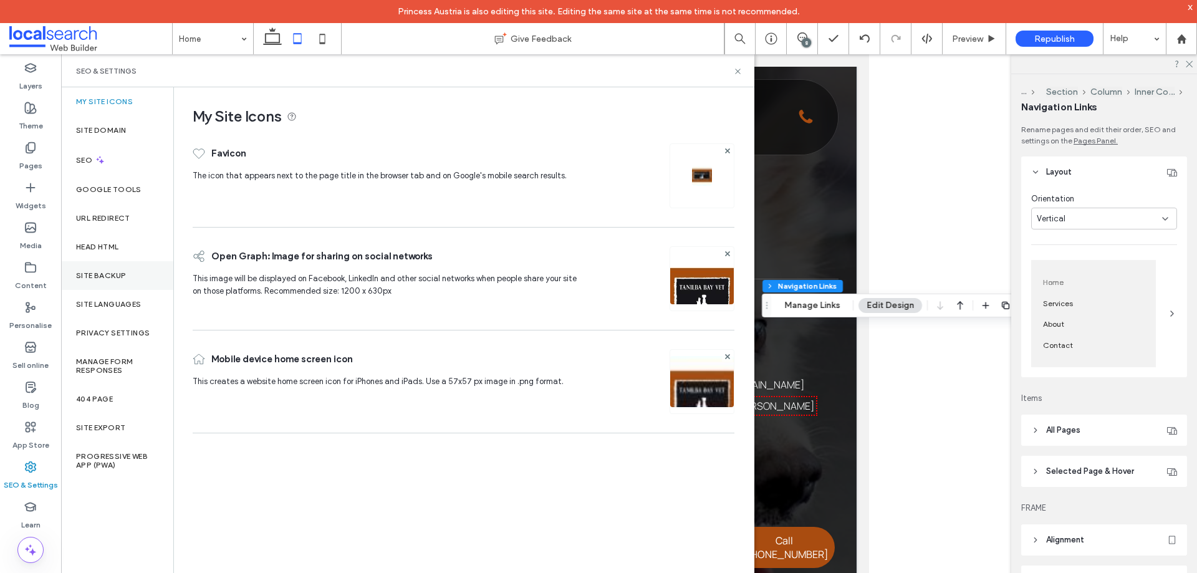
click at [125, 277] on label "Site backup" at bounding box center [101, 275] width 50 height 9
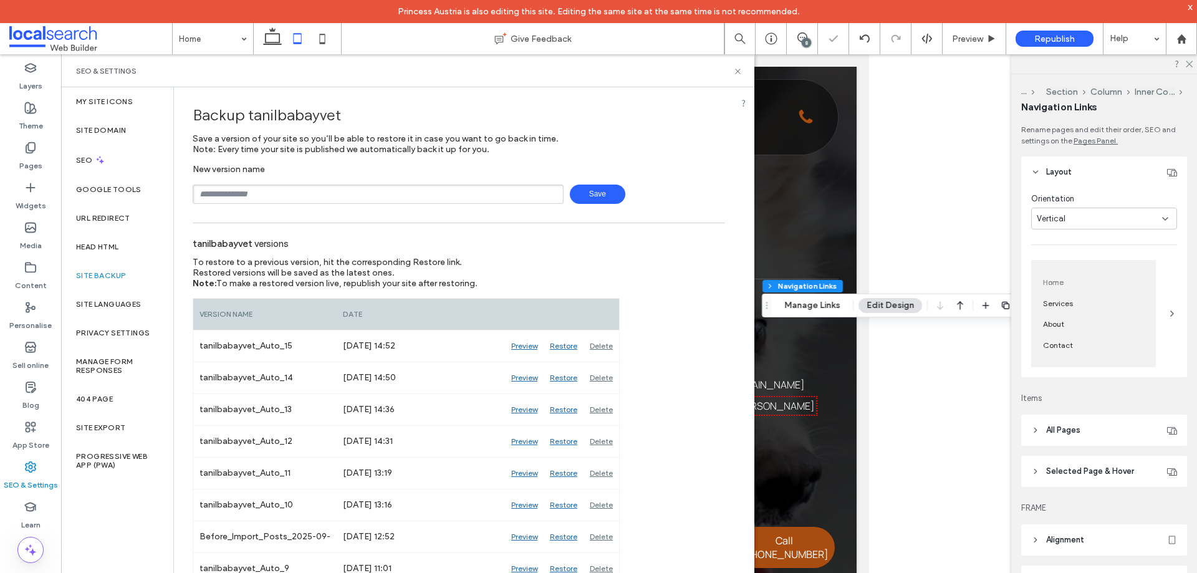
click at [283, 194] on input "text" at bounding box center [378, 194] width 371 height 19
type input "**********"
click at [736, 69] on icon at bounding box center [737, 69] width 9 height 9
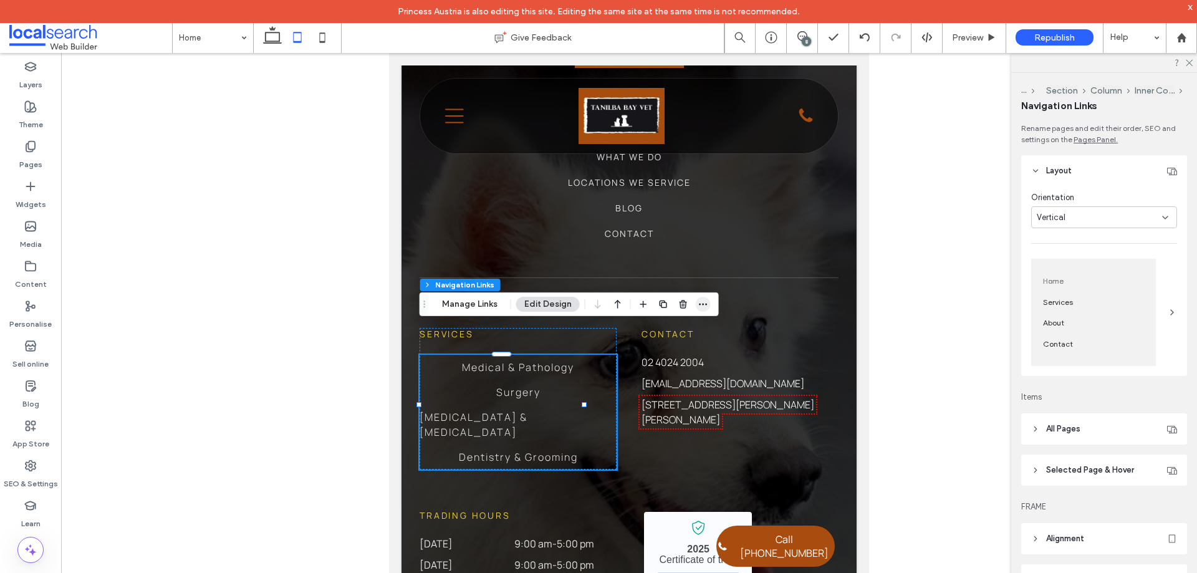
click at [696, 304] on span "button" at bounding box center [703, 304] width 15 height 15
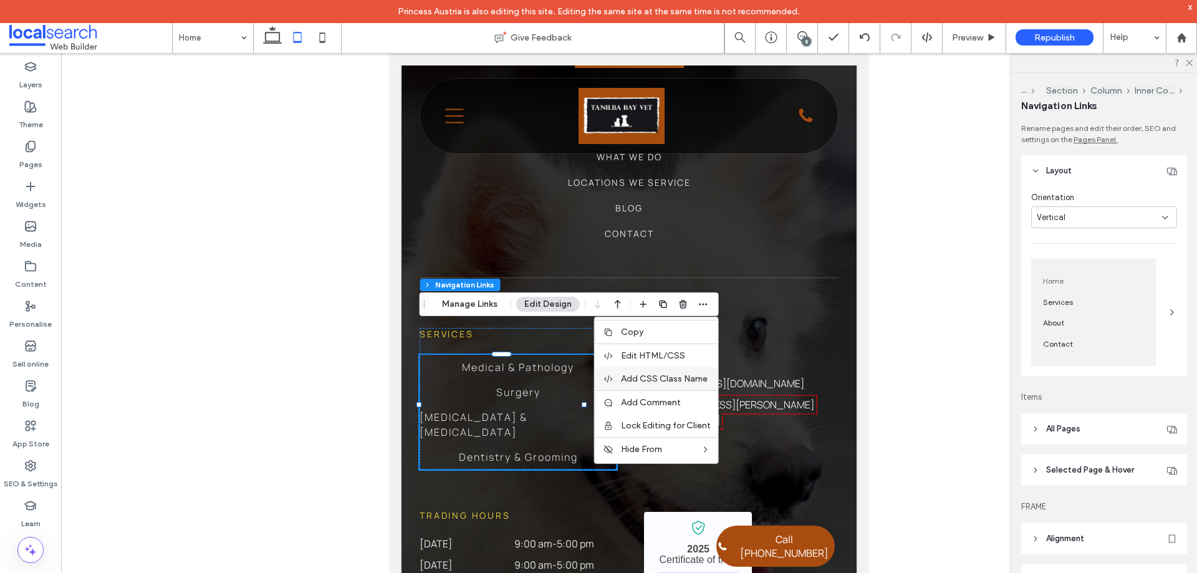
click at [670, 373] on span "Add CSS Class Name" at bounding box center [664, 378] width 87 height 11
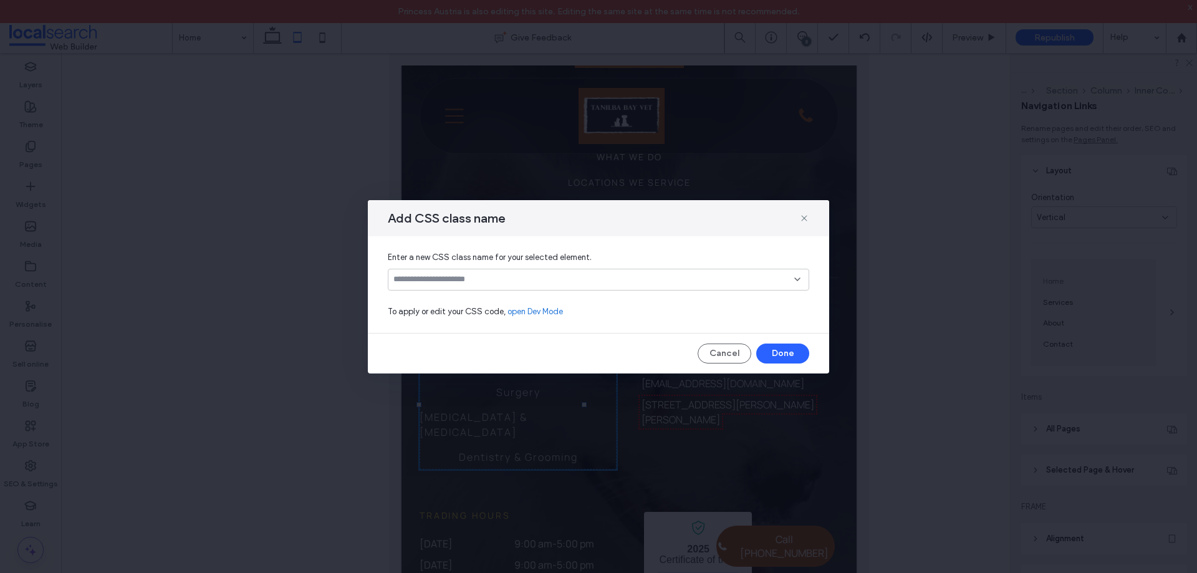
click at [503, 271] on div at bounding box center [598, 280] width 421 height 22
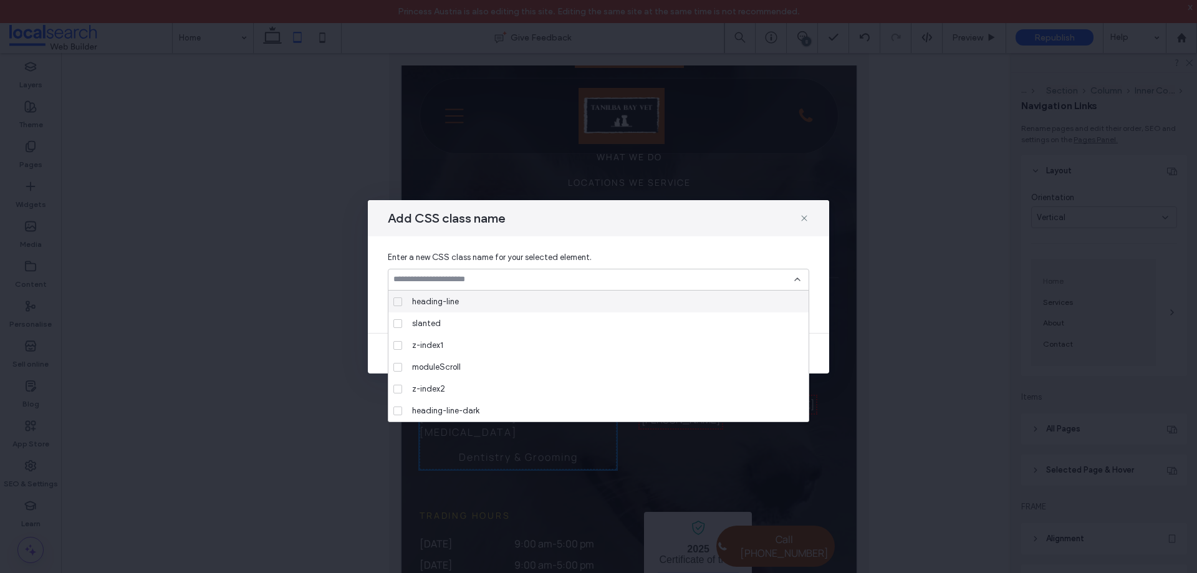
click at [504, 278] on input at bounding box center [593, 279] width 401 height 10
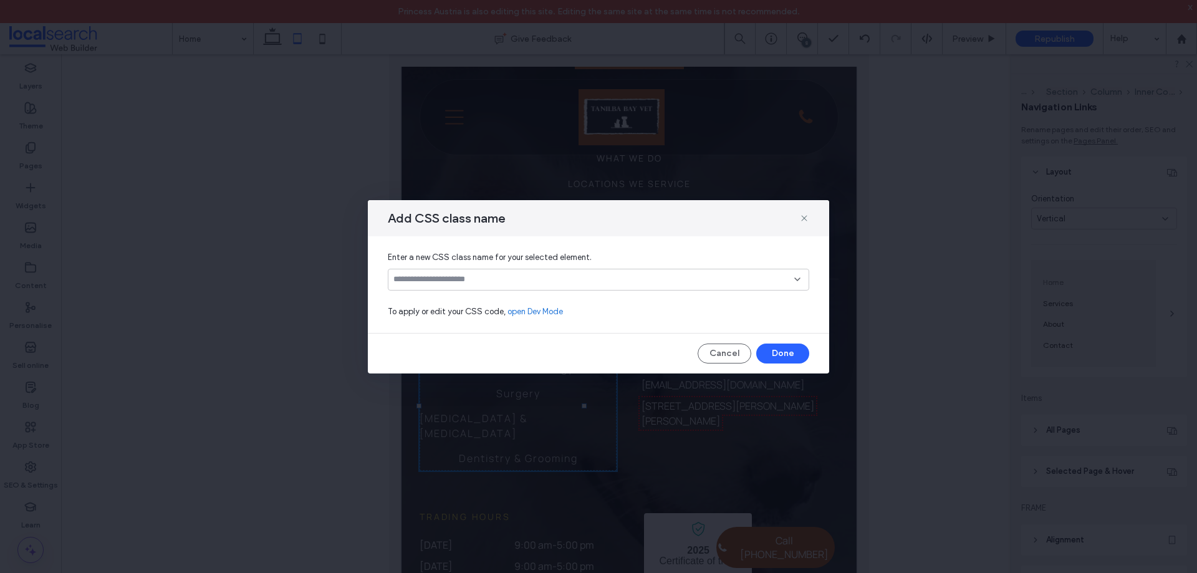
click at [453, 280] on input at bounding box center [593, 279] width 401 height 10
type input "**********"
click at [455, 303] on div "Create "leftTablet"" at bounding box center [598, 299] width 409 height 9
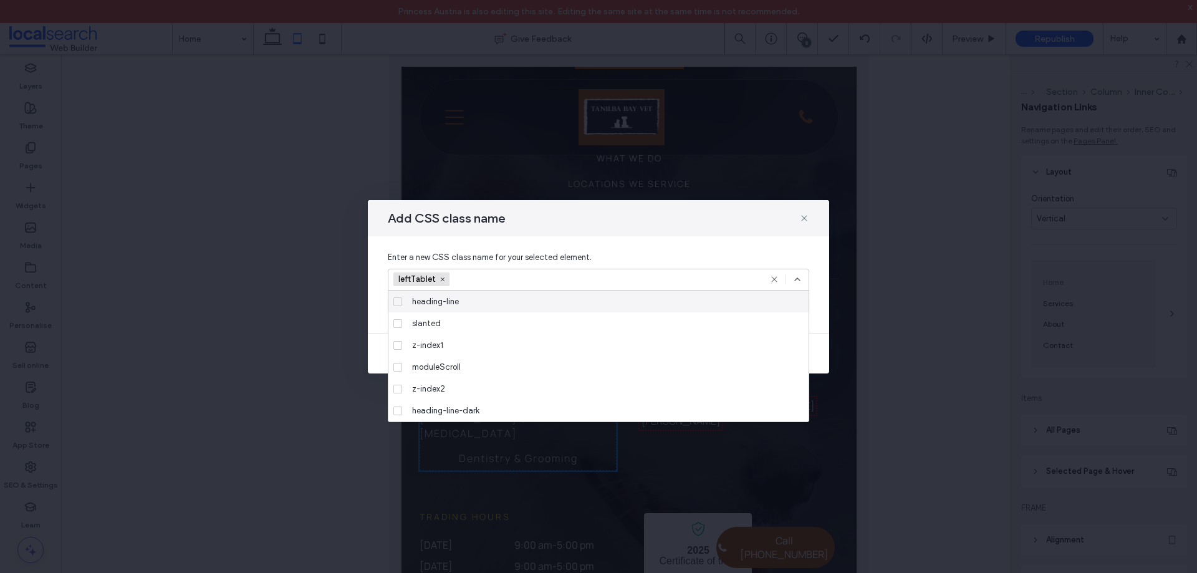
click at [824, 309] on div "Enter a new CSS class name for your selected element. leftTablet To apply or ed…" at bounding box center [598, 284] width 461 height 97
click at [798, 281] on icon at bounding box center [797, 279] width 10 height 10
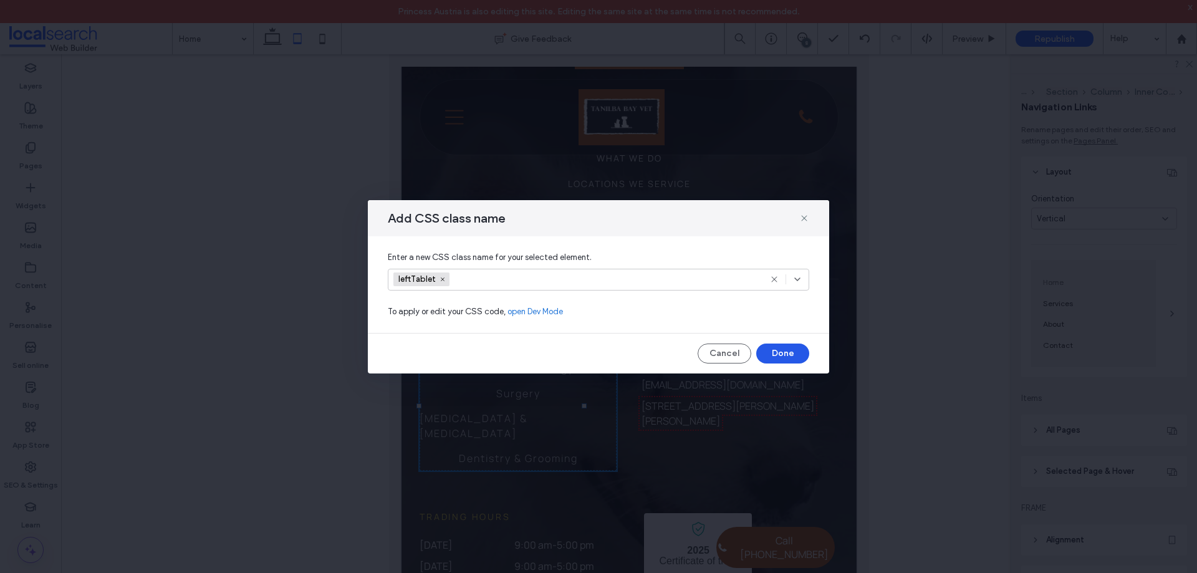
click at [789, 353] on button "Done" at bounding box center [782, 353] width 53 height 20
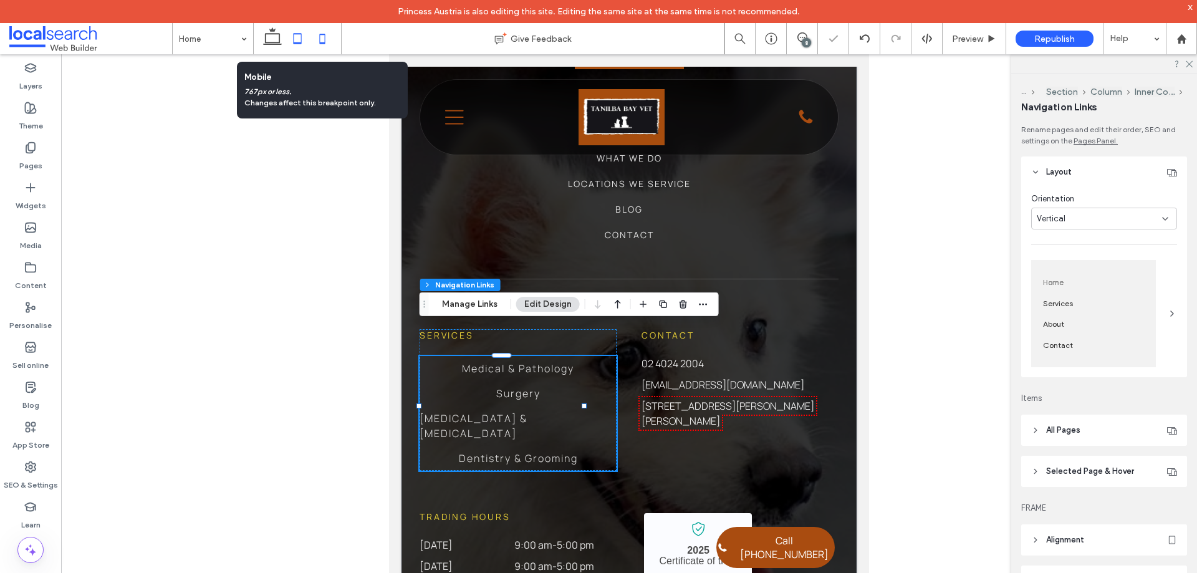
click at [324, 39] on icon at bounding box center [322, 38] width 25 height 25
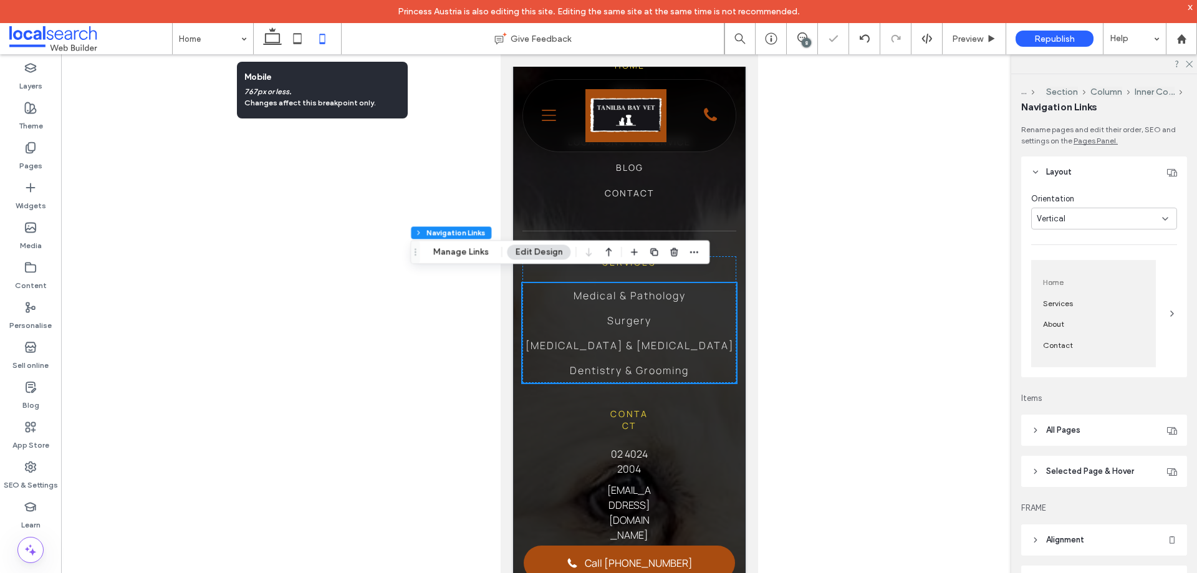
type input "***"
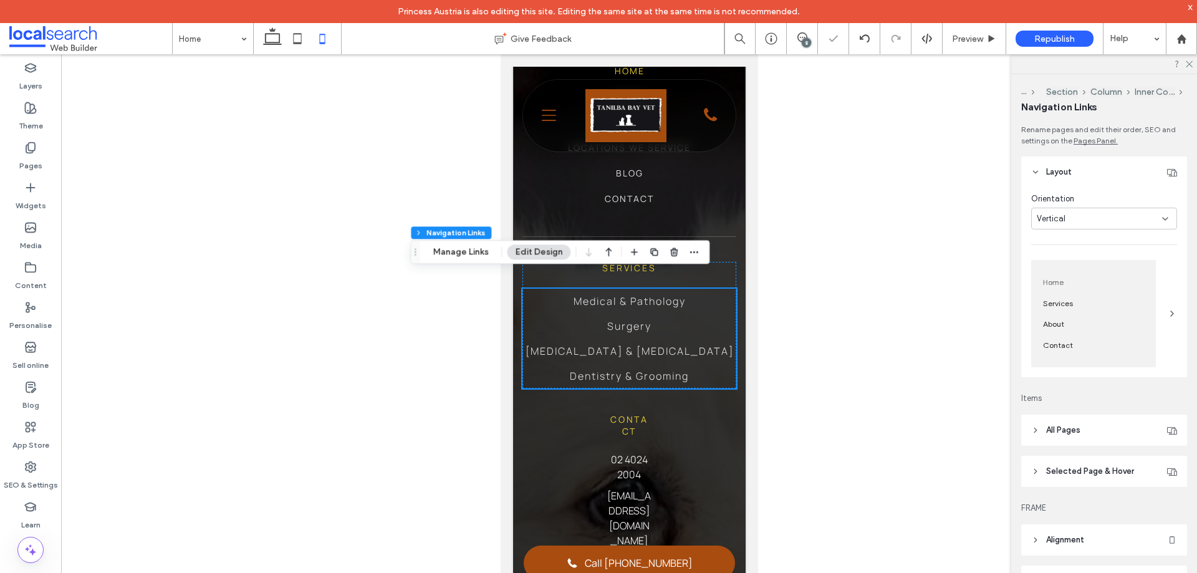
scroll to position [3698, 0]
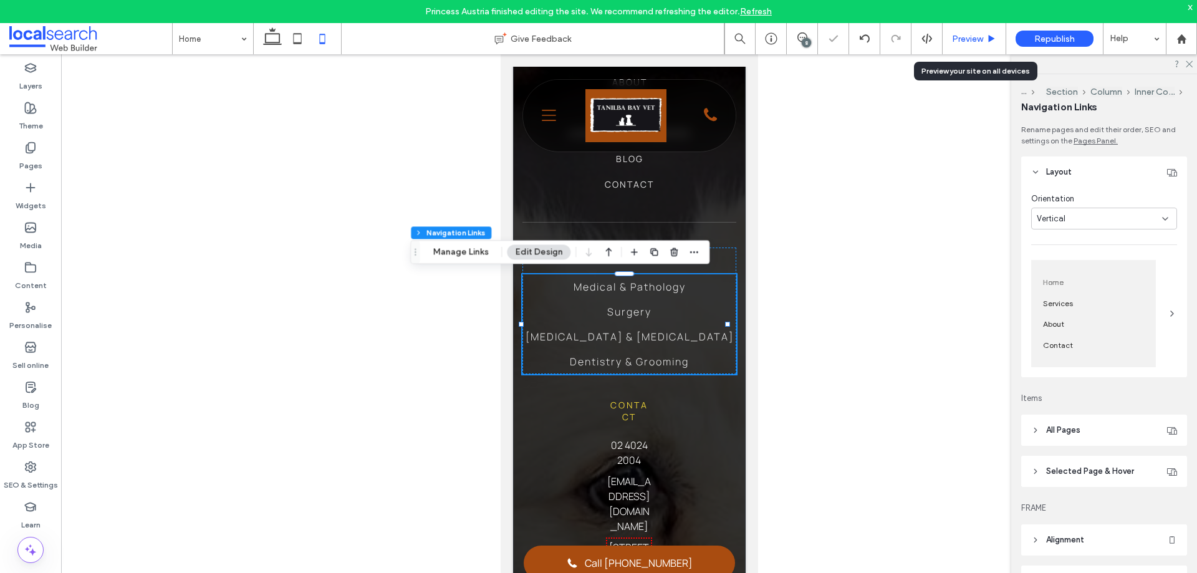
click at [949, 36] on div "Preview" at bounding box center [973, 39] width 63 height 11
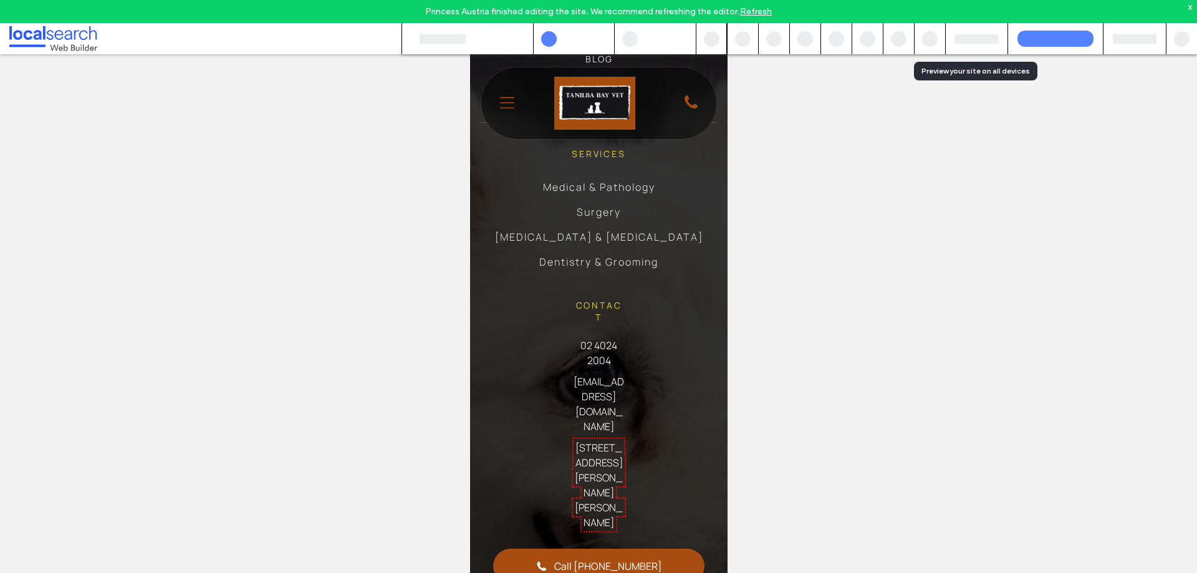
scroll to position [3614, 0]
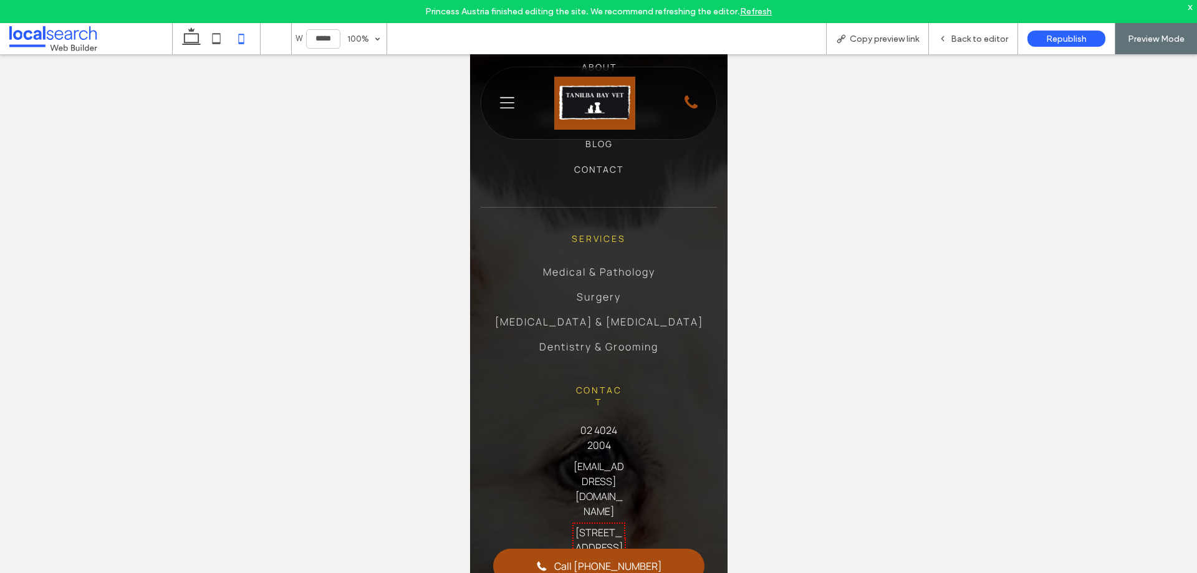
click at [507, 99] on icon "Menu Icon" at bounding box center [506, 103] width 14 height 19
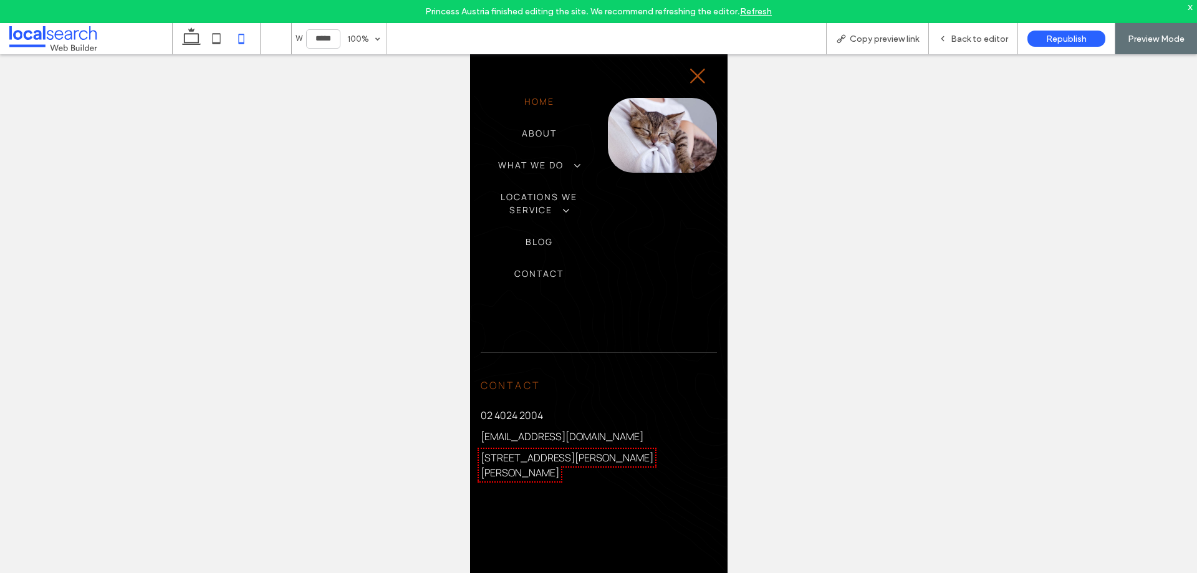
scroll to position [0, 0]
click at [214, 33] on icon at bounding box center [216, 38] width 25 height 25
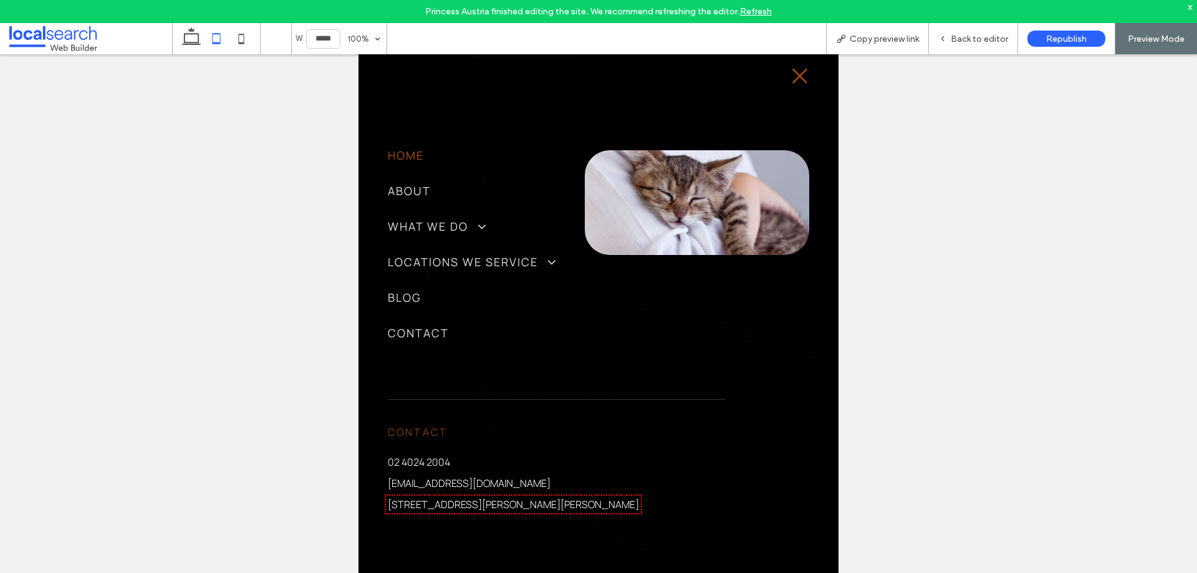
scroll to position [3747, 0]
click at [239, 34] on icon at bounding box center [241, 38] width 25 height 25
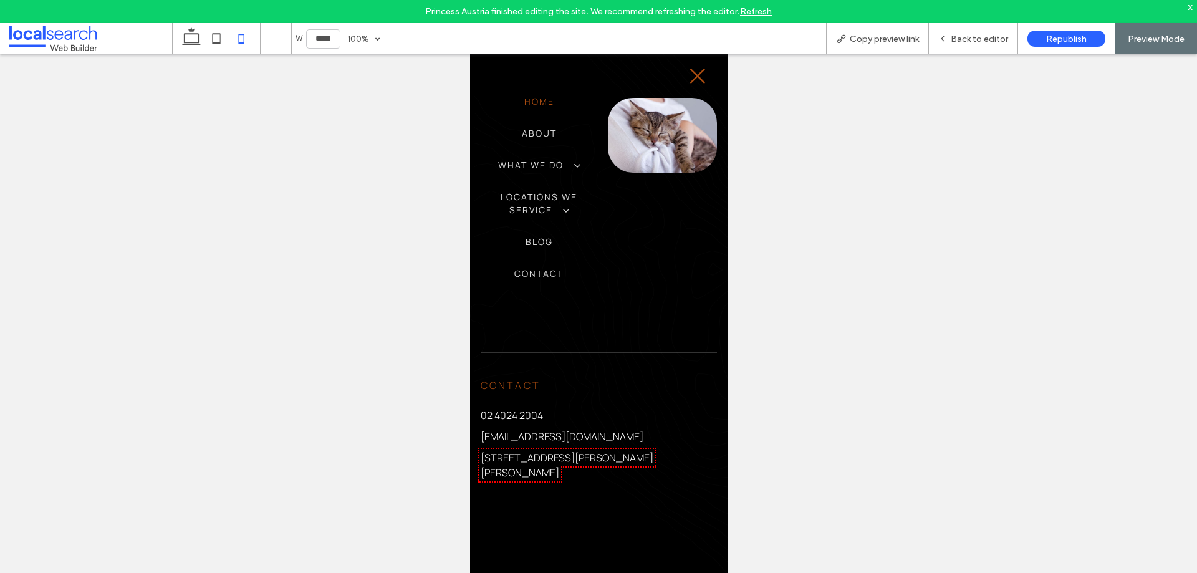
type input "*****"
click at [993, 38] on span "Back to editor" at bounding box center [979, 39] width 57 height 11
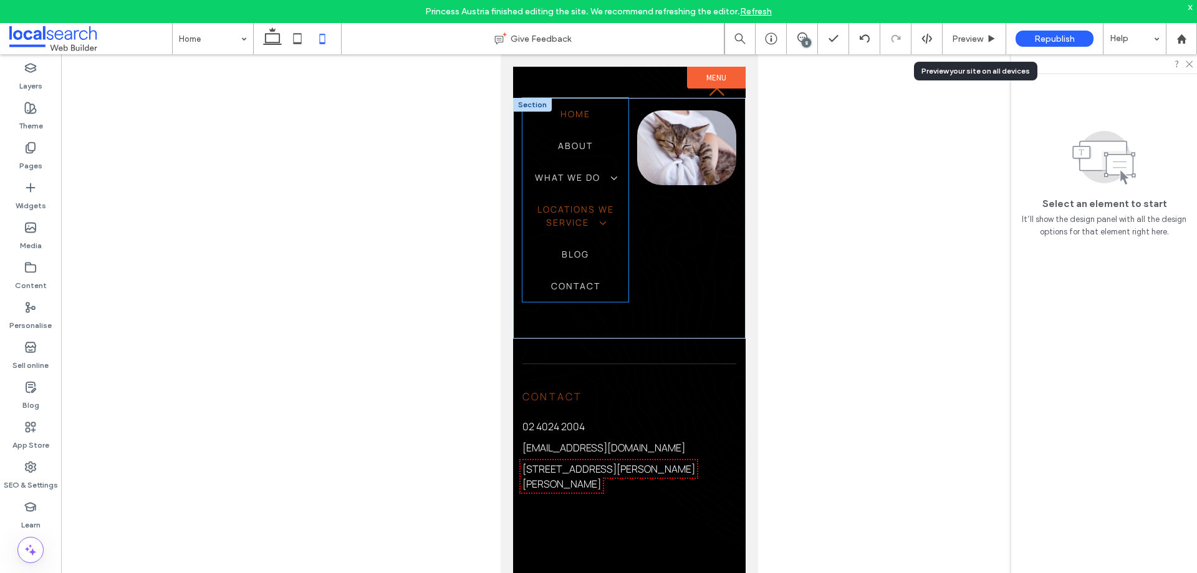
scroll to position [3528, 0]
click at [585, 206] on span "Locations We Service" at bounding box center [575, 216] width 107 height 26
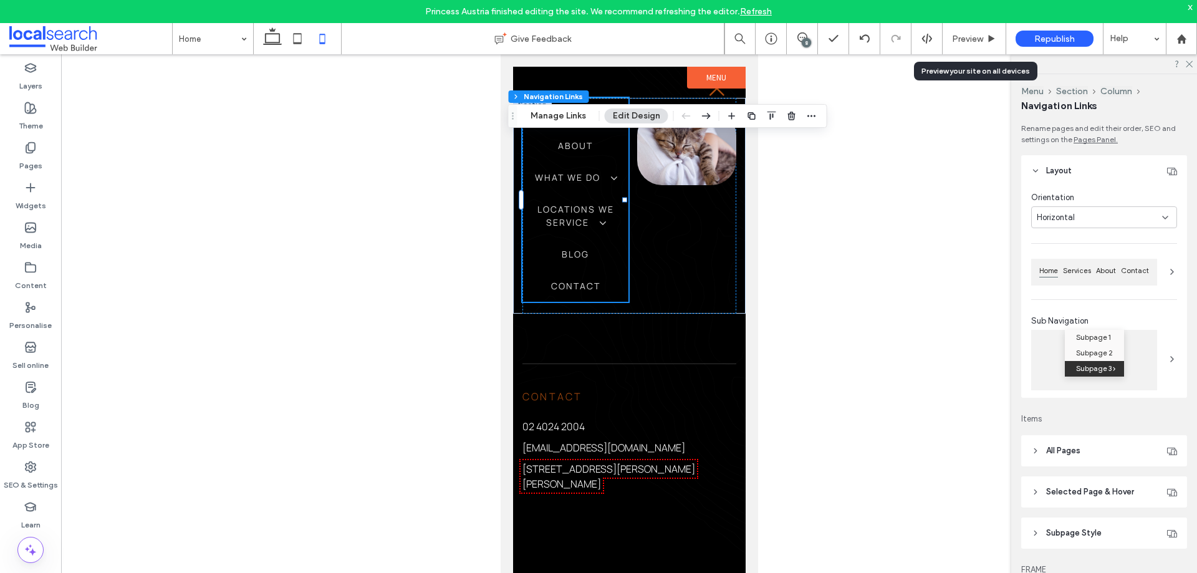
type input "***"
type input "****"
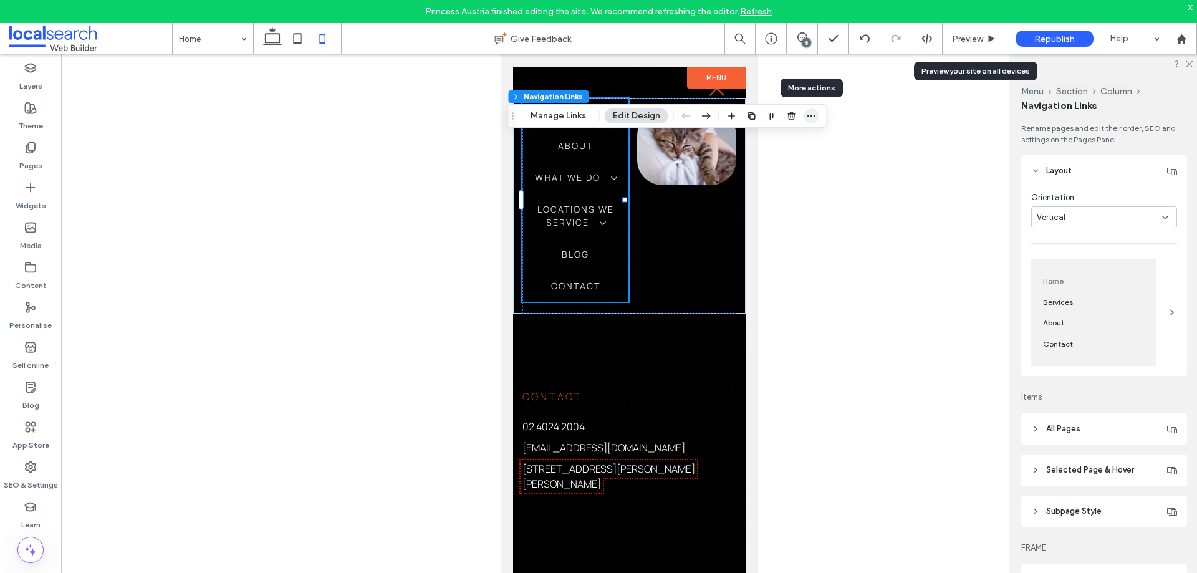
scroll to position [3571, 0]
click at [805, 115] on span "button" at bounding box center [811, 115] width 15 height 15
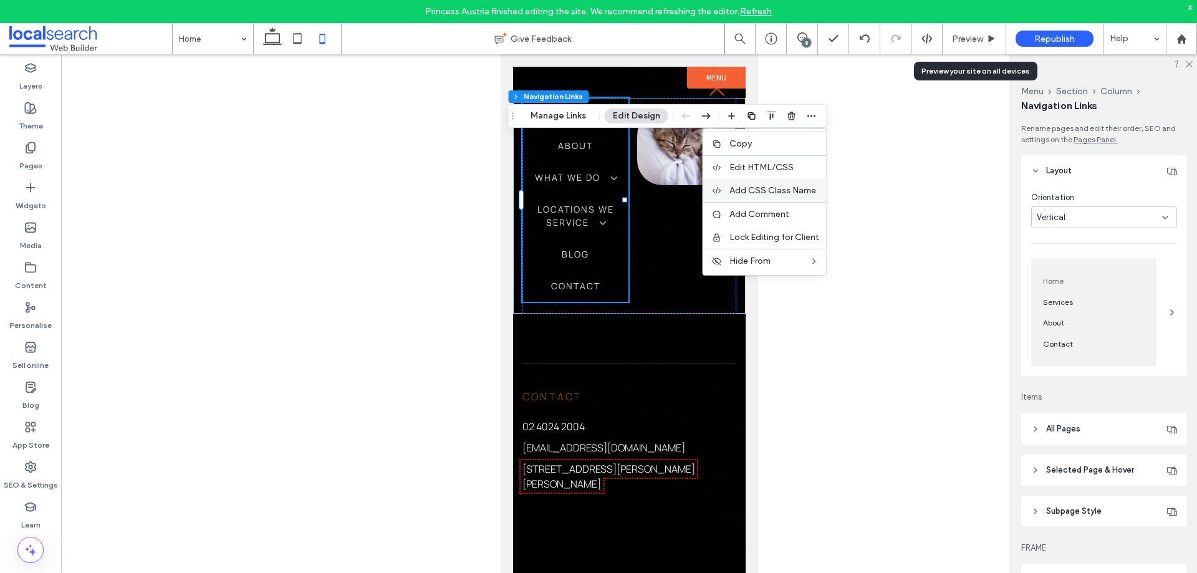
click at [764, 188] on span "Add CSS Class Name" at bounding box center [772, 190] width 87 height 11
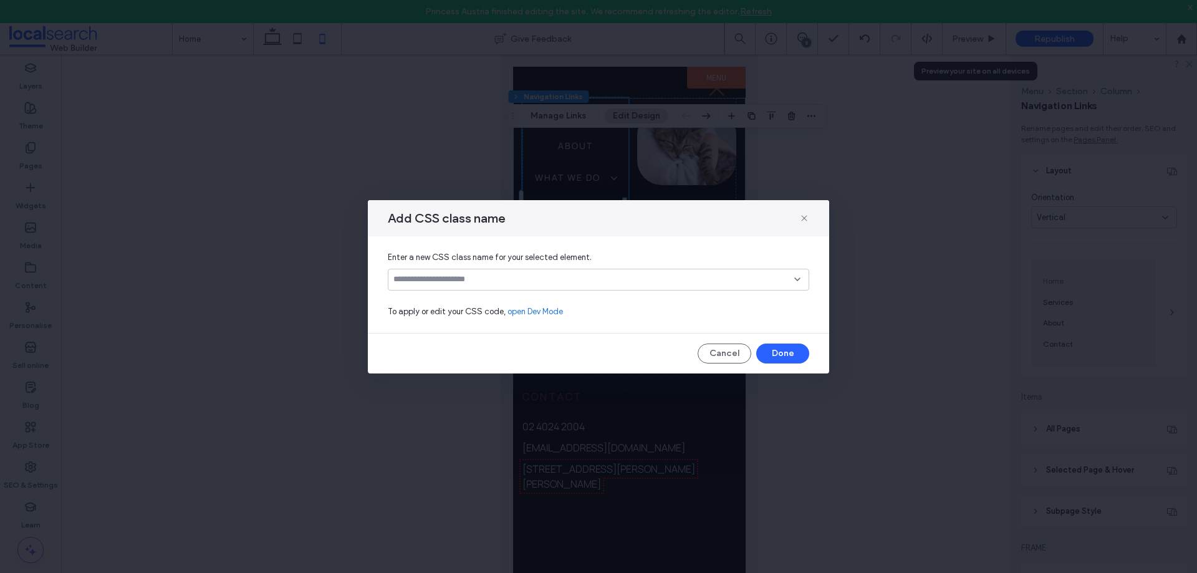
click at [493, 281] on input at bounding box center [593, 279] width 401 height 10
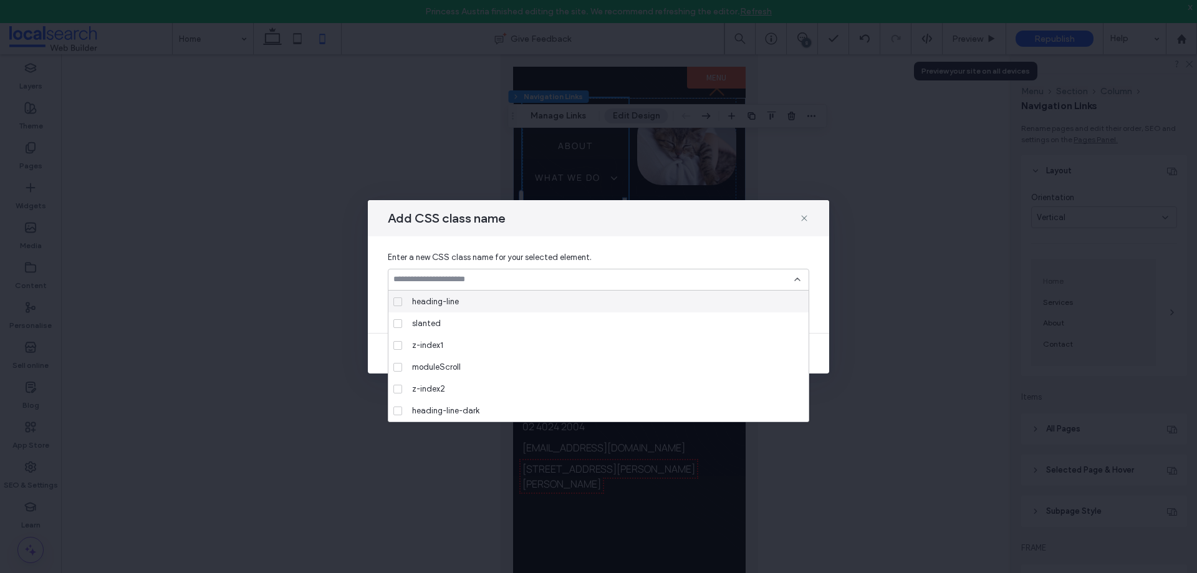
type input "*"
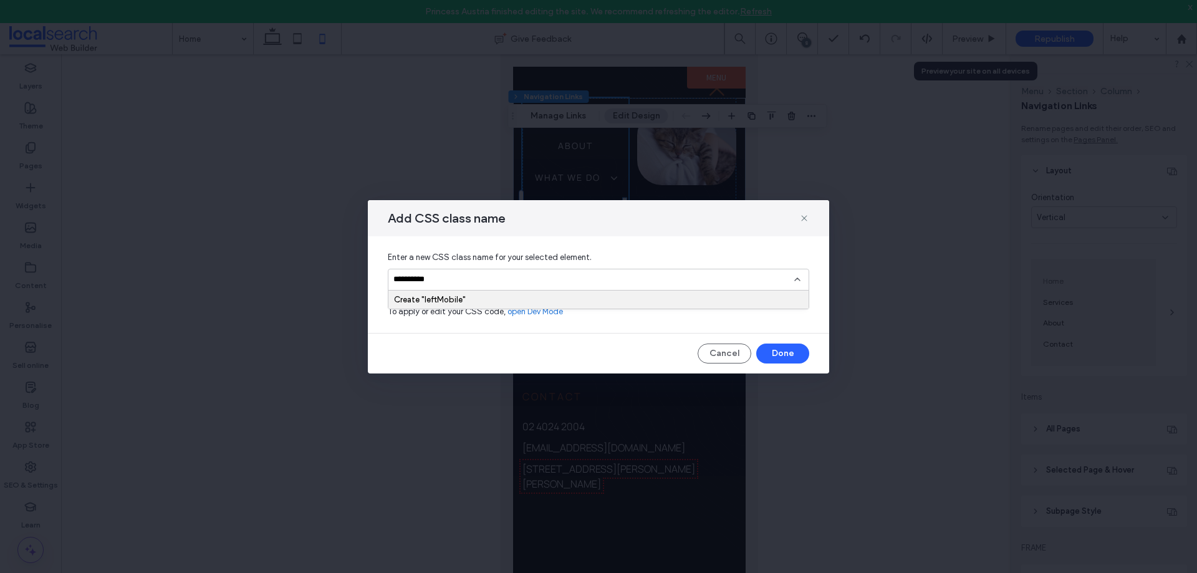
type input "**********"
click at [456, 292] on div "Create "leftMobile"" at bounding box center [598, 299] width 420 height 18
click at [423, 295] on div "Create "leftMobile"" at bounding box center [598, 299] width 409 height 9
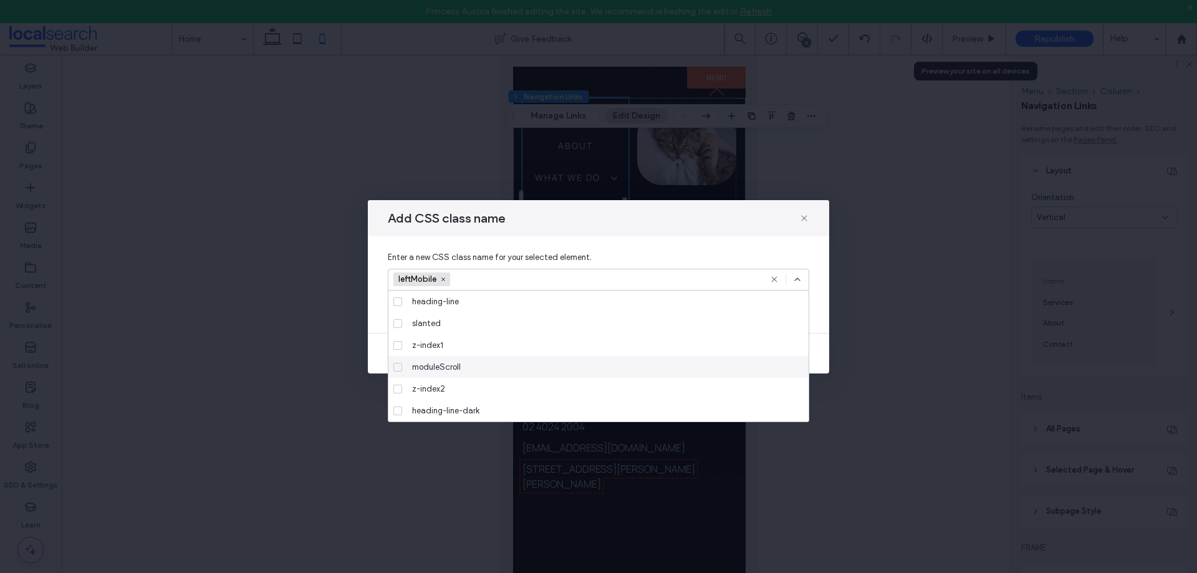
scroll to position [3528, 0]
click at [798, 281] on icon at bounding box center [797, 279] width 10 height 10
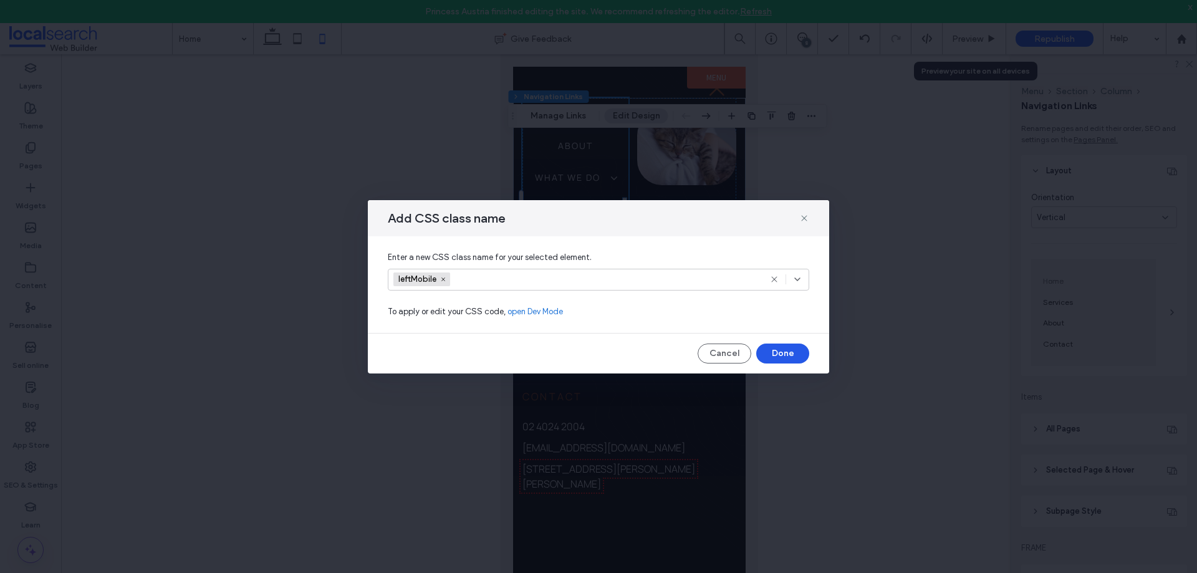
click at [780, 350] on button "Done" at bounding box center [782, 353] width 53 height 20
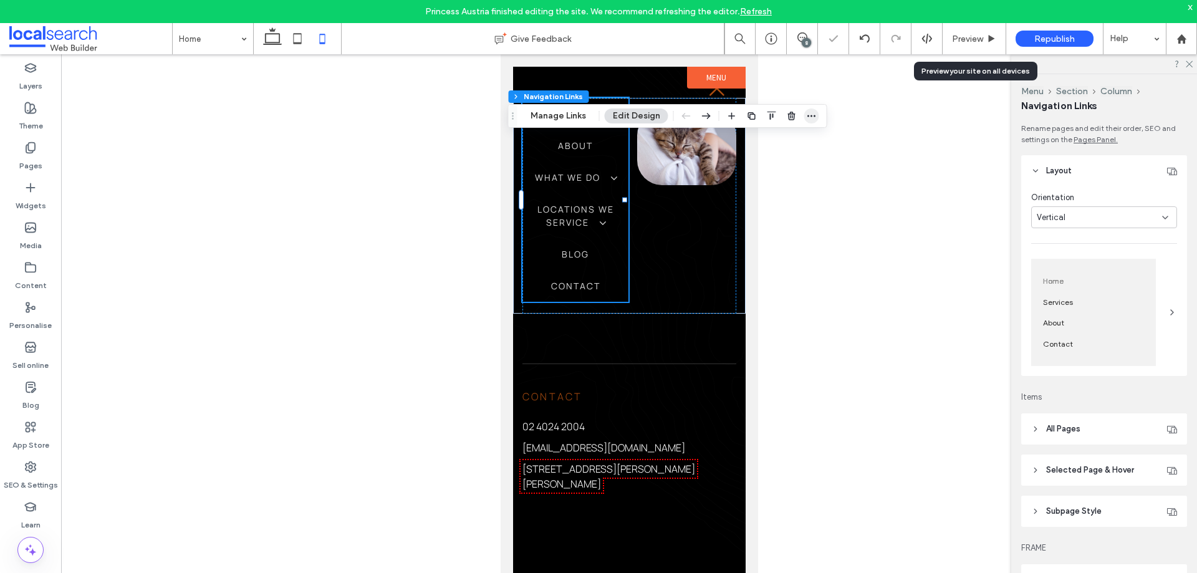
click at [807, 119] on icon "button" at bounding box center [812, 116] width 10 height 10
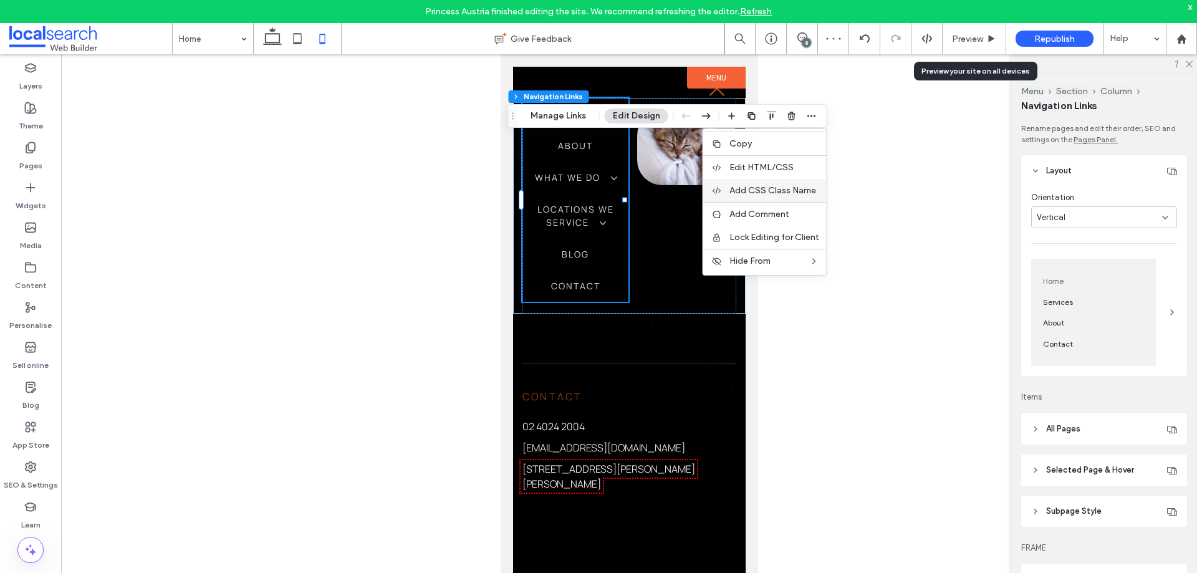
scroll to position [3571, 0]
click at [782, 195] on span "Add CSS Class Name" at bounding box center [772, 190] width 87 height 11
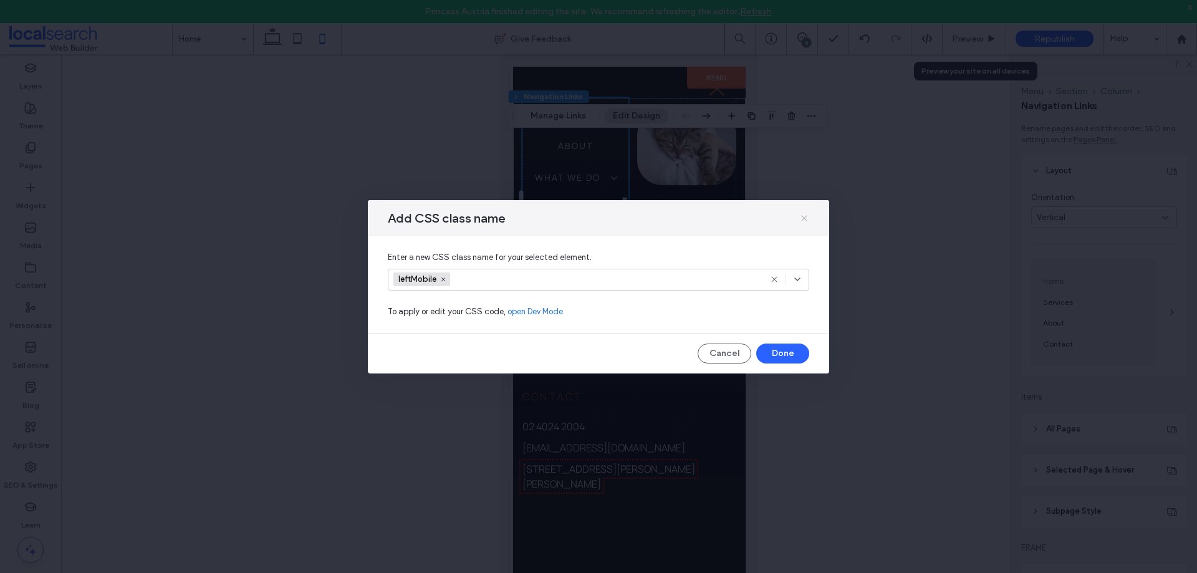
click at [803, 219] on use at bounding box center [804, 218] width 6 height 6
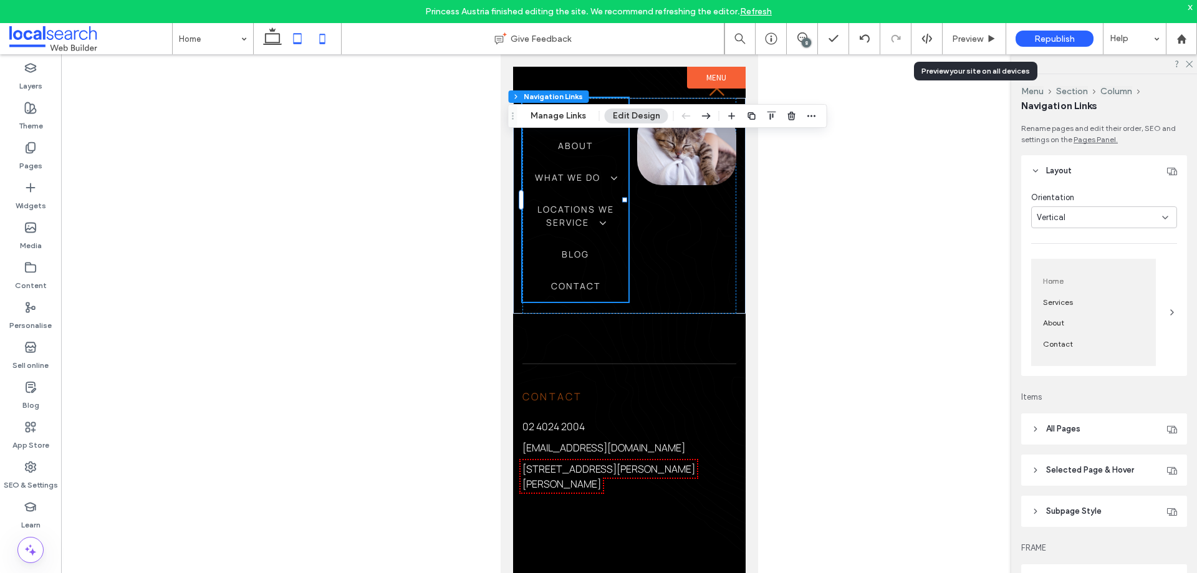
click at [294, 41] on use at bounding box center [298, 38] width 8 height 11
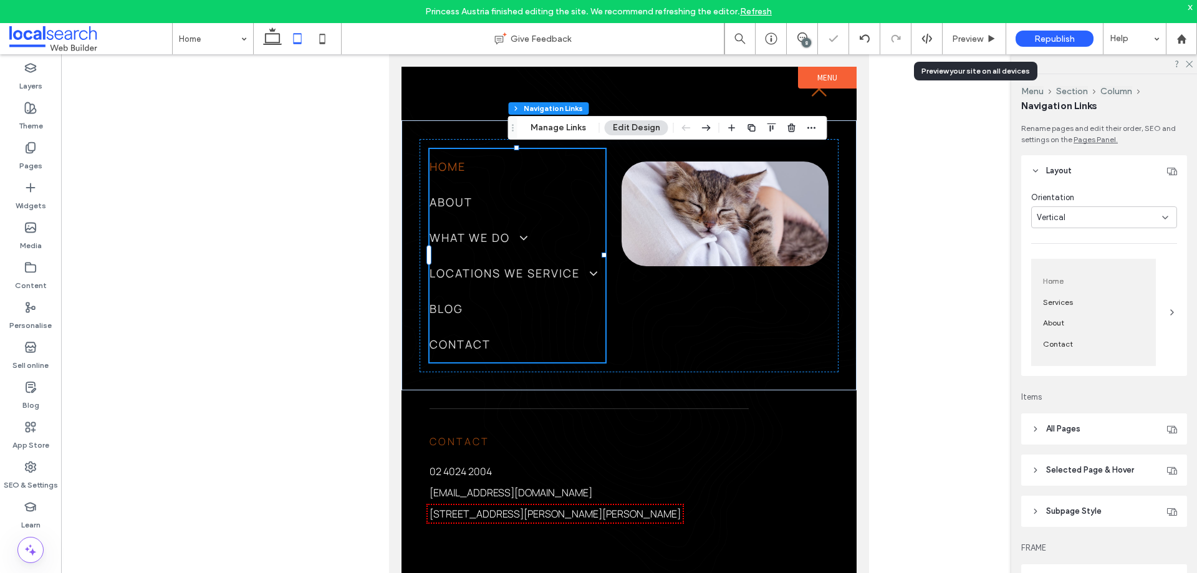
type input "***"
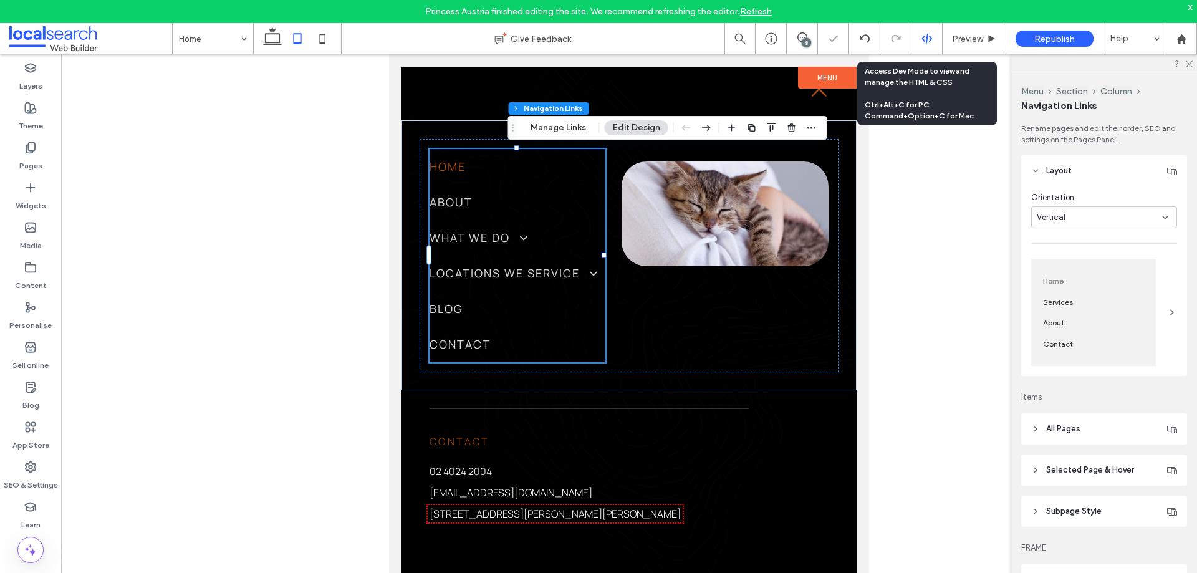
click at [929, 42] on icon at bounding box center [926, 38] width 11 height 11
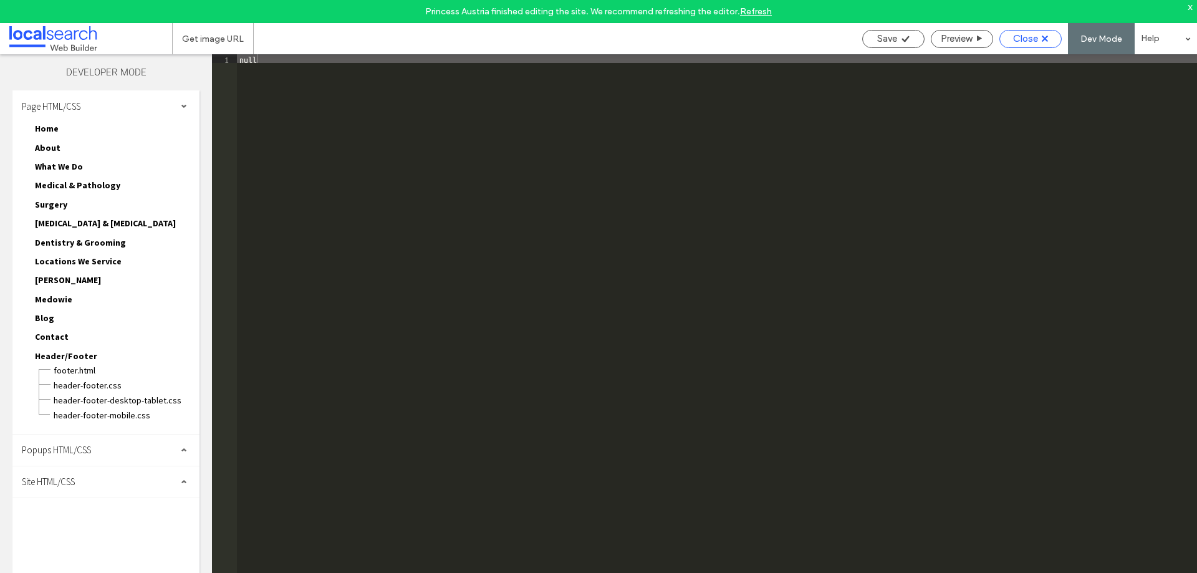
click at [1030, 37] on span "Close" at bounding box center [1025, 38] width 25 height 11
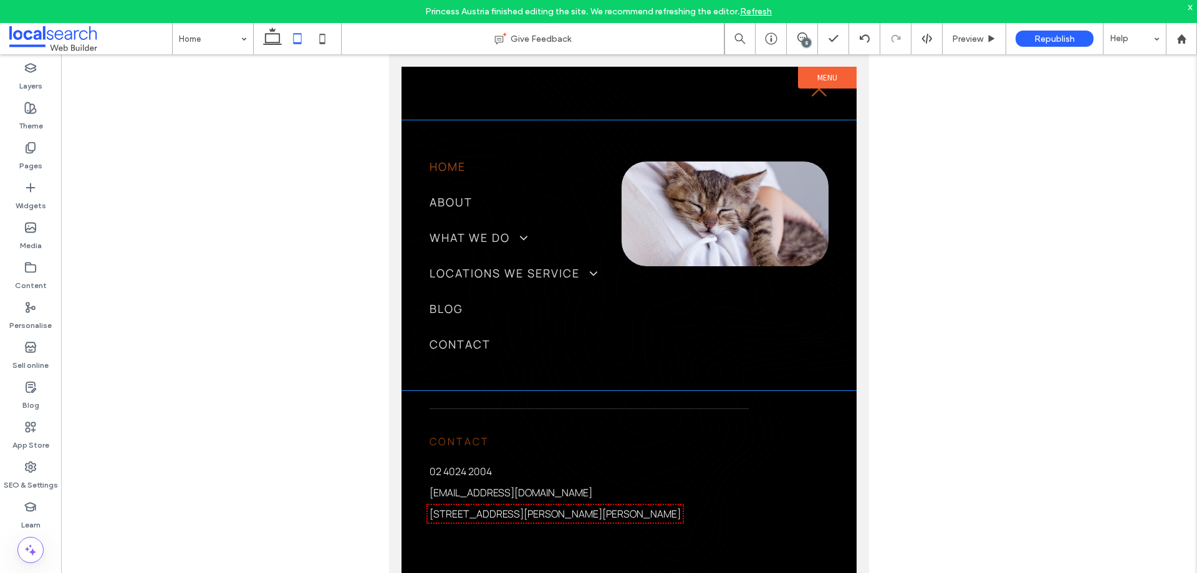
scroll to position [3746, 0]
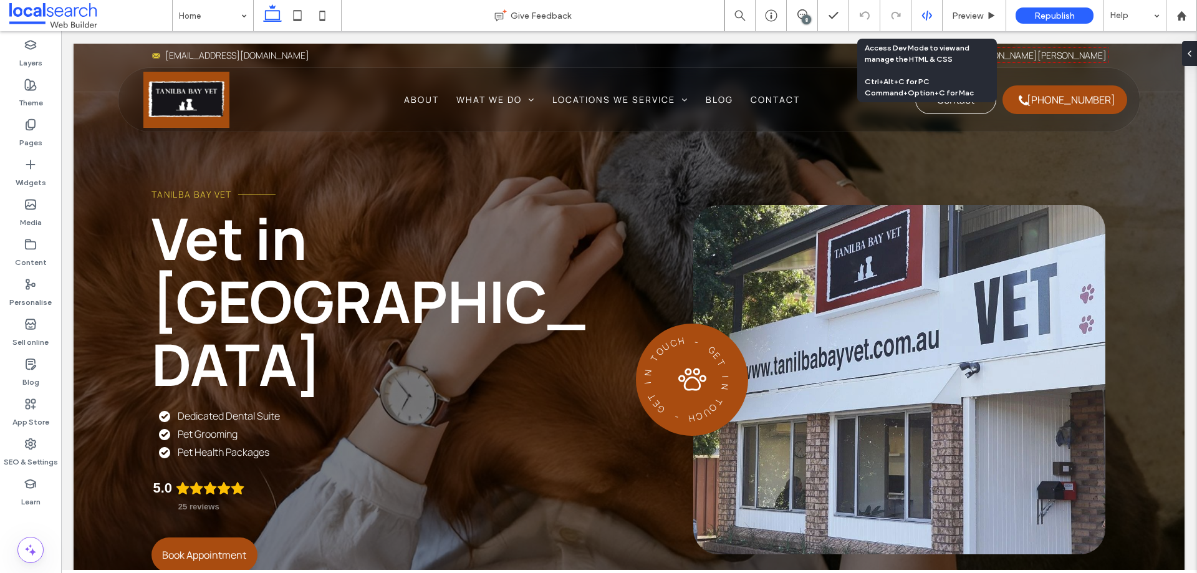
click at [923, 16] on use at bounding box center [926, 16] width 10 height 10
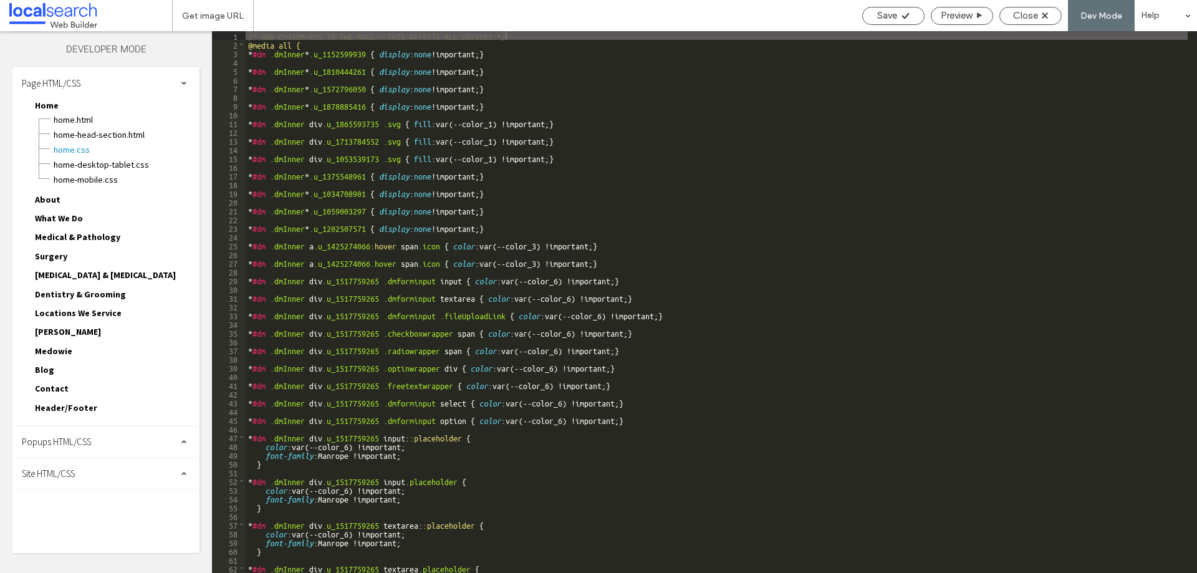
click at [128, 473] on div "Site HTML/CSS" at bounding box center [105, 473] width 187 height 31
click at [110, 527] on span "site.css" at bounding box center [128, 528] width 141 height 12
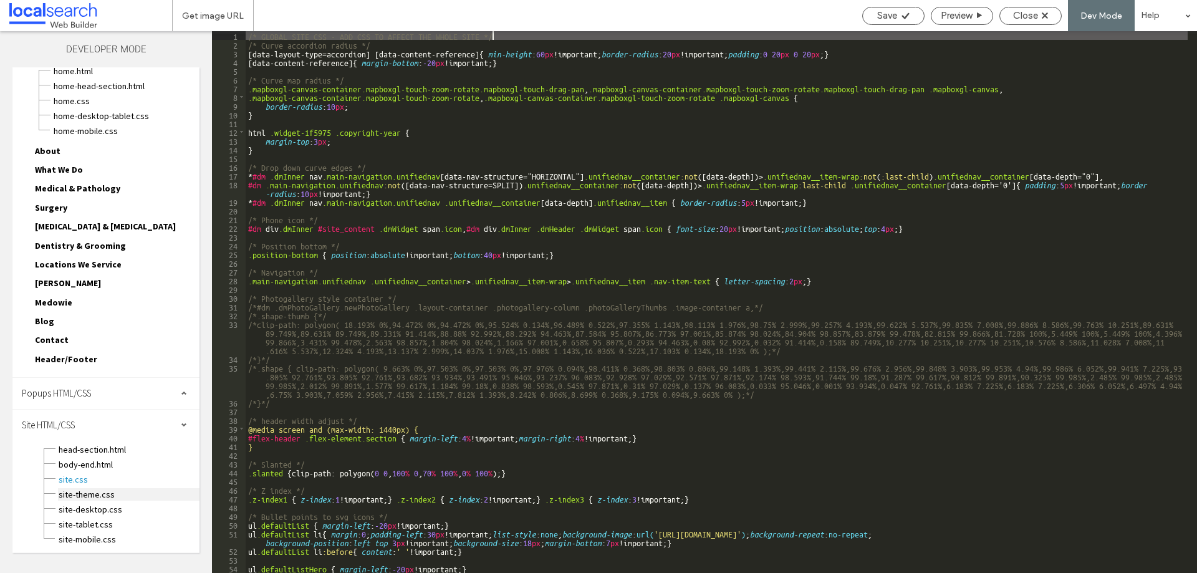
scroll to position [49, 0]
click at [83, 360] on span "Header/Footer" at bounding box center [66, 358] width 62 height 11
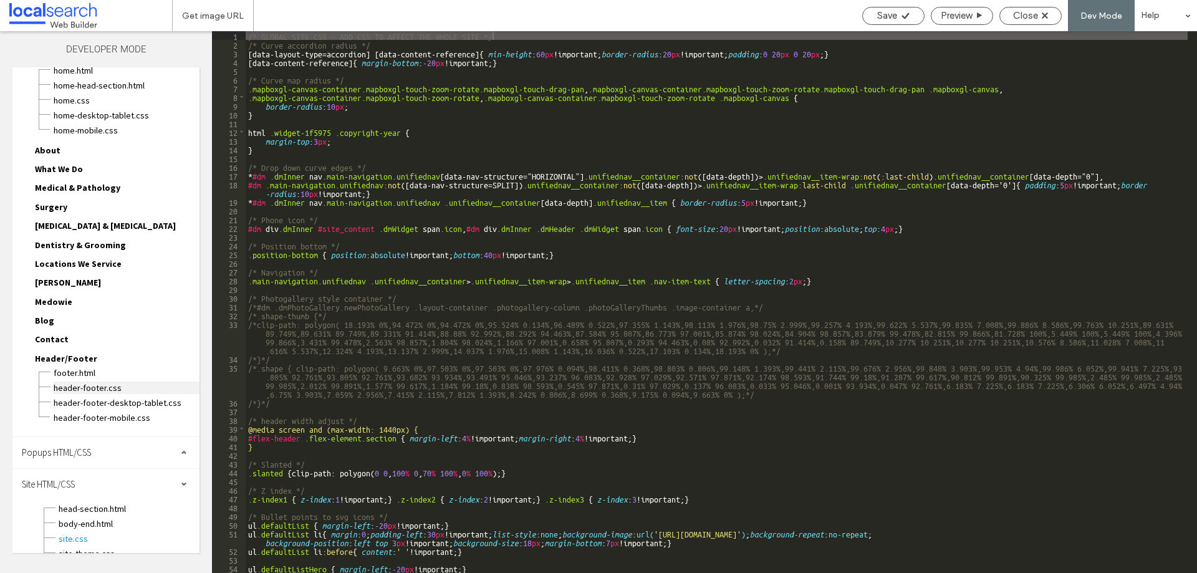
click at [96, 385] on span "header-footer.CSS" at bounding box center [126, 387] width 146 height 12
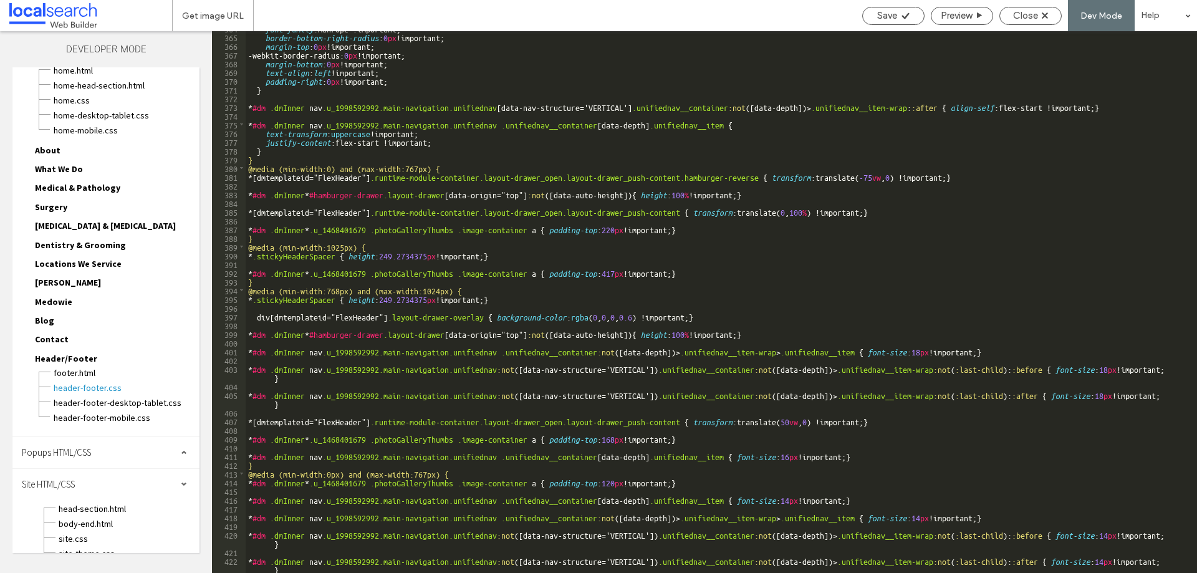
scroll to position [3254, 0]
click at [468, 291] on div "font-family :Manrope !important; border-bottom-right-radius : 0 px !important; …" at bounding box center [717, 303] width 942 height 559
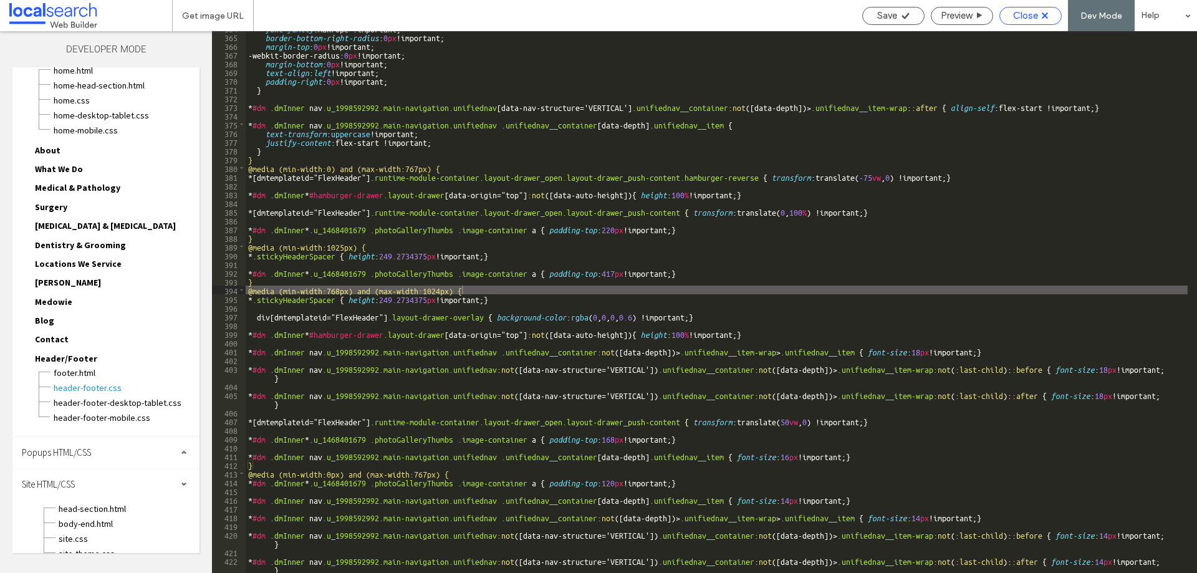
click at [1018, 16] on span "Close" at bounding box center [1025, 15] width 25 height 11
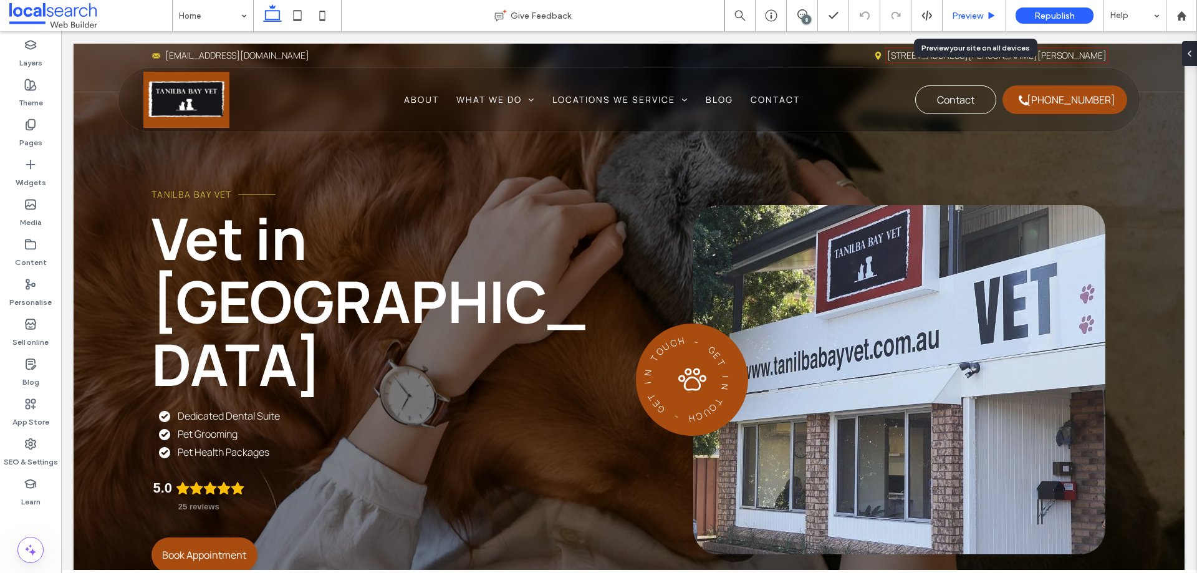
click at [973, 19] on span "Preview" at bounding box center [967, 16] width 31 height 11
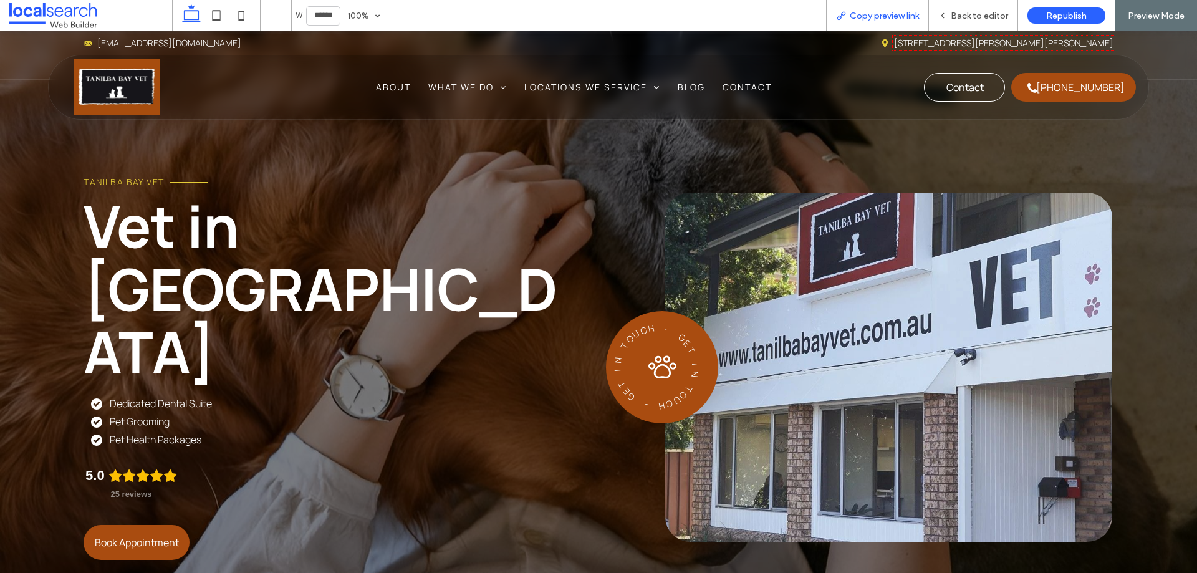
click at [901, 14] on span "Copy preview link" at bounding box center [884, 16] width 69 height 11
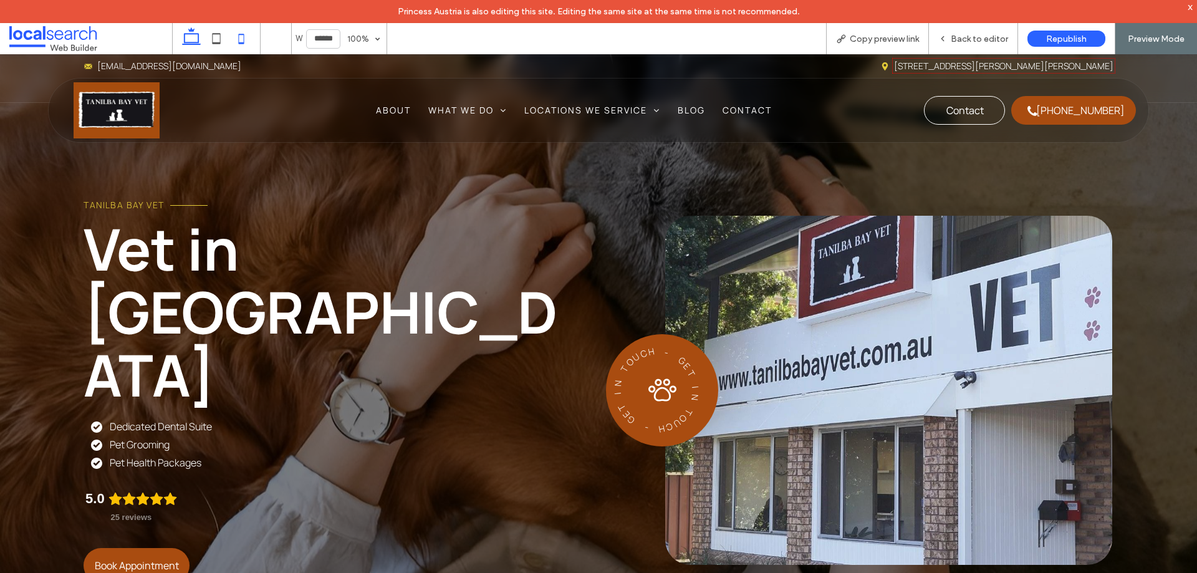
click at [236, 32] on icon at bounding box center [241, 38] width 25 height 25
type input "*****"
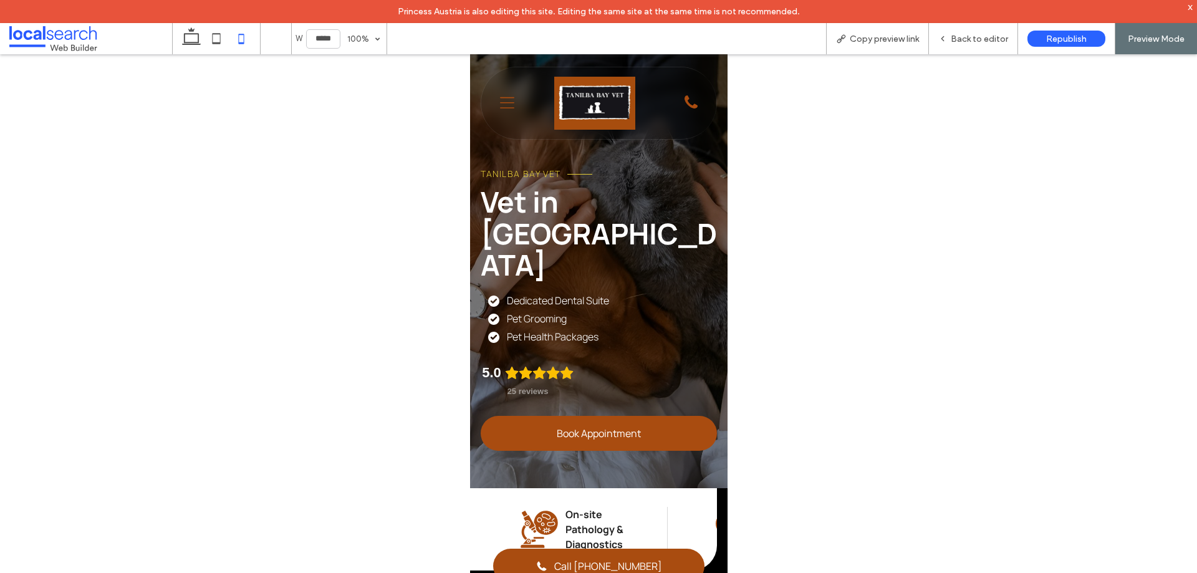
scroll to position [0, 12]
click at [986, 42] on span "Back to editor" at bounding box center [979, 39] width 57 height 11
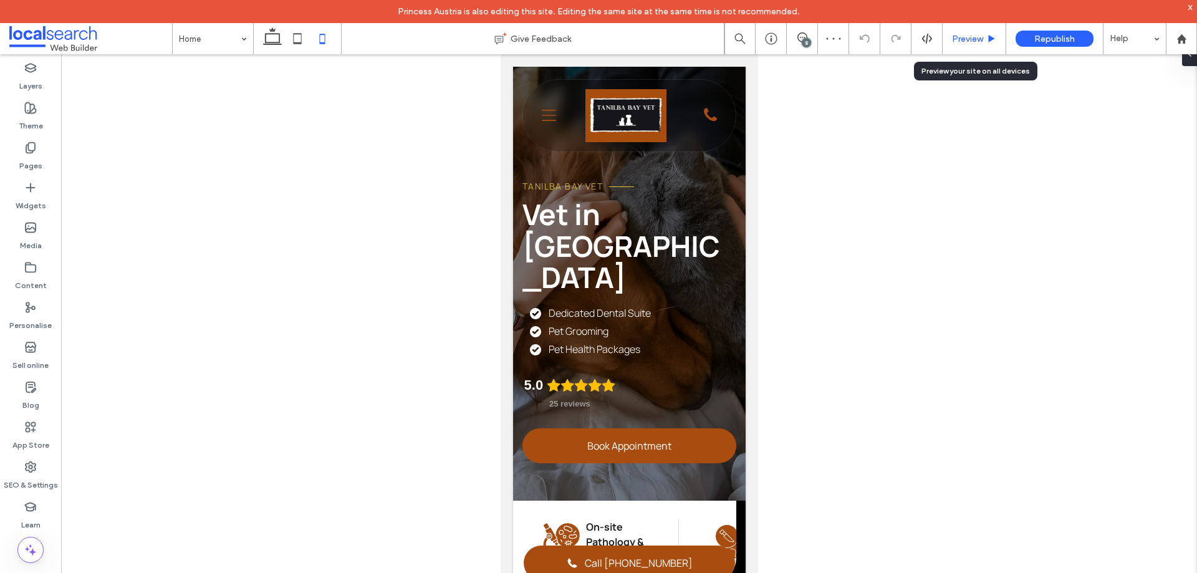
click at [961, 42] on span "Preview" at bounding box center [967, 39] width 31 height 11
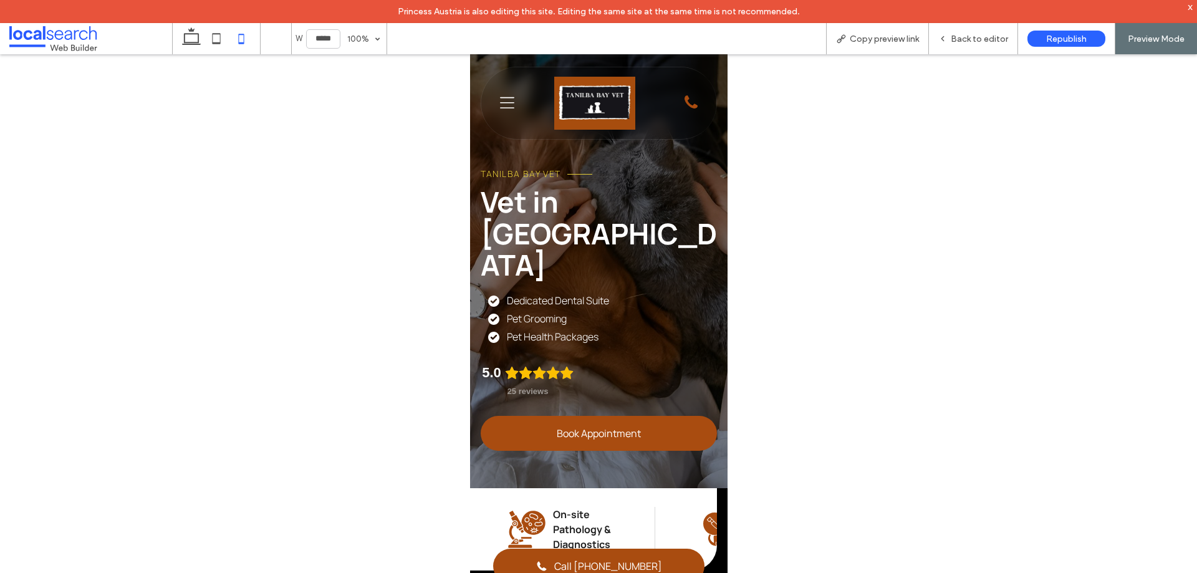
click at [509, 106] on icon "Menu Icon" at bounding box center [506, 103] width 14 height 19
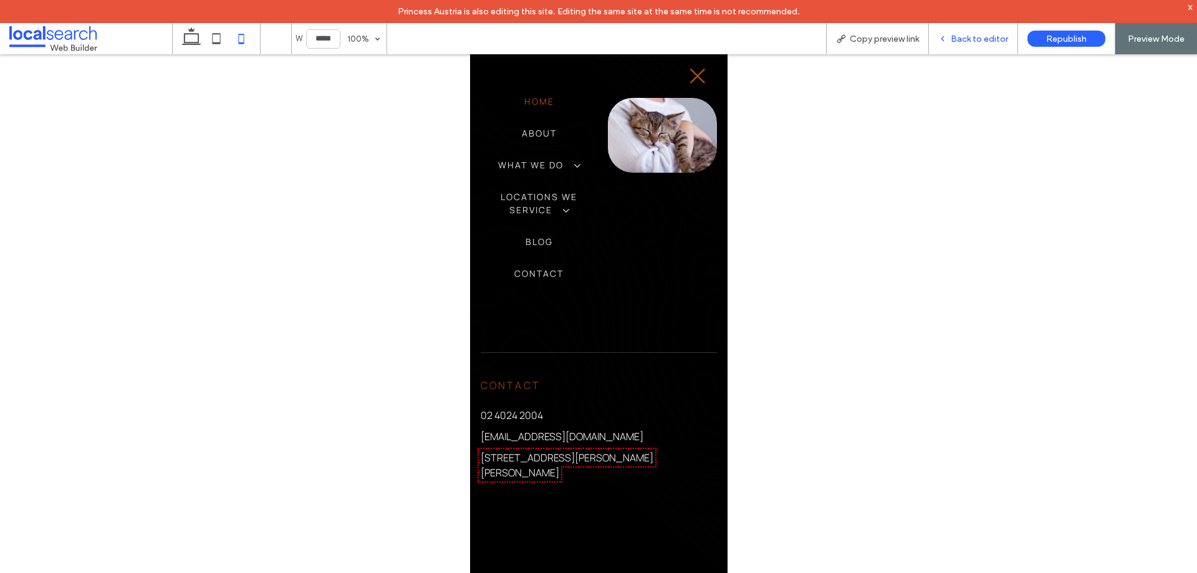
click at [990, 40] on span "Back to editor" at bounding box center [979, 39] width 57 height 11
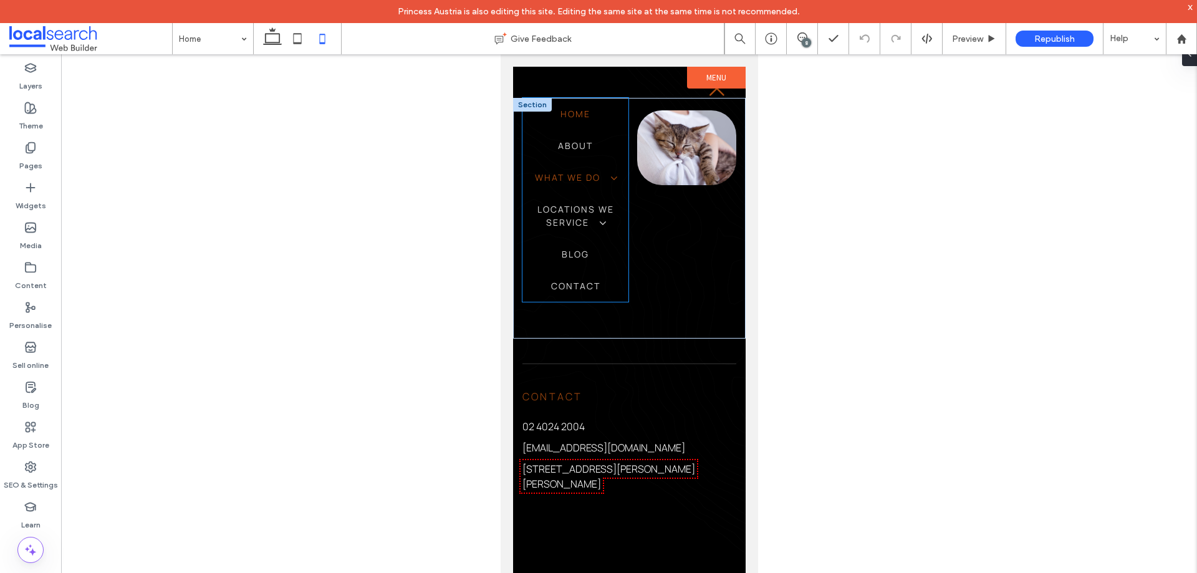
click at [567, 166] on link "What We Do" at bounding box center [575, 177] width 107 height 32
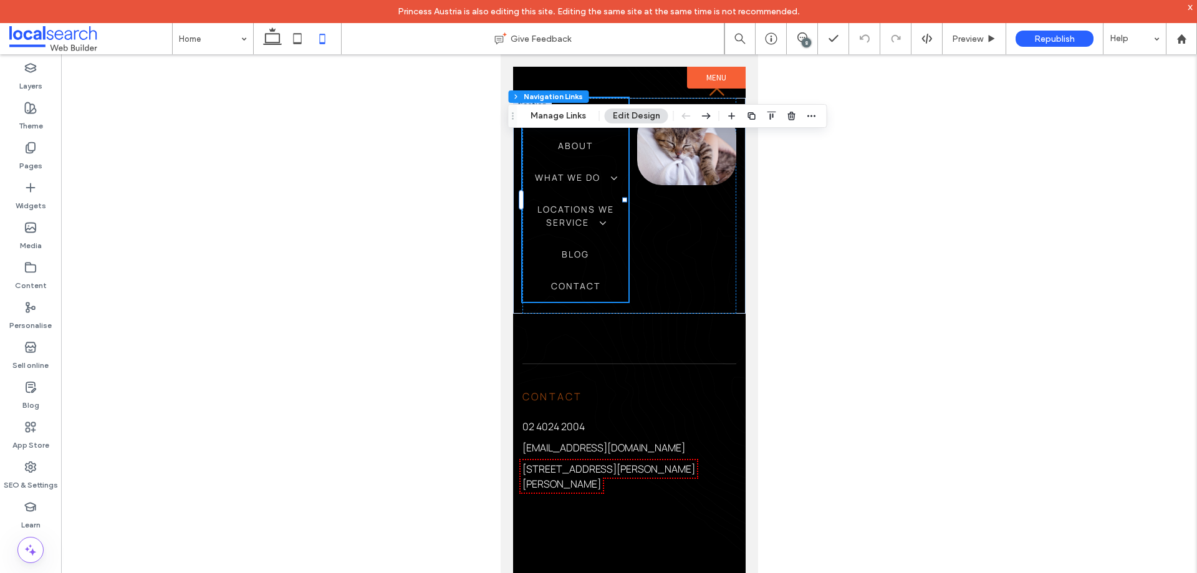
type input "***"
type input "****"
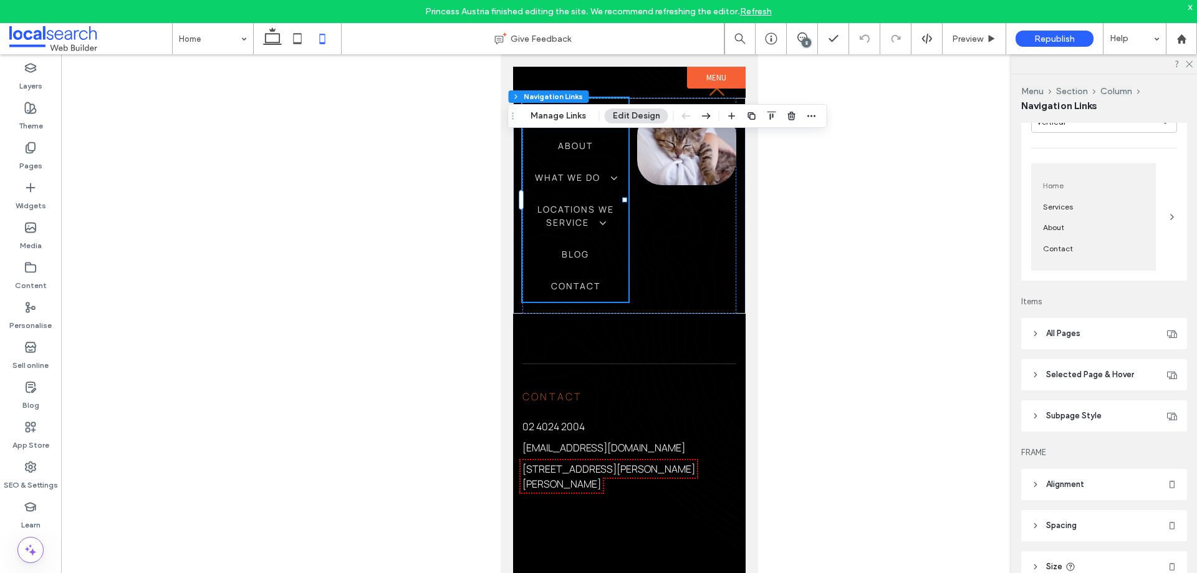
scroll to position [187, 0]
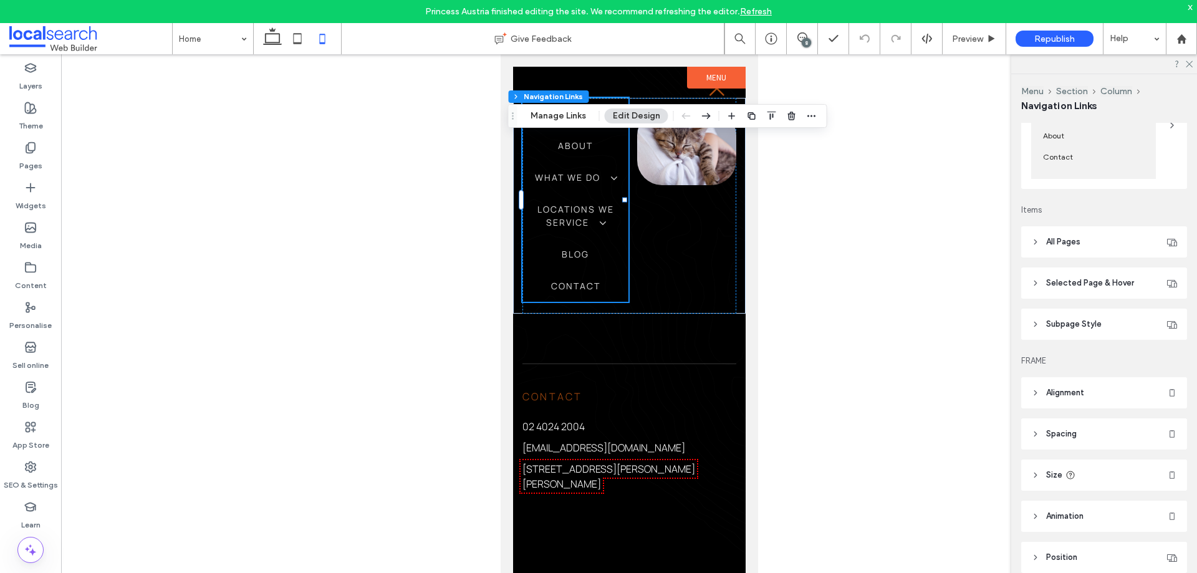
click at [1105, 392] on header "Alignment" at bounding box center [1104, 392] width 166 height 31
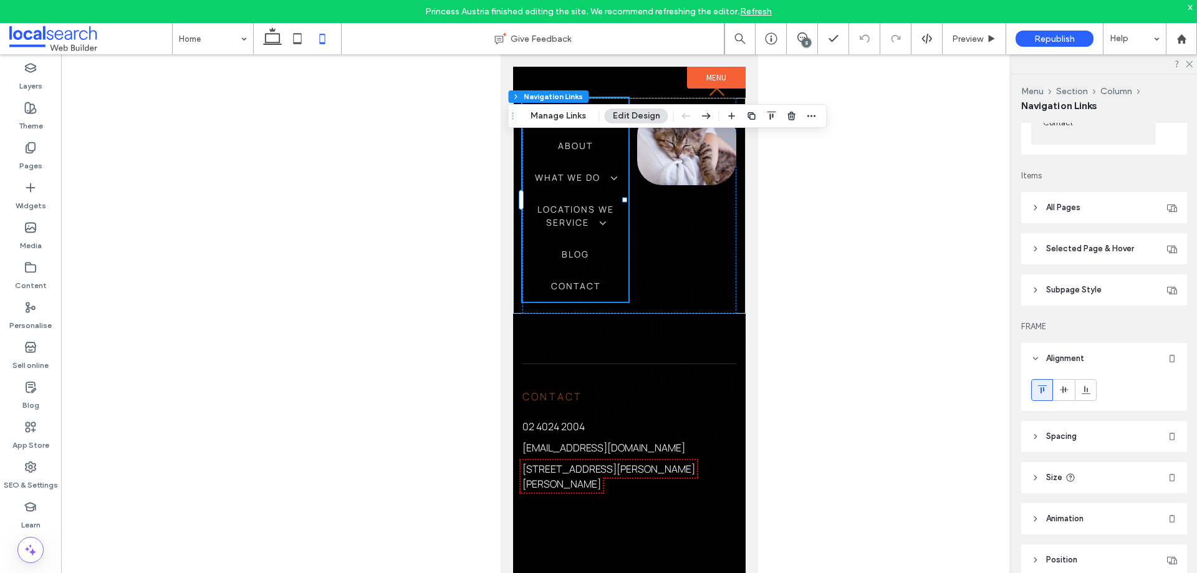
scroll to position [244, 0]
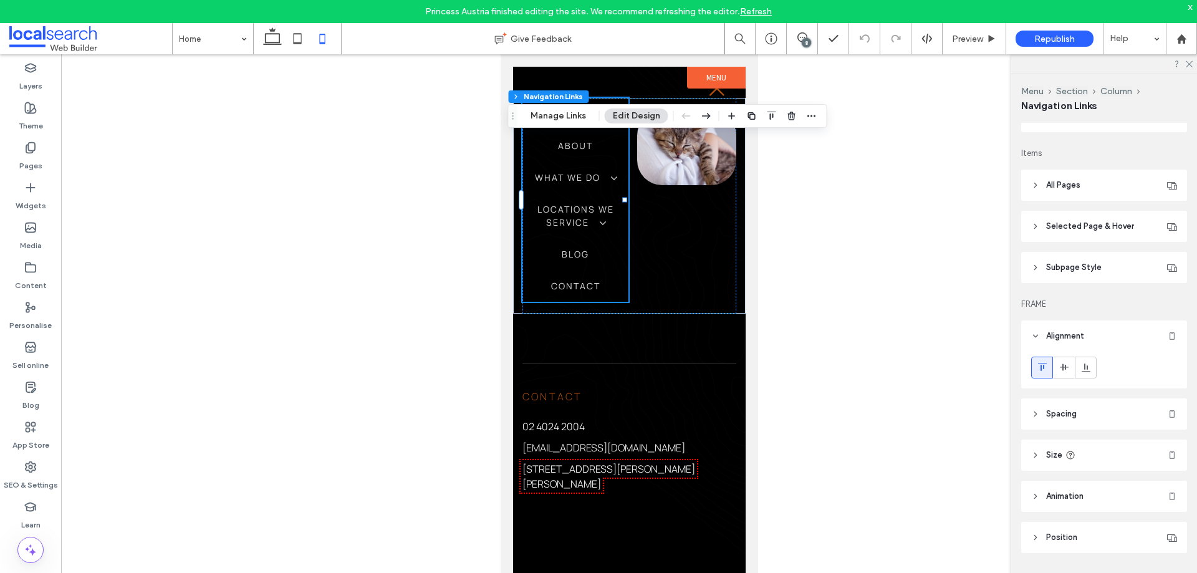
click at [1073, 189] on span "All Pages" at bounding box center [1063, 185] width 34 height 12
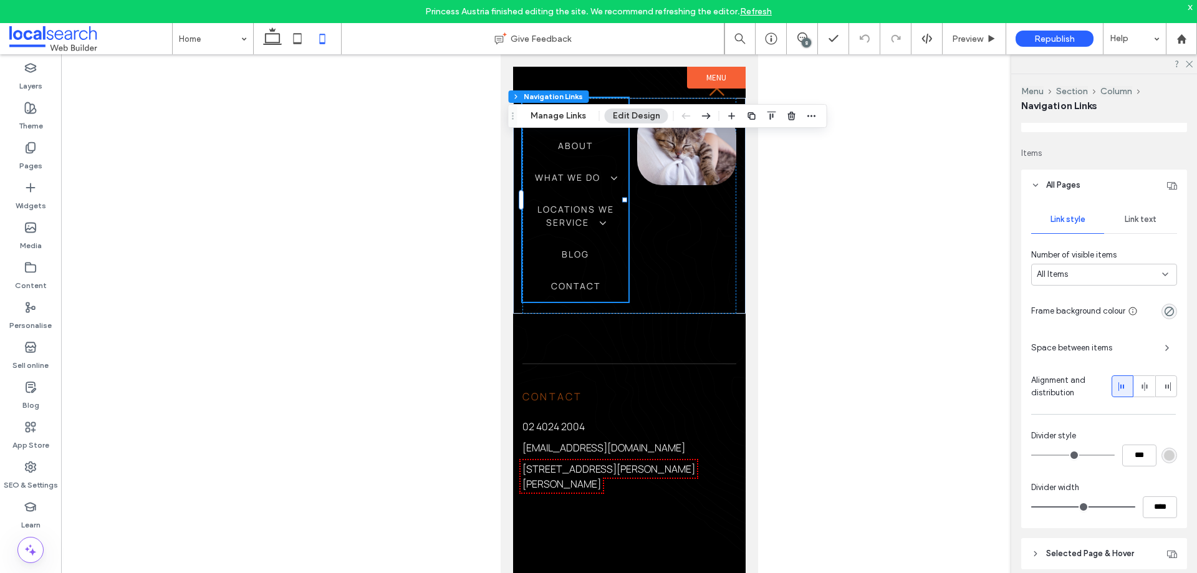
scroll to position [306, 0]
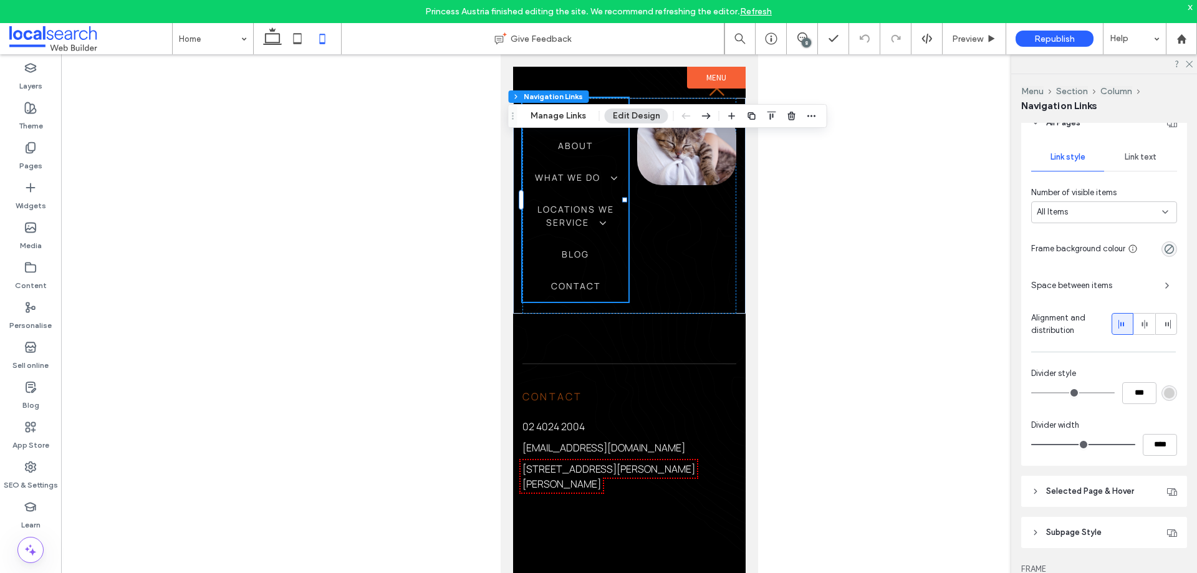
click at [1118, 324] on icon at bounding box center [1123, 324] width 10 height 10
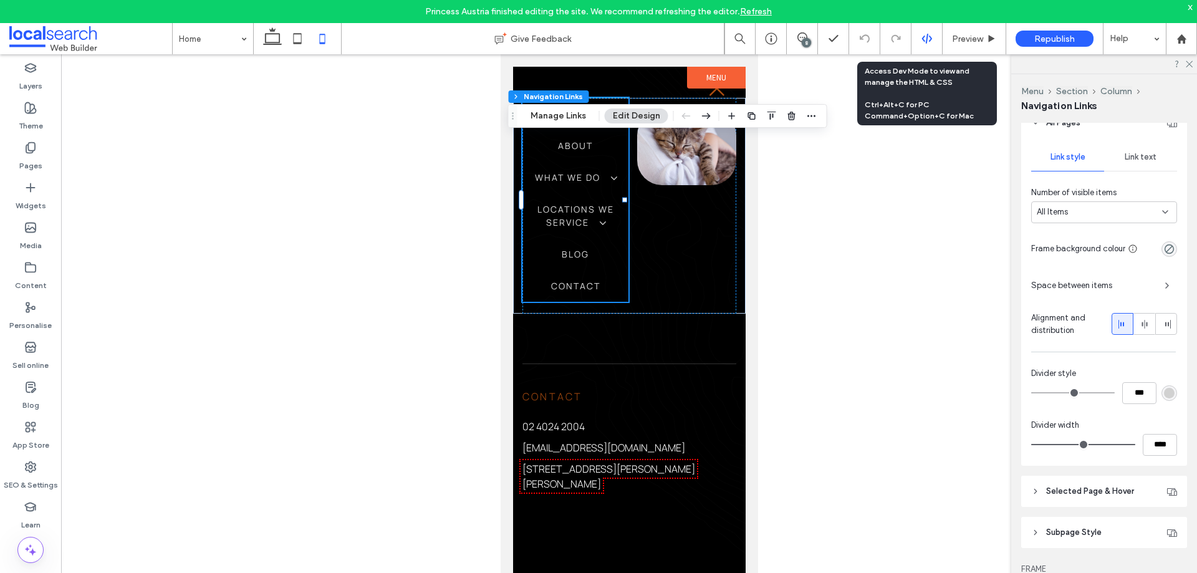
click at [928, 41] on icon at bounding box center [926, 38] width 11 height 11
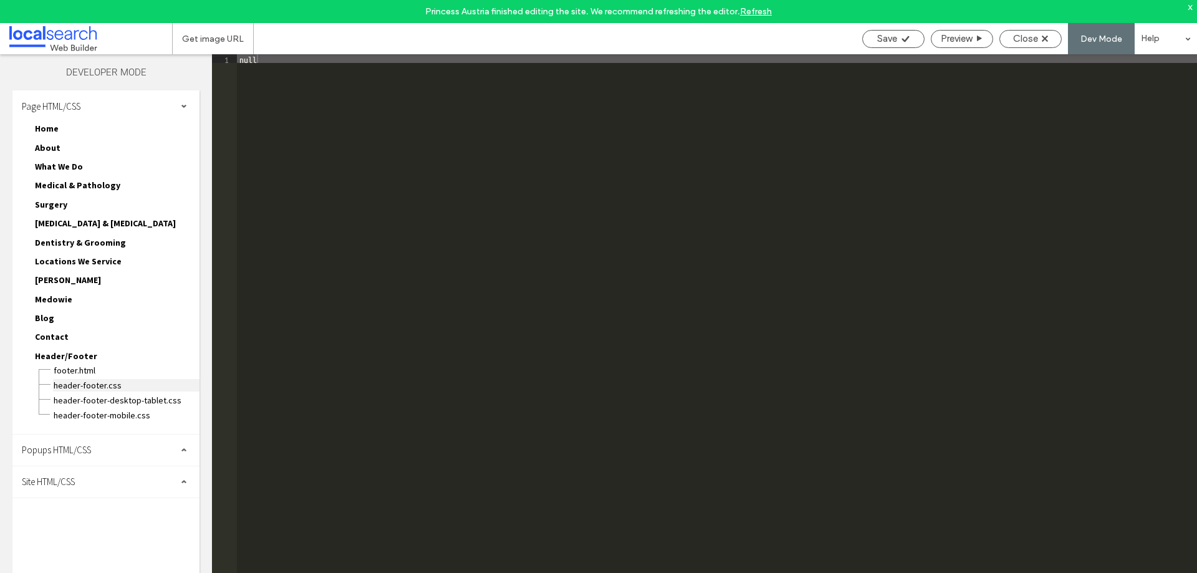
click at [103, 387] on span "header-footer.CSS" at bounding box center [126, 385] width 146 height 12
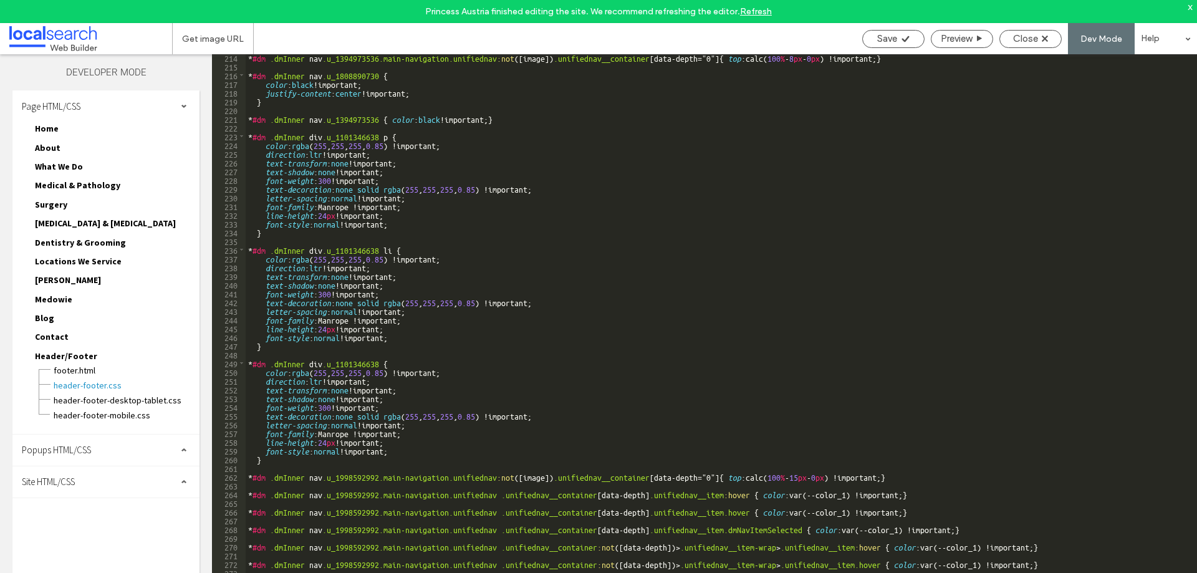
scroll to position [3324, 0]
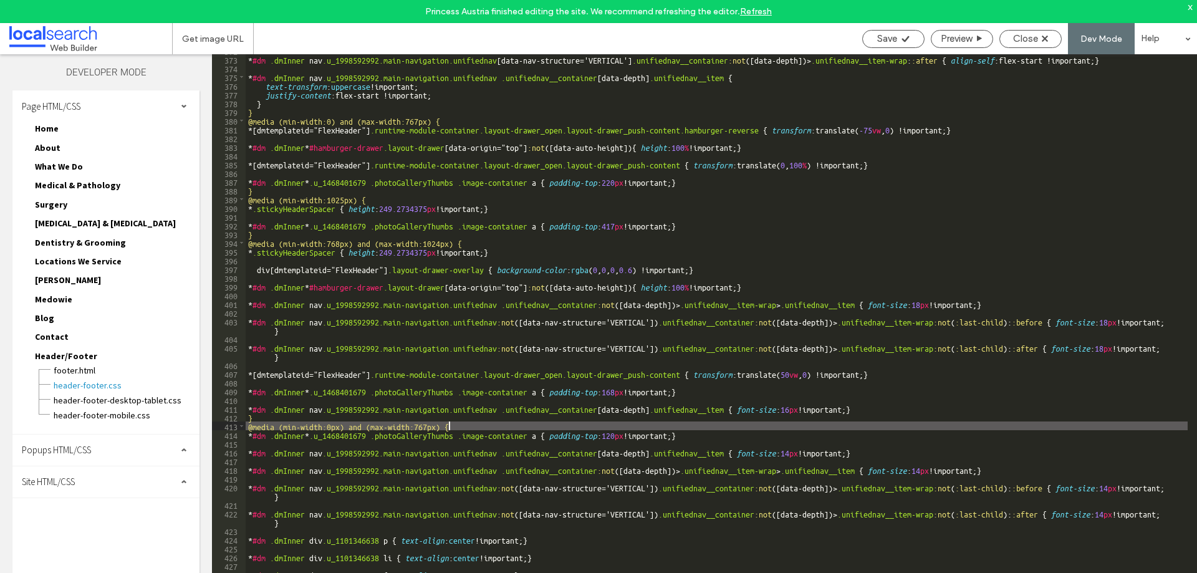
drag, startPoint x: 468, startPoint y: 424, endPoint x: 514, endPoint y: 451, distance: 53.0
click at [467, 425] on div "* #dm .dmInner nav .u_1998592992.main-navigation.unifiednav [ data-nav-structur…" at bounding box center [717, 325] width 942 height 559
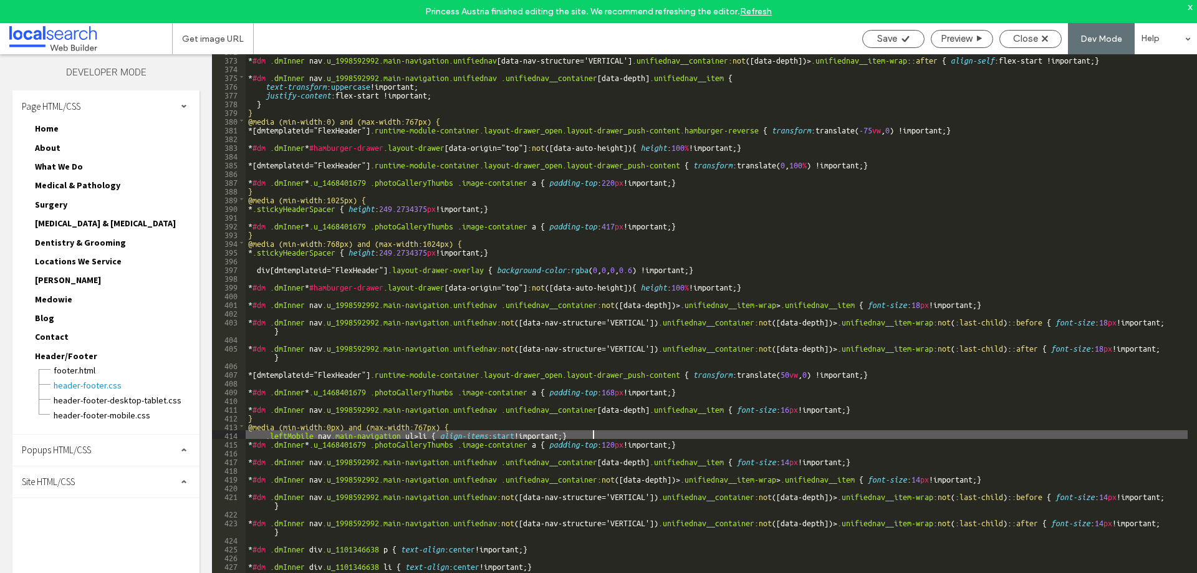
click at [265, 431] on div "* #dm .dmInner nav .u_1998592992.main-navigation.unifiednav [ data-nav-structur…" at bounding box center [717, 325] width 942 height 559
type textarea "**"
click at [901, 37] on icon at bounding box center [905, 38] width 9 height 9
click at [1040, 40] on div "Close" at bounding box center [1030, 38] width 61 height 11
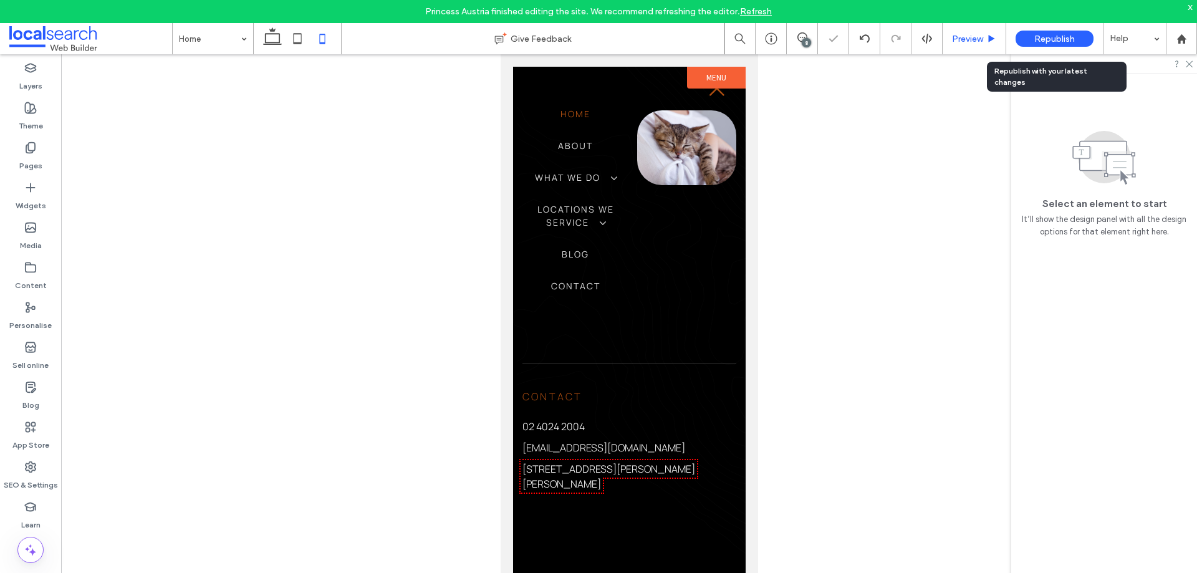
click at [979, 36] on span "Preview" at bounding box center [967, 39] width 31 height 11
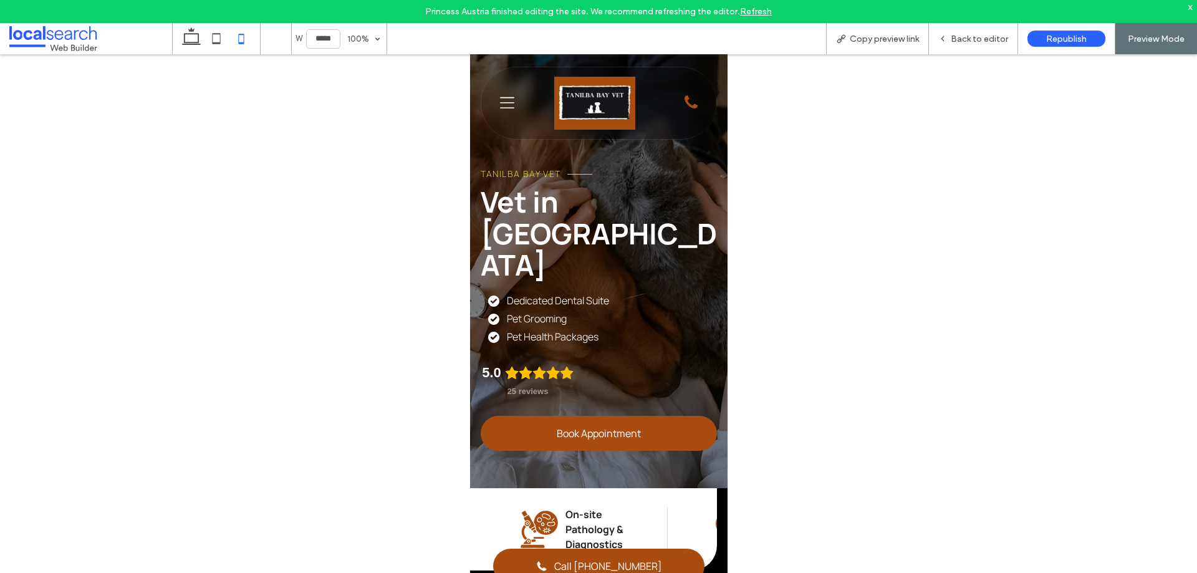
click at [507, 103] on icon at bounding box center [506, 102] width 14 height 11
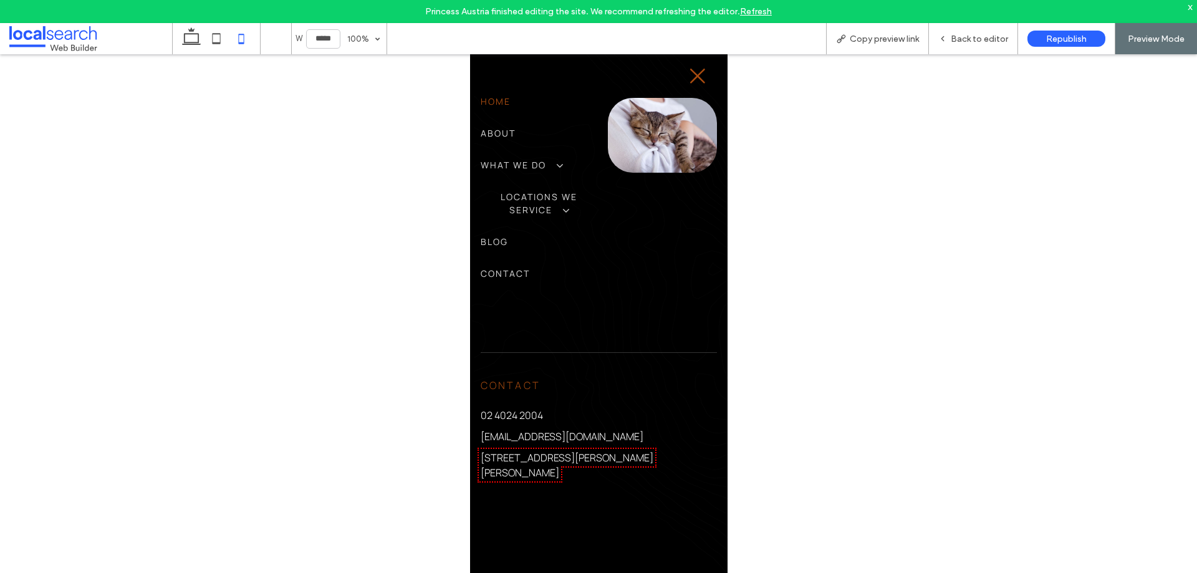
scroll to position [0, 12]
click at [976, 37] on span "Back to editor" at bounding box center [979, 39] width 57 height 11
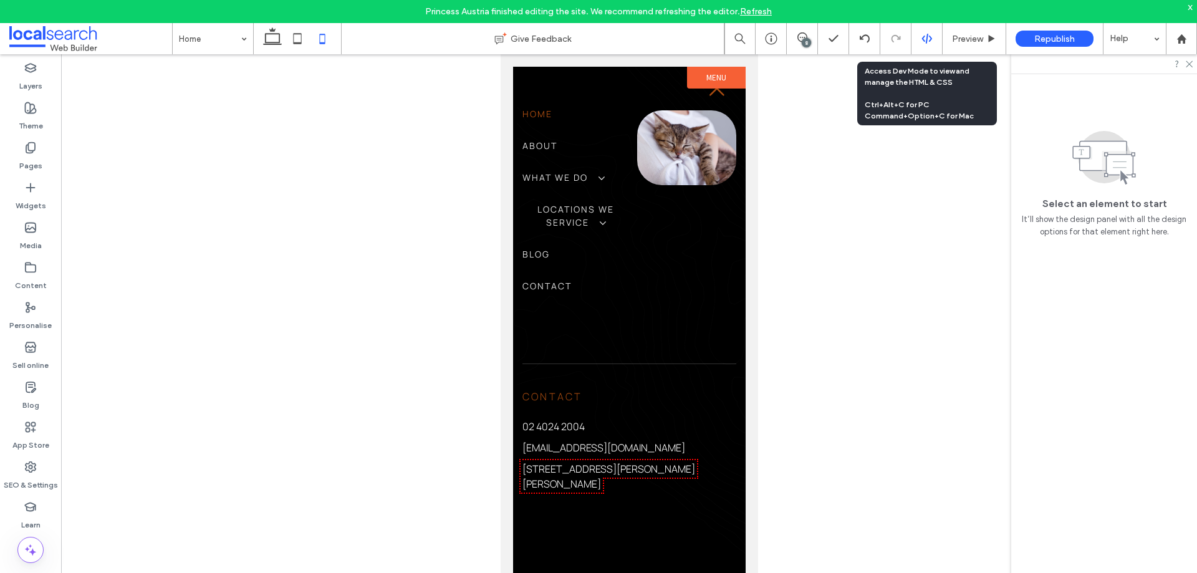
click at [926, 37] on use at bounding box center [926, 39] width 10 height 10
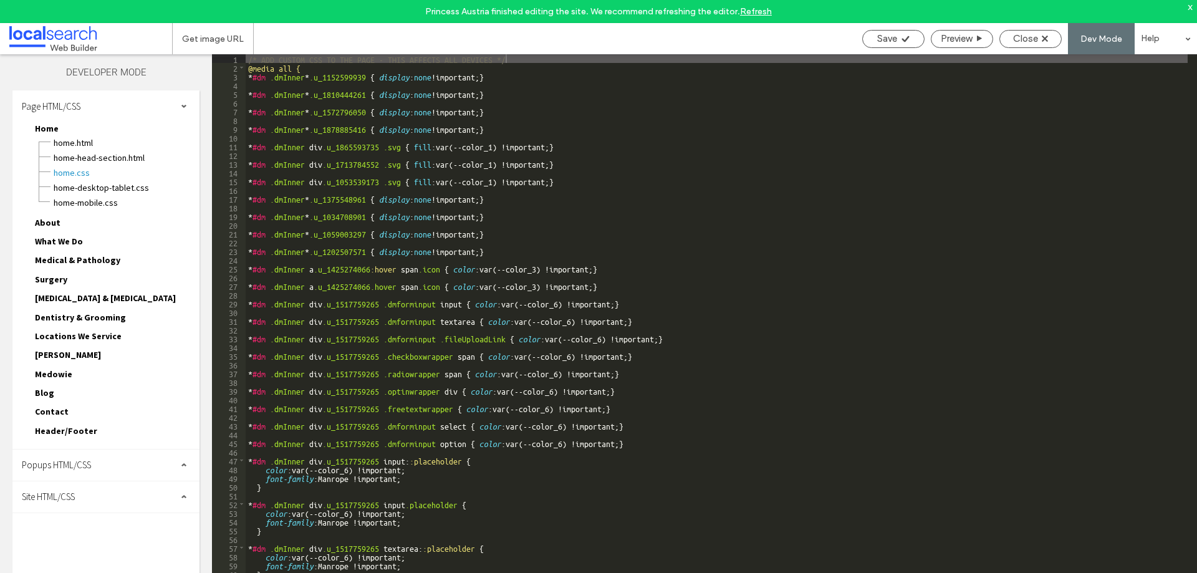
click at [90, 497] on div "Site HTML/CSS" at bounding box center [105, 496] width 187 height 31
click at [66, 435] on span "Header/Footer" at bounding box center [66, 430] width 62 height 11
click at [90, 458] on span "header-footer.CSS" at bounding box center [126, 460] width 146 height 12
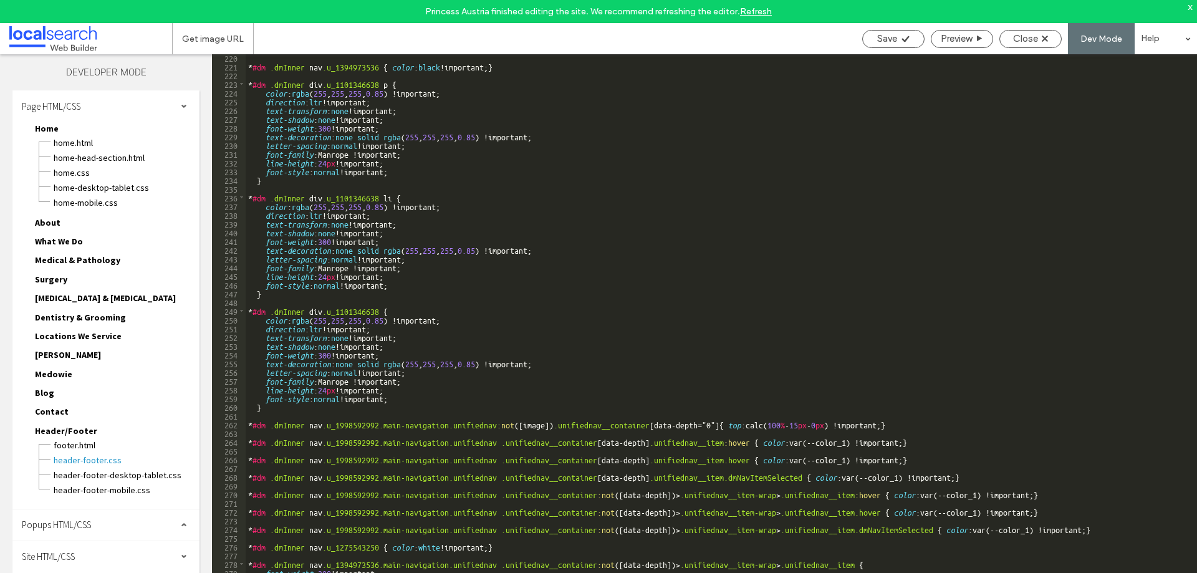
scroll to position [3333, 0]
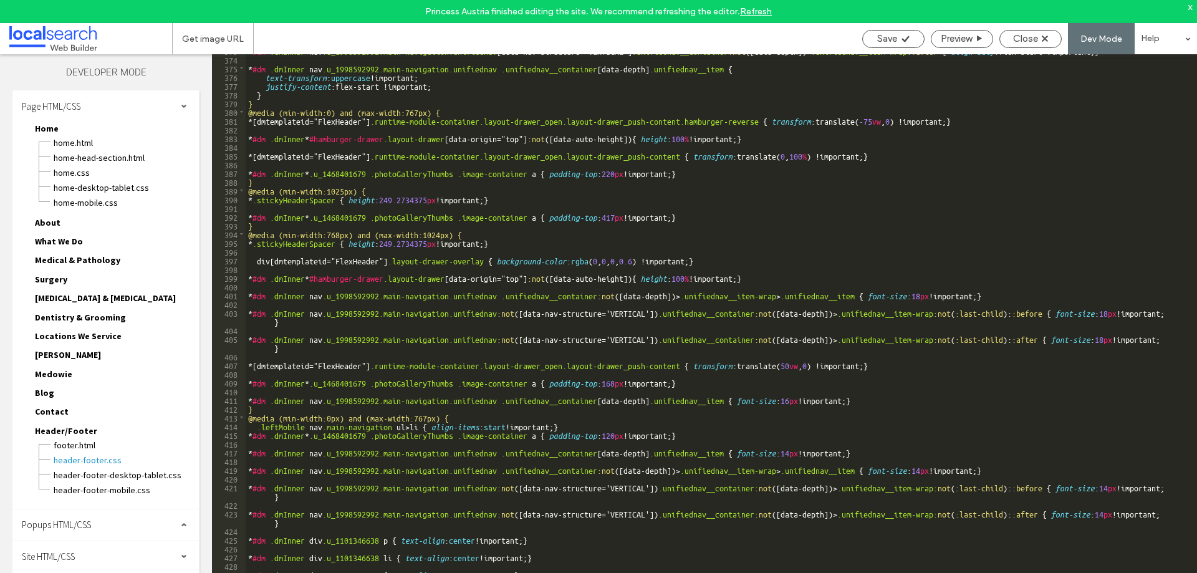
click at [582, 424] on div "* #dm .dmInner nav .u_1998592992.main-navigation.unifiednav [ data-nav-structur…" at bounding box center [717, 325] width 942 height 559
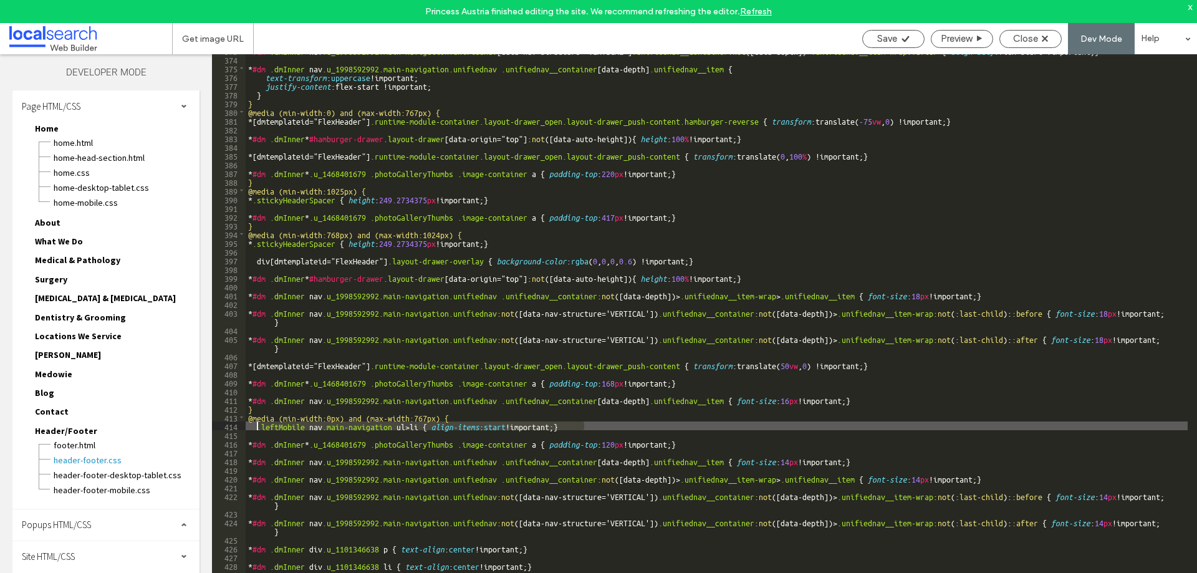
drag, startPoint x: 512, startPoint y: 433, endPoint x: 258, endPoint y: 424, distance: 254.5
click at [258, 424] on div "* #dm .dmInner nav .u_1998592992.main-navigation.unifiednav [ data-nav-structur…" at bounding box center [717, 325] width 942 height 559
click at [421, 426] on div "* #dm .dmInner nav .u_1998592992.main-navigation.unifiednav [ data-nav-structur…" at bounding box center [717, 325] width 942 height 542
click at [424, 427] on div "* #dm .dmInner nav .u_1998592992.main-navigation.unifiednav [ data-nav-structur…" at bounding box center [717, 325] width 942 height 559
drag, startPoint x: 426, startPoint y: 423, endPoint x: 258, endPoint y: 425, distance: 168.3
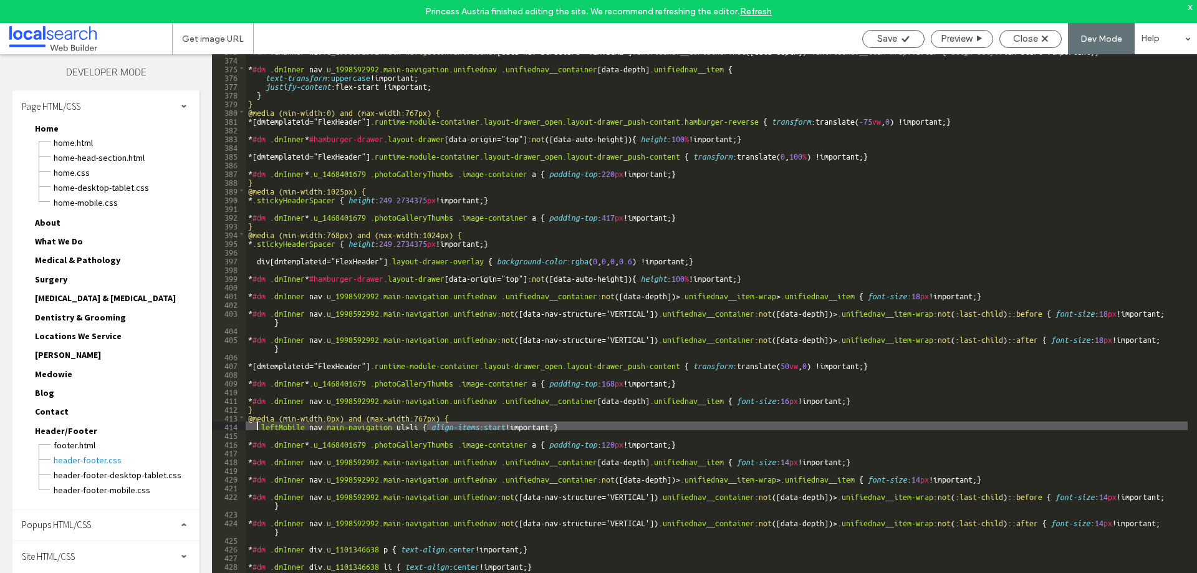
click at [258, 425] on div "* #dm .dmInner nav .u_1998592992.main-navigation.unifiednav [ data-nav-structur…" at bounding box center [717, 325] width 942 height 559
click at [426, 427] on div "* #dm .dmInner nav .u_1998592992.main-navigation.unifiednav [ data-nav-structur…" at bounding box center [717, 325] width 942 height 542
click at [438, 429] on div "* #dm .dmInner nav .u_1998592992.main-navigation.unifiednav [ data-nav-structur…" at bounding box center [717, 325] width 942 height 559
click at [894, 43] on span "Save" at bounding box center [887, 38] width 20 height 11
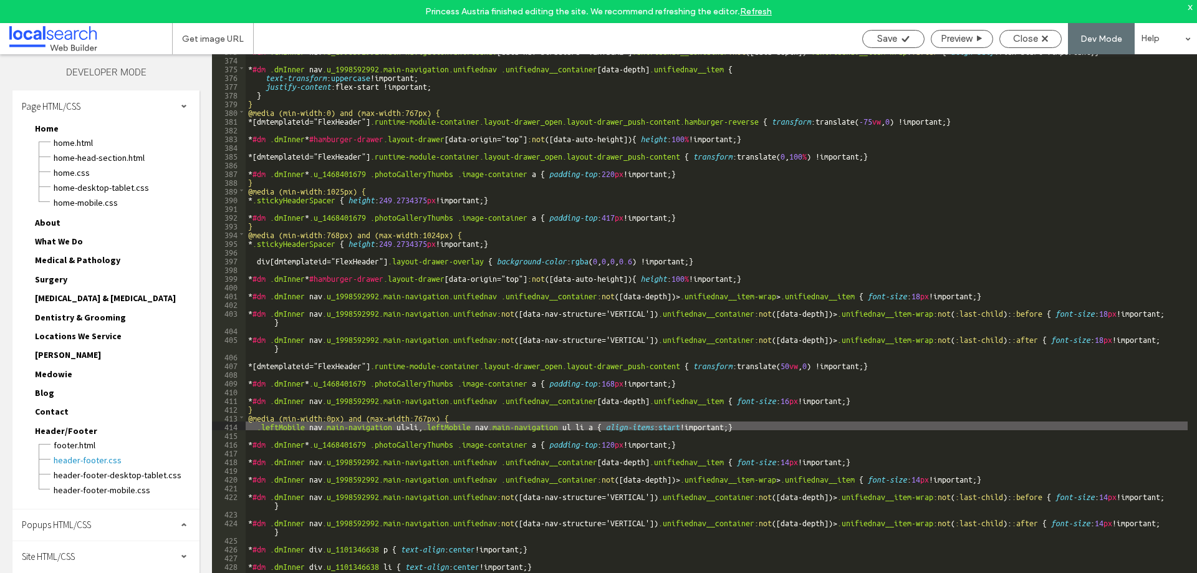
click at [600, 426] on div "* #dm .dmInner nav .u_1998592992.main-navigation.unifiednav [ data-nav-structur…" at bounding box center [717, 325] width 942 height 559
drag, startPoint x: 613, startPoint y: 426, endPoint x: 433, endPoint y: 425, distance: 180.1
click at [433, 425] on div "* #dm .dmInner nav .u_1998592992.main-navigation.unifiednav [ data-nav-structur…" at bounding box center [717, 325] width 942 height 559
click at [592, 427] on div "* #dm .dmInner nav .u_1998592992.main-navigation.unifiednav [ data-nav-structur…" at bounding box center [717, 325] width 942 height 559
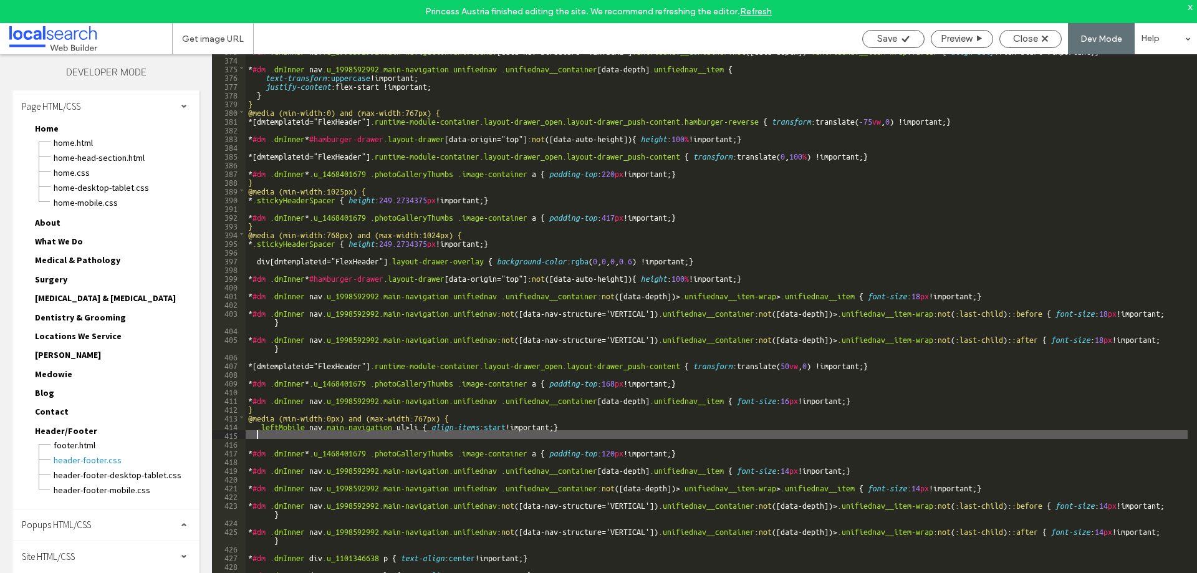
paste textarea
click at [521, 438] on div "* #dm .dmInner nav .u_1998592992.main-navigation.unifiednav [ data-nav-structur…" at bounding box center [717, 325] width 942 height 559
click at [514, 431] on div "* #dm .dmInner nav .u_1998592992.main-navigation.unifiednav [ data-nav-structur…" at bounding box center [717, 325] width 942 height 542
click at [514, 431] on div "* #dm .dmInner nav .u_1998592992.main-navigation.unifiednav [ data-nav-structur…" at bounding box center [717, 325] width 942 height 559
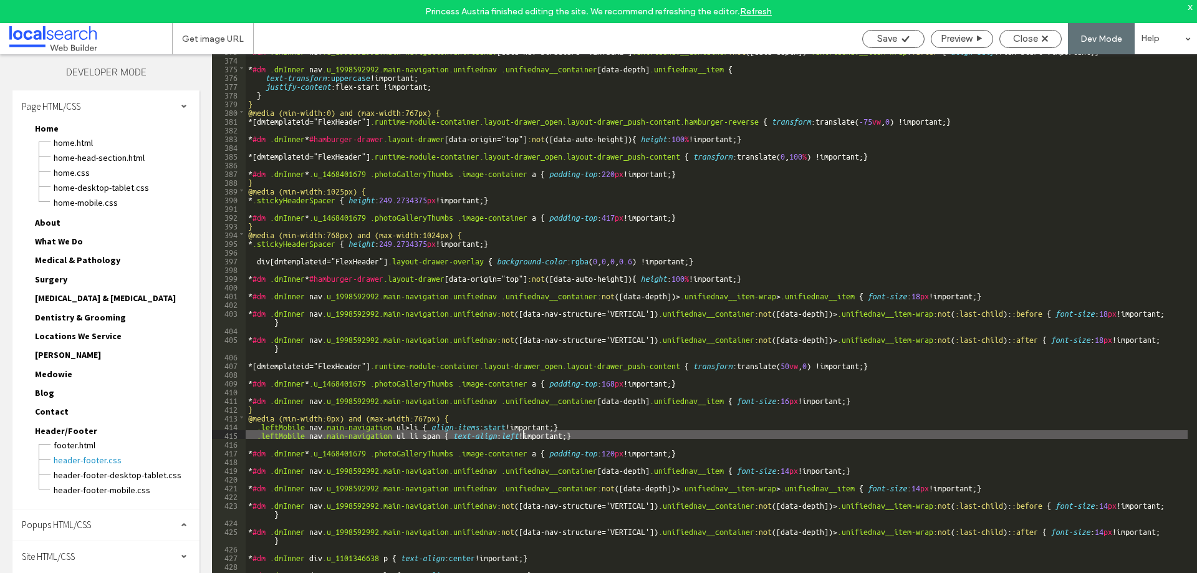
click at [408, 435] on div "* #dm .dmInner nav .u_1998592992.main-navigation.unifiednav [ data-nav-structur…" at bounding box center [717, 325] width 942 height 559
type textarea "**"
click at [893, 42] on span "Save" at bounding box center [887, 38] width 20 height 11
click at [1030, 41] on span "Close" at bounding box center [1025, 38] width 25 height 11
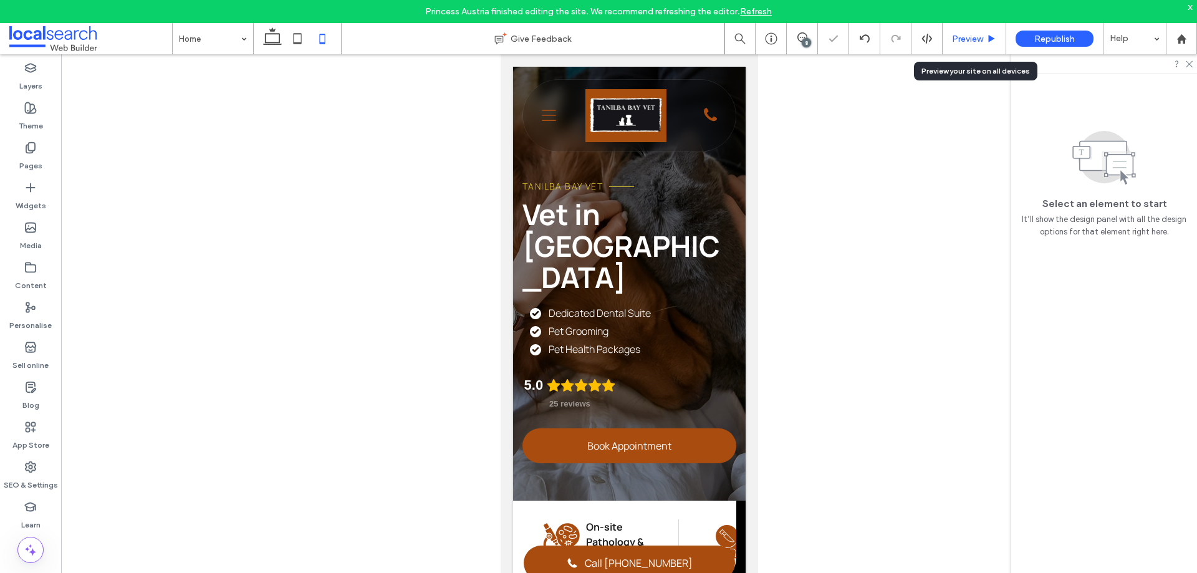
click at [976, 36] on span "Preview" at bounding box center [967, 39] width 31 height 11
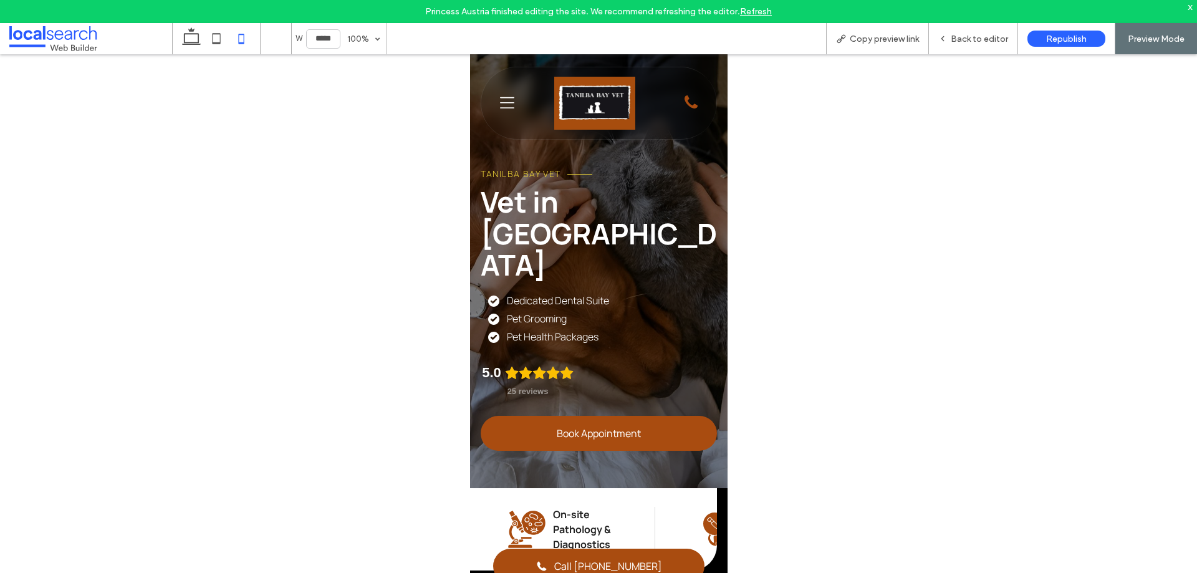
click at [506, 104] on icon "Menu Icon" at bounding box center [506, 103] width 14 height 19
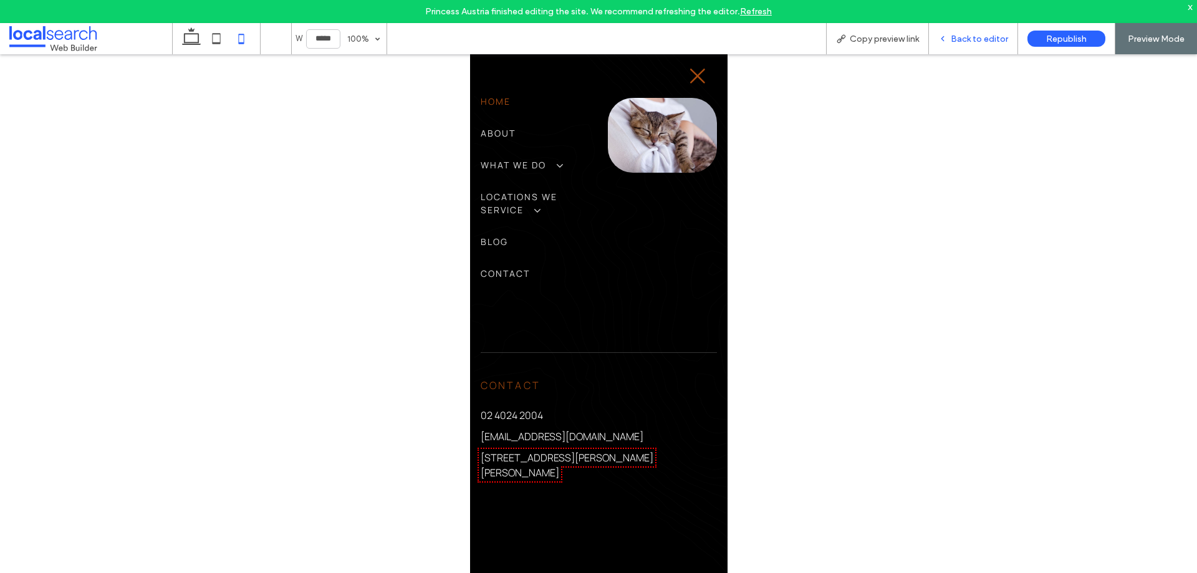
click at [956, 38] on span "Back to editor" at bounding box center [979, 39] width 57 height 11
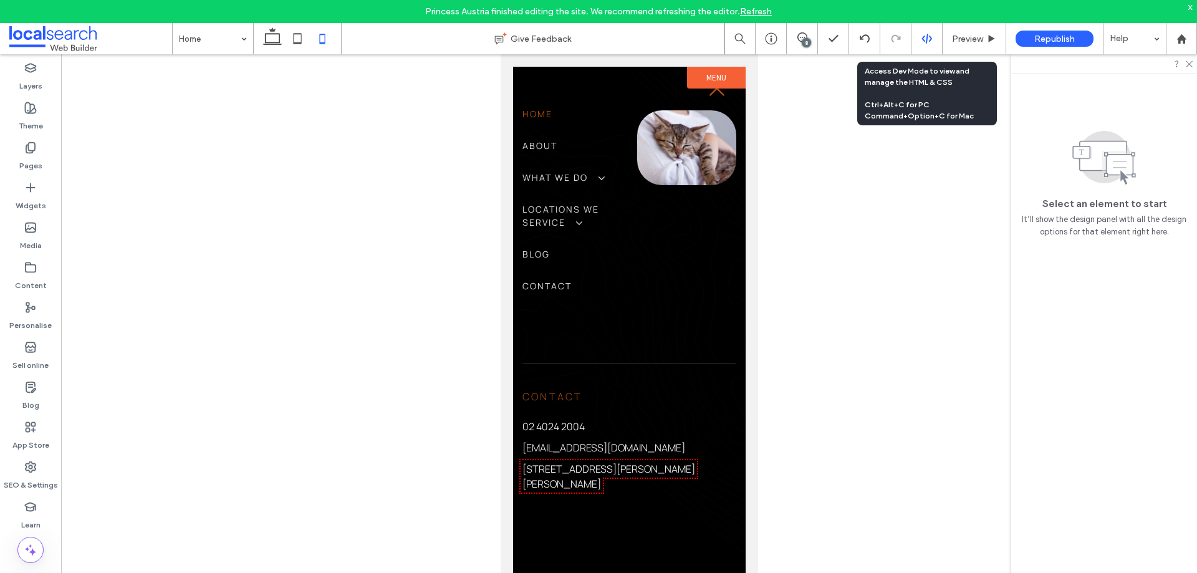
click at [923, 42] on icon at bounding box center [926, 38] width 11 height 11
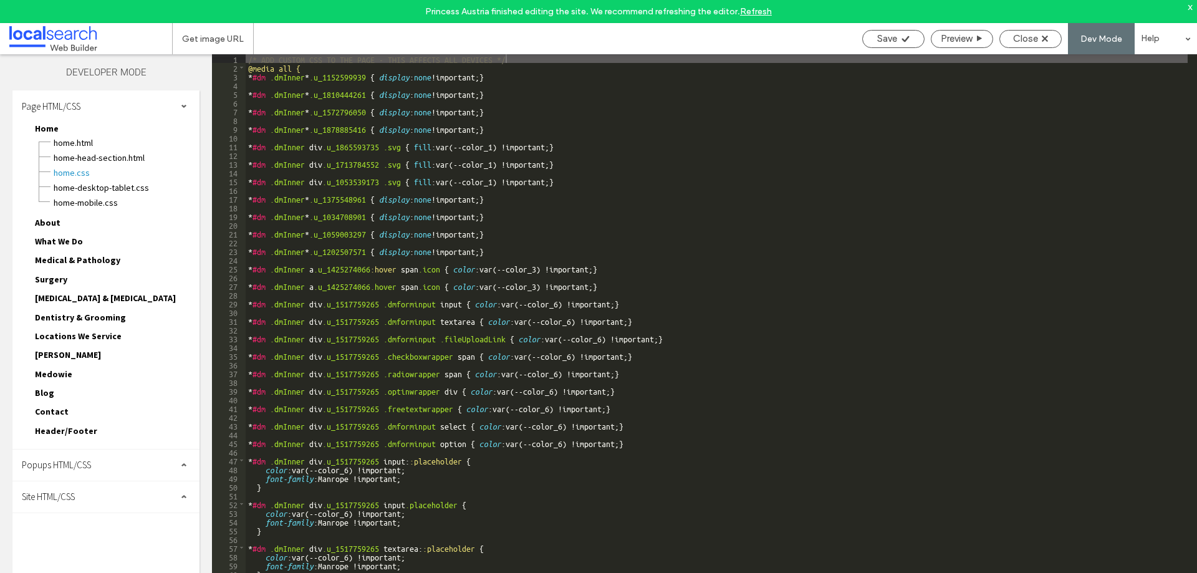
click at [74, 492] on span "Site HTML/CSS" at bounding box center [48, 497] width 53 height 12
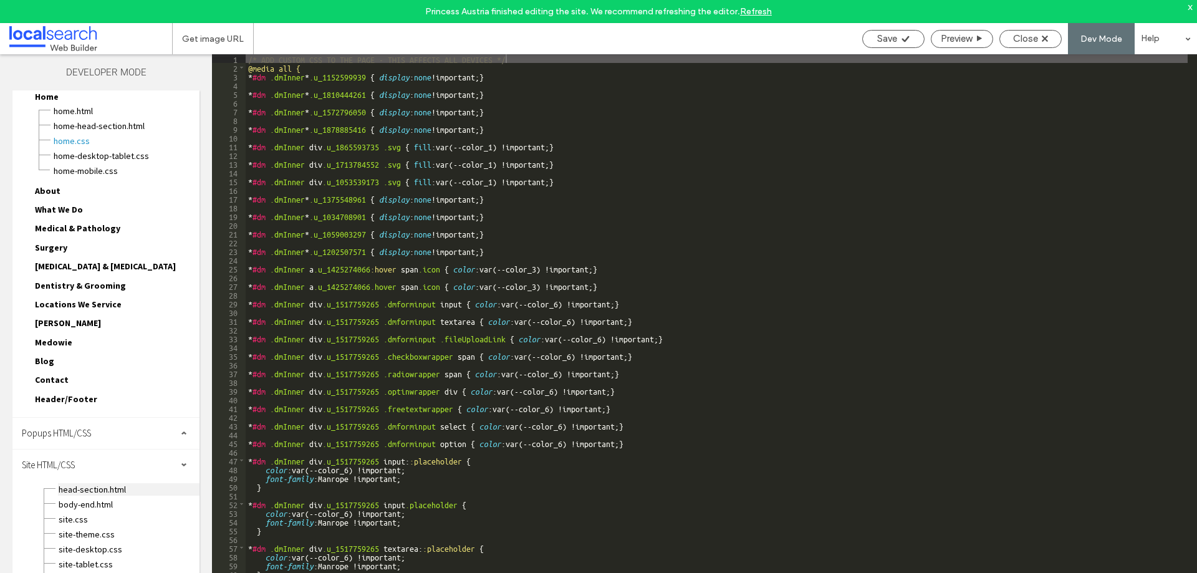
scroll to position [49, 0]
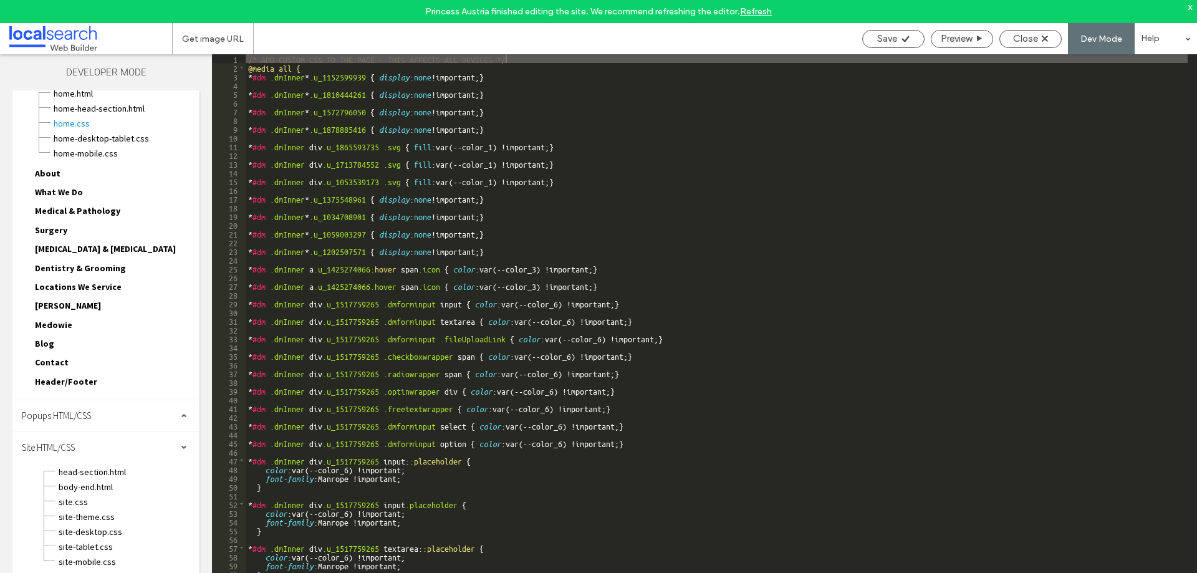
click at [79, 376] on span "Header/Footer" at bounding box center [66, 381] width 62 height 11
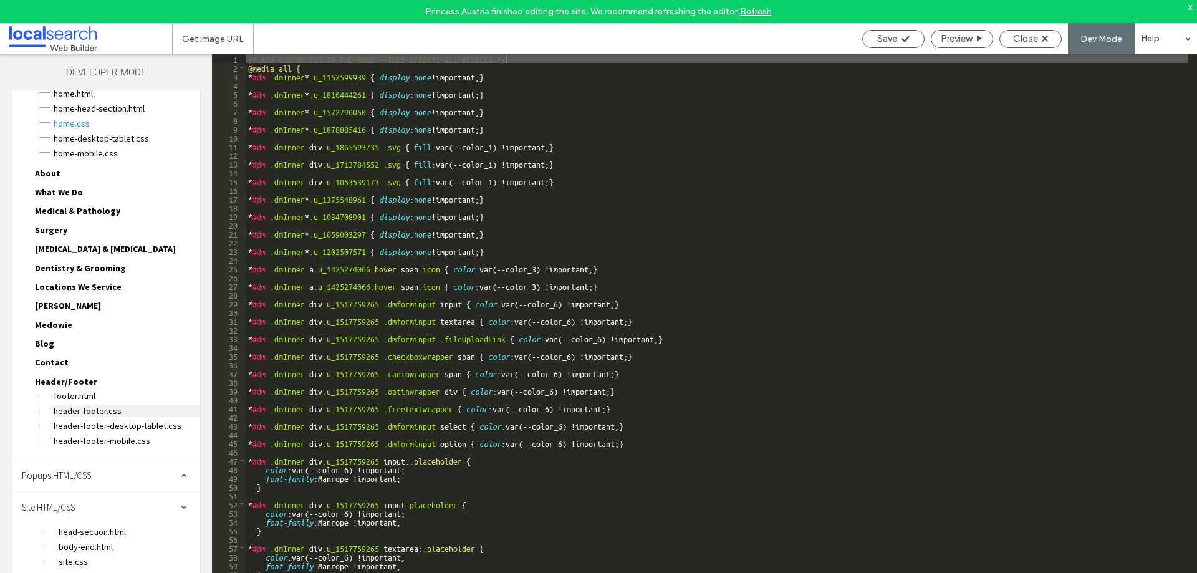
click at [82, 413] on span "header-footer.CSS" at bounding box center [126, 411] width 146 height 12
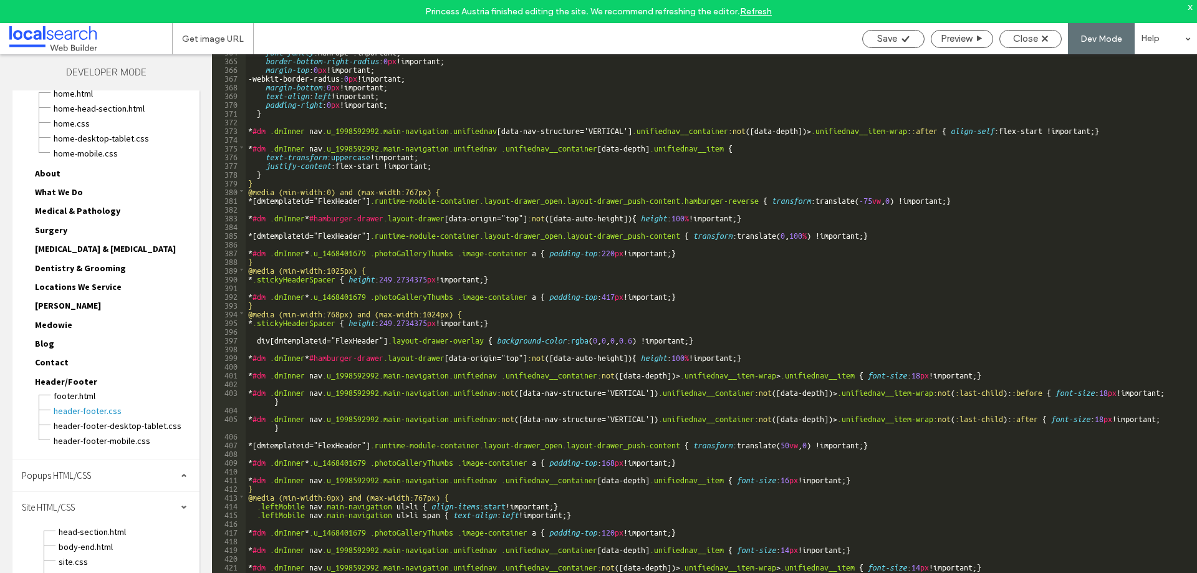
scroll to position [3350, 0]
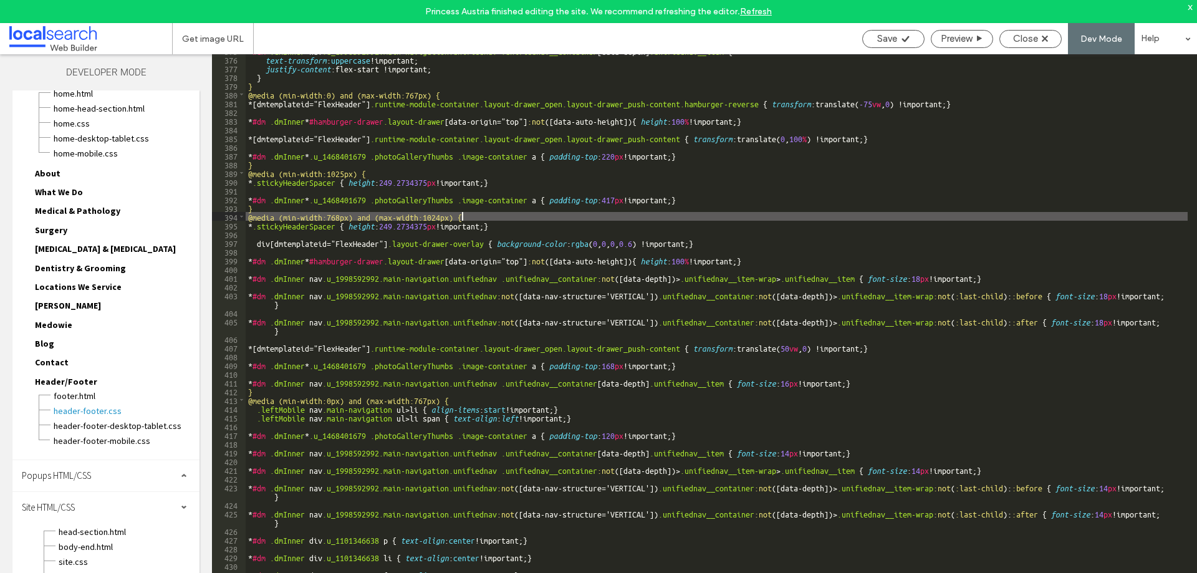
click at [473, 218] on div "* #dm .dmInner nav .u_1998592992.main-navigation.unifiednav .unifiednav__contai…" at bounding box center [717, 325] width 942 height 559
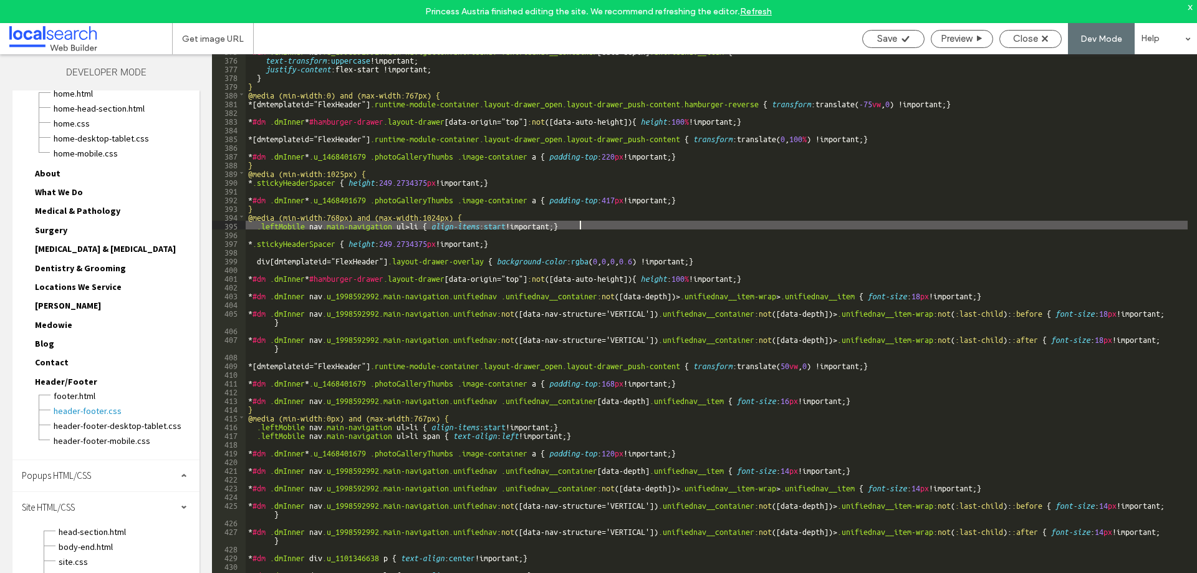
click at [500, 229] on div "* #dm .dmInner nav .u_1998592992.main-navigation.unifiednav .unifiednav__contai…" at bounding box center [717, 325] width 942 height 559
click at [297, 226] on div "* #dm .dmInner nav .u_1998592992.main-navigation.unifiednav .unifiednav__contai…" at bounding box center [717, 325] width 942 height 559
type textarea "**"
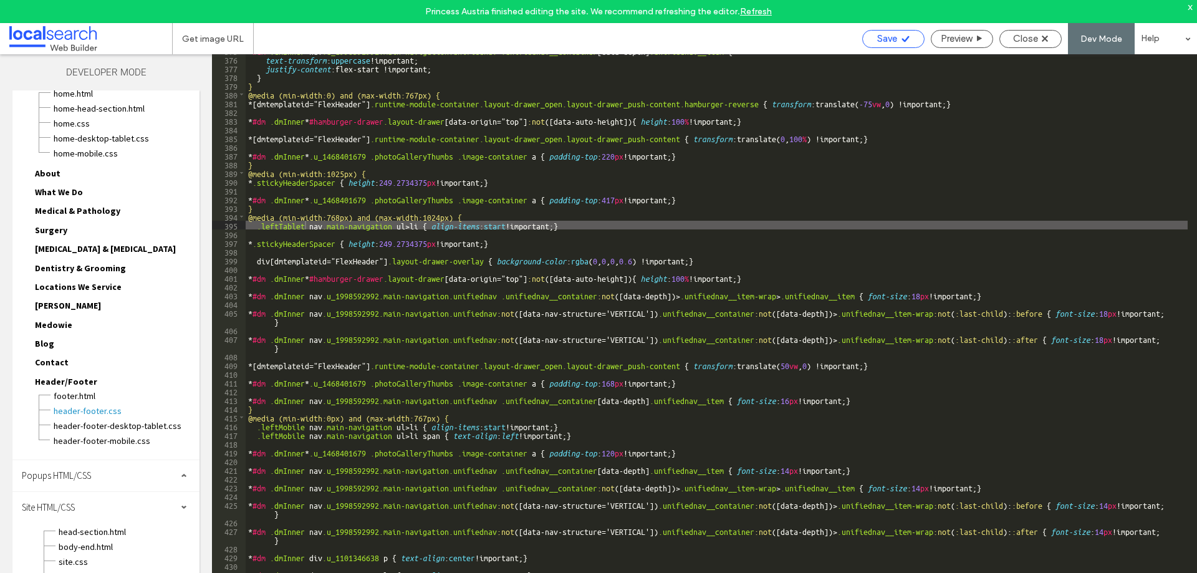
click at [894, 45] on div "Save" at bounding box center [893, 39] width 62 height 18
click at [1032, 36] on span "Close" at bounding box center [1025, 38] width 25 height 11
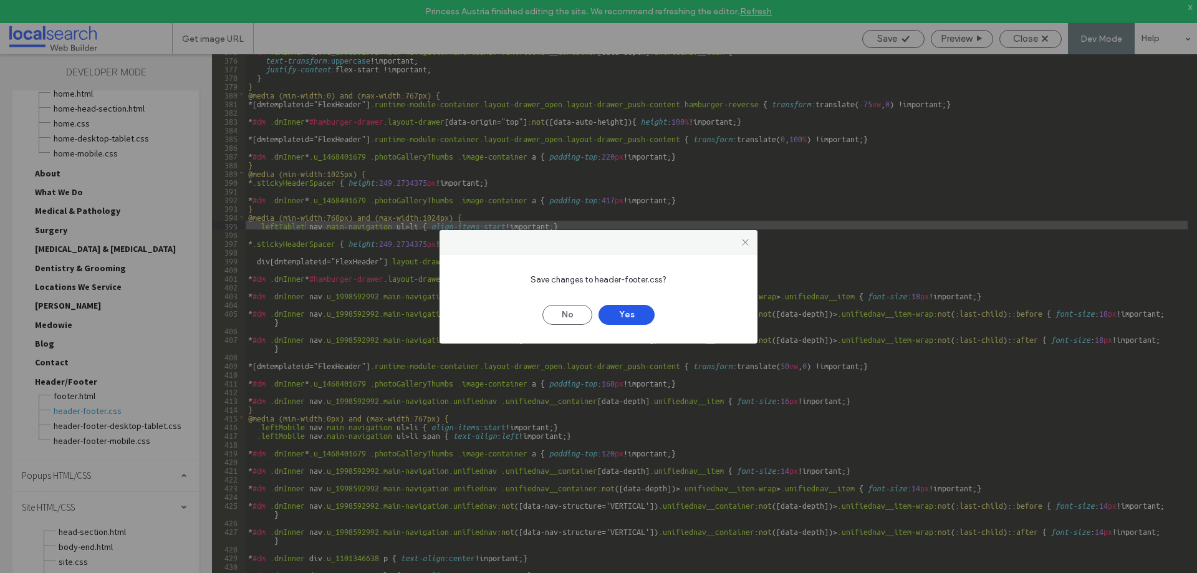
click at [617, 315] on button "Yes" at bounding box center [626, 315] width 56 height 20
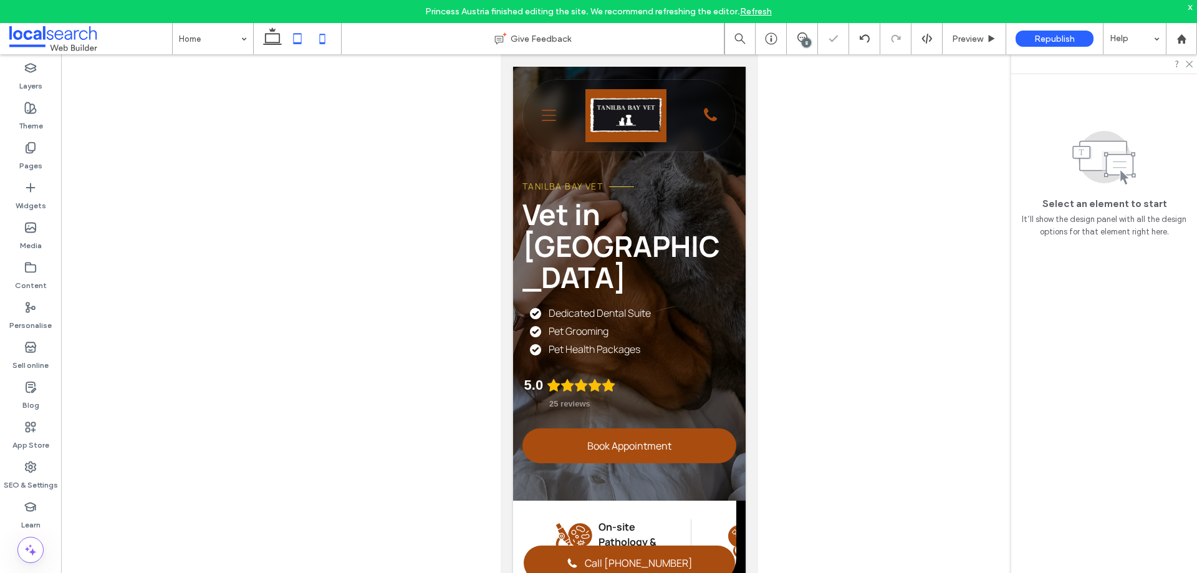
click at [300, 42] on use at bounding box center [298, 38] width 8 height 11
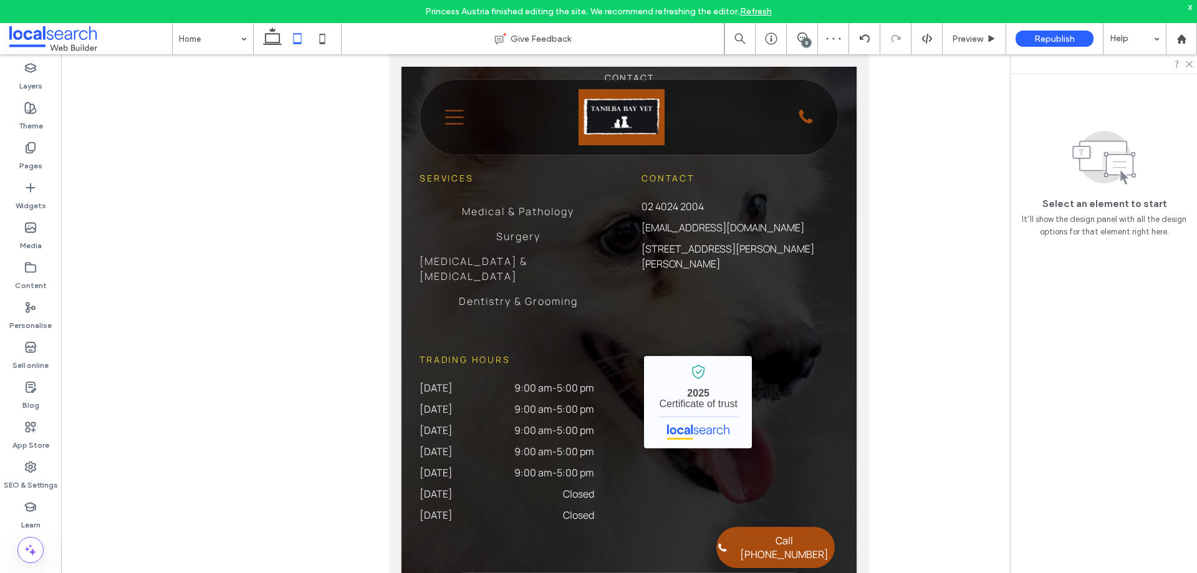
scroll to position [3901, 0]
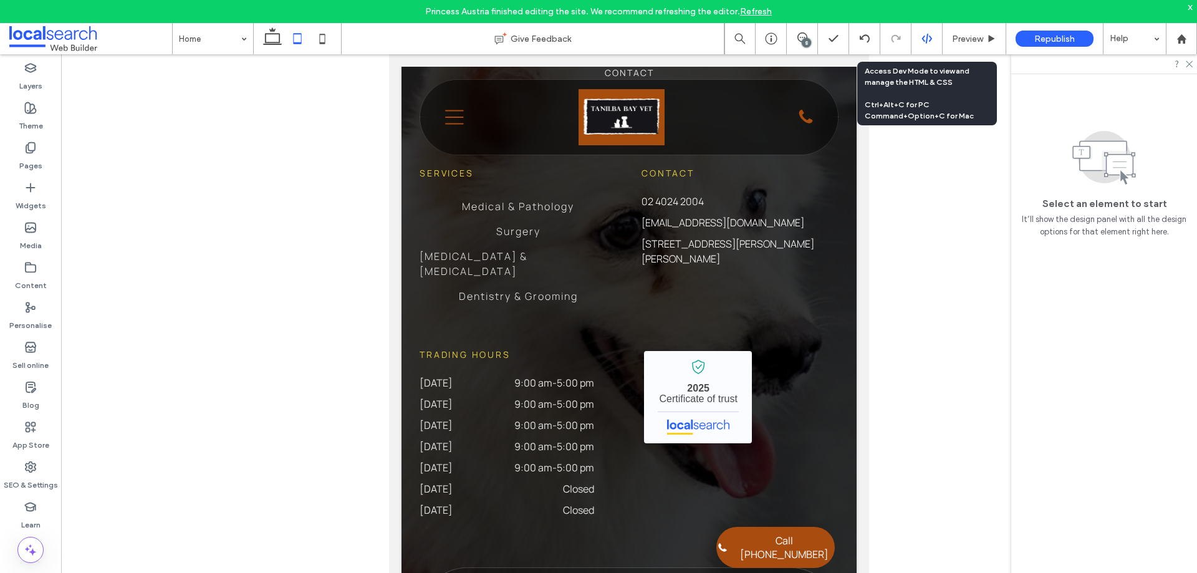
click at [931, 39] on icon at bounding box center [926, 38] width 11 height 11
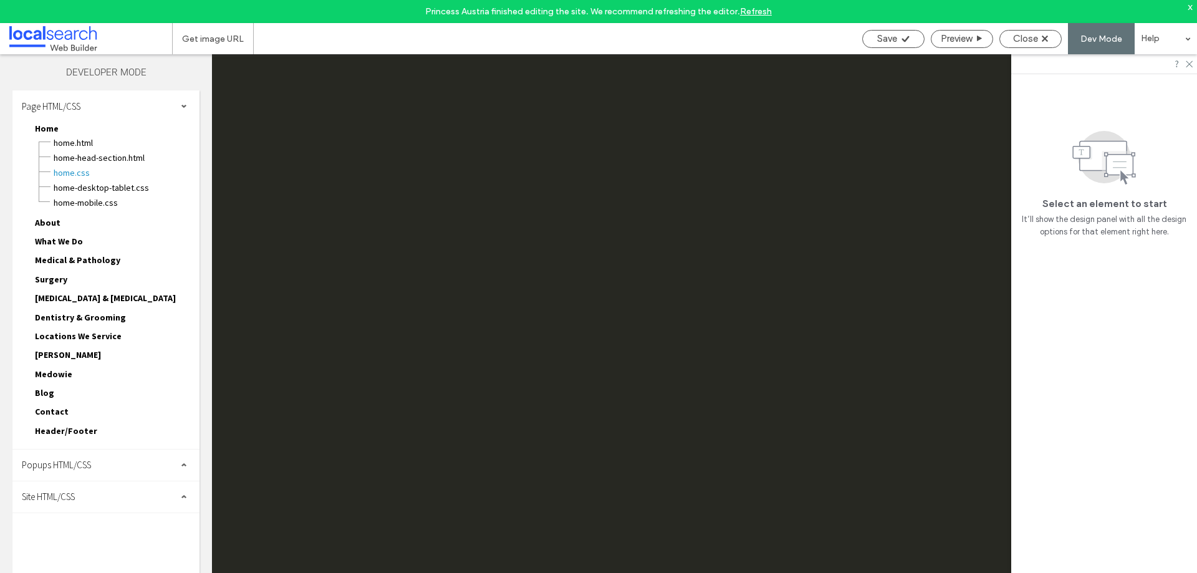
scroll to position [0, 0]
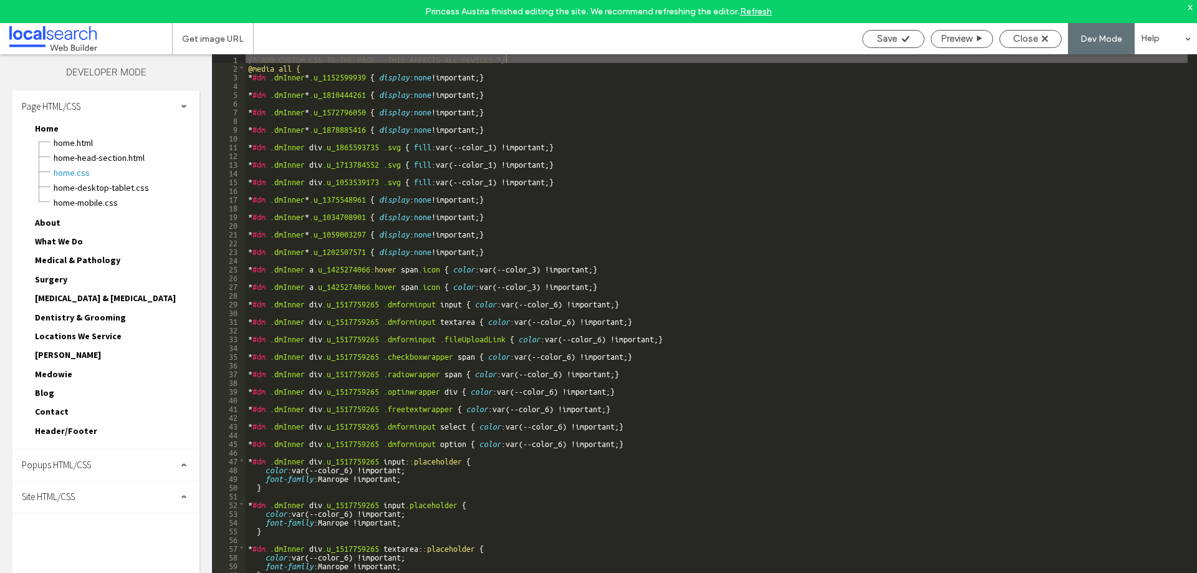
click at [71, 429] on span "Header/Footer" at bounding box center [66, 430] width 62 height 11
click at [94, 463] on span "header-footer.CSS" at bounding box center [126, 460] width 146 height 12
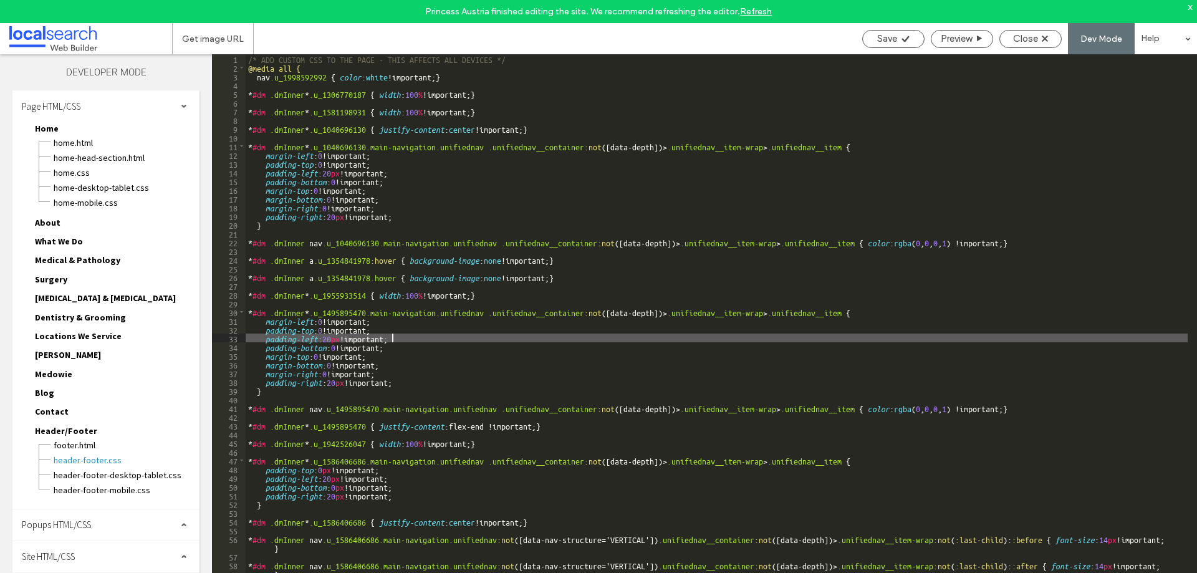
click at [510, 340] on div "/* ADD CUSTOM CSS TO THE PAGE - THIS AFFECTS ALL DEVICES */ @media all { nav .u…" at bounding box center [717, 333] width 942 height 559
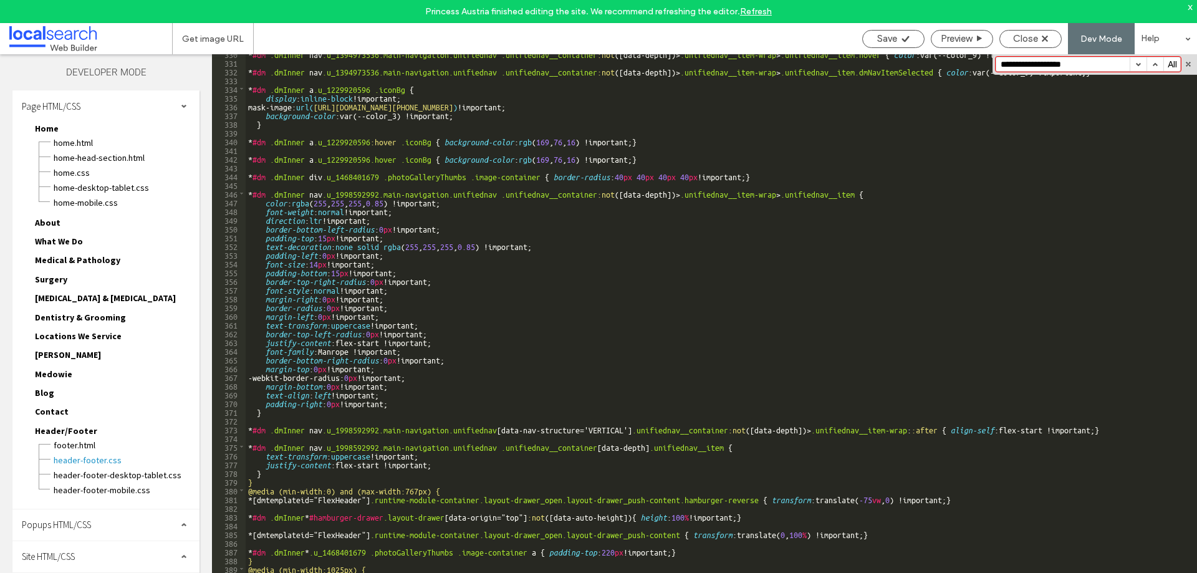
scroll to position [3179, 0]
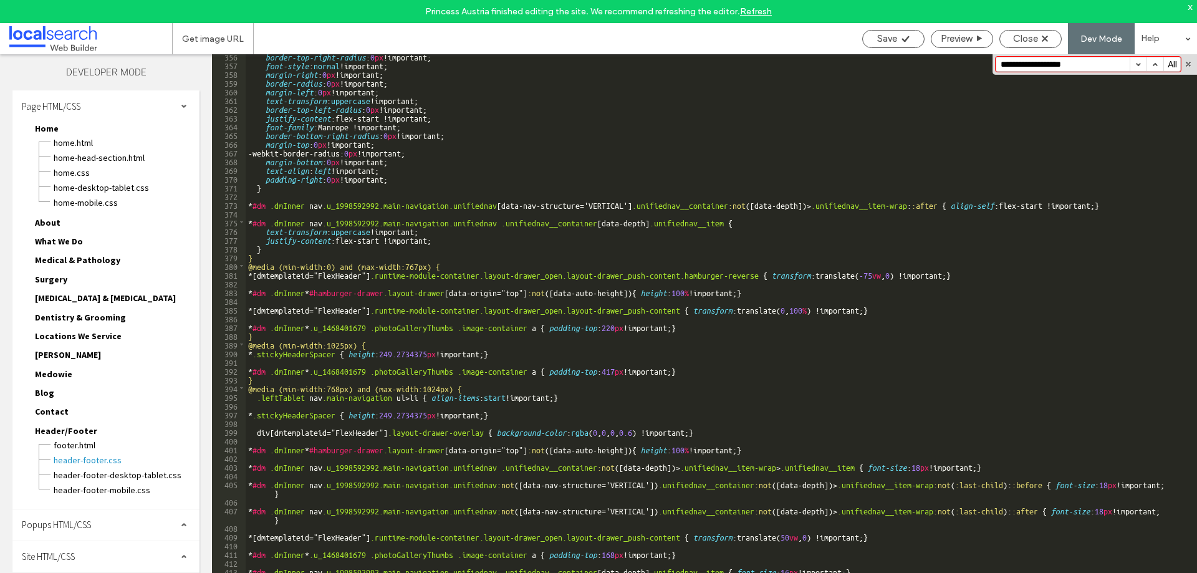
click at [1064, 67] on input "**********" at bounding box center [1062, 64] width 133 height 14
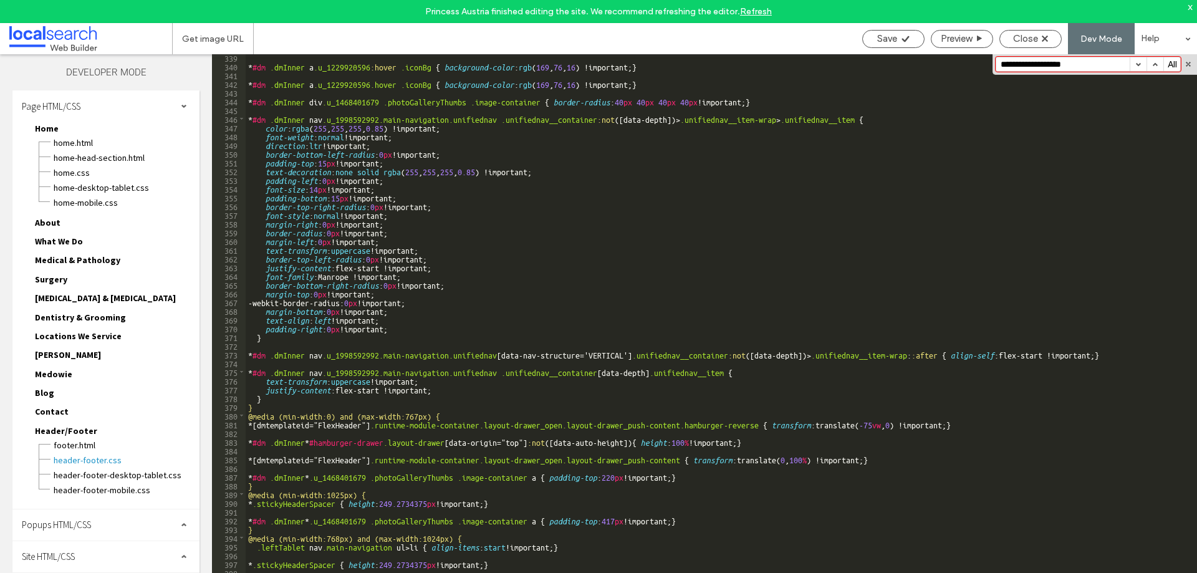
scroll to position [3142, 0]
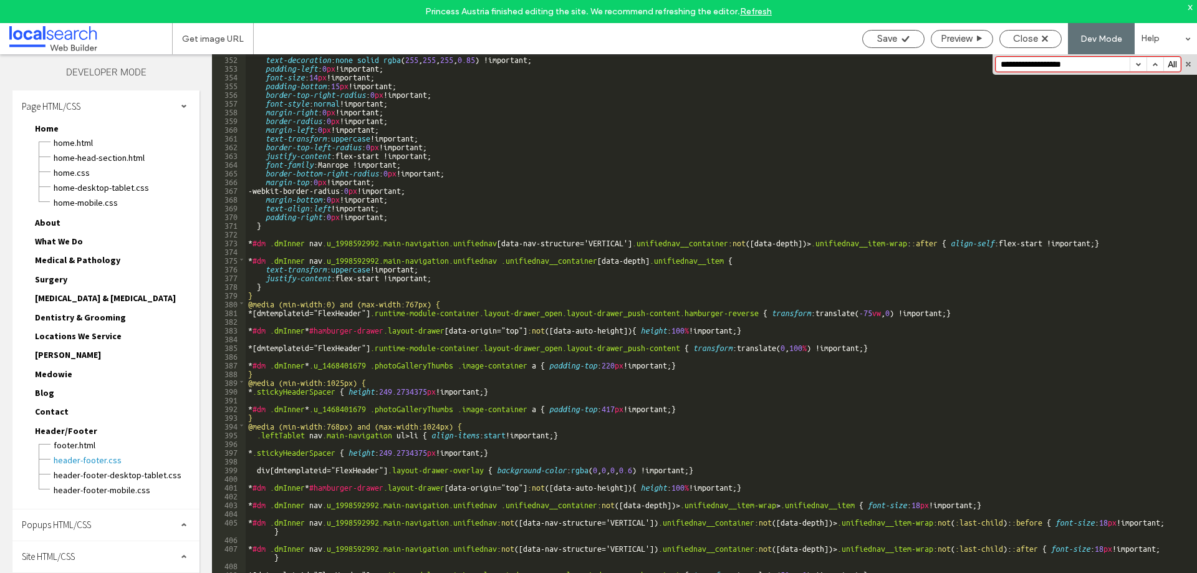
click at [1062, 63] on input "**********" at bounding box center [1062, 64] width 133 height 14
paste input
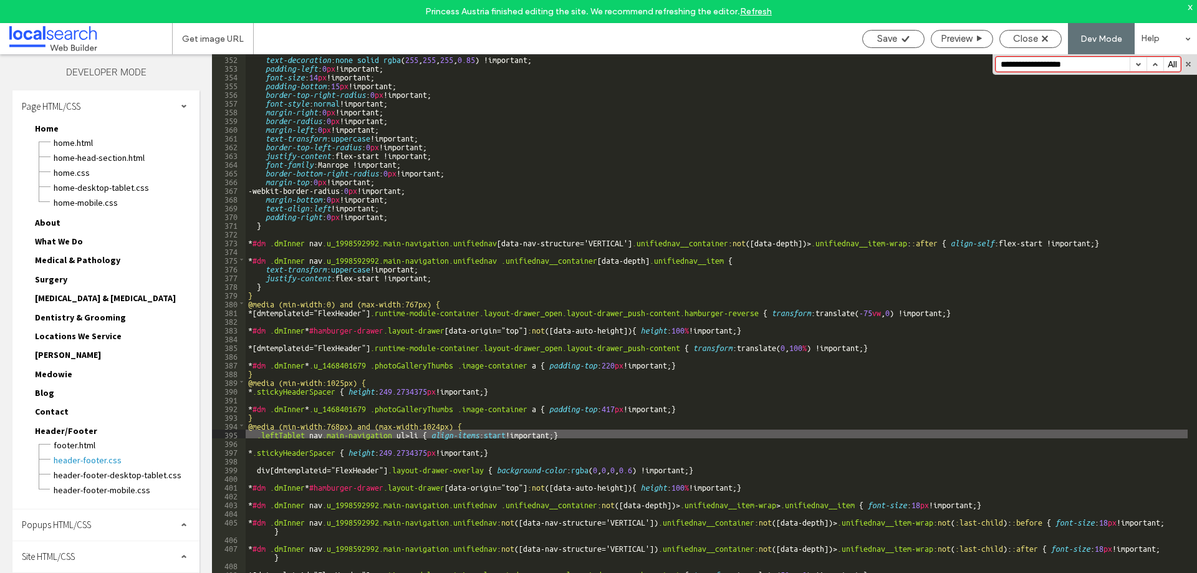
type input "**********"
click at [94, 548] on div "Site HTML/CSS" at bounding box center [105, 556] width 187 height 31
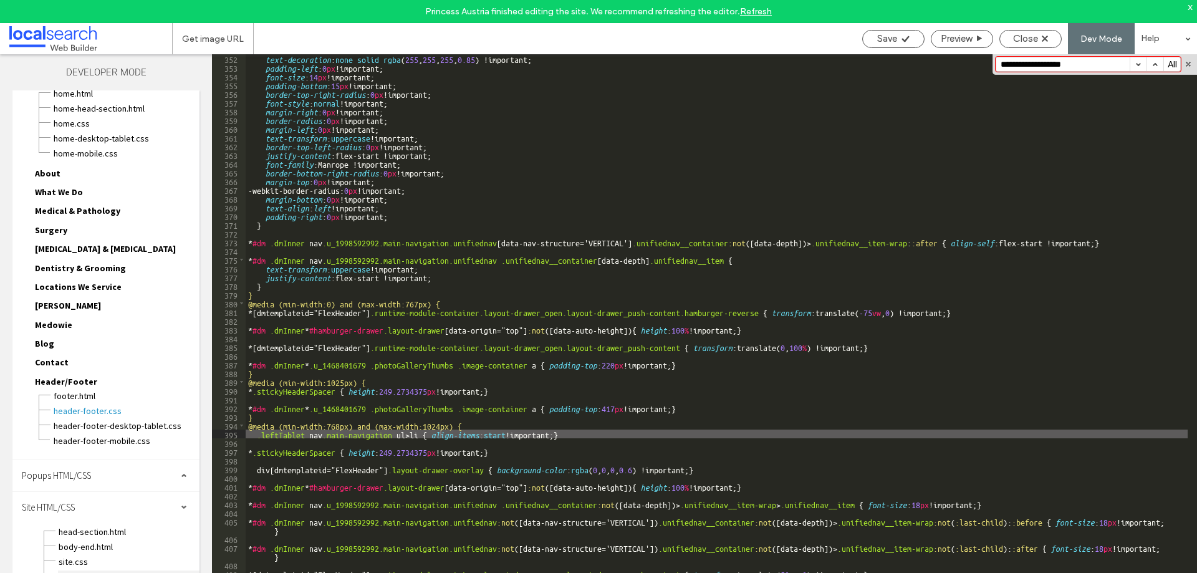
scroll to position [109, 0]
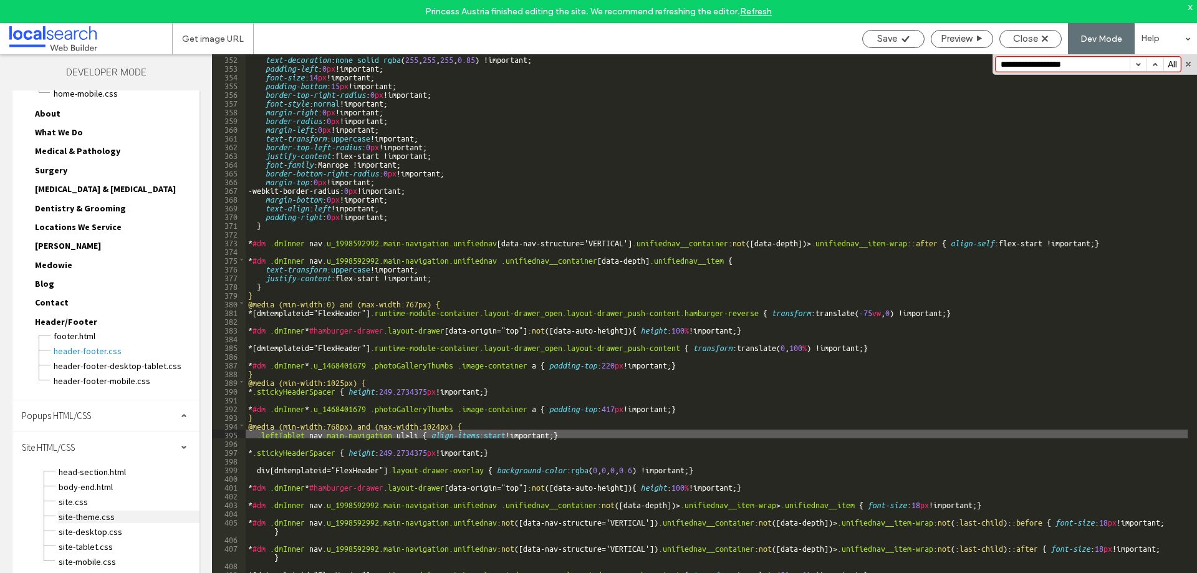
click at [96, 520] on span "site-theme.css" at bounding box center [128, 517] width 141 height 12
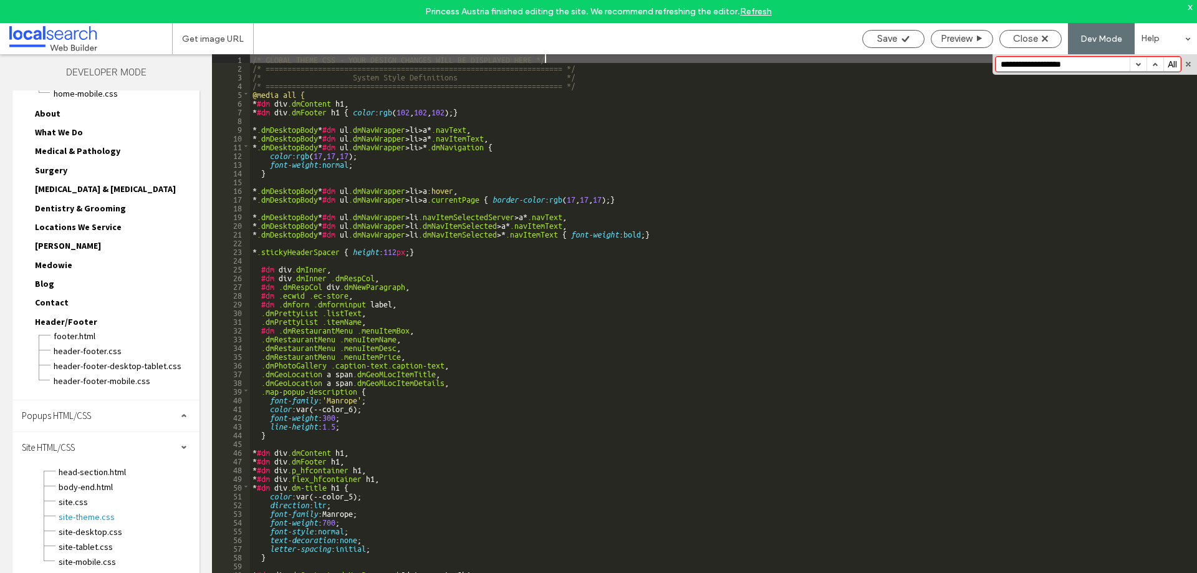
click at [693, 328] on div "/* GLOBAL THEME CSS - YOUR DESIGN CHANGES WILL BE DISPLAYED HERE */ /* ========…" at bounding box center [719, 333] width 938 height 559
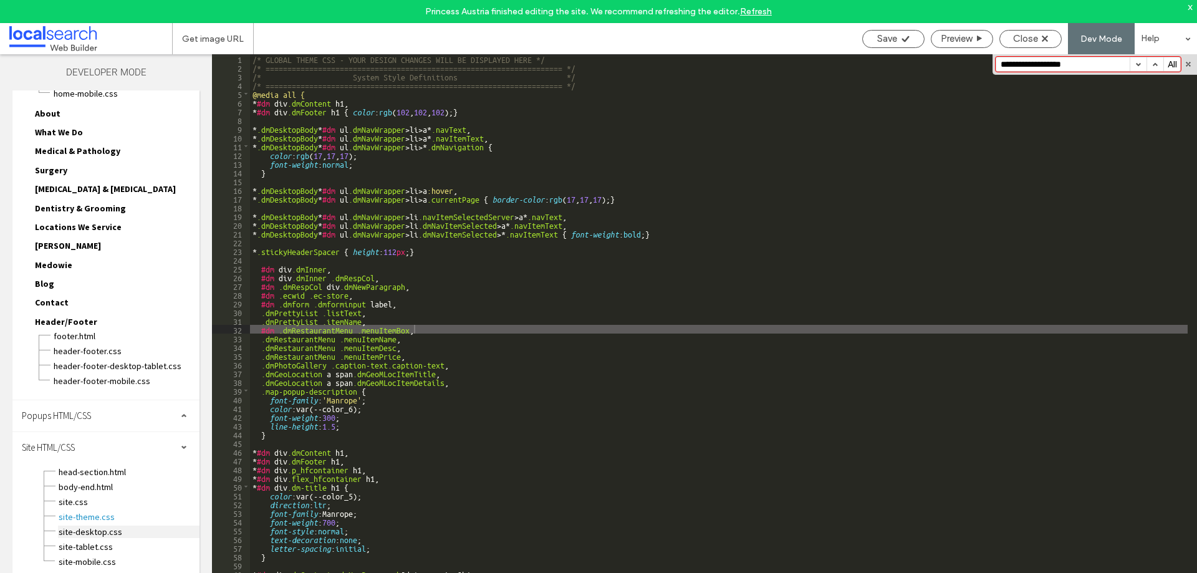
click at [113, 531] on span "site-desktop.css" at bounding box center [128, 531] width 141 height 12
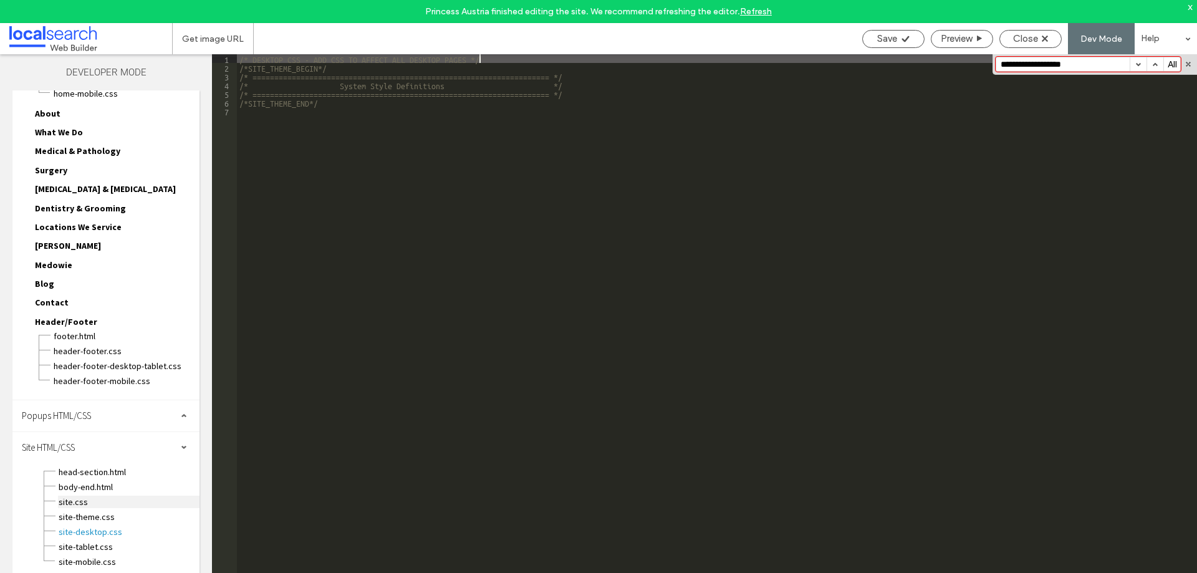
click at [92, 503] on span "site.css" at bounding box center [128, 502] width 141 height 12
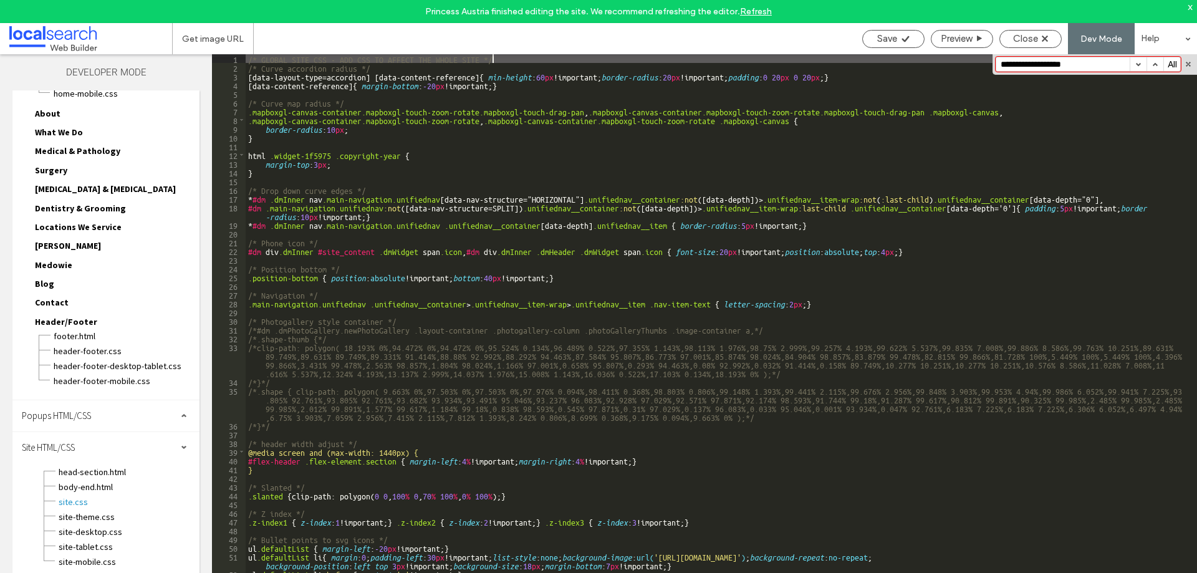
click at [482, 410] on div "/* GLOBAL SITE CSS - ADD CSS TO AFFECT THE WHOLE SITE */ /* Curve accordion rad…" at bounding box center [717, 338] width 942 height 568
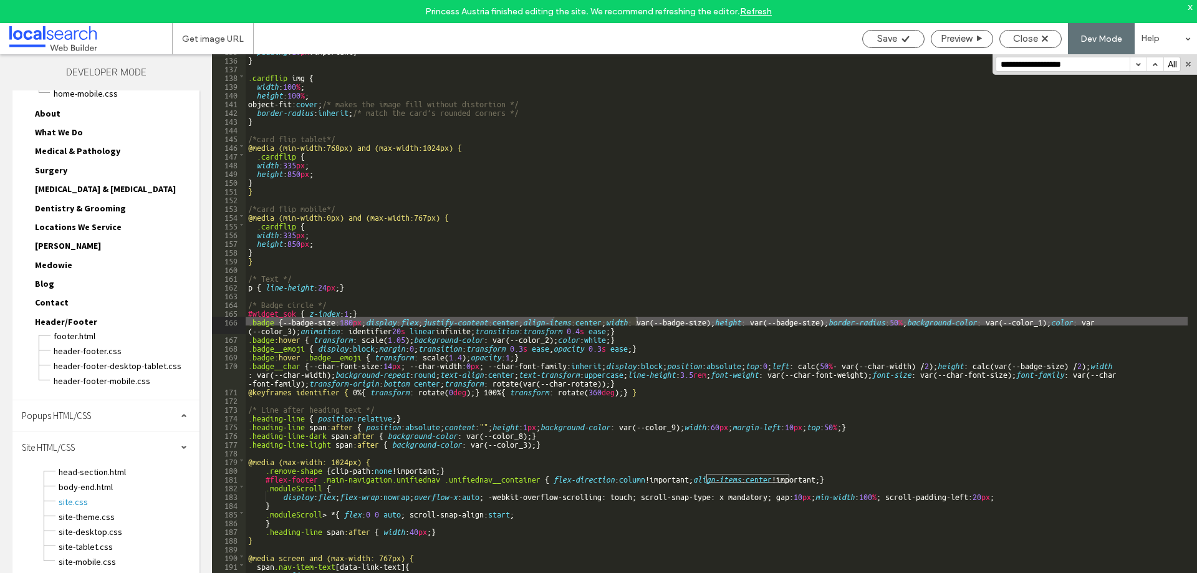
scroll to position [1257, 0]
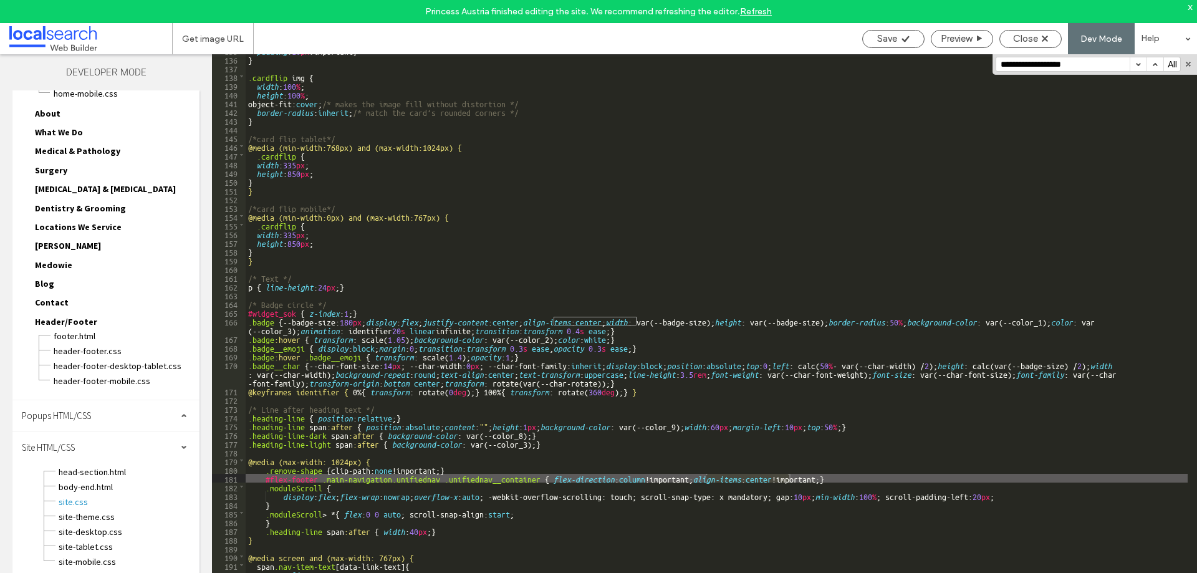
click at [860, 481] on div "padding : 10 px !important; } .cardflip img { width : 100 % ; height : 100 % ; …" at bounding box center [717, 325] width 942 height 559
drag, startPoint x: 844, startPoint y: 478, endPoint x: 707, endPoint y: 479, distance: 137.1
click at [707, 479] on div "padding : 10 px !important; } .cardflip img { width : 100 % ; height : 100 % ; …" at bounding box center [717, 325] width 942 height 559
click at [894, 41] on span "Save" at bounding box center [887, 38] width 20 height 11
click at [1034, 37] on span "Close" at bounding box center [1025, 38] width 25 height 11
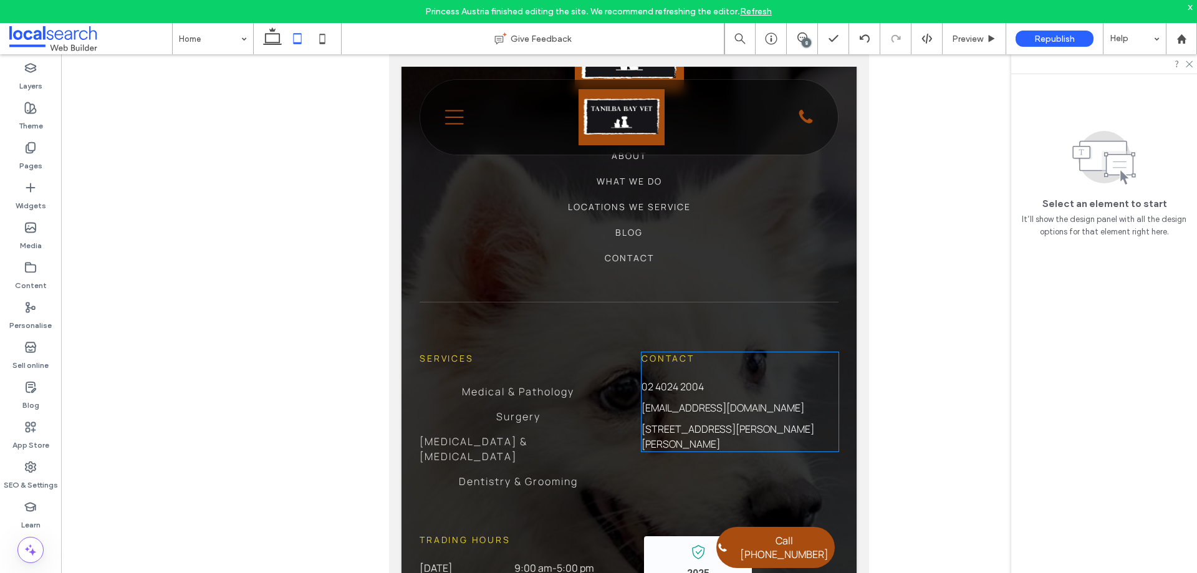
scroll to position [3678, 0]
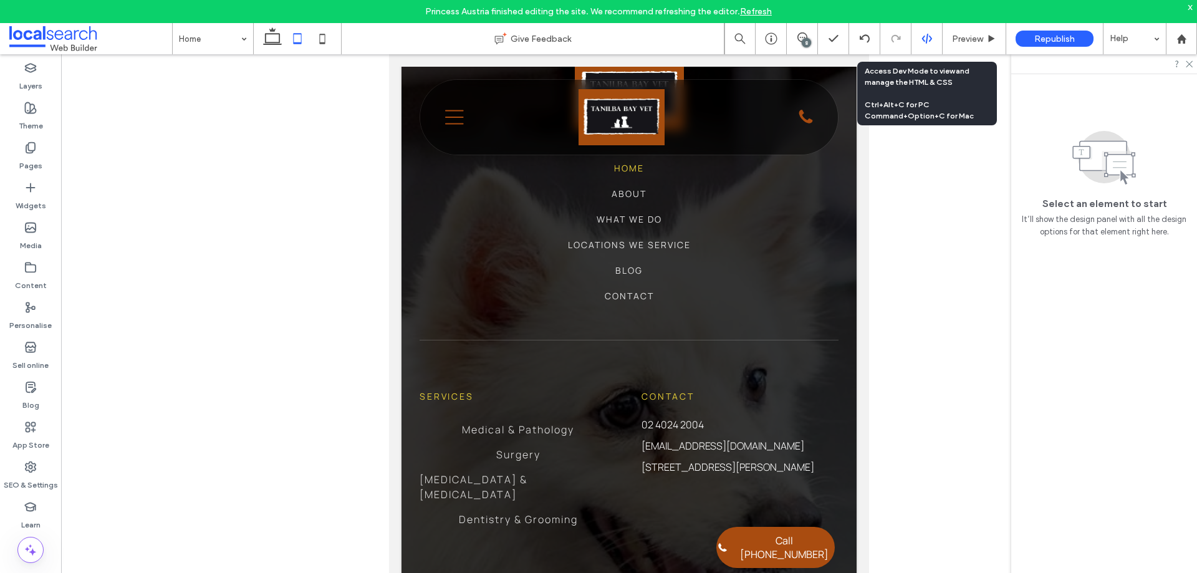
click at [932, 39] on icon at bounding box center [926, 38] width 11 height 11
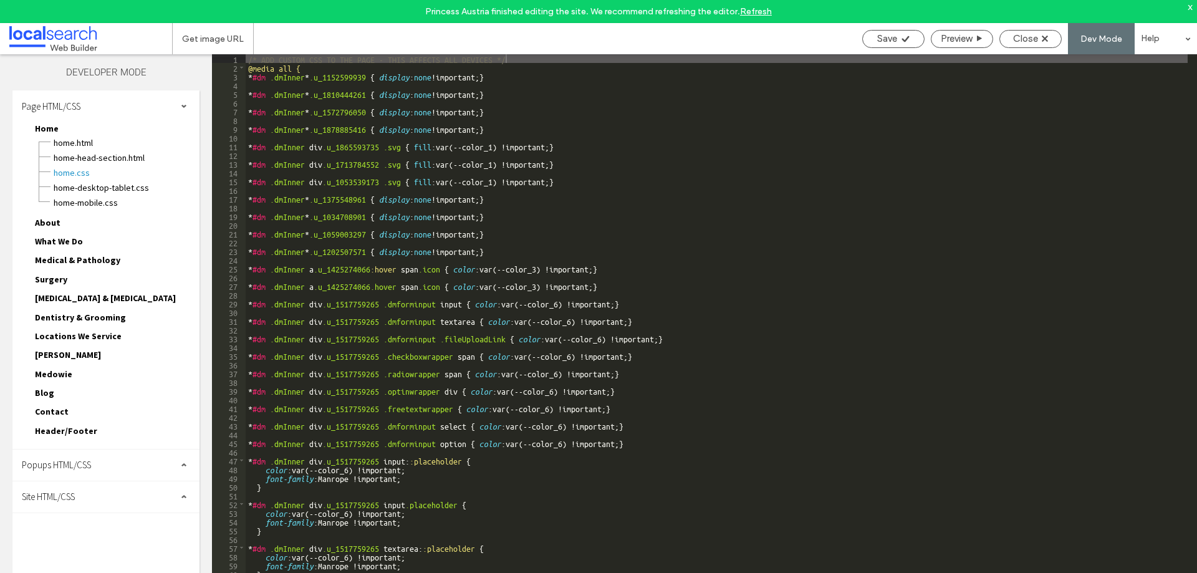
click at [72, 433] on span "Header/Footer" at bounding box center [66, 430] width 62 height 11
click at [86, 462] on span "header-footer.CSS" at bounding box center [126, 460] width 146 height 12
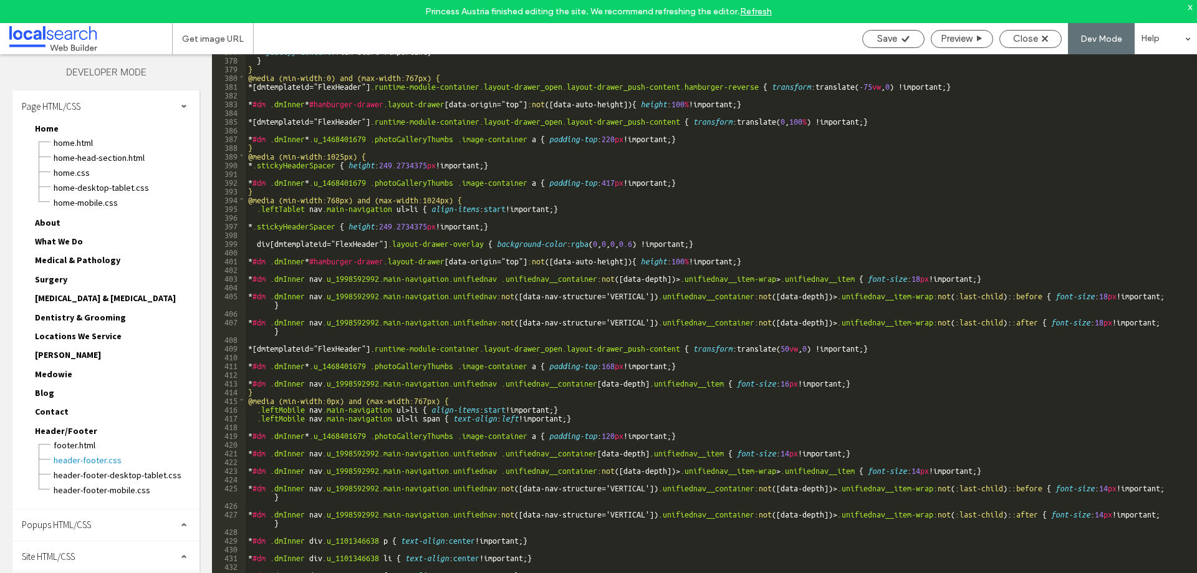
scroll to position [3368, 0]
click at [256, 211] on div "justify-content :flex-start !important; } } @media (min-width:0) and (max-width…" at bounding box center [717, 325] width 942 height 559
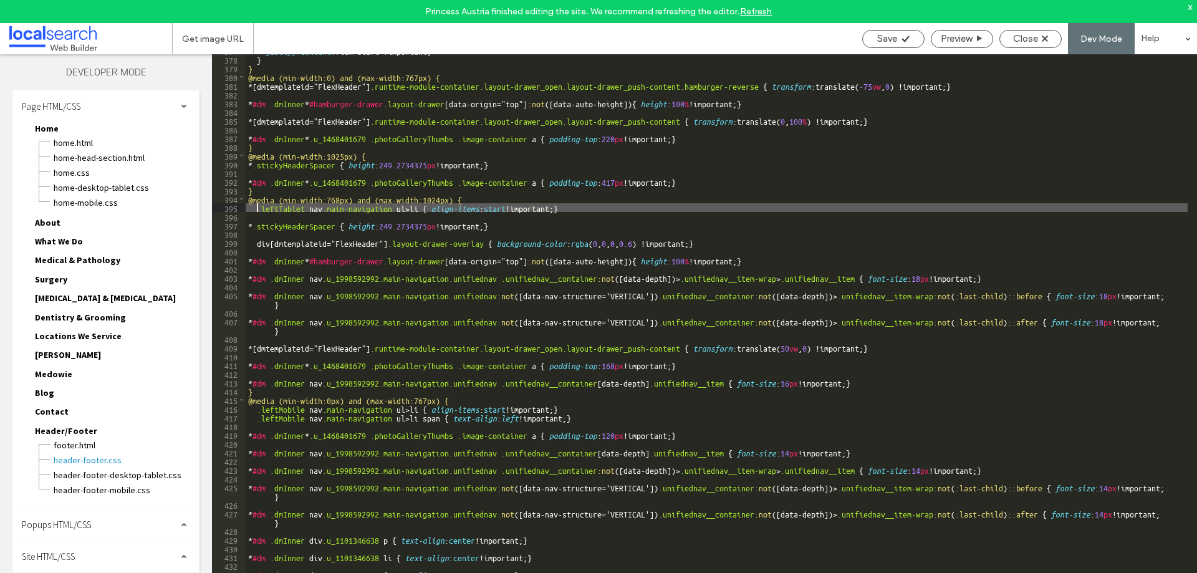
click at [424, 206] on div "justify-content :flex-start !important; } } @media (min-width:0) and (max-width…" at bounding box center [717, 325] width 942 height 559
click at [409, 209] on div "justify-content :flex-start !important; } } @media (min-width:0) and (max-width…" at bounding box center [717, 325] width 942 height 559
click at [315, 213] on div "justify-content :flex-start !important; } } @media (min-width:0) and (max-width…" at bounding box center [717, 325] width 942 height 559
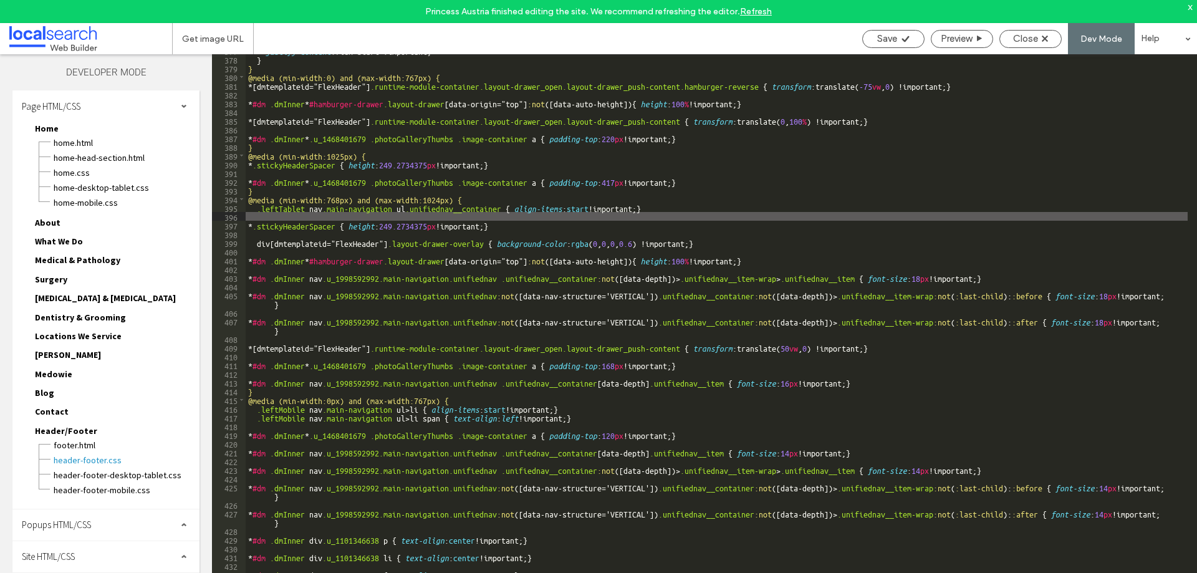
click at [261, 209] on div "justify-content :flex-start !important; } } @media (min-width:0) and (max-width…" at bounding box center [717, 325] width 942 height 559
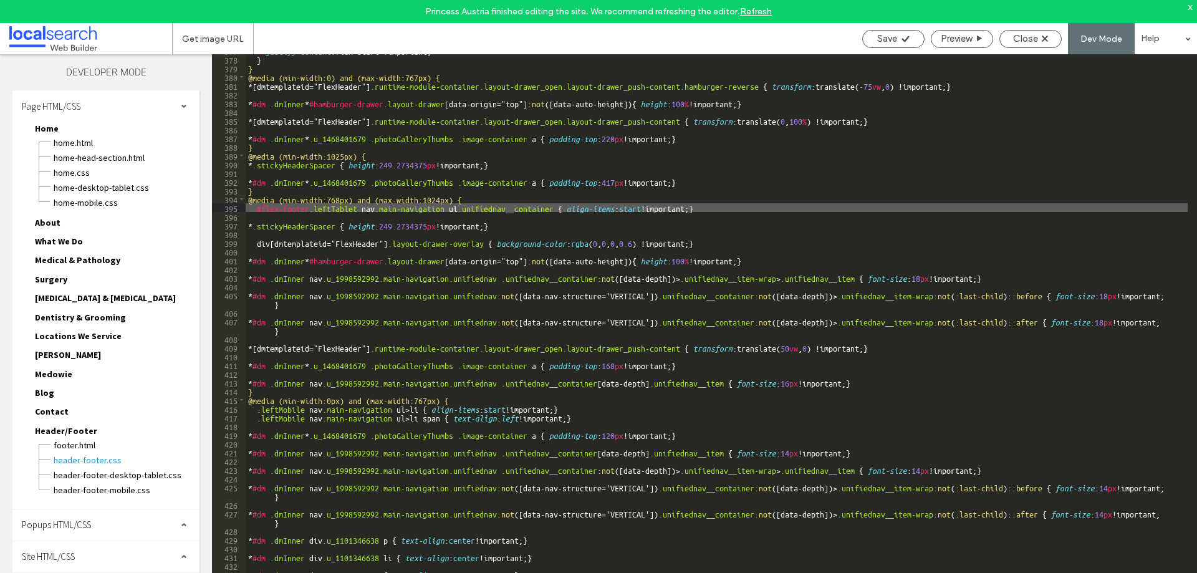
type textarea "**"
click at [363, 211] on div "justify-content :flex-start !important; } } @media (min-width:0) and (max-width…" at bounding box center [717, 325] width 942 height 559
click at [895, 36] on span "Save" at bounding box center [887, 38] width 20 height 11
click at [1032, 41] on span "Close" at bounding box center [1025, 38] width 25 height 11
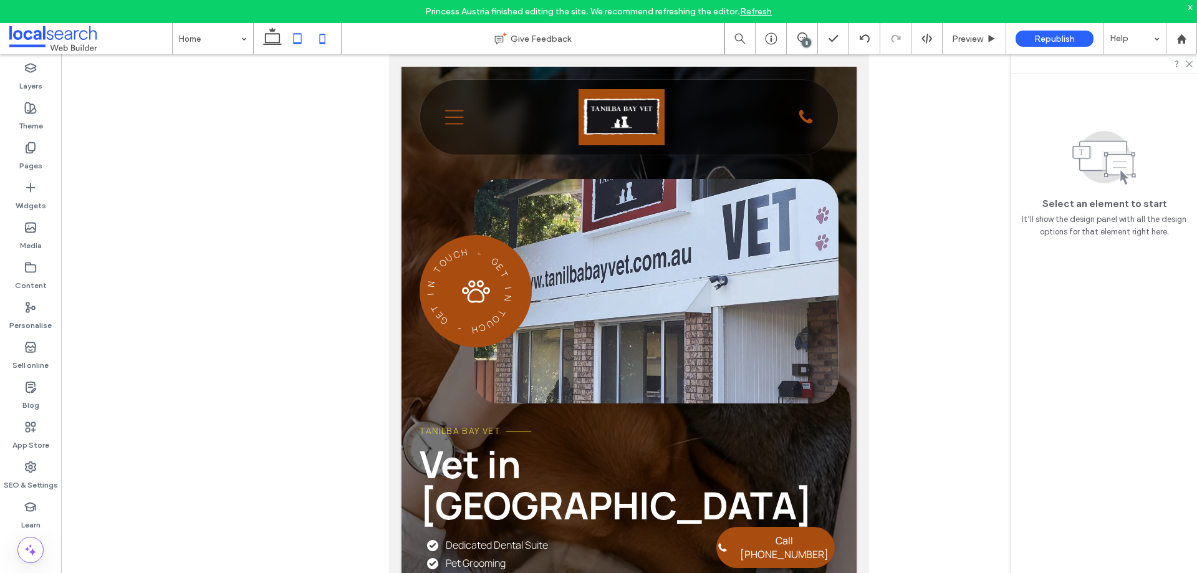
click at [330, 41] on icon at bounding box center [322, 38] width 25 height 25
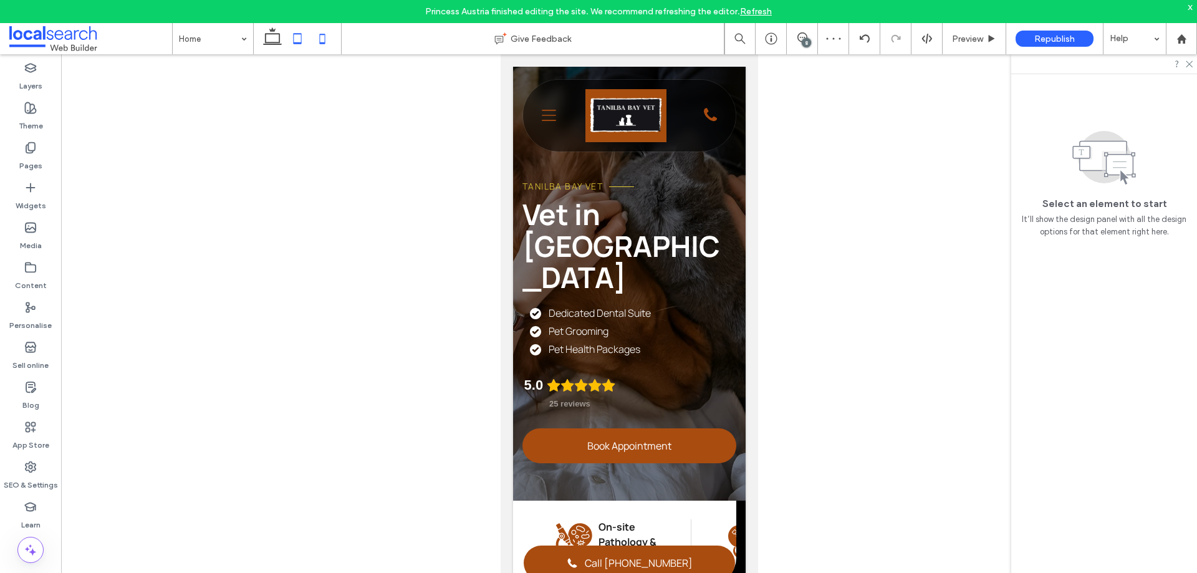
click at [295, 44] on icon at bounding box center [297, 38] width 25 height 25
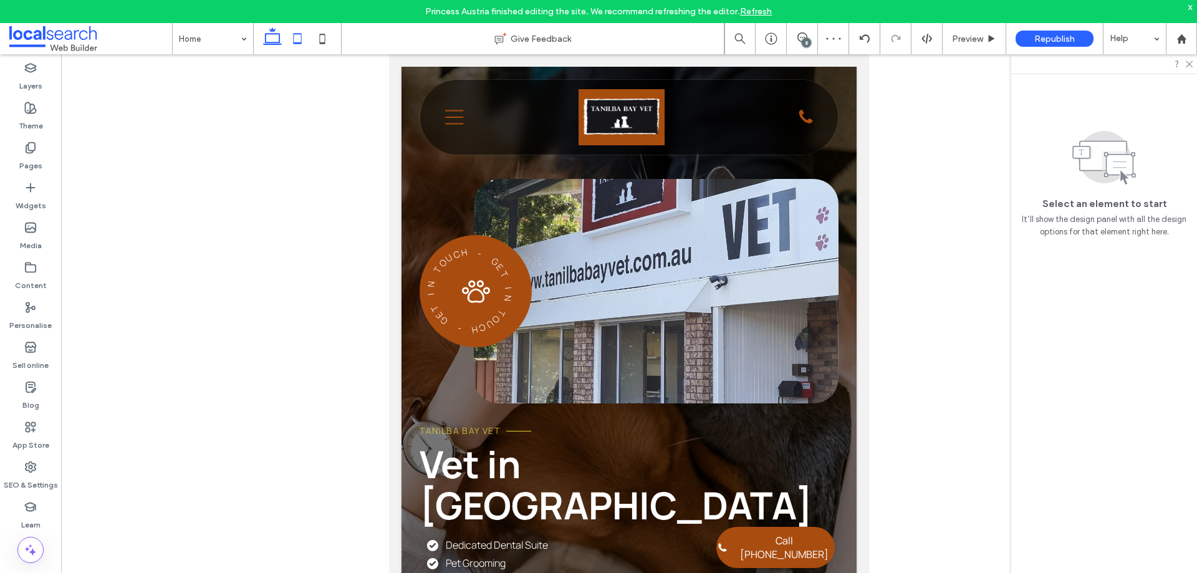
click at [274, 47] on icon at bounding box center [272, 38] width 25 height 25
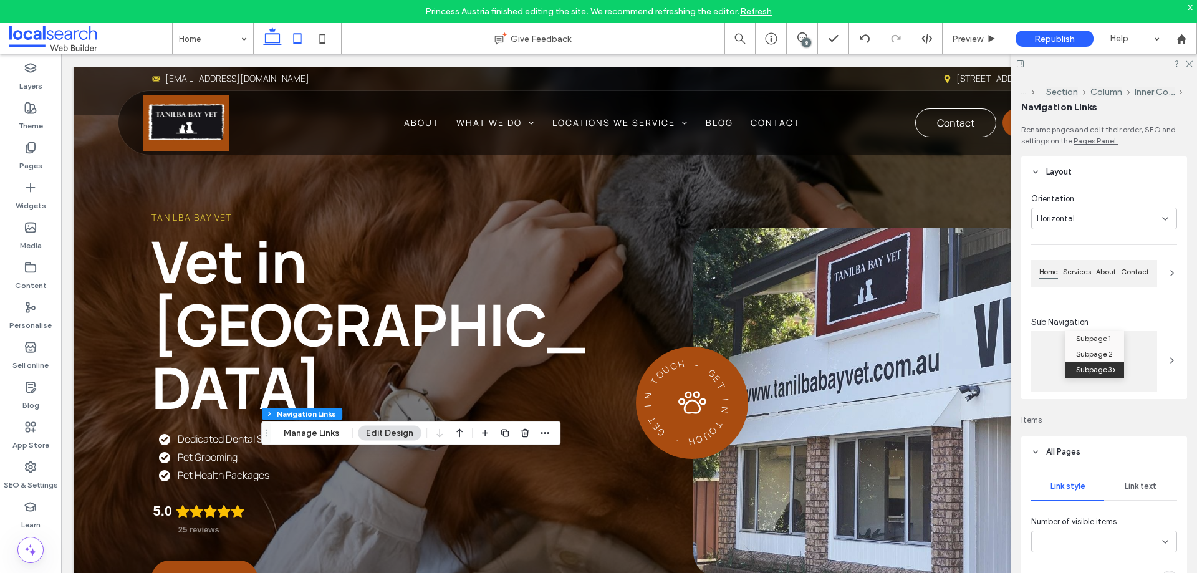
type input "***"
type input "****"
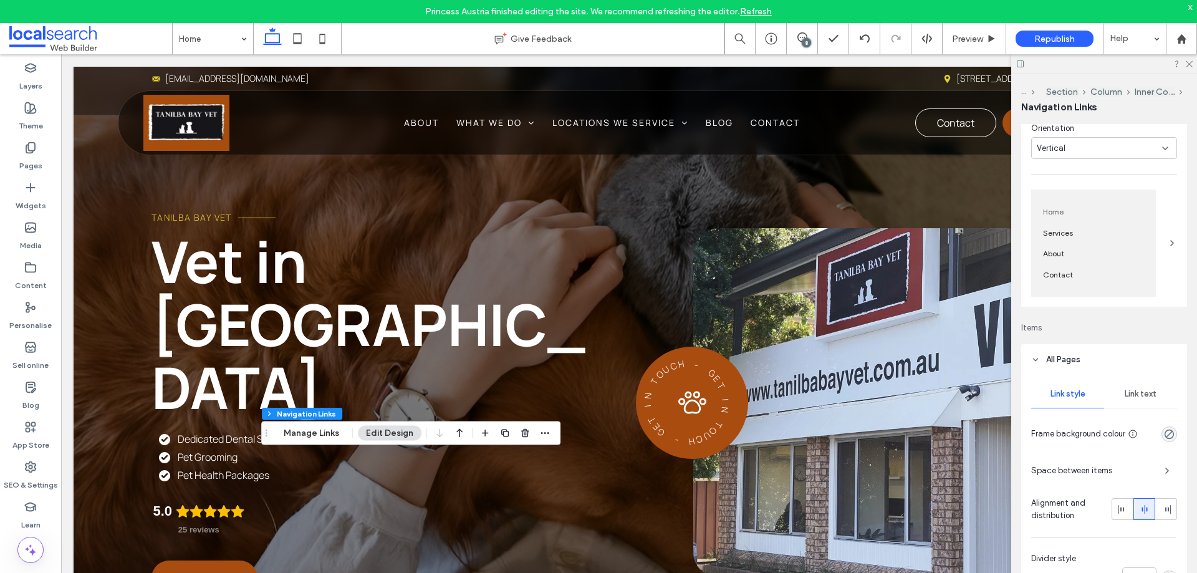
scroll to position [125, 0]
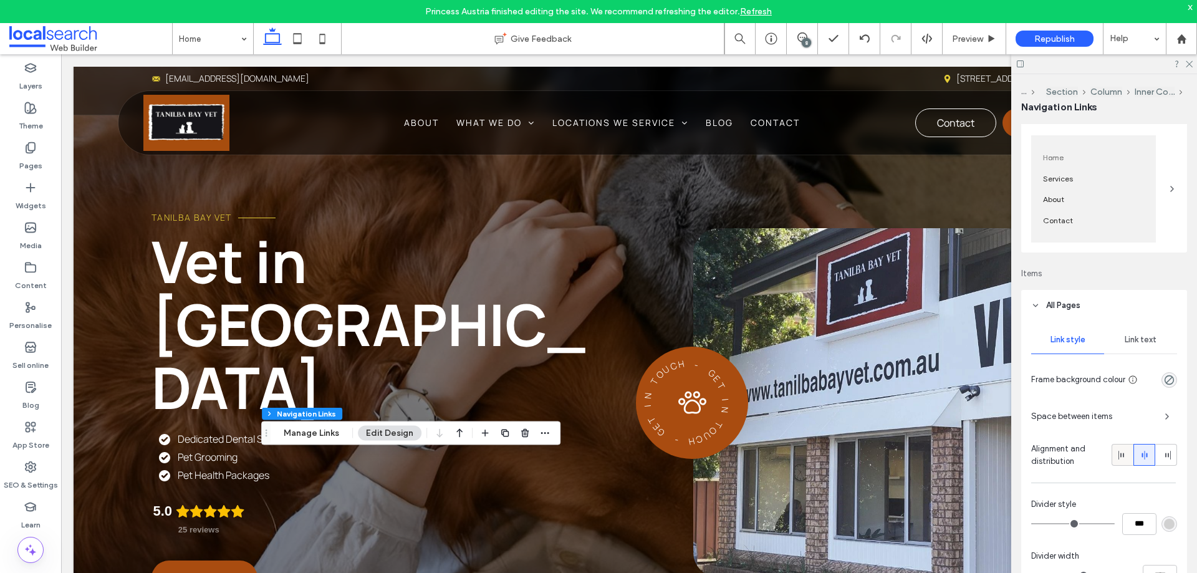
click at [1118, 454] on icon at bounding box center [1123, 455] width 10 height 10
click at [300, 41] on icon at bounding box center [297, 38] width 25 height 25
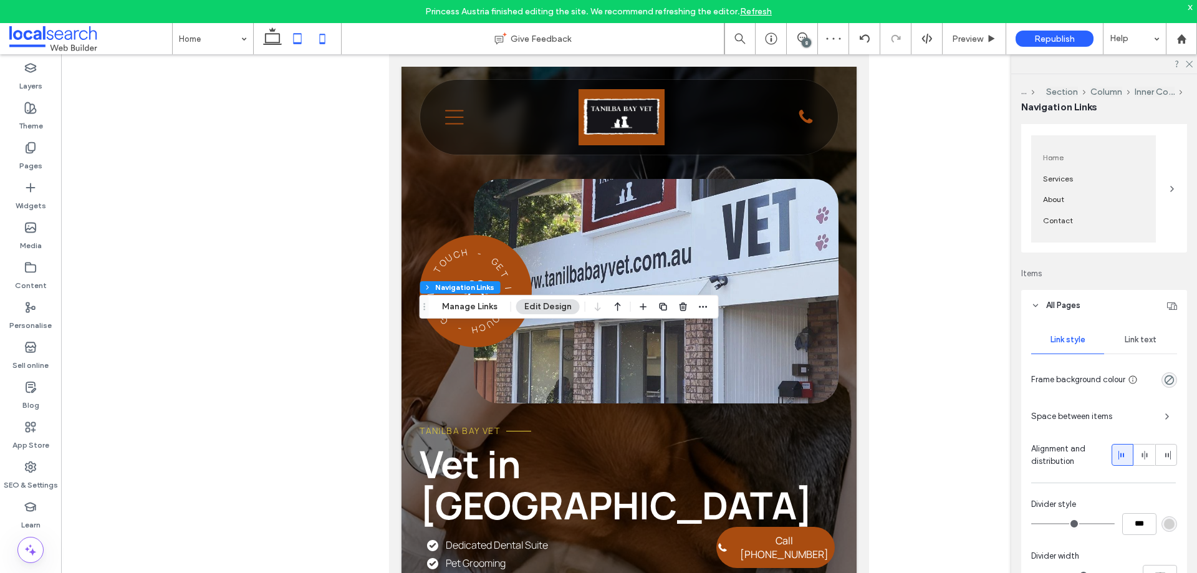
click at [323, 40] on icon at bounding box center [322, 38] width 25 height 25
type input "***"
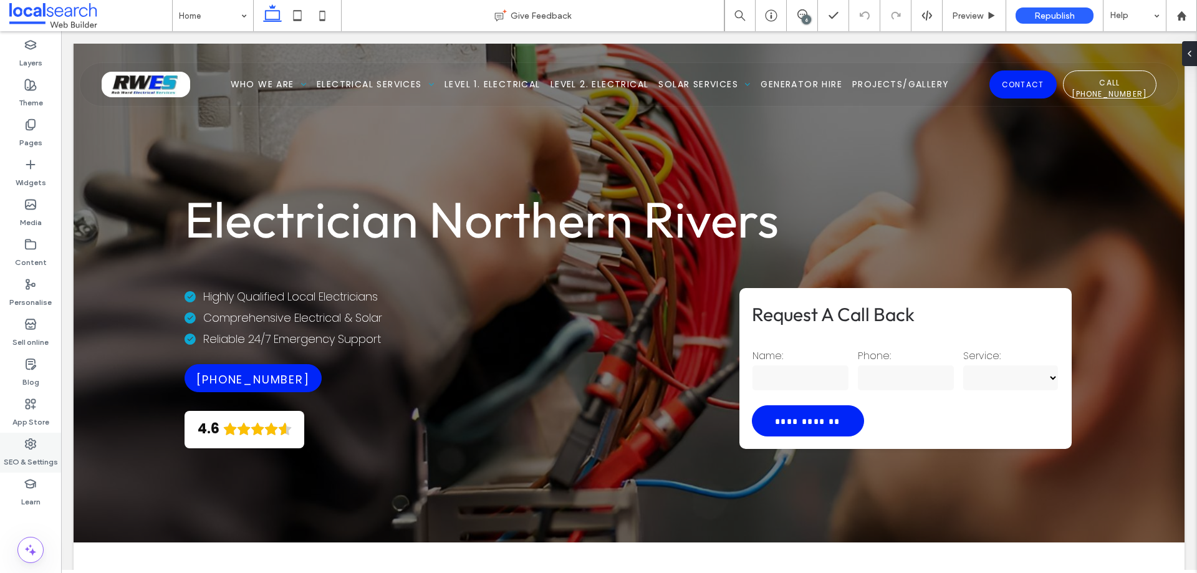
drag, startPoint x: 36, startPoint y: 448, endPoint x: 6, endPoint y: 401, distance: 55.0
click at [36, 448] on icon at bounding box center [30, 444] width 12 height 12
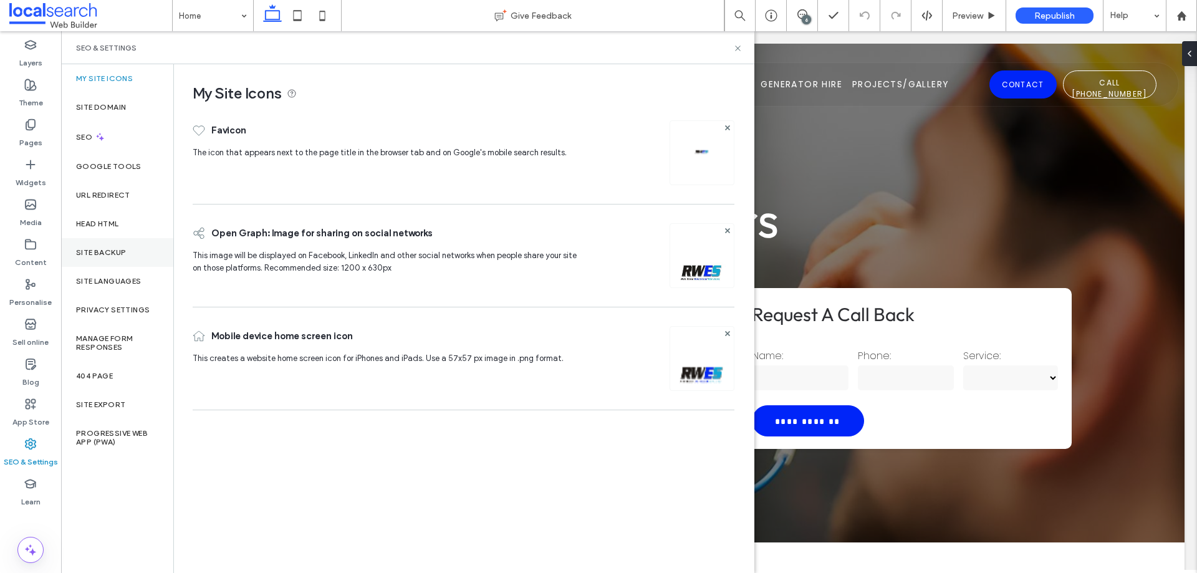
click at [148, 260] on div "Site backup" at bounding box center [117, 252] width 112 height 29
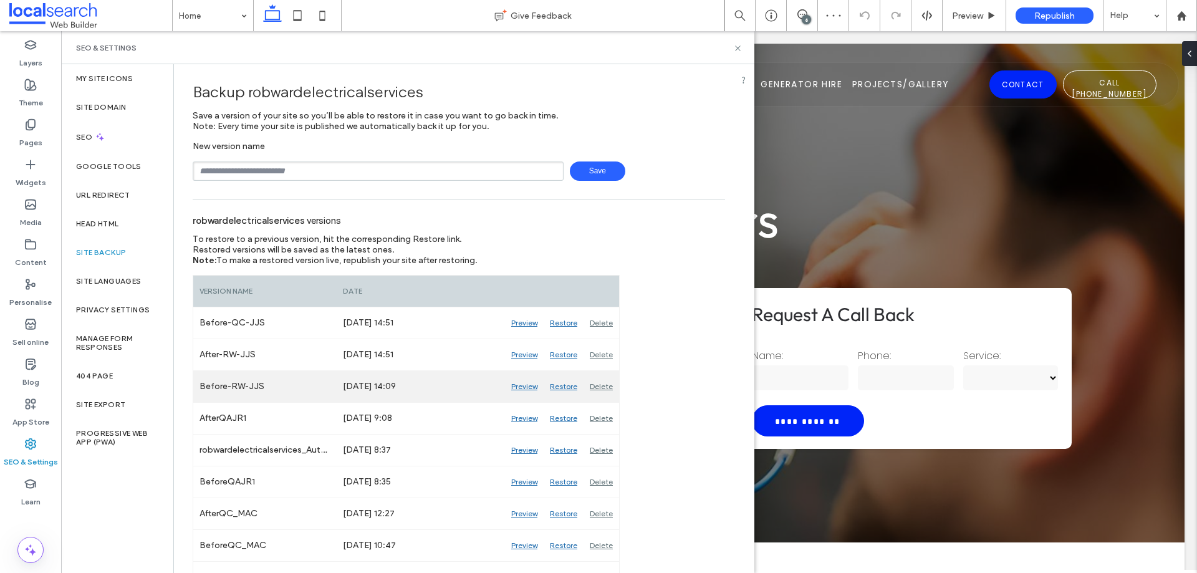
click at [529, 387] on div "Preview" at bounding box center [524, 386] width 39 height 31
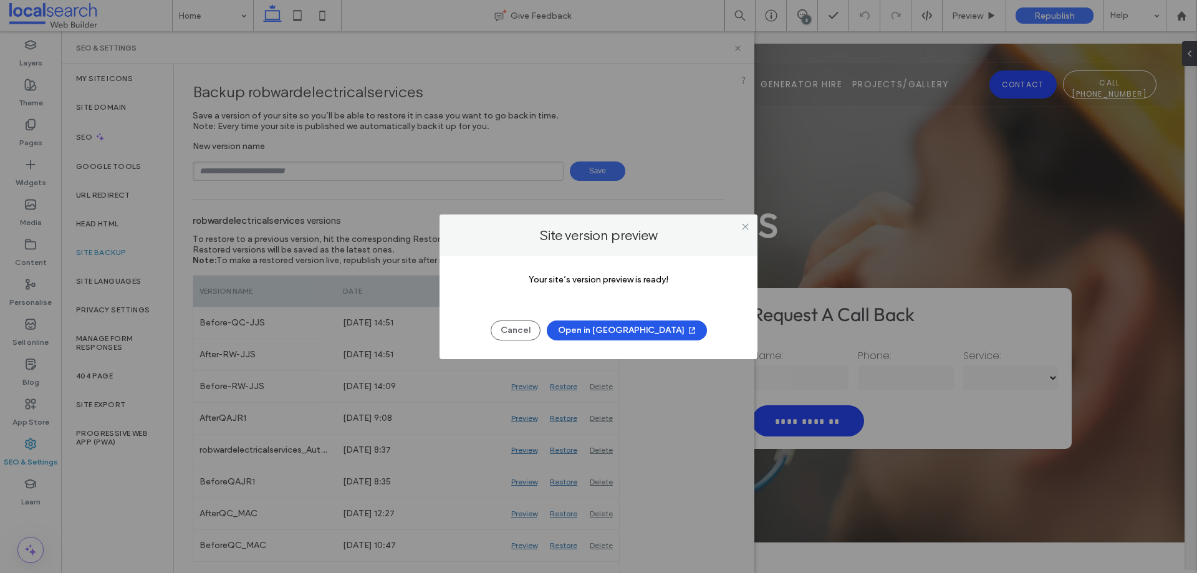
click at [650, 327] on button "Open in New Tab" at bounding box center [627, 330] width 160 height 20
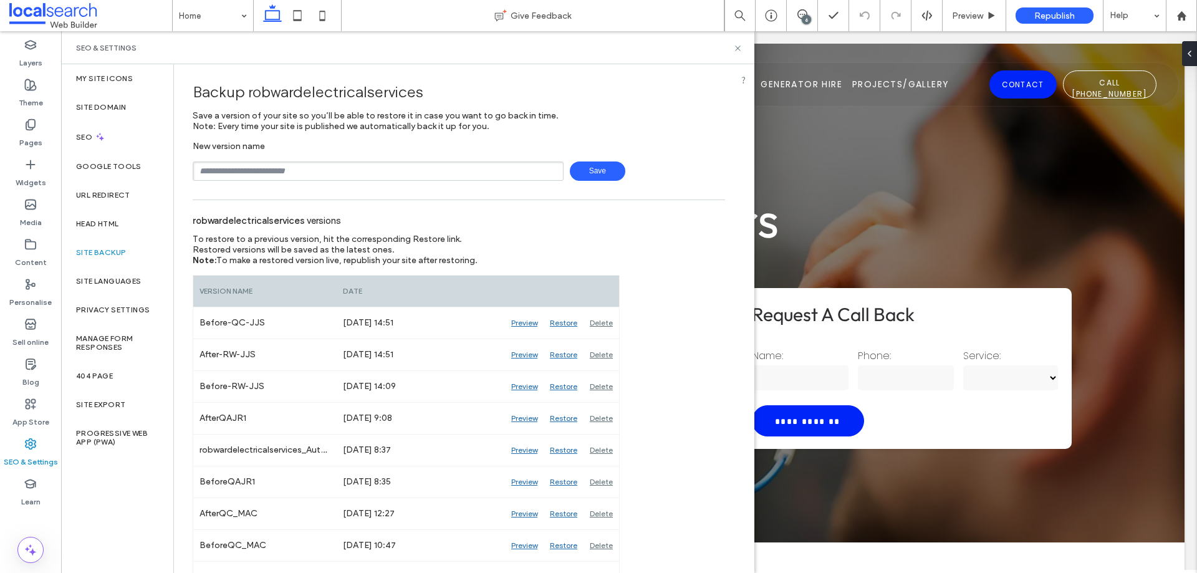
drag, startPoint x: 805, startPoint y: 15, endPoint x: 801, endPoint y: 92, distance: 77.4
click at [805, 15] on div "6" at bounding box center [806, 19] width 9 height 9
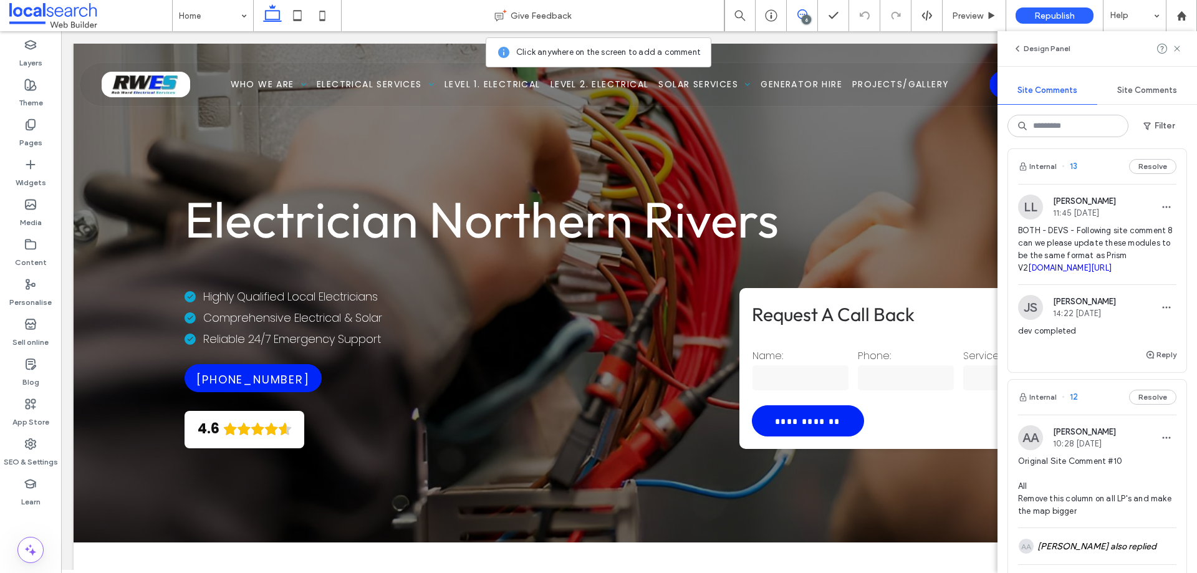
scroll to position [249, 0]
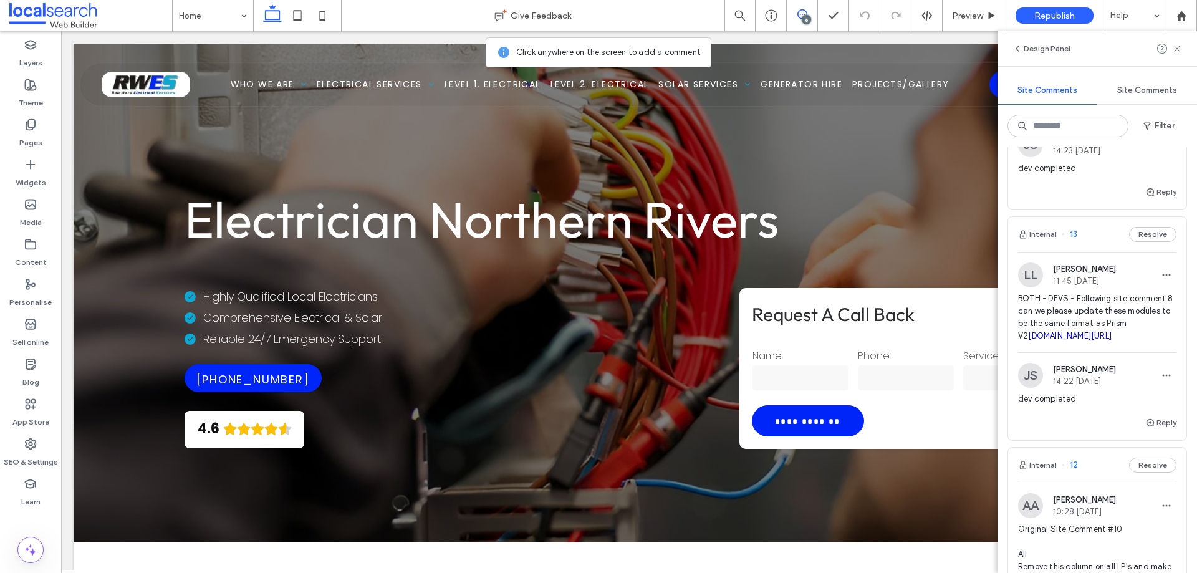
click at [1087, 252] on div "Internal 13 Resolve" at bounding box center [1097, 234] width 178 height 35
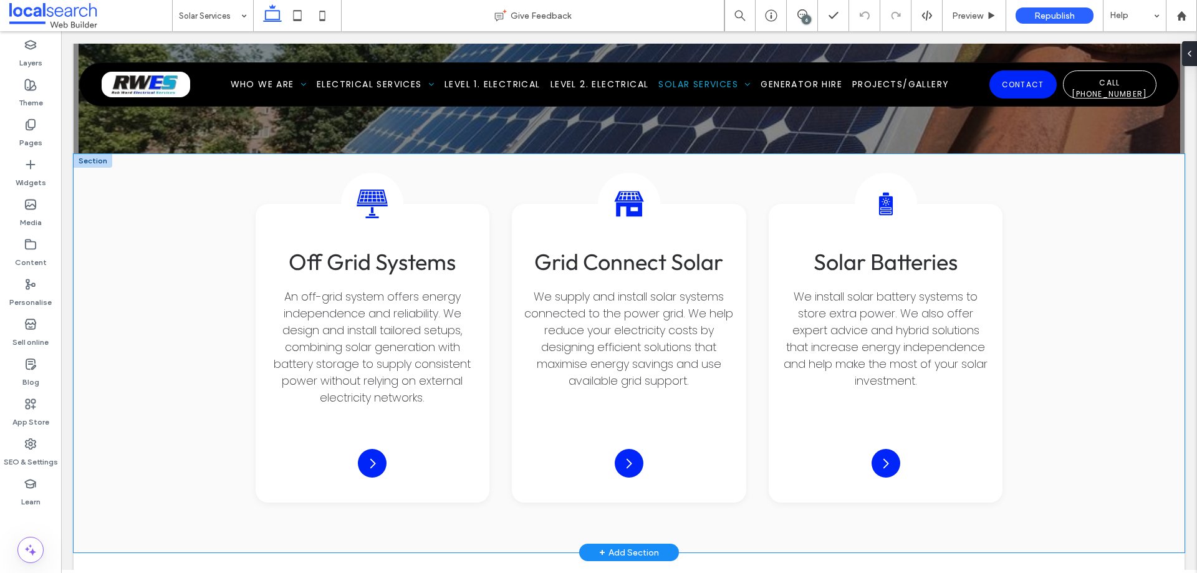
scroll to position [1745, 0]
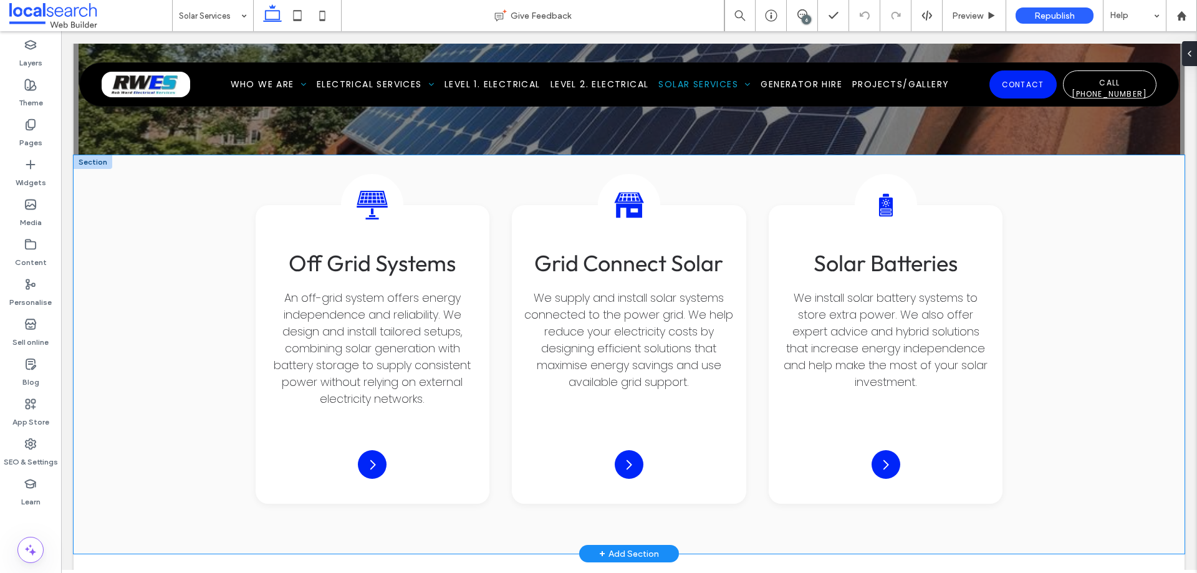
click at [178, 249] on div "Off-Grid Solar Icon Off Grid Systems An off-grid system offers energy independe…" at bounding box center [629, 354] width 1111 height 398
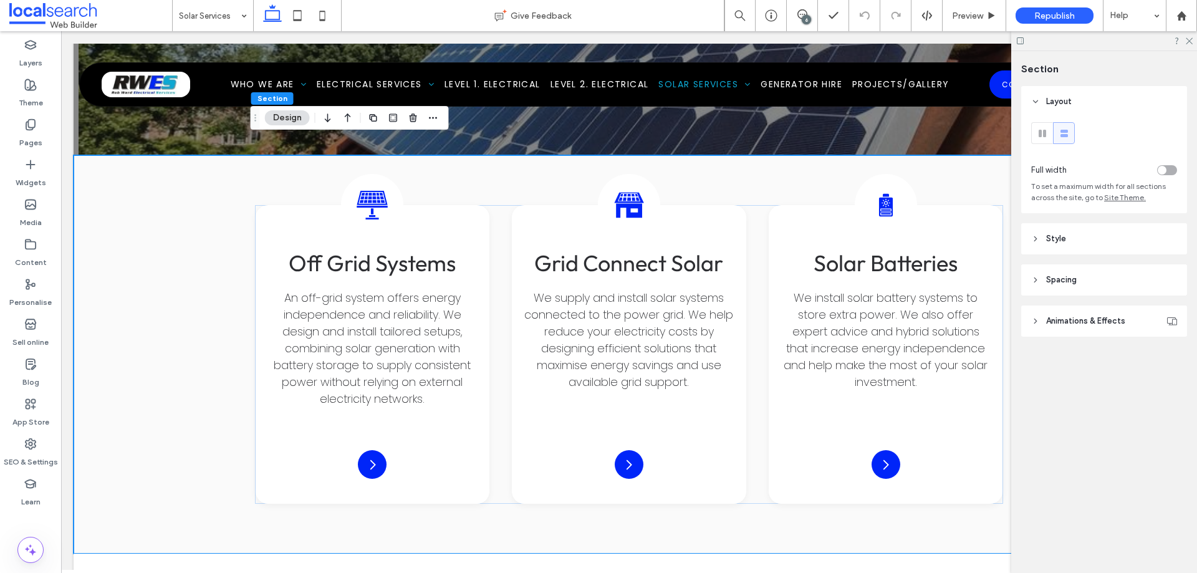
click at [1104, 271] on header "Spacing" at bounding box center [1104, 279] width 166 height 31
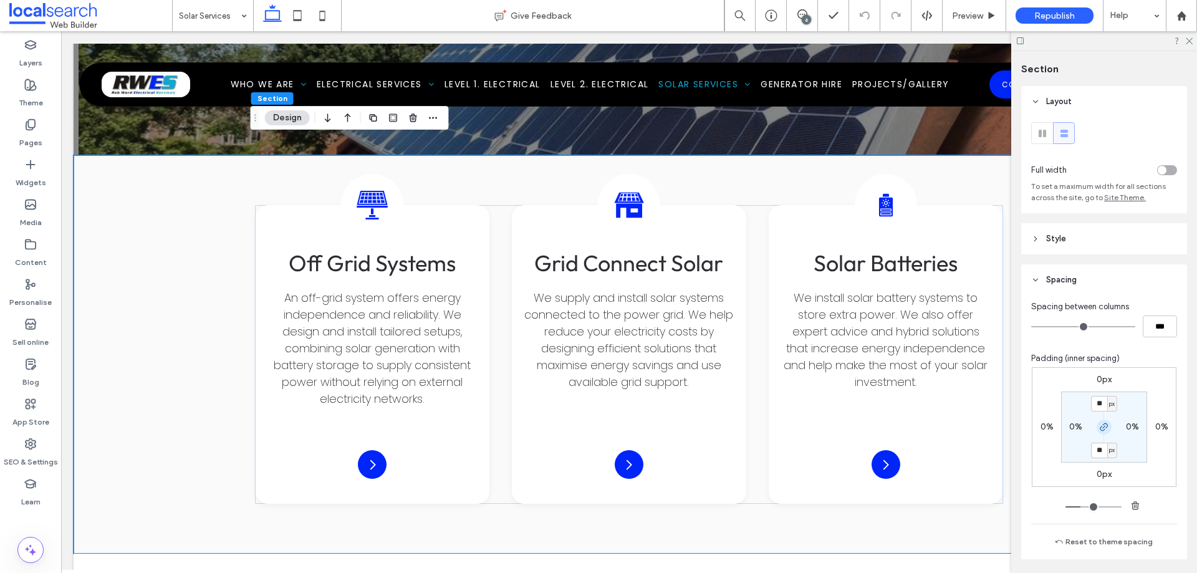
click at [1100, 429] on icon "button" at bounding box center [1104, 427] width 10 height 10
click at [1098, 405] on input "**" at bounding box center [1099, 404] width 16 height 16
type input "***"
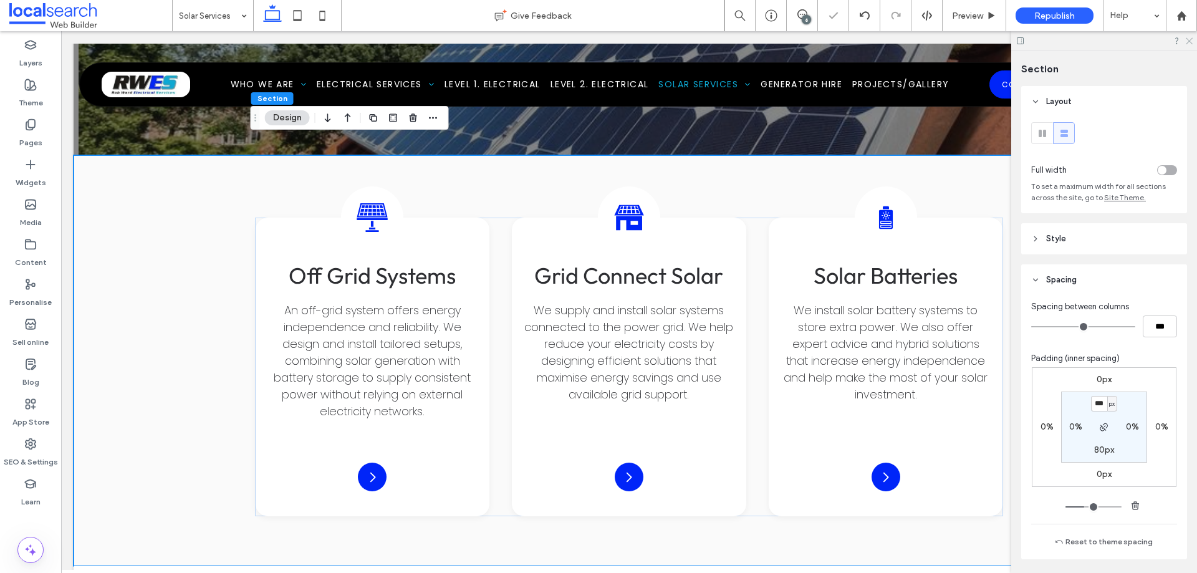
click at [1189, 38] on icon at bounding box center [1188, 40] width 8 height 8
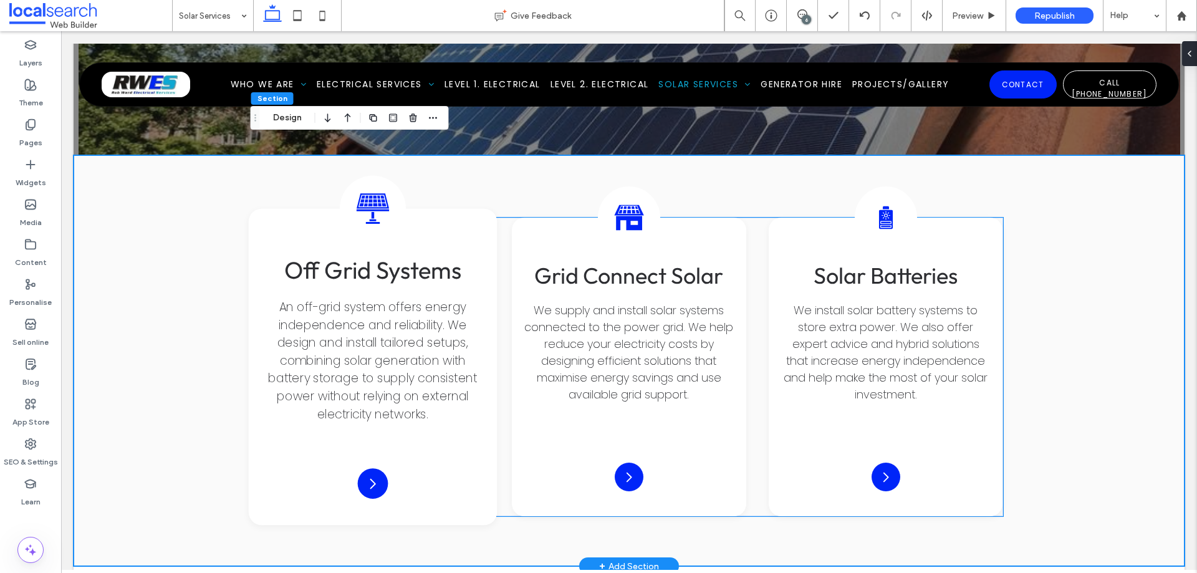
click at [372, 193] on icon at bounding box center [372, 208] width 32 height 31
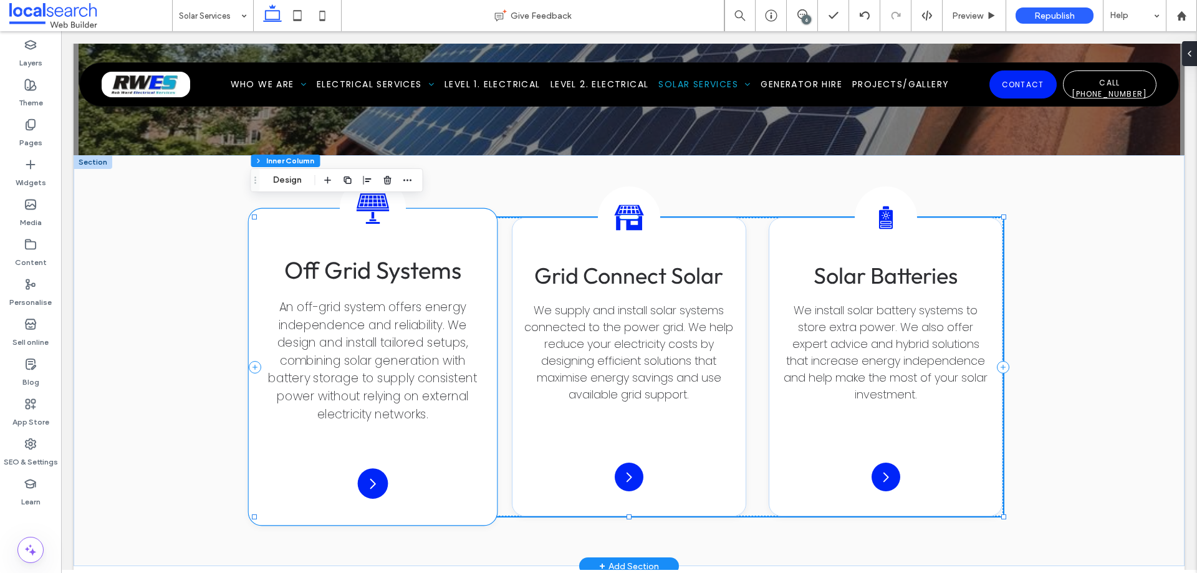
click at [369, 206] on icon at bounding box center [372, 208] width 32 height 31
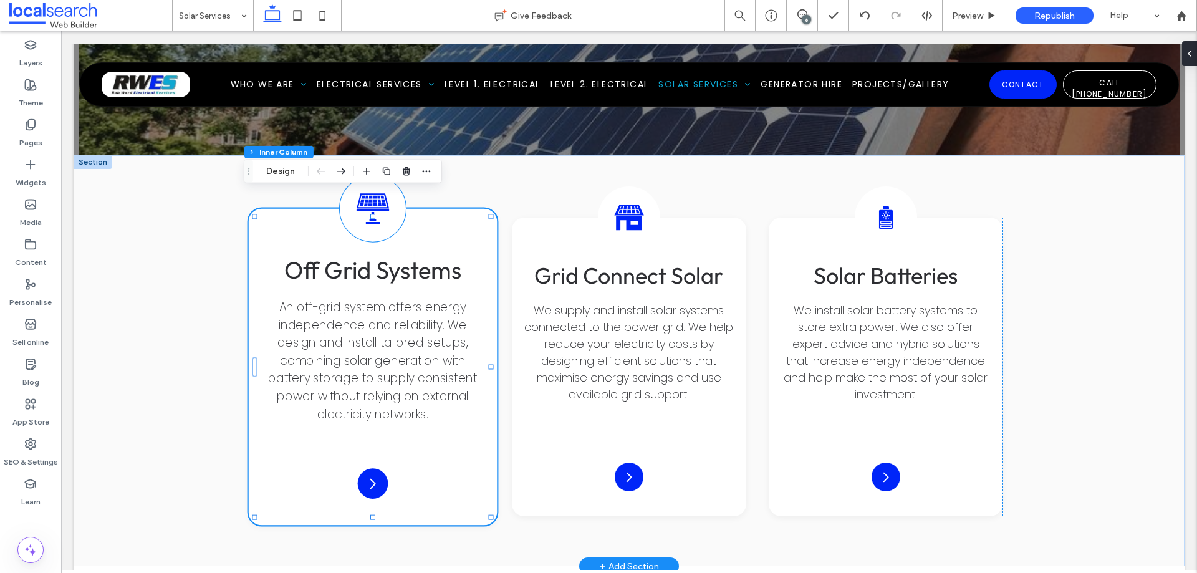
click at [370, 223] on div "Off-Grid Solar Icon" at bounding box center [372, 209] width 66 height 66
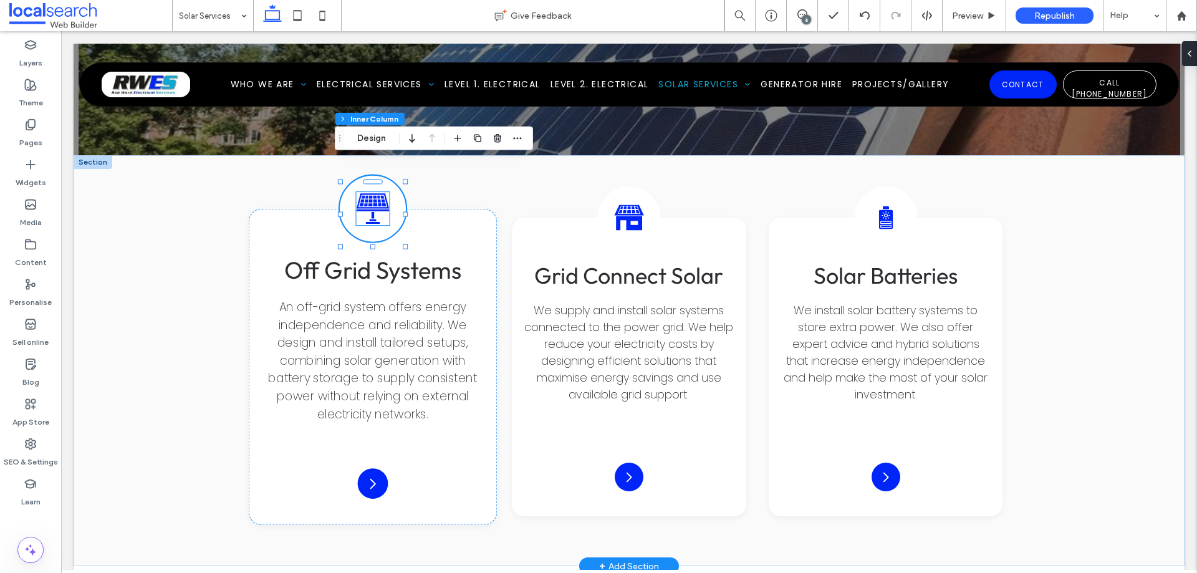
click at [368, 192] on icon "Off-Grid Solar Icon" at bounding box center [372, 208] width 33 height 33
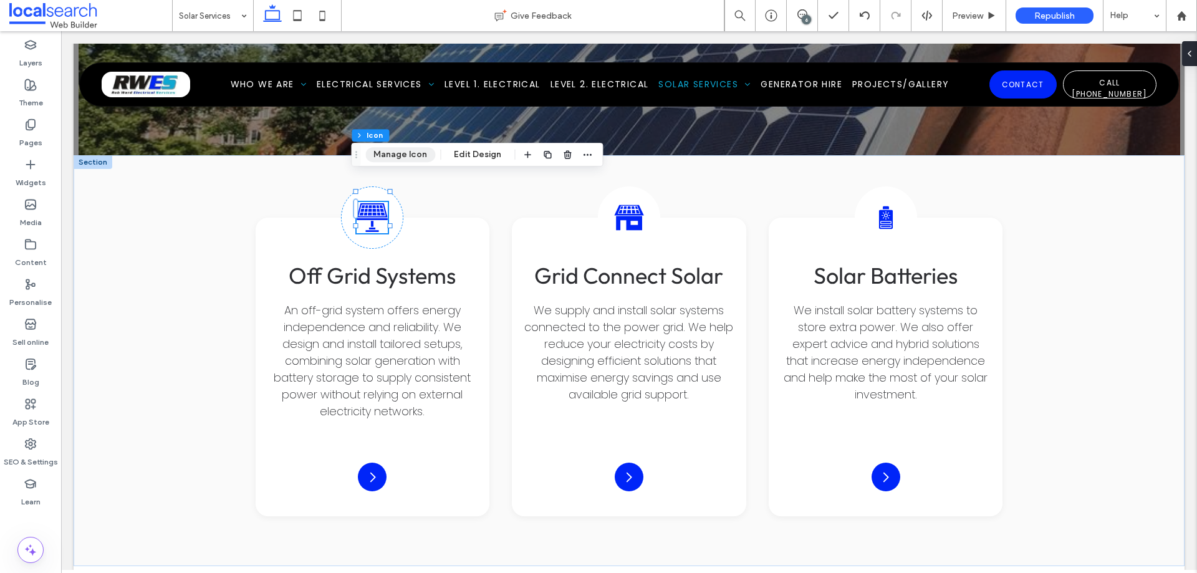
click at [404, 150] on button "Manage Icon" at bounding box center [400, 154] width 70 height 15
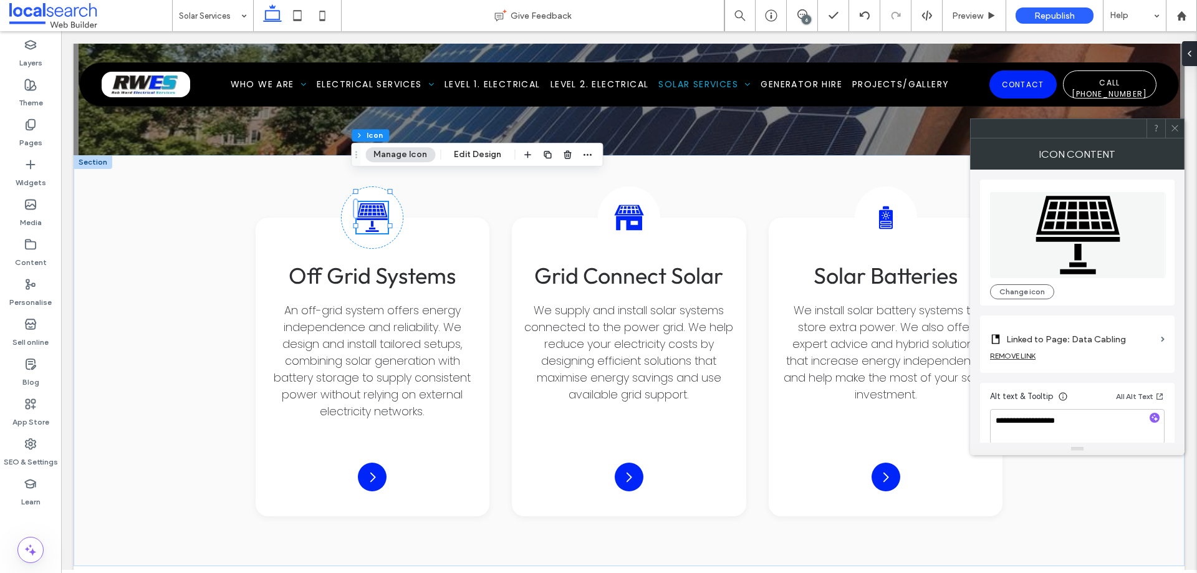
click at [1123, 338] on label "Linked to Page: Data Cabling" at bounding box center [1081, 339] width 150 height 23
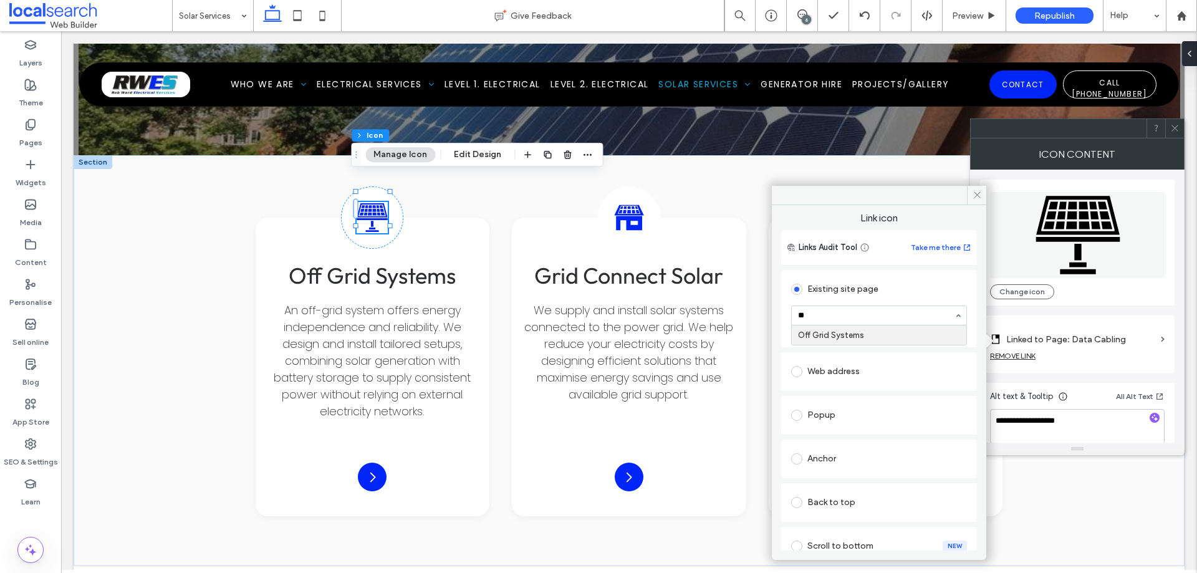
scroll to position [0, 0]
type input "***"
click at [975, 194] on icon at bounding box center [976, 194] width 9 height 9
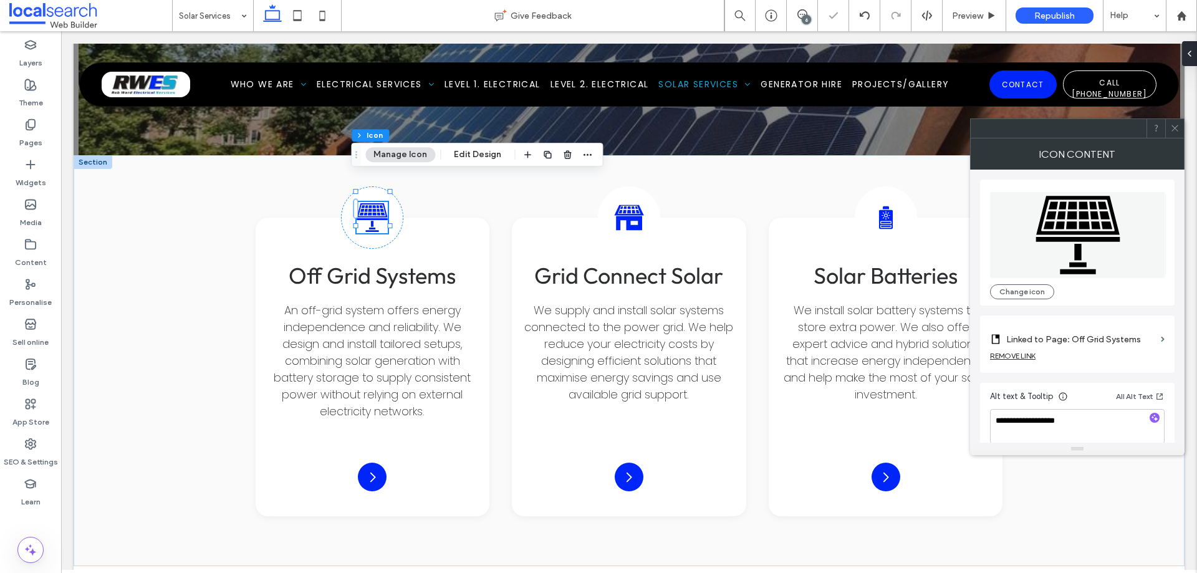
click at [1177, 123] on span at bounding box center [1174, 128] width 9 height 19
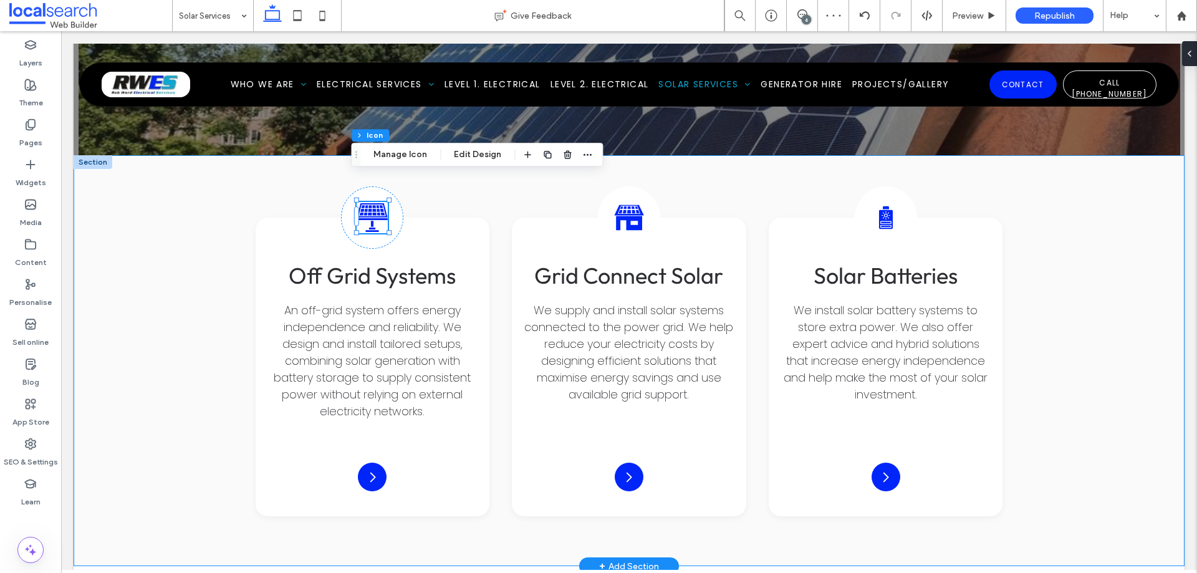
click at [242, 181] on div "Off-Grid Solar Icon Off Grid Systems An off-grid system offers energy independe…" at bounding box center [629, 360] width 1111 height 411
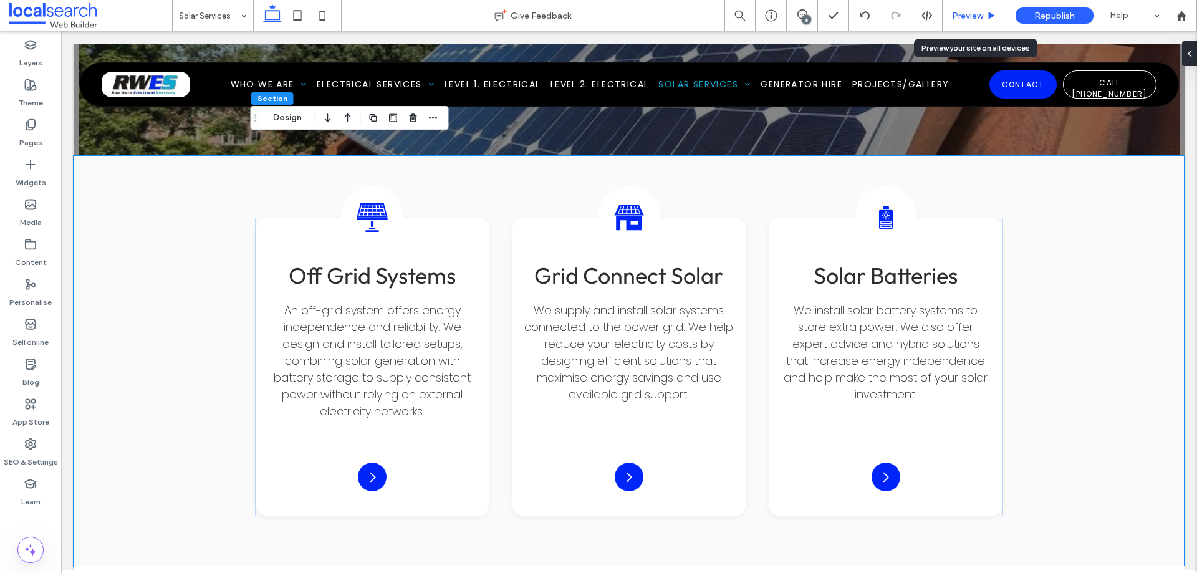
click at [979, 14] on span "Preview" at bounding box center [967, 16] width 31 height 11
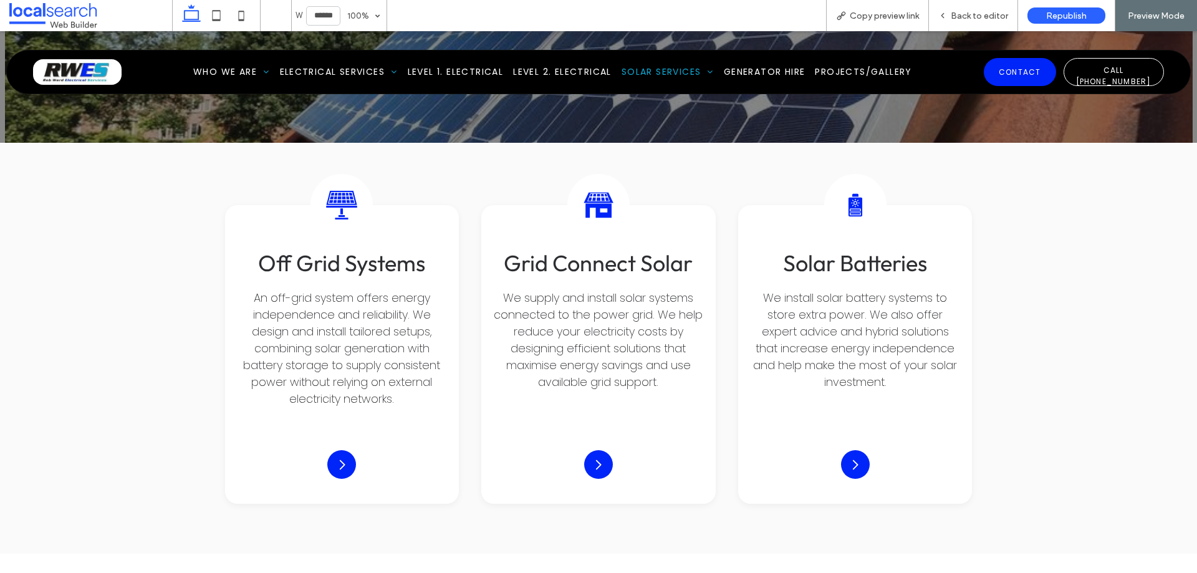
scroll to position [1733, 0]
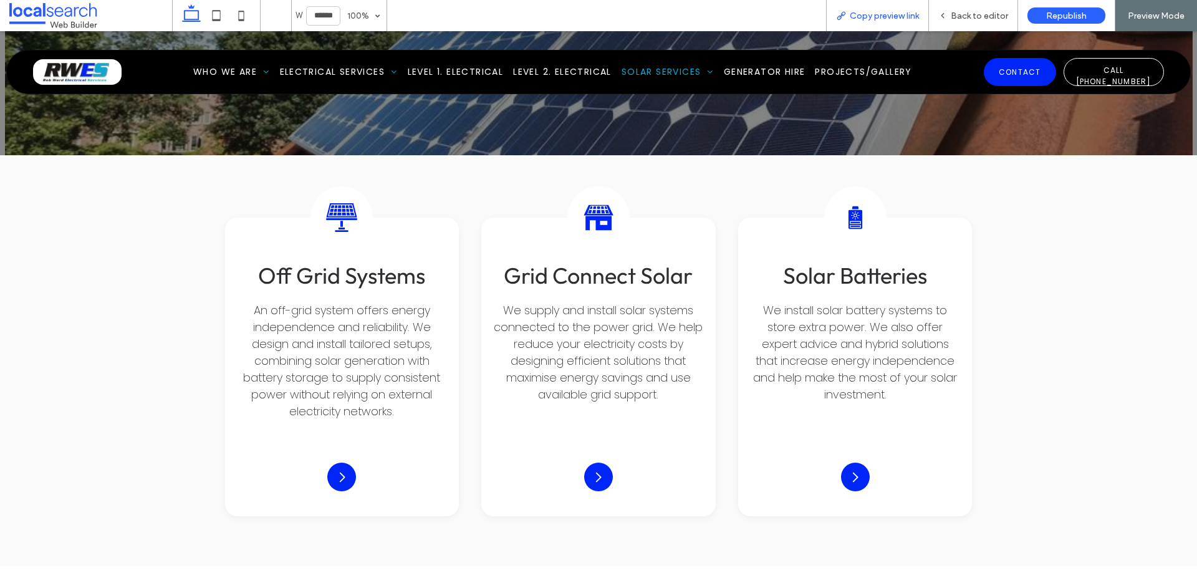
click at [885, 14] on span "Copy preview link" at bounding box center [884, 16] width 69 height 11
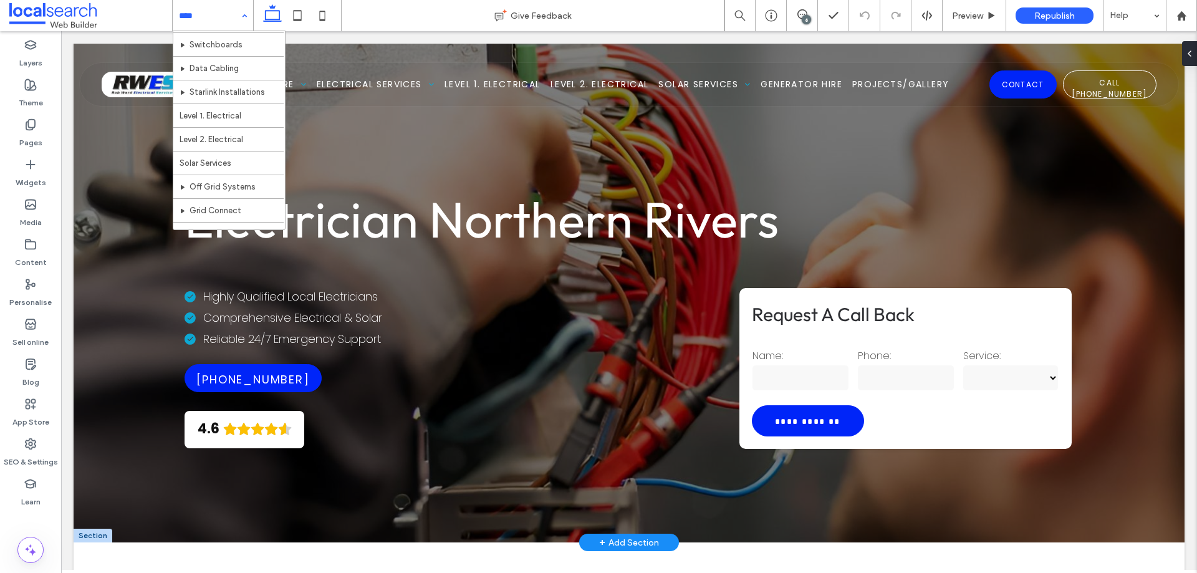
scroll to position [187, 0]
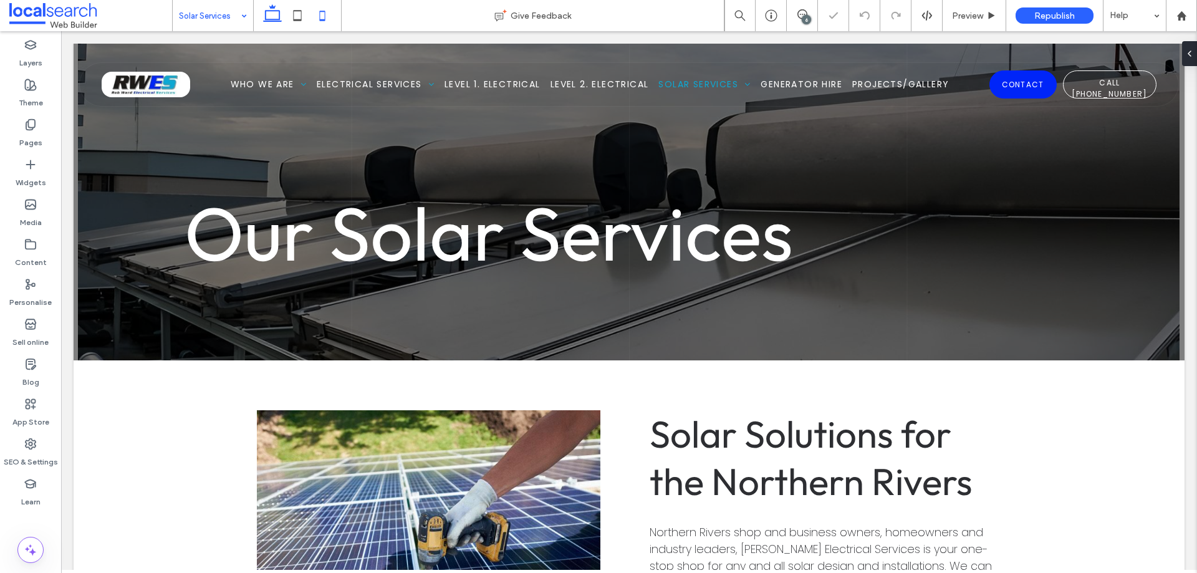
click at [326, 14] on icon at bounding box center [322, 15] width 25 height 25
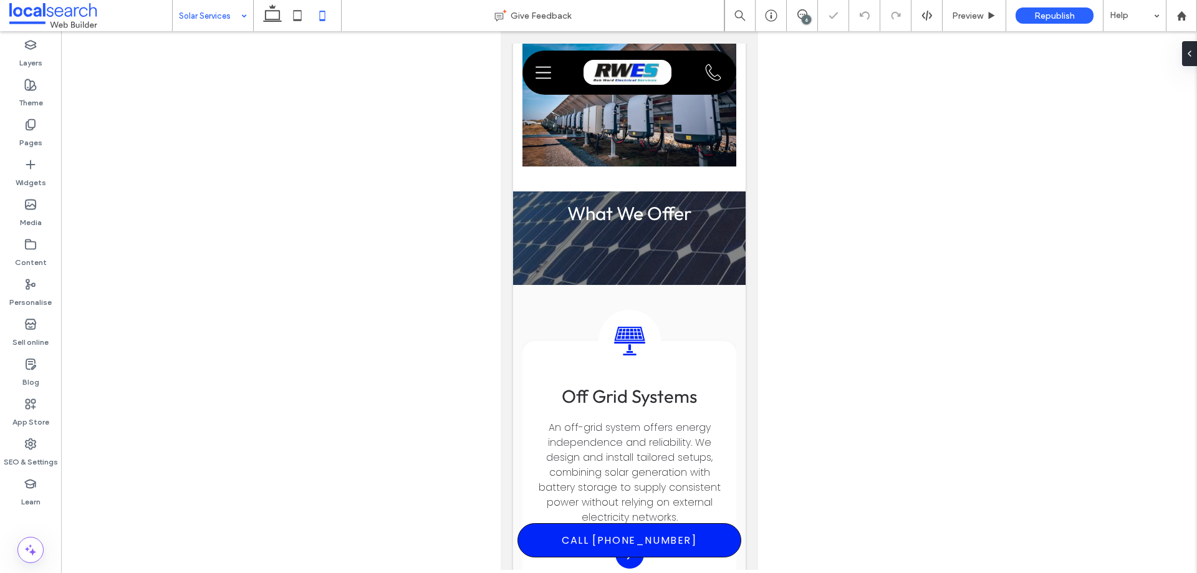
scroll to position [1751, 0]
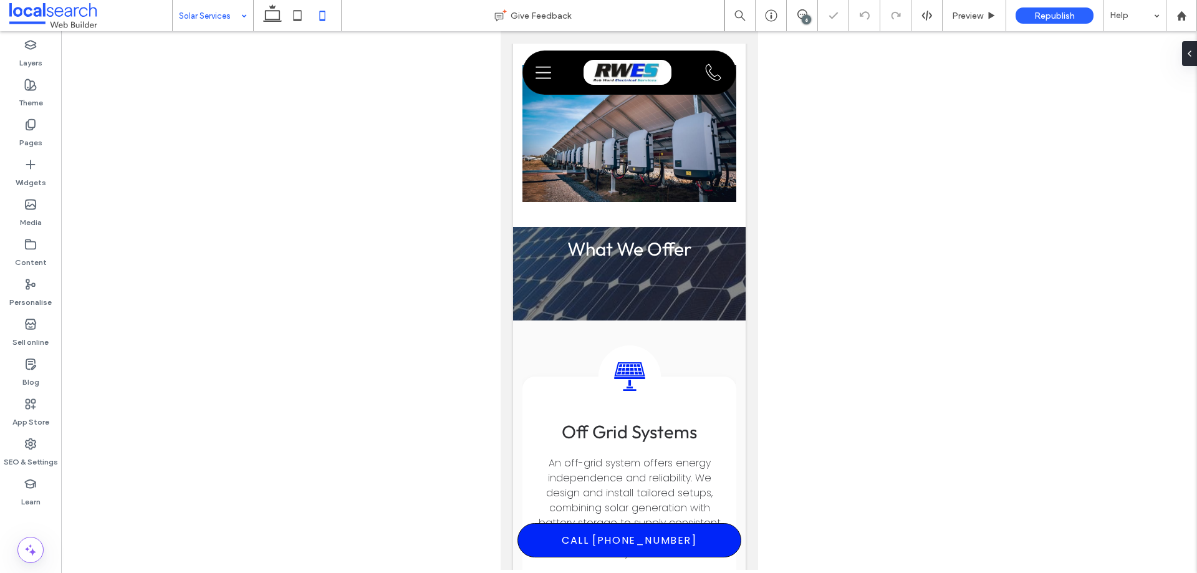
drag, startPoint x: 751, startPoint y: 89, endPoint x: 1265, endPoint y: 304, distance: 557.1
click at [638, 227] on div "What We Offer" at bounding box center [629, 274] width 214 height 94
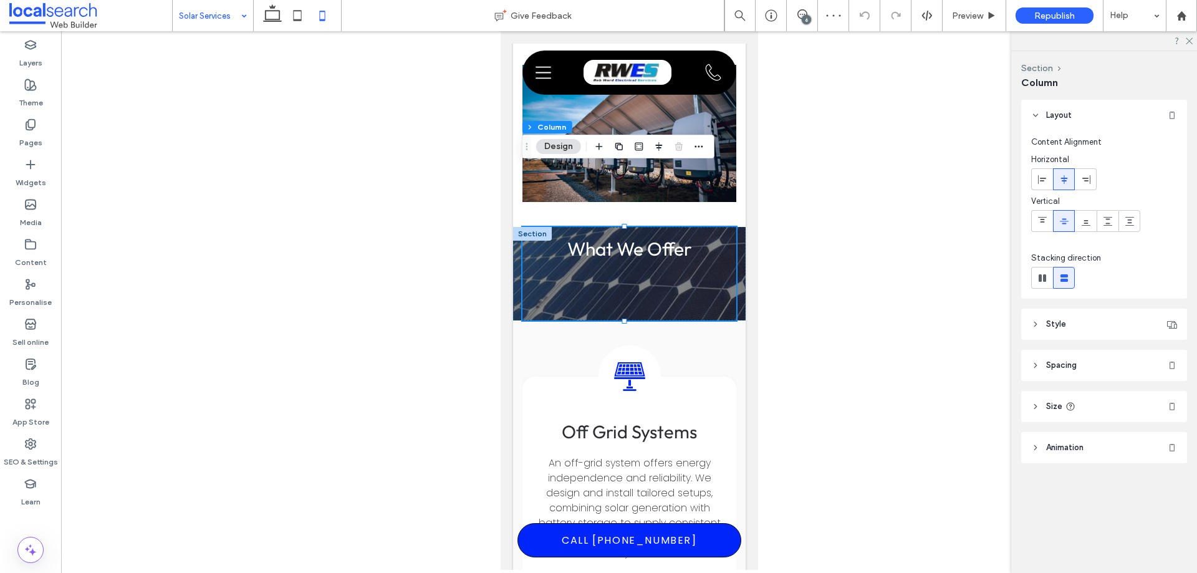
click at [1084, 325] on header "Style" at bounding box center [1104, 324] width 166 height 31
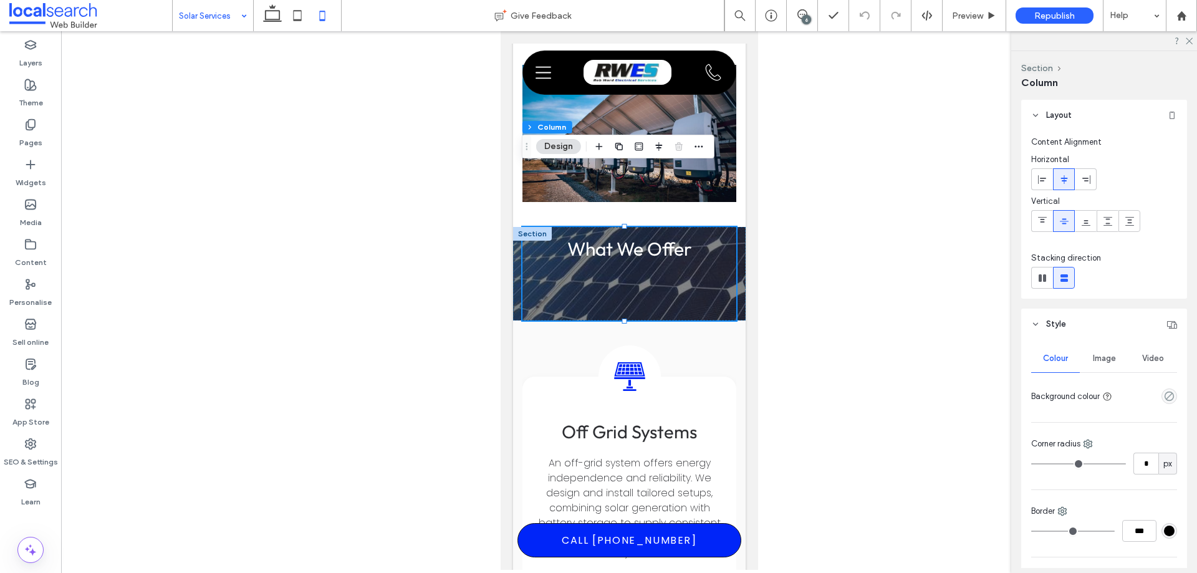
click at [1084, 325] on header "Style" at bounding box center [1104, 324] width 166 height 31
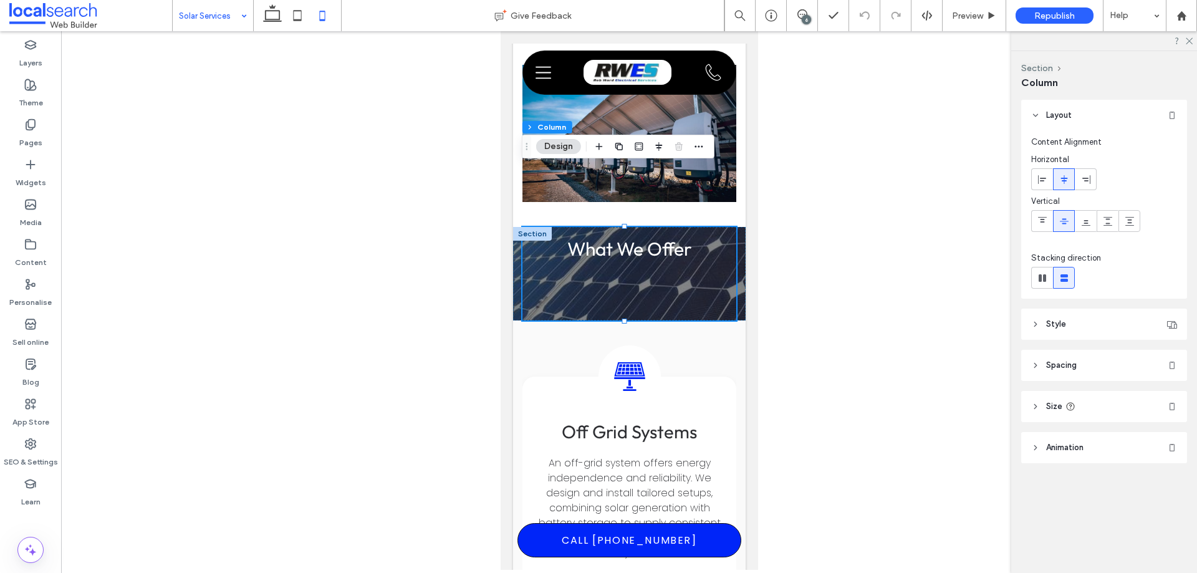
click at [1097, 364] on header "Spacing" at bounding box center [1104, 365] width 166 height 31
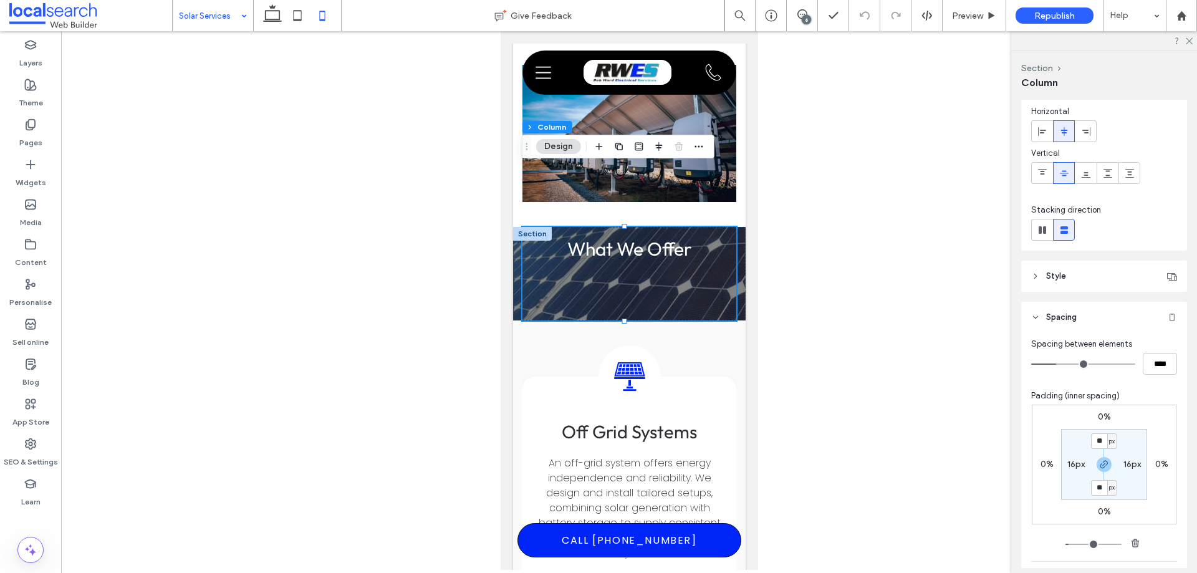
scroll to position [62, 0]
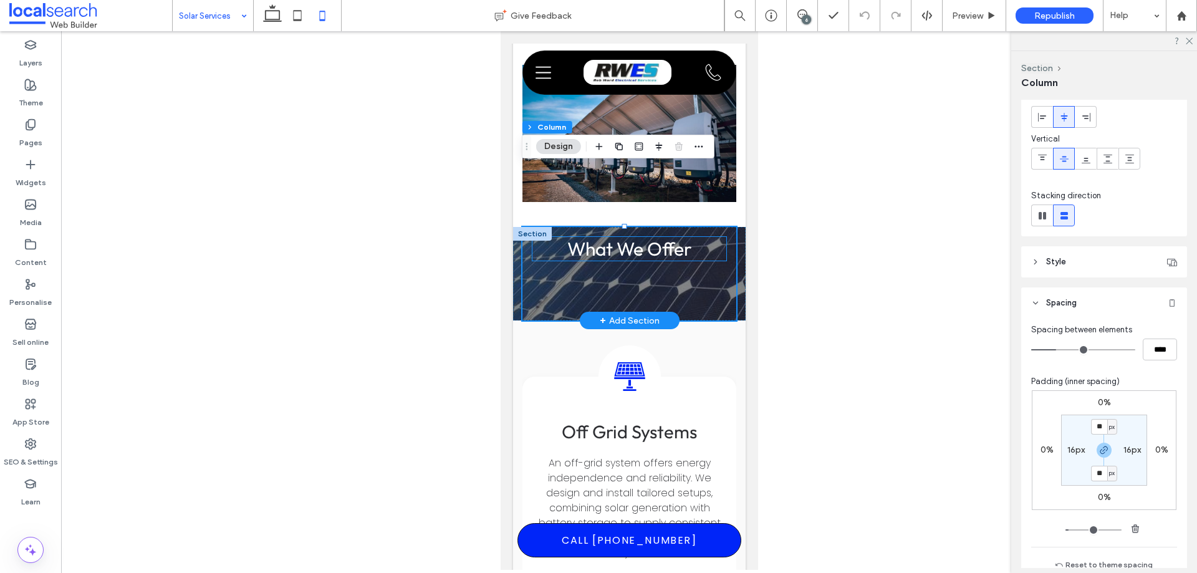
click at [658, 237] on span "What We Offer" at bounding box center [629, 249] width 125 height 24
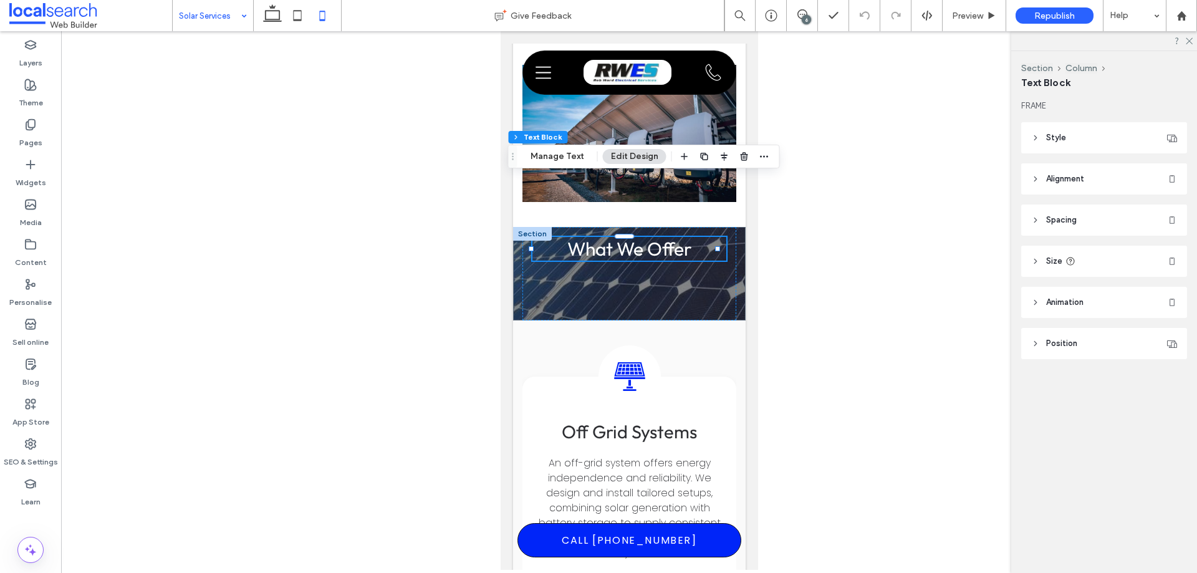
click at [1067, 176] on span "Alignment" at bounding box center [1065, 179] width 38 height 12
click at [650, 227] on div "What We Offer" at bounding box center [629, 274] width 214 height 94
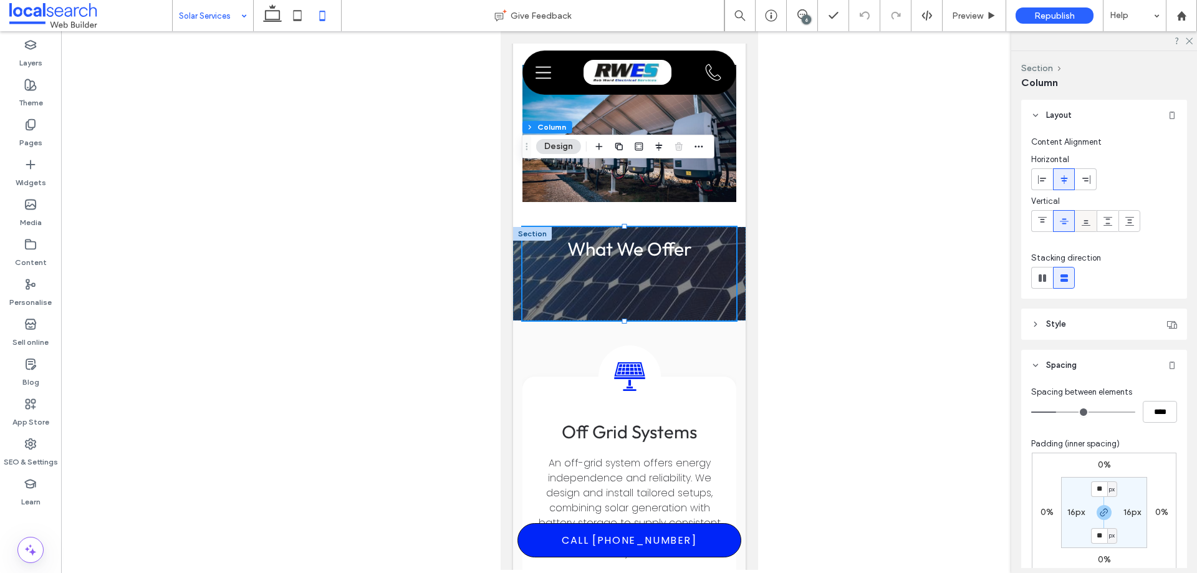
click at [1085, 224] on icon at bounding box center [1086, 221] width 10 height 10
click at [1071, 225] on div at bounding box center [1063, 221] width 21 height 21
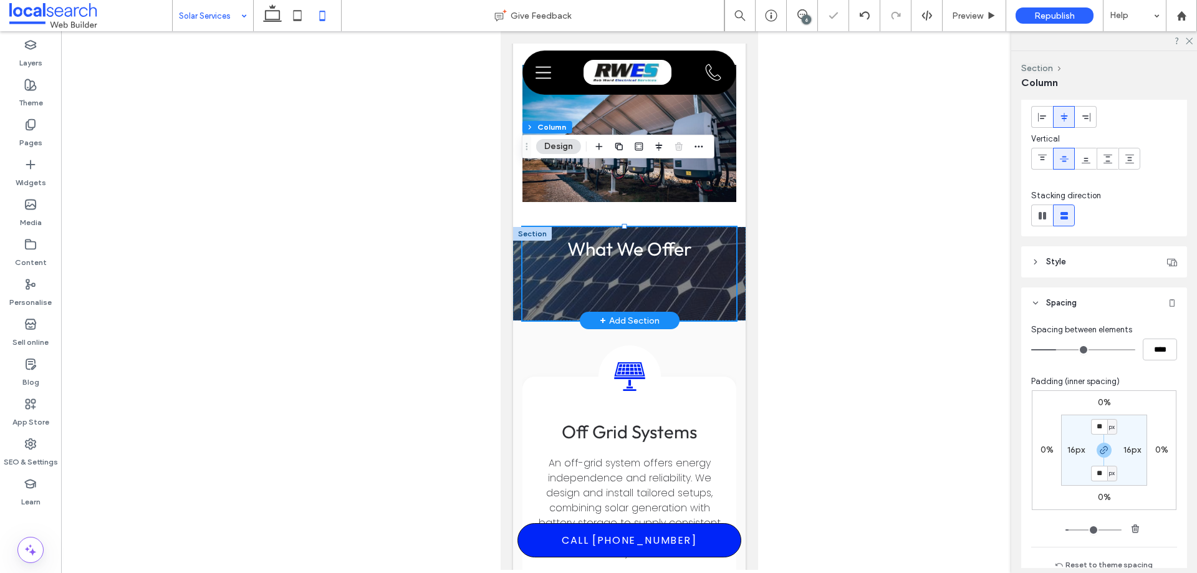
click at [696, 238] on div "What We Offer" at bounding box center [629, 274] width 214 height 94
click at [659, 237] on span "What We Offer" at bounding box center [629, 249] width 125 height 24
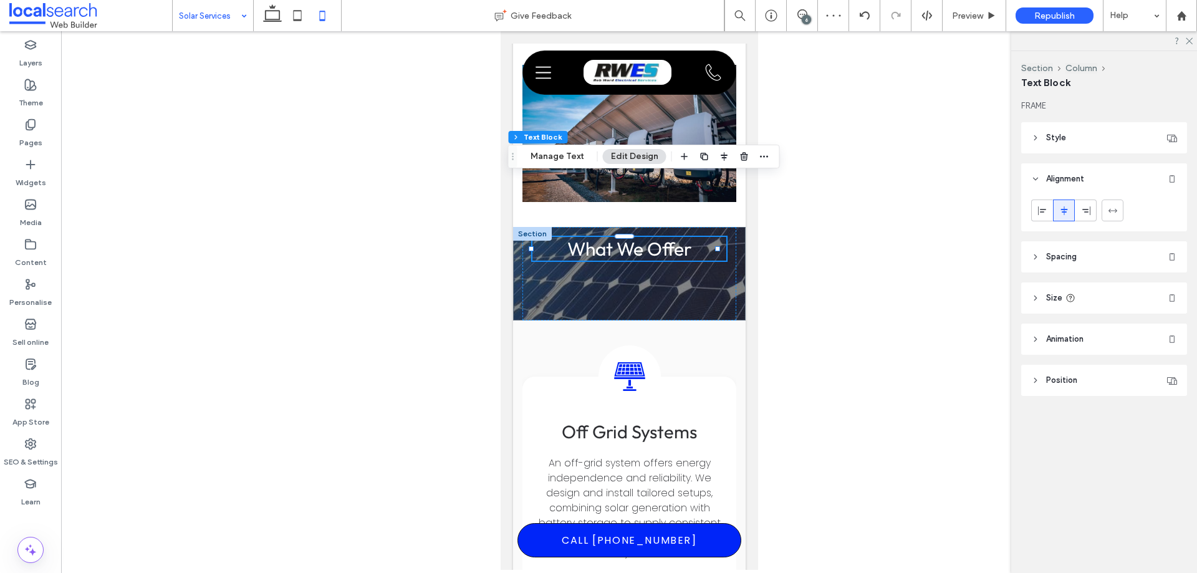
click at [1086, 257] on header "Spacing" at bounding box center [1104, 256] width 166 height 31
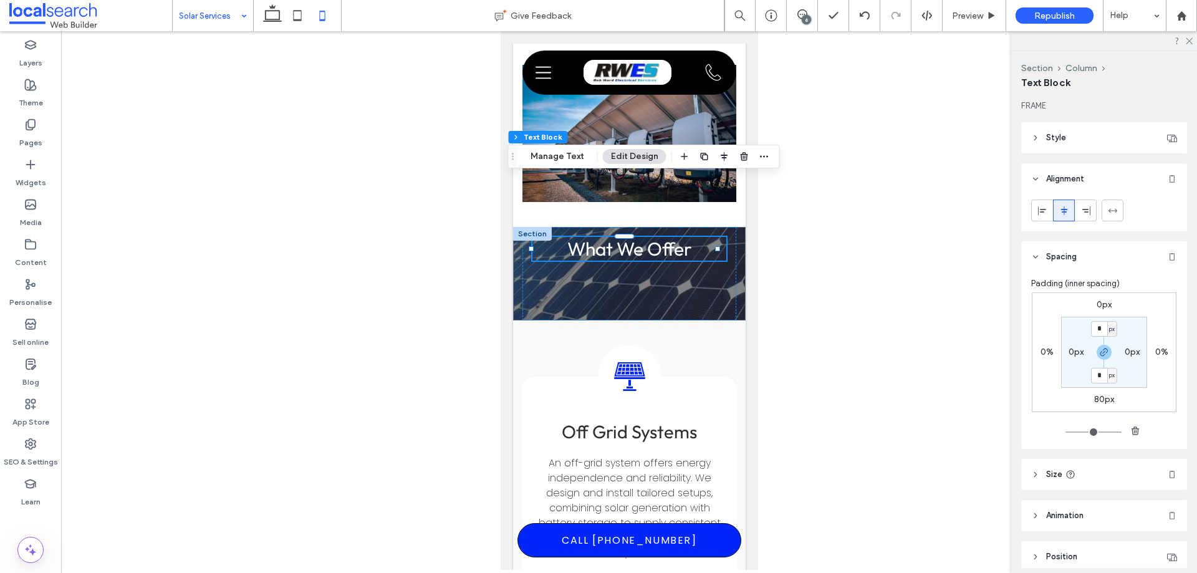
click at [1100, 401] on label "80px" at bounding box center [1104, 399] width 20 height 11
type input "**"
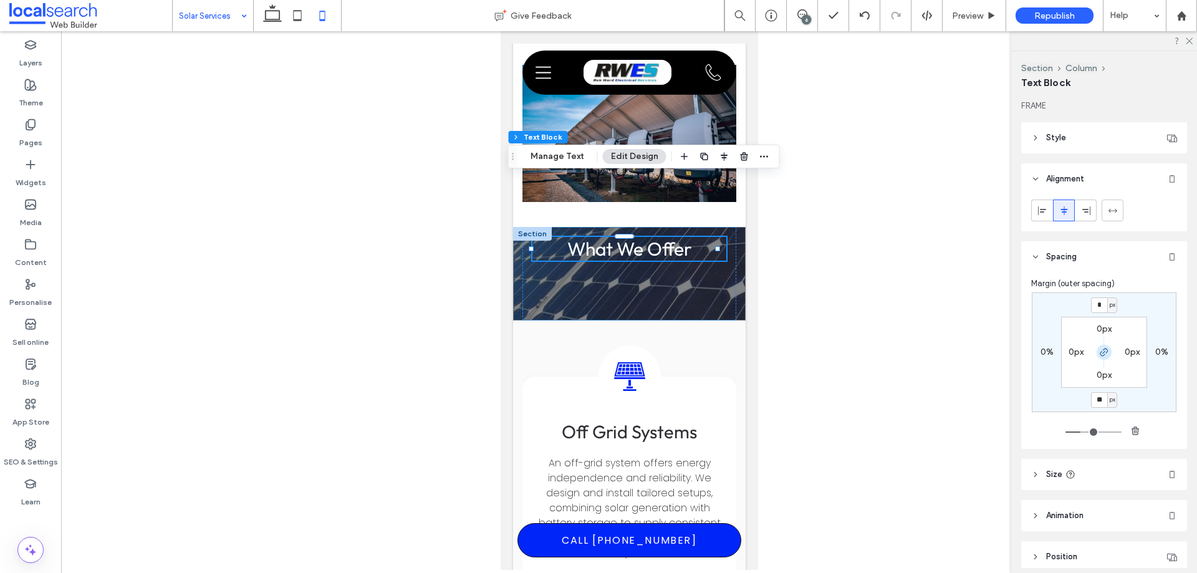
click at [1103, 350] on icon "button" at bounding box center [1104, 352] width 10 height 10
click at [1101, 399] on input "**" at bounding box center [1099, 400] width 16 height 16
click at [29, 451] on label "SEO & Settings" at bounding box center [31, 458] width 54 height 17
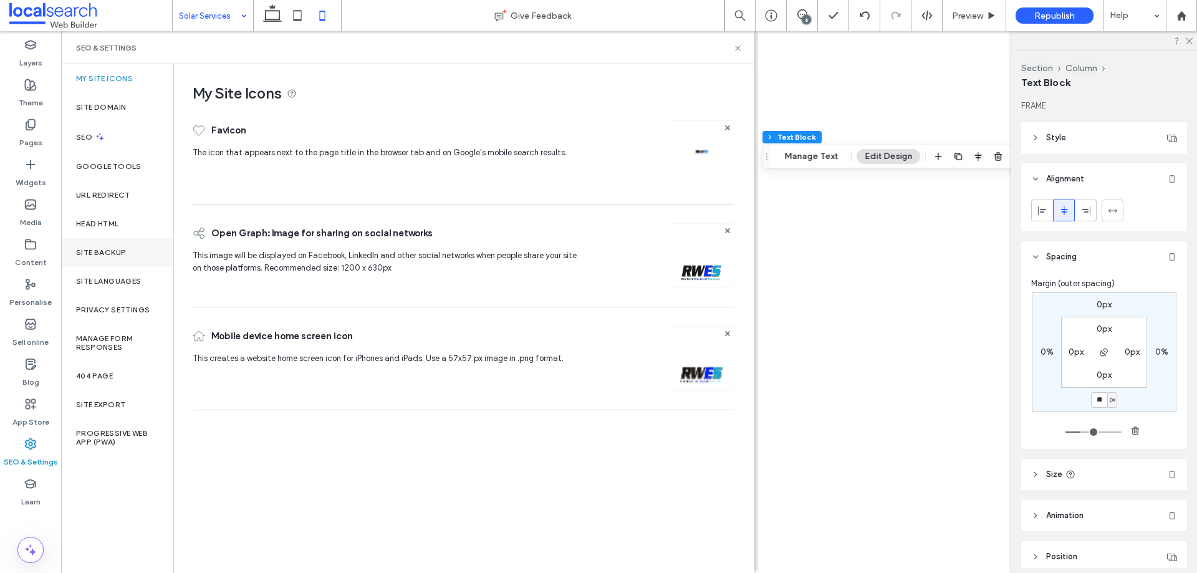
click at [124, 261] on div "Site backup" at bounding box center [117, 252] width 112 height 29
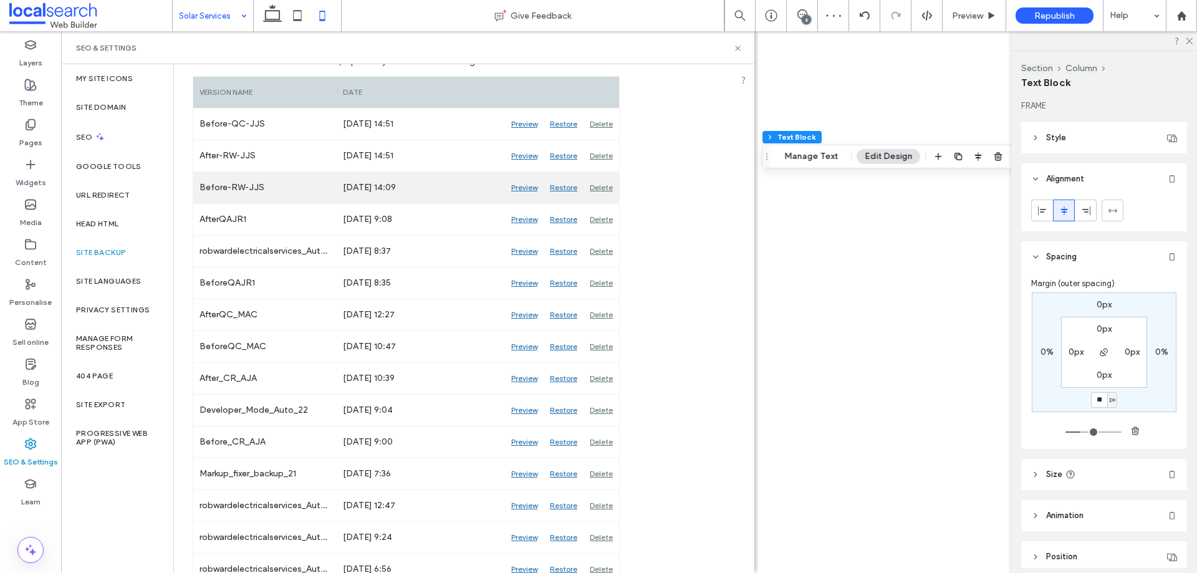
scroll to position [125, 0]
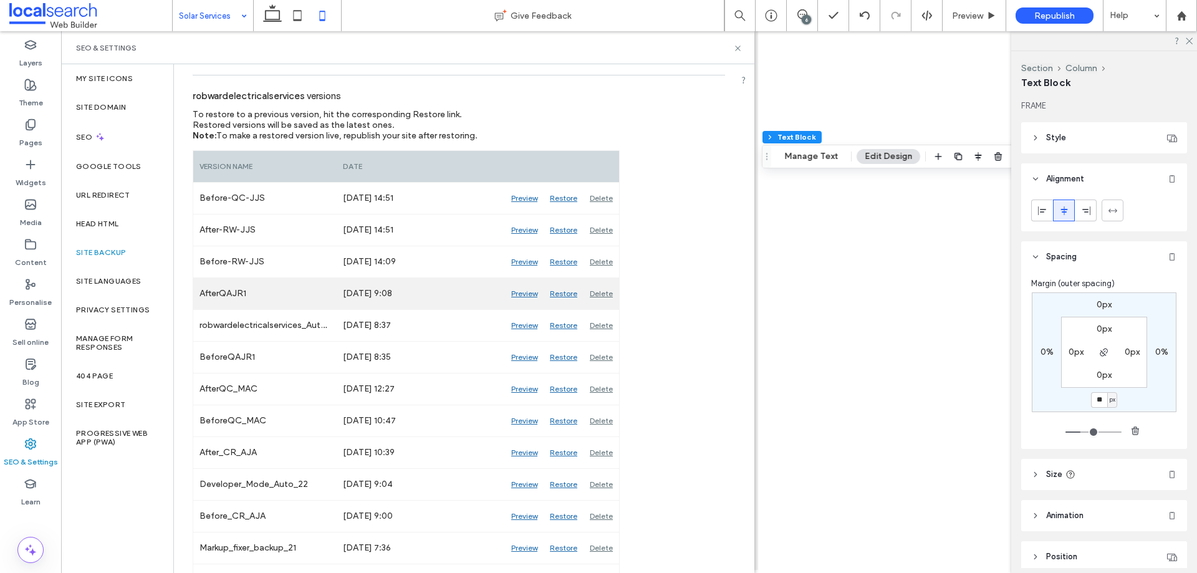
click at [524, 293] on div "Preview" at bounding box center [524, 293] width 39 height 31
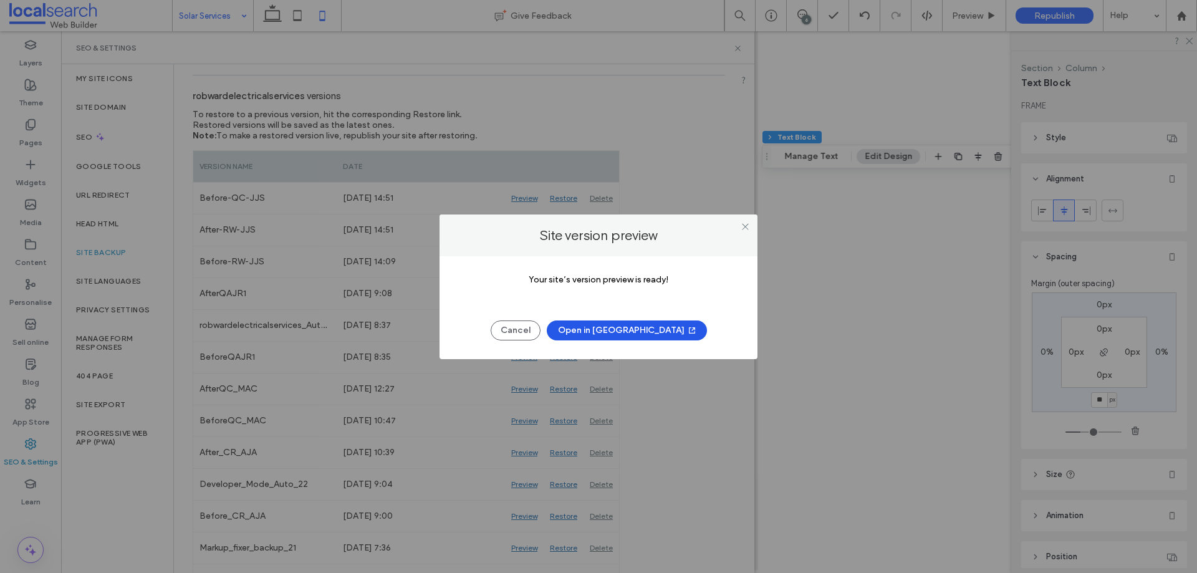
click at [639, 332] on button "Open in [GEOGRAPHIC_DATA]" at bounding box center [627, 330] width 160 height 20
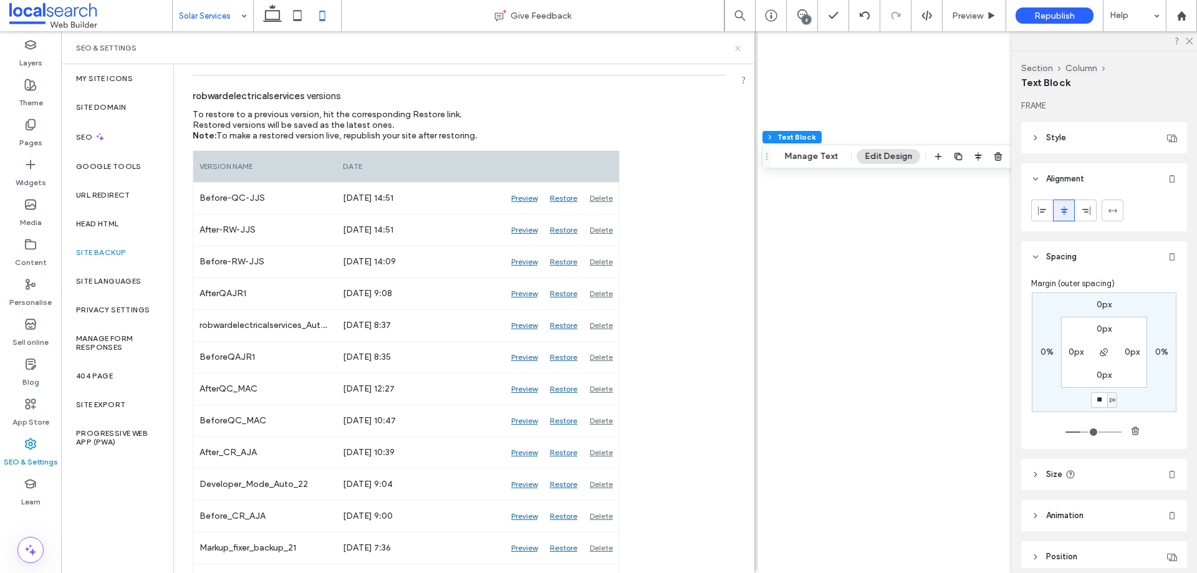
click at [741, 46] on icon at bounding box center [737, 48] width 9 height 9
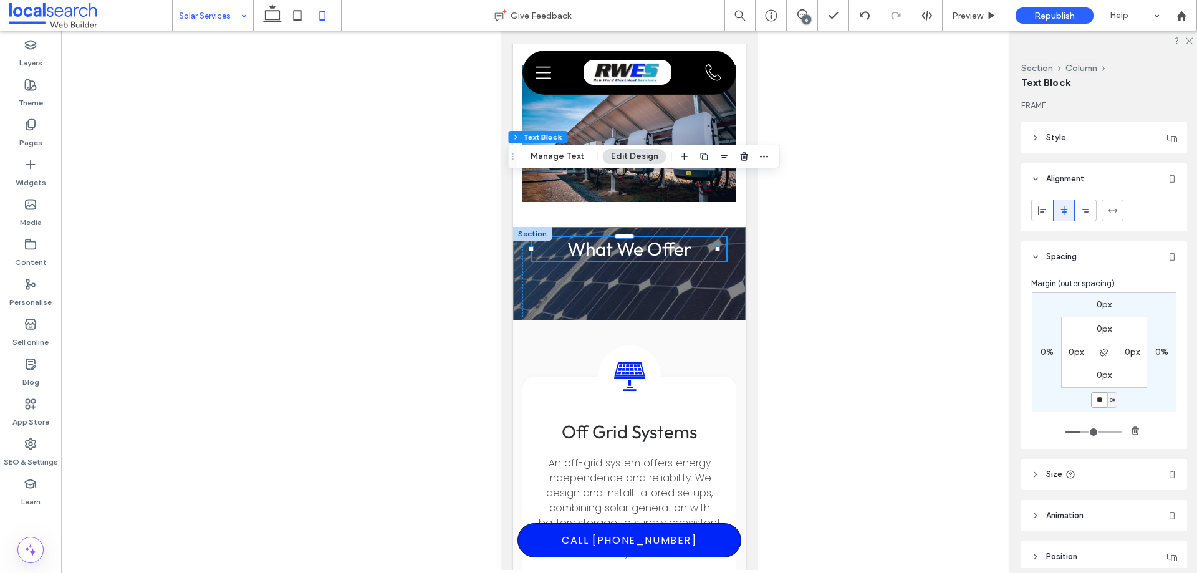
click at [1103, 401] on input "**" at bounding box center [1099, 400] width 16 height 16
type input "*"
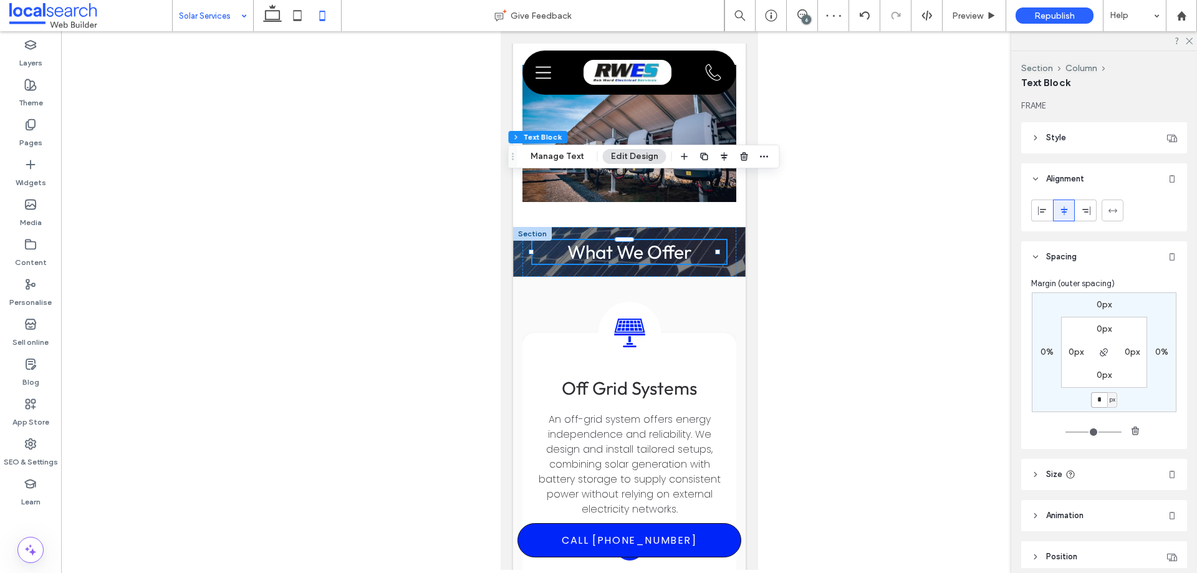
click at [1099, 401] on input "*" at bounding box center [1099, 400] width 16 height 16
click at [1093, 401] on input "*" at bounding box center [1099, 400] width 16 height 16
click at [1093, 400] on input "*" at bounding box center [1099, 400] width 16 height 16
click at [1101, 399] on input "*" at bounding box center [1099, 400] width 16 height 16
click at [698, 227] on div "What We Offer" at bounding box center [629, 252] width 214 height 50
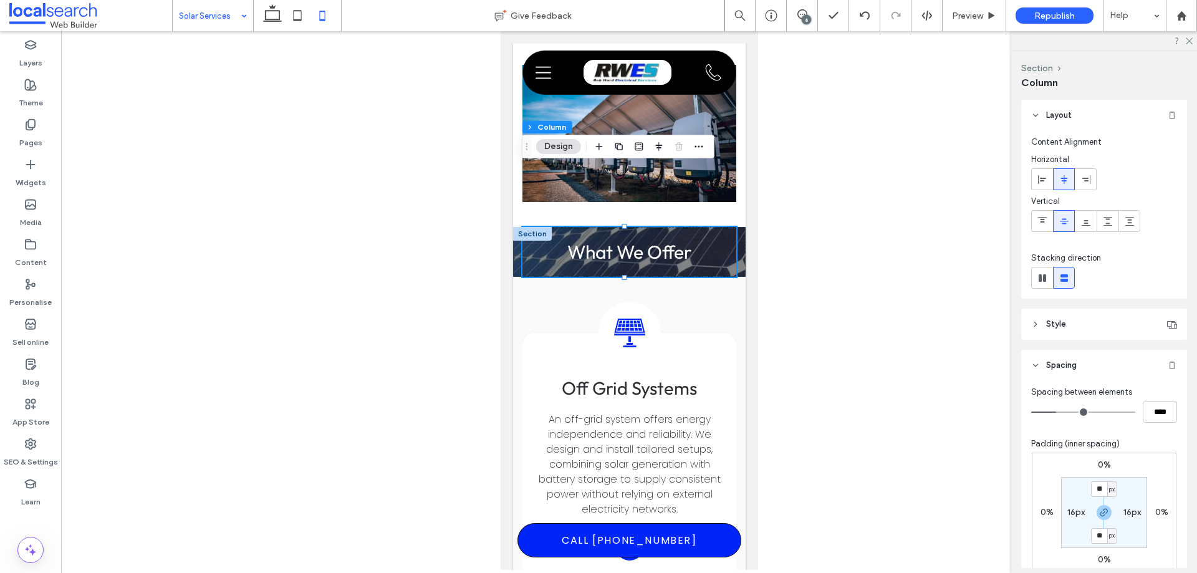
scroll to position [62, 0]
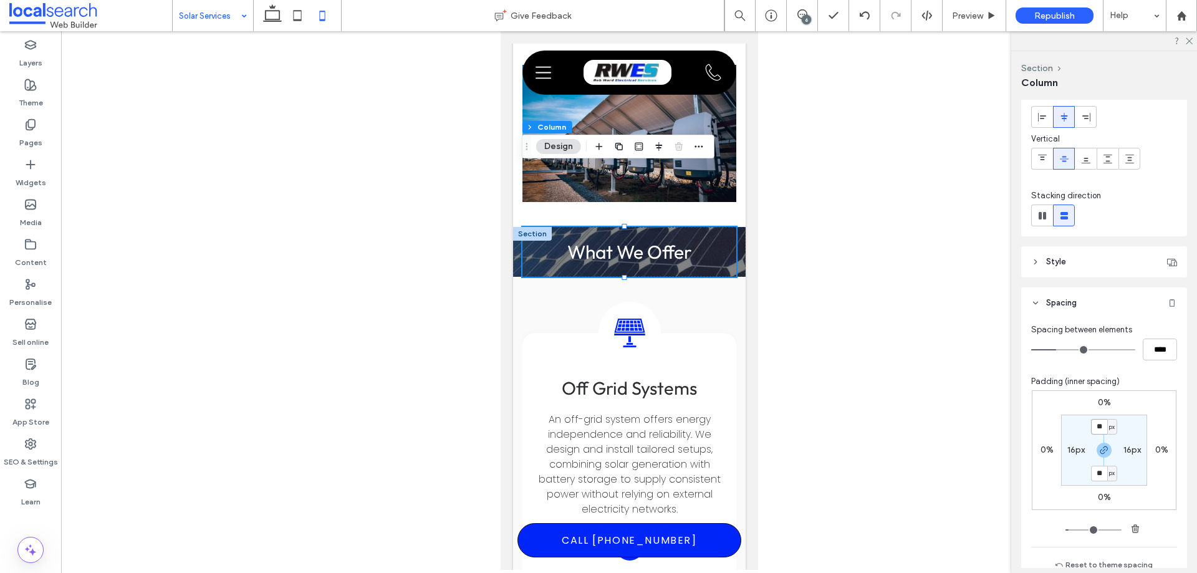
click at [1097, 422] on input "**" at bounding box center [1099, 427] width 16 height 16
type input "**"
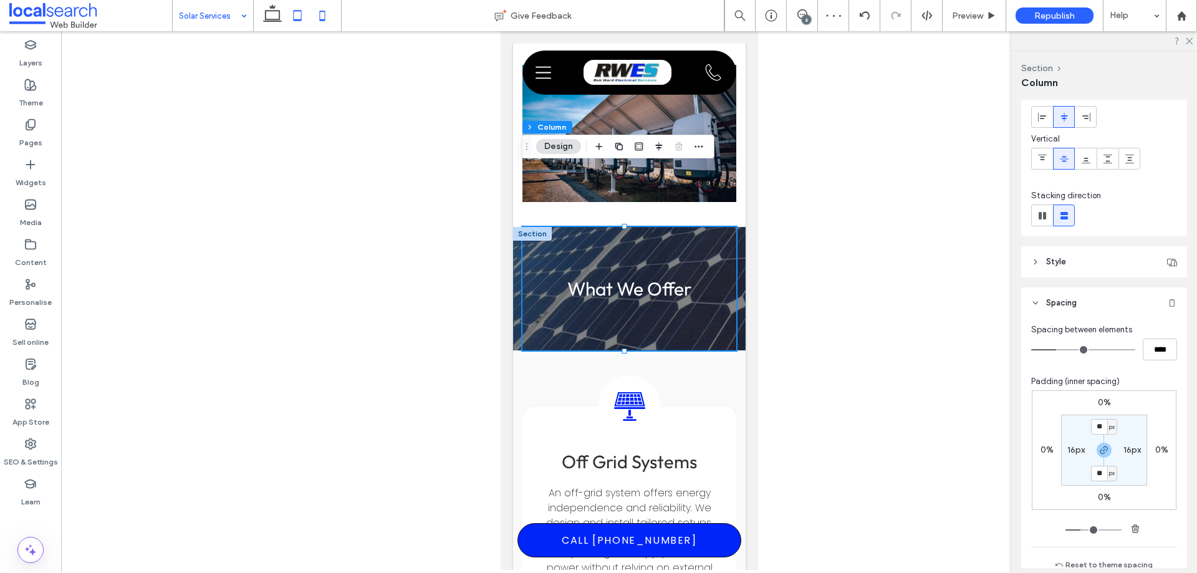
click at [295, 20] on use at bounding box center [298, 15] width 8 height 11
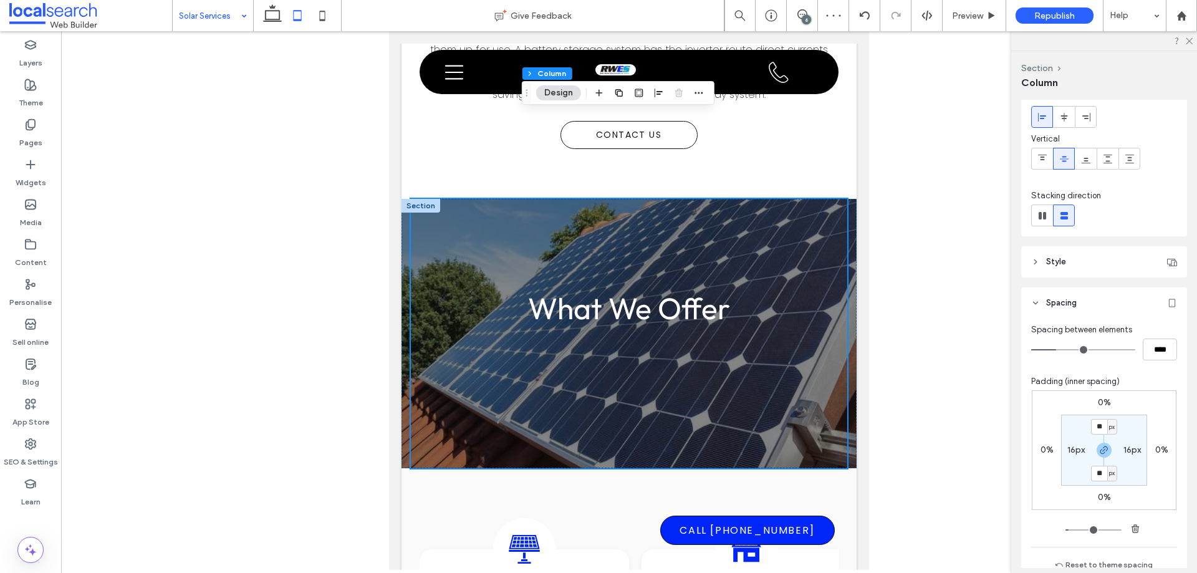
type input "**"
type input "***"
type input "****"
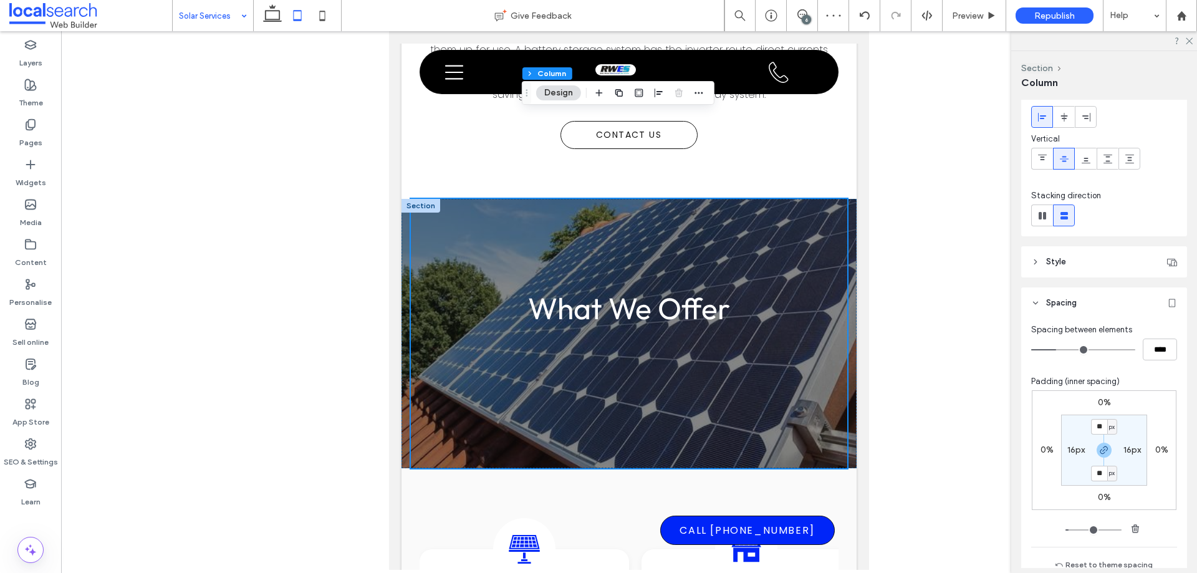
scroll to position [1805, 0]
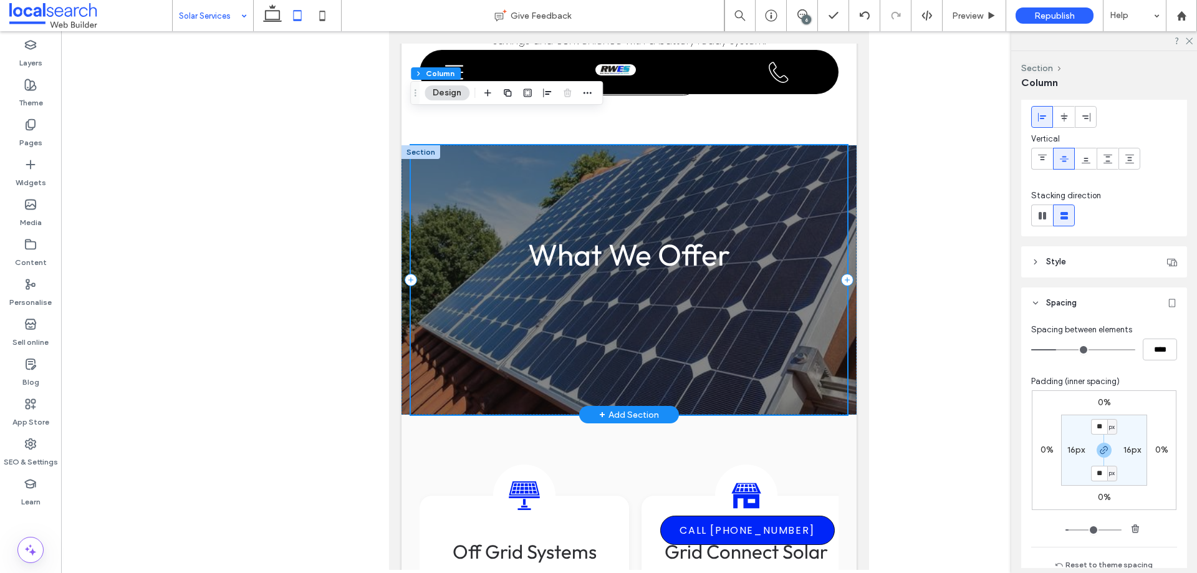
click at [711, 282] on div "What We Offer" at bounding box center [629, 279] width 437 height 269
click at [733, 237] on h2 "What We Offer" at bounding box center [629, 255] width 417 height 36
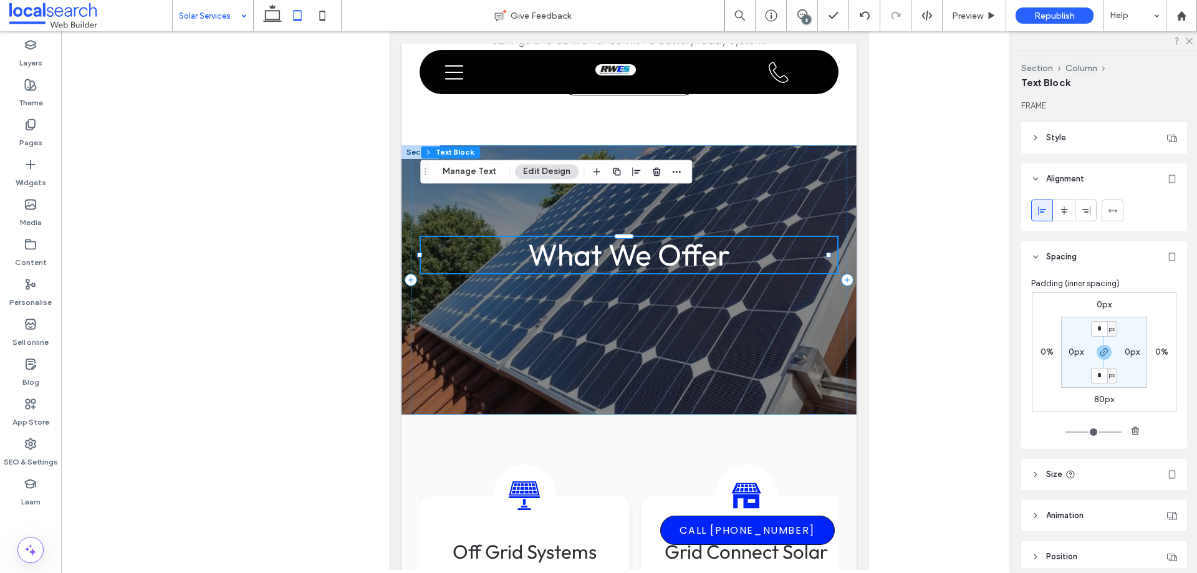
click at [1104, 401] on label "80px" at bounding box center [1104, 399] width 20 height 11
type input "**"
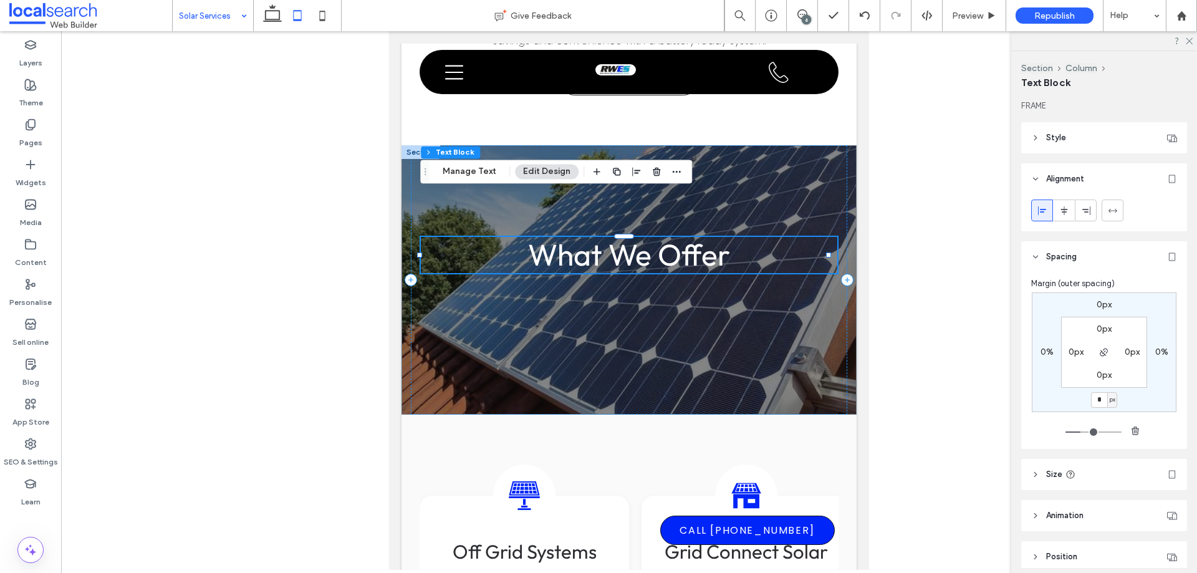
type input "*"
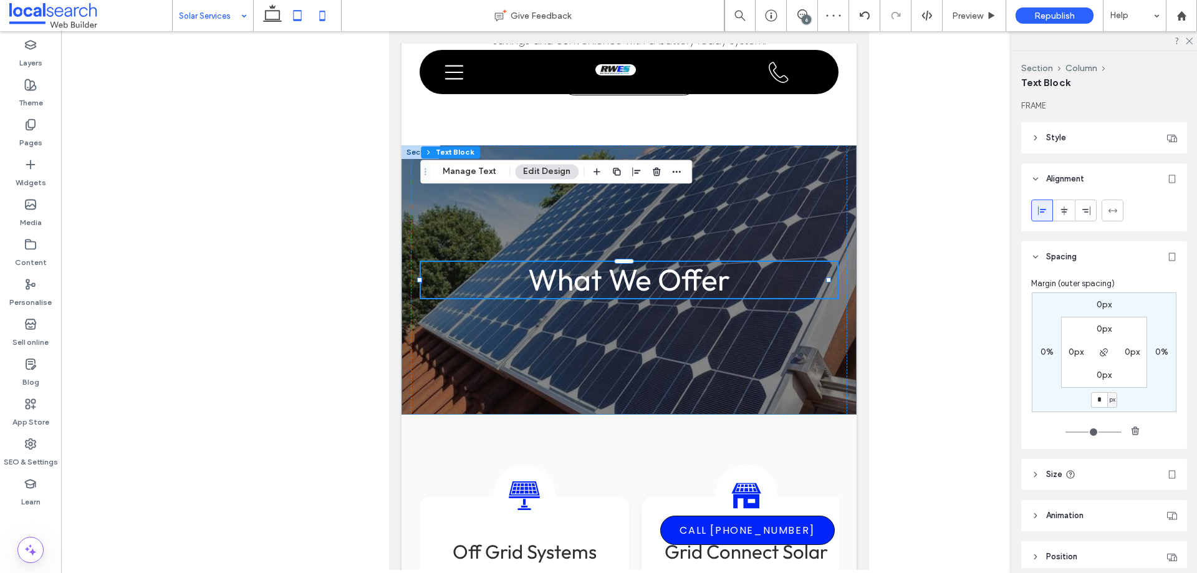
click at [317, 10] on icon at bounding box center [322, 15] width 25 height 25
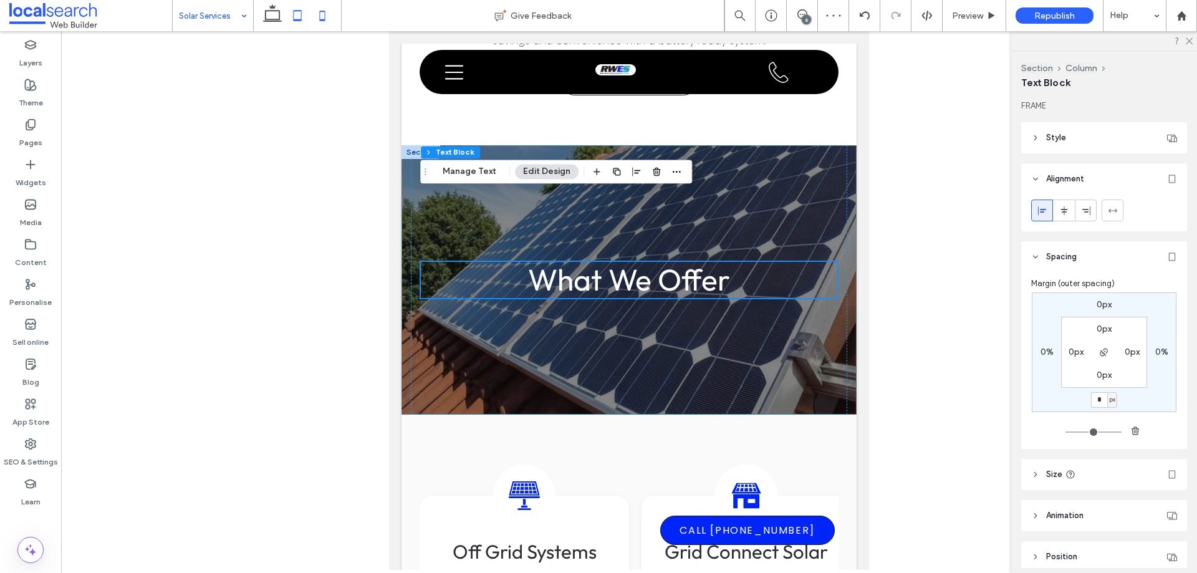
scroll to position [1747, 0]
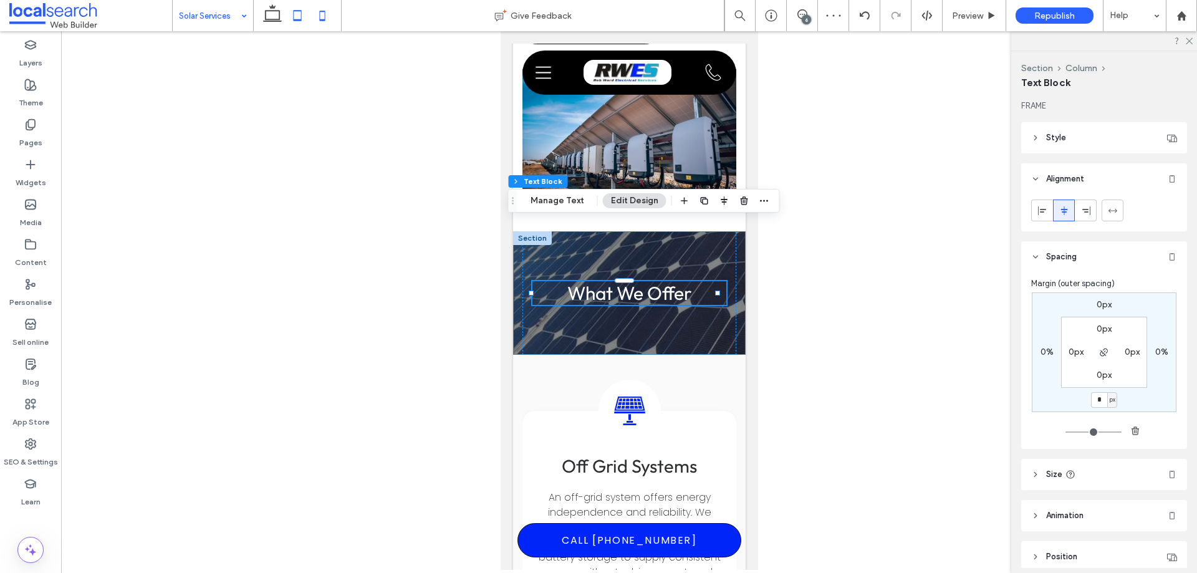
click at [297, 19] on use at bounding box center [298, 15] width 8 height 11
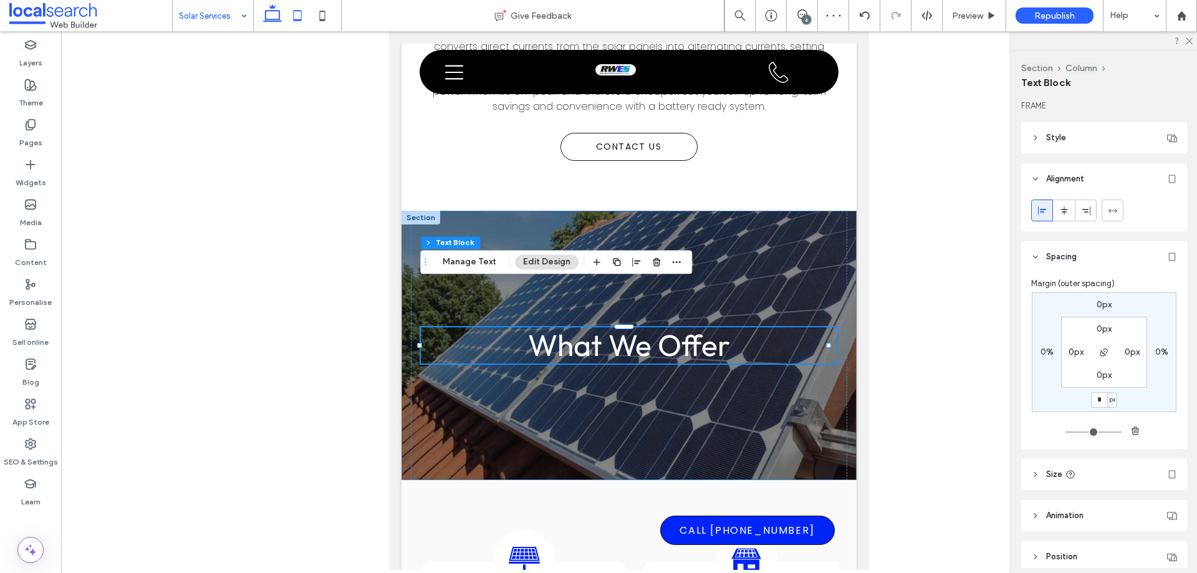
click at [274, 19] on use at bounding box center [272, 12] width 19 height 17
type input "**"
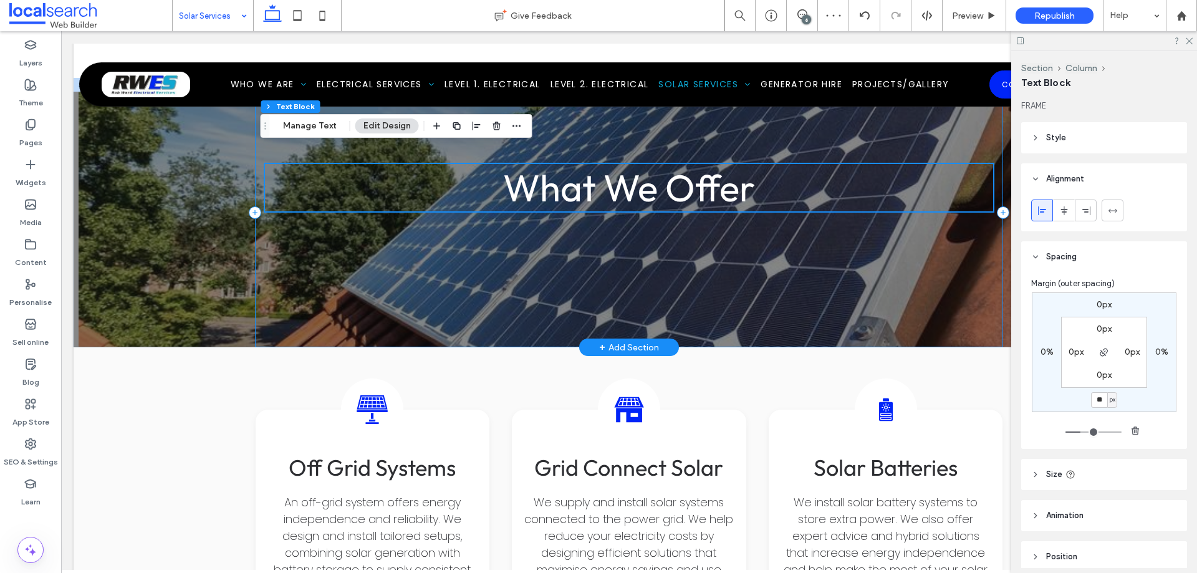
scroll to position [1740, 0]
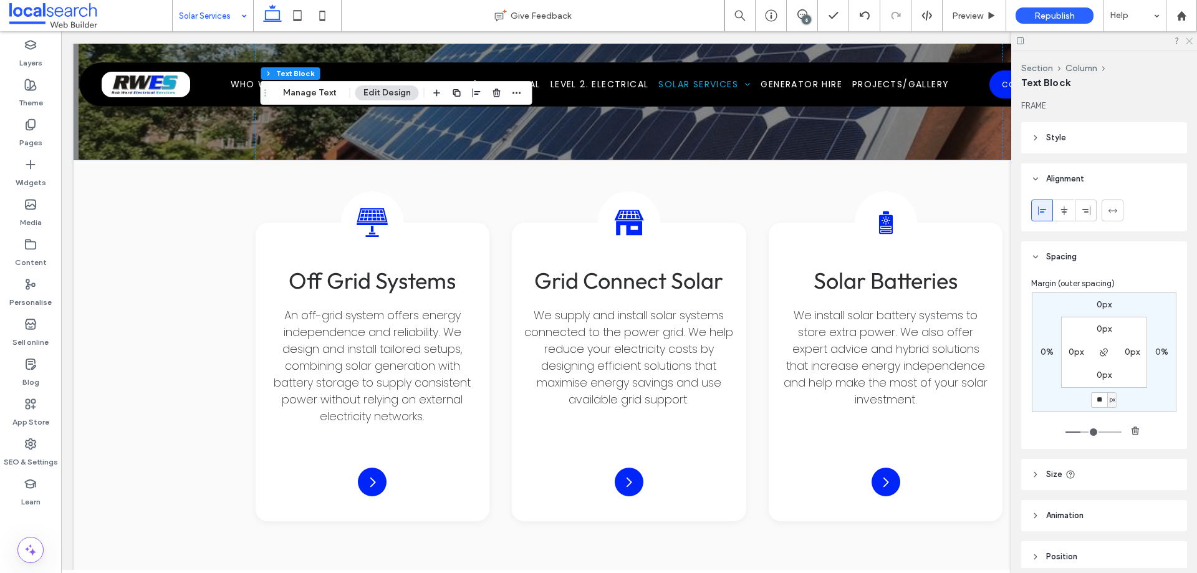
click at [1187, 42] on use at bounding box center [1189, 41] width 7 height 7
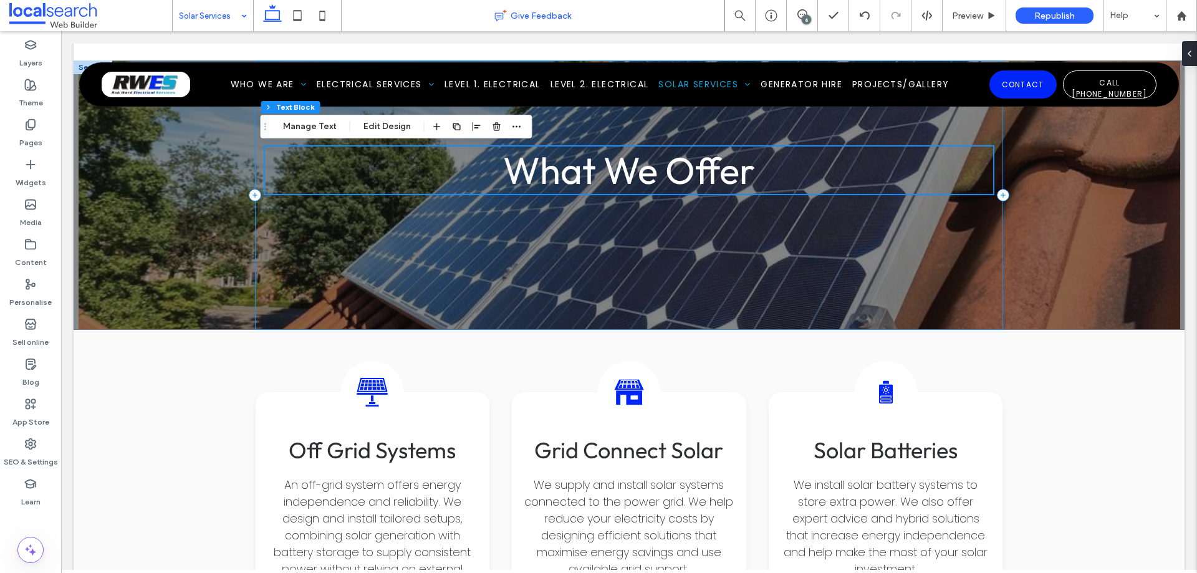
scroll to position [1553, 0]
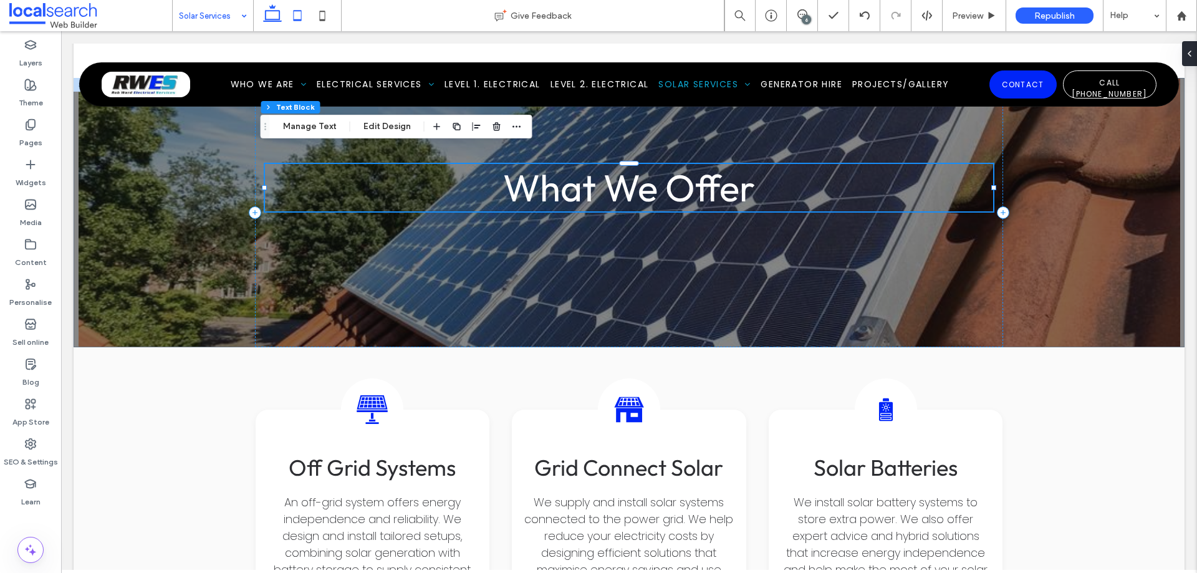
click at [299, 19] on icon at bounding box center [297, 15] width 25 height 25
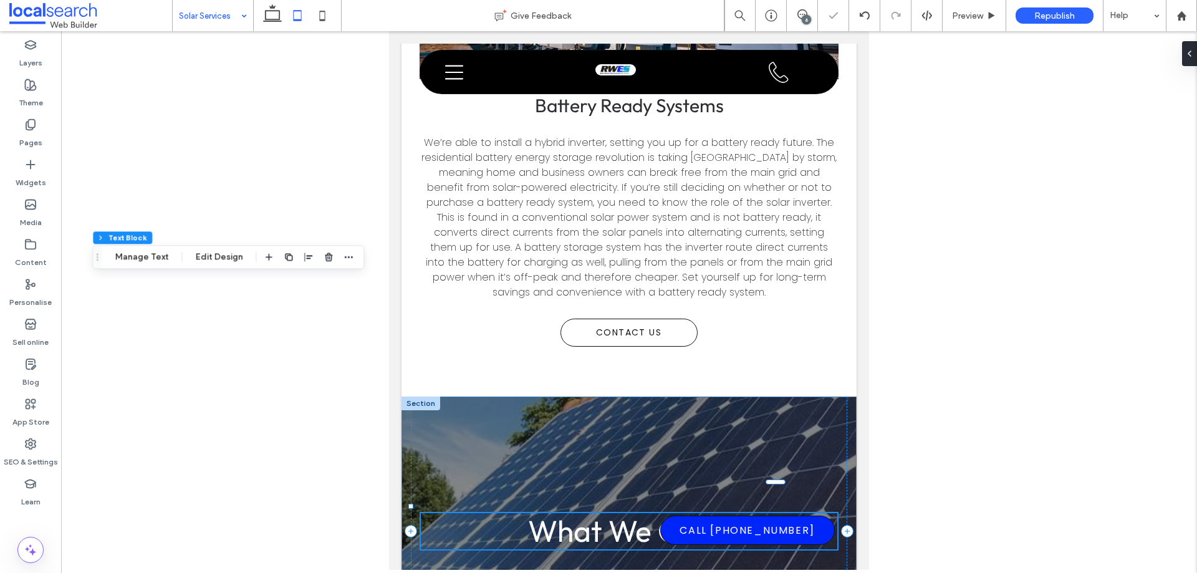
type input "*"
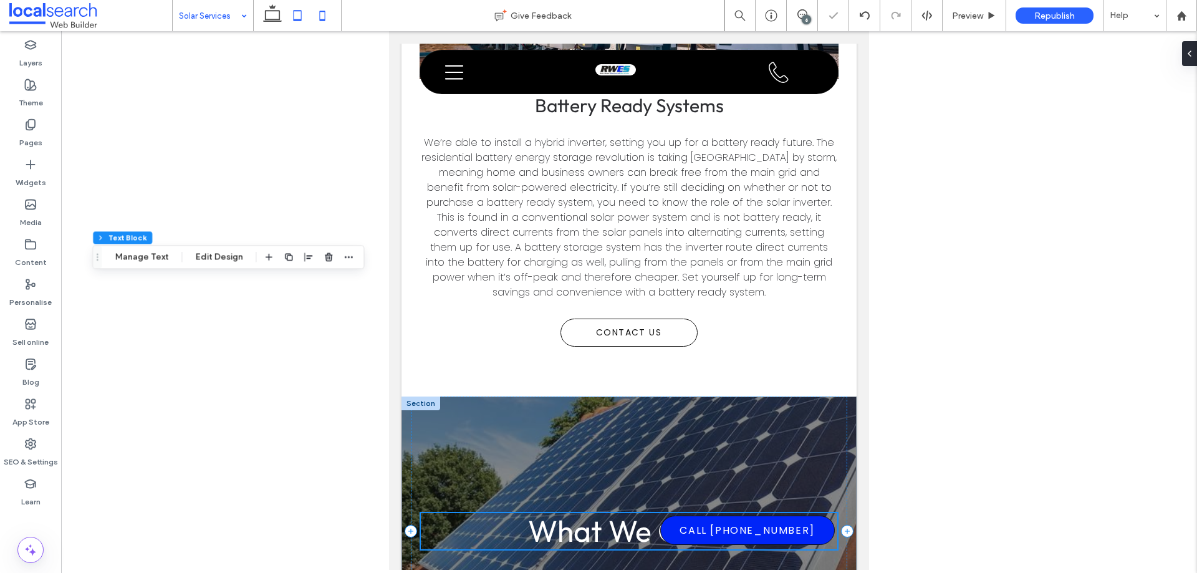
scroll to position [1744, 0]
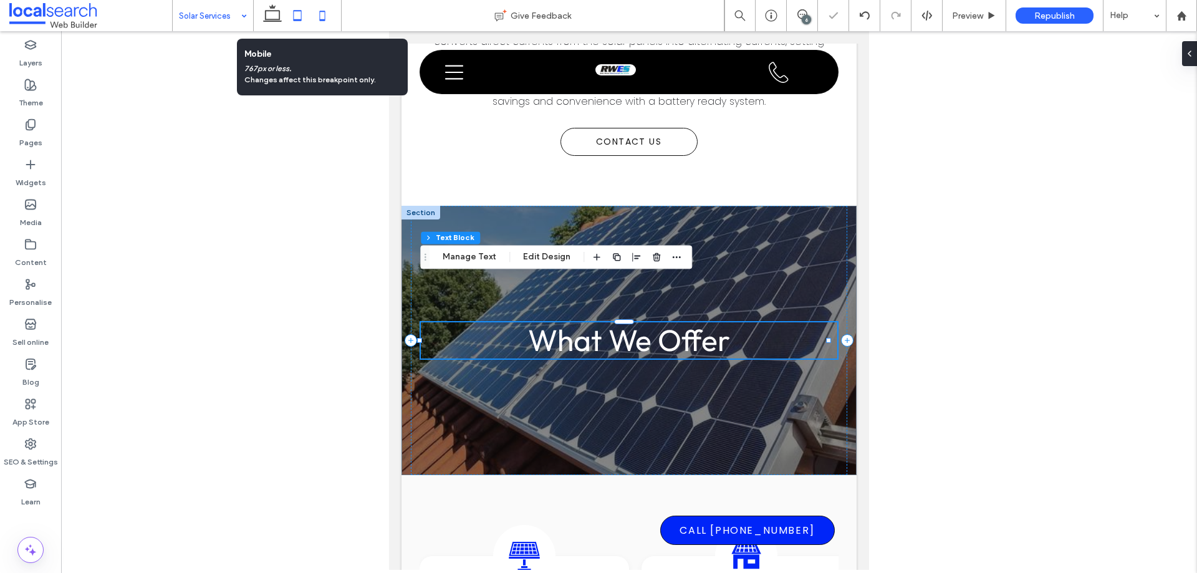
click at [323, 18] on icon at bounding box center [322, 15] width 25 height 25
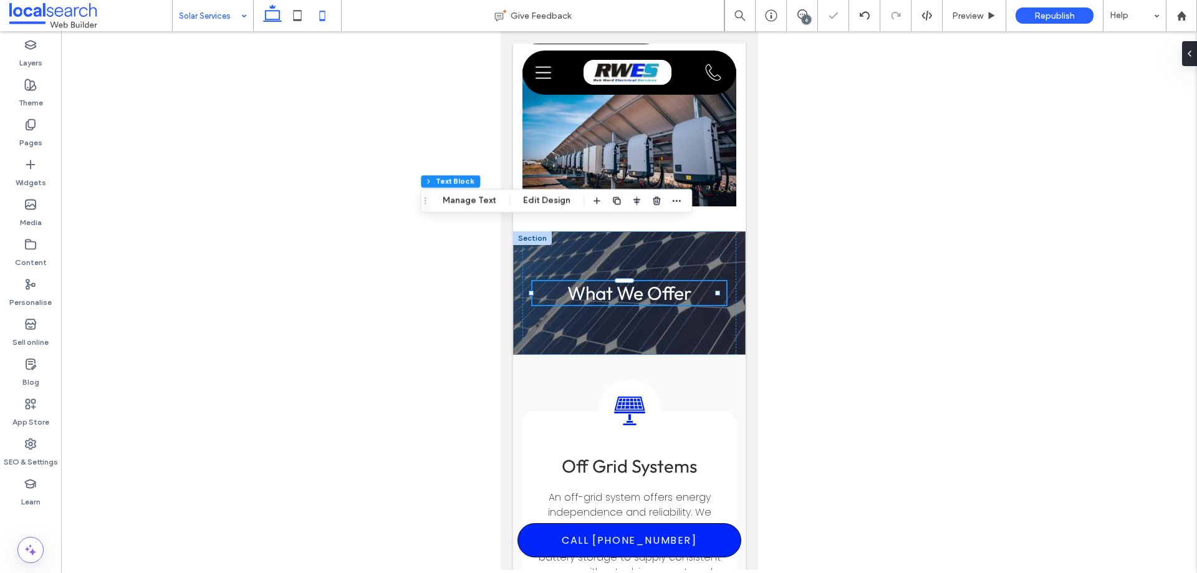
click at [271, 16] on icon at bounding box center [272, 15] width 25 height 25
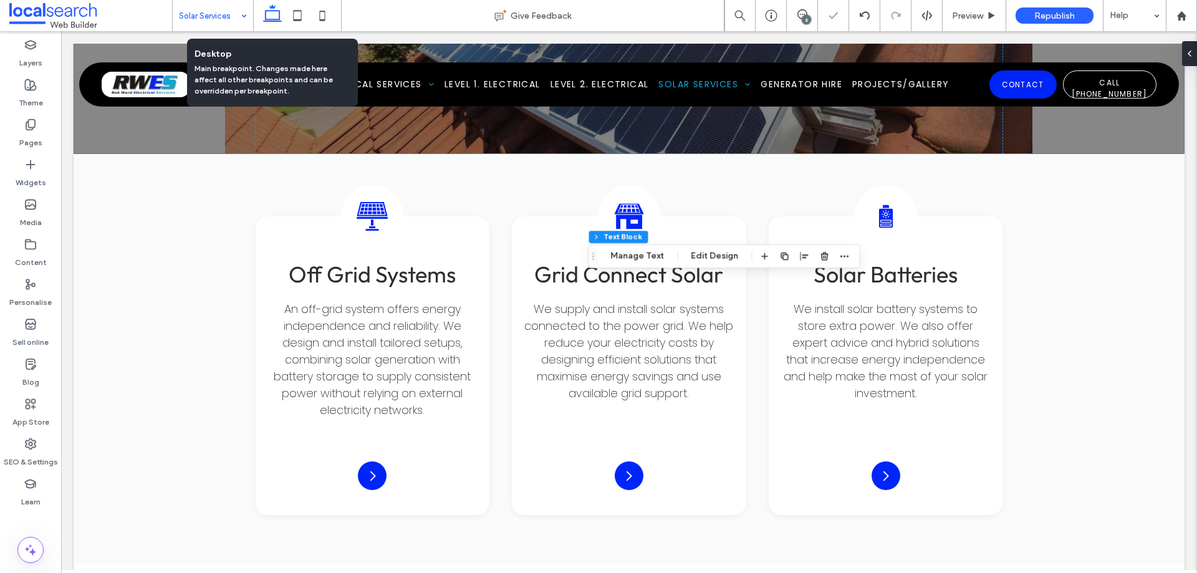
type input "**"
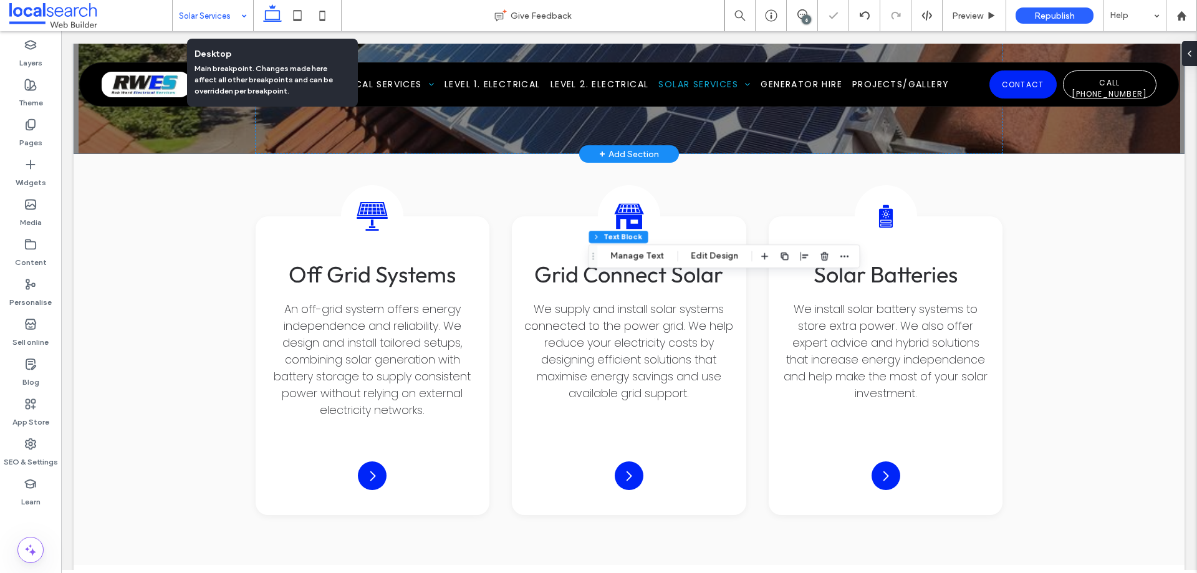
scroll to position [1424, 0]
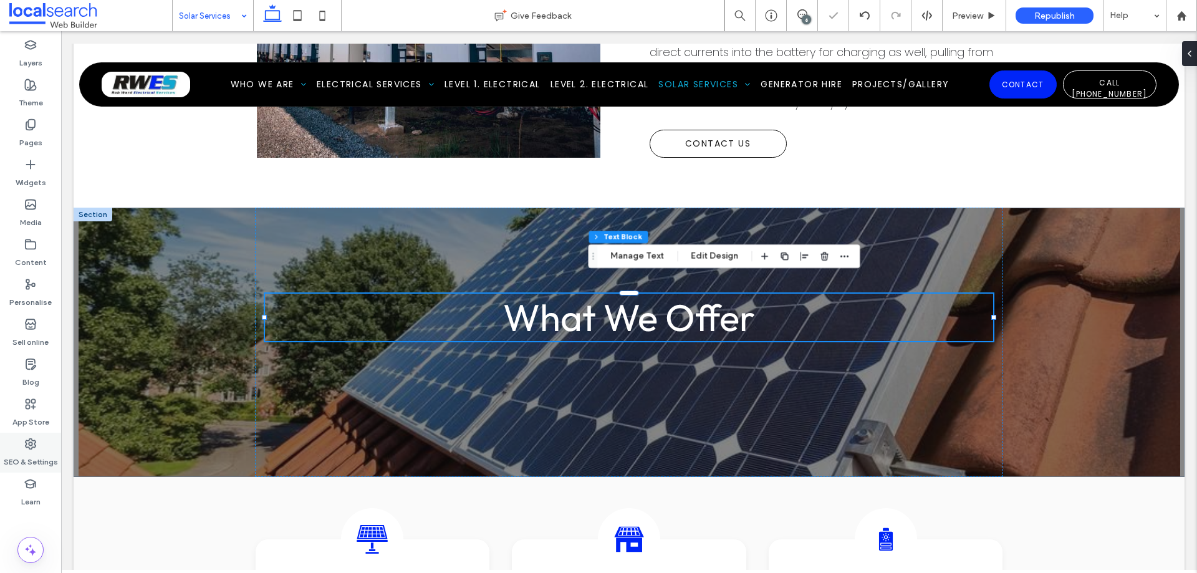
click at [28, 456] on label "SEO & Settings" at bounding box center [31, 458] width 54 height 17
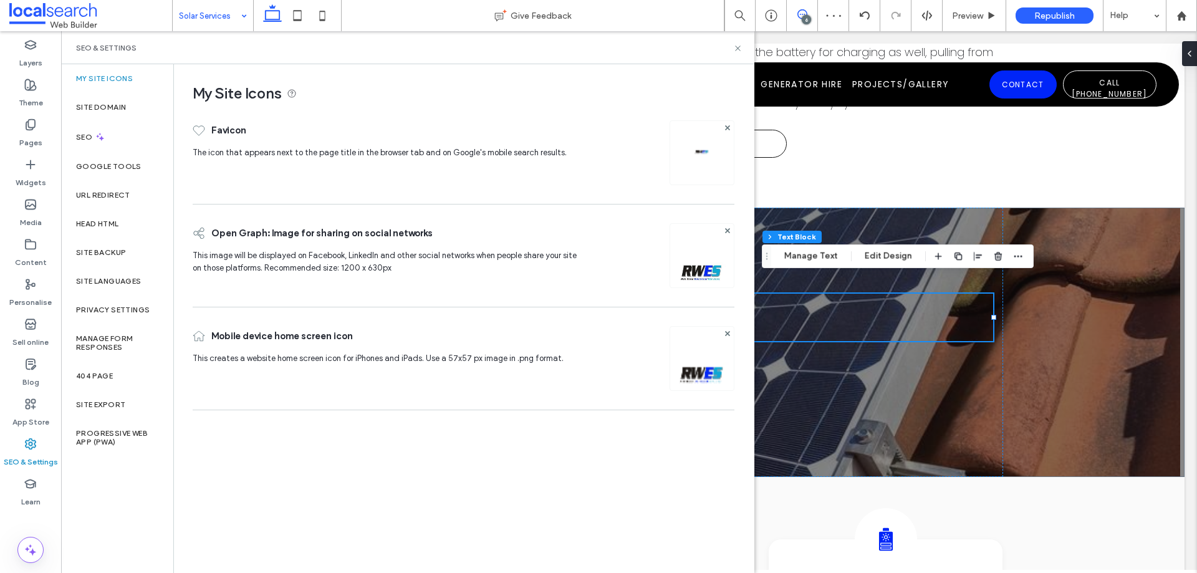
click at [805, 12] on use at bounding box center [802, 14] width 10 height 10
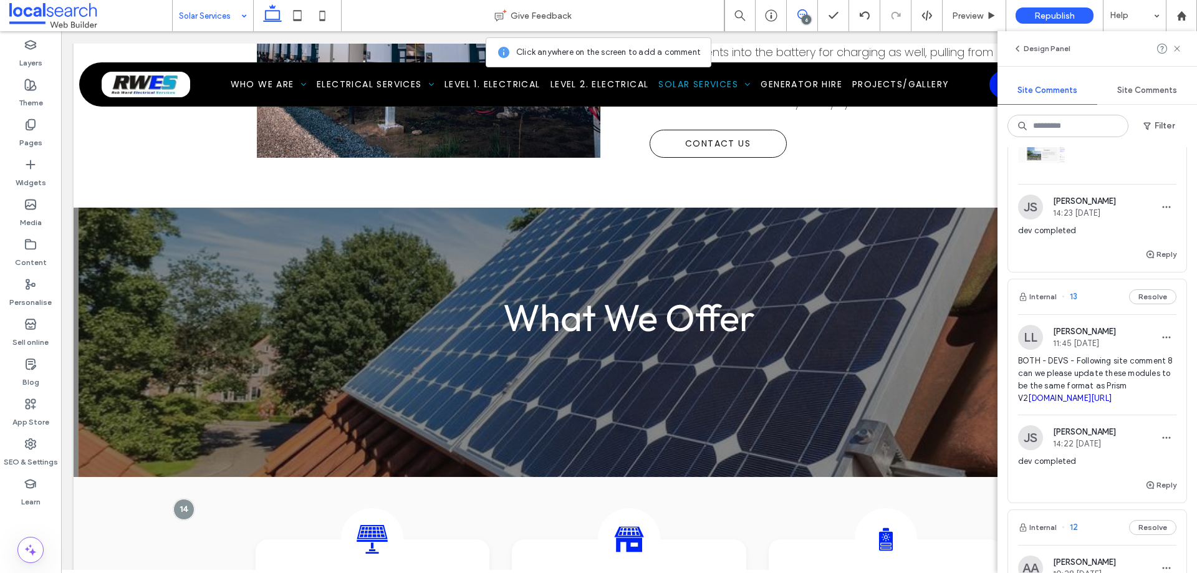
scroll to position [312, 0]
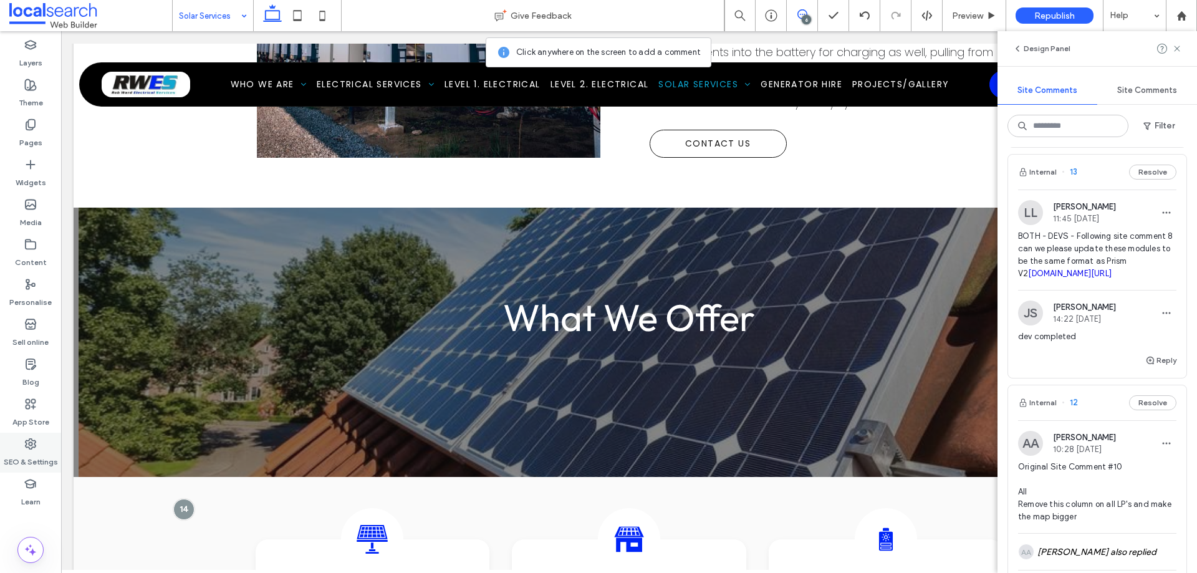
click at [38, 446] on div "SEO & Settings" at bounding box center [30, 453] width 61 height 40
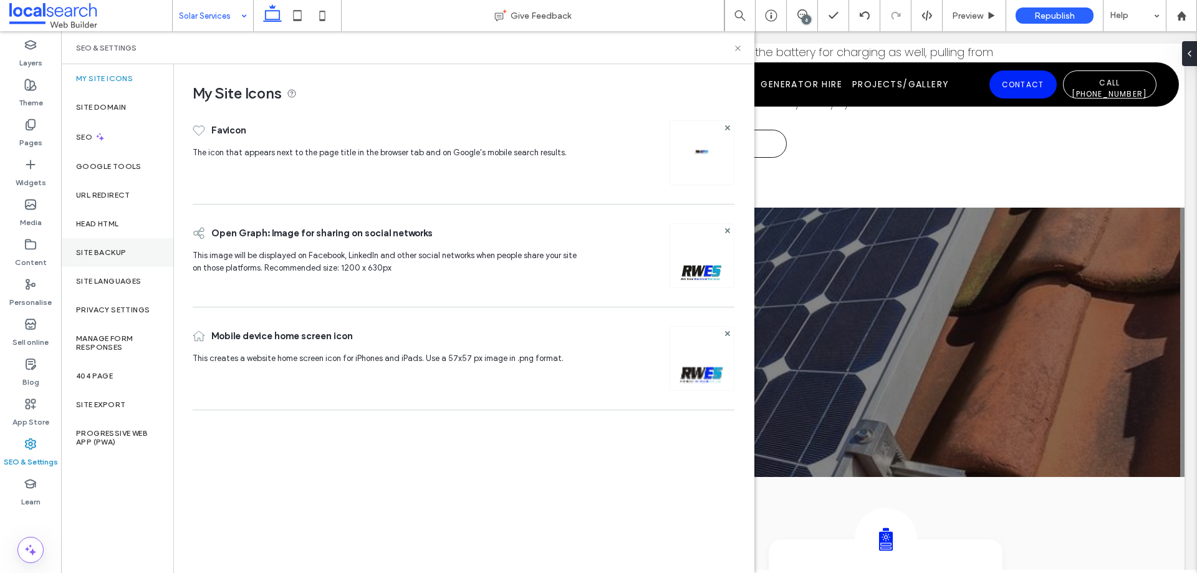
click at [127, 251] on div "Site backup" at bounding box center [117, 252] width 112 height 29
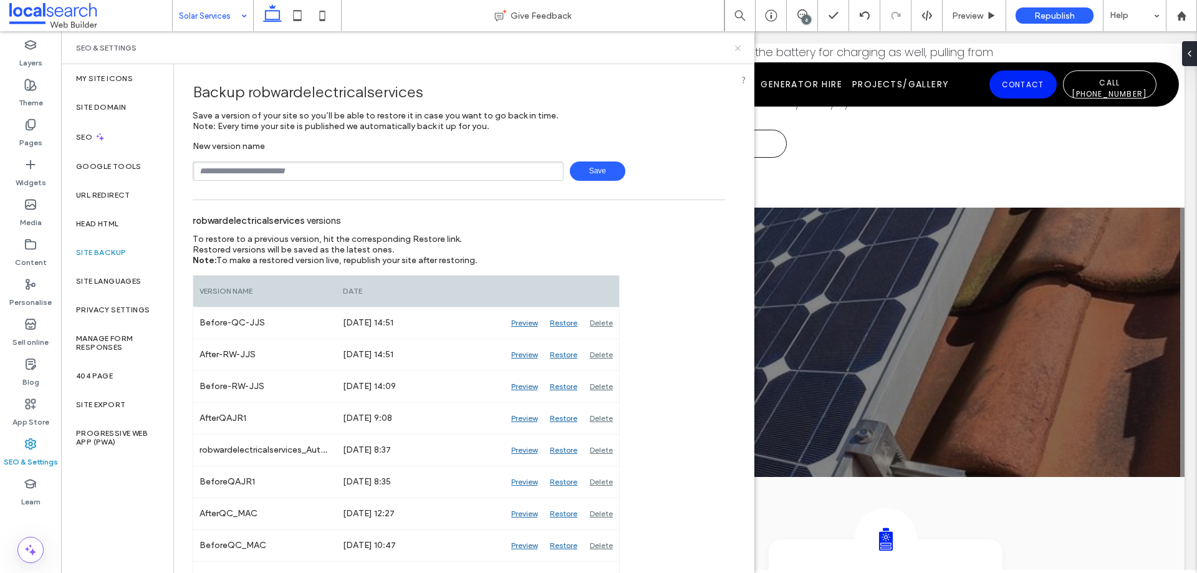
click at [740, 46] on use at bounding box center [737, 48] width 5 height 5
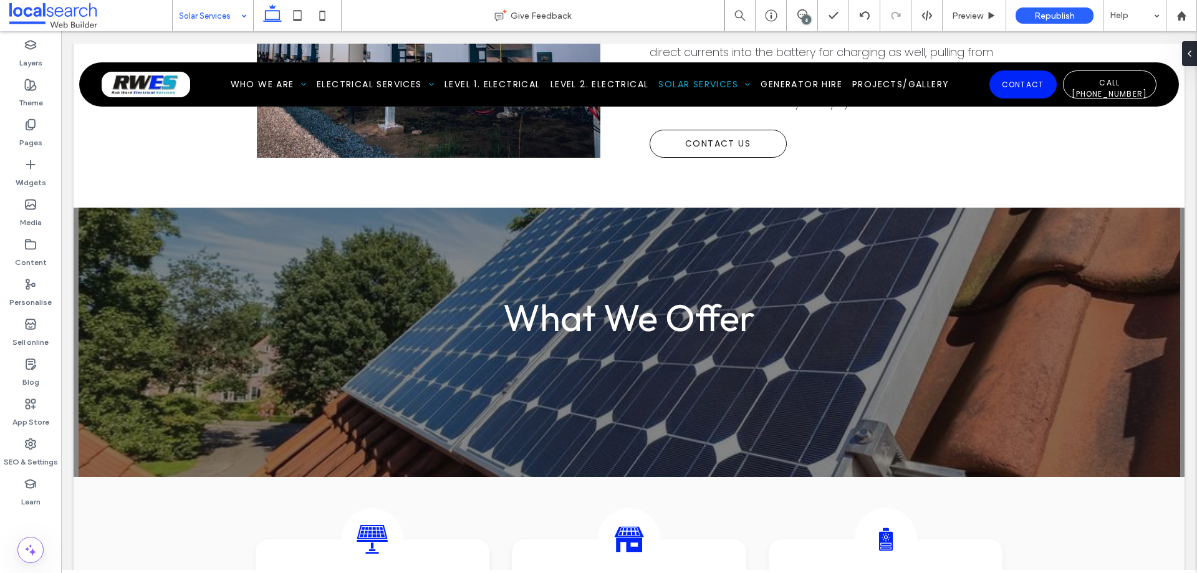
click at [698, 37] on body "Home Who We Are Blog Electrical Services Residential Commercial Electrician Ind…" at bounding box center [629, 392] width 1136 height 3571
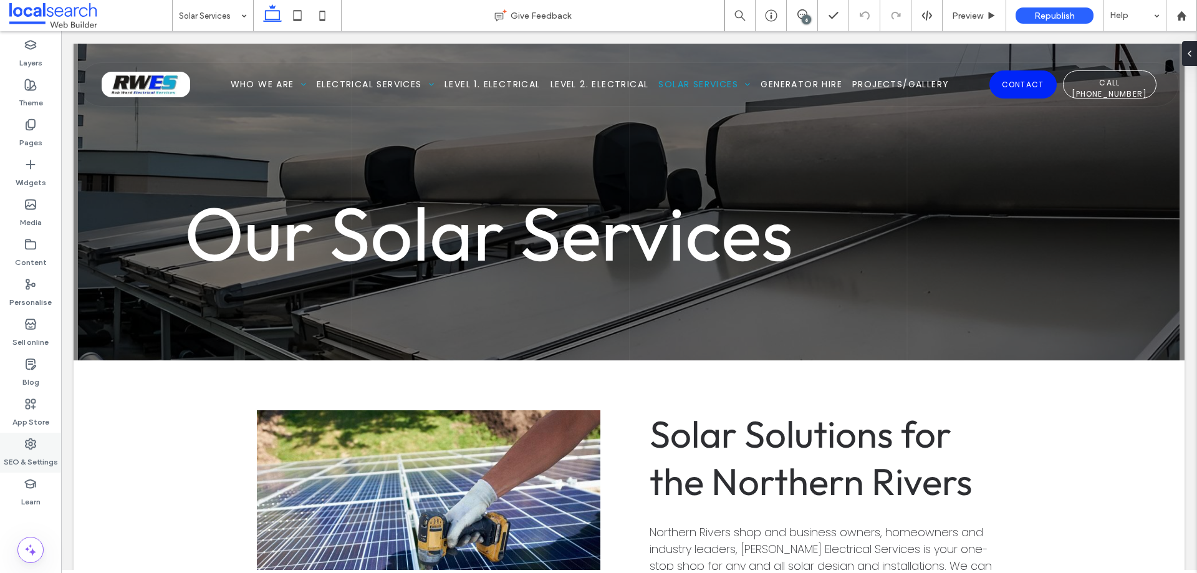
click at [28, 451] on label "SEO & Settings" at bounding box center [31, 458] width 54 height 17
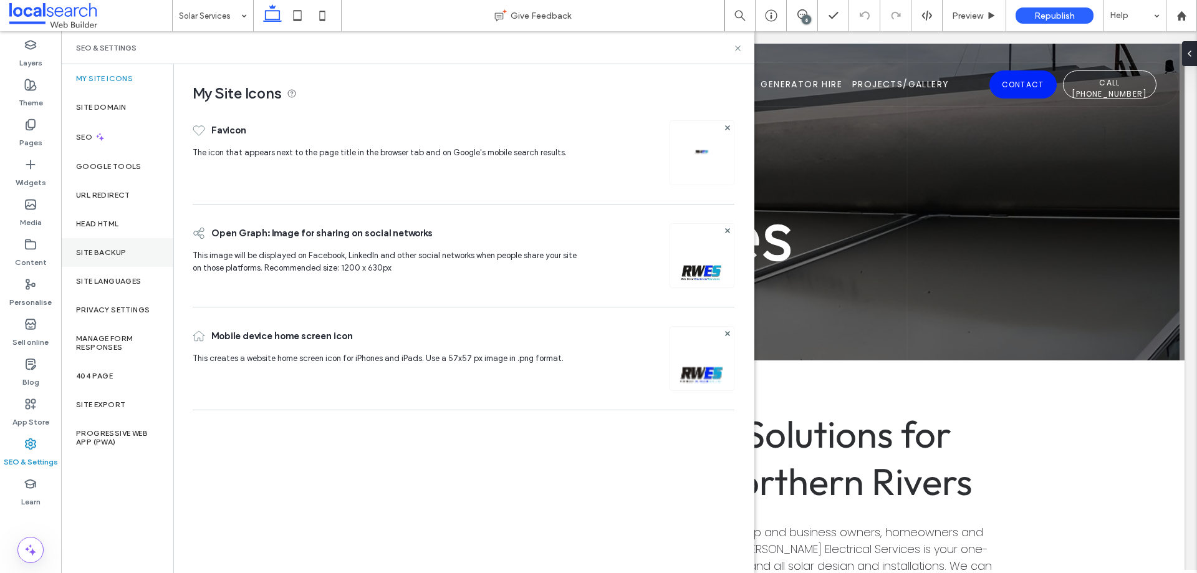
click at [123, 254] on label "Site backup" at bounding box center [101, 252] width 50 height 9
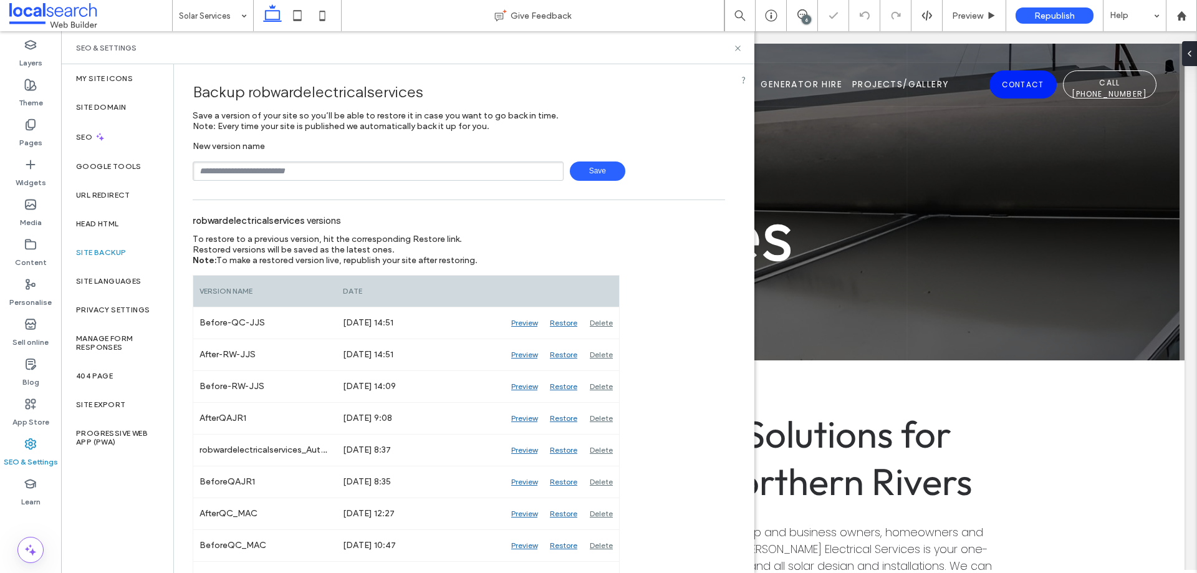
drag, startPoint x: 319, startPoint y: 173, endPoint x: 340, endPoint y: 181, distance: 23.3
click at [319, 173] on input "text" at bounding box center [378, 170] width 371 height 19
type input "**********"
click at [599, 170] on span "Save" at bounding box center [597, 170] width 55 height 19
click at [741, 48] on icon at bounding box center [737, 48] width 9 height 9
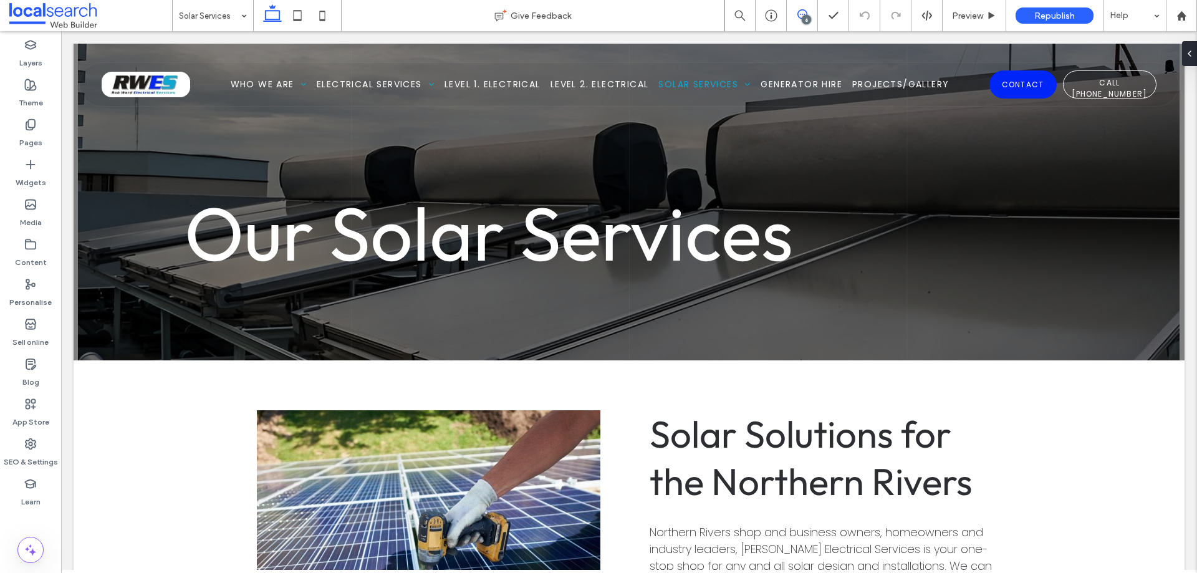
drag, startPoint x: 807, startPoint y: 14, endPoint x: 777, endPoint y: 14, distance: 29.9
click at [807, 14] on span at bounding box center [802, 14] width 31 height 10
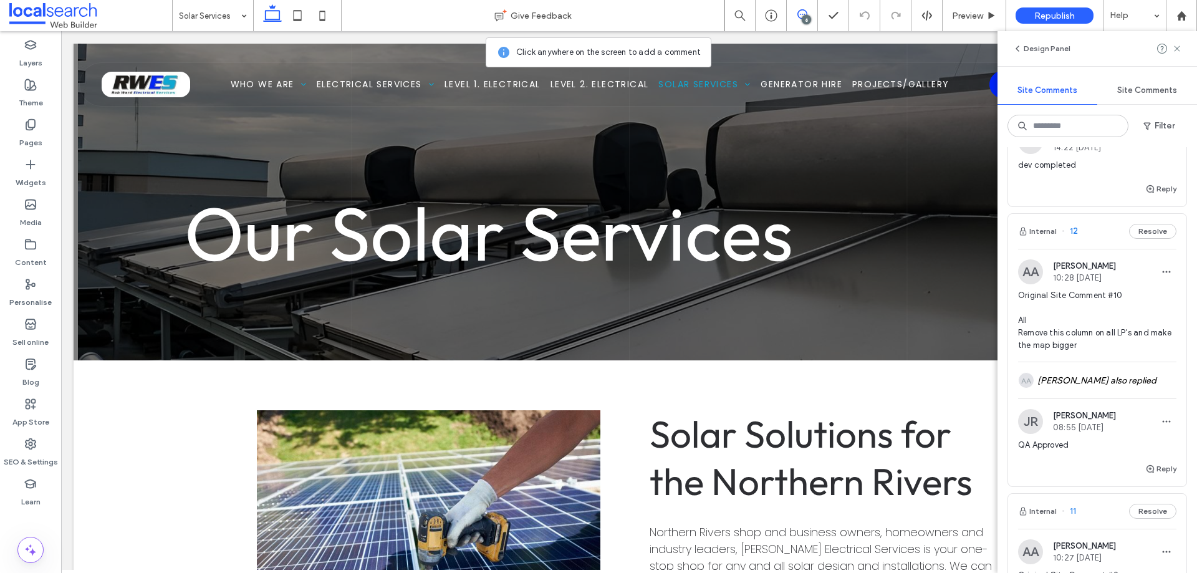
scroll to position [561, 0]
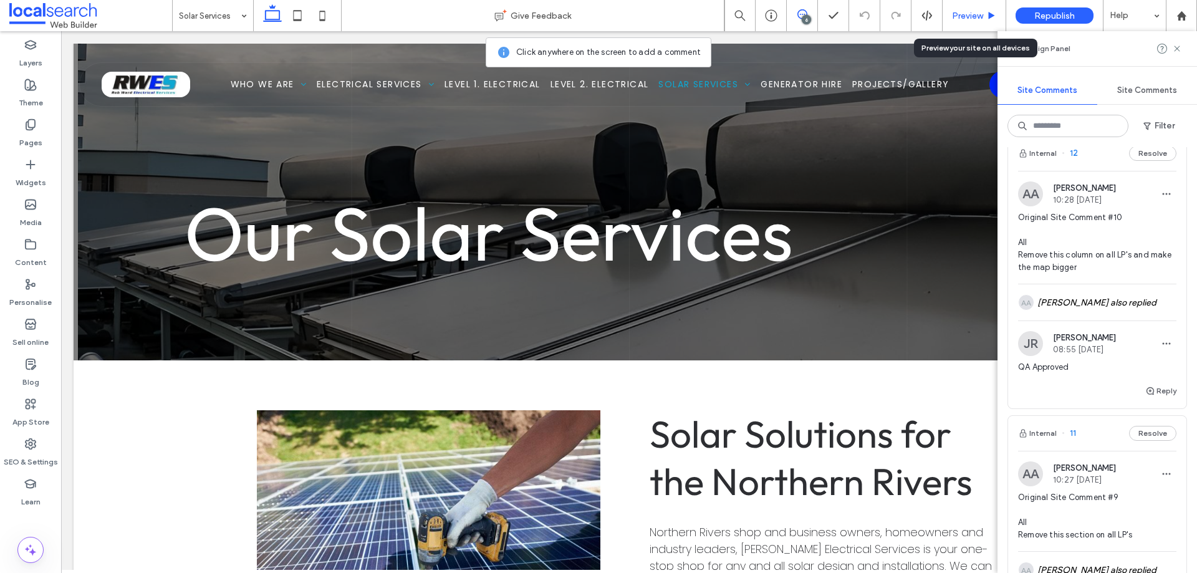
click at [967, 16] on span "Preview" at bounding box center [967, 16] width 31 height 11
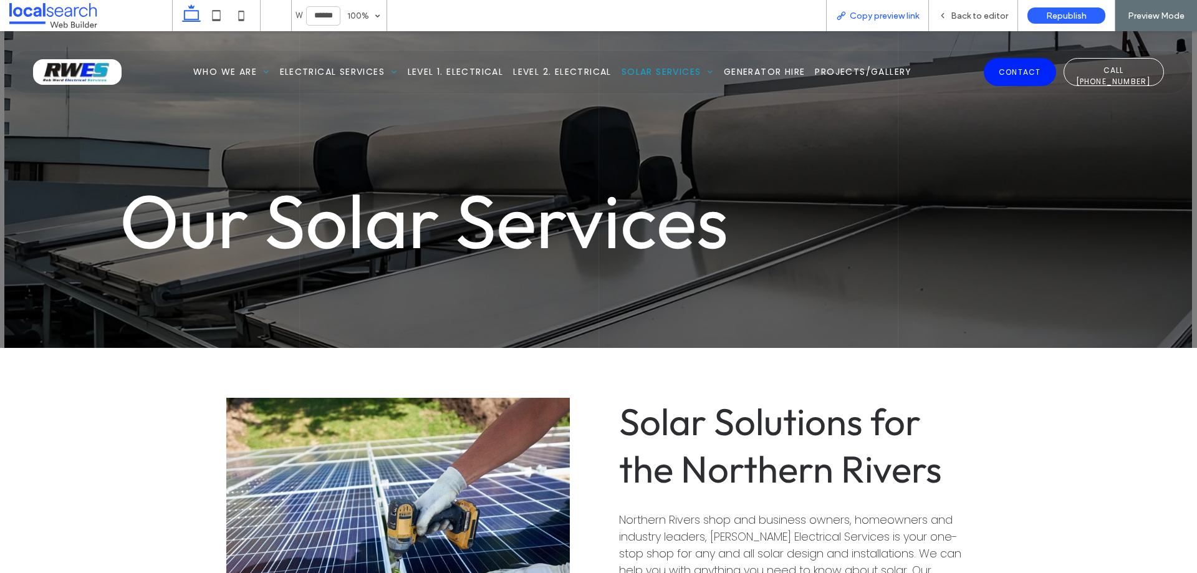
click at [890, 16] on span "Copy preview link" at bounding box center [884, 16] width 69 height 11
